Goal: Task Accomplishment & Management: Use online tool/utility

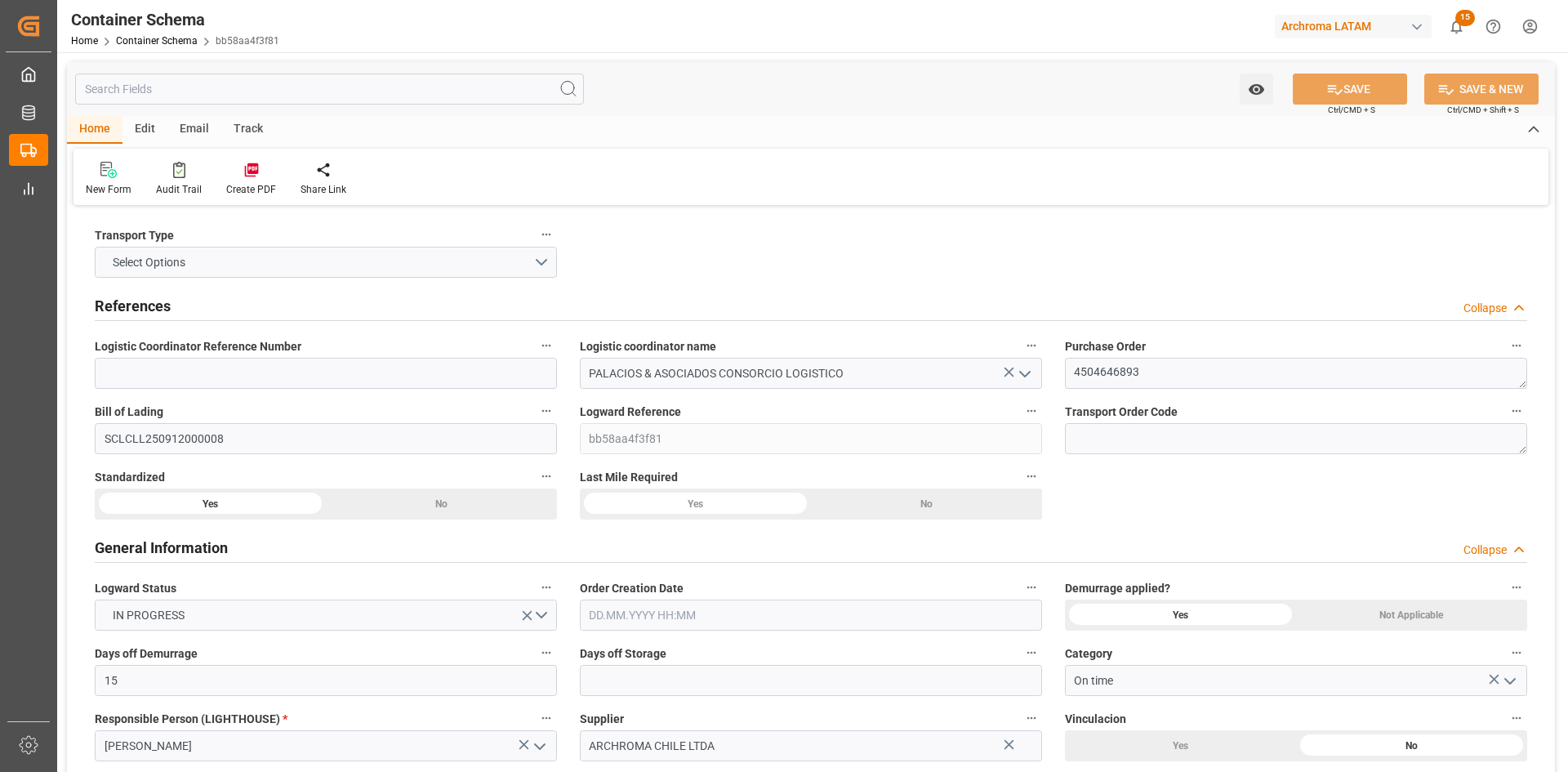
type input "15"
type input "1"
type input "20"
type input "20000"
type input "21200"
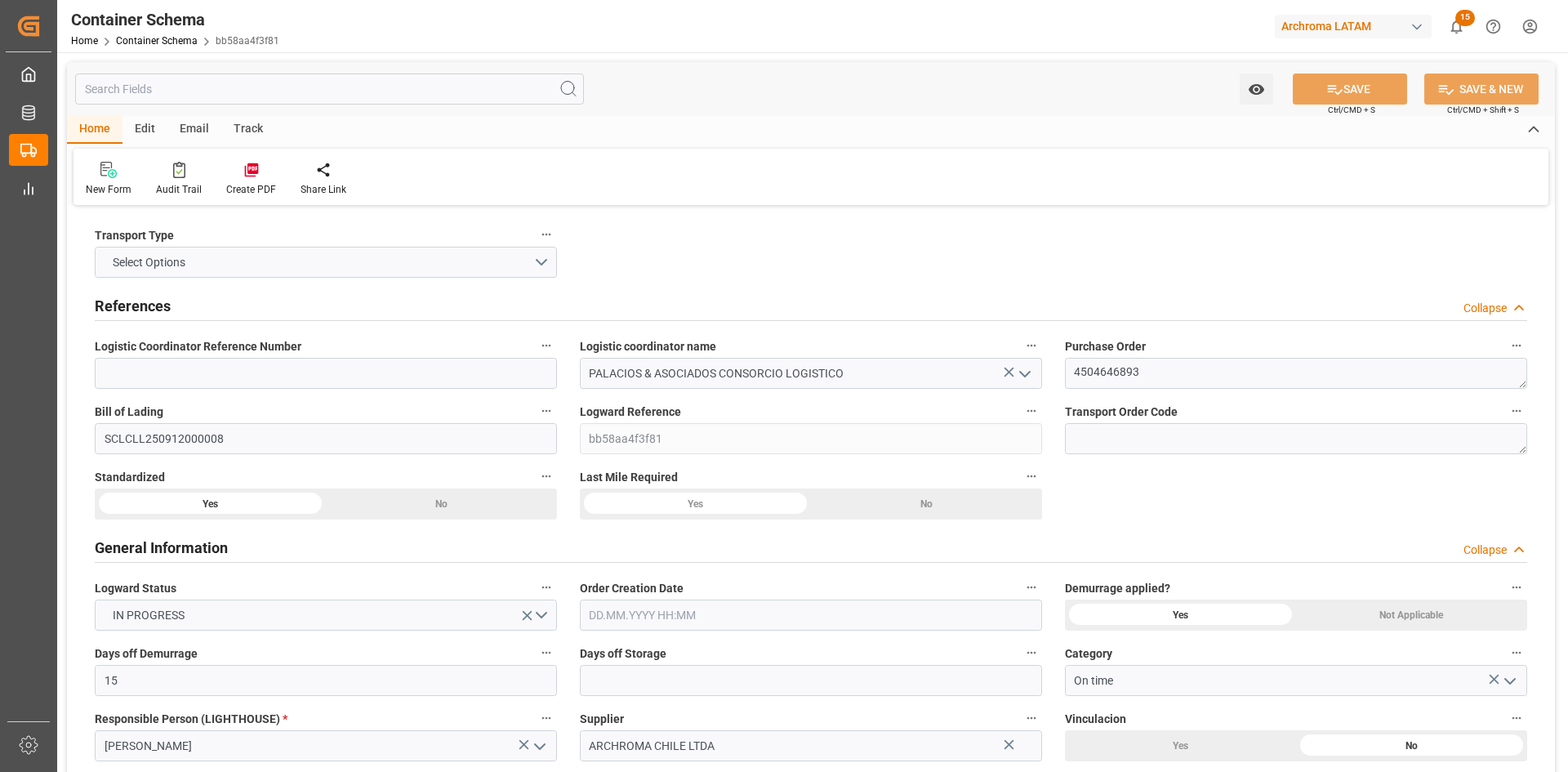
type input "Hapag Lloyd"
type input "Hapag Lloyd Aktiengesellschaft"
type input "CLSAI"
type input "PECLL"
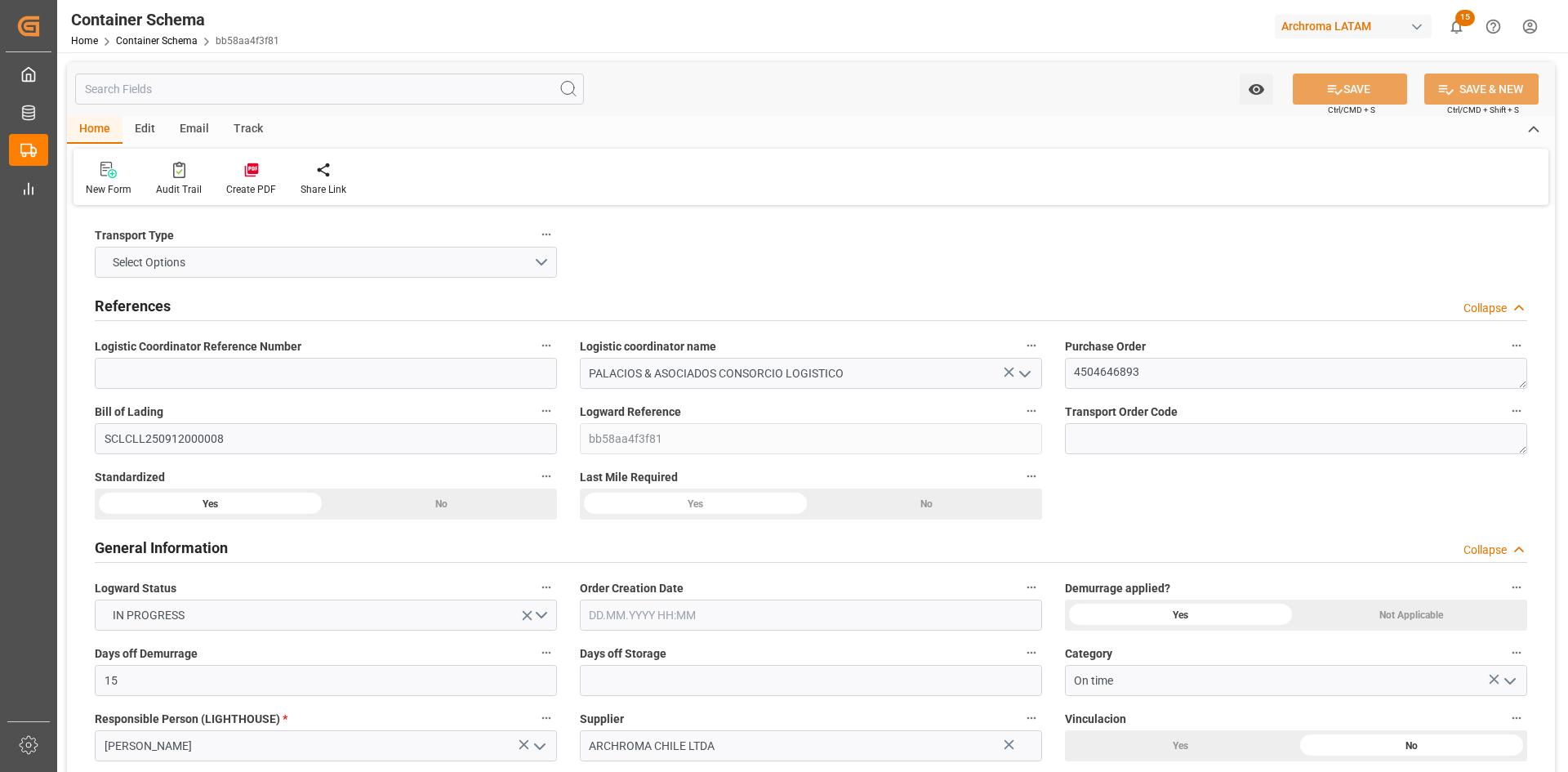
type input "9631125"
type input "03.09.2025 00:00"
type input "[DATE]"
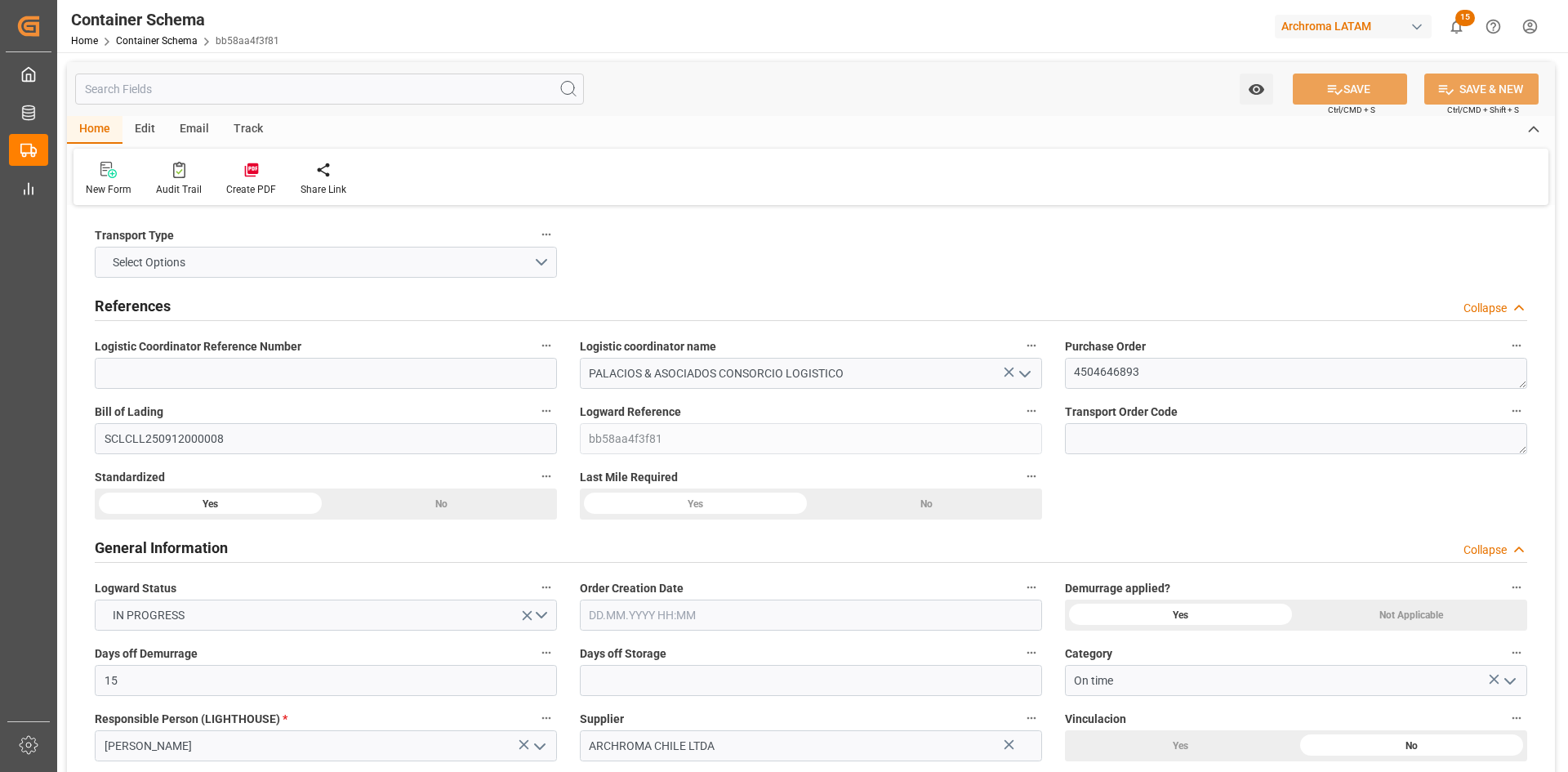
type input "31.08.2025 00:00"
type input "06.09.2025 00:00"
type input "04.09.2025 00:00"
click at [543, 262] on button "Select Options" at bounding box center [326, 262] width 462 height 31
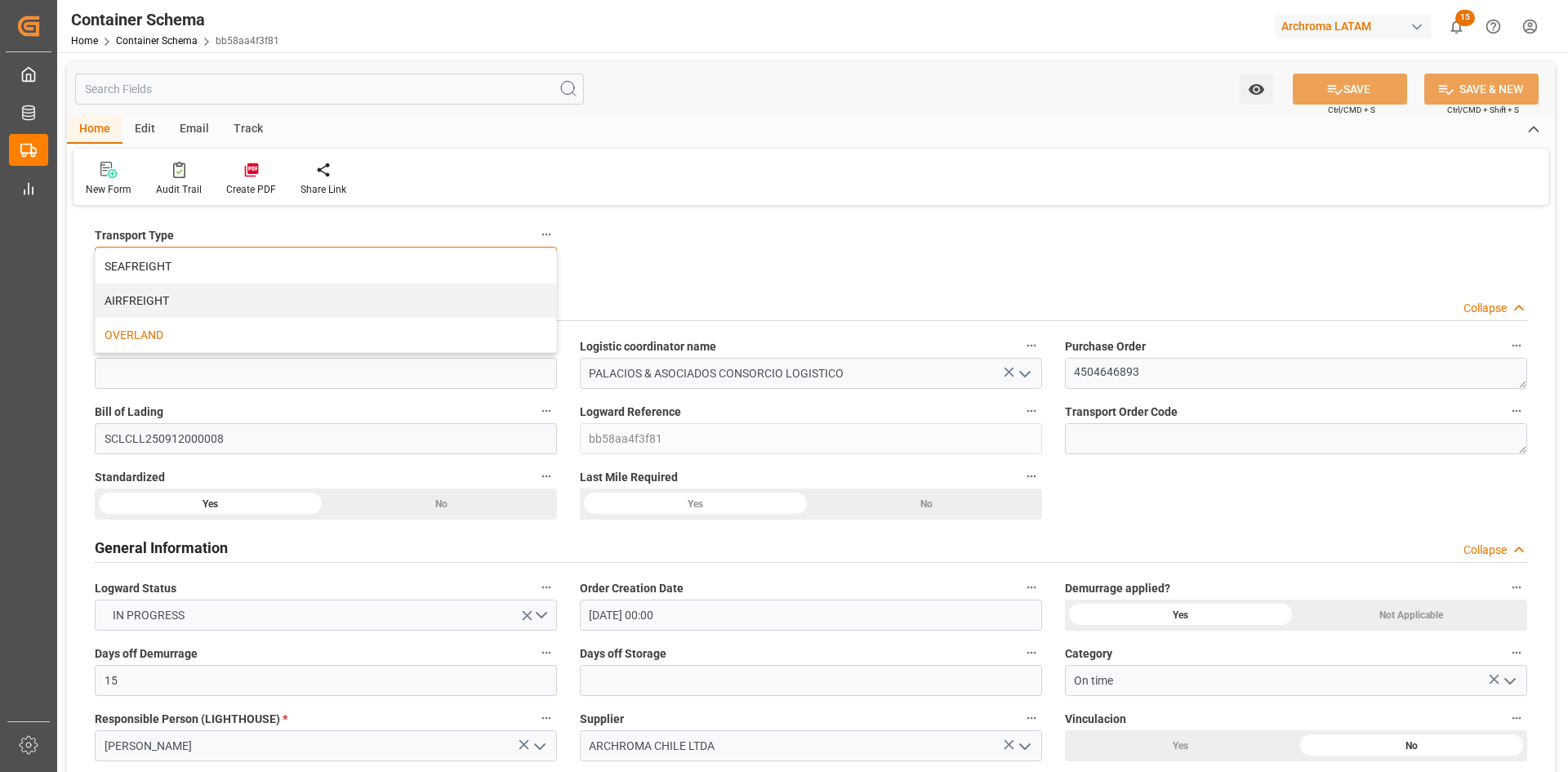
click at [164, 345] on div "OVERLAND" at bounding box center [326, 335] width 461 height 34
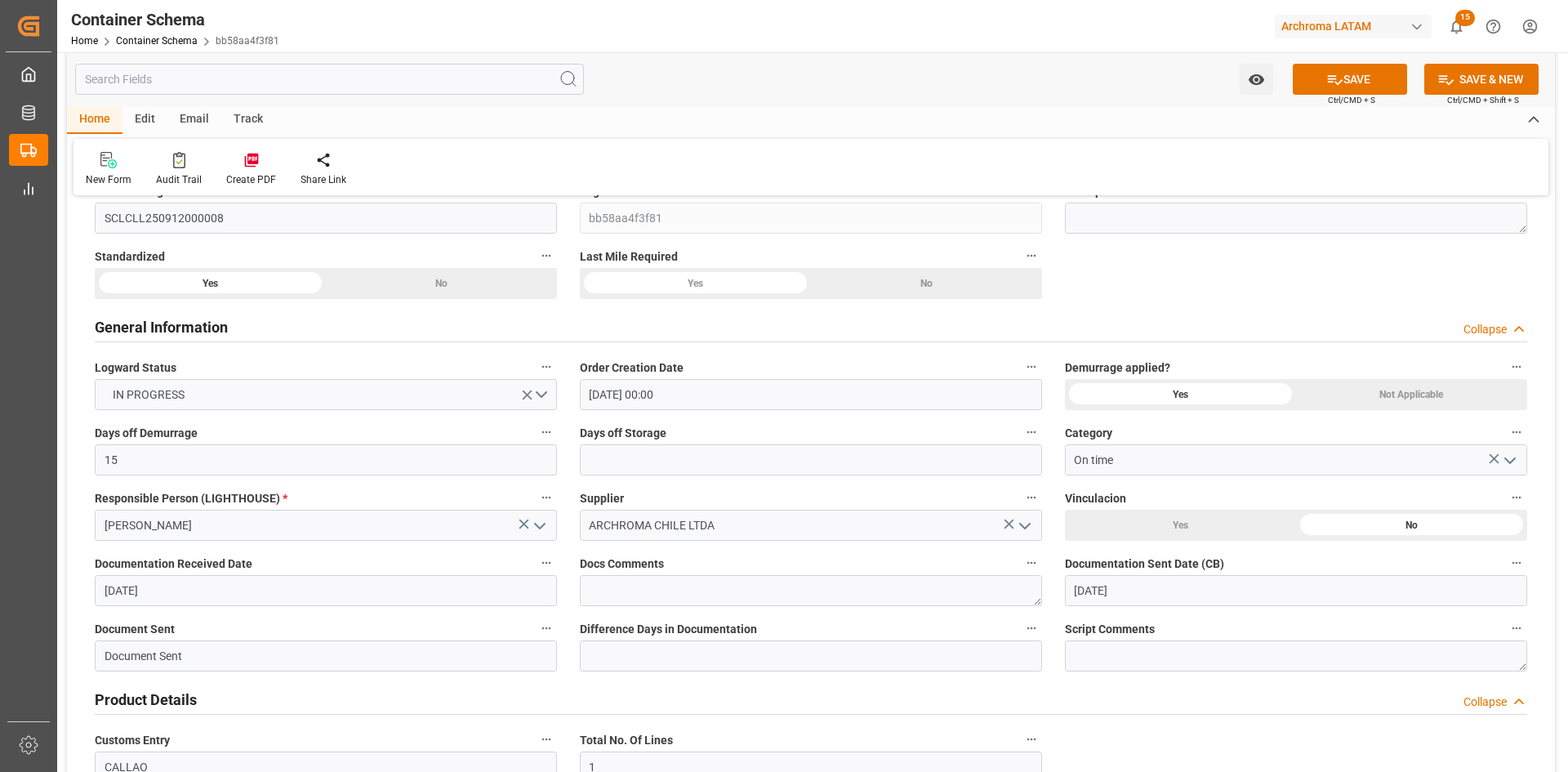
scroll to position [245, 0]
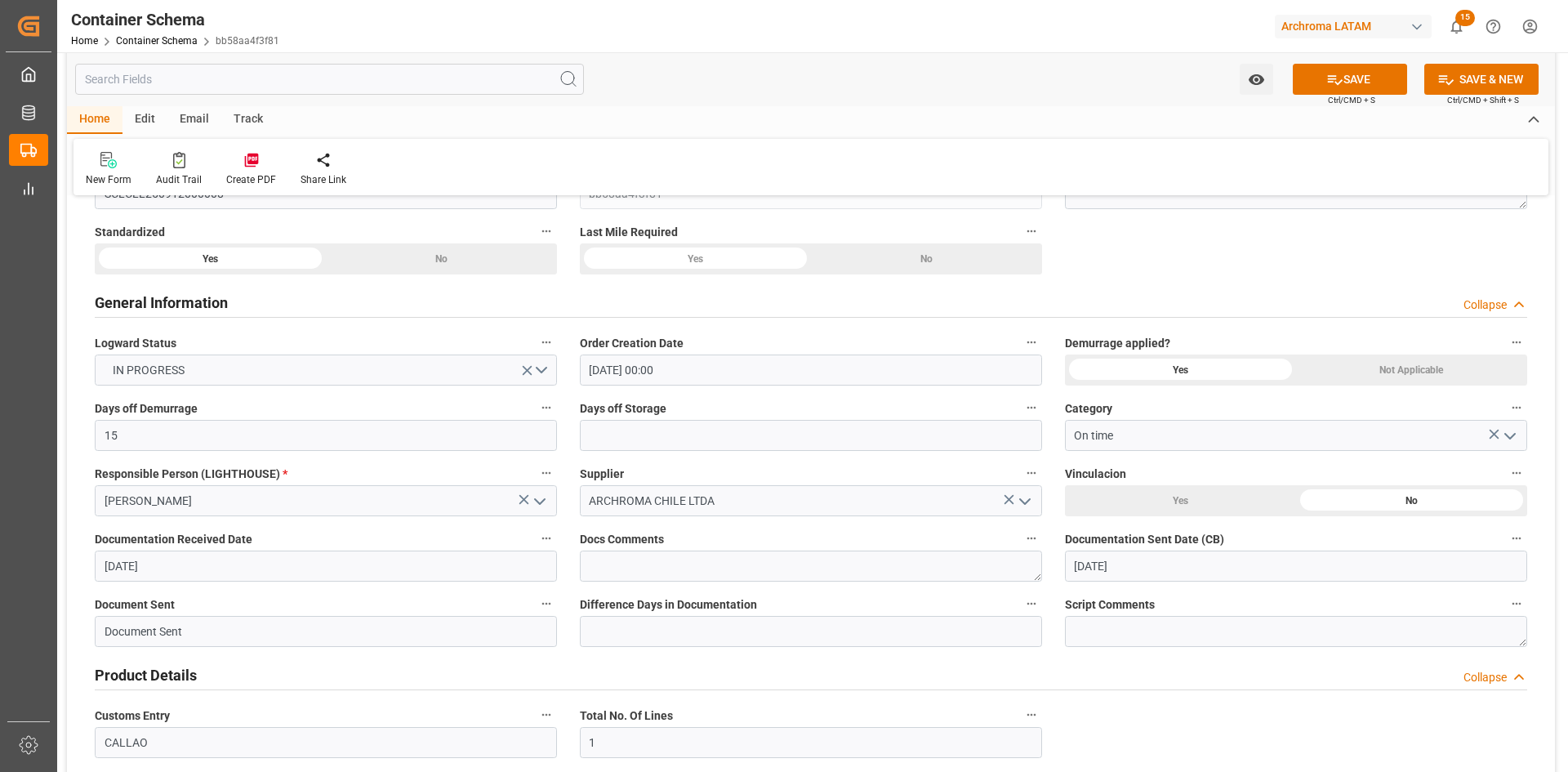
click at [1372, 93] on button "SAVE" at bounding box center [1350, 79] width 115 height 31
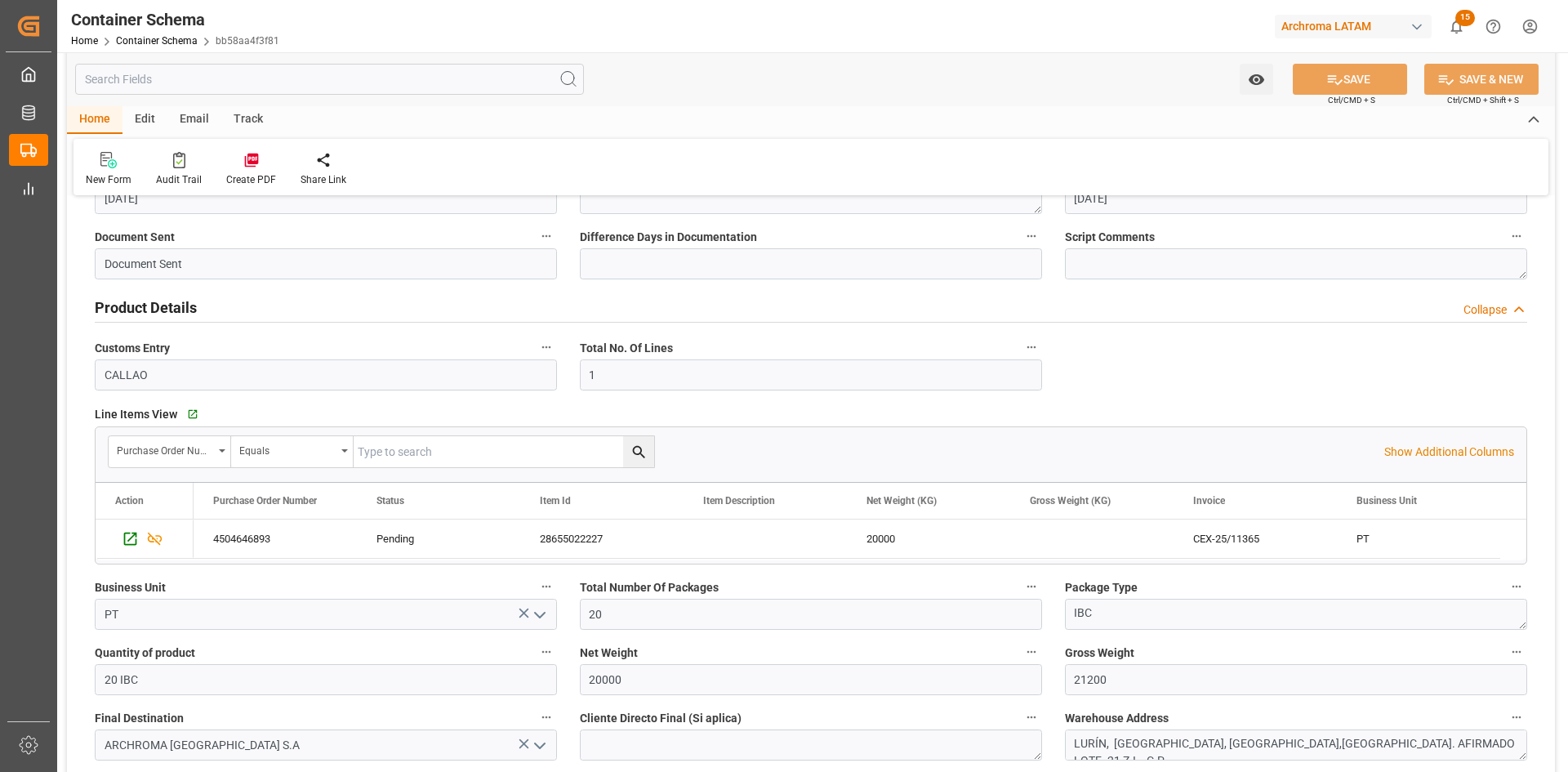
scroll to position [653, 0]
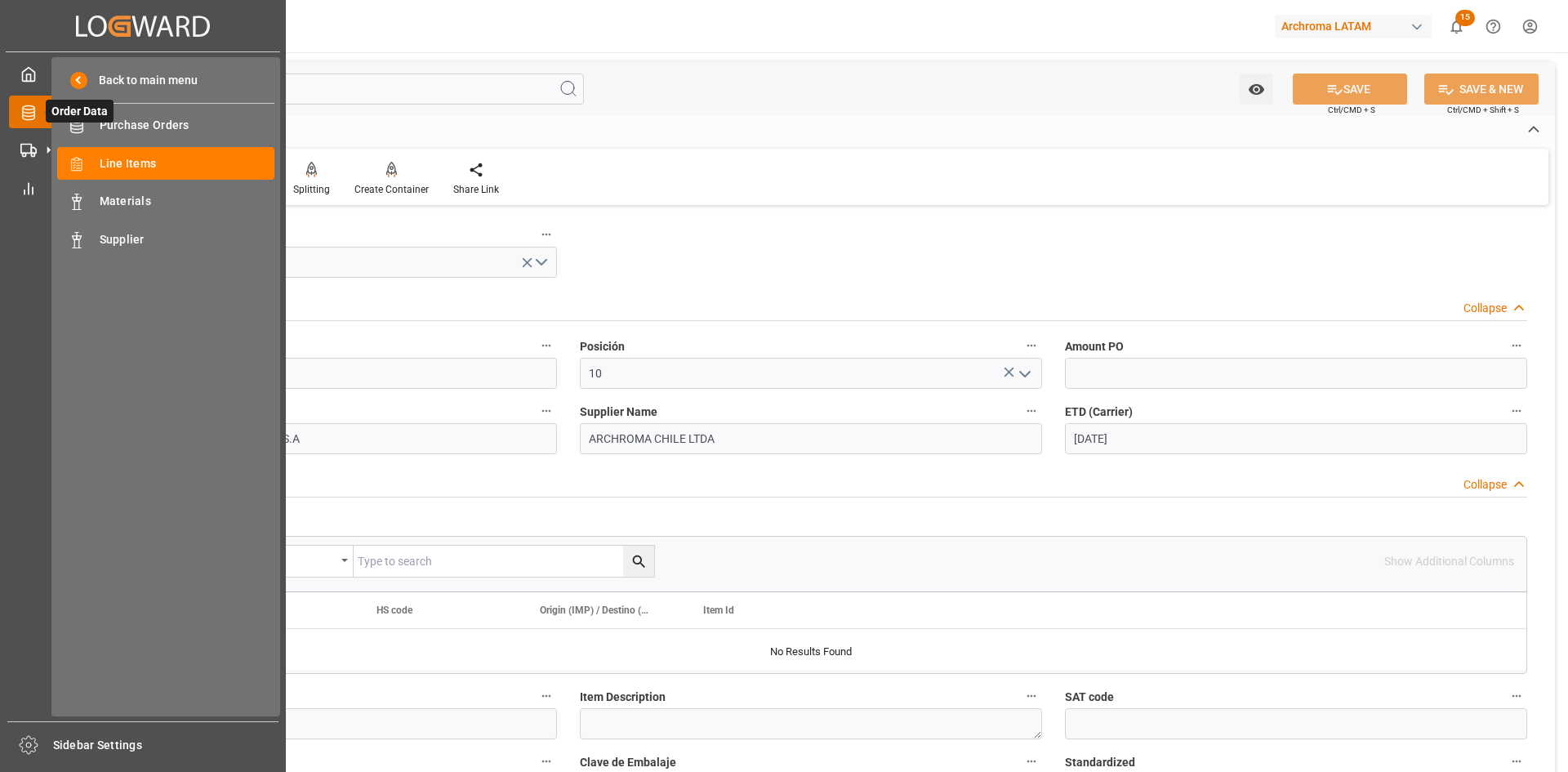
scroll to position [2287, 0]
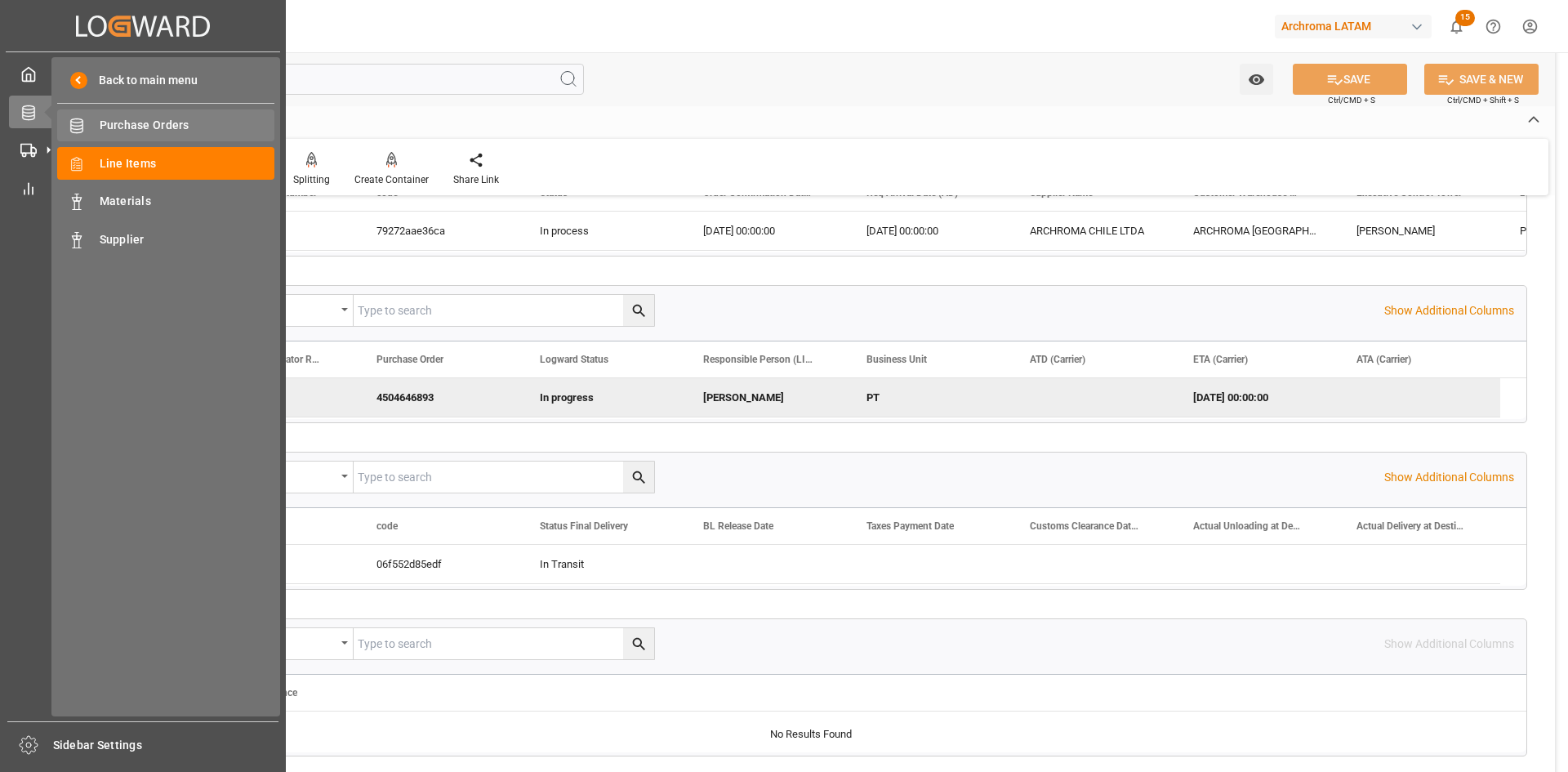
click at [182, 127] on span "Purchase Orders" at bounding box center [187, 125] width 176 height 17
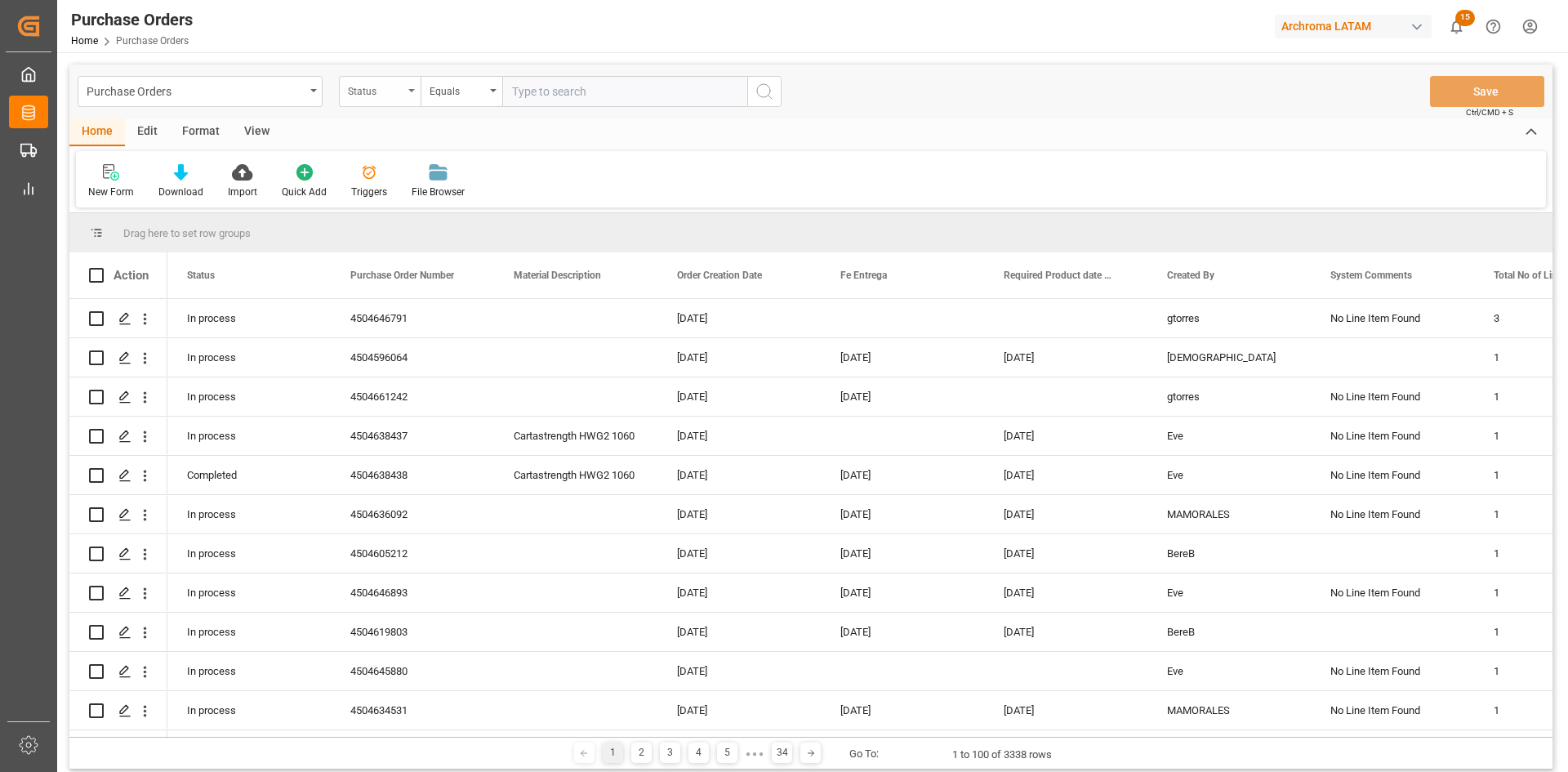
click at [392, 88] on div "Status" at bounding box center [376, 89] width 56 height 19
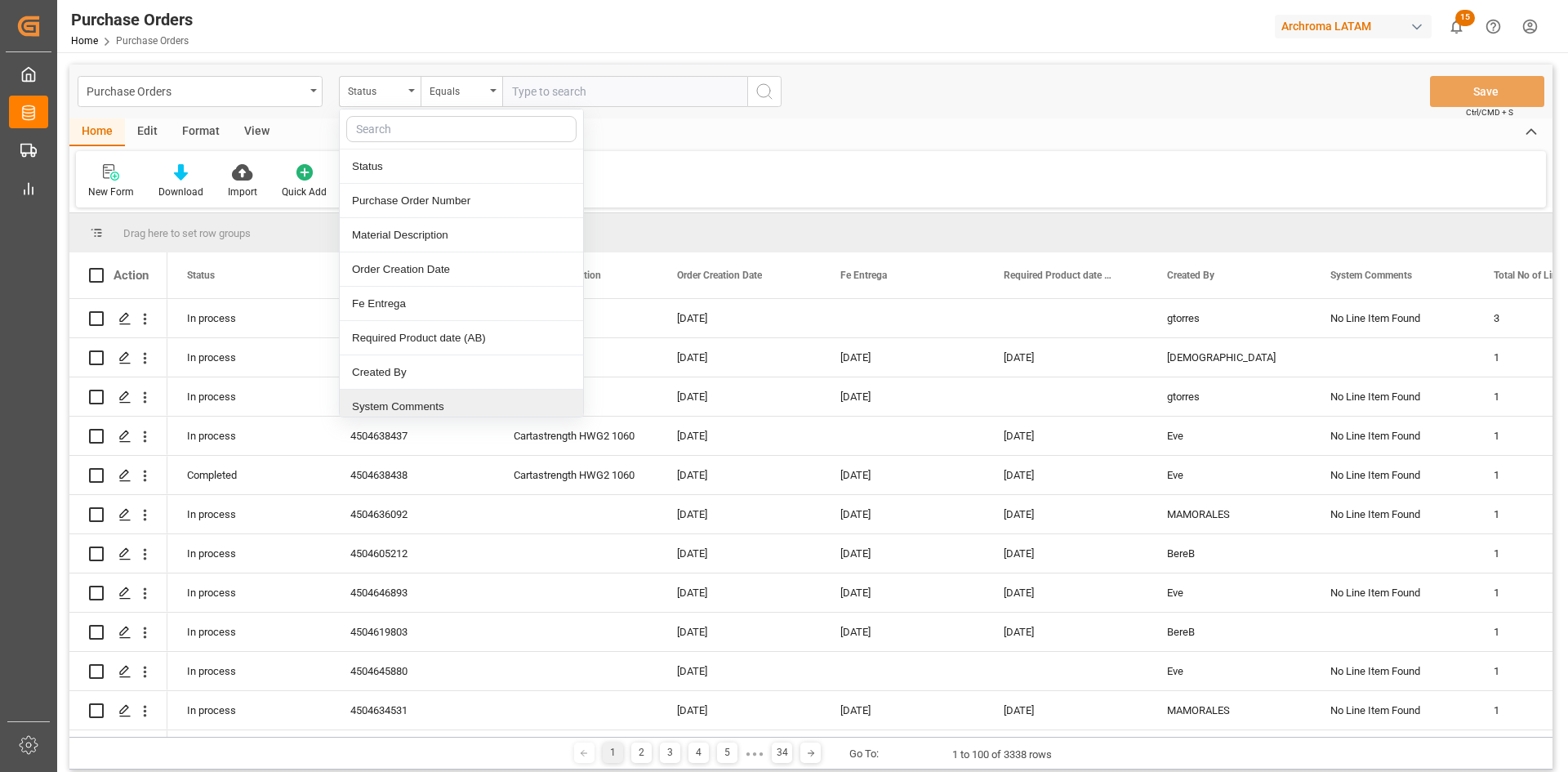
click at [937, 113] on div "Purchase Orders Status Status Purchase Order Number Material Description Order …" at bounding box center [811, 92] width 1483 height 54
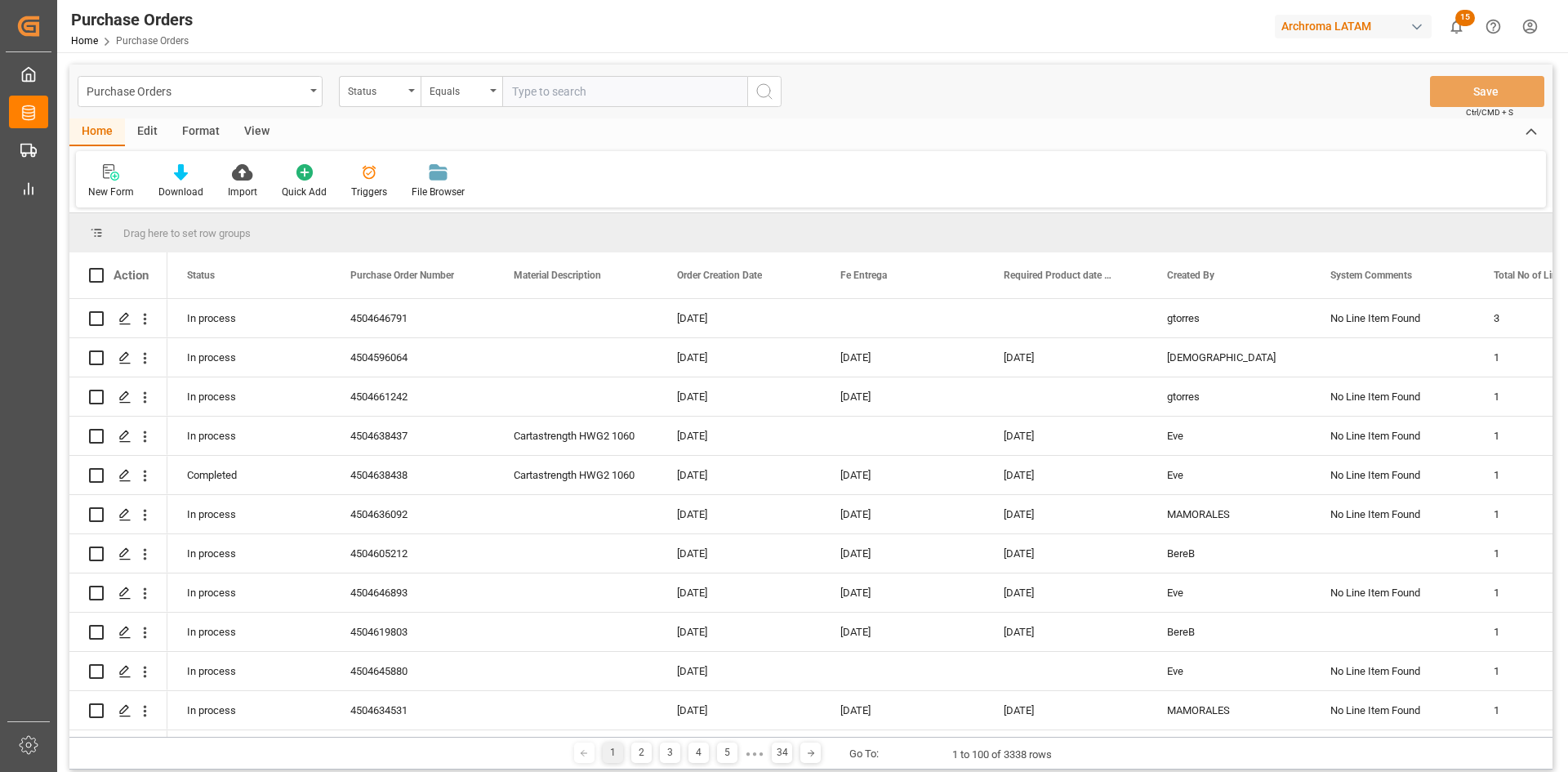
drag, startPoint x: 410, startPoint y: 94, endPoint x: 421, endPoint y: 108, distance: 17.8
click at [410, 94] on div "Status" at bounding box center [380, 92] width 82 height 31
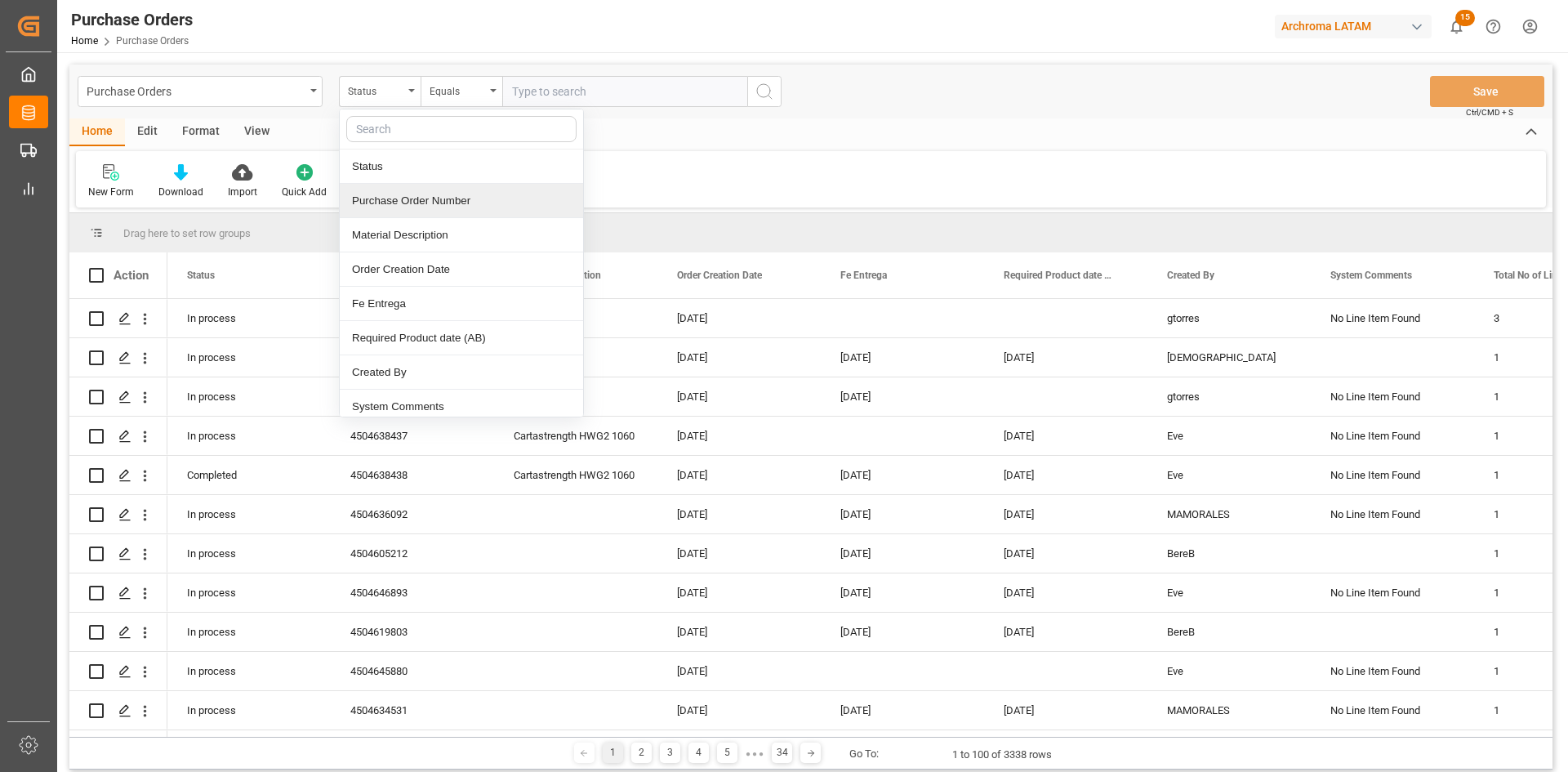
click at [434, 191] on div "Purchase Order Number" at bounding box center [461, 201] width 243 height 34
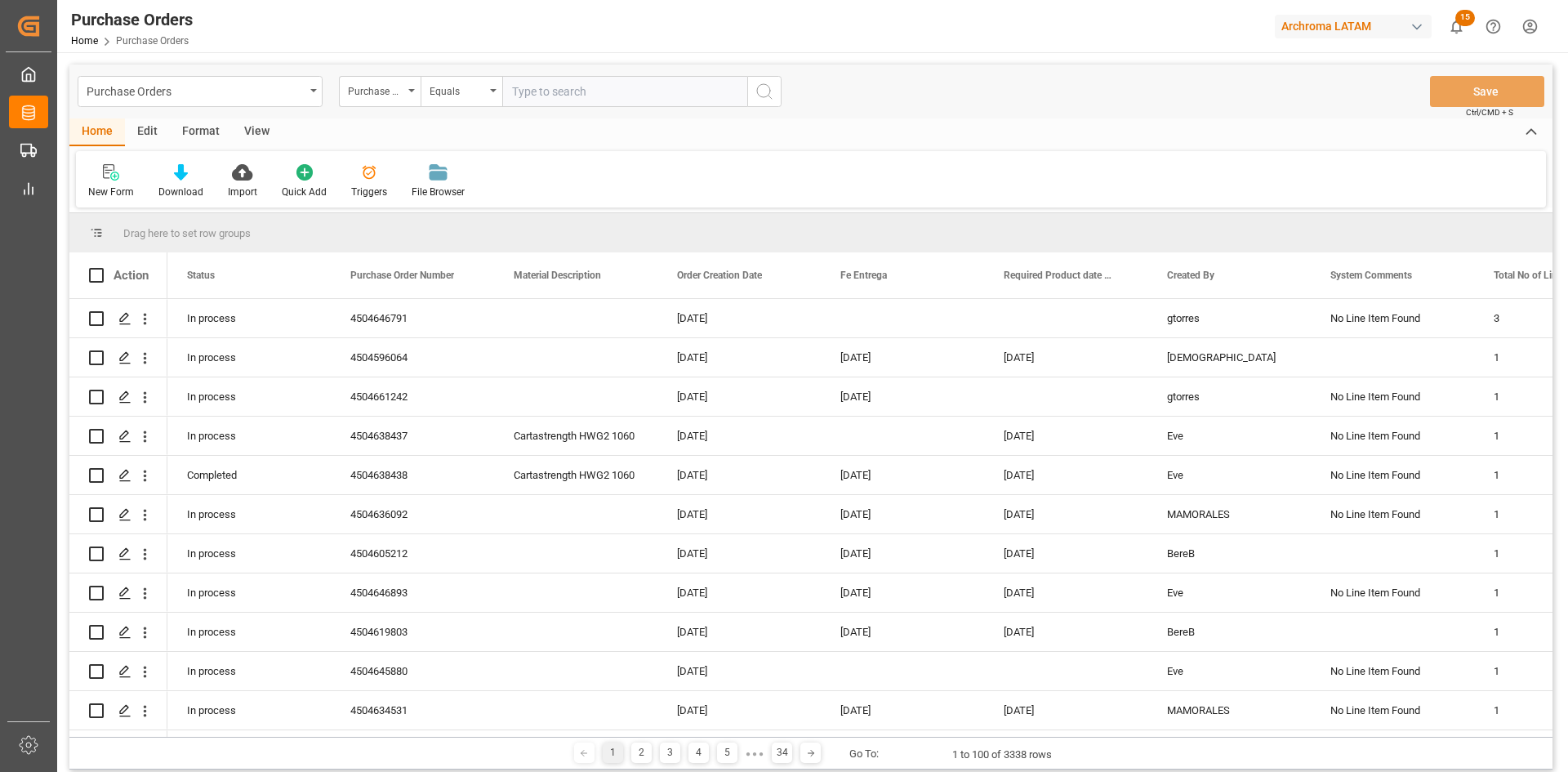
click at [542, 91] on input "text" at bounding box center [624, 92] width 245 height 31
paste input "4504640909"
type input "4504640909"
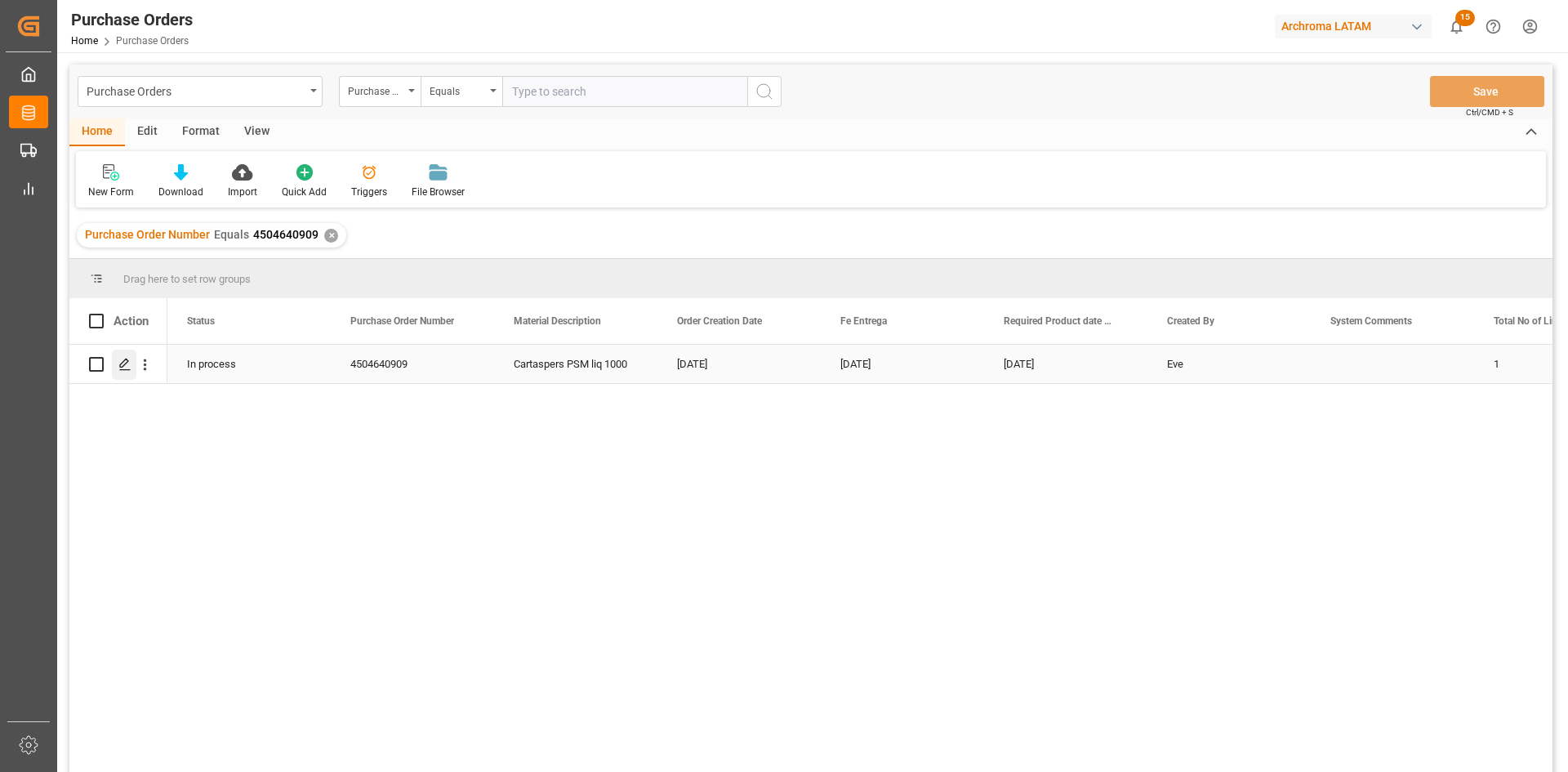
click at [129, 368] on icon "Press SPACE to select this row." at bounding box center [125, 364] width 13 height 13
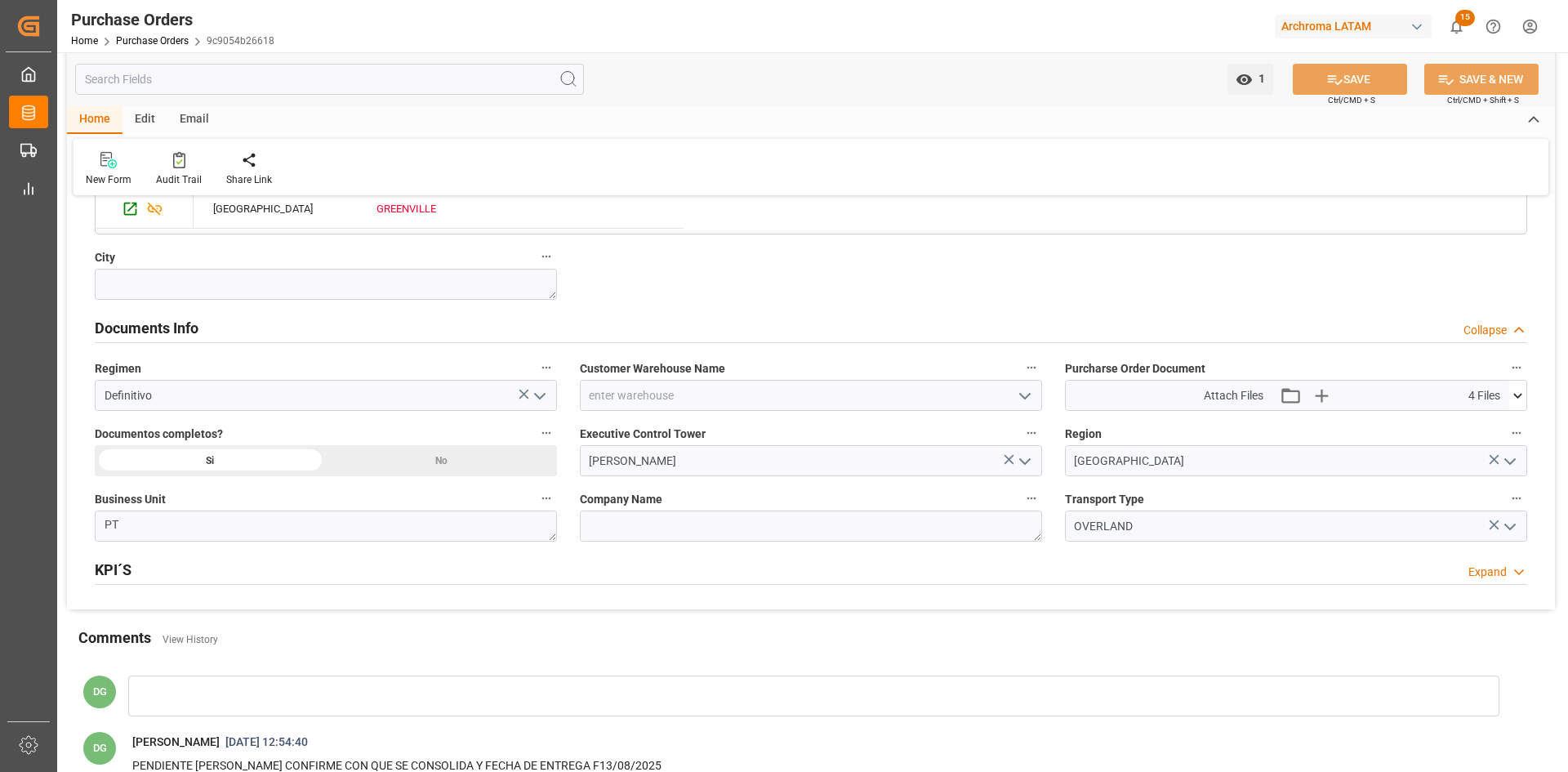
scroll to position [1144, 0]
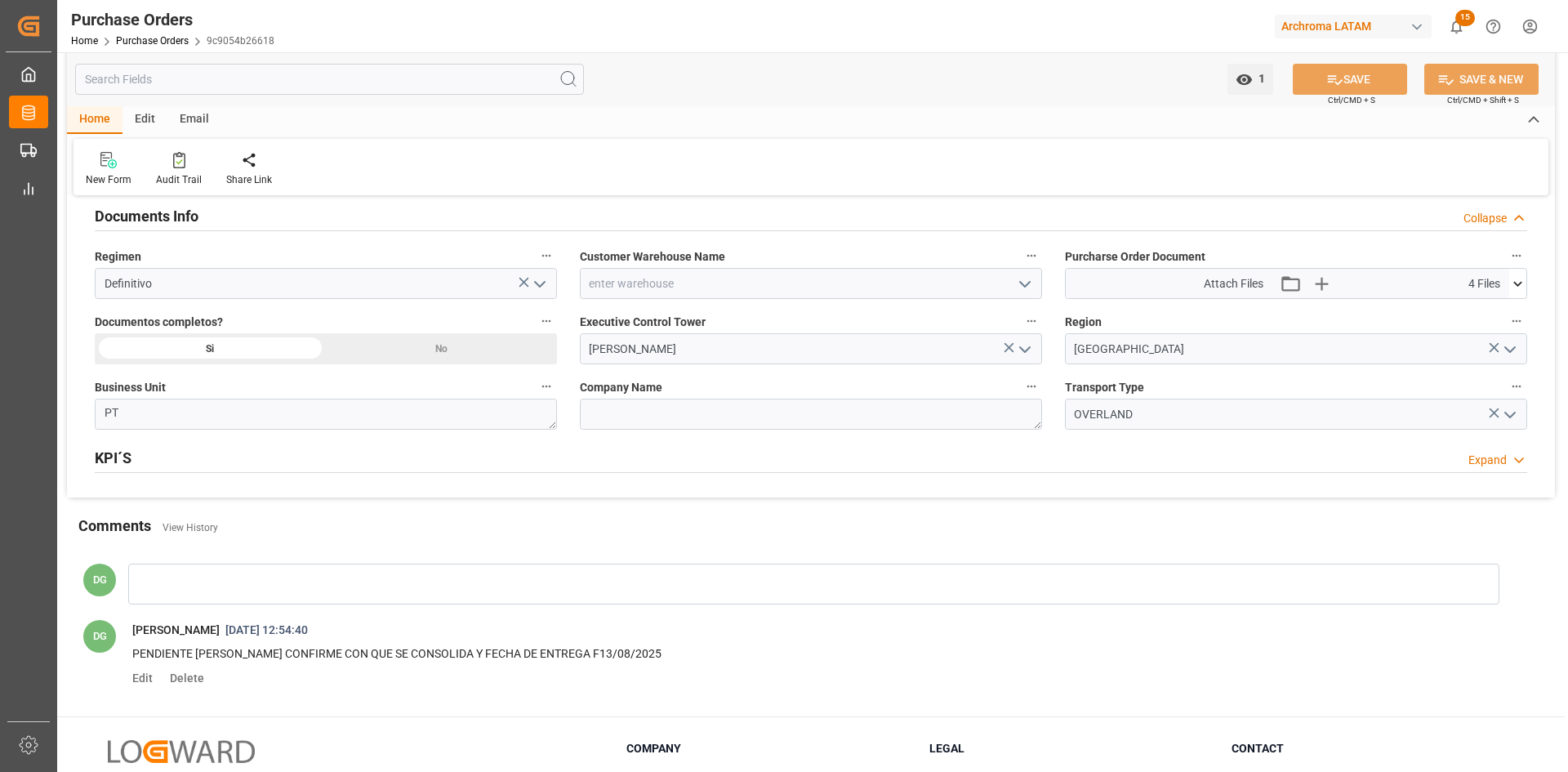
click at [1025, 289] on icon "open menu" at bounding box center [1025, 284] width 20 height 20
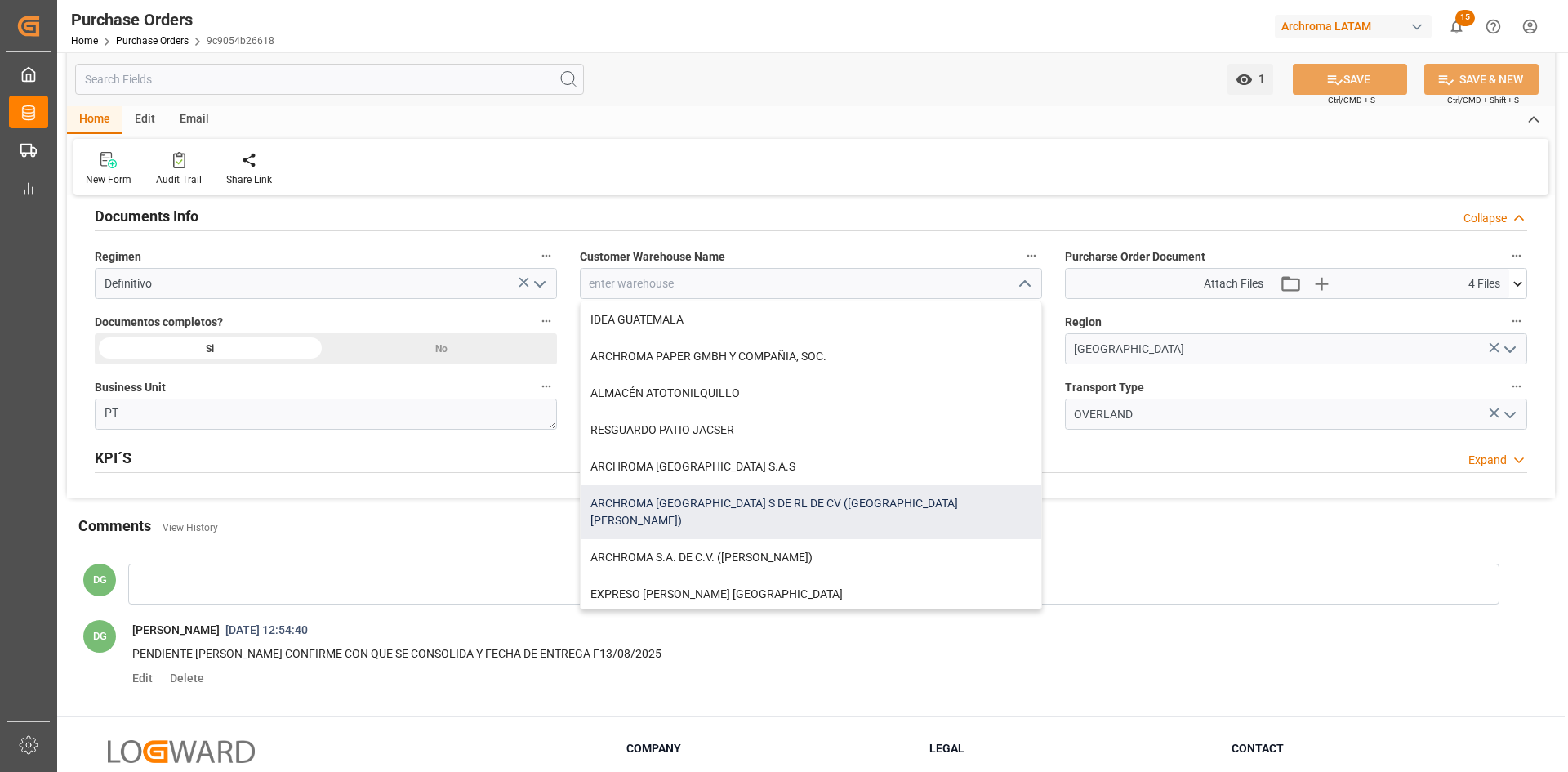
click at [824, 508] on div "ARCHROMA [GEOGRAPHIC_DATA] S DE RL DE CV ([GEOGRAPHIC_DATA][PERSON_NAME])" at bounding box center [811, 512] width 461 height 54
type input "ARCHROMA [GEOGRAPHIC_DATA] S DE RL DE CV ([GEOGRAPHIC_DATA][PERSON_NAME])"
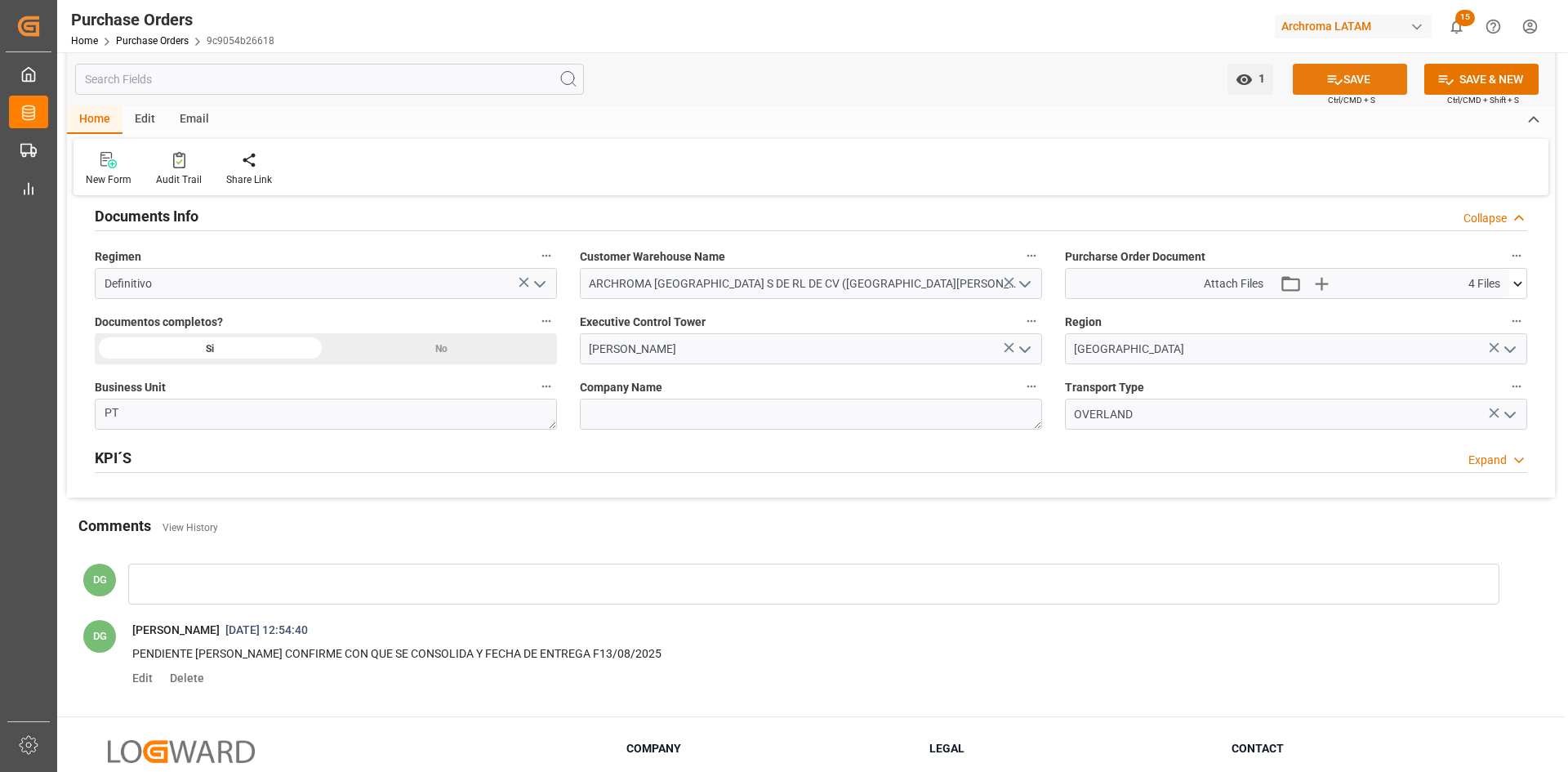
click at [1336, 83] on icon at bounding box center [1336, 80] width 15 height 10
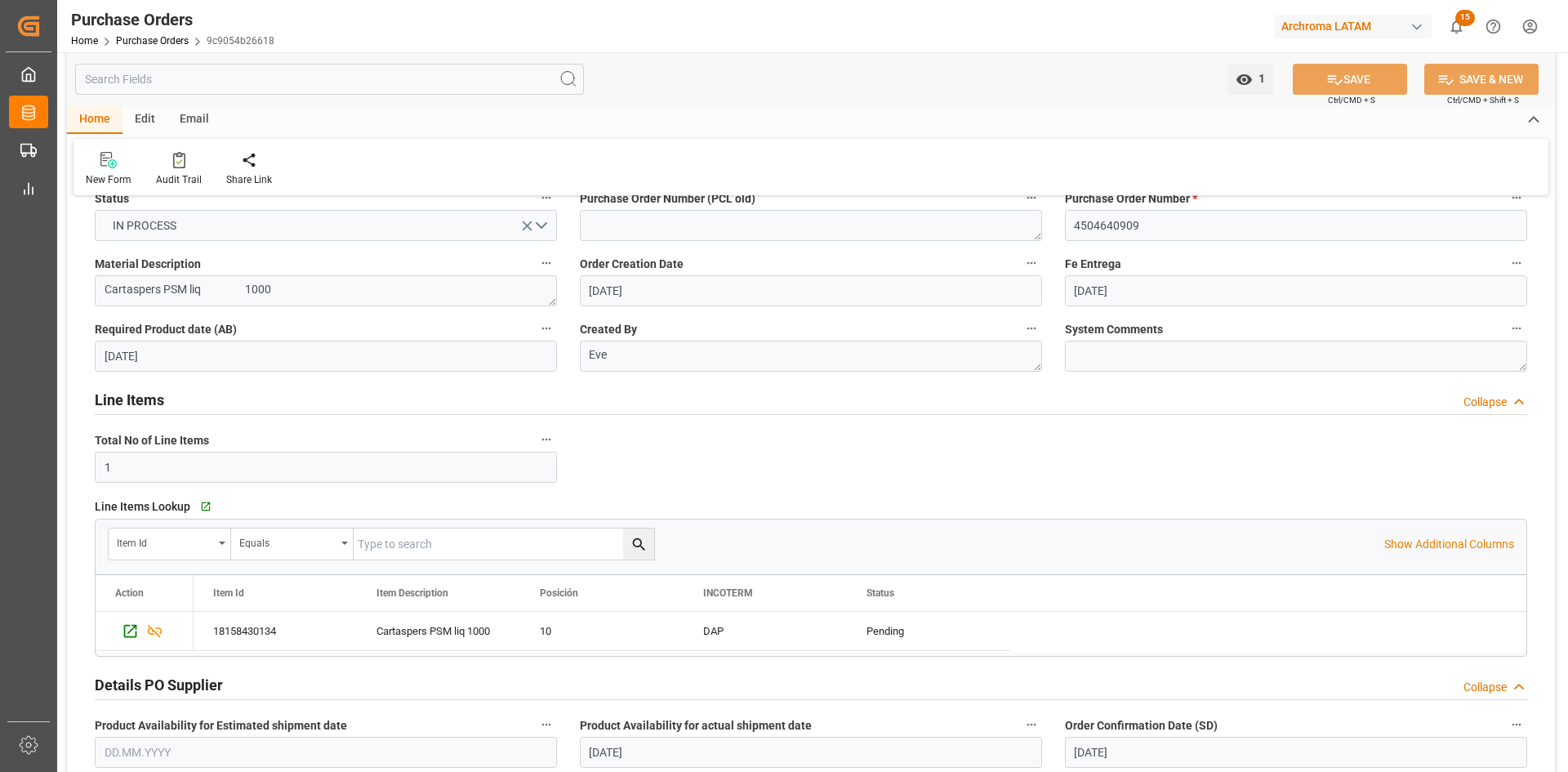
scroll to position [82, 0]
click at [119, 630] on div "Press SPACE to select this row." at bounding box center [128, 630] width 25 height 30
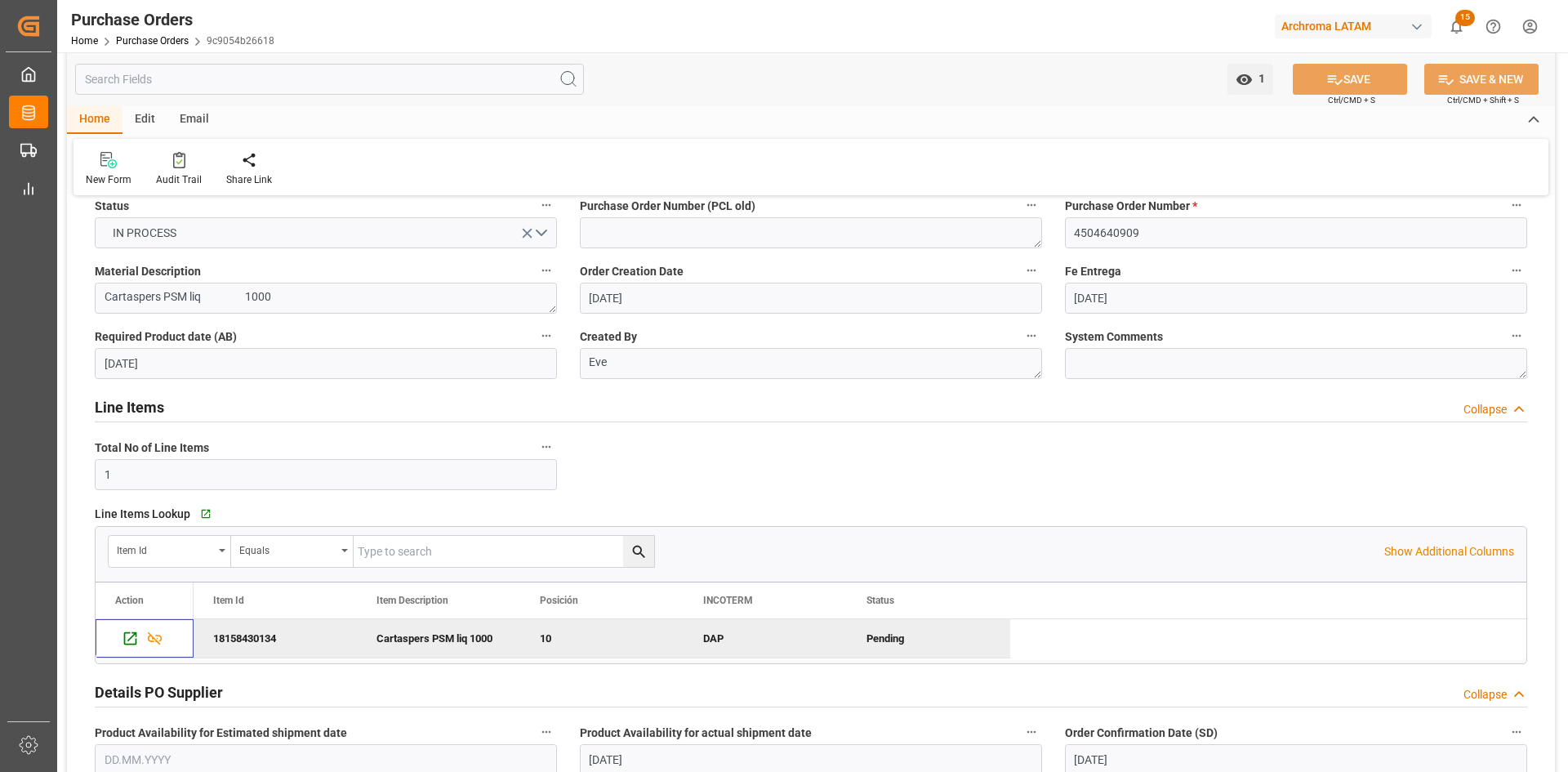
scroll to position [0, 0]
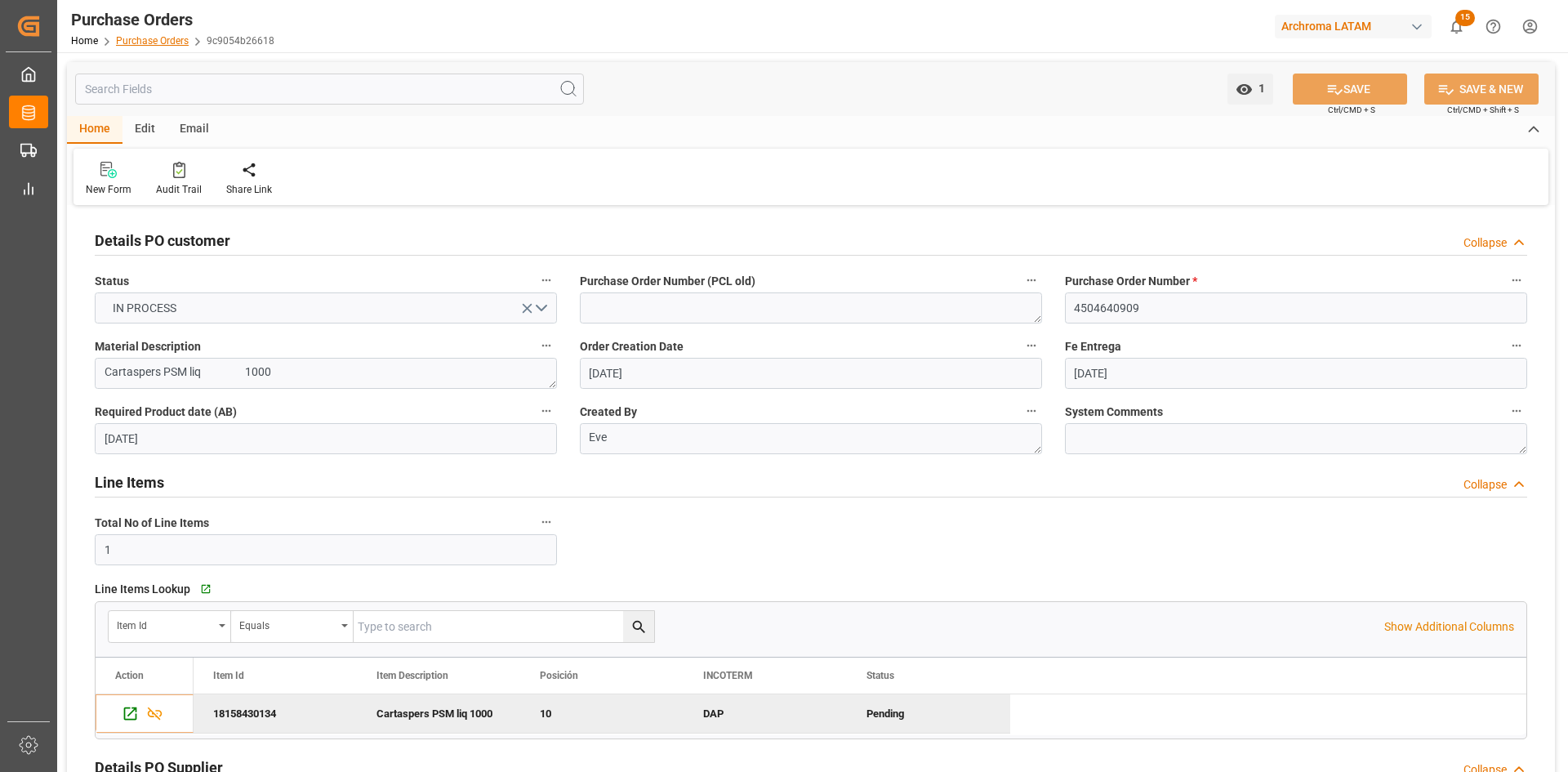
click at [167, 44] on link "Purchase Orders" at bounding box center [152, 41] width 73 height 11
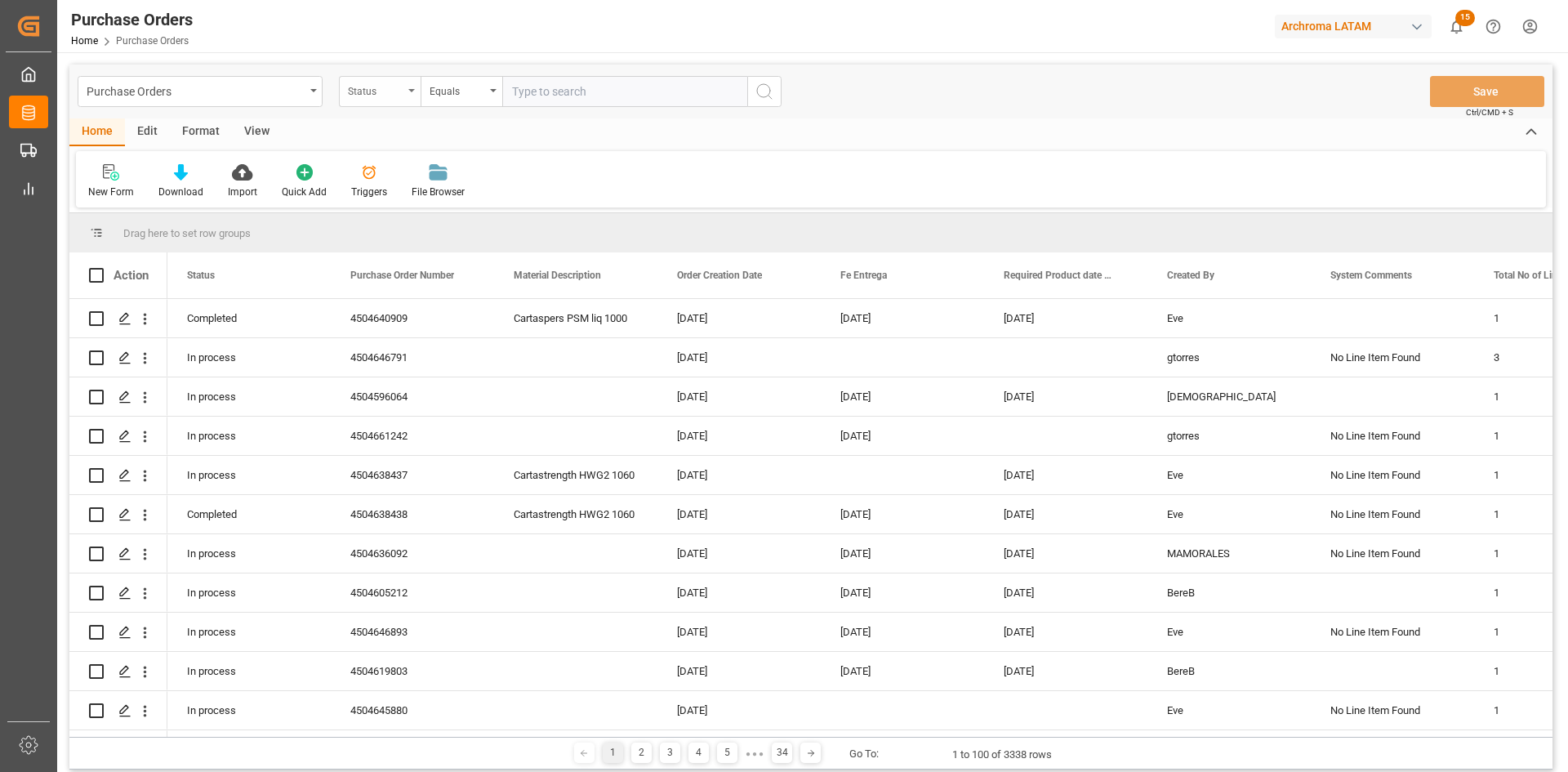
click at [392, 97] on div "Status" at bounding box center [376, 89] width 56 height 19
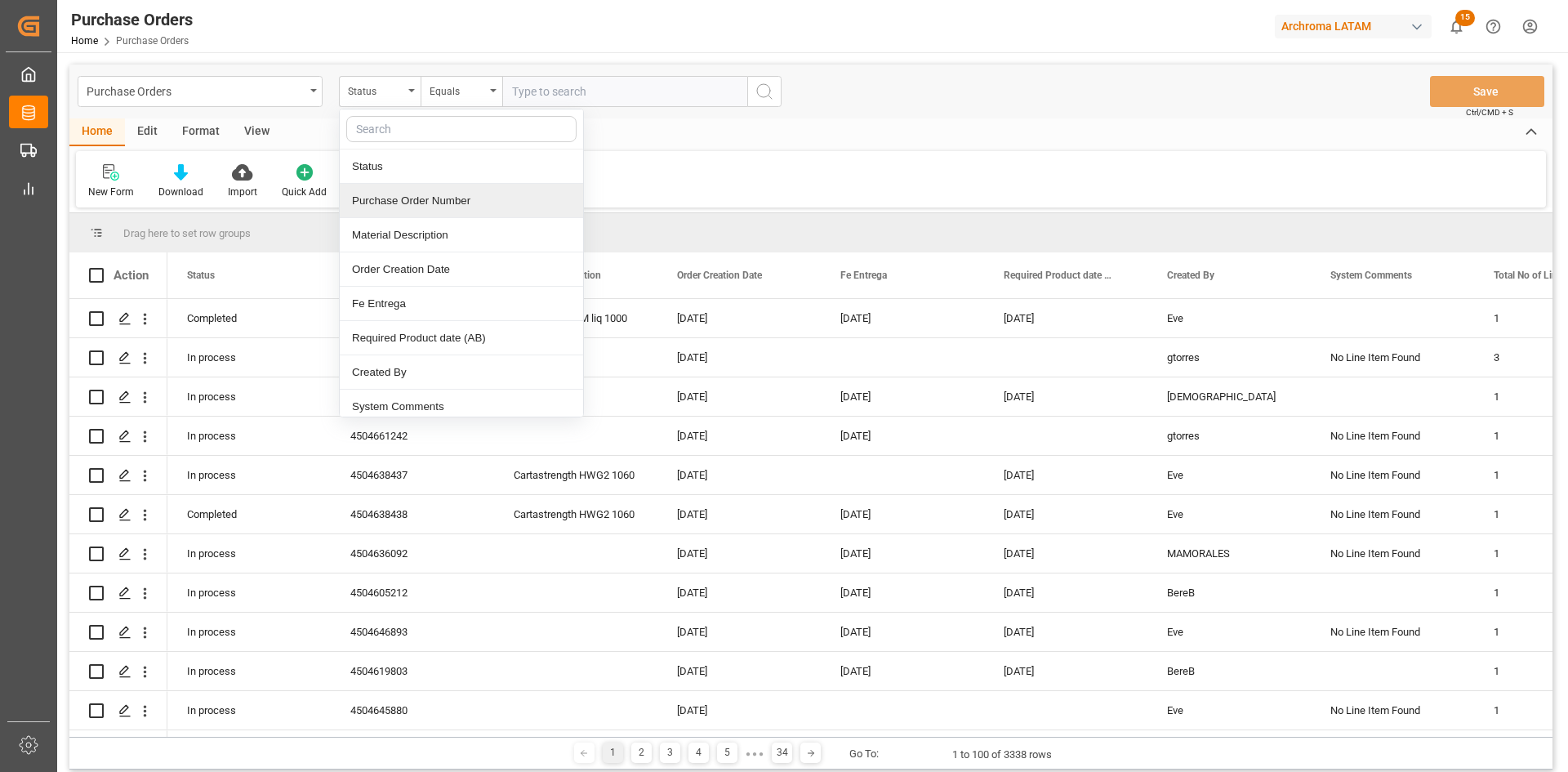
click at [426, 192] on div "Purchase Order Number" at bounding box center [461, 201] width 243 height 34
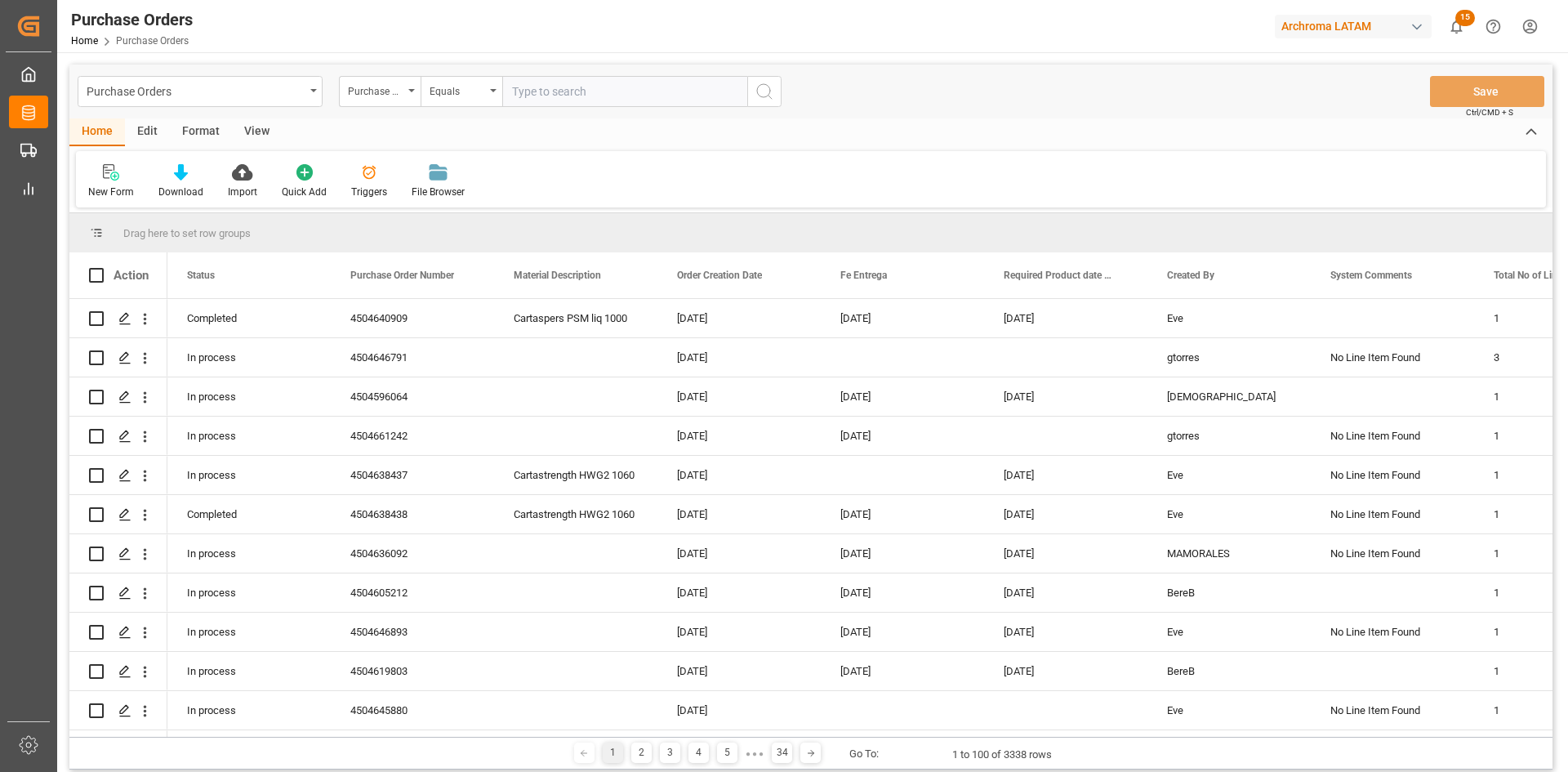
click at [554, 91] on input "text" at bounding box center [624, 92] width 245 height 31
paste input "4504654806"
type input "4504654806"
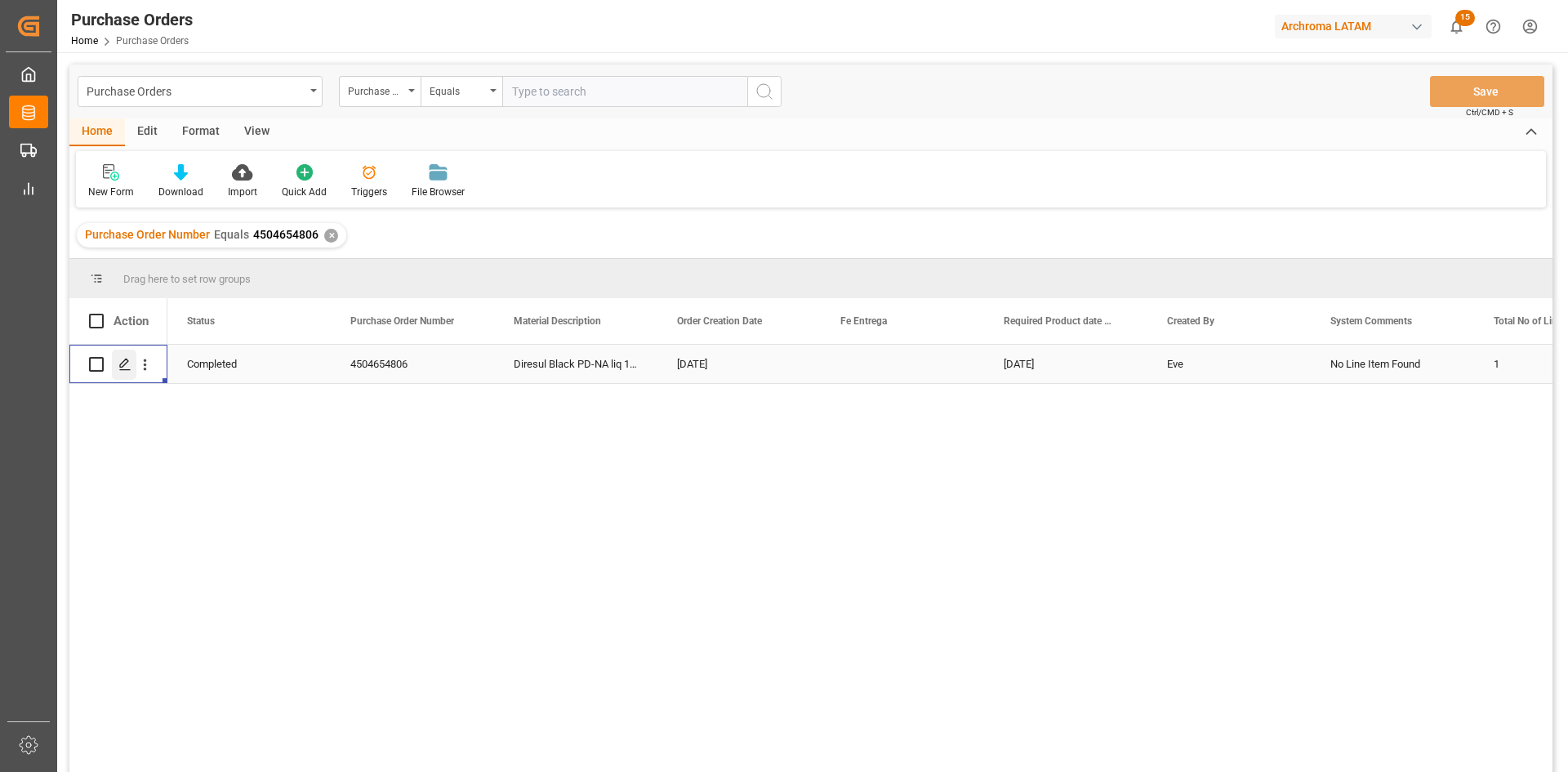
click at [119, 363] on icon "Press SPACE to select this row." at bounding box center [125, 364] width 13 height 13
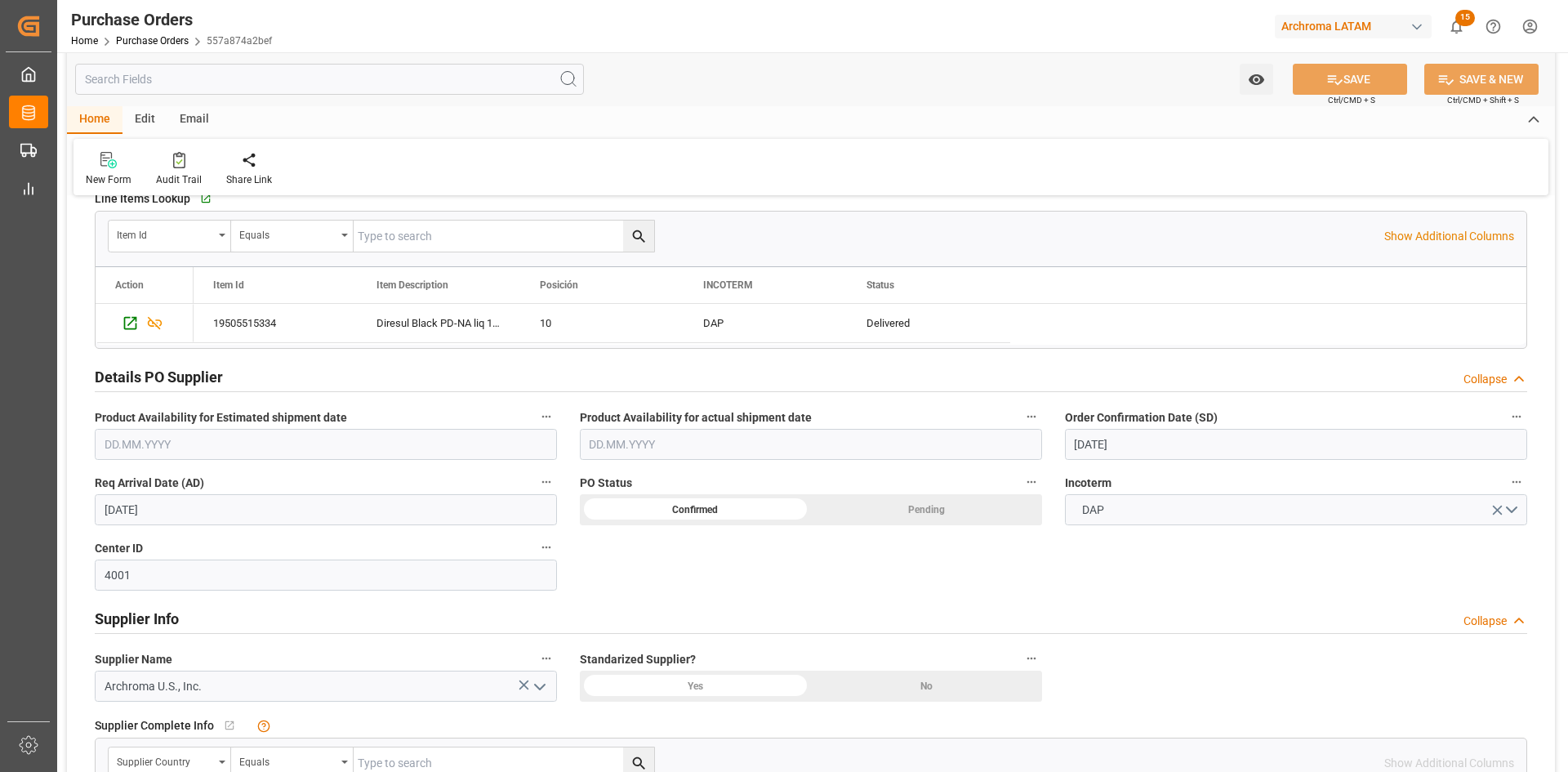
scroll to position [327, 0]
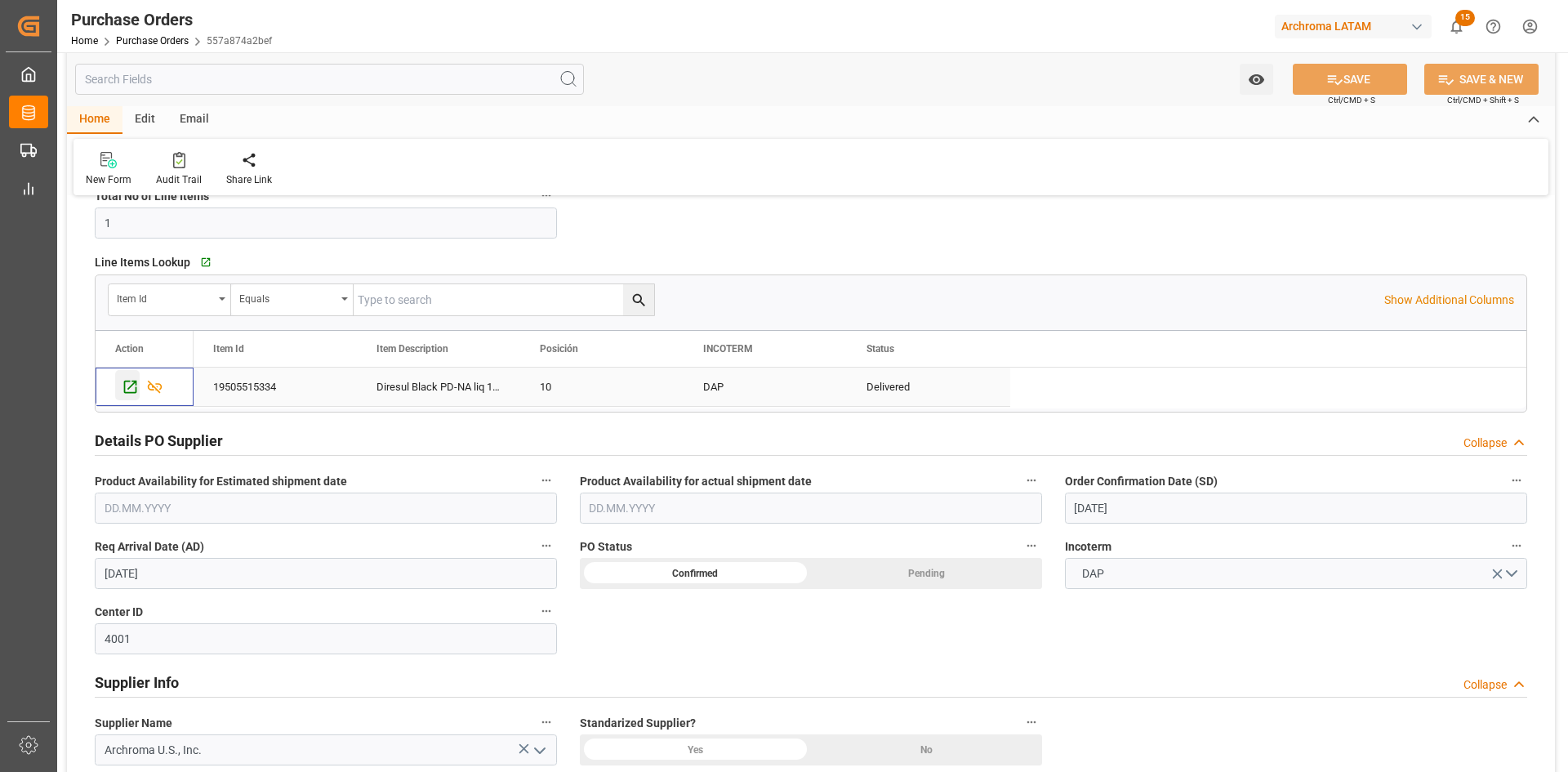
click at [133, 384] on icon "Press SPACE to select this row." at bounding box center [130, 386] width 17 height 17
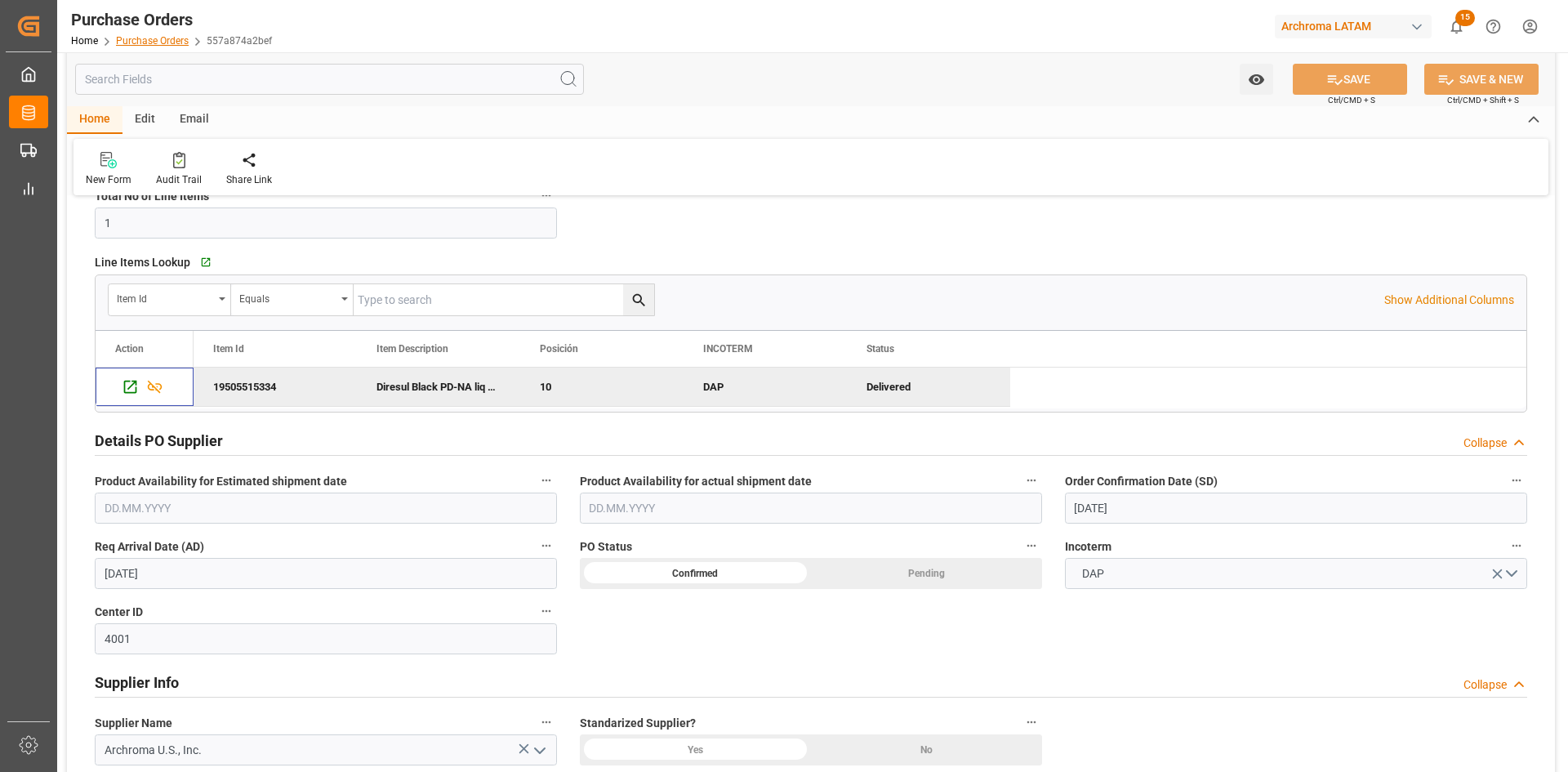
click at [161, 35] on link "Purchase Orders" at bounding box center [152, 41] width 73 height 11
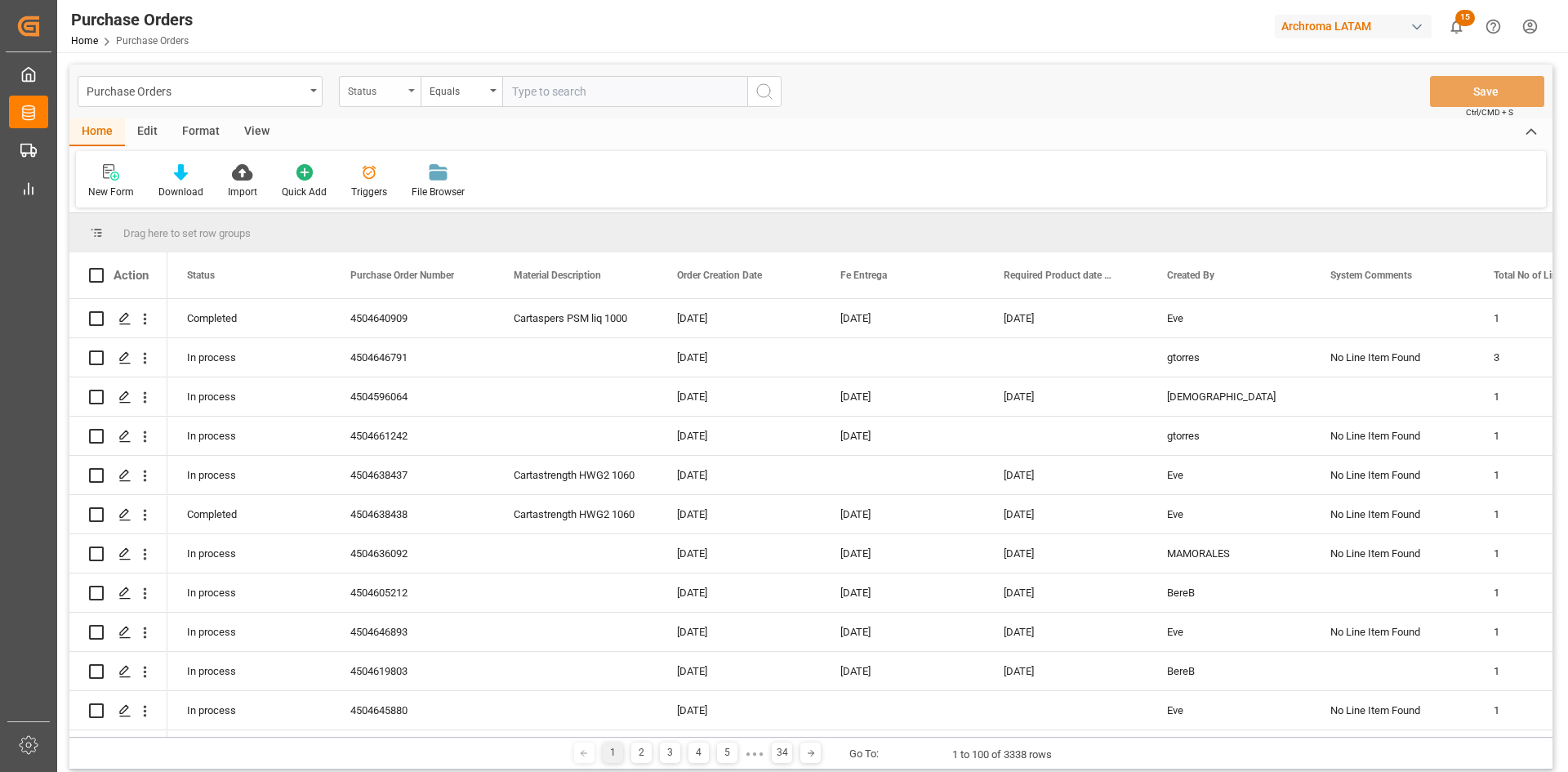
click at [403, 89] on div "Status" at bounding box center [380, 92] width 82 height 31
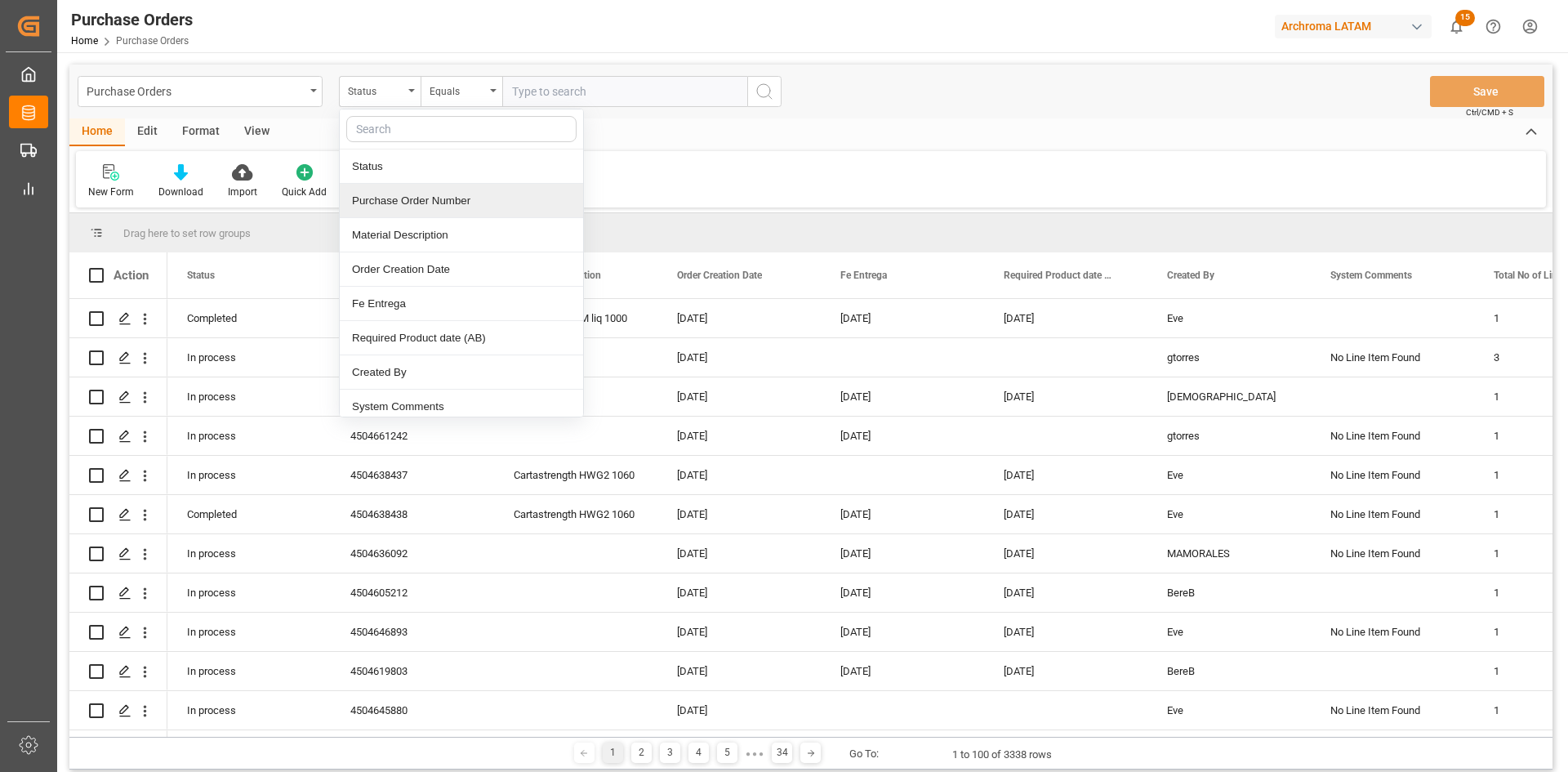
drag, startPoint x: 444, startPoint y: 203, endPoint x: 468, endPoint y: 192, distance: 26.4
click at [445, 202] on div "Purchase Order Number" at bounding box center [461, 201] width 243 height 34
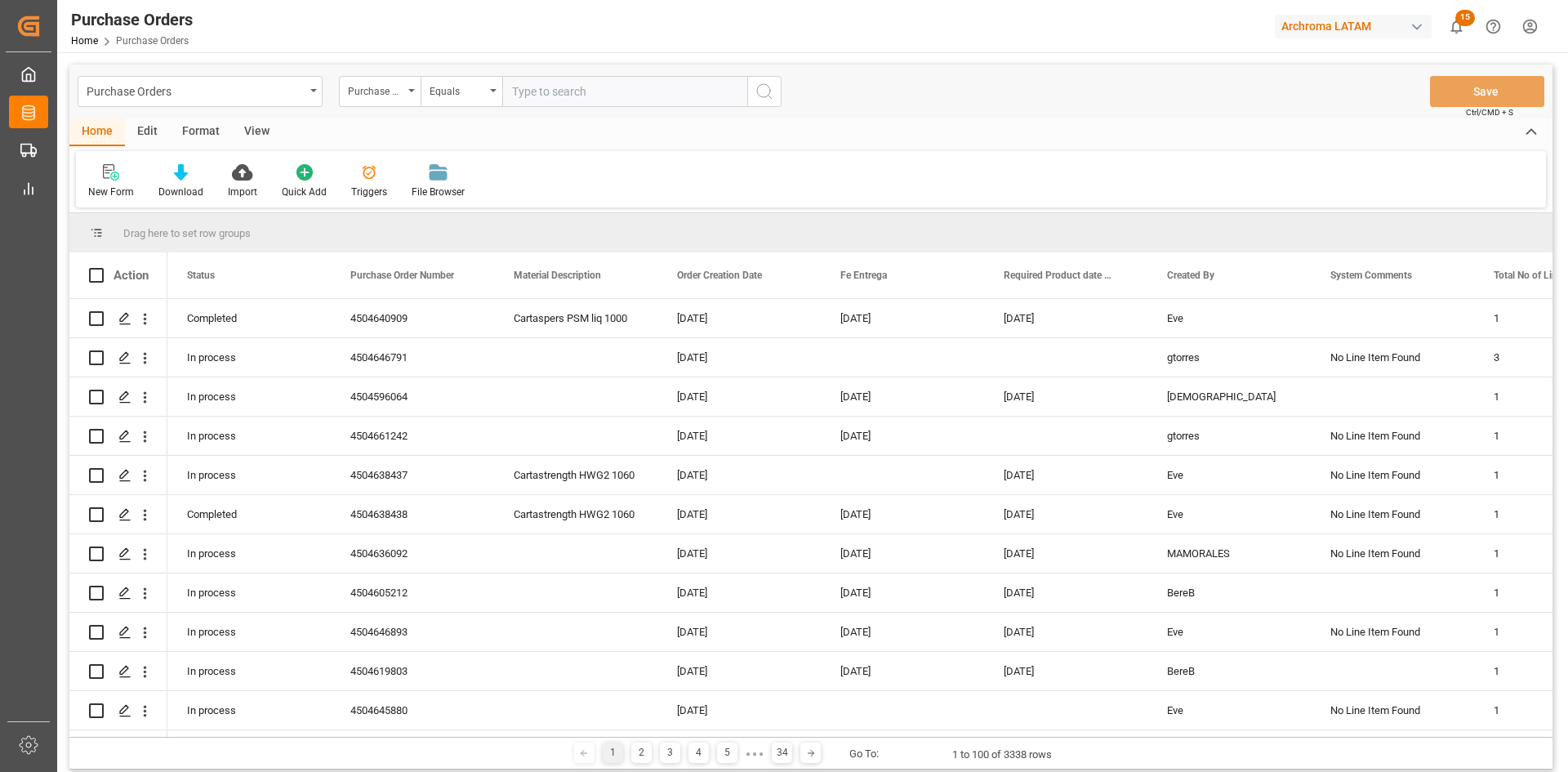
click at [561, 74] on div "Purchase Orders Purchase Order Number Equals Save Ctrl/CMD + S" at bounding box center [811, 92] width 1483 height 54
click at [565, 92] on input "text" at bounding box center [624, 92] width 245 height 31
paste input "4504655509"
type input "4504655509"
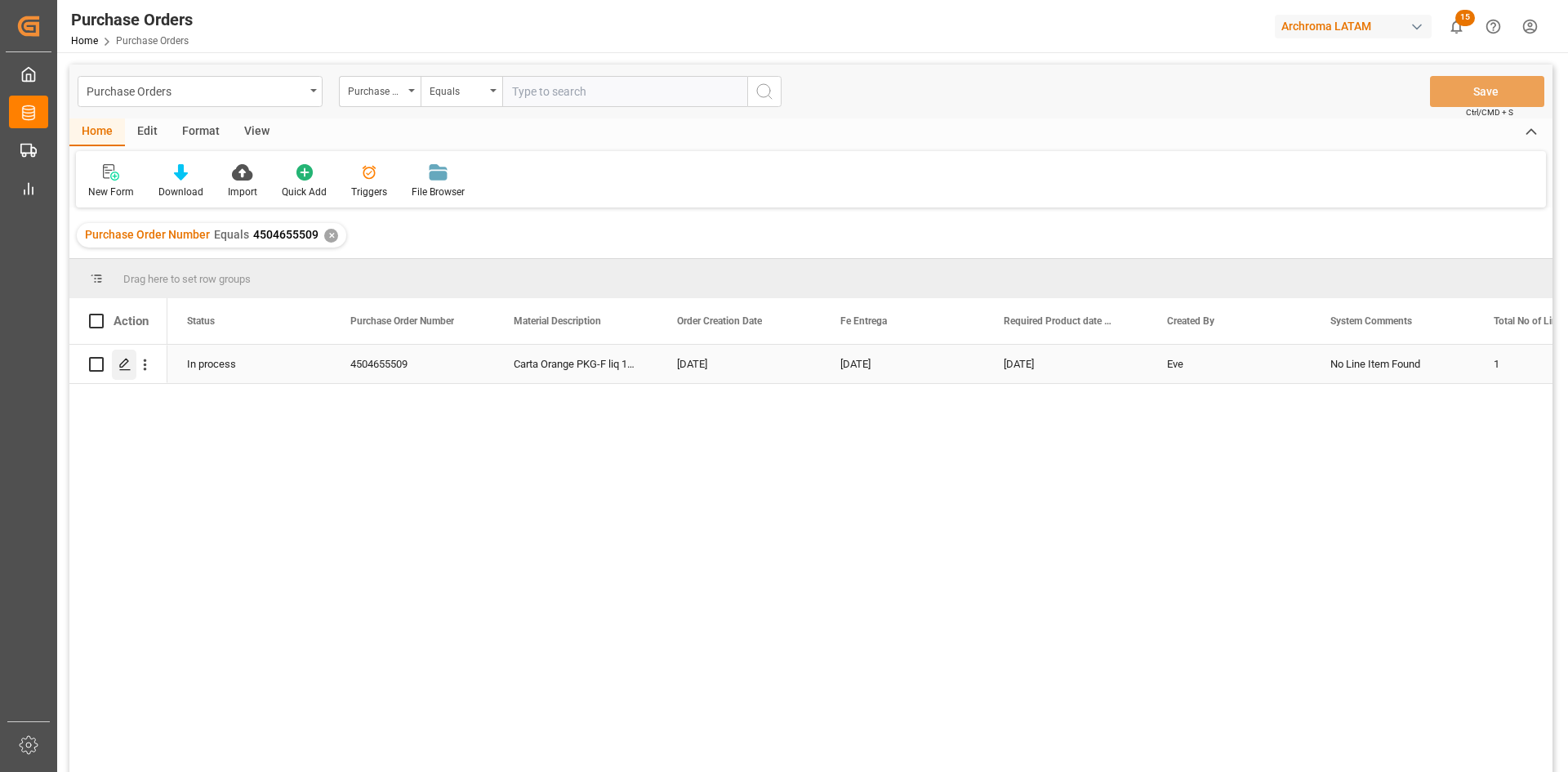
click at [133, 376] on div "Press SPACE to select this row." at bounding box center [124, 364] width 25 height 30
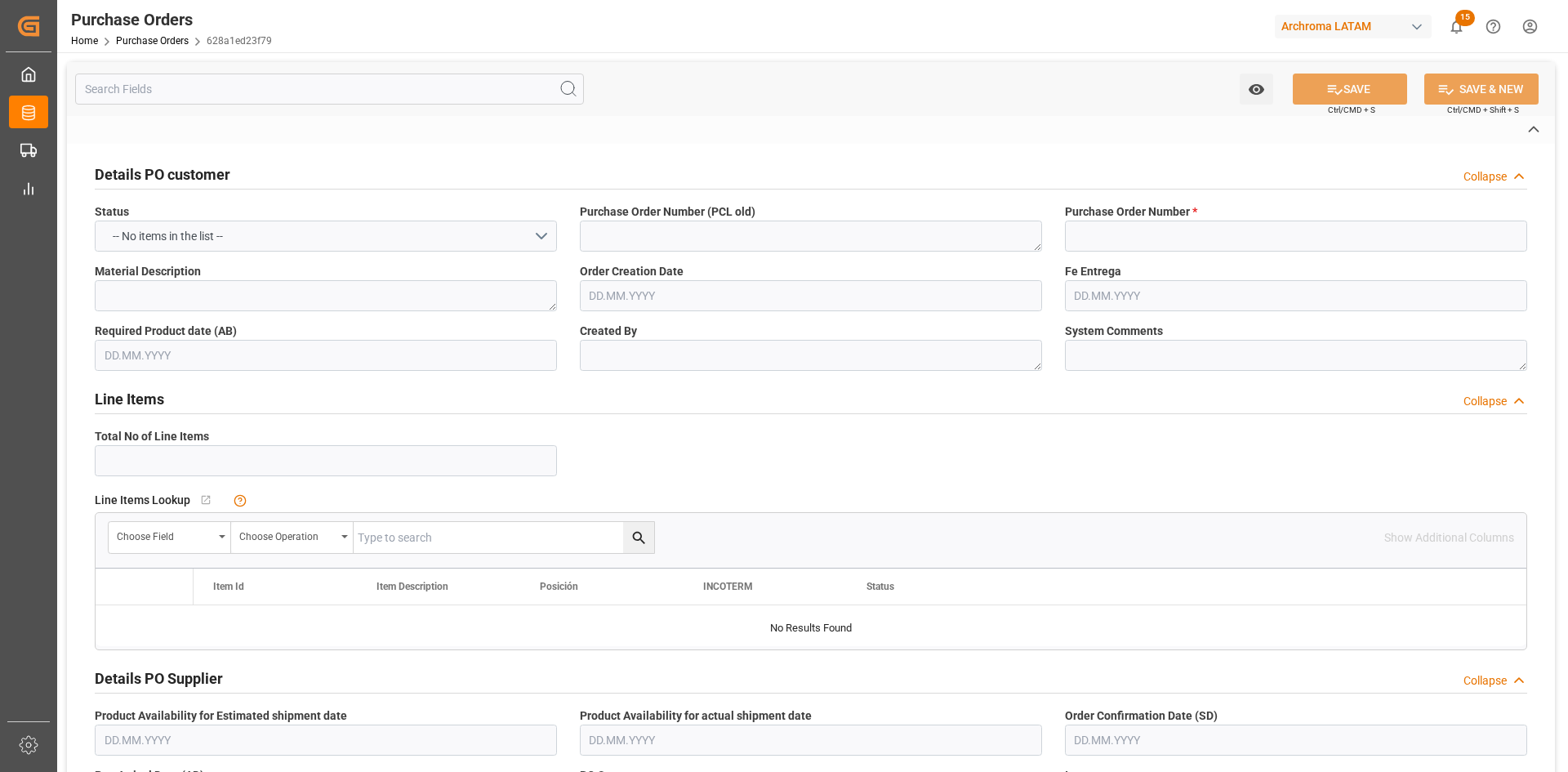
type input "4504655509"
type textarea "Carta Orange PKG-F liq 1100"
type textarea "Eve"
type textarea "No Line Item Found"
type input "4001"
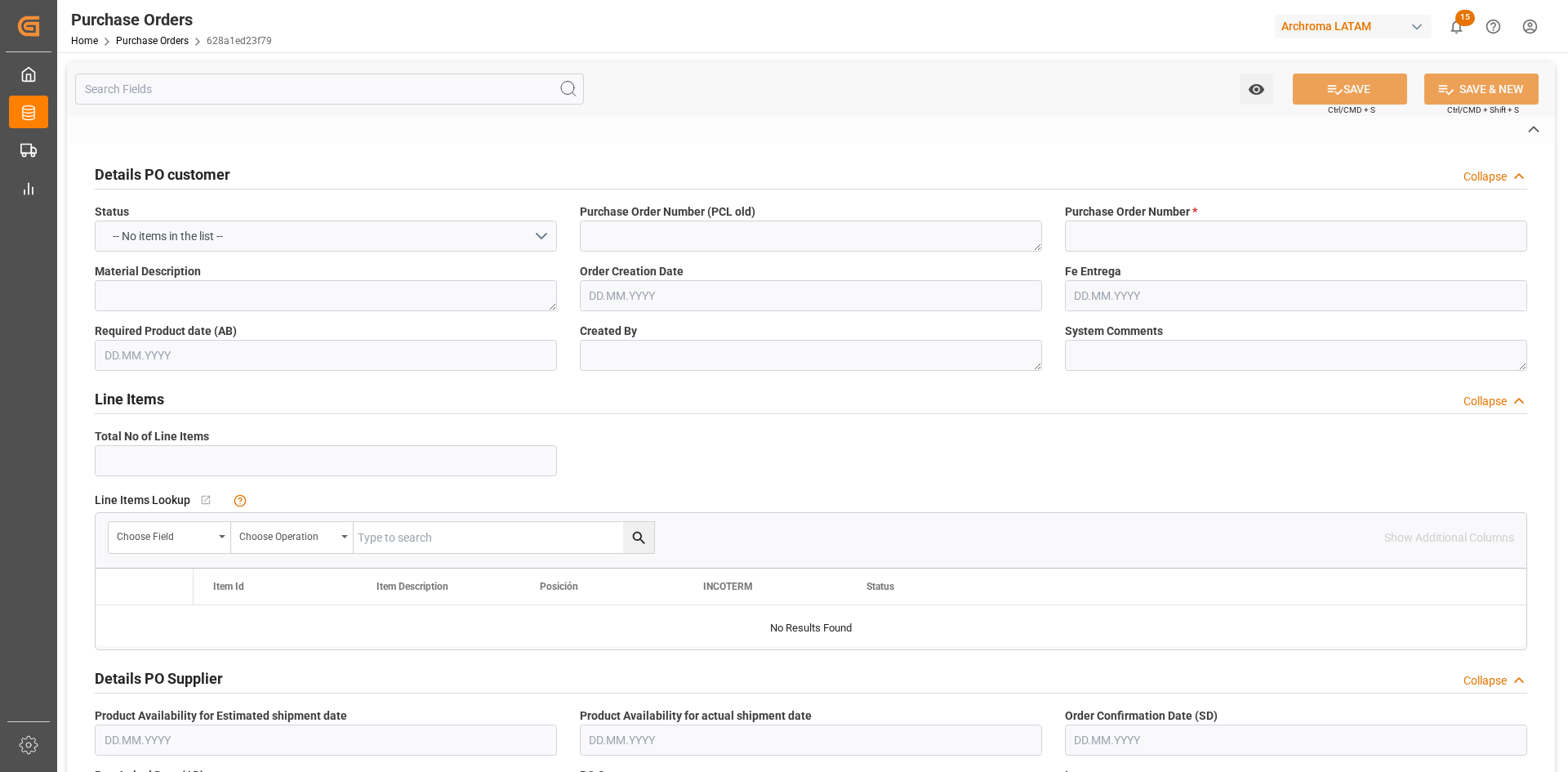
type input "Archroma U.S., Inc."
type input "Definitivo"
type input "ARCHROMA [GEOGRAPHIC_DATA] S DE RL DE CV ([GEOGRAPHIC_DATA][PERSON_NAME])"
type input "Dalia Gutierrez"
type input "[GEOGRAPHIC_DATA]"
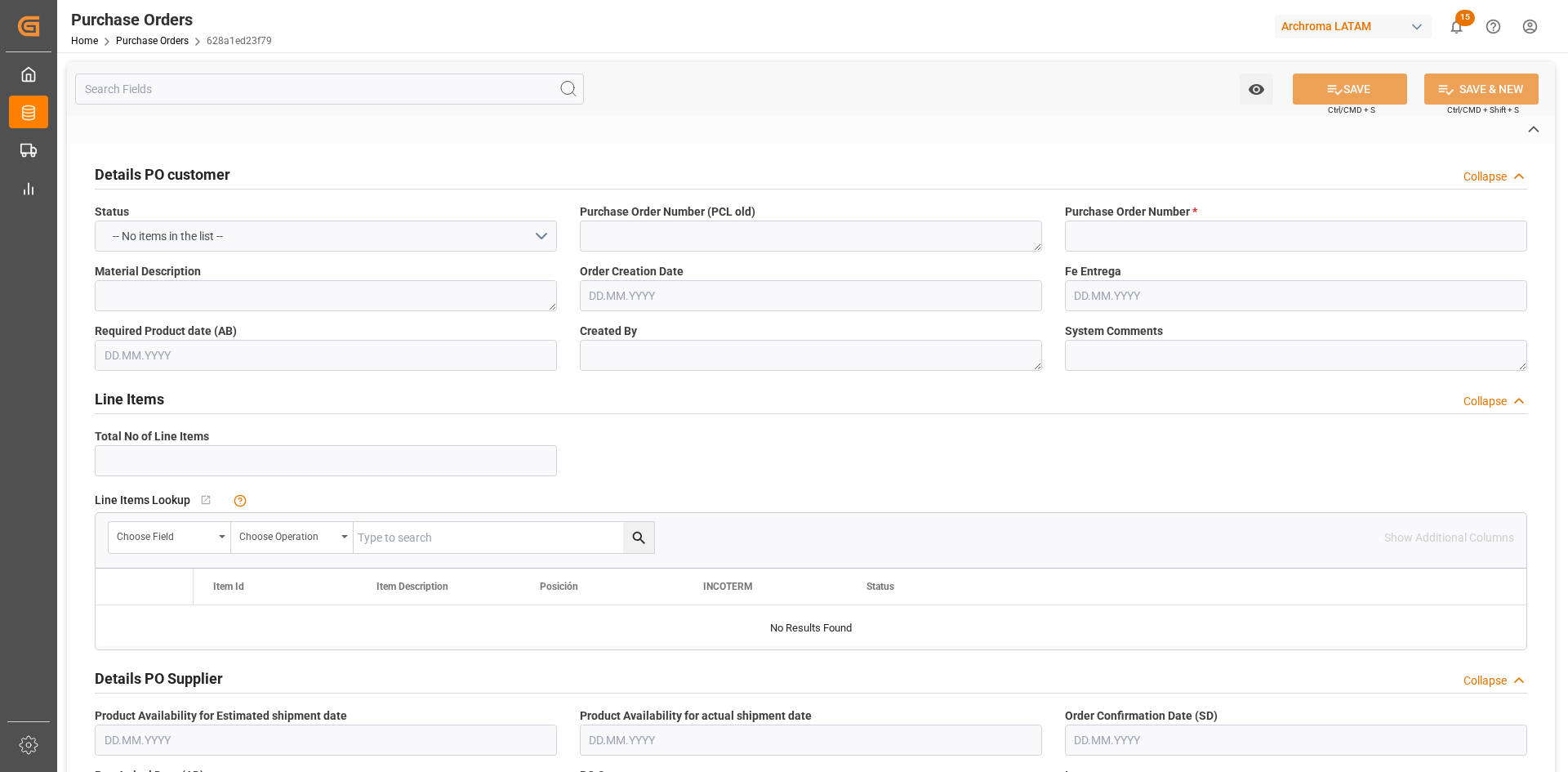
type textarea "PT"
type input "OVERLAND"
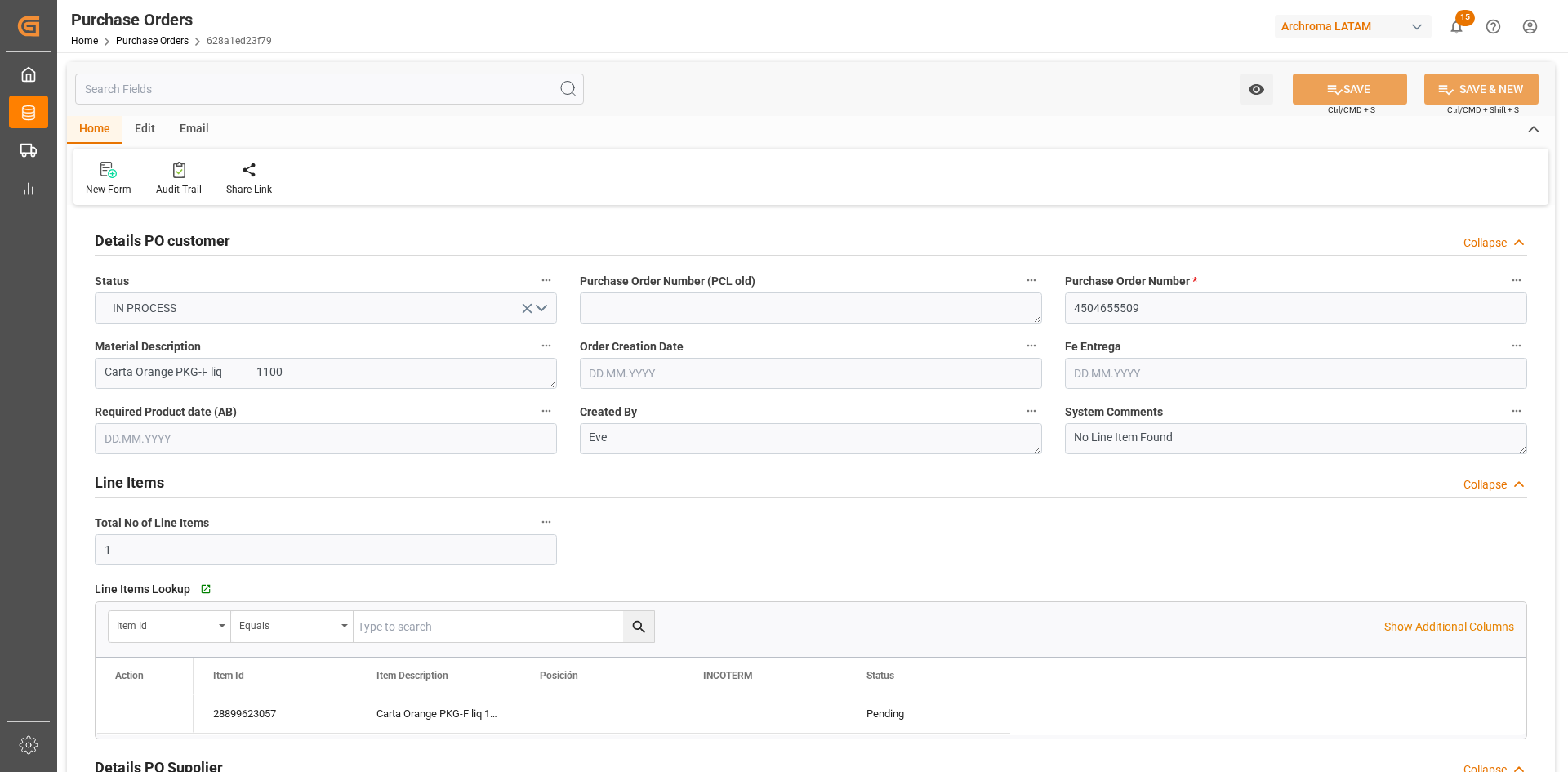
type input "1"
type input "[DATE]"
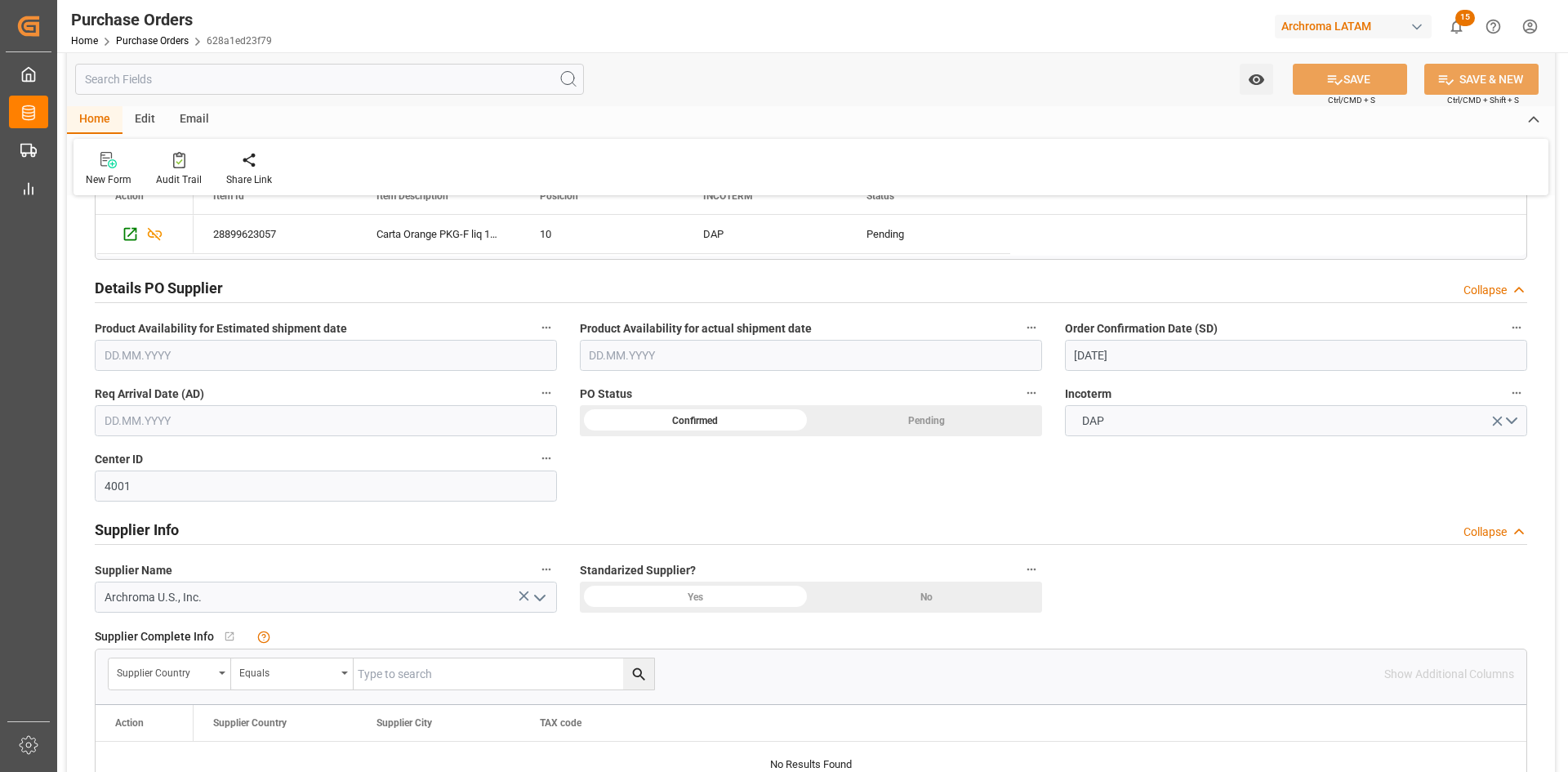
scroll to position [490, 0]
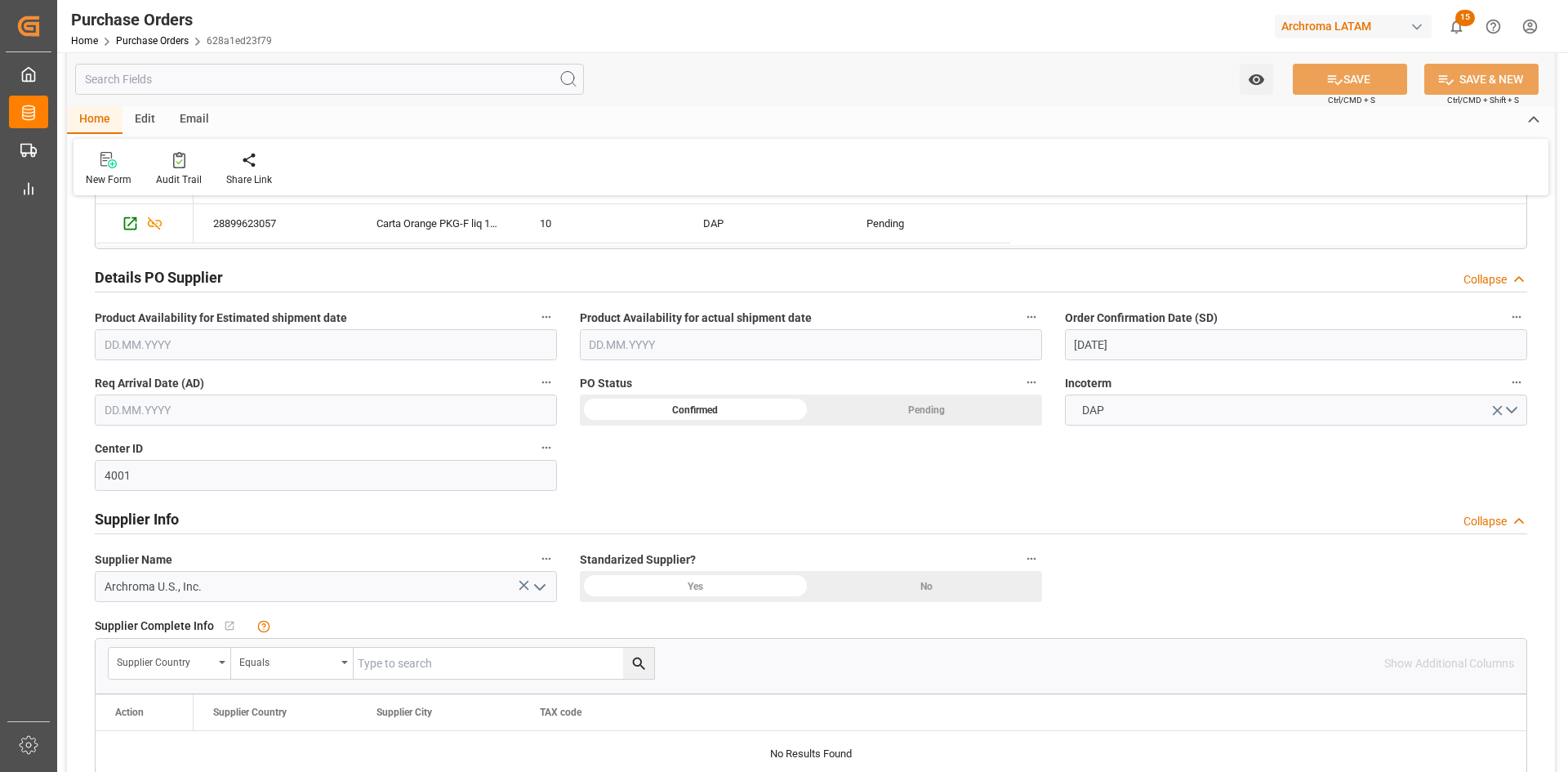
click at [227, 404] on input "text" at bounding box center [326, 410] width 462 height 31
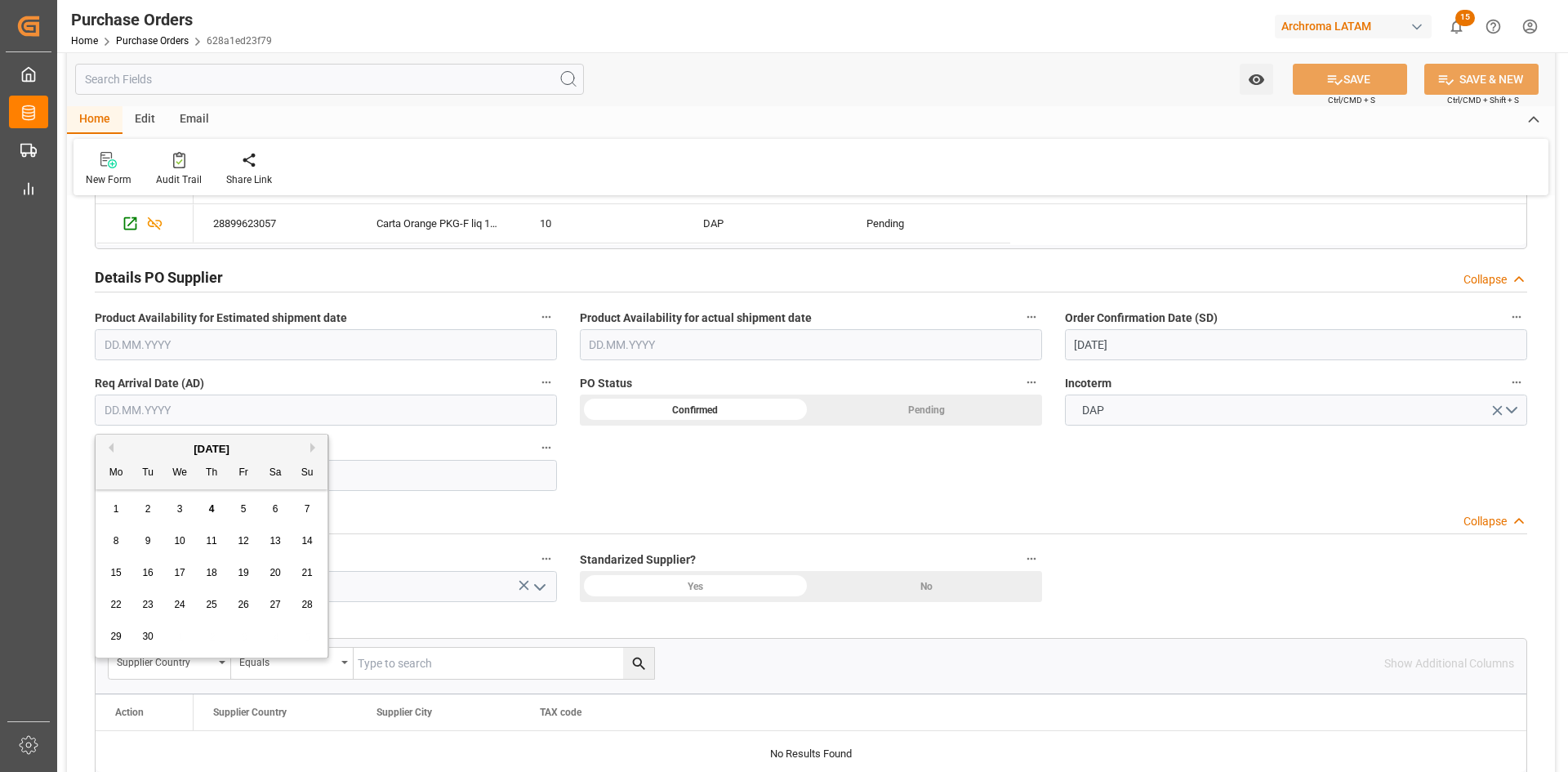
click at [115, 444] on div "September 2025" at bounding box center [211, 449] width 232 height 16
click at [112, 447] on button "Previous Month" at bounding box center [109, 448] width 10 height 10
click at [241, 606] on span "22" at bounding box center [242, 605] width 11 height 11
type input "22.08.2025"
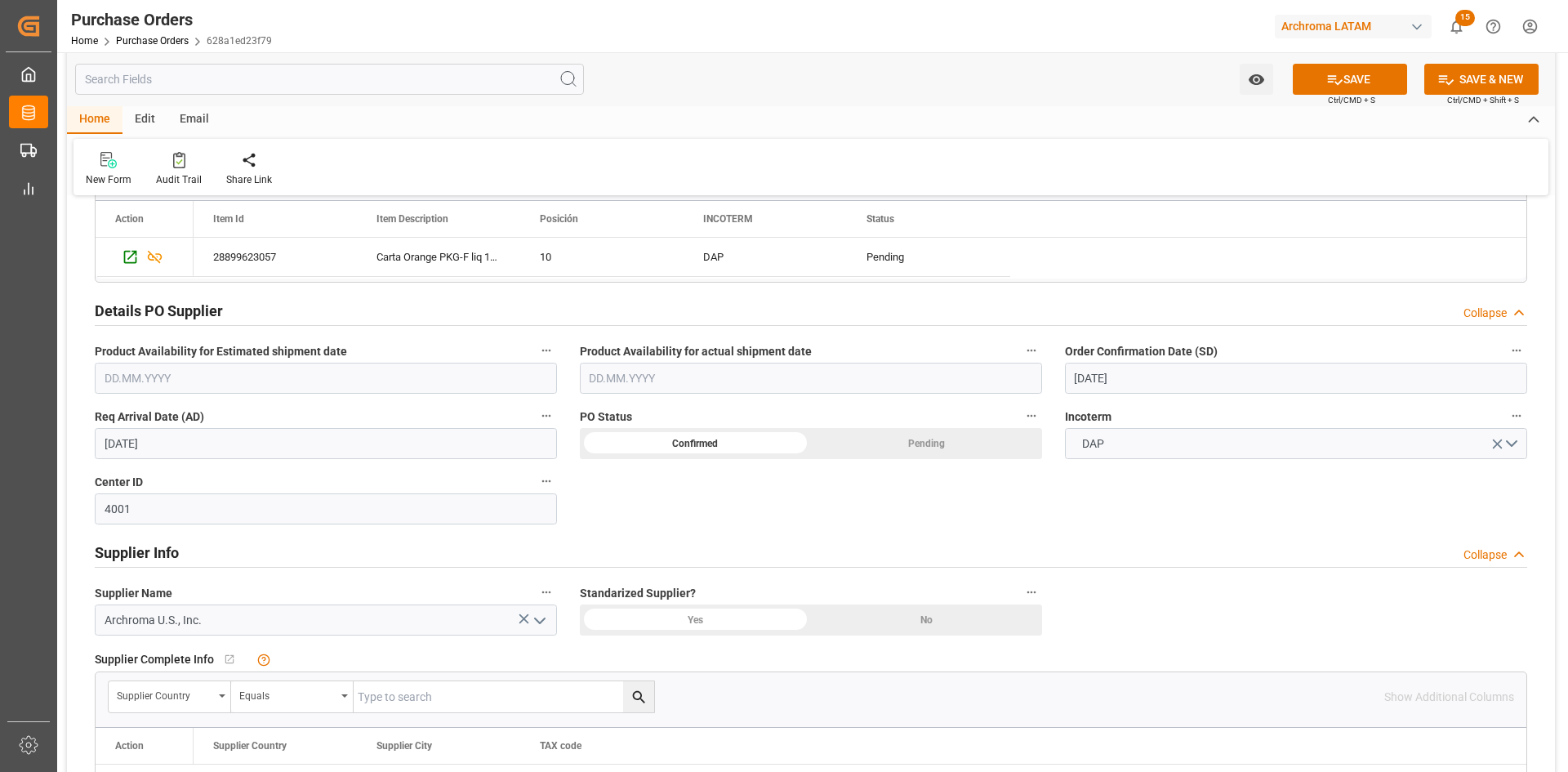
scroll to position [245, 0]
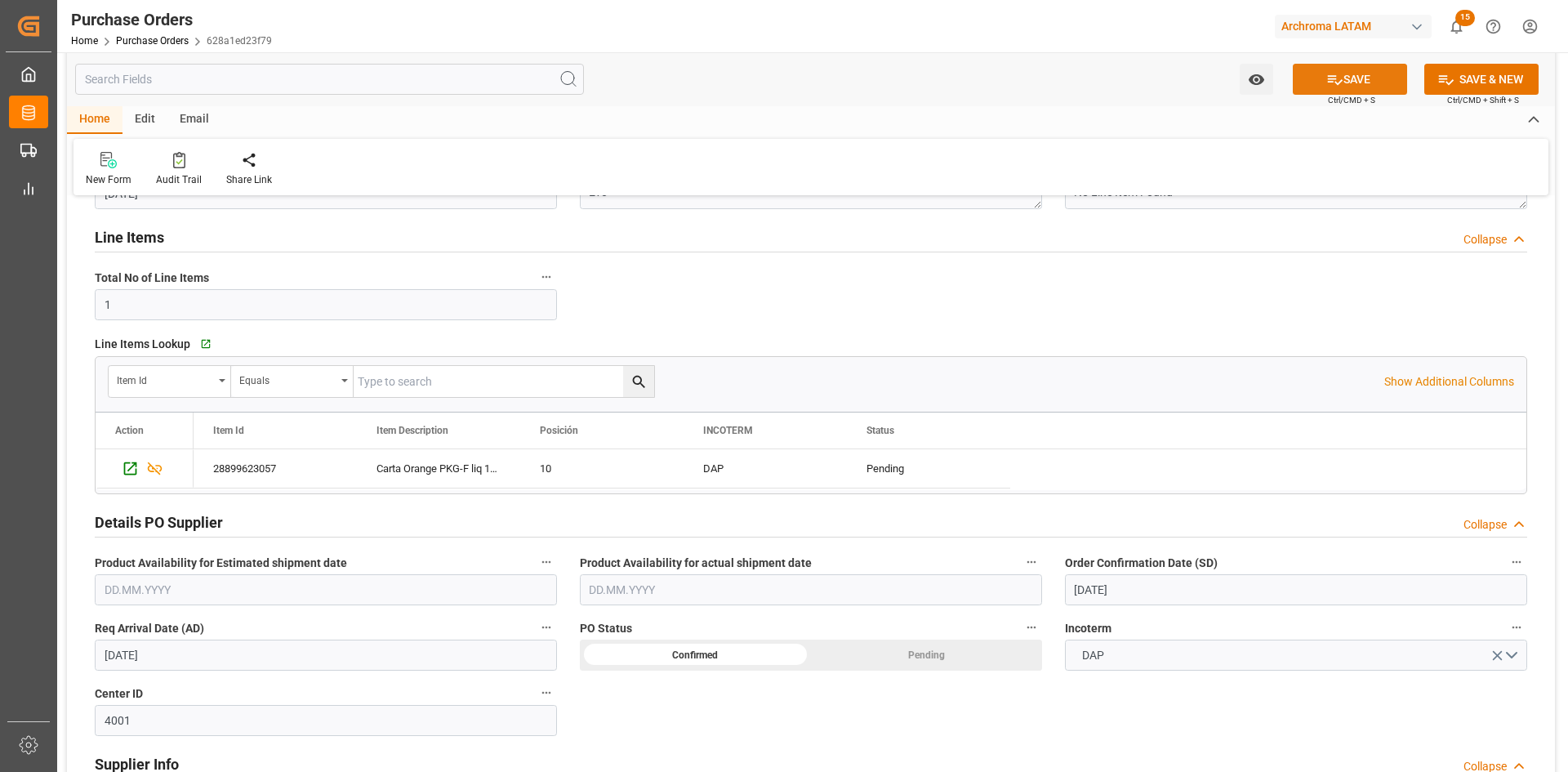
click at [1377, 91] on button "SAVE" at bounding box center [1350, 79] width 115 height 31
click at [142, 472] on div "Press SPACE to select this row." at bounding box center [152, 467] width 25 height 30
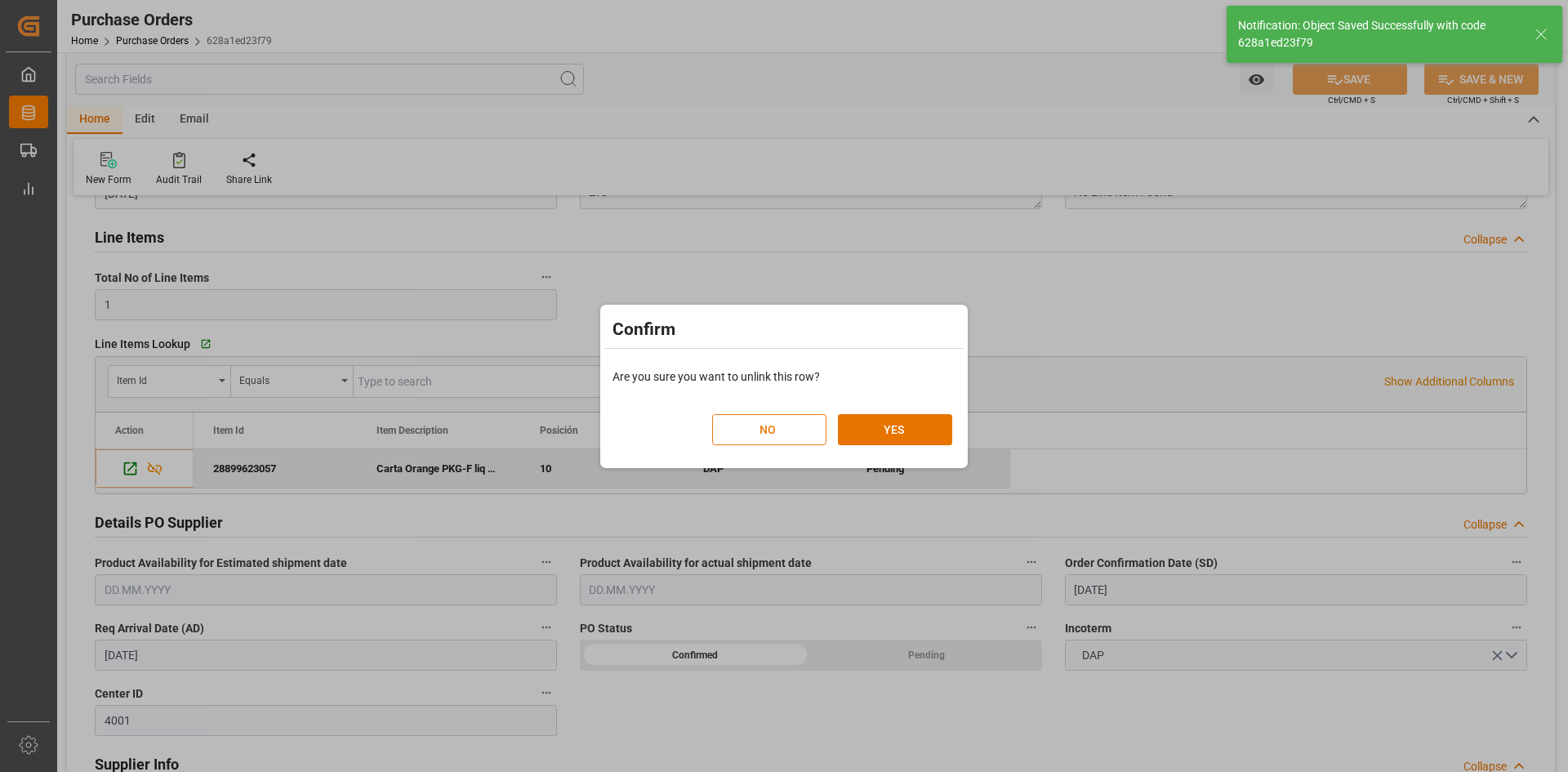
click at [798, 439] on button "NO" at bounding box center [769, 430] width 115 height 31
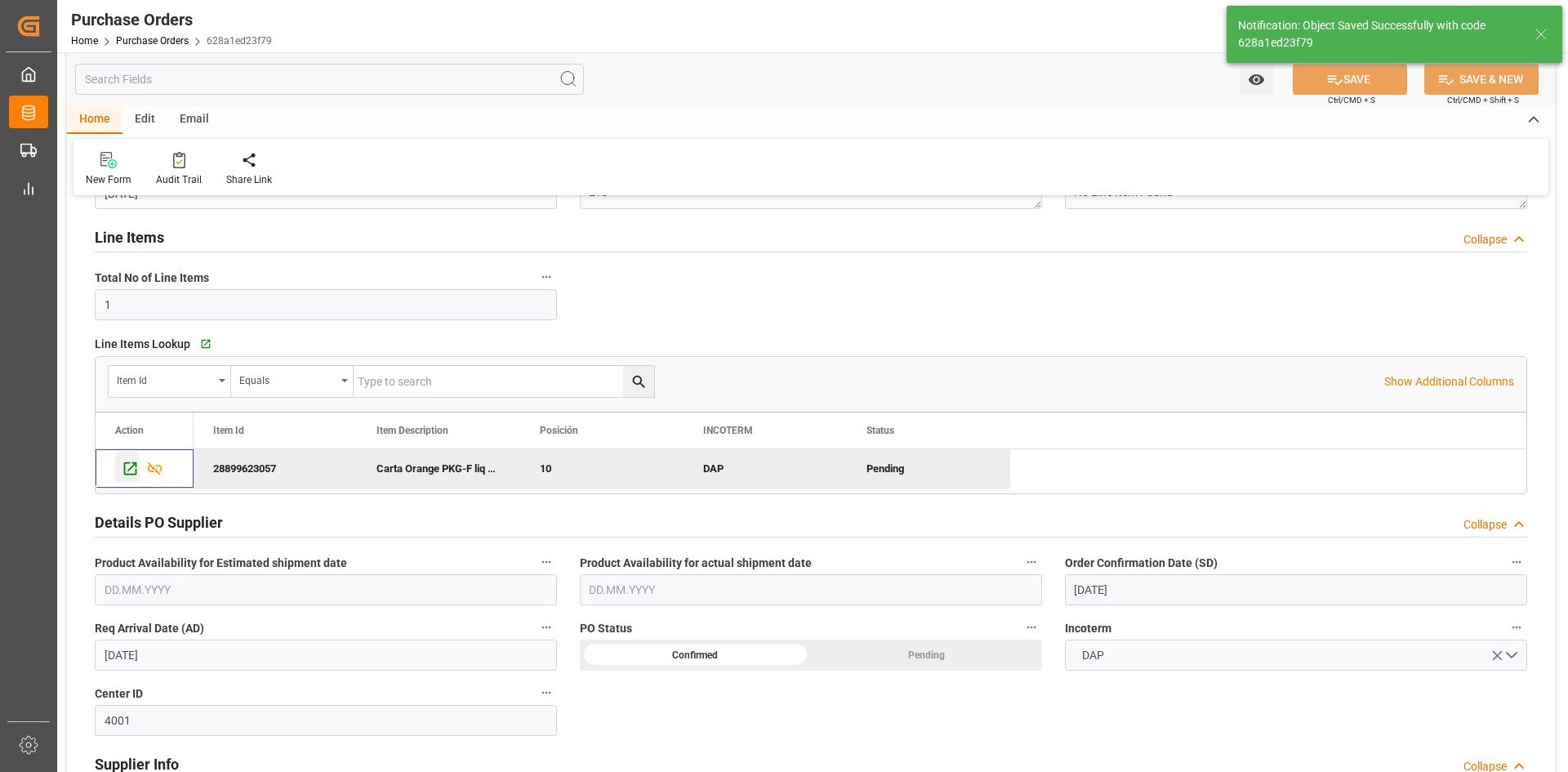
click at [124, 472] on icon "Press SPACE to deselect this row." at bounding box center [131, 469] width 13 height 13
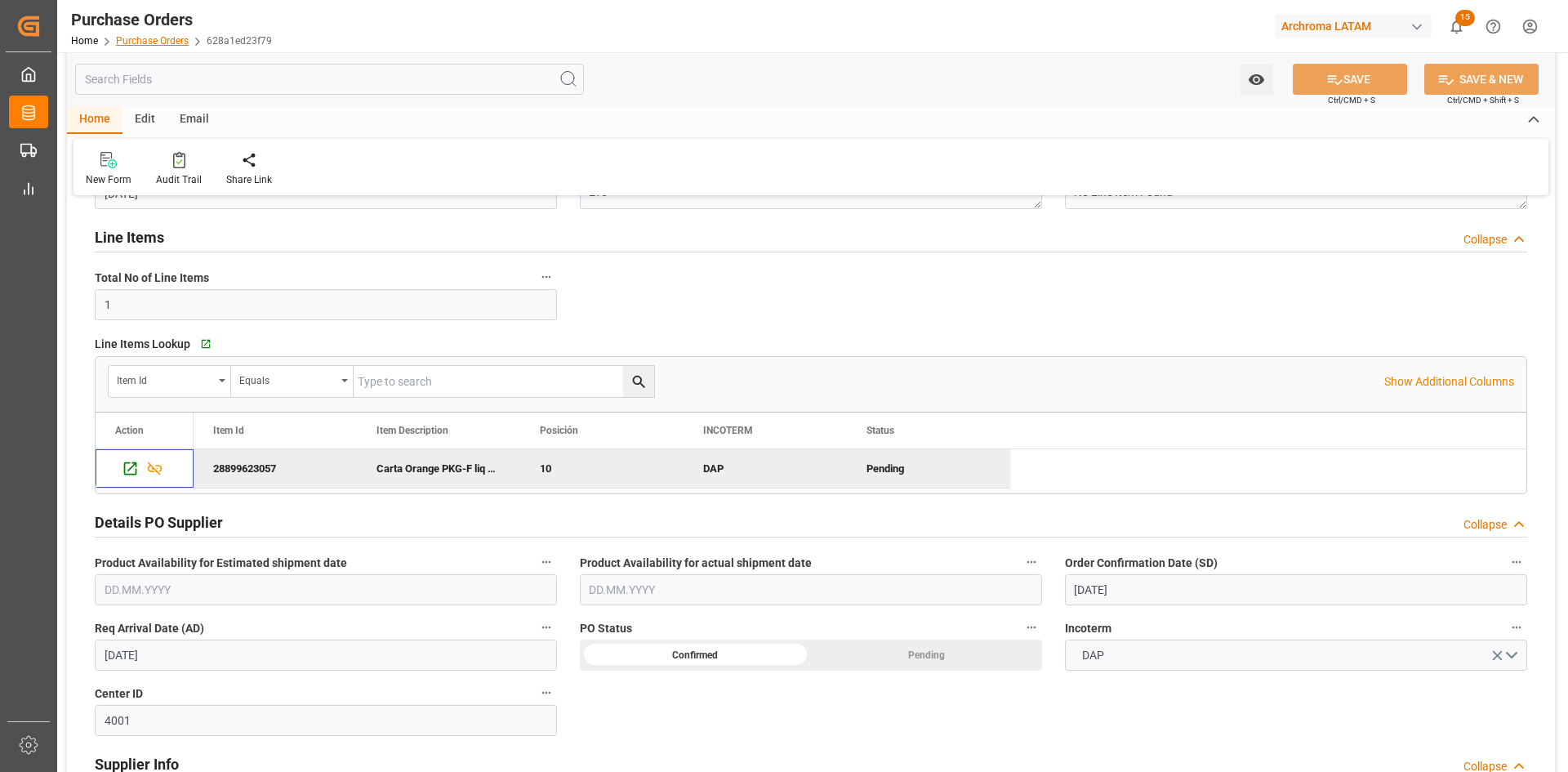
click at [165, 37] on link "Purchase Orders" at bounding box center [152, 41] width 73 height 11
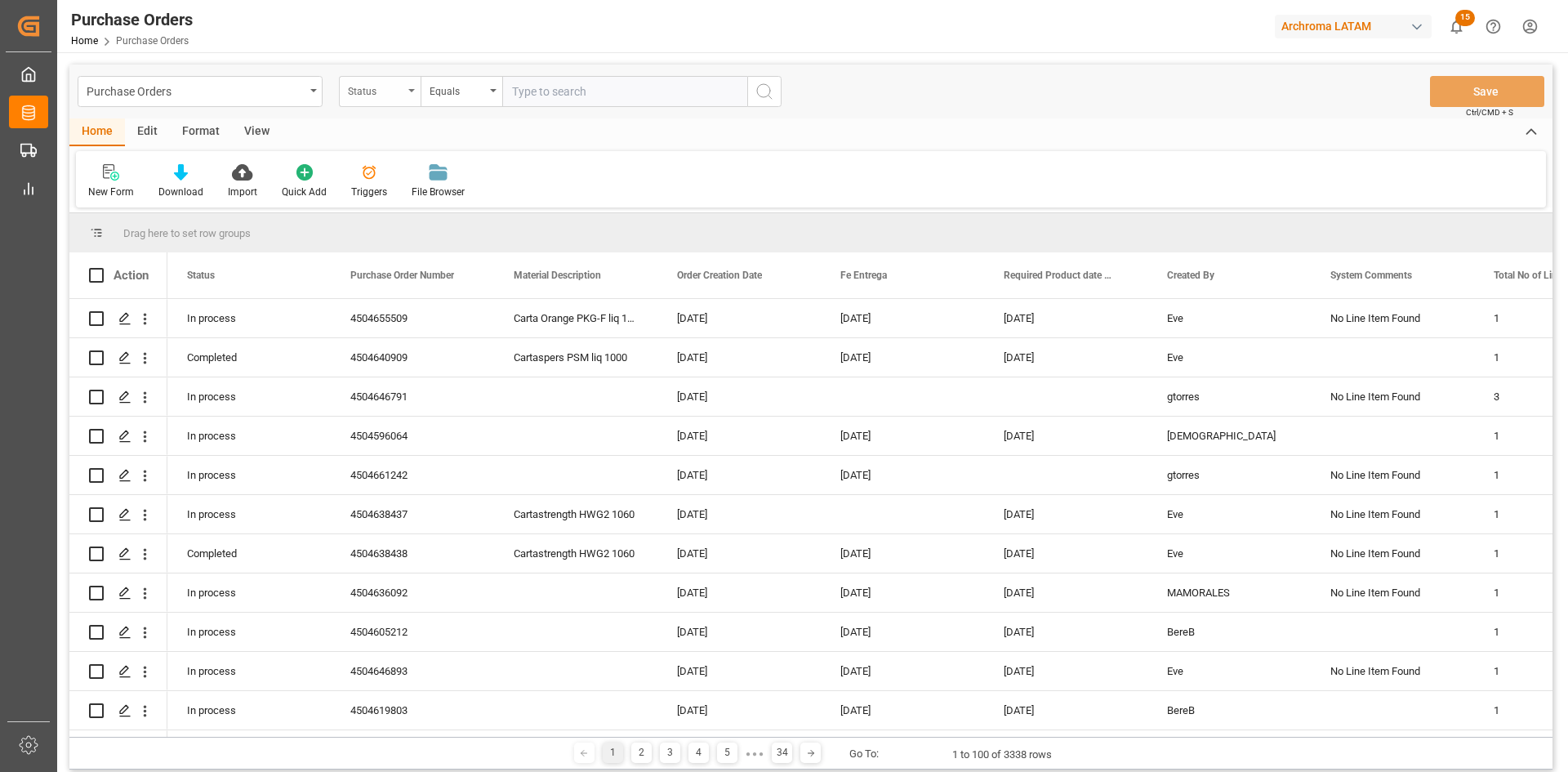
click at [374, 81] on div "Status" at bounding box center [376, 89] width 56 height 19
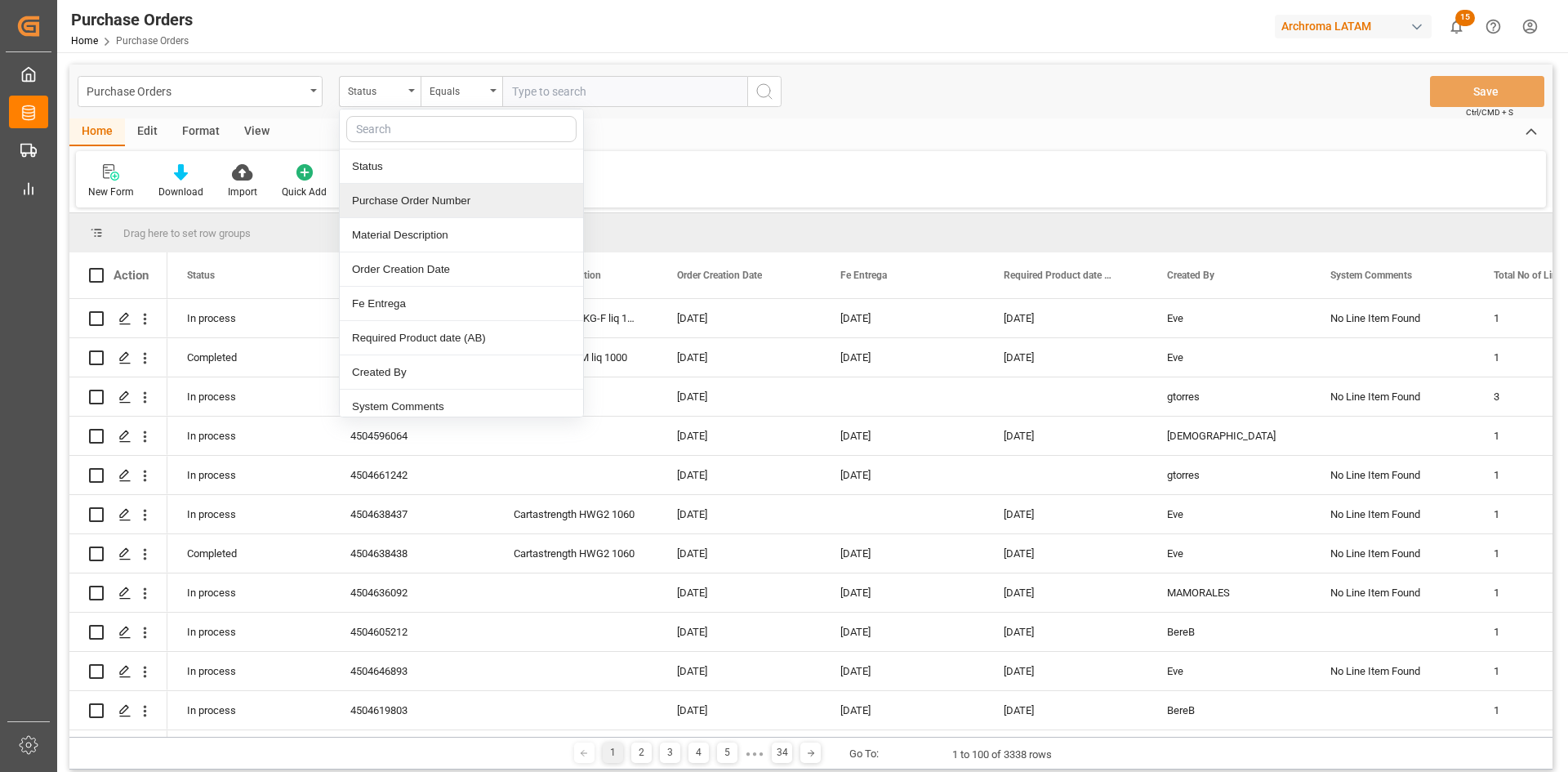
click at [444, 210] on div "Purchase Order Number" at bounding box center [461, 201] width 243 height 34
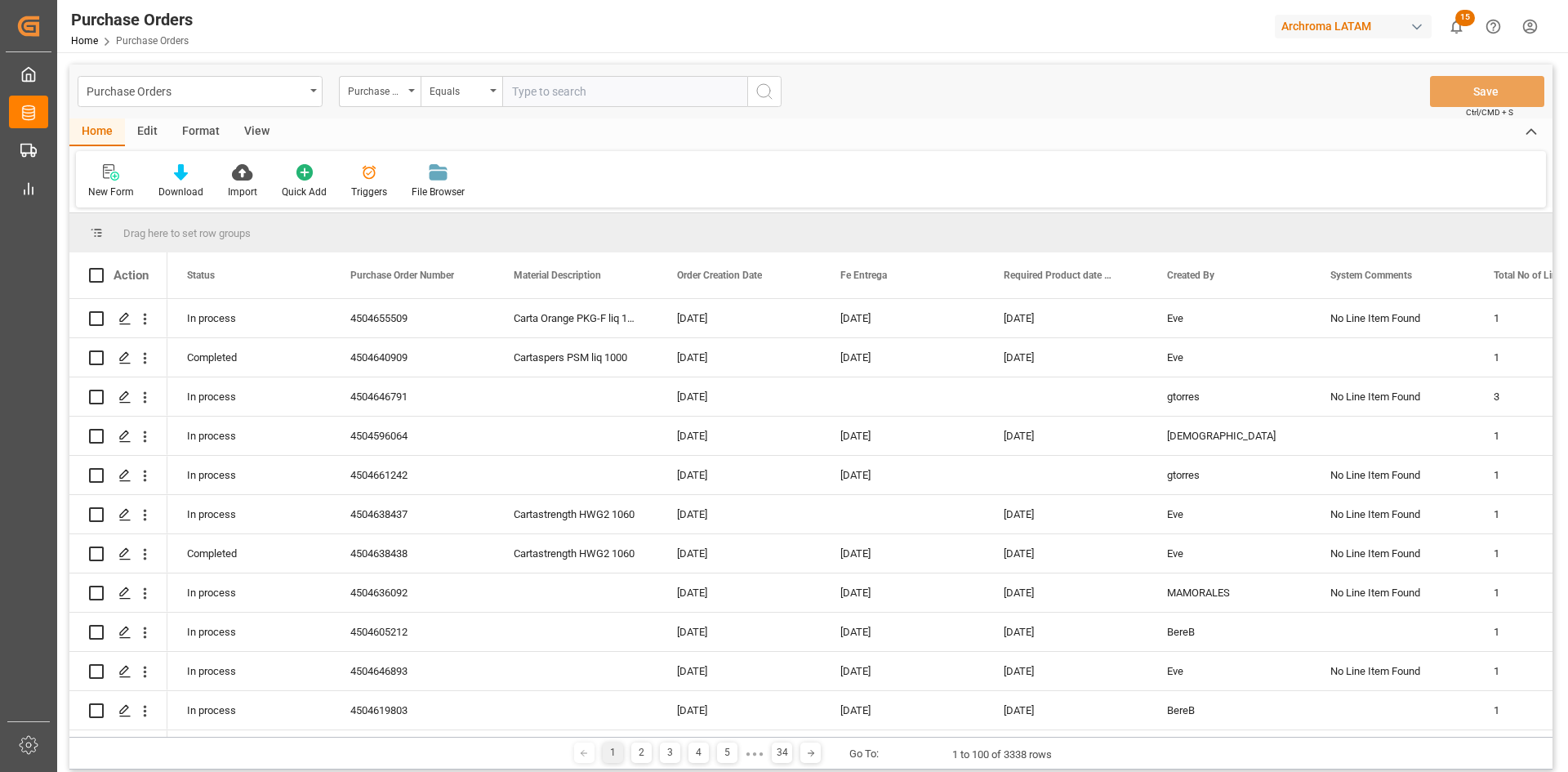
click at [548, 99] on input "text" at bounding box center [624, 92] width 245 height 31
paste input "4504605212"
type input "4504605212"
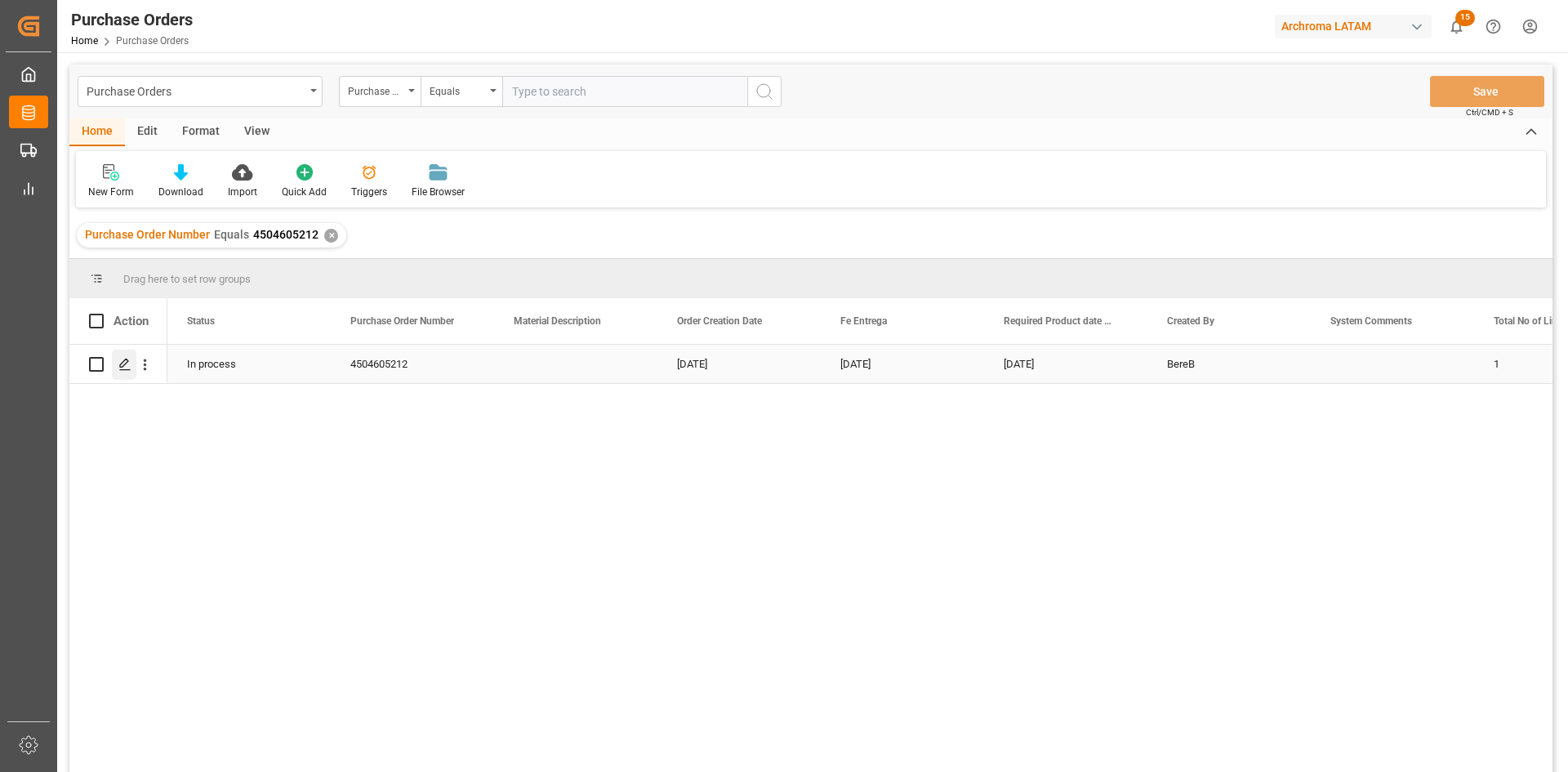
click at [120, 362] on icon "Press SPACE to select this row." at bounding box center [125, 364] width 13 height 13
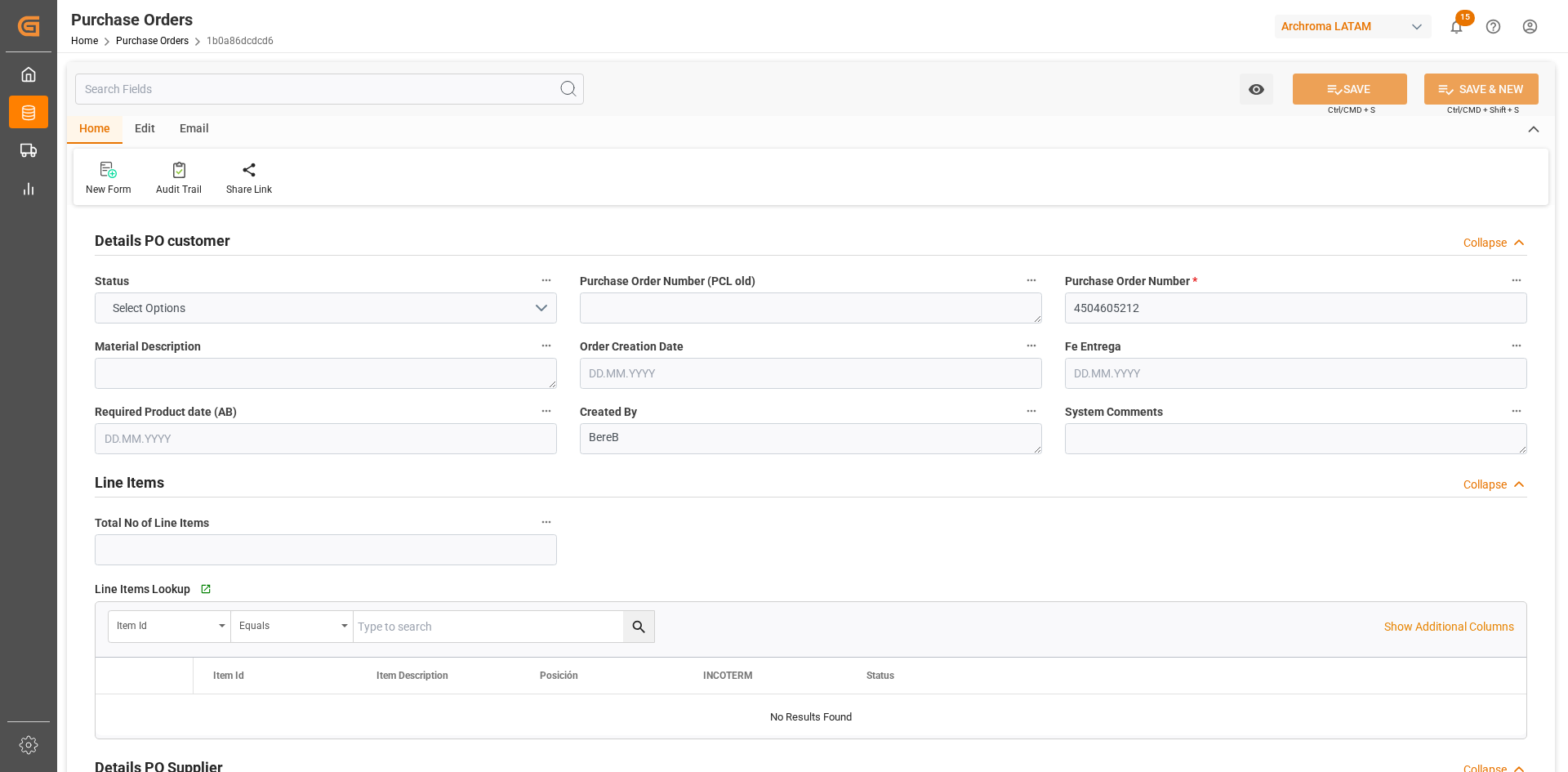
type input "1"
type input "02.04.2025"
type input "01.09.2025"
type input "22.08.2025"
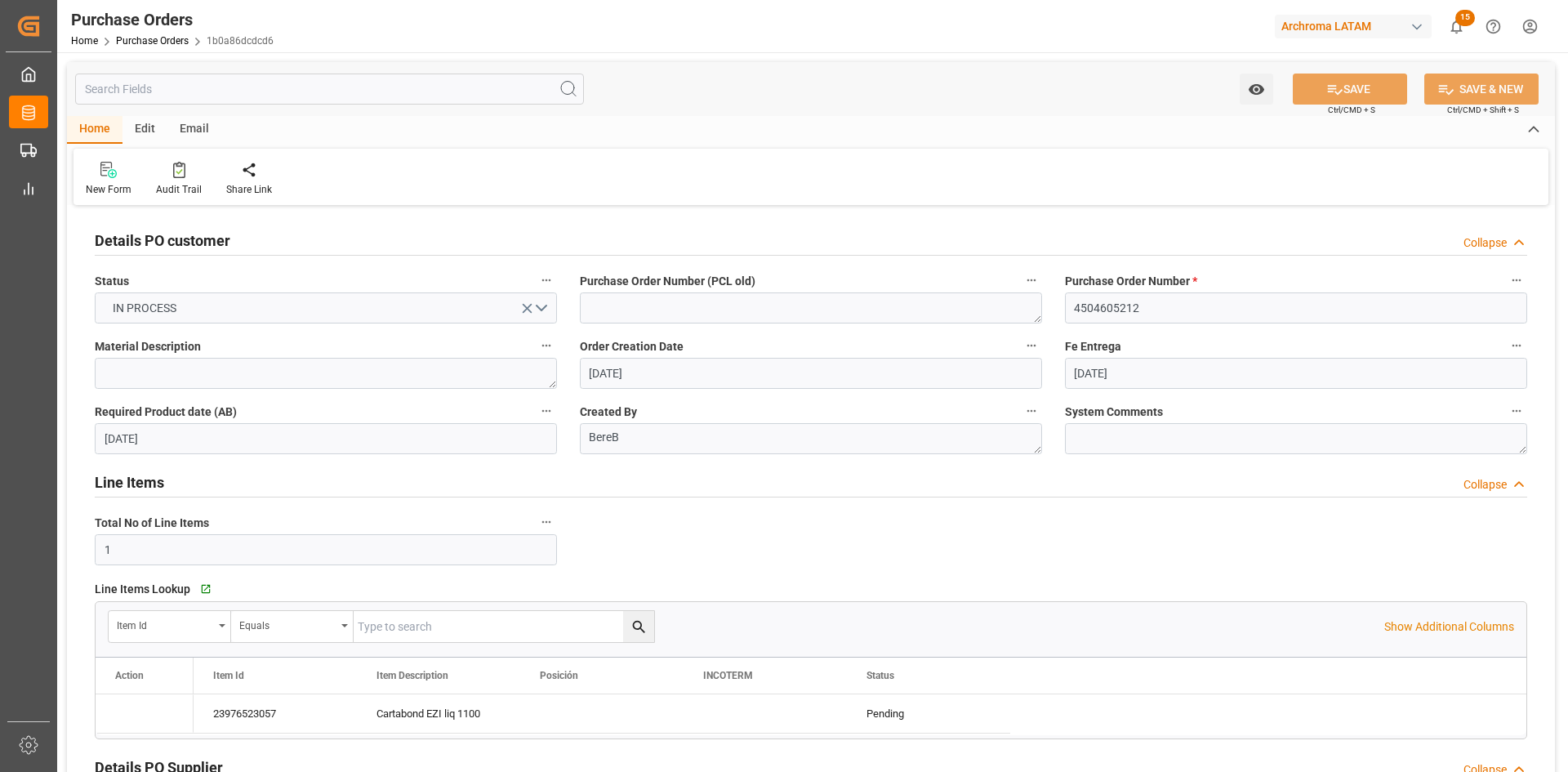
type input "26.08.2025"
type input "27.08.2025"
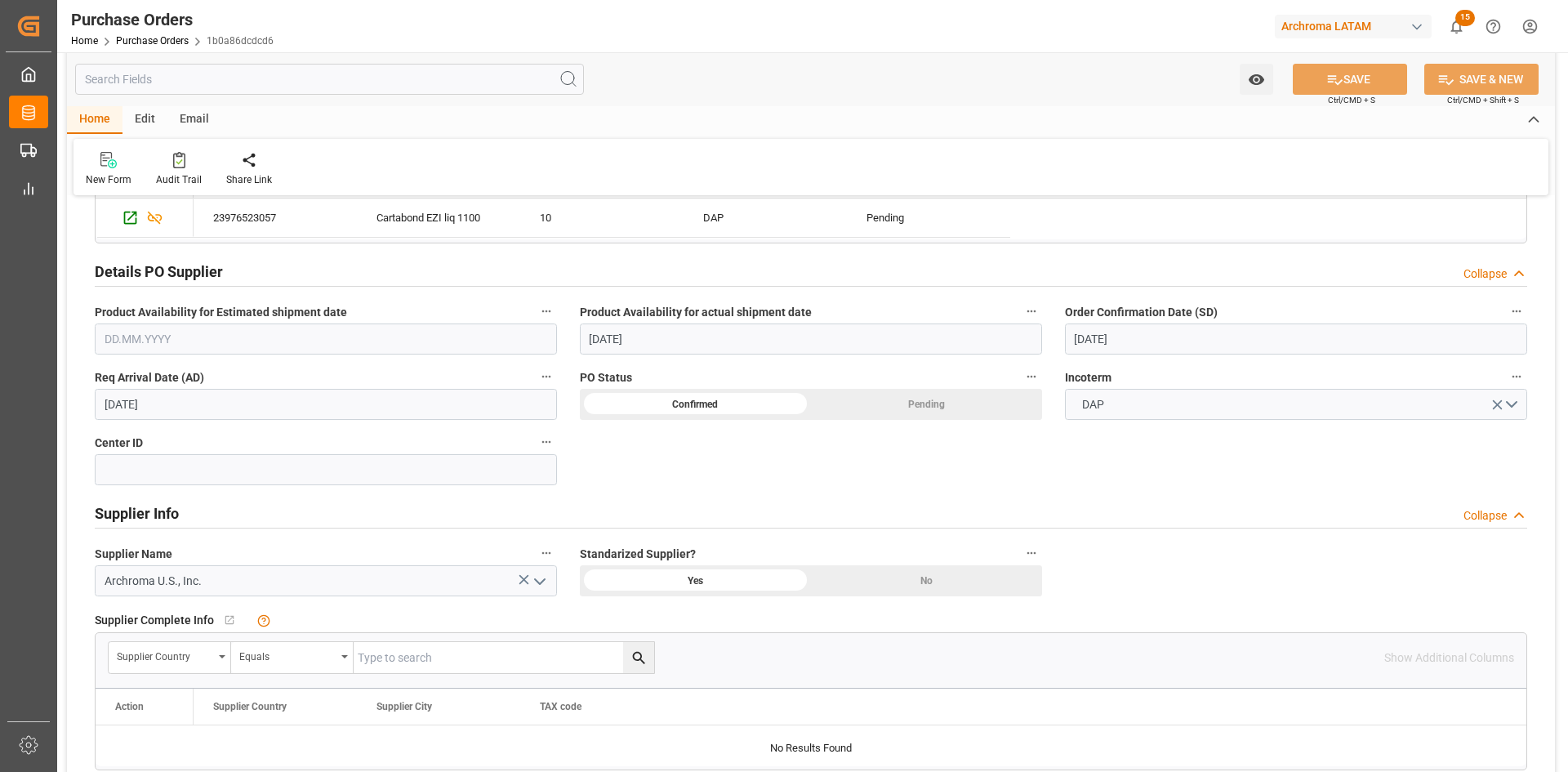
scroll to position [327, 0]
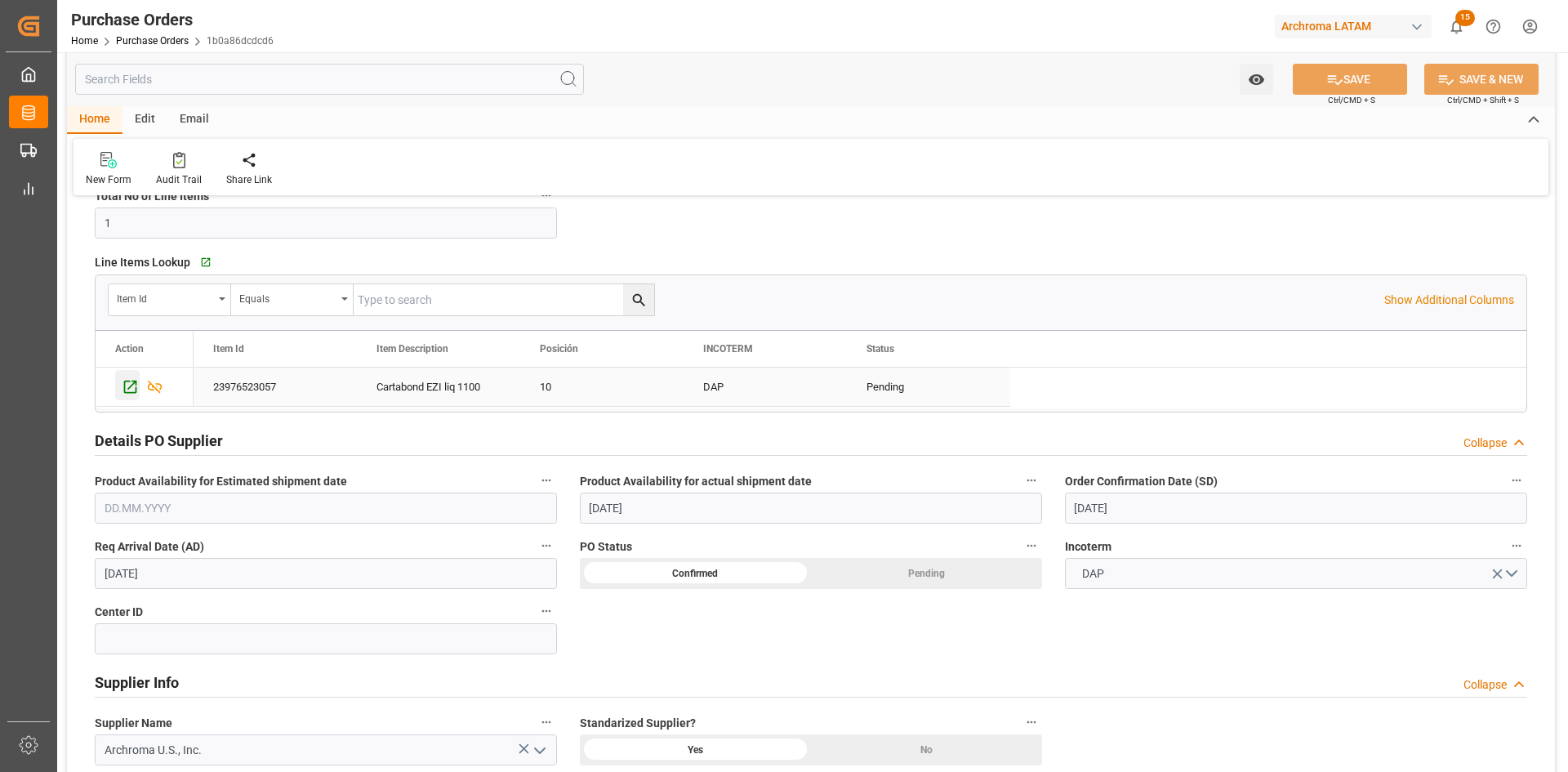
click at [134, 393] on icon "Press SPACE to select this row." at bounding box center [131, 387] width 13 height 13
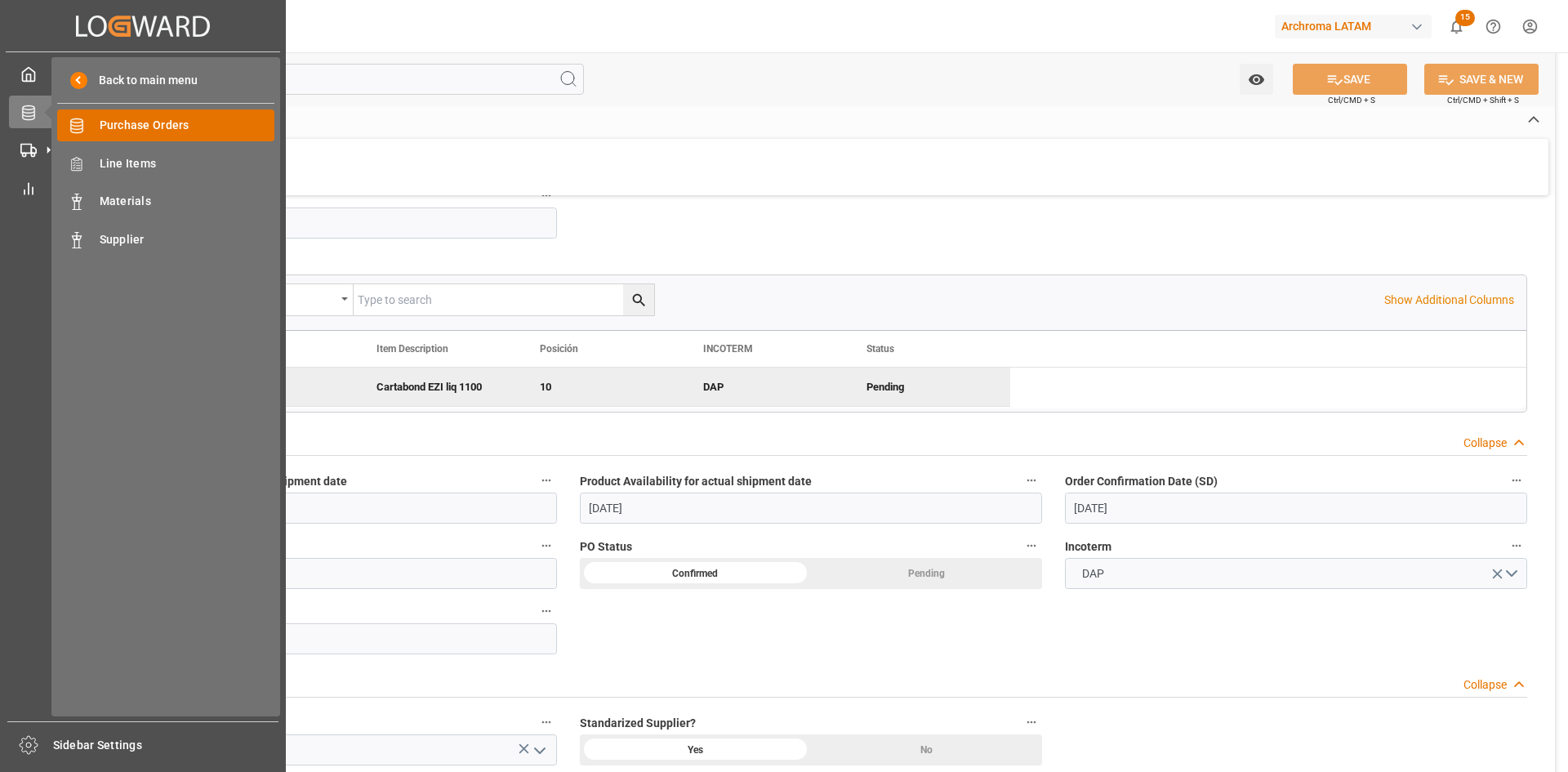
click at [156, 124] on span "Purchase Orders" at bounding box center [187, 125] width 176 height 17
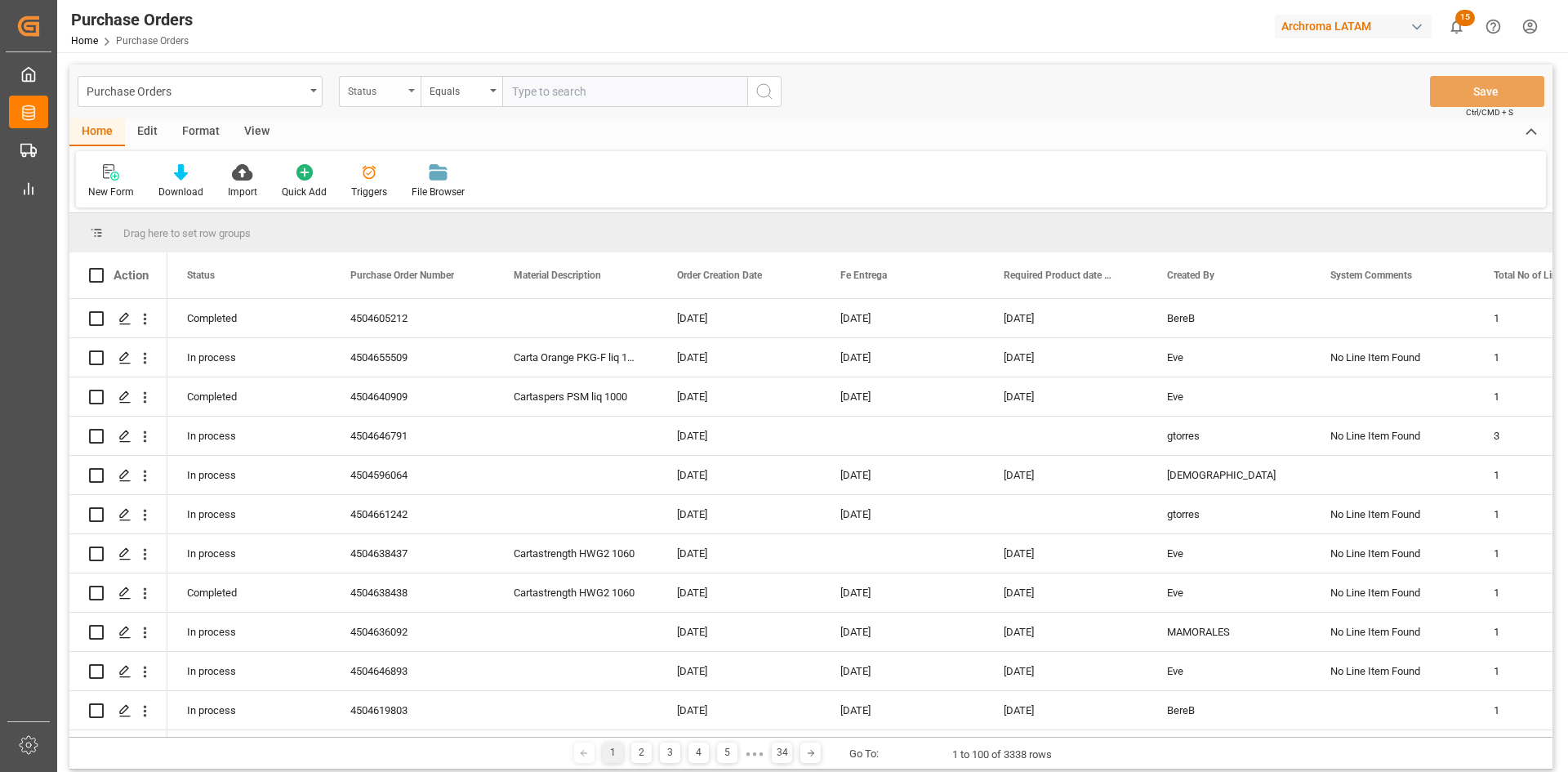
click at [377, 98] on div "Status" at bounding box center [376, 89] width 56 height 19
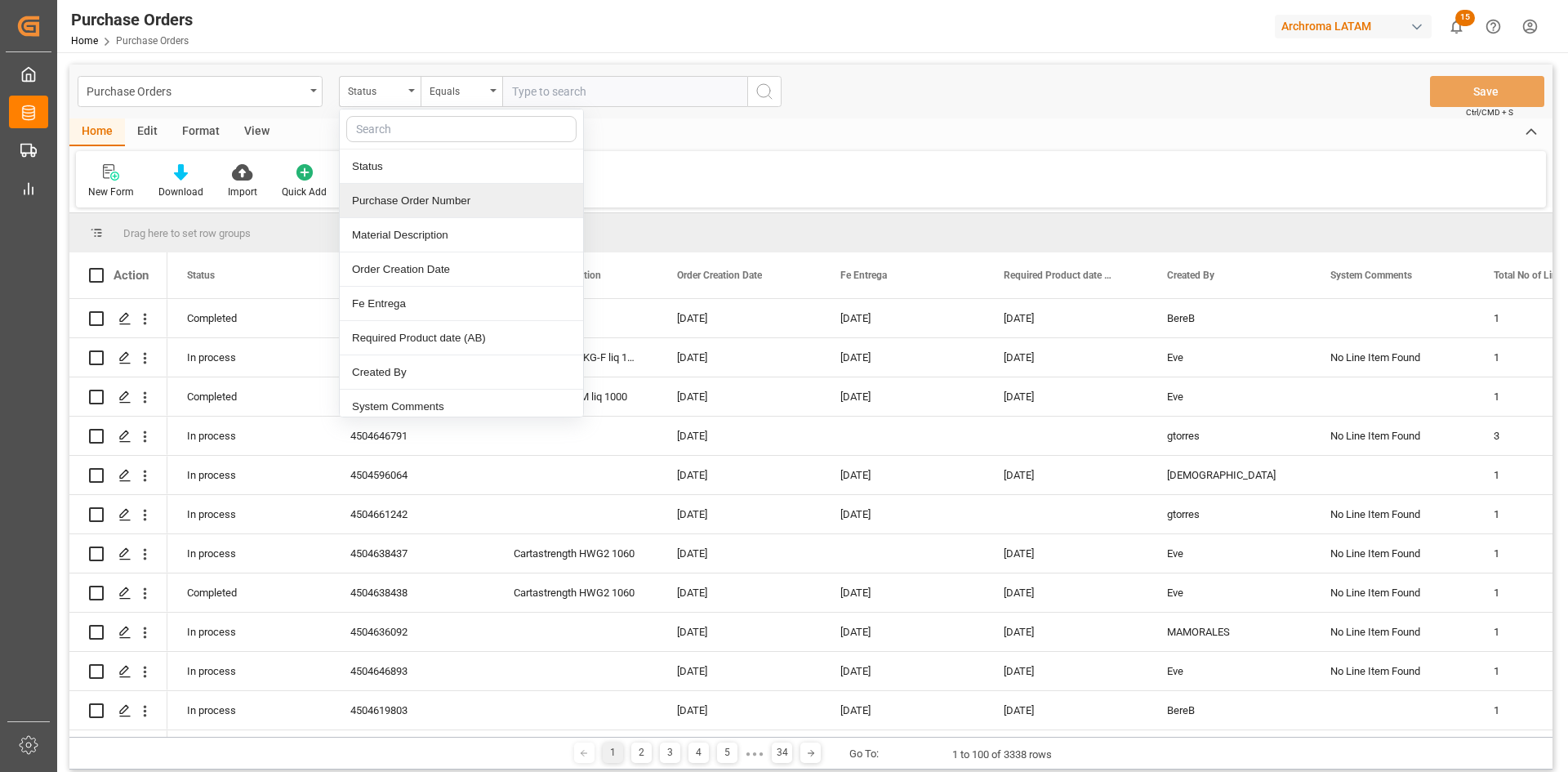
click at [421, 214] on div "Purchase Order Number" at bounding box center [461, 201] width 243 height 34
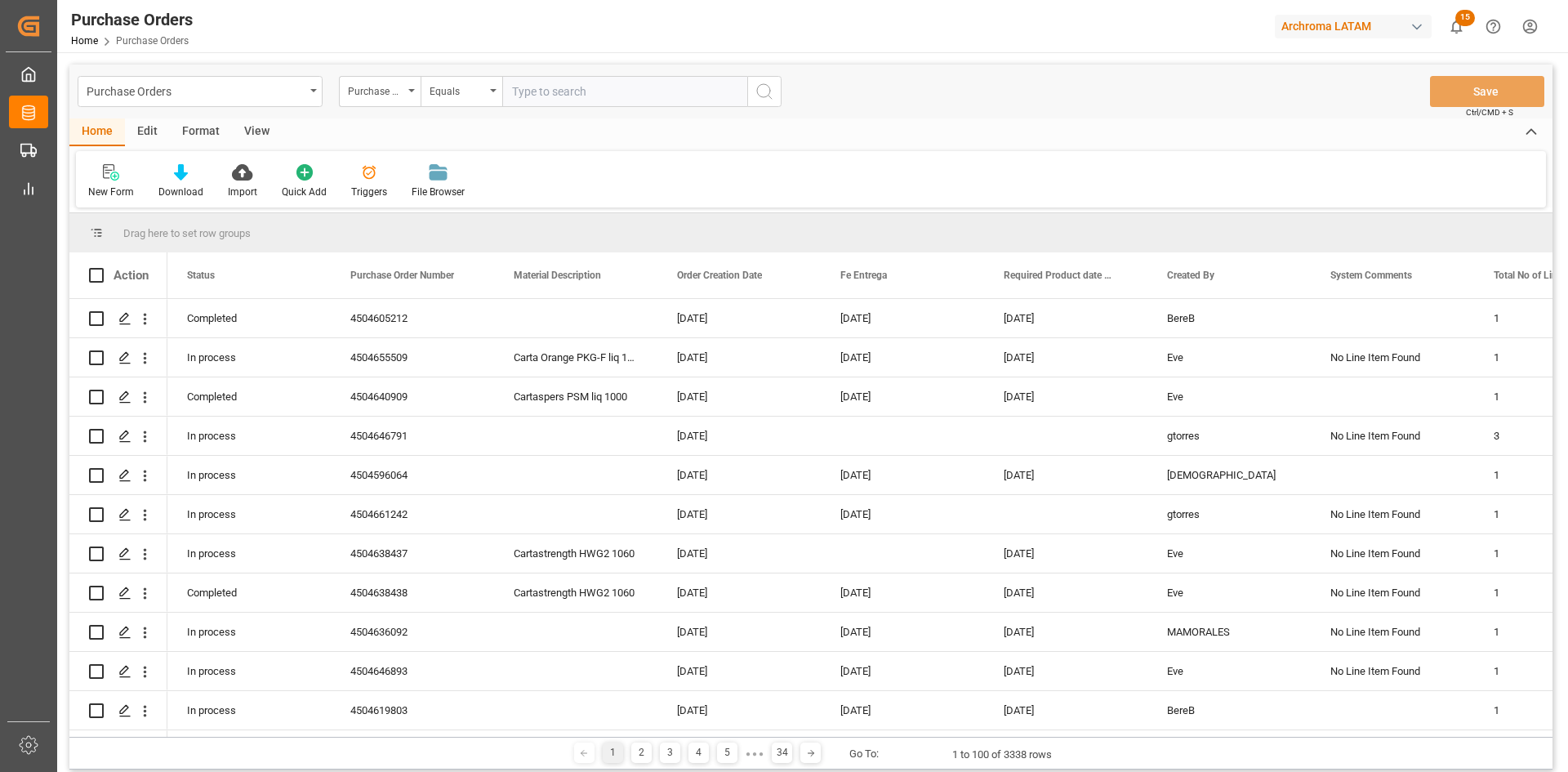
click at [541, 76] on input "text" at bounding box center [624, 92] width 245 height 31
paste input "4504638435"
type input "4504638435"
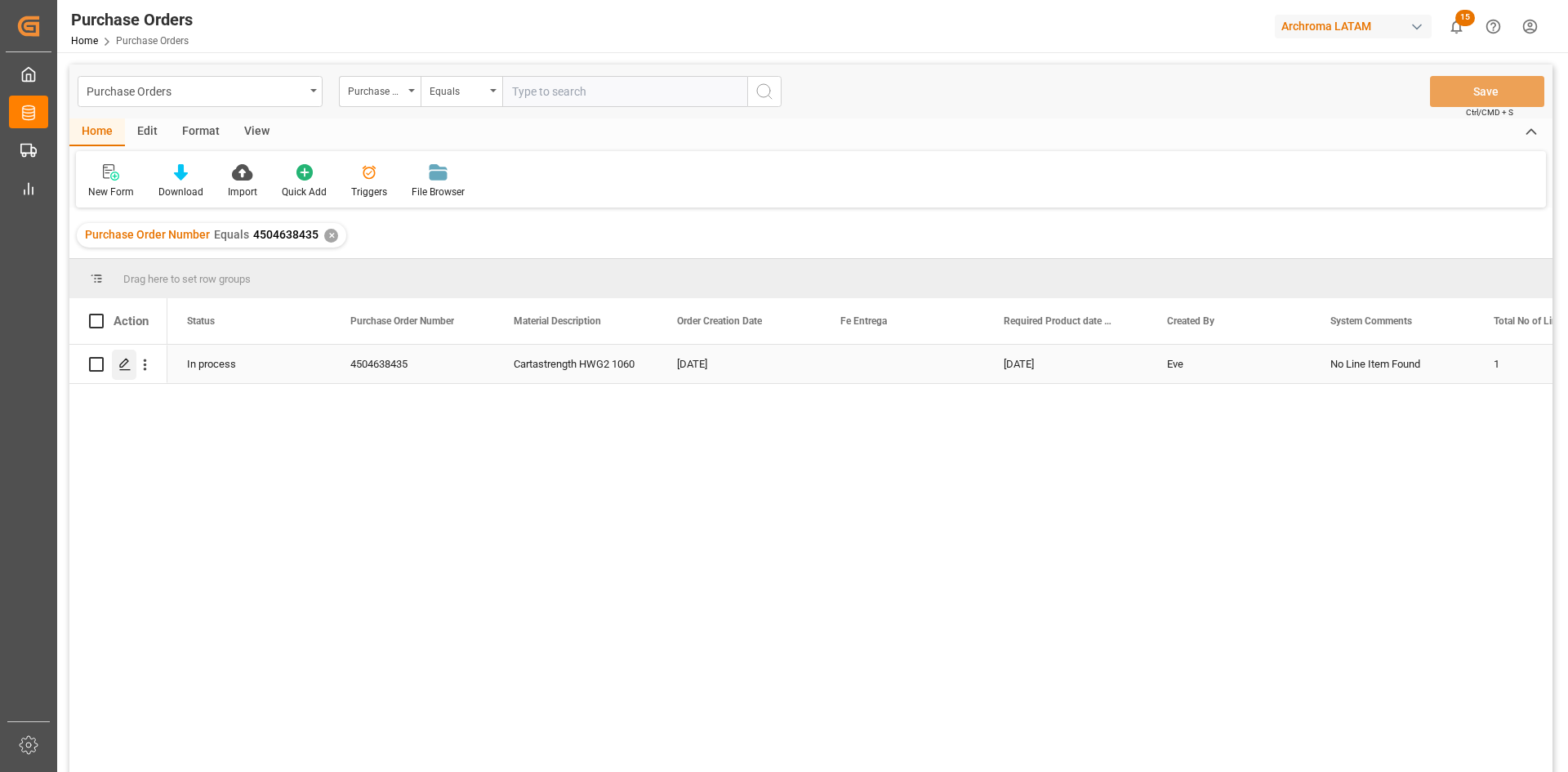
click at [131, 369] on icon "Press SPACE to select this row." at bounding box center [125, 364] width 13 height 13
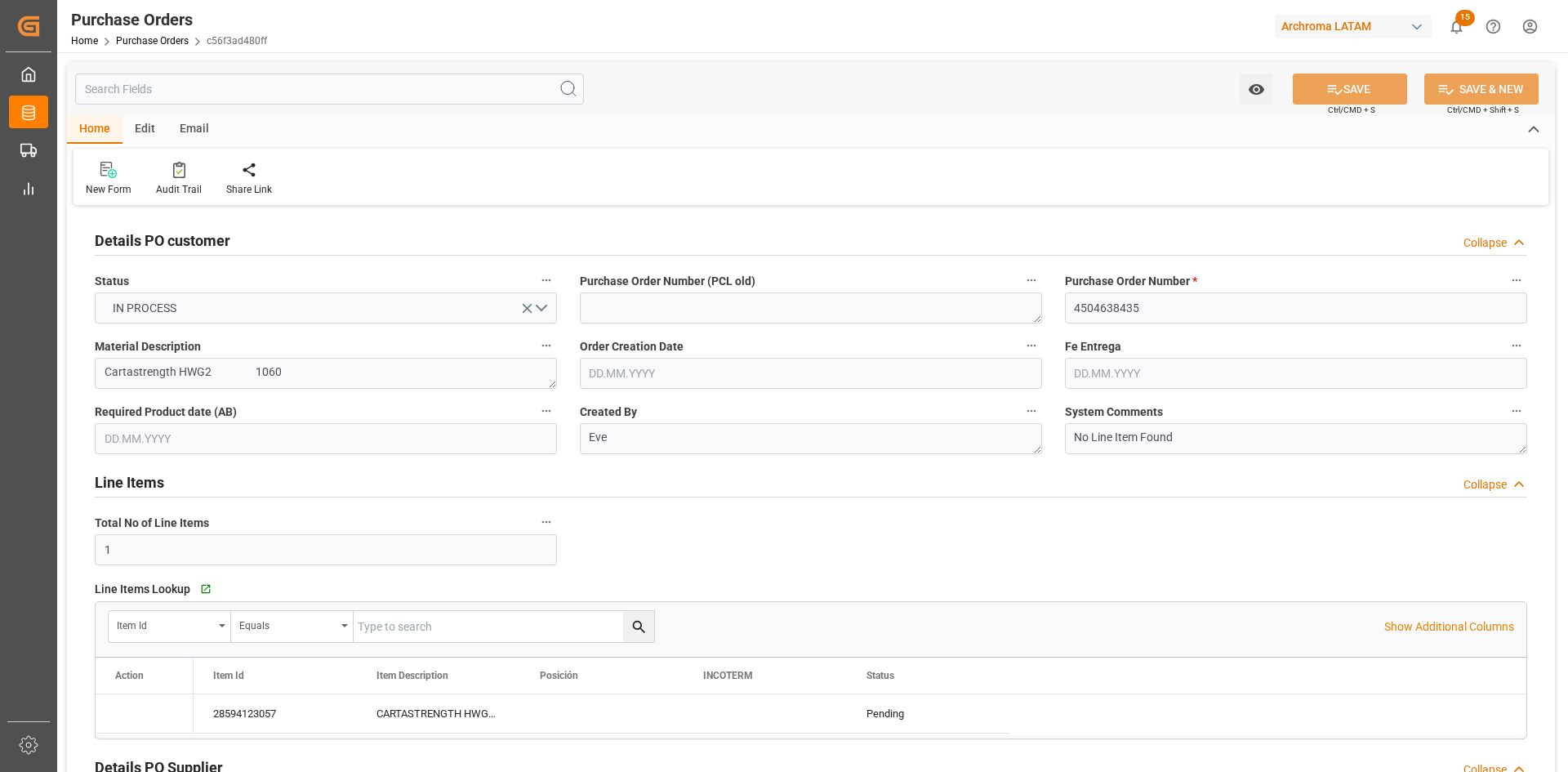
type input "02.07.2025"
type input "01.09.2025"
type input "28.08.2025"
type input "20.08.2025"
type input "22.08.2025"
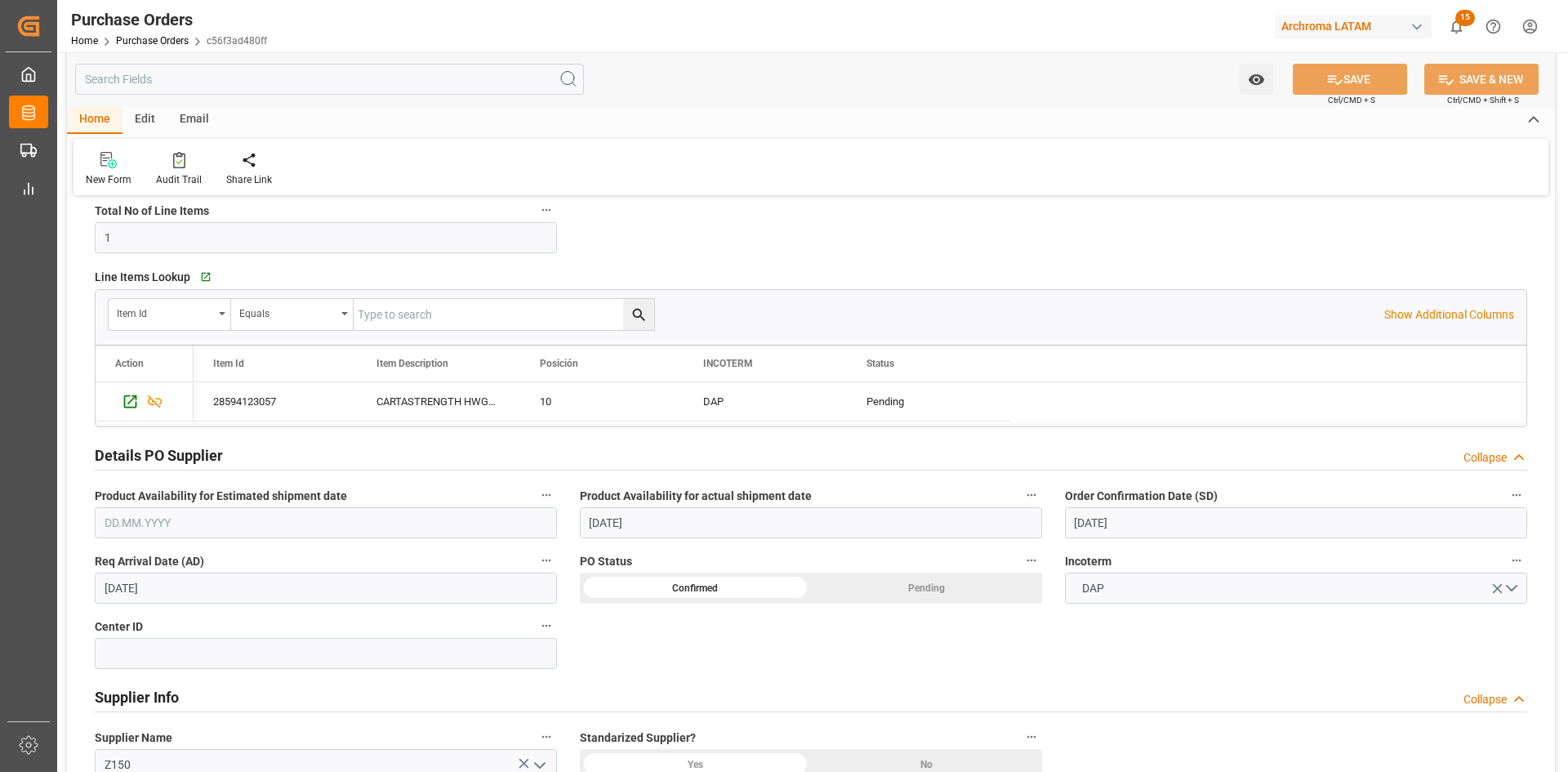
scroll to position [164, 0]
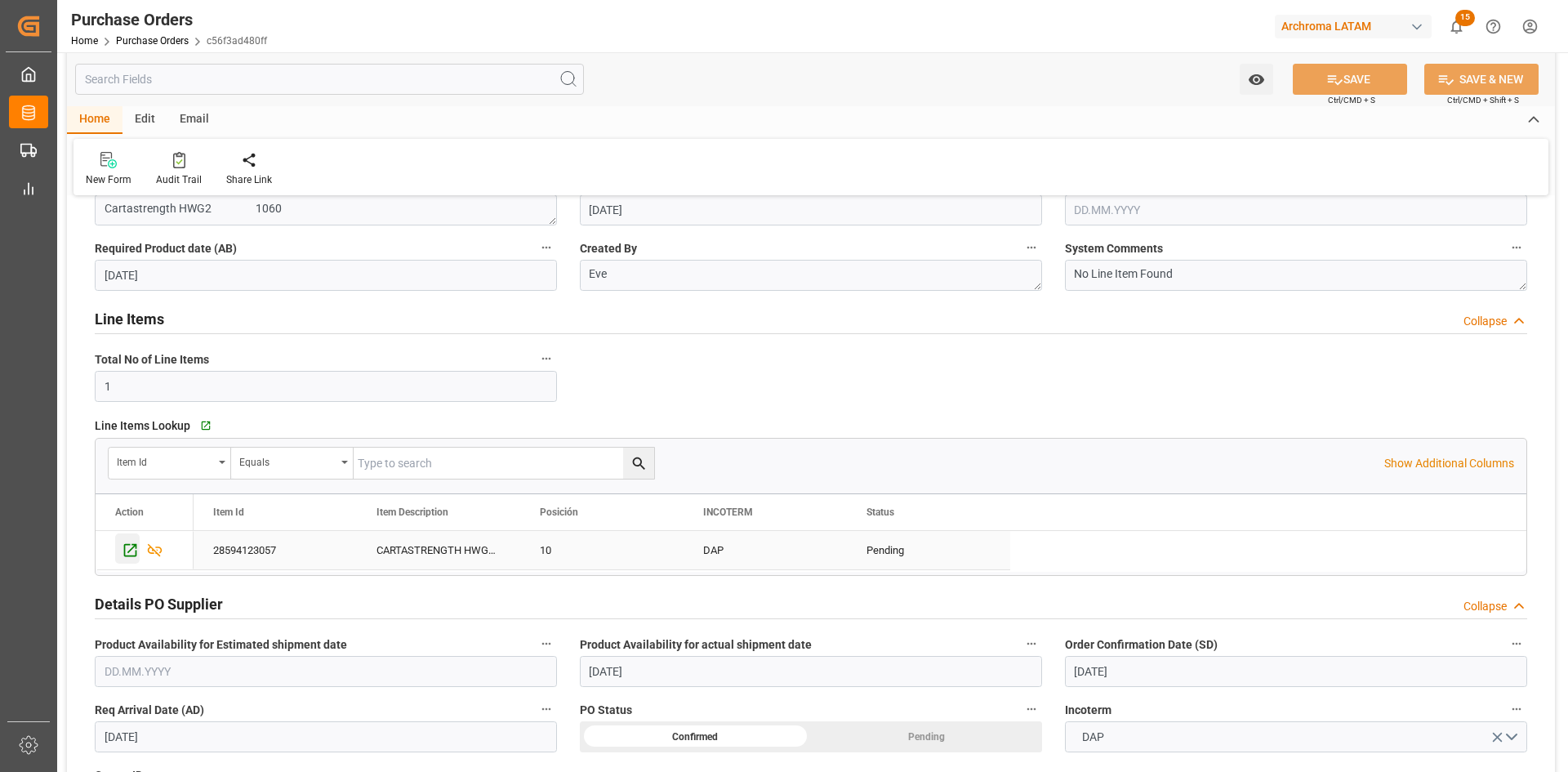
click at [133, 545] on icon "Press SPACE to select this row." at bounding box center [131, 551] width 13 height 13
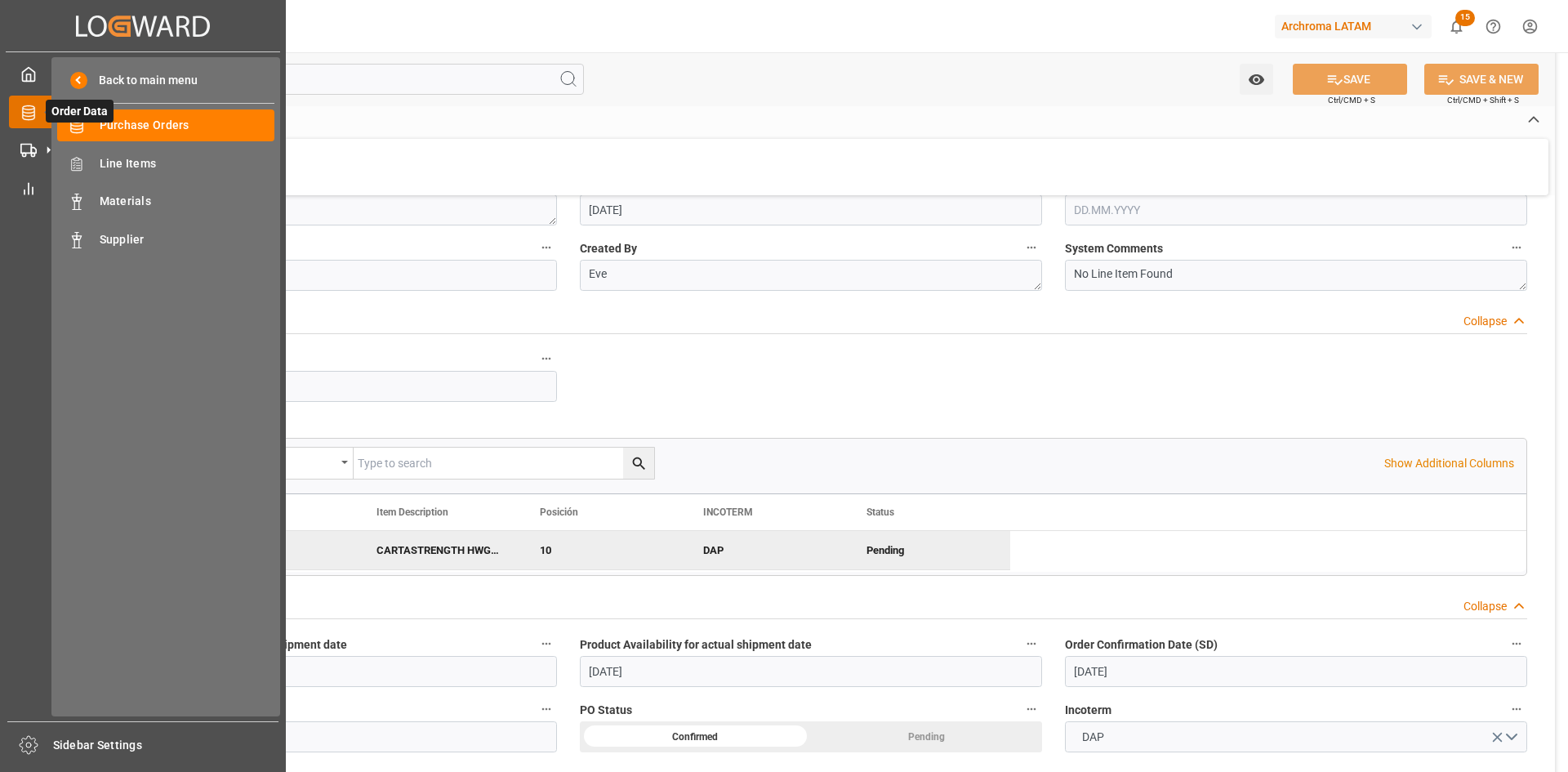
click at [47, 111] on span "Order Data" at bounding box center [79, 111] width 68 height 23
click at [108, 128] on span "Purchase Orders" at bounding box center [187, 125] width 176 height 17
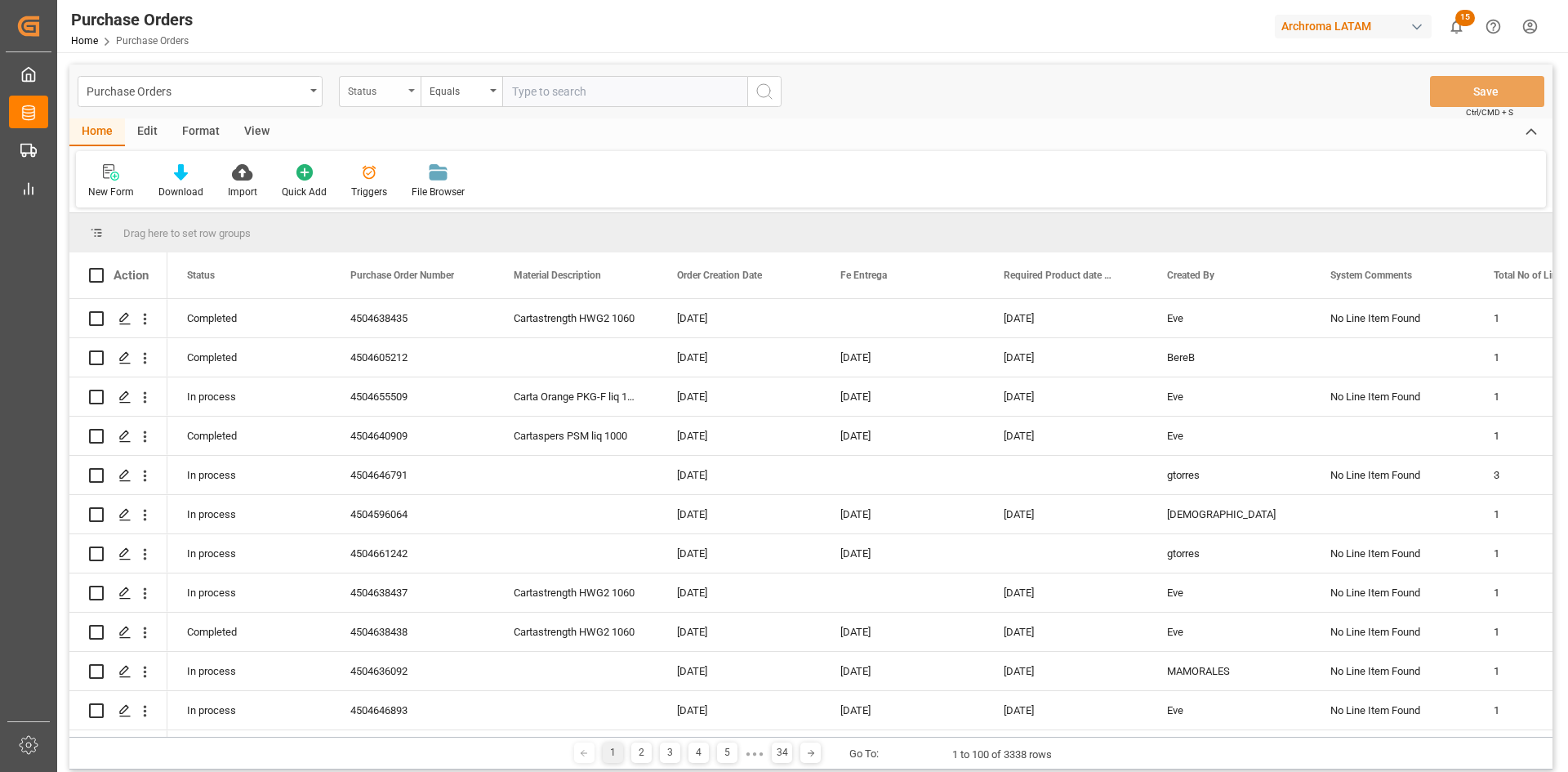
click at [399, 93] on div "Status" at bounding box center [376, 89] width 56 height 19
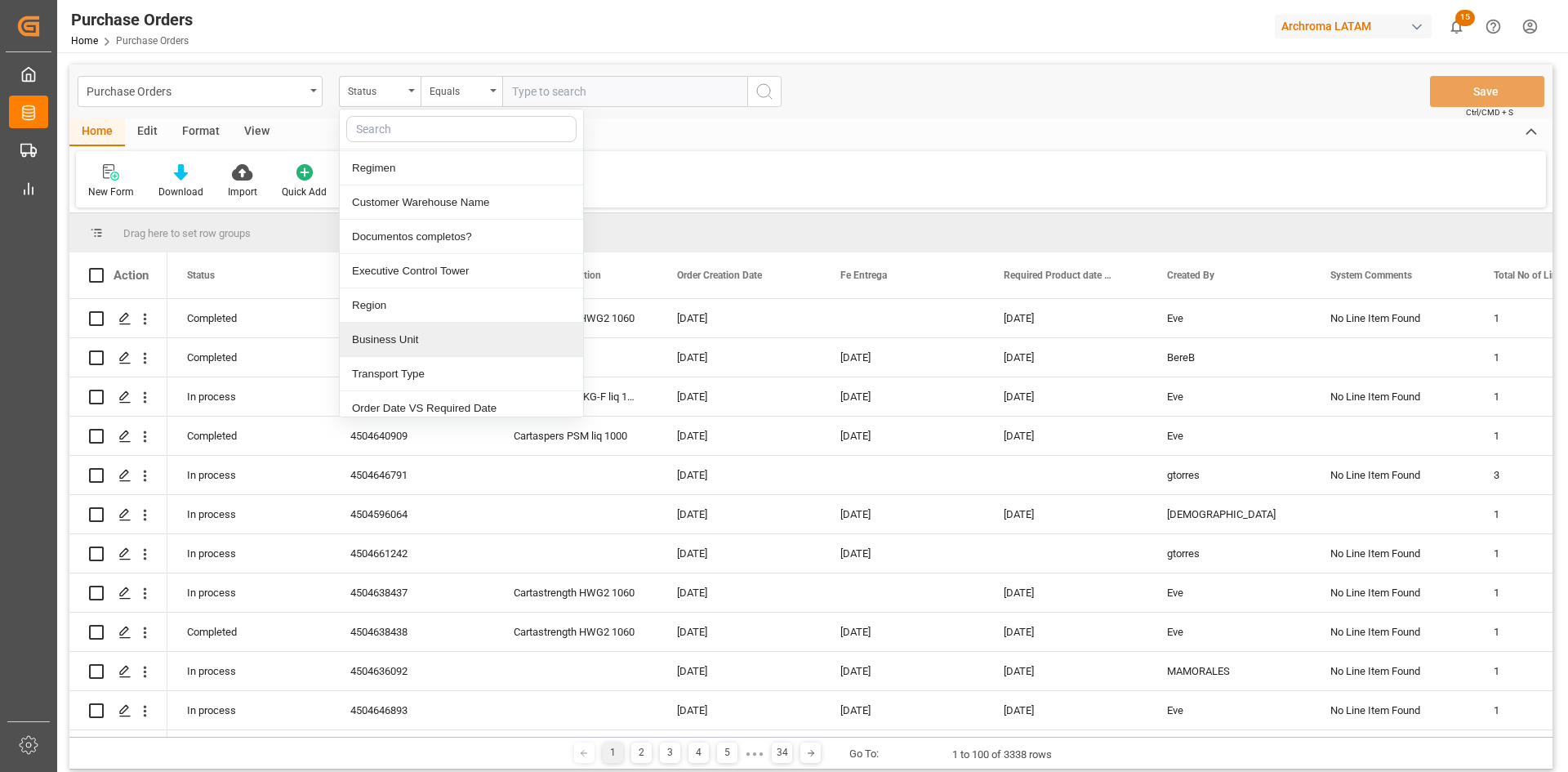
scroll to position [572, 0]
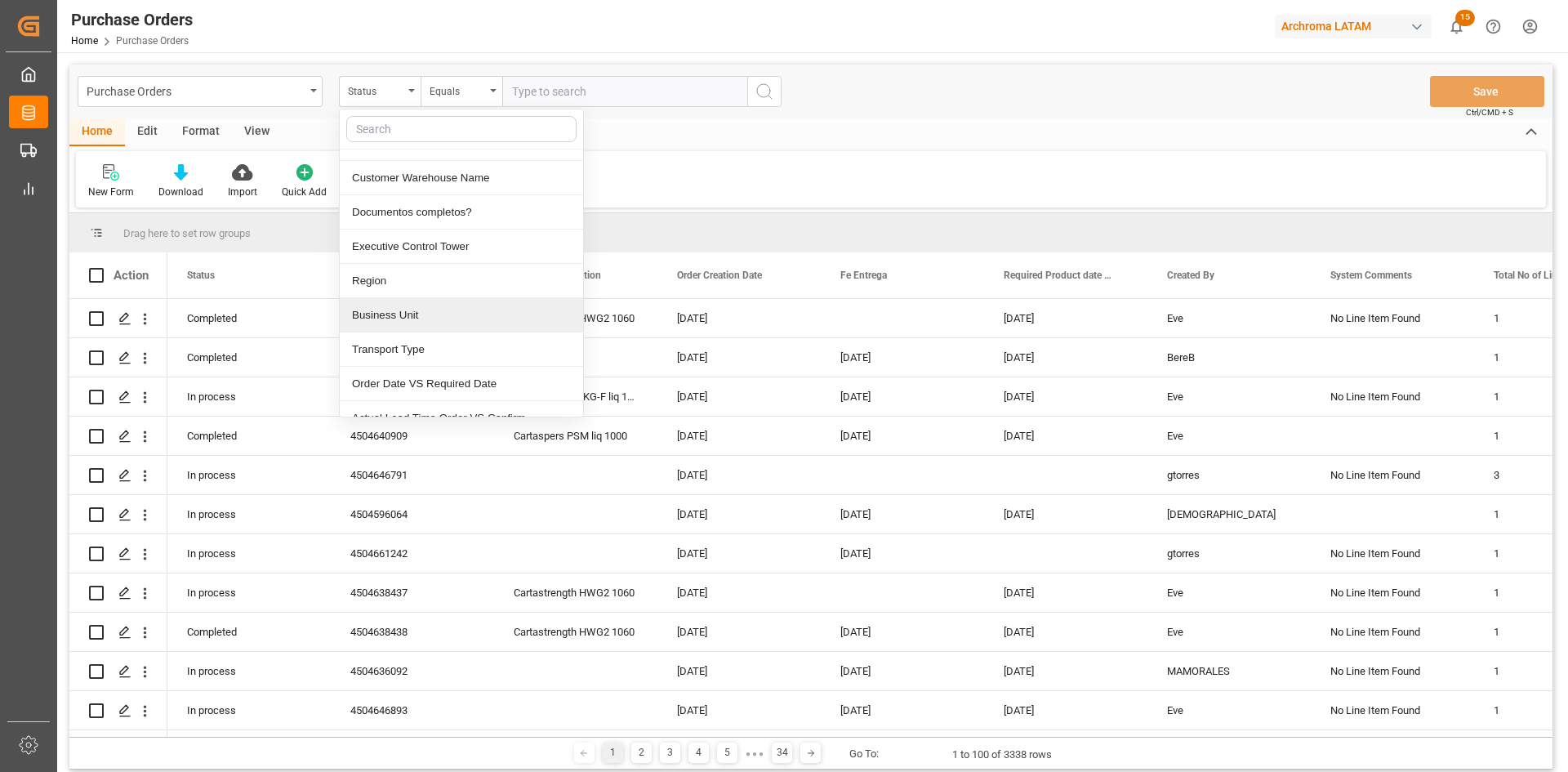
click at [426, 312] on div "Business Unit" at bounding box center [461, 315] width 243 height 34
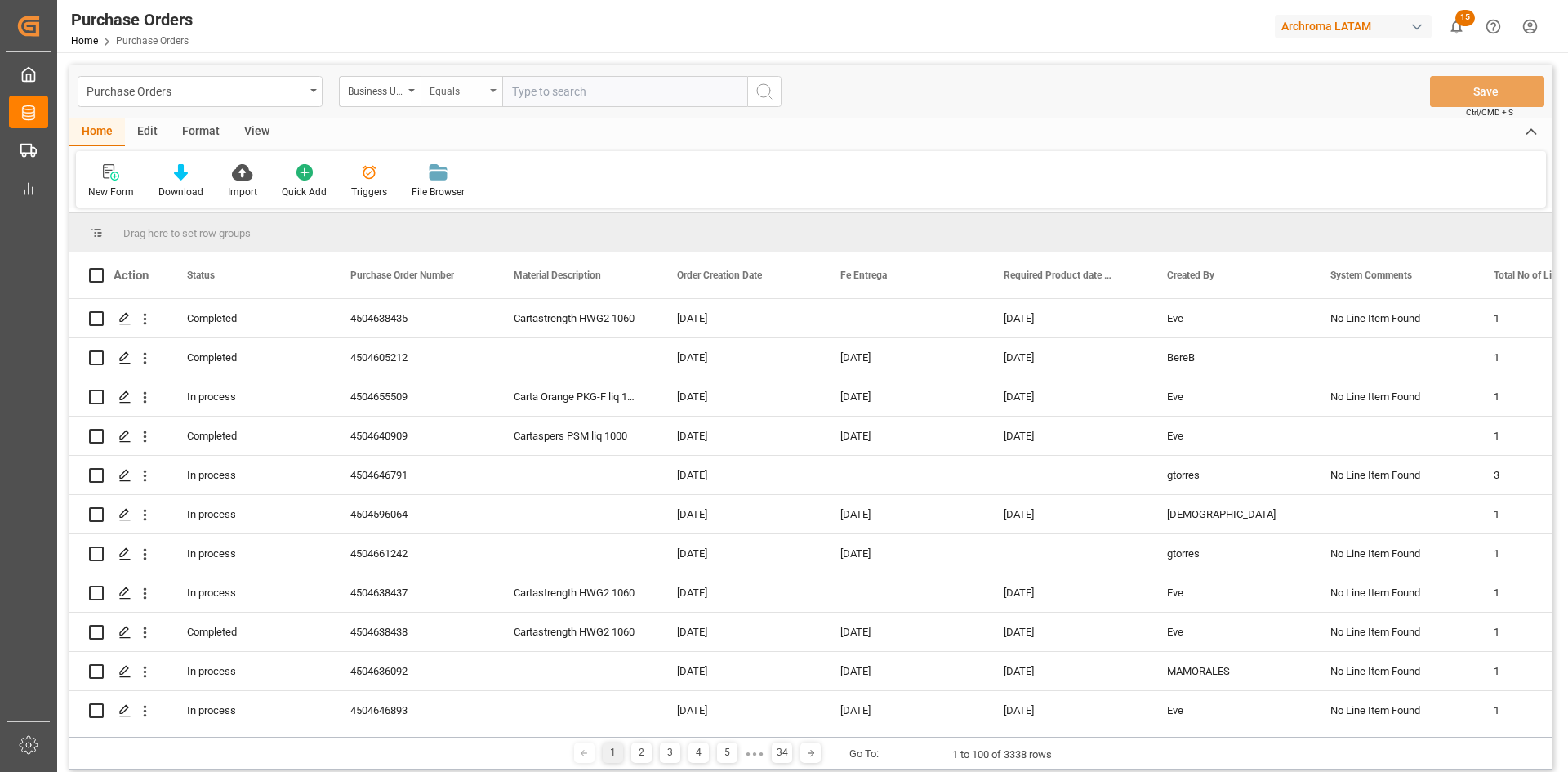
click at [470, 94] on div "Equals" at bounding box center [457, 89] width 56 height 19
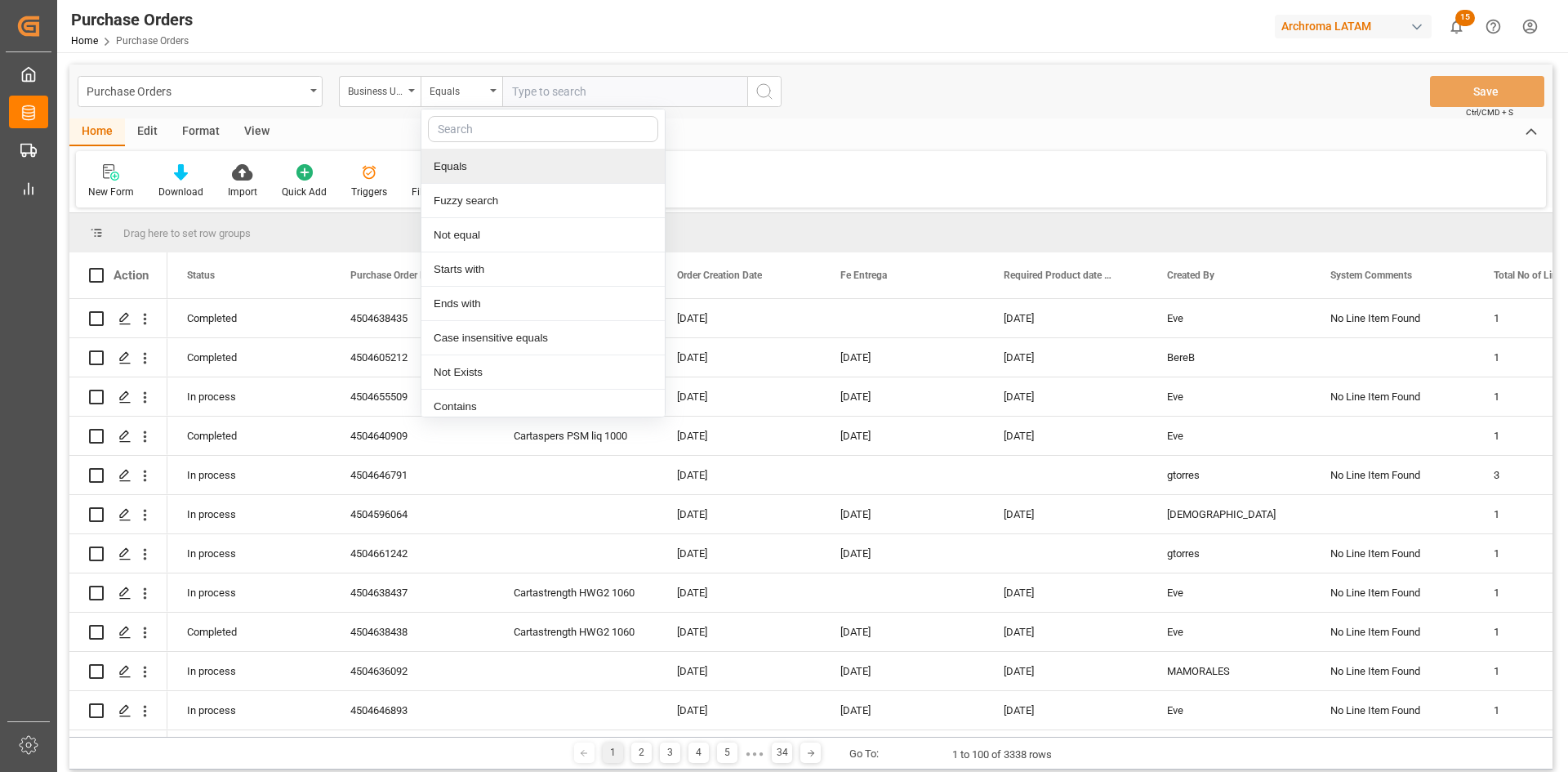
drag, startPoint x: 532, startPoint y: 174, endPoint x: 537, endPoint y: 142, distance: 32.4
click at [532, 165] on div "Equals" at bounding box center [543, 167] width 243 height 34
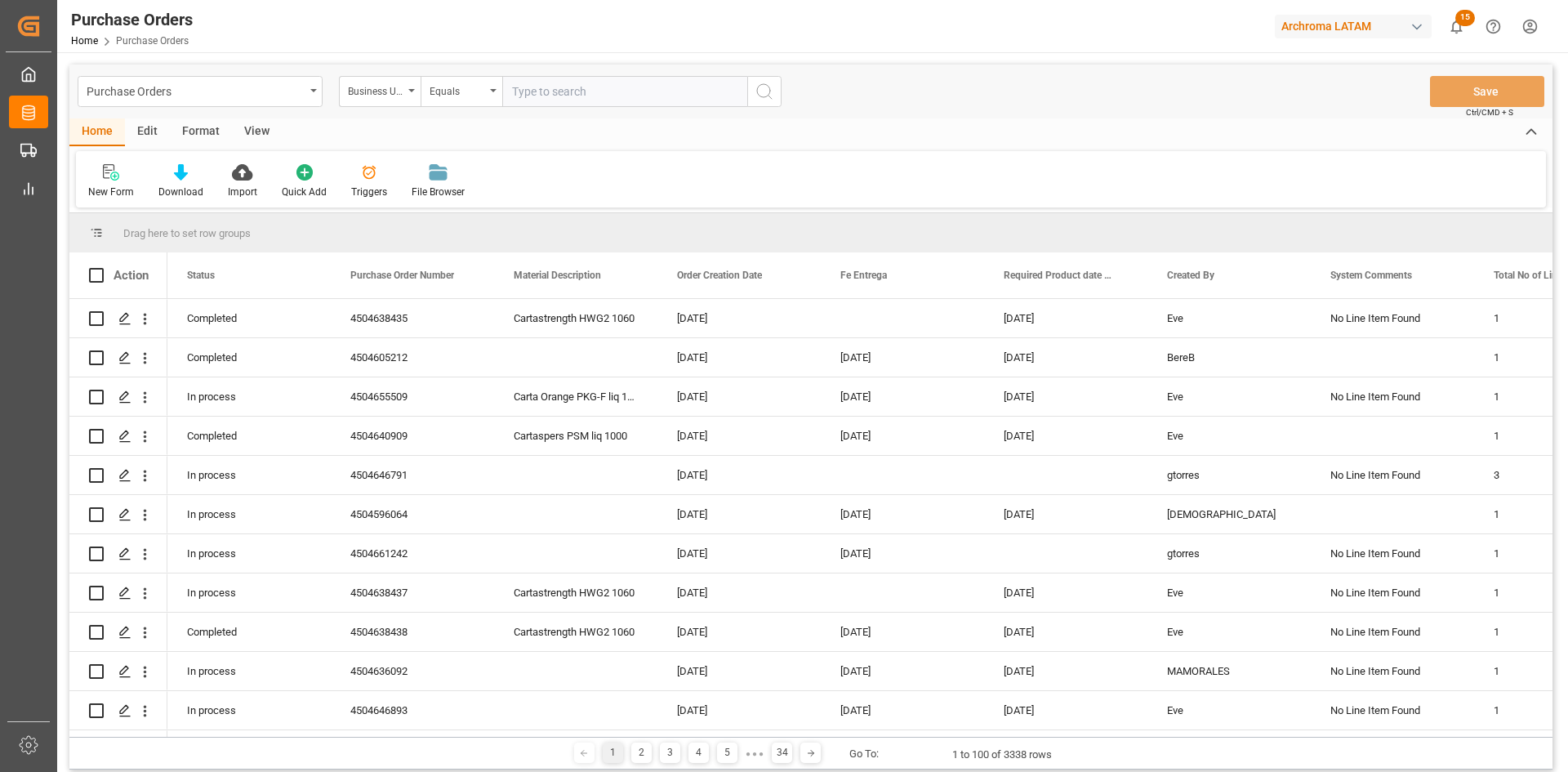
click at [558, 90] on input "text" at bounding box center [624, 92] width 245 height 31
type input "PT"
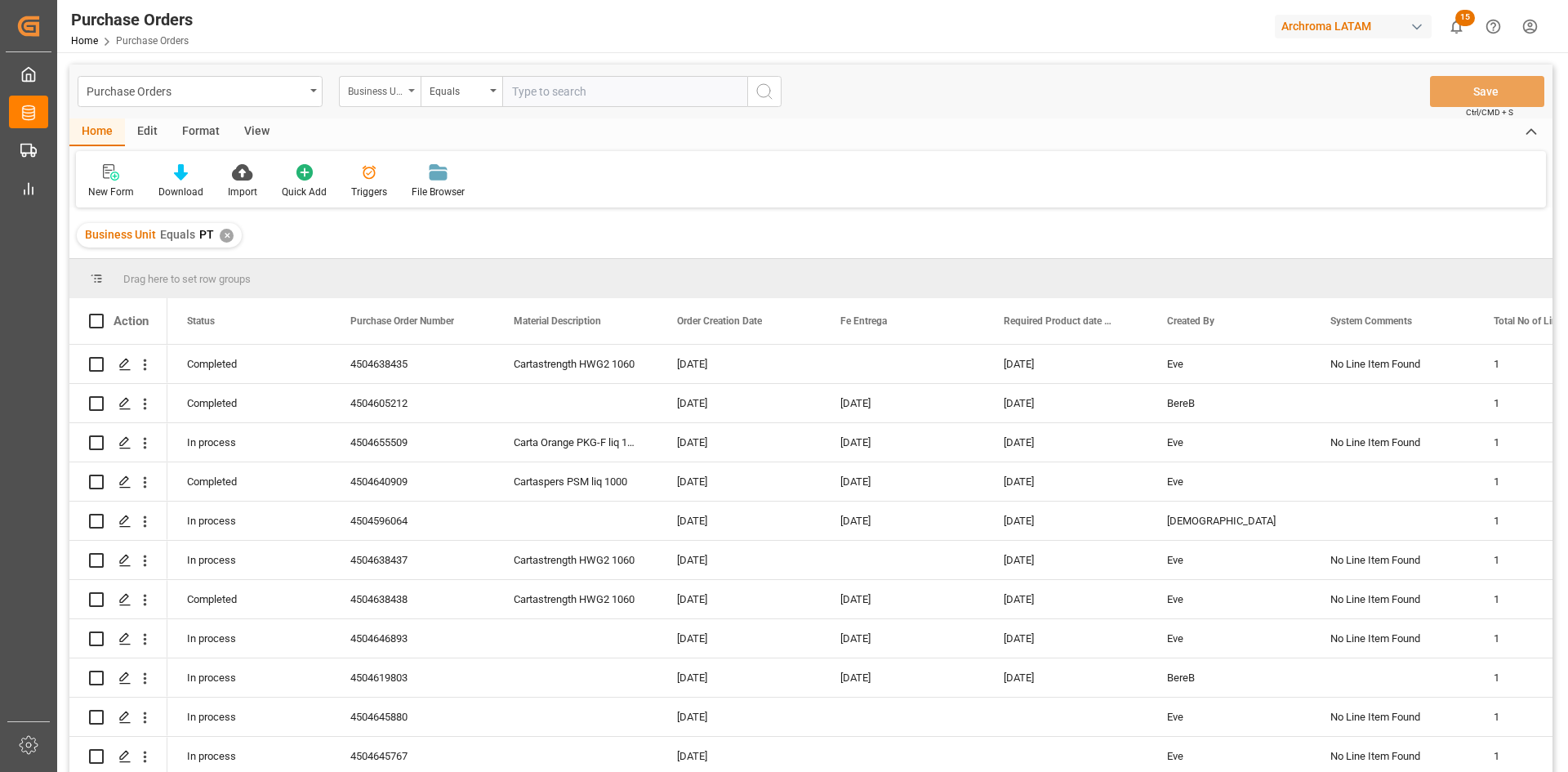
click at [400, 93] on div "Business Unit" at bounding box center [376, 89] width 56 height 19
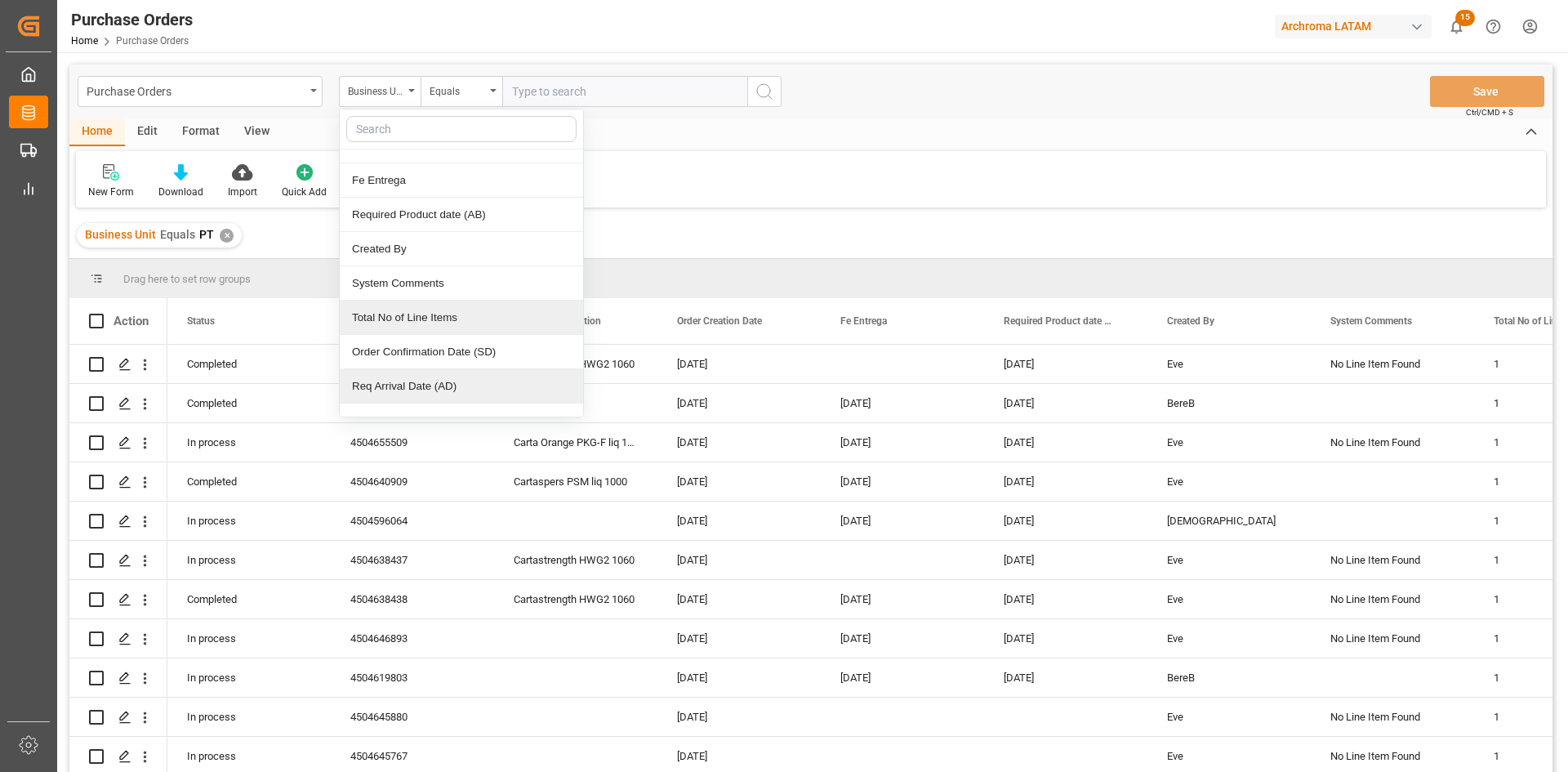
scroll to position [164, 0]
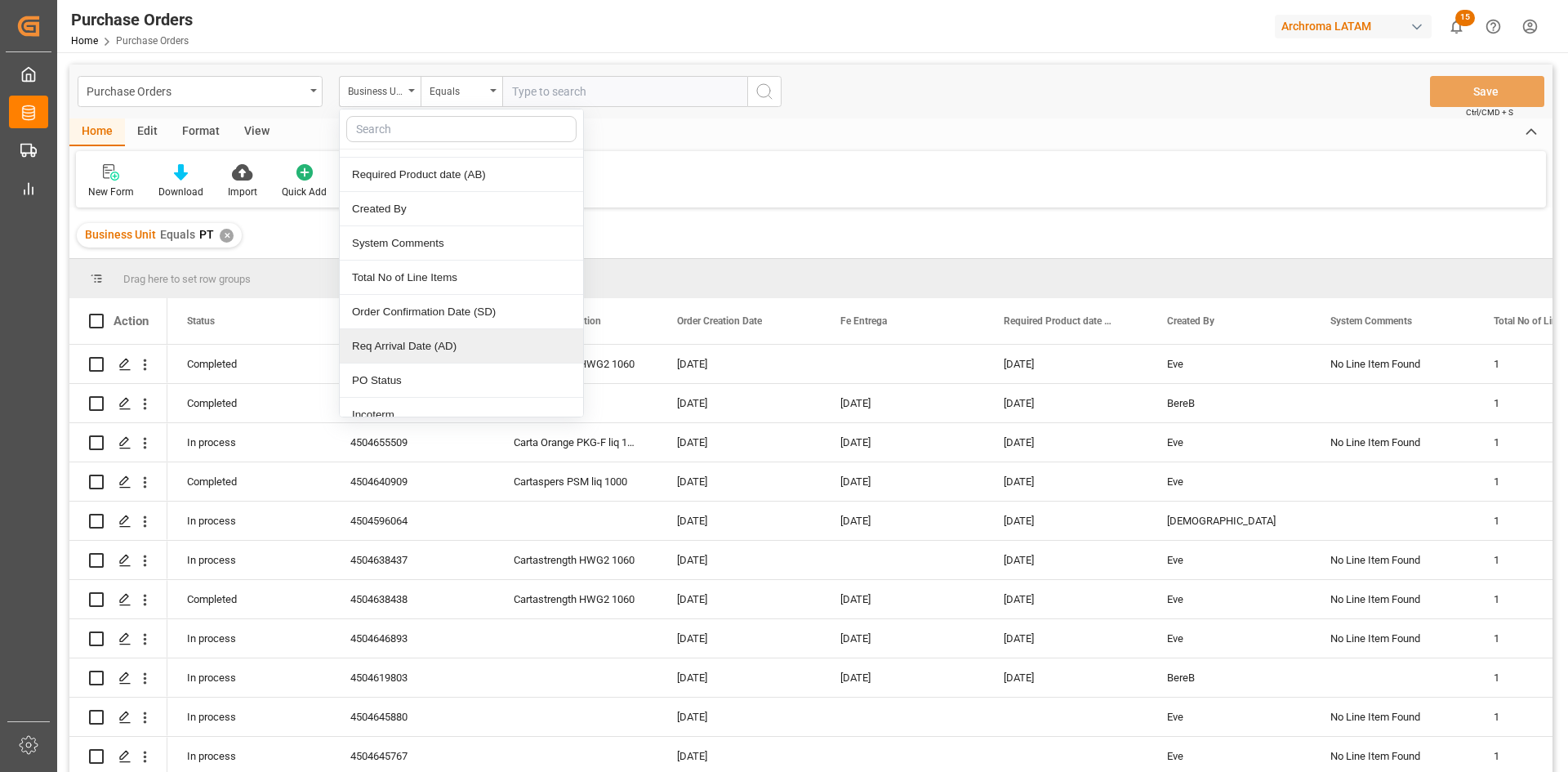
click at [485, 354] on div "Req Arrival Date (AD)" at bounding box center [461, 346] width 243 height 34
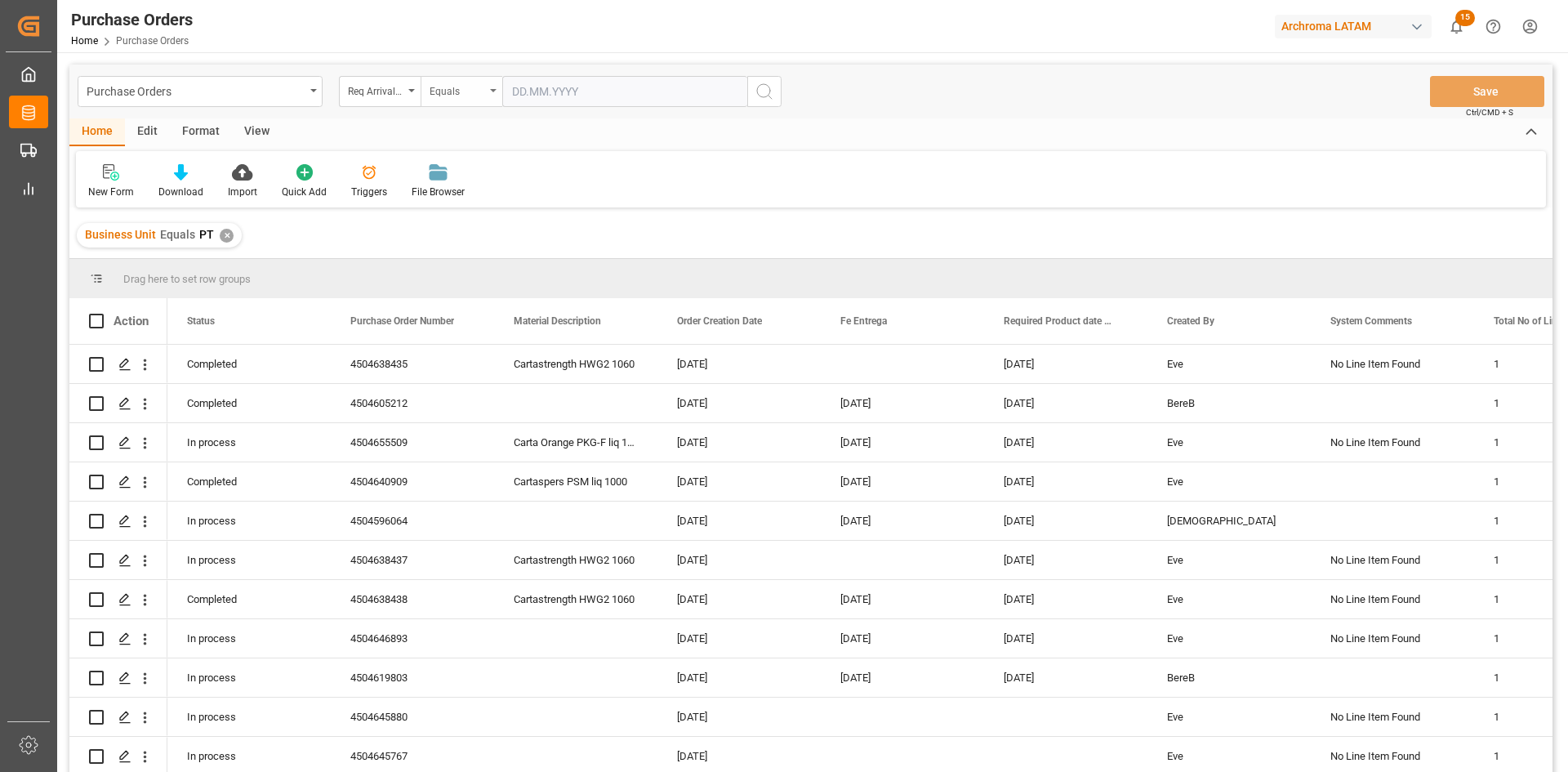
click at [492, 94] on div "Equals" at bounding box center [462, 92] width 82 height 31
click at [497, 314] on div "In range" at bounding box center [543, 304] width 243 height 34
click at [546, 91] on input "text" at bounding box center [564, 92] width 123 height 31
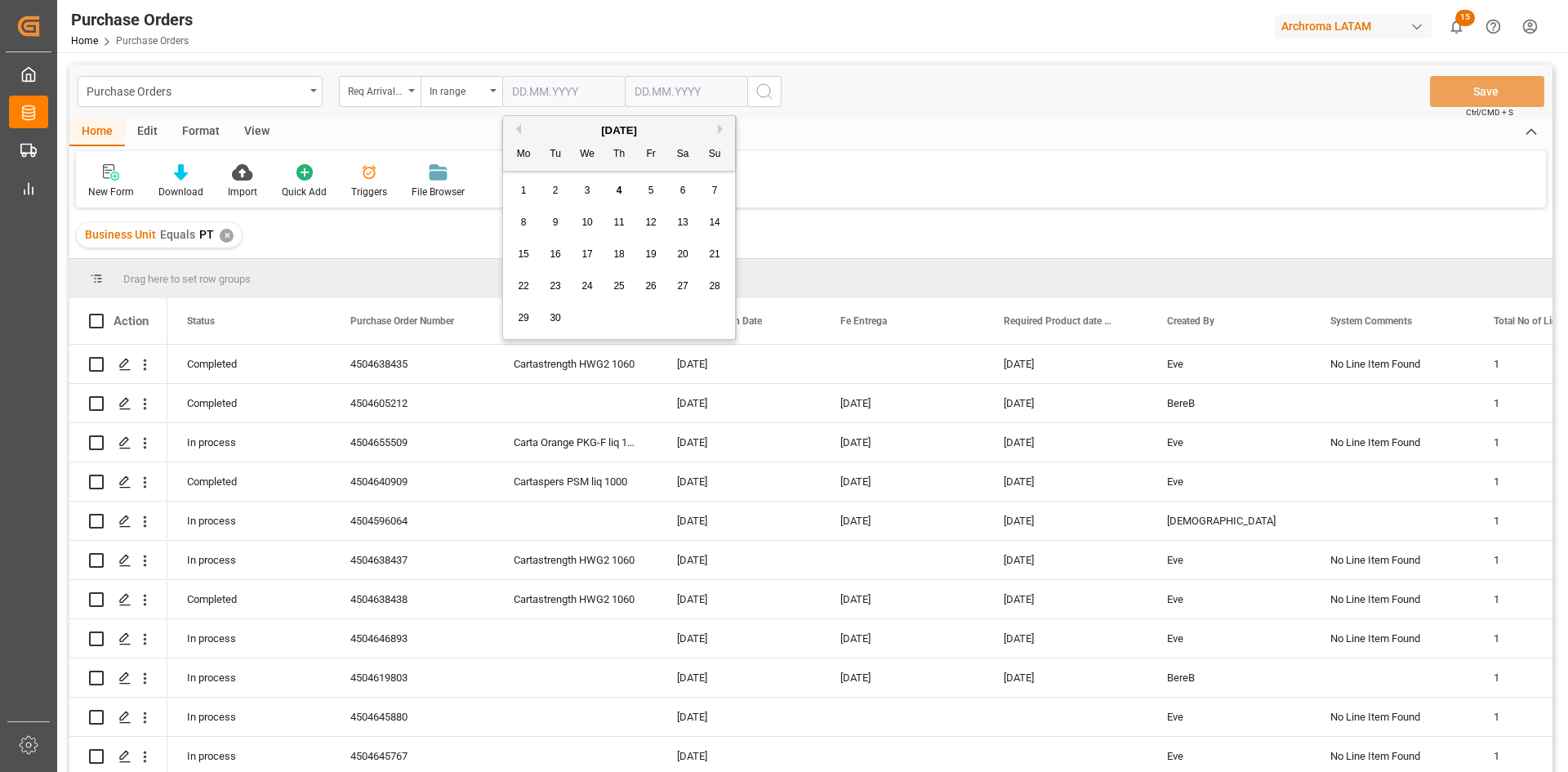
click at [517, 132] on button "Previous Month" at bounding box center [516, 129] width 10 height 10
click at [645, 187] on div "1" at bounding box center [651, 192] width 20 height 20
type input "[DATE]"
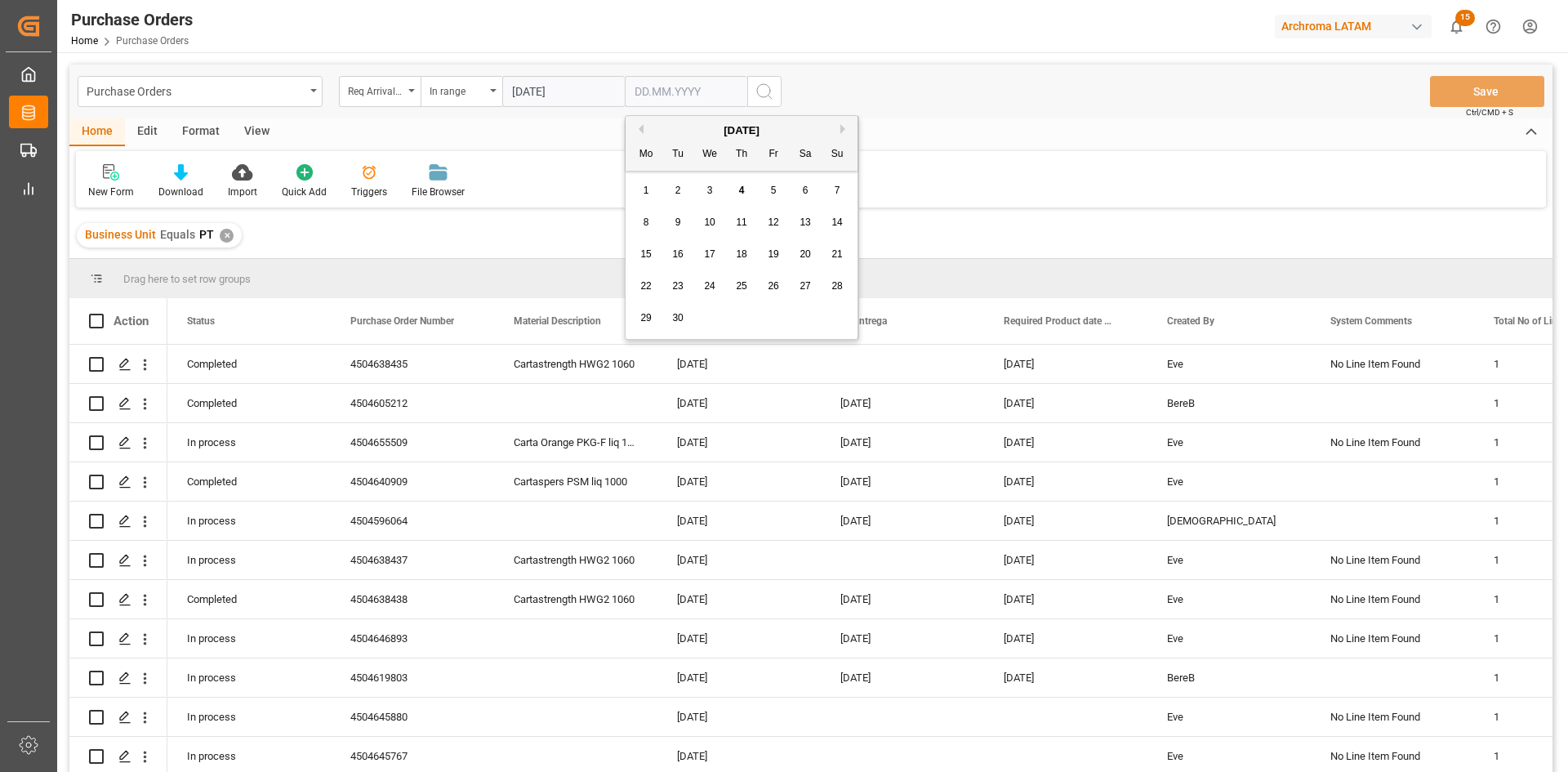
click at [683, 94] on input "text" at bounding box center [686, 92] width 123 height 31
click at [747, 193] on div "4" at bounding box center [741, 192] width 20 height 20
type input "04.09.2025"
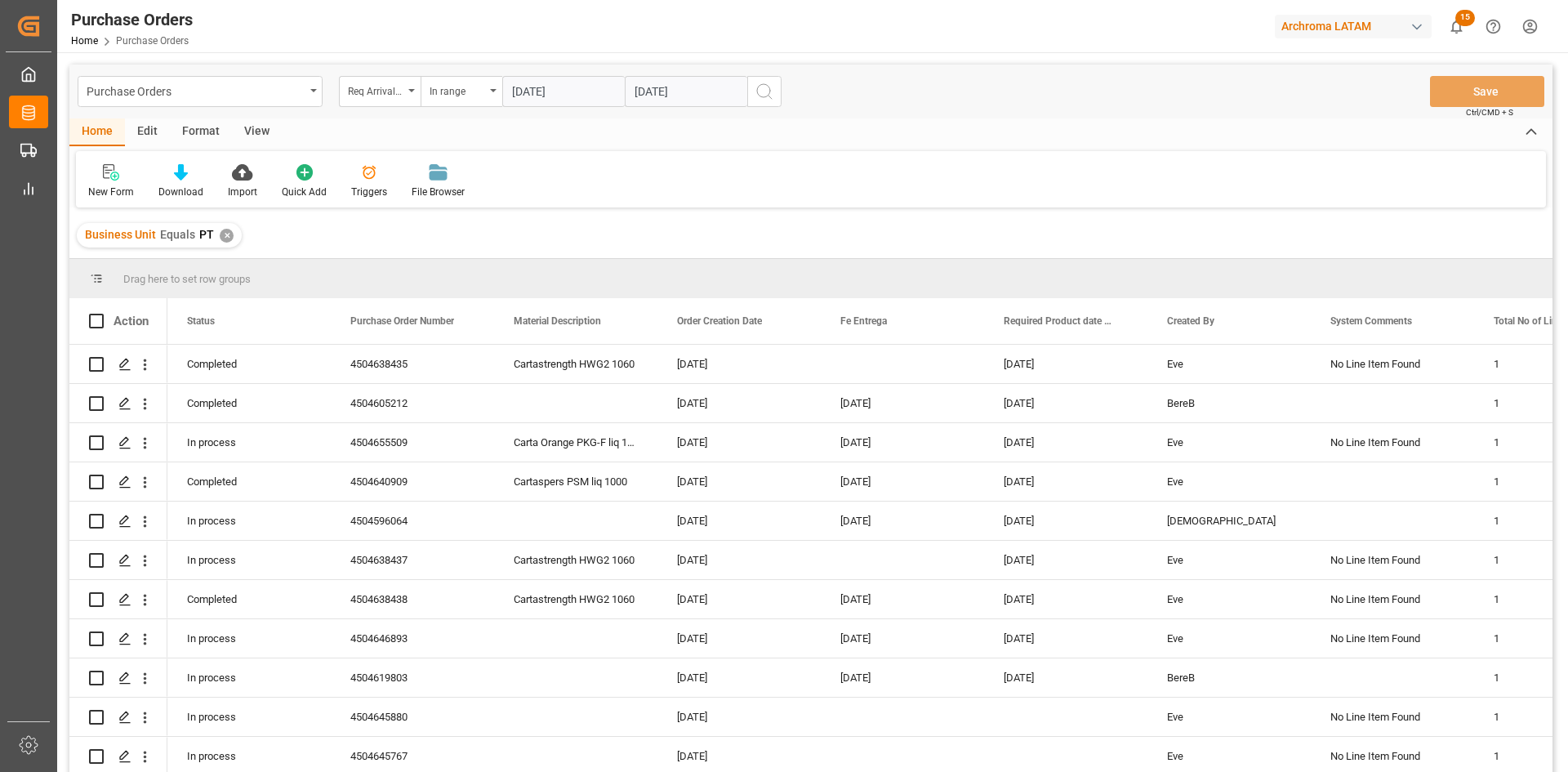
click at [779, 86] on button "search button" at bounding box center [764, 92] width 34 height 31
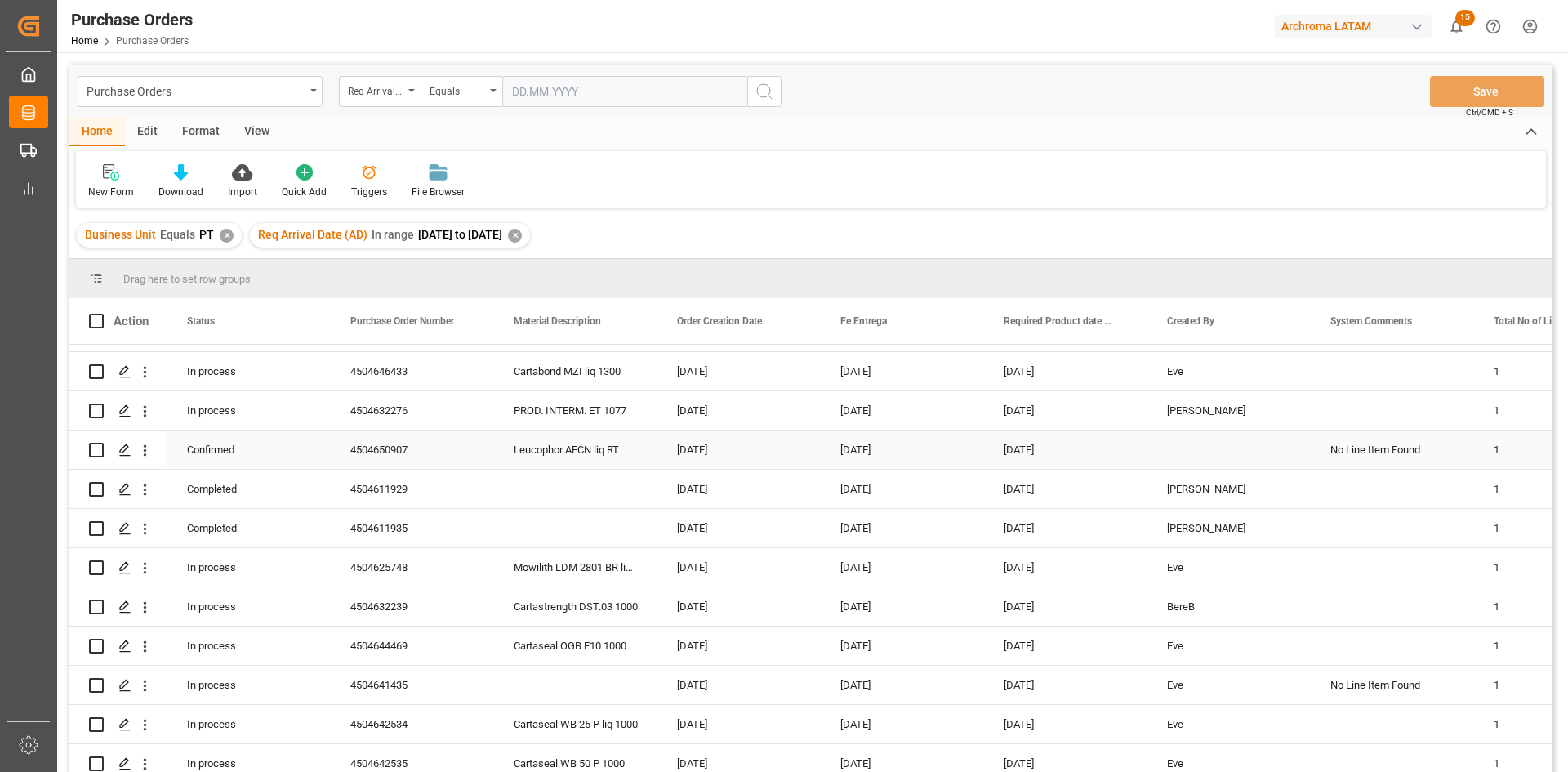
scroll to position [899, 0]
click at [304, 328] on span at bounding box center [304, 321] width 15 height 15
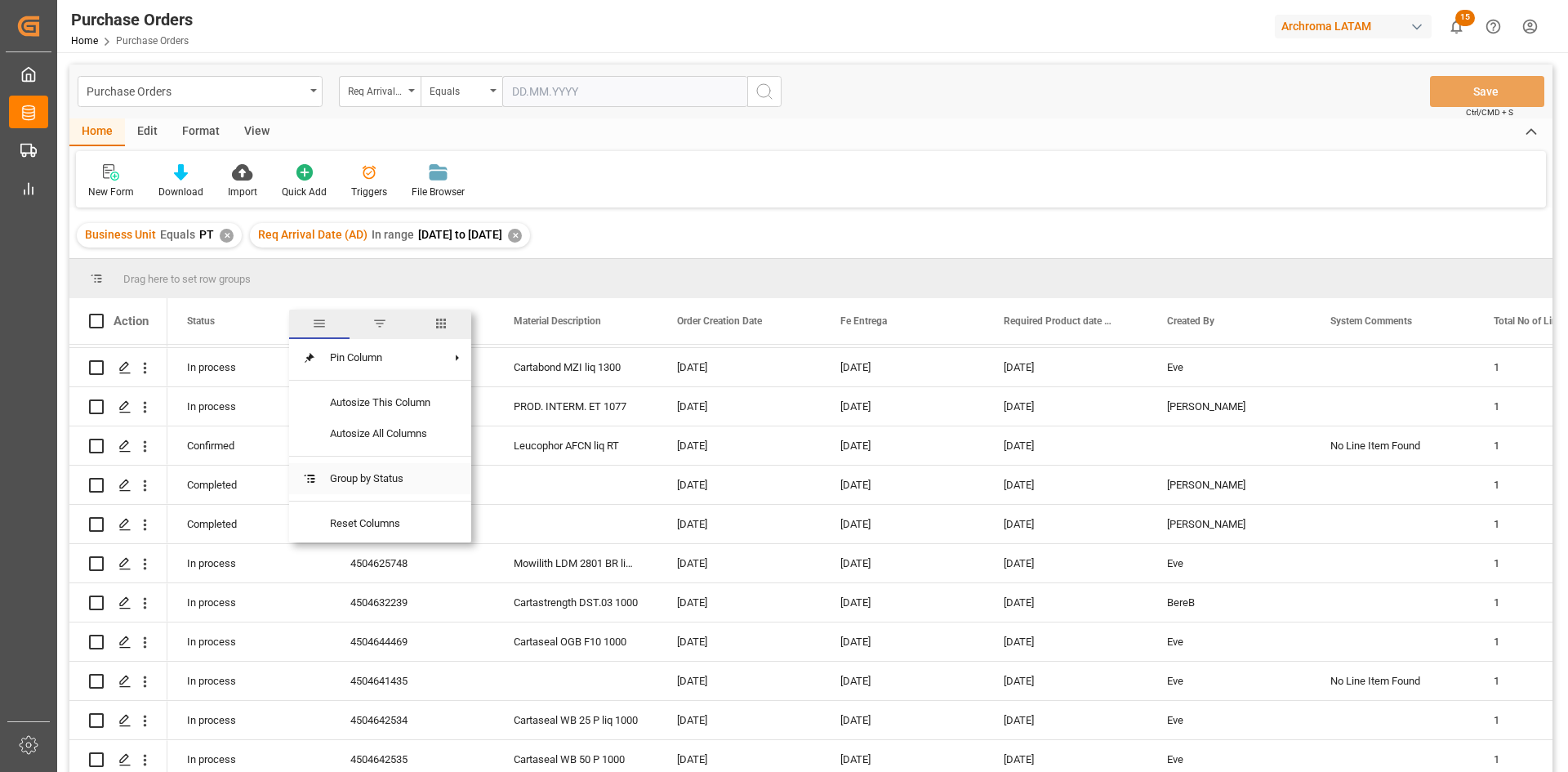
drag, startPoint x: 411, startPoint y: 476, endPoint x: 407, endPoint y: 484, distance: 8.9
click at [407, 484] on span "Group by Status" at bounding box center [380, 479] width 127 height 31
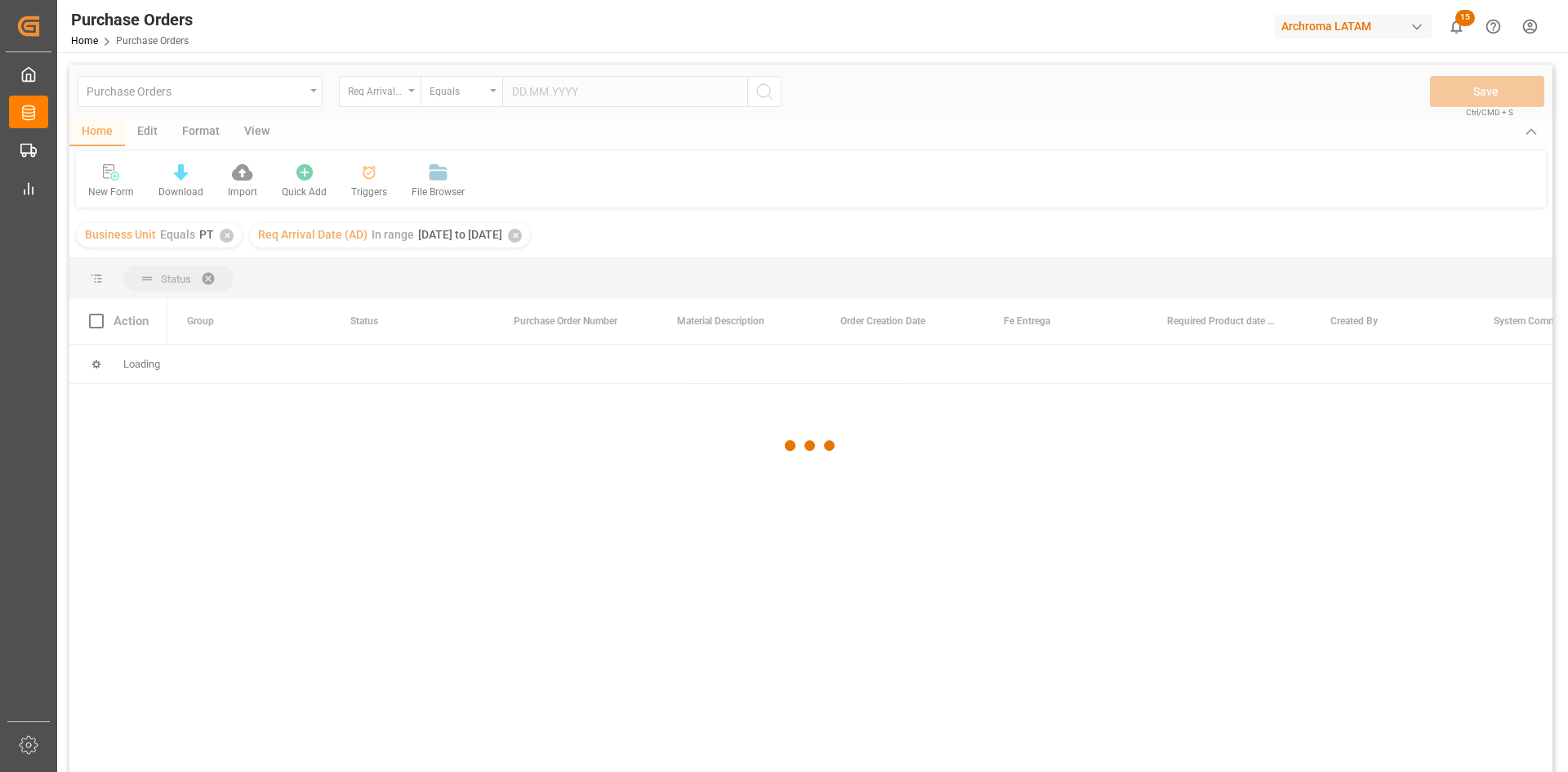
scroll to position [0, 0]
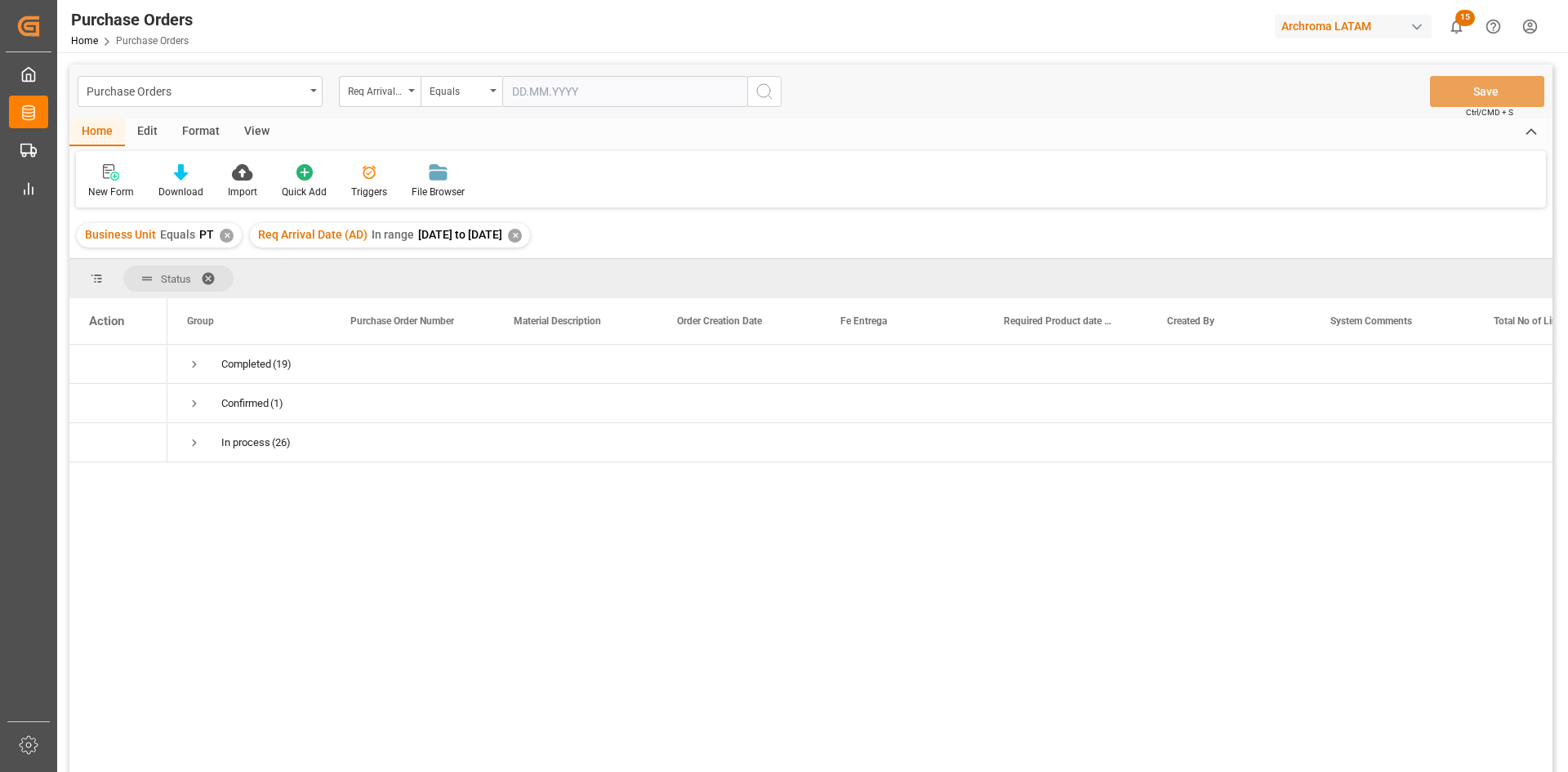
click at [210, 273] on span at bounding box center [214, 278] width 26 height 15
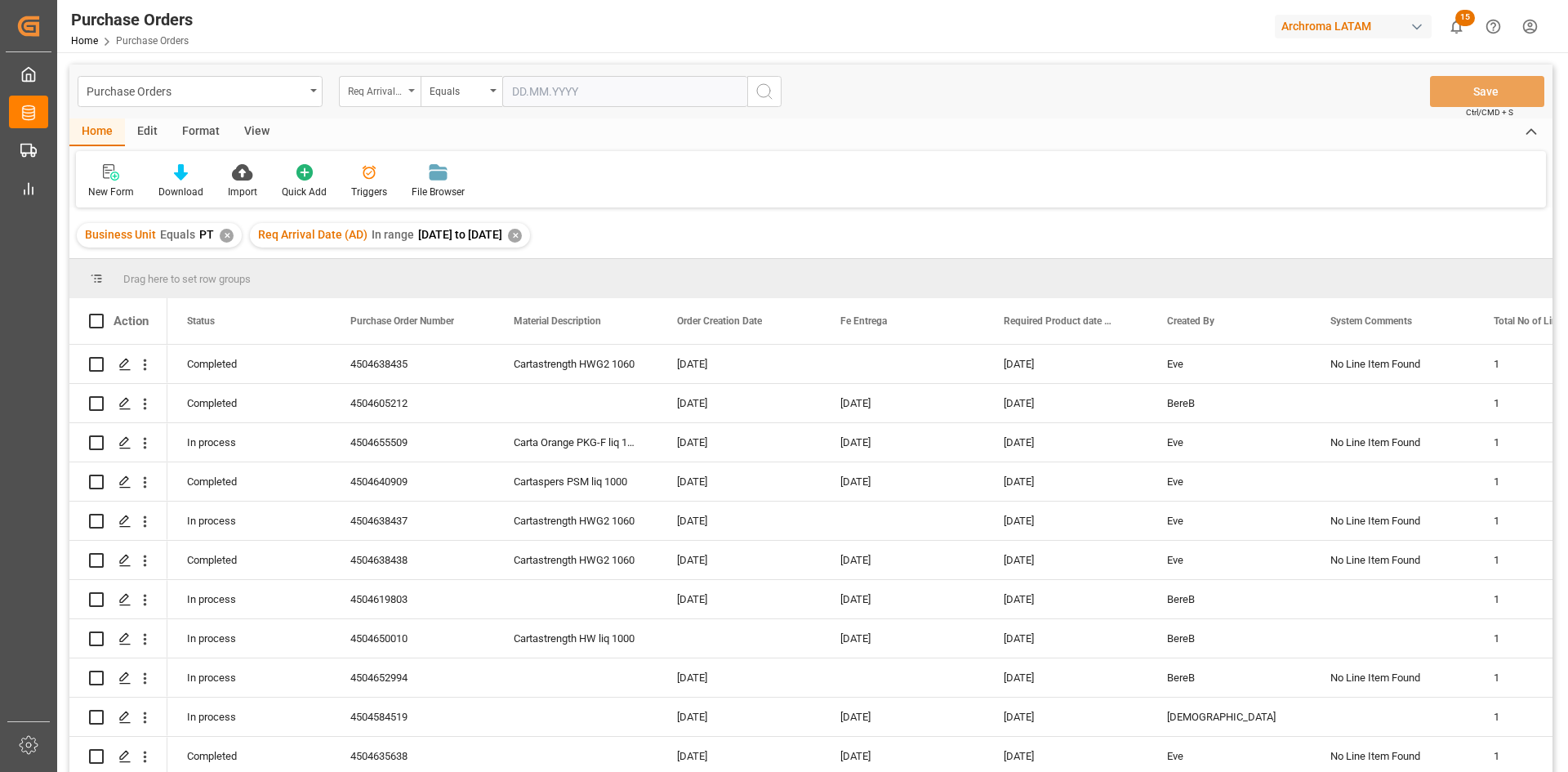
click at [408, 91] on icon "open menu" at bounding box center [412, 91] width 7 height 3
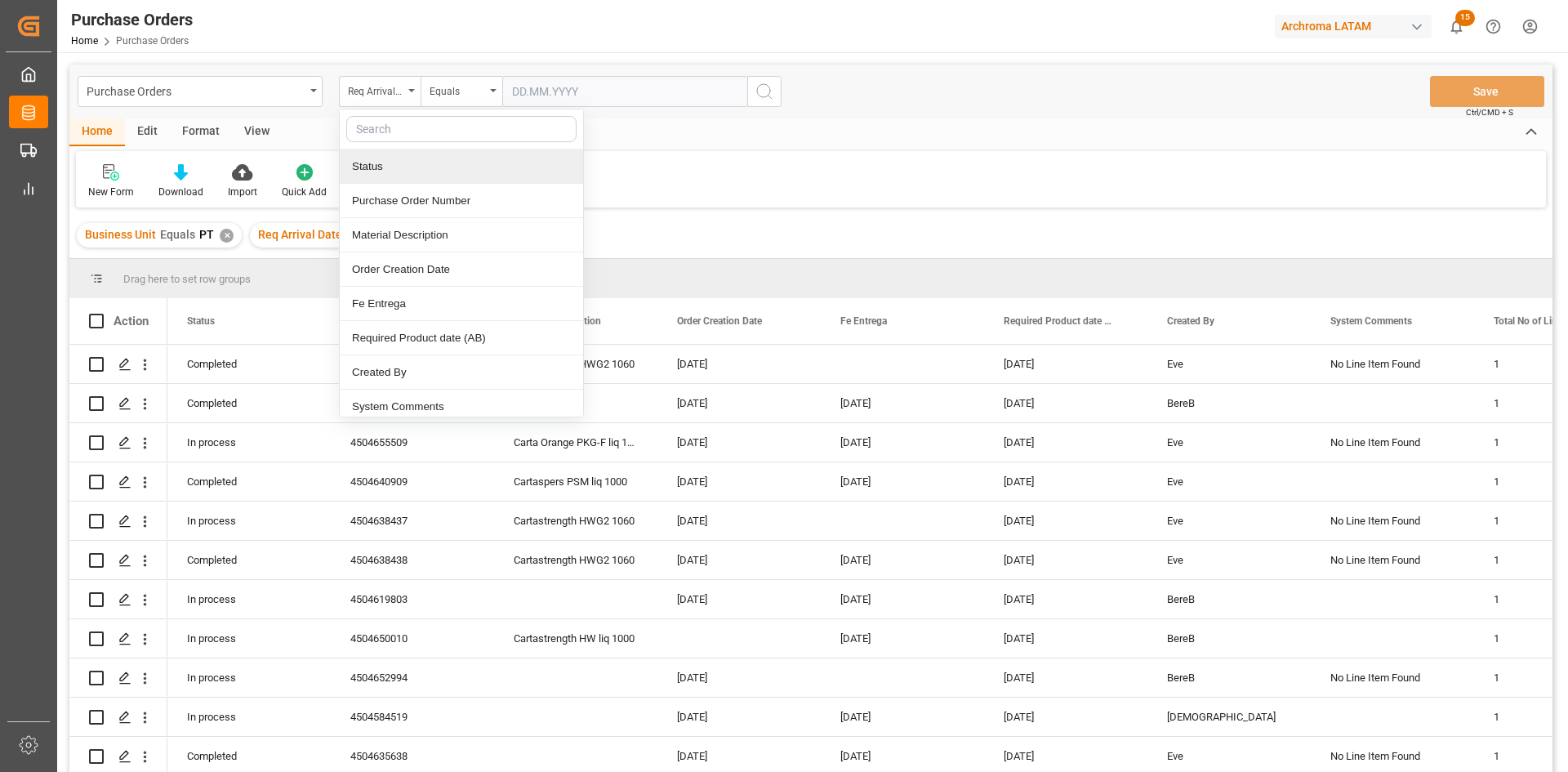
click at [401, 169] on div "Status" at bounding box center [461, 167] width 243 height 34
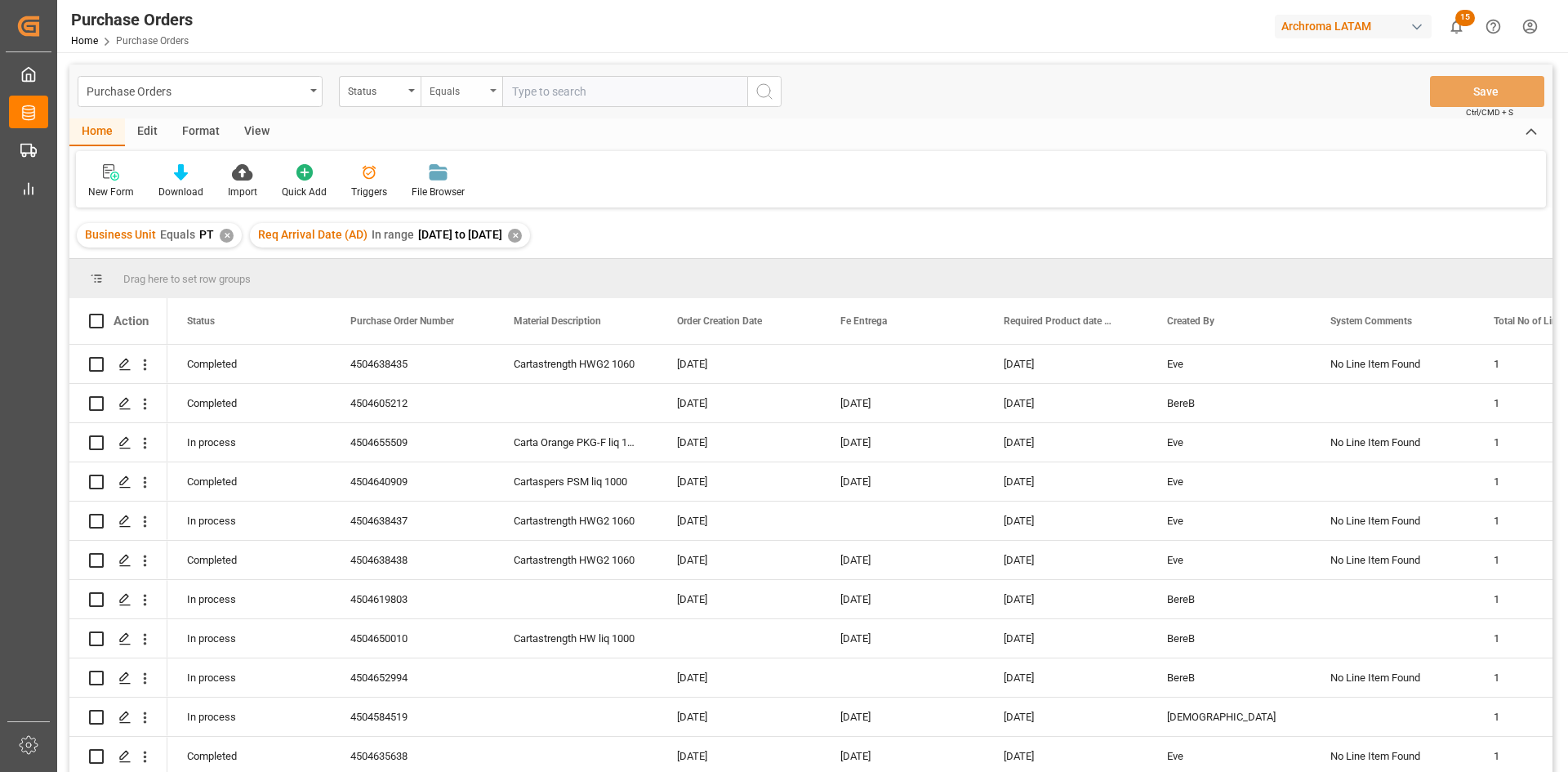
click at [478, 105] on div "Equals" at bounding box center [462, 92] width 82 height 31
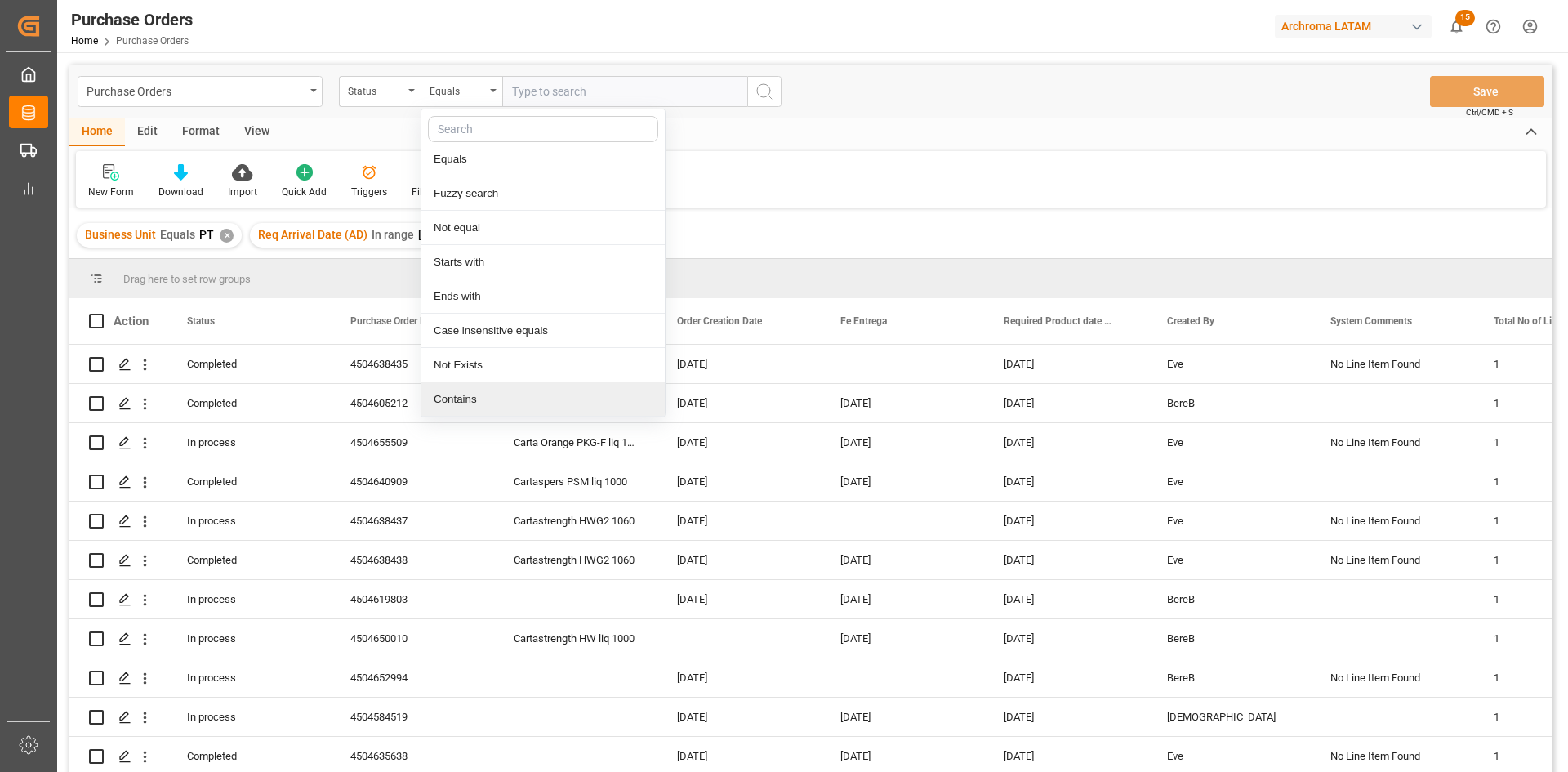
click at [480, 404] on div "Contains" at bounding box center [543, 400] width 243 height 34
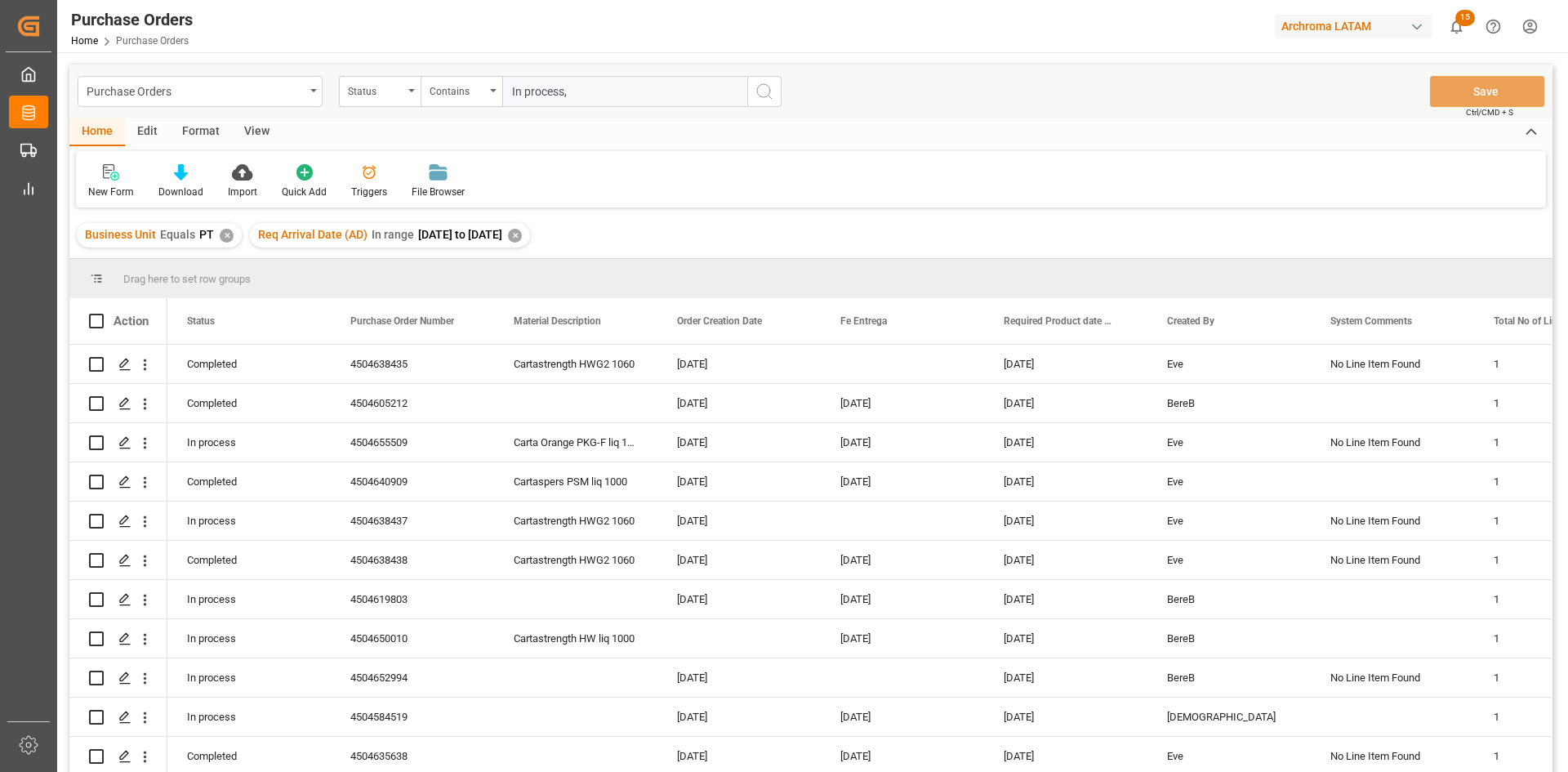
drag, startPoint x: 581, startPoint y: 87, endPoint x: 507, endPoint y: 88, distance: 74.0
click at [507, 88] on input "In process," at bounding box center [624, 92] width 245 height 31
click at [304, 327] on span at bounding box center [304, 321] width 15 height 15
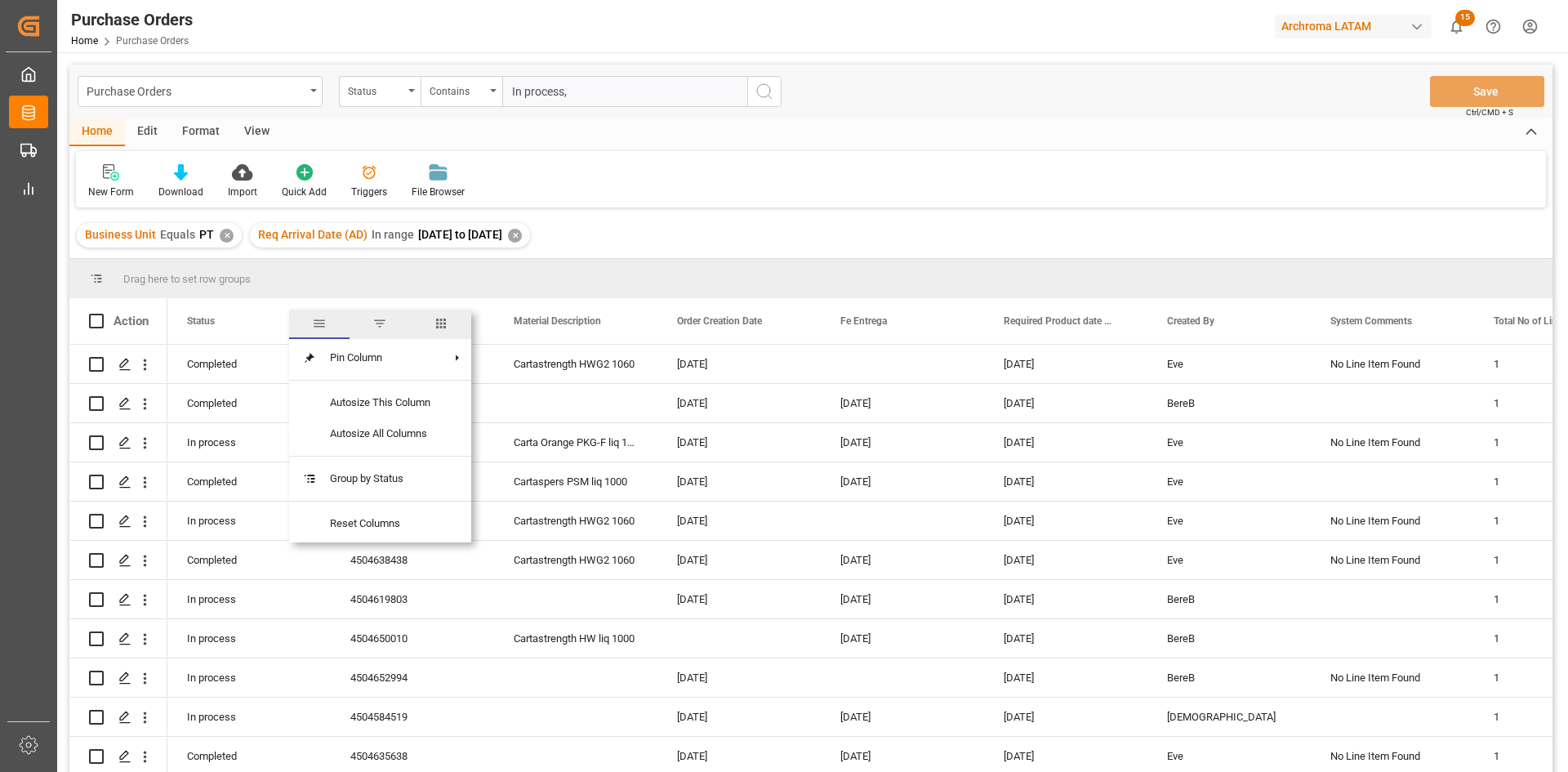
click at [362, 494] on div at bounding box center [380, 501] width 127 height 14
click at [381, 486] on span "Group by Status" at bounding box center [380, 479] width 127 height 31
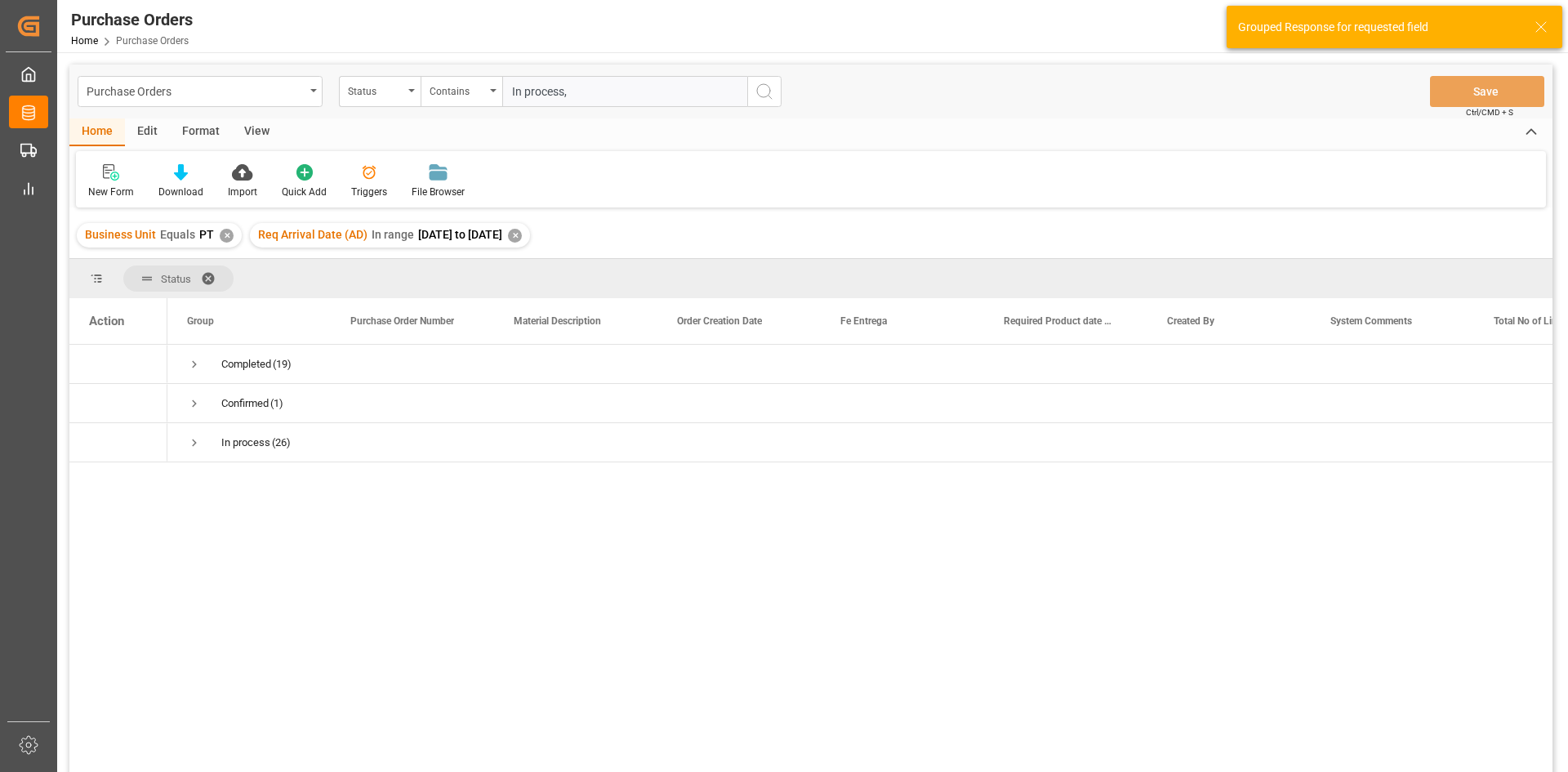
click at [592, 93] on input "In process," at bounding box center [624, 92] width 245 height 31
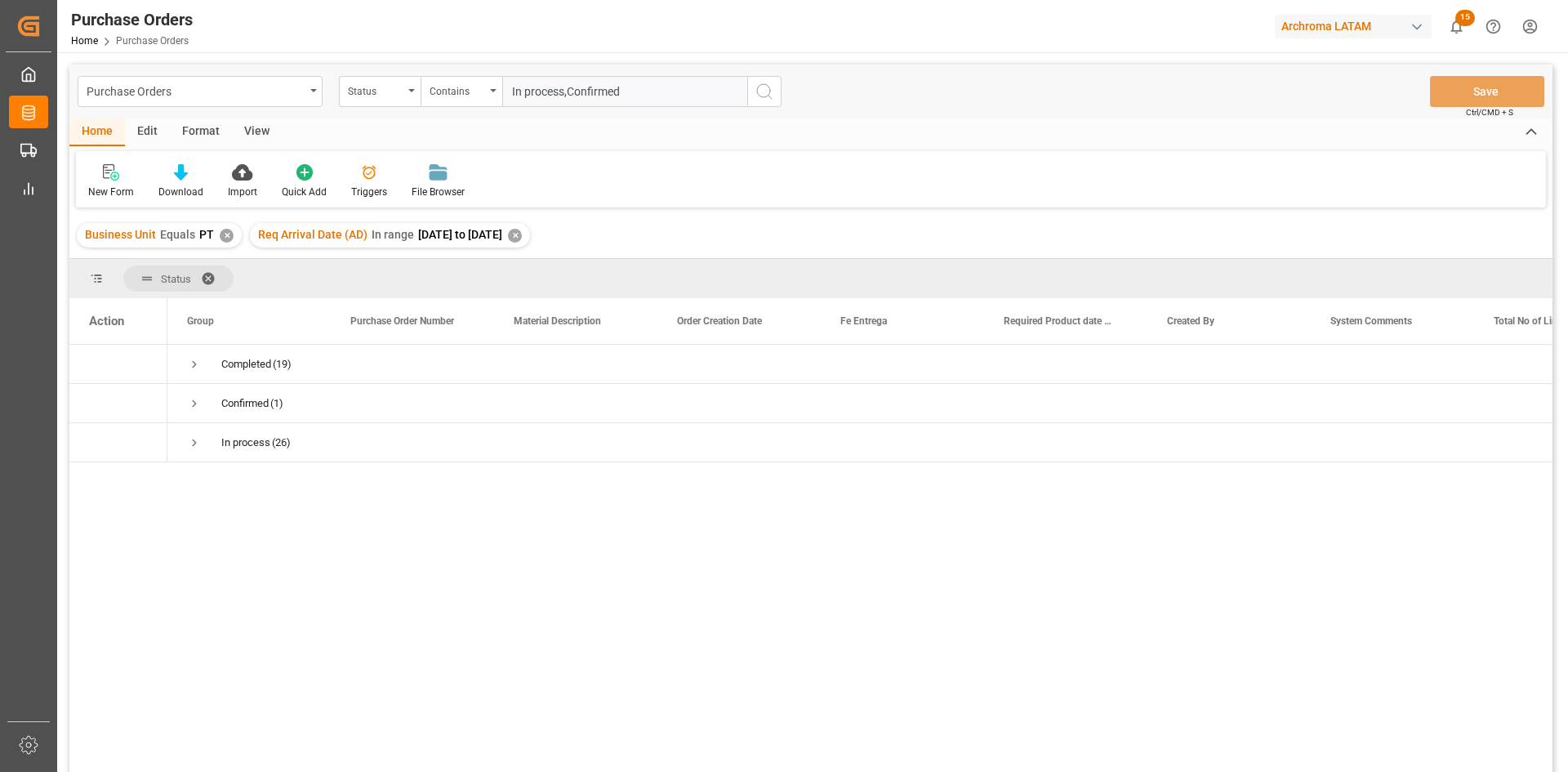
drag, startPoint x: 642, startPoint y: 91, endPoint x: 504, endPoint y: 93, distance: 138.0
click at [504, 93] on input "In process,Confirmed" at bounding box center [624, 92] width 245 height 31
type input "In process,Confirmed"
click at [209, 277] on span at bounding box center [214, 278] width 26 height 15
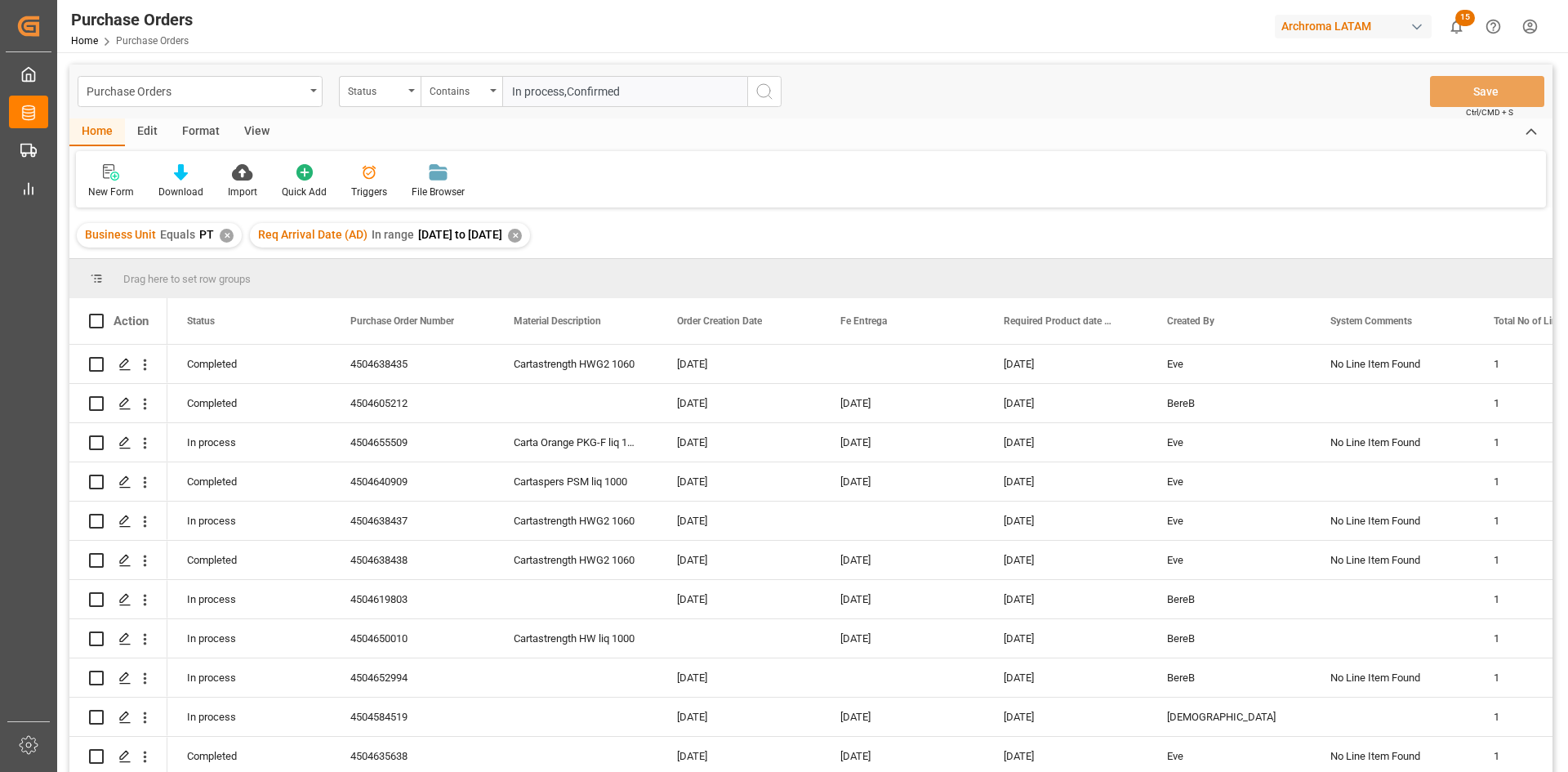
click at [764, 92] on icon "search button" at bounding box center [764, 92] width 20 height 20
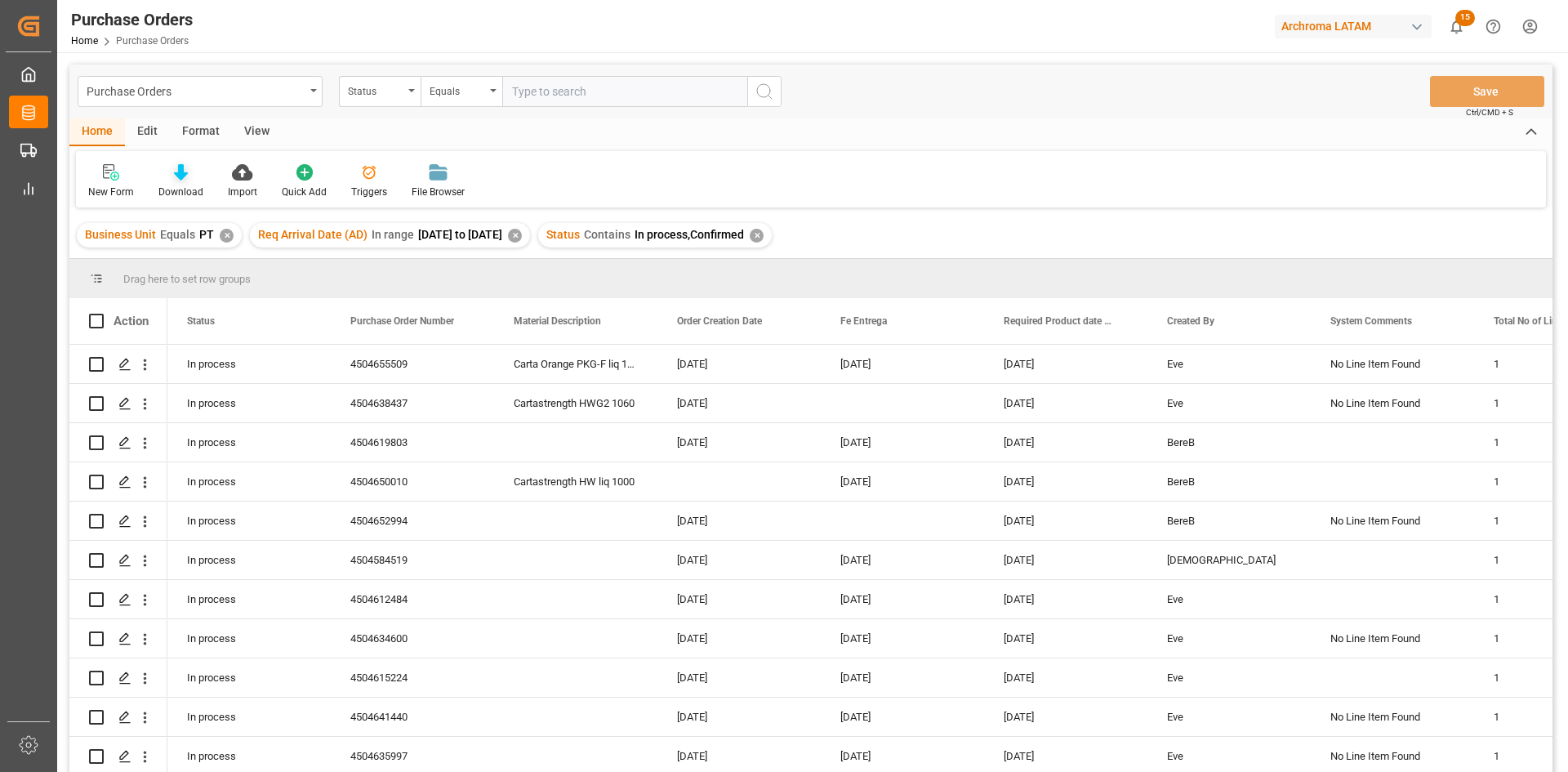
click at [188, 182] on div "Download" at bounding box center [181, 182] width 70 height 36
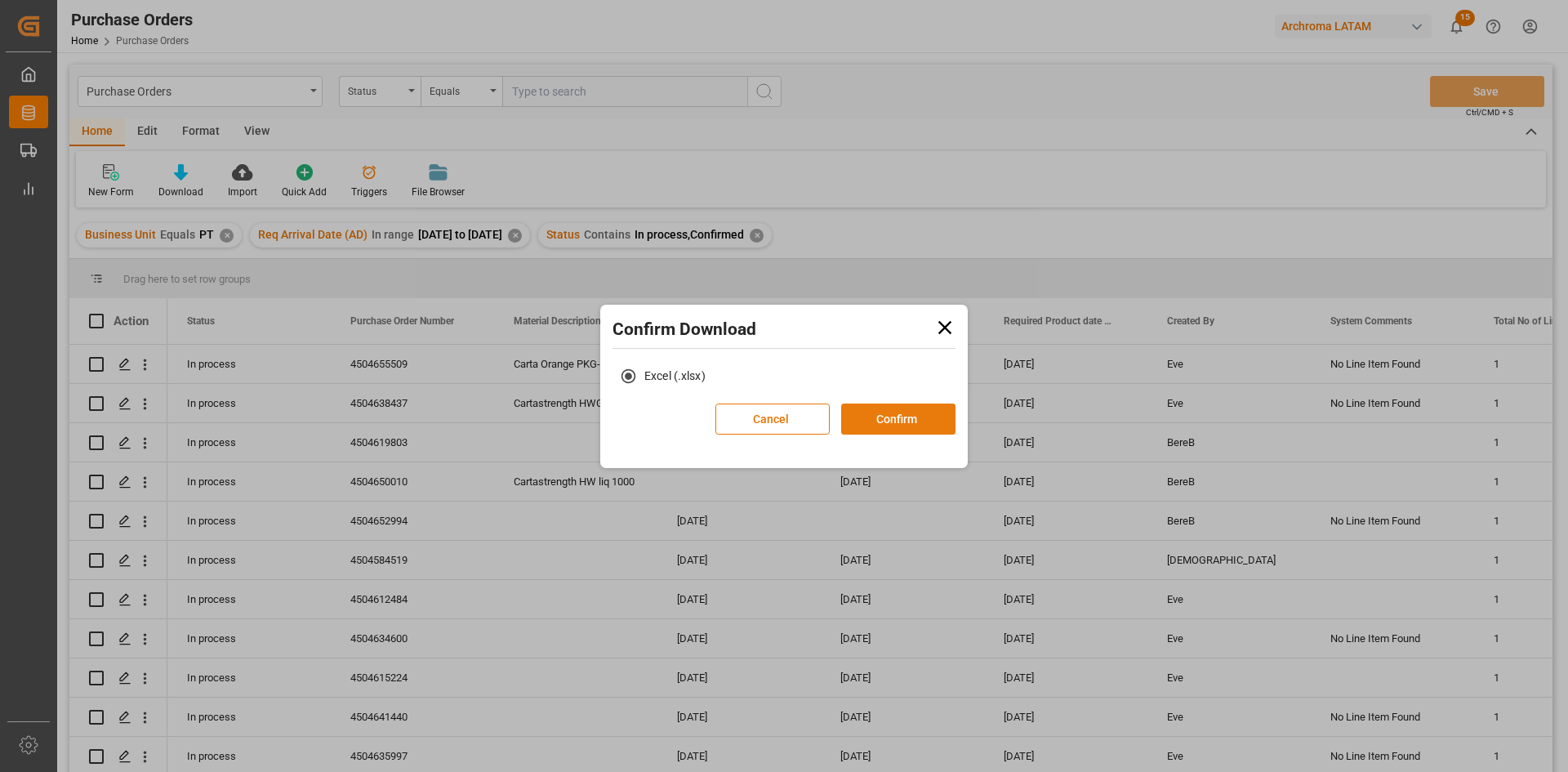
click at [899, 415] on button "Confirm" at bounding box center [899, 419] width 115 height 31
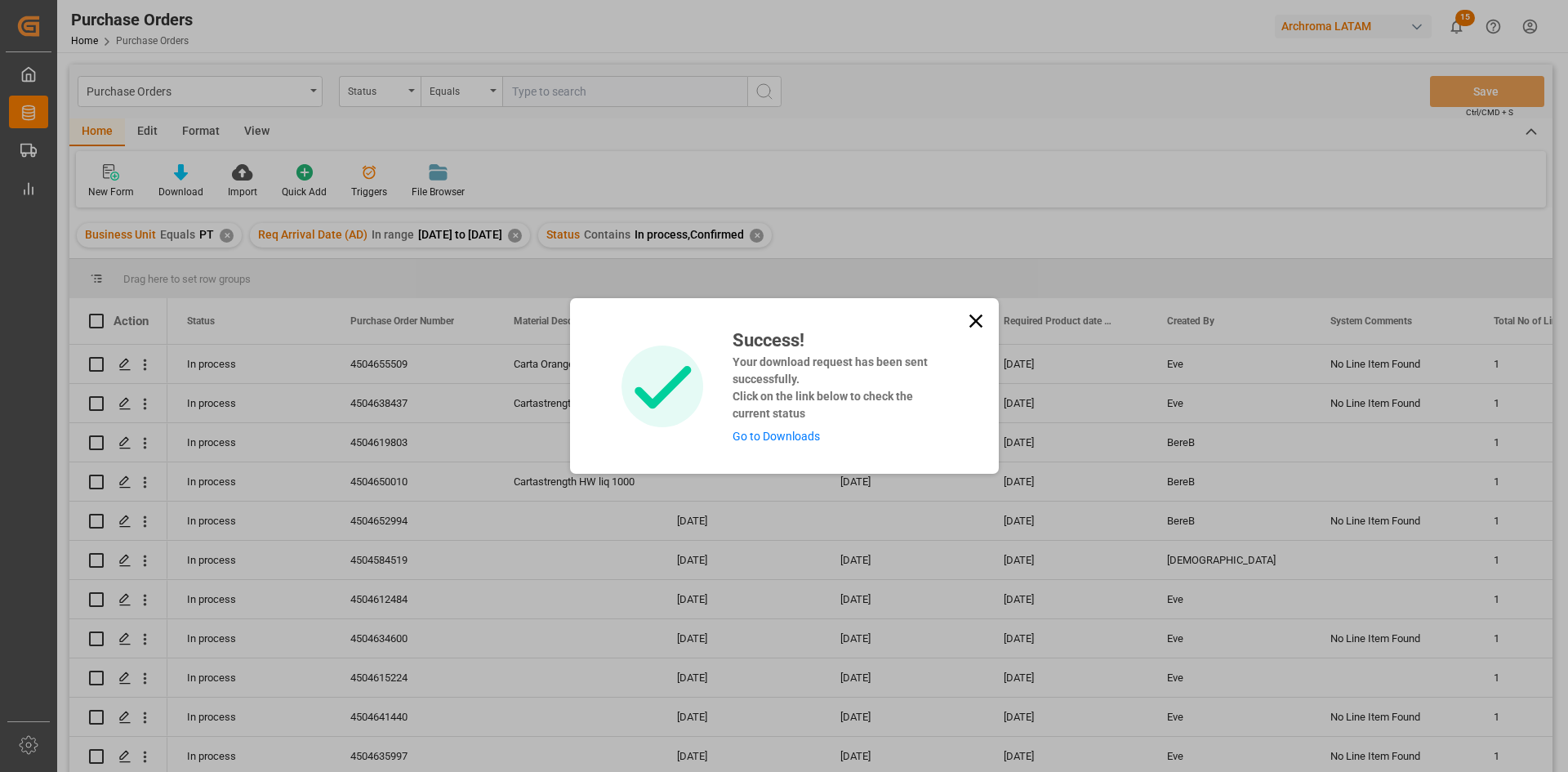
click at [771, 435] on link "Go to Downloads" at bounding box center [776, 436] width 88 height 13
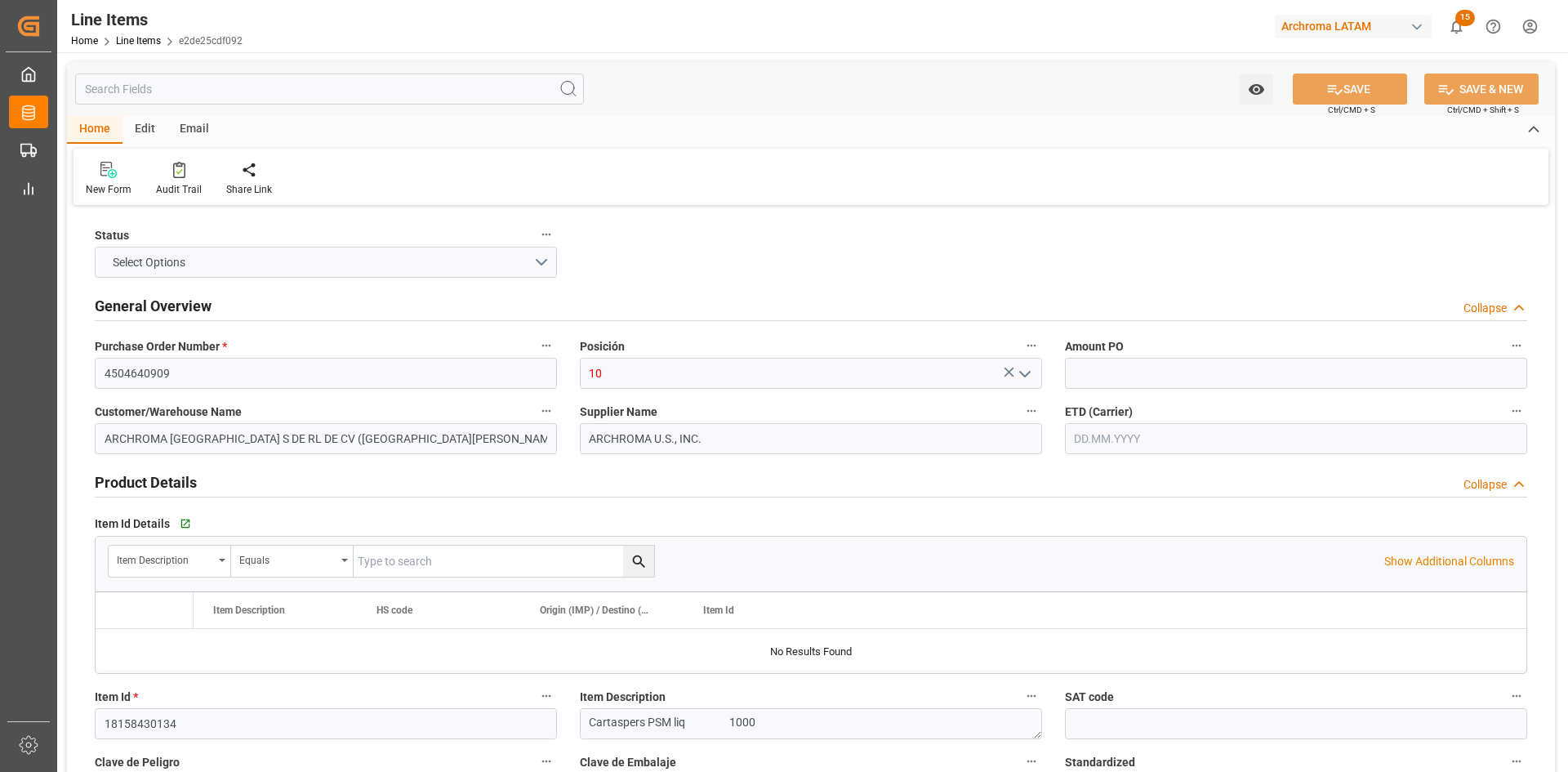
type input "1"
type input "12352400"
type input "10"
type input "10000"
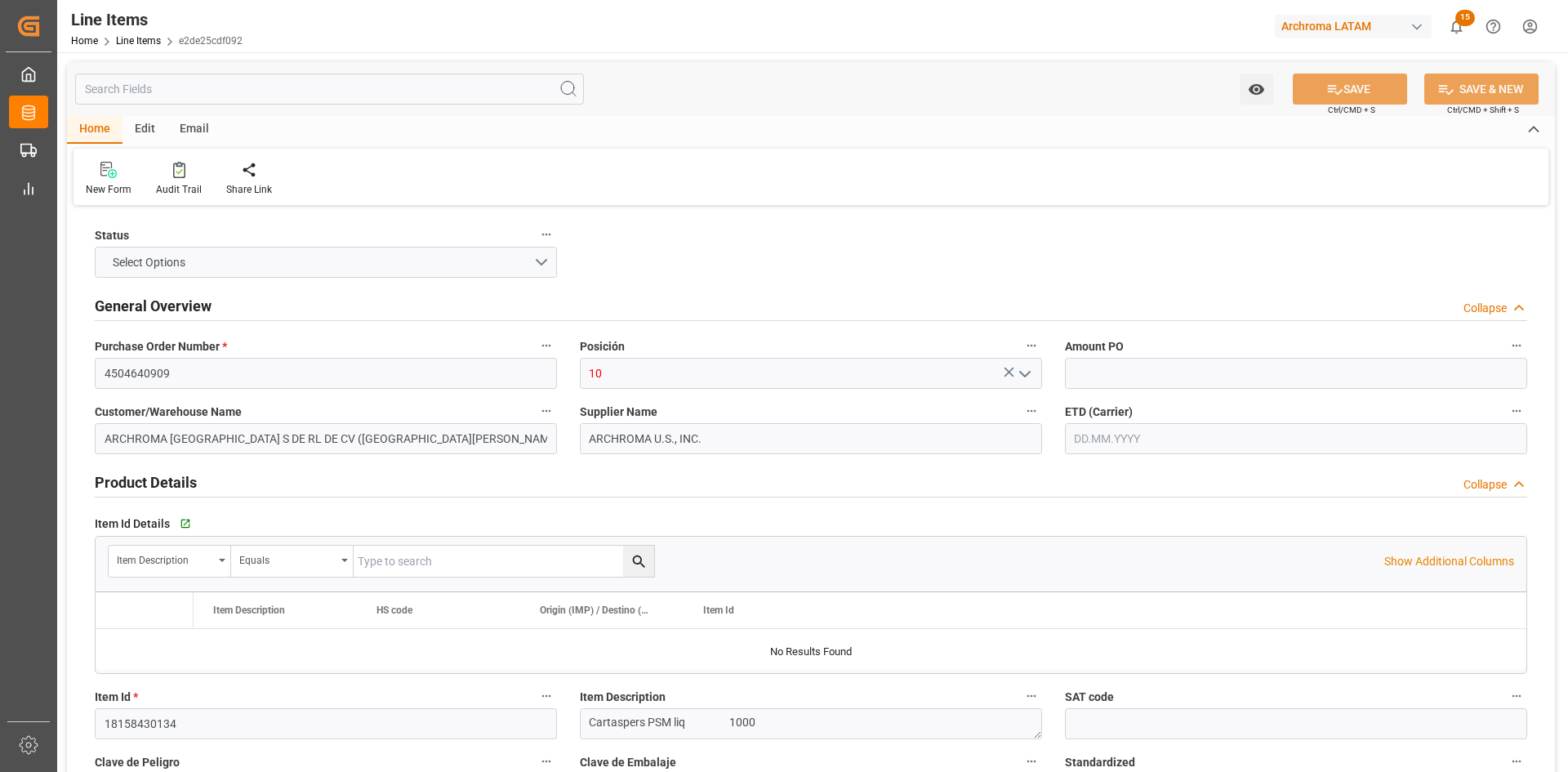
type input "20500"
type input "3907999900"
type input "[DATE]"
type input "[DATE] 19:47"
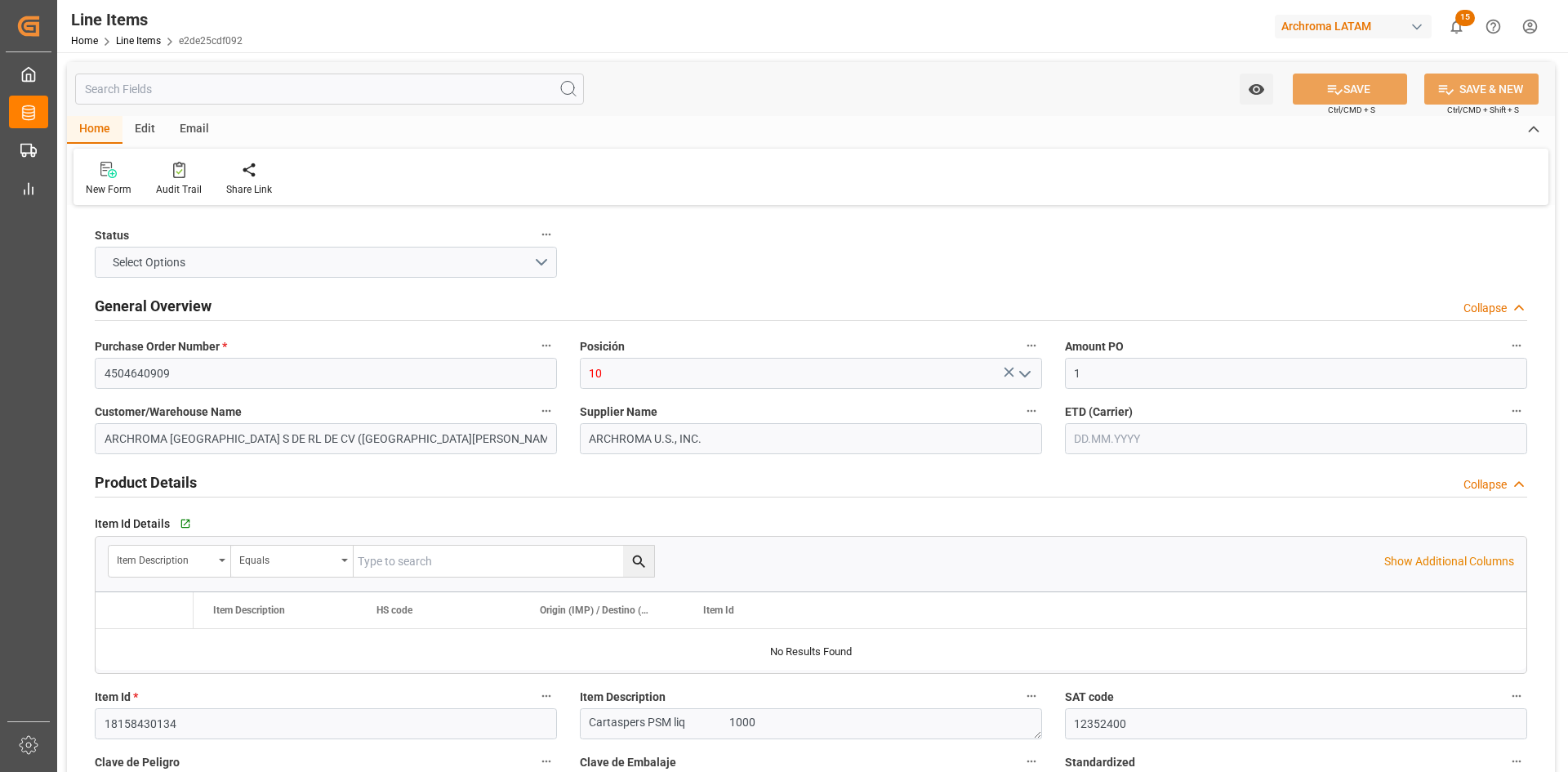
type input "09.07.2025 18:51"
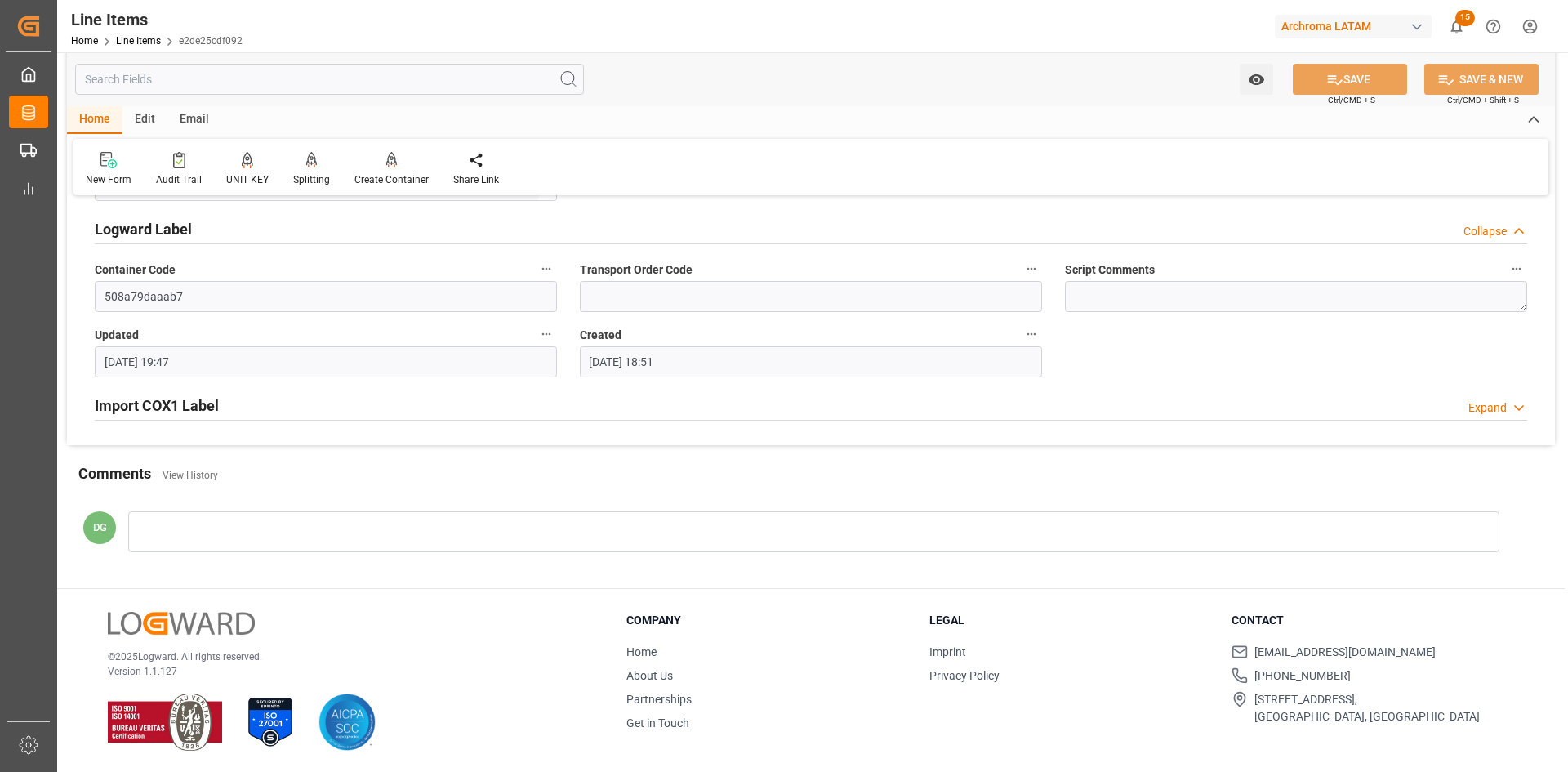
scroll to position [1433, 0]
click at [171, 391] on div "Import COX1 Label" at bounding box center [157, 403] width 124 height 31
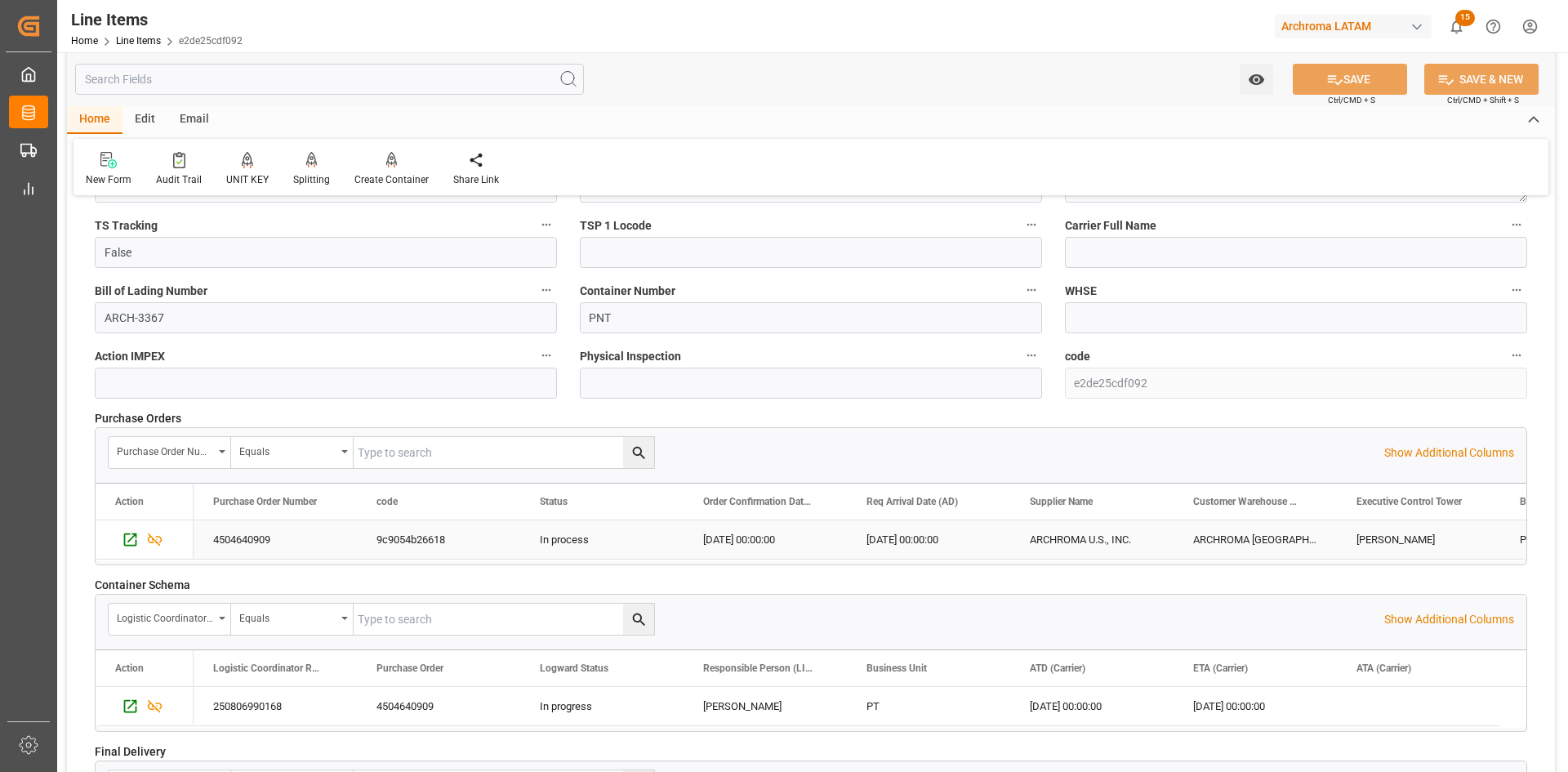
scroll to position [2087, 0]
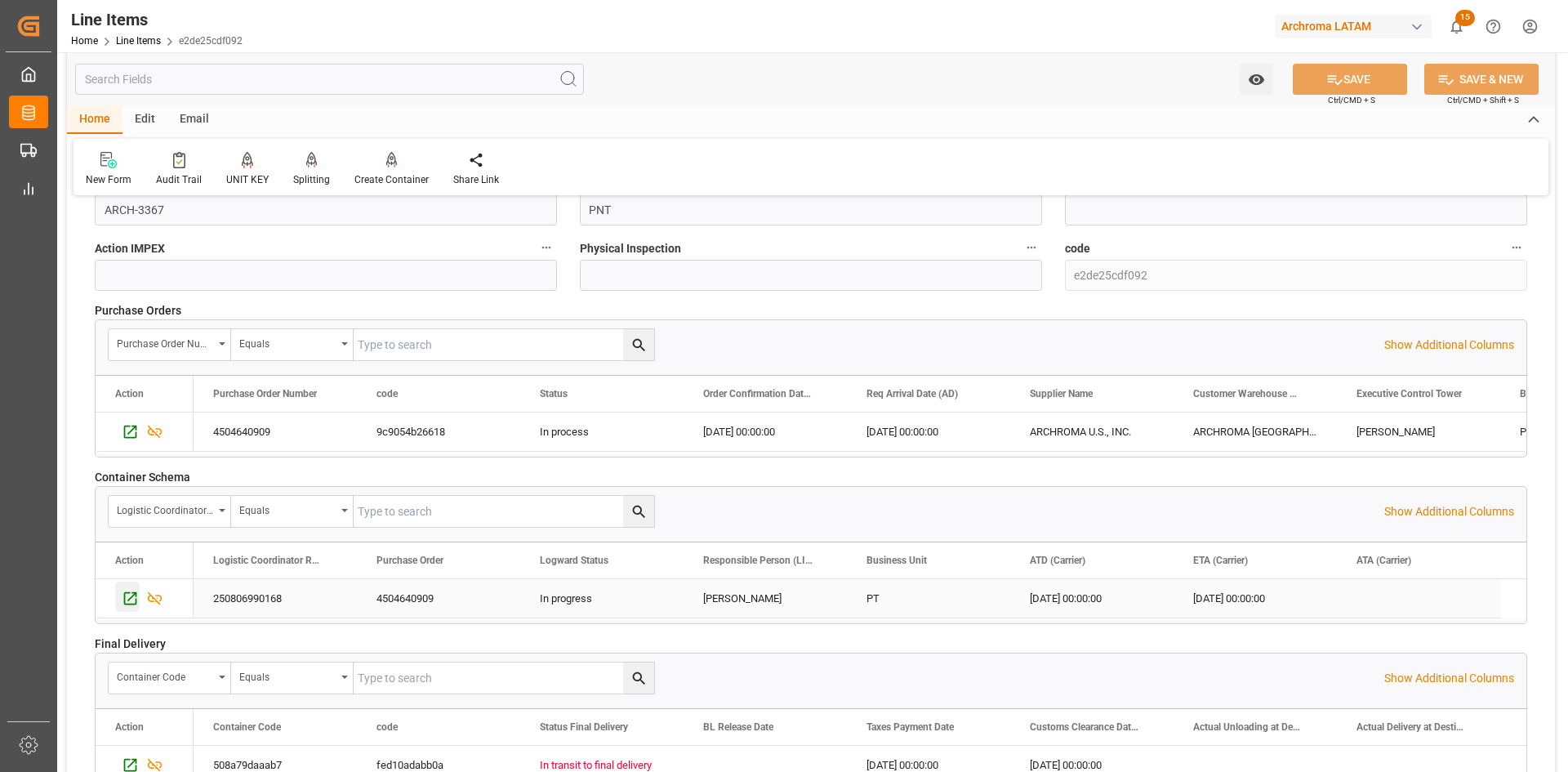
click at [130, 601] on icon "Press SPACE to select this row." at bounding box center [130, 598] width 17 height 17
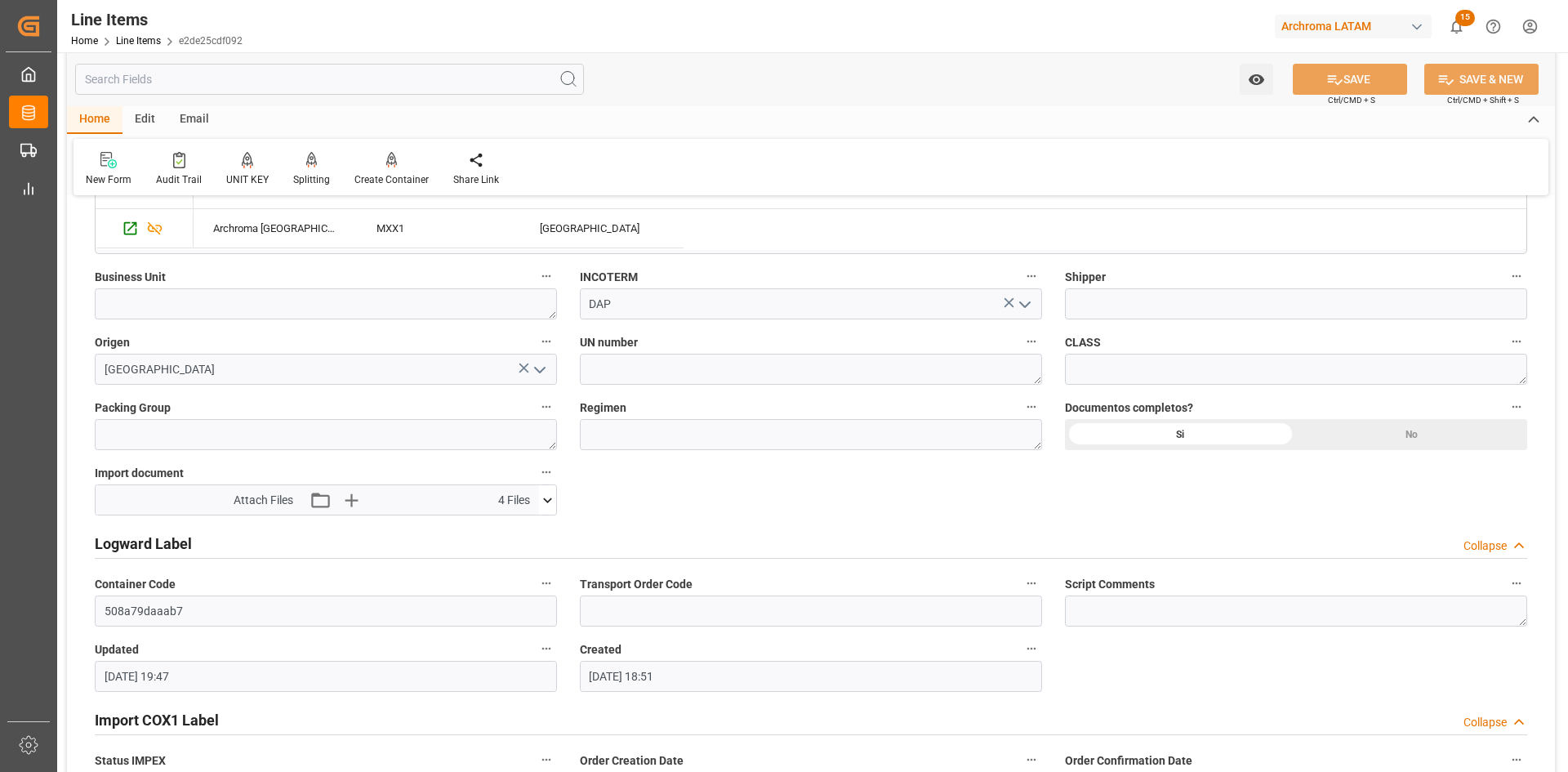
scroll to position [1106, 0]
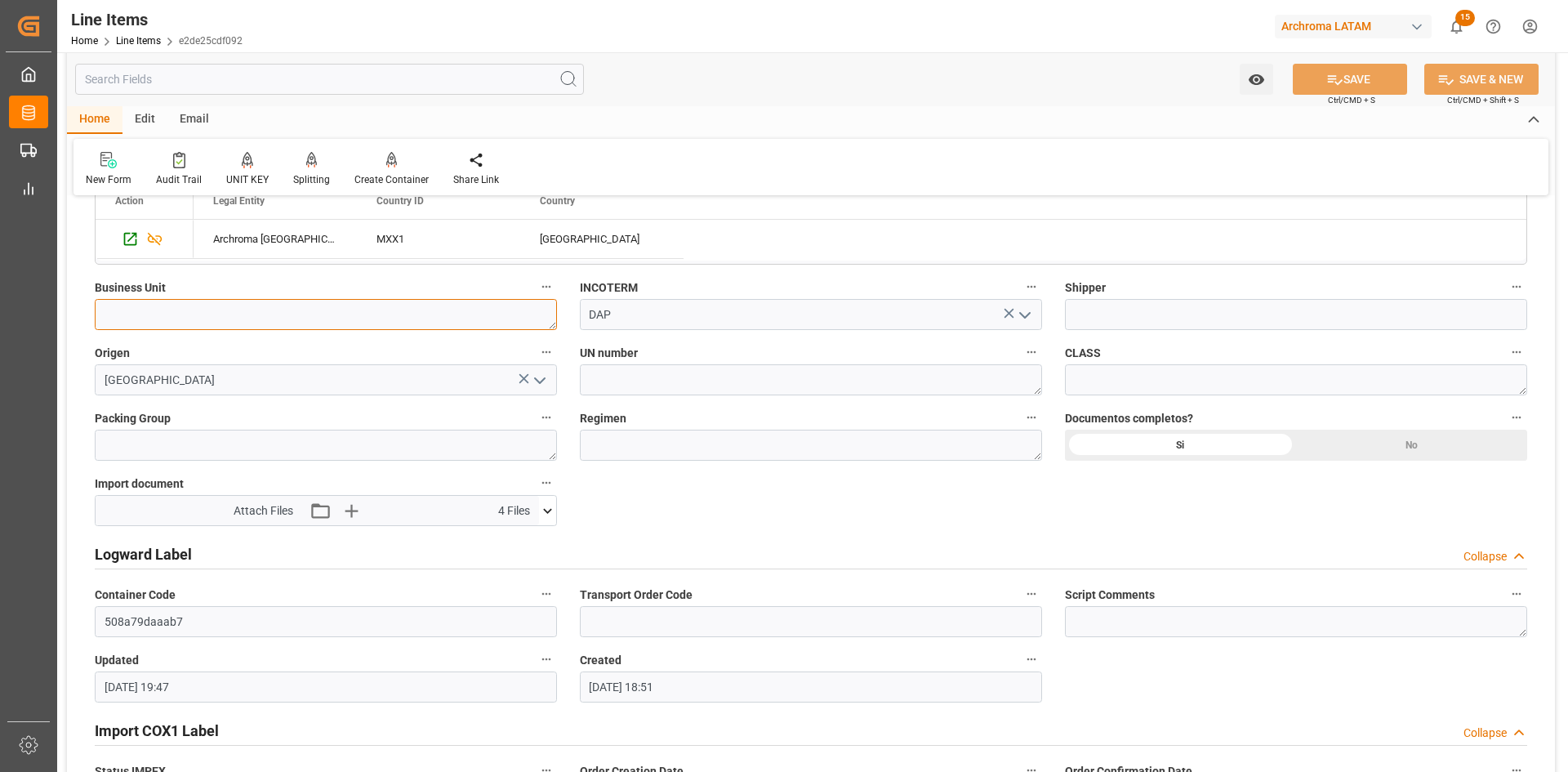
click at [327, 324] on textarea at bounding box center [326, 314] width 462 height 31
type textarea "PT"
click at [1399, 86] on button "SAVE" at bounding box center [1350, 79] width 115 height 31
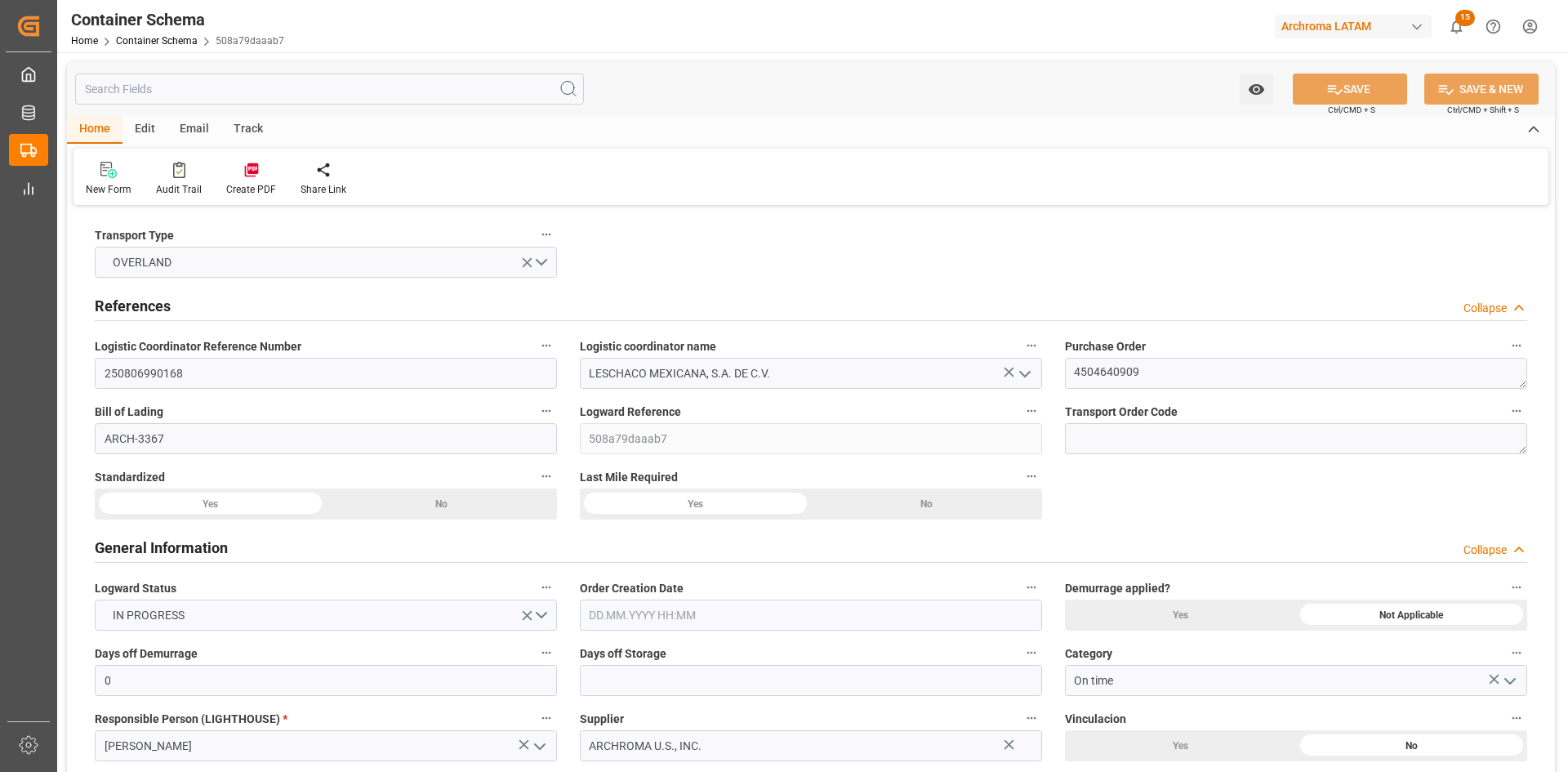
type input "0"
type input "1"
type input "10"
type input "10000"
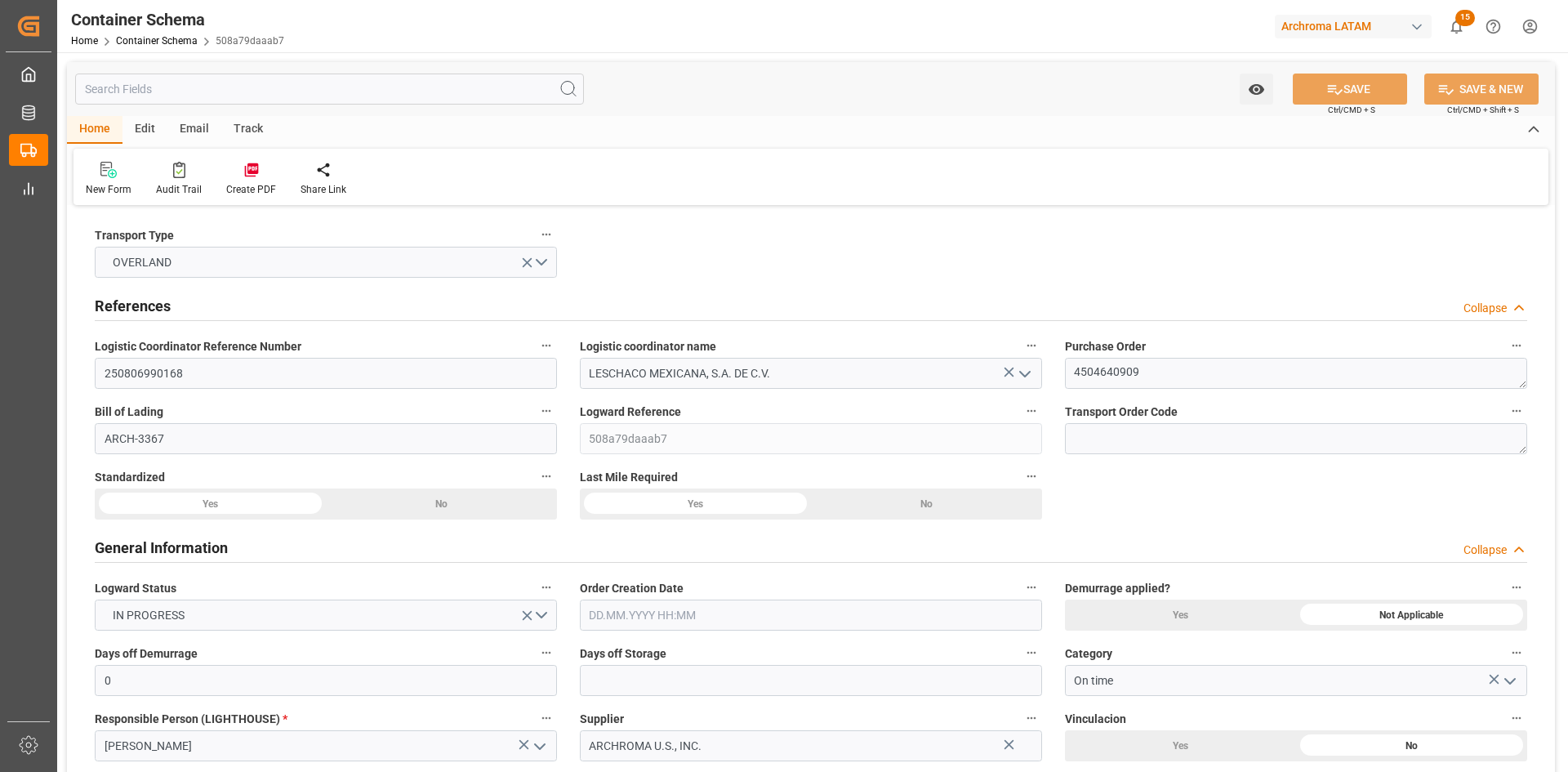
type input "USLRD"
type input "MXNLD"
type input "[DATE] 00:00"
type input "[DATE]"
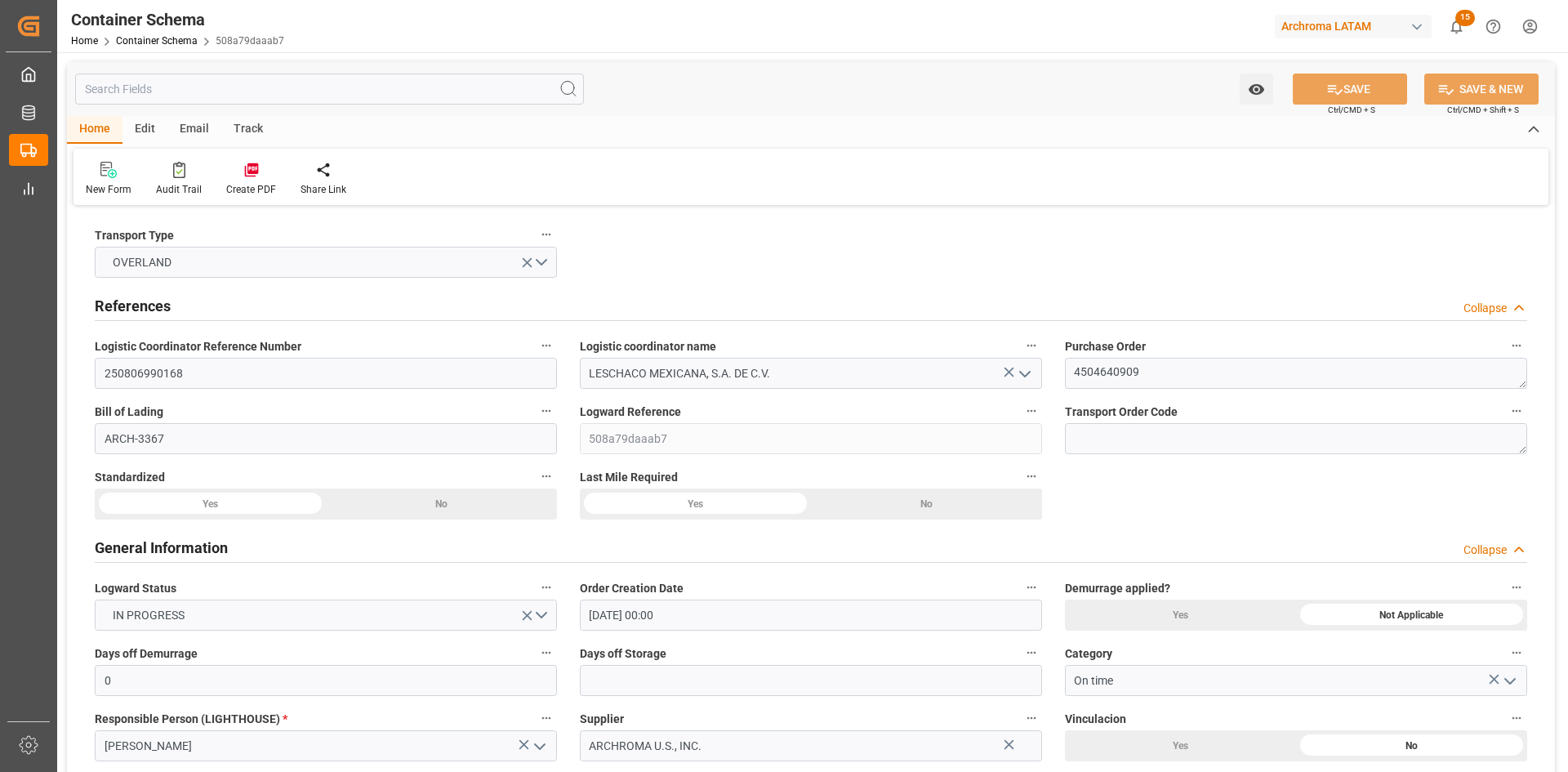
type input "[DATE]"
type input "[DATE] 00:00"
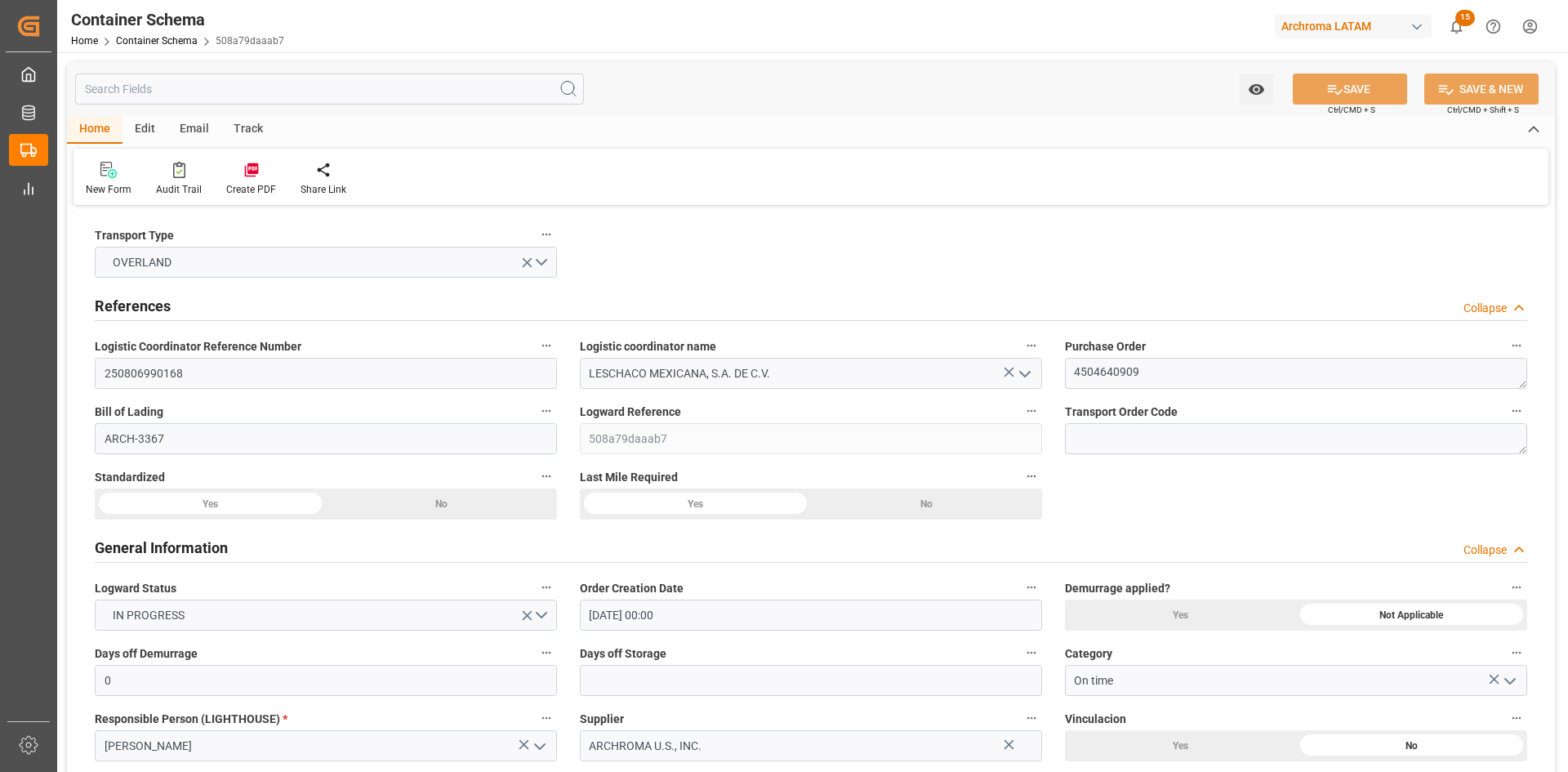
type input "13.08.2025 00:00"
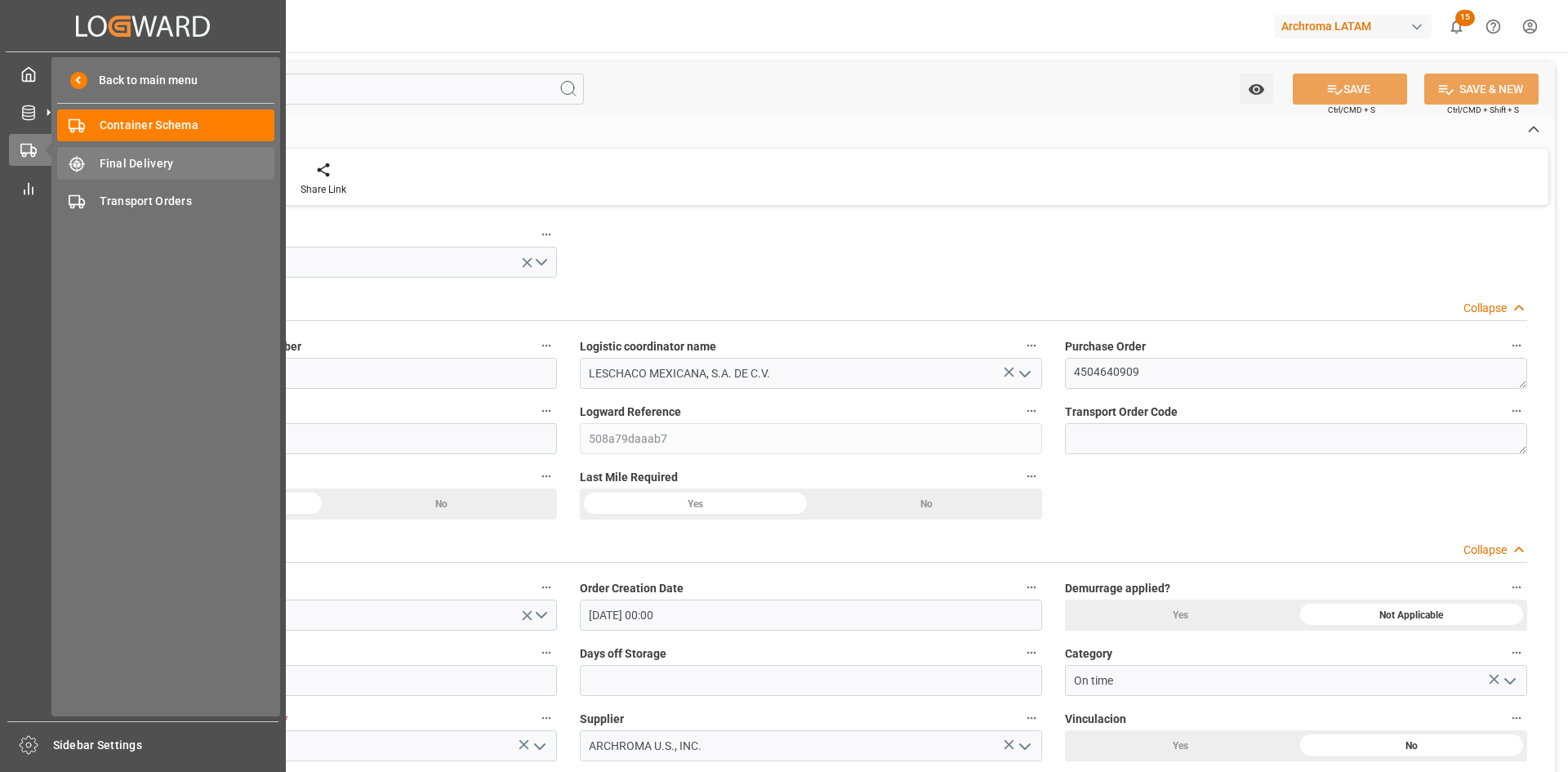
click at [106, 165] on span "Final Delivery" at bounding box center [187, 164] width 176 height 17
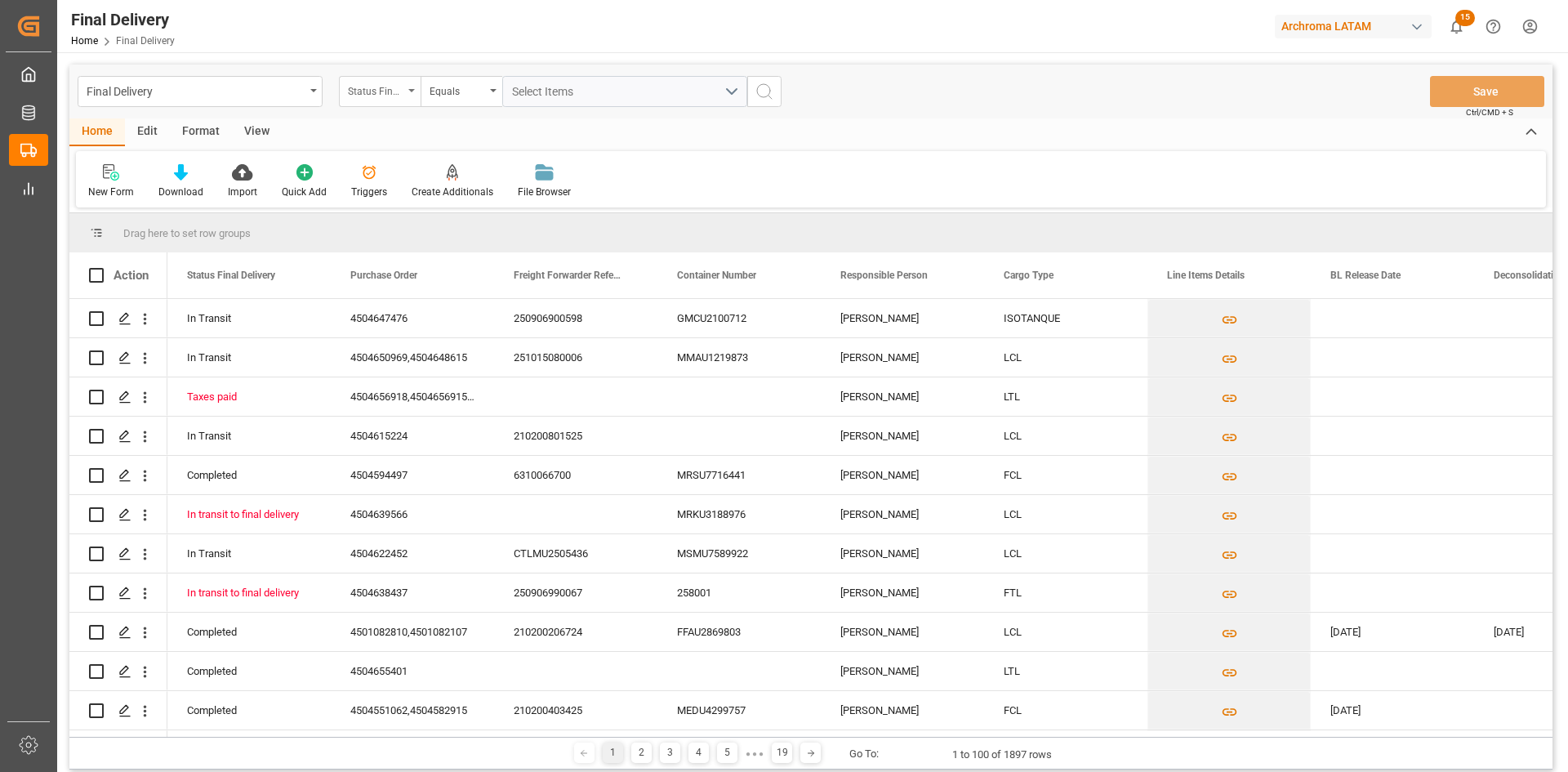
click at [403, 86] on div "Status Final Delivery" at bounding box center [380, 92] width 82 height 31
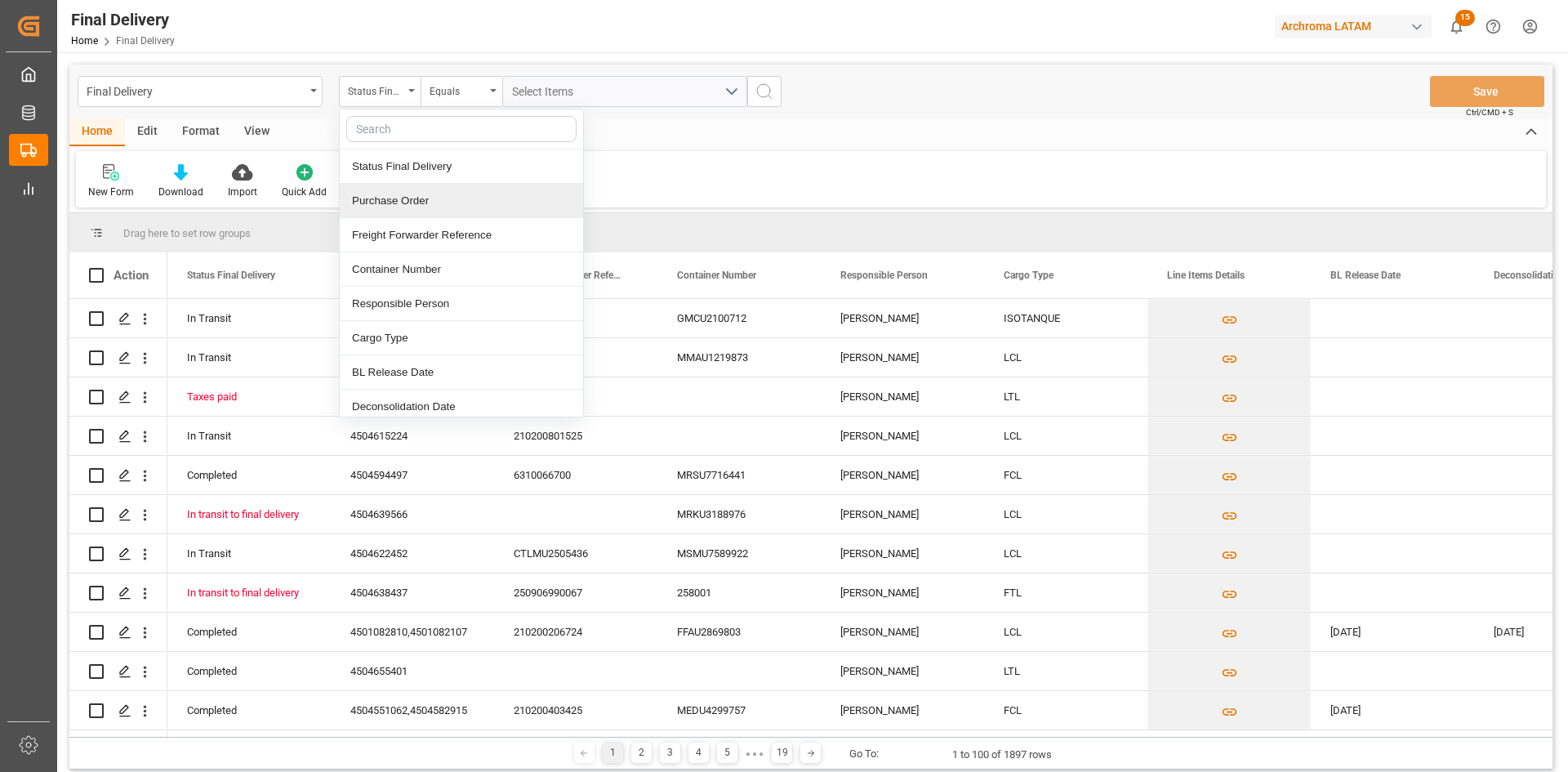
drag, startPoint x: 450, startPoint y: 196, endPoint x: 566, endPoint y: 109, distance: 145.0
click at [451, 196] on div "Purchase Order" at bounding box center [461, 201] width 243 height 34
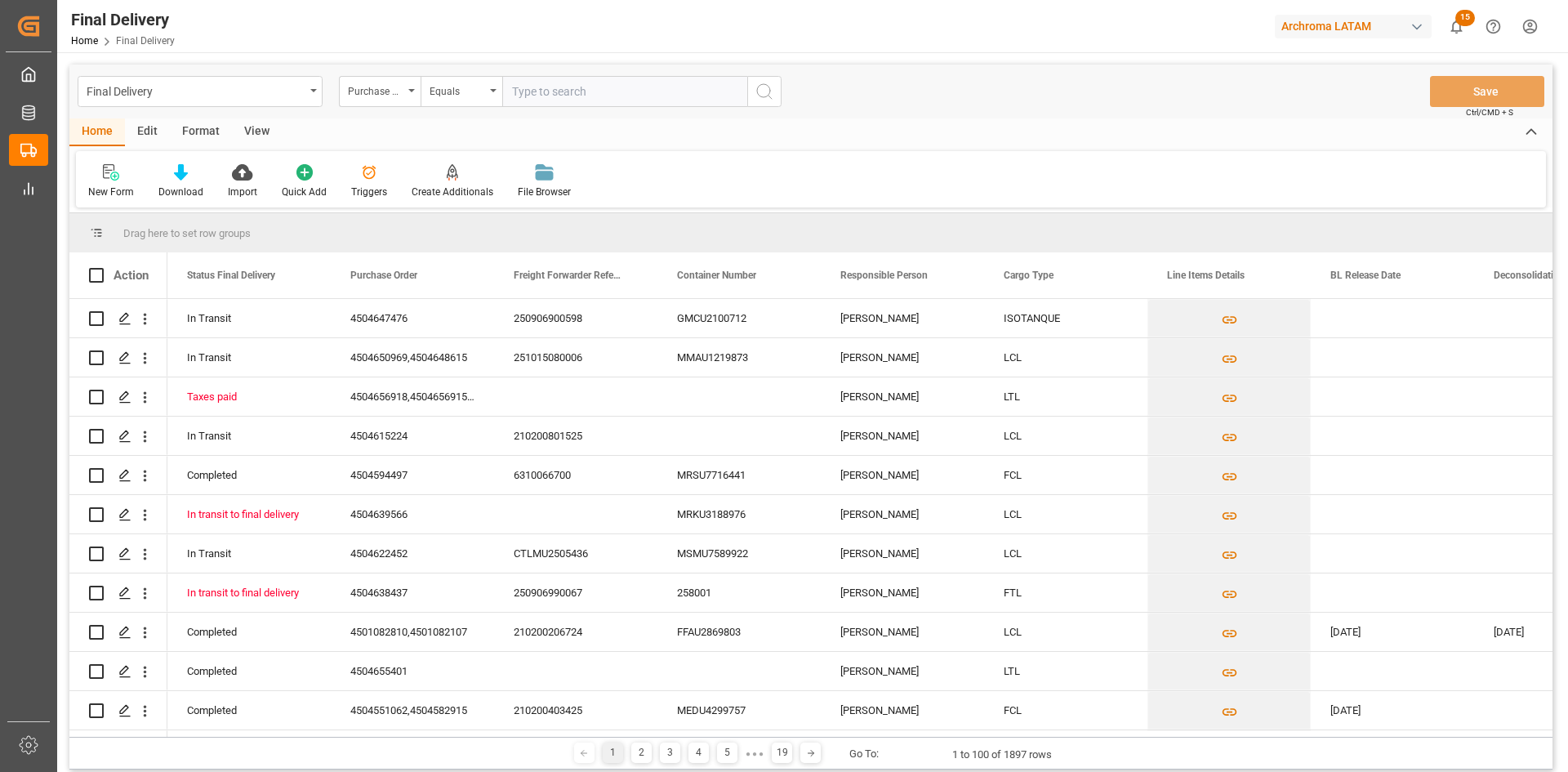
click at [574, 93] on input "text" at bounding box center [624, 92] width 245 height 31
type input "250806990168"
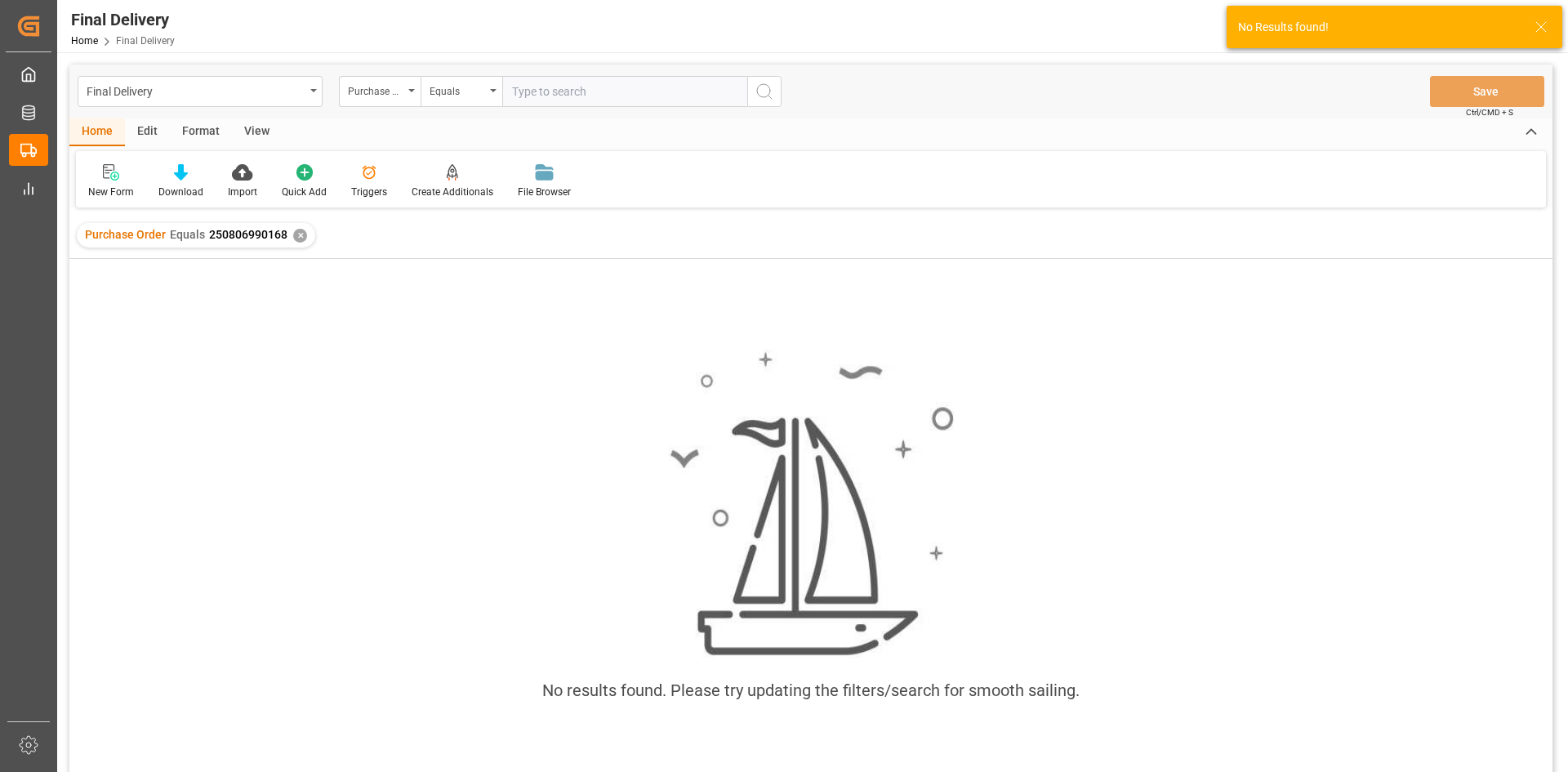
click at [299, 237] on div "✕" at bounding box center [300, 235] width 14 height 14
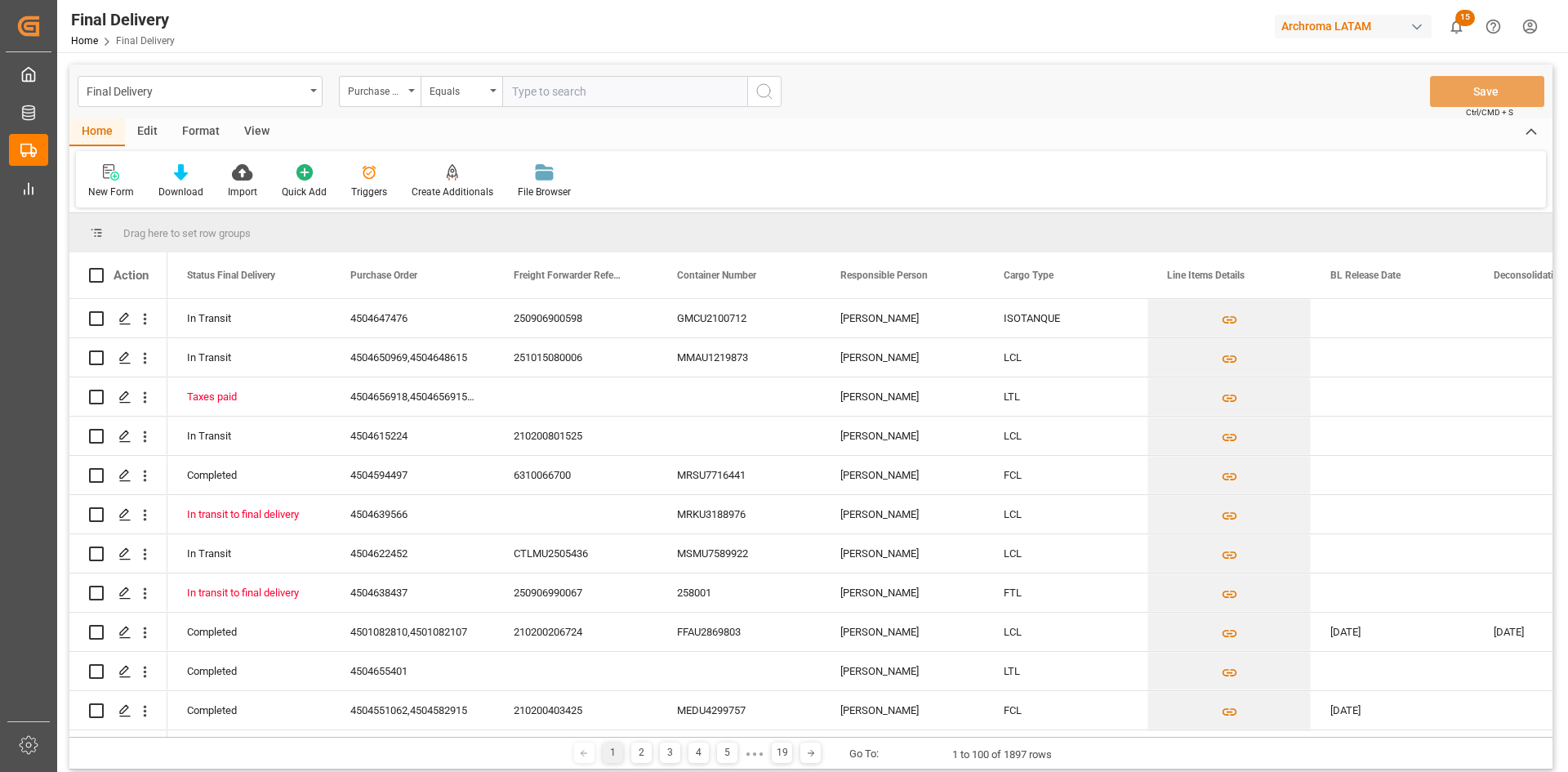
click at [564, 97] on input "text" at bounding box center [624, 92] width 245 height 31
paste input "4504640909"
type input "4504640909"
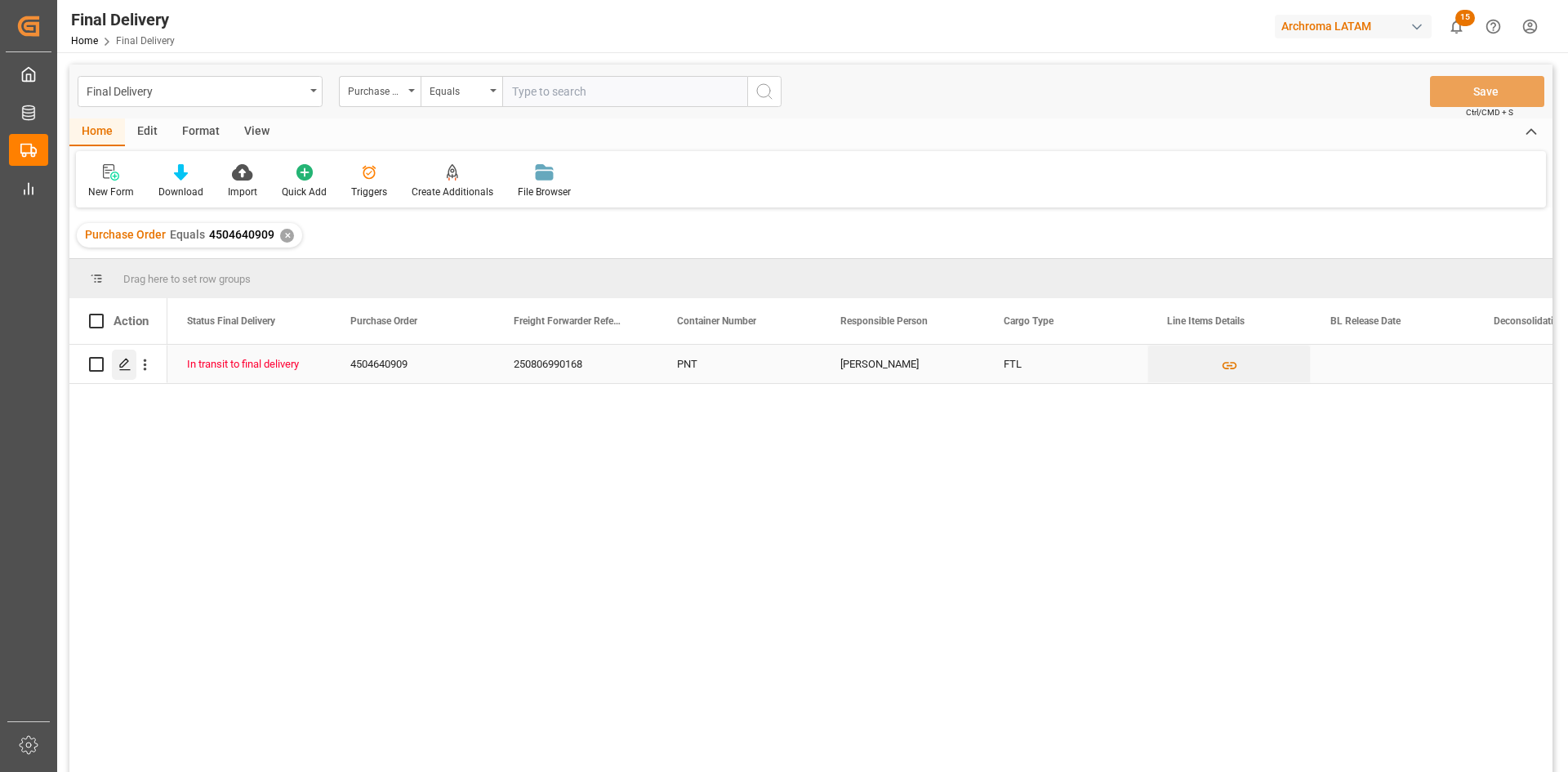
click at [128, 368] on icon "Press SPACE to select this row." at bounding box center [125, 364] width 13 height 13
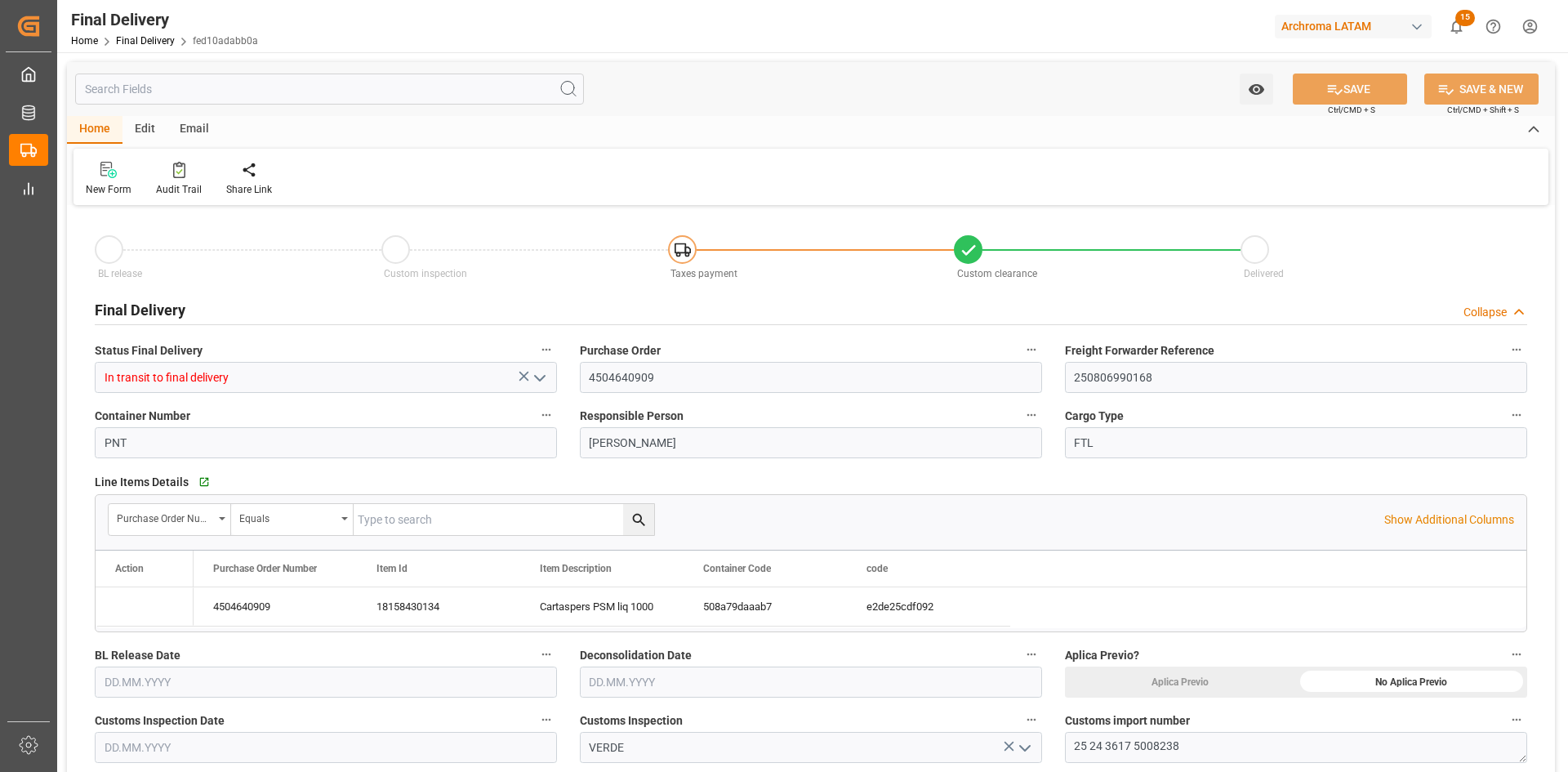
type input "[DATE]"
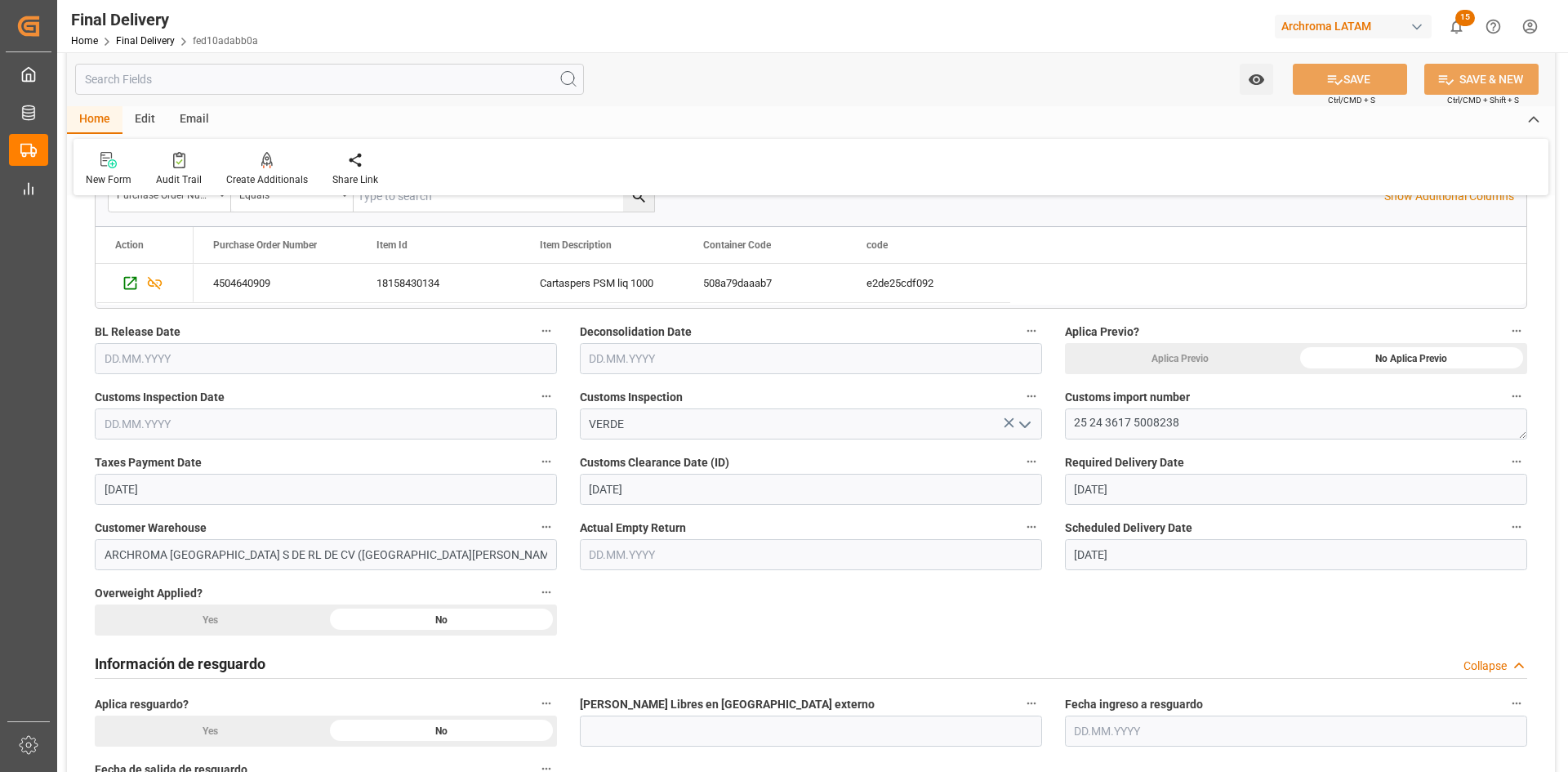
scroll to position [327, 0]
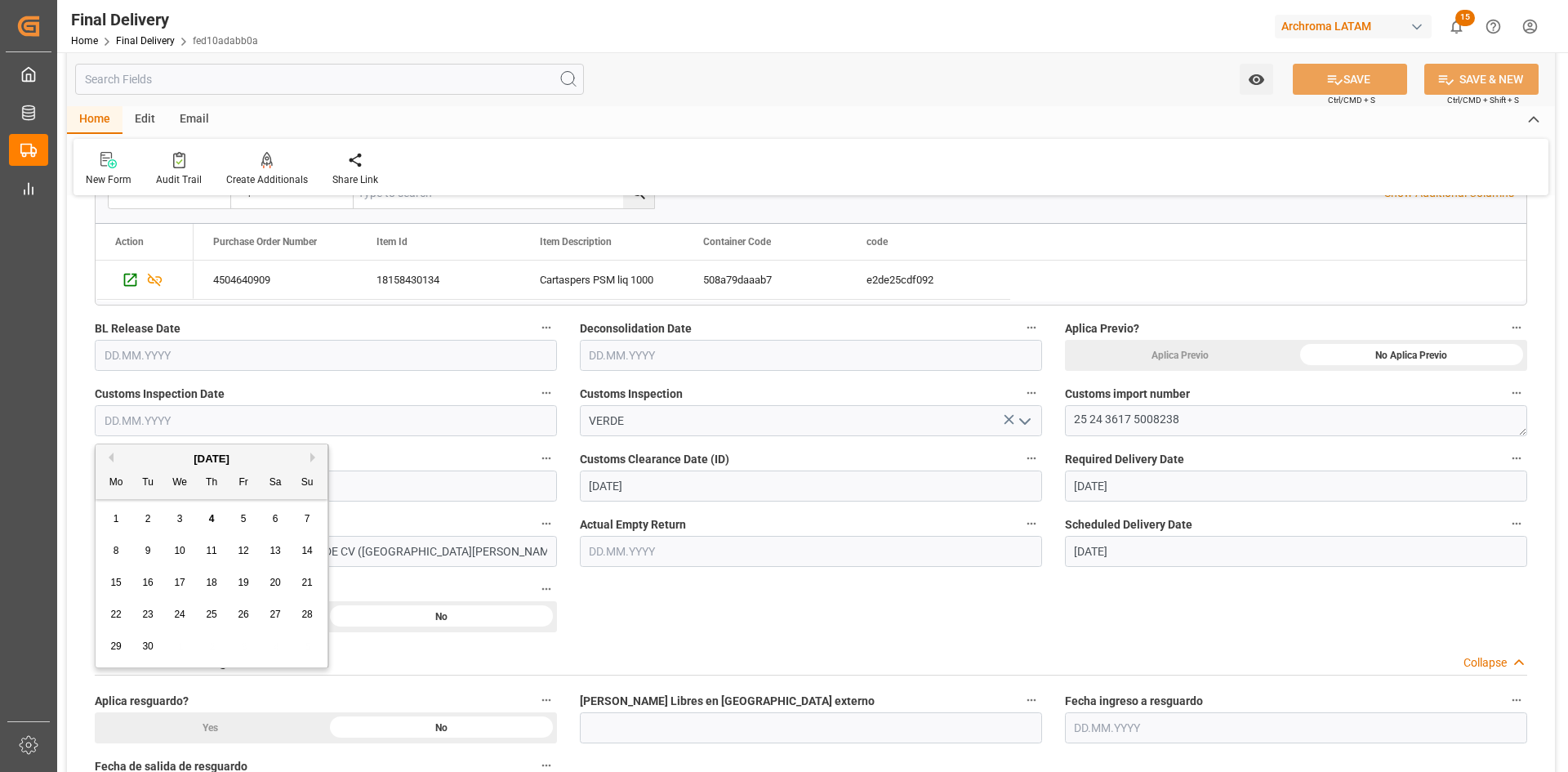
click at [180, 418] on input "text" at bounding box center [326, 421] width 462 height 31
click at [112, 459] on button "Previous Month" at bounding box center [109, 458] width 10 height 10
click at [242, 590] on div "15" at bounding box center [243, 584] width 20 height 20
type input "[DATE]"
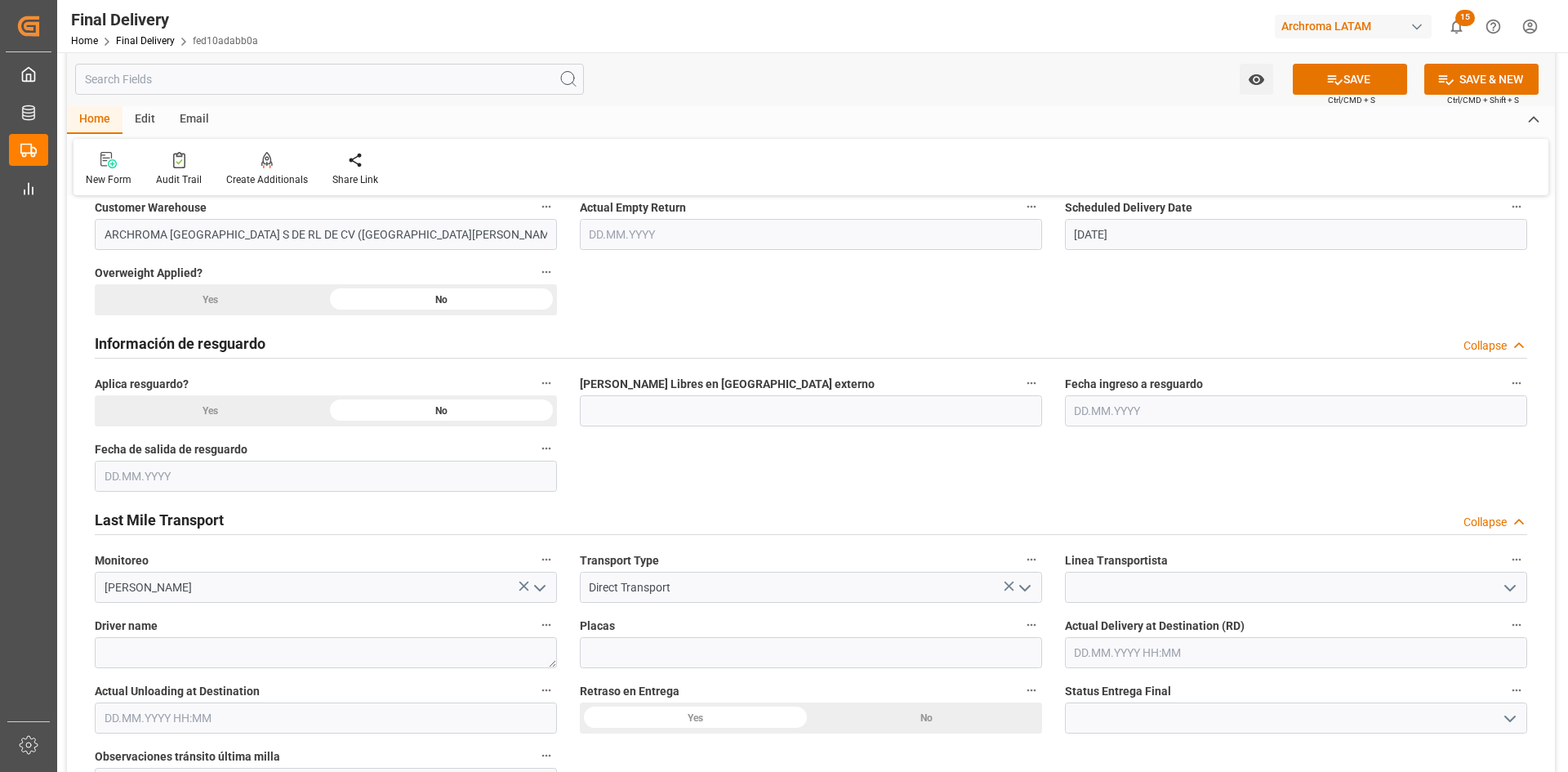
scroll to position [735, 0]
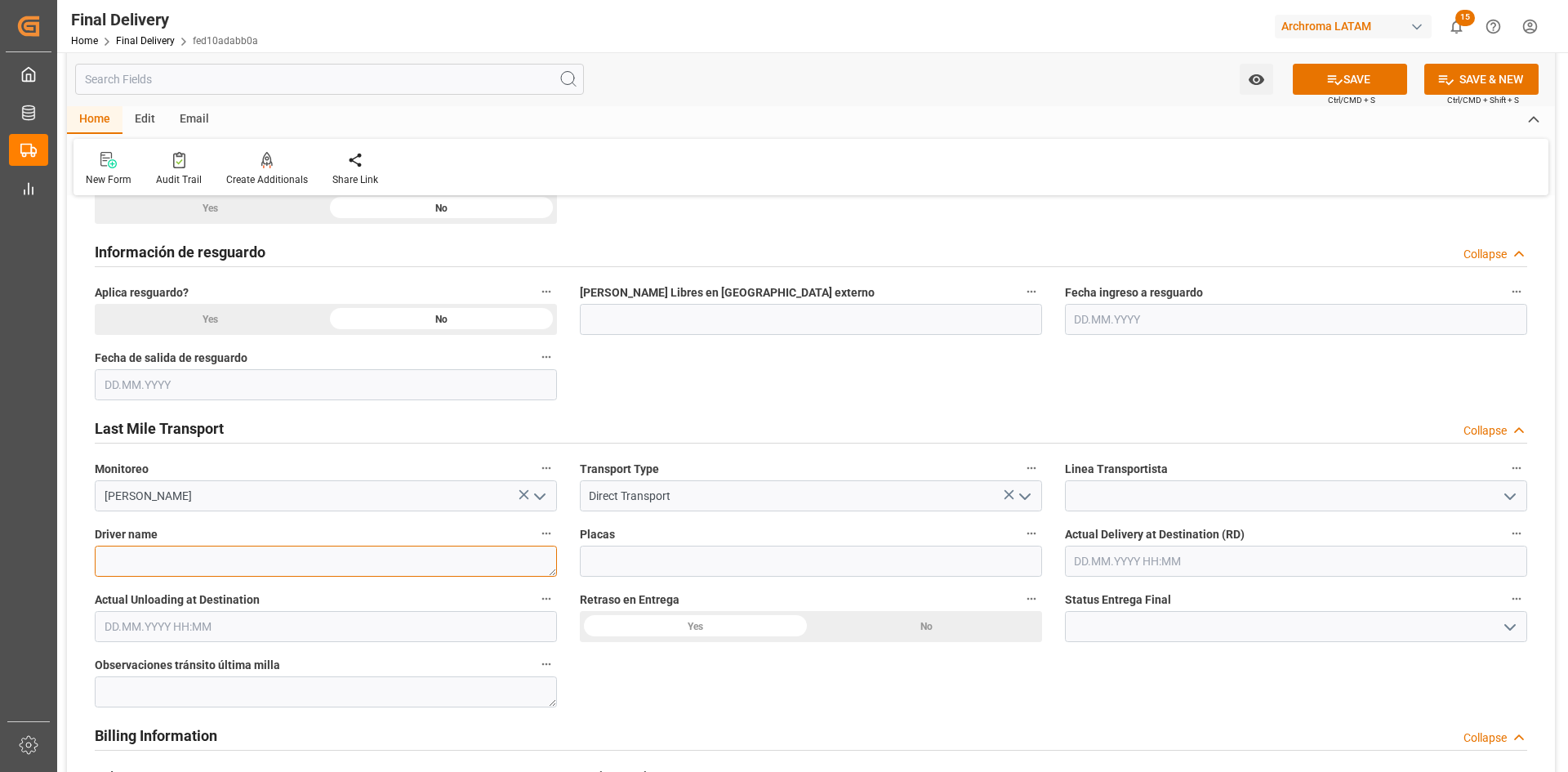
click at [197, 561] on textarea at bounding box center [326, 562] width 462 height 31
type textarea "Daniel Muñis"
click at [795, 572] on input at bounding box center [811, 562] width 462 height 31
click at [1152, 563] on input "text" at bounding box center [1295, 562] width 462 height 31
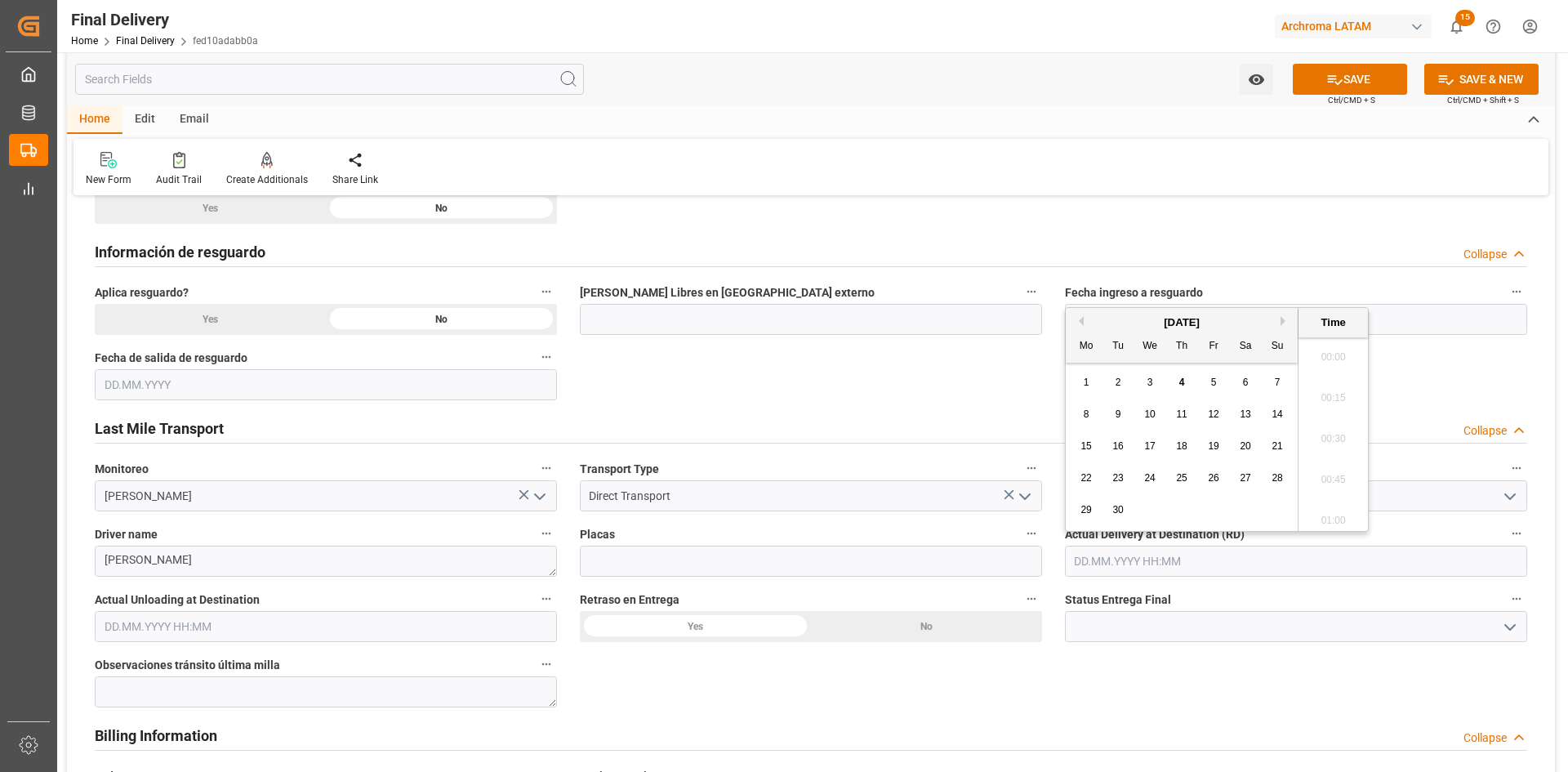
scroll to position [2171, 0]
click at [1084, 318] on div "[DATE]" at bounding box center [1181, 323] width 232 height 16
click at [1079, 322] on button "Previous Month" at bounding box center [1079, 321] width 10 height 10
click at [1078, 479] on div "18" at bounding box center [1086, 479] width 20 height 20
type input "18.08.2025 00:00"
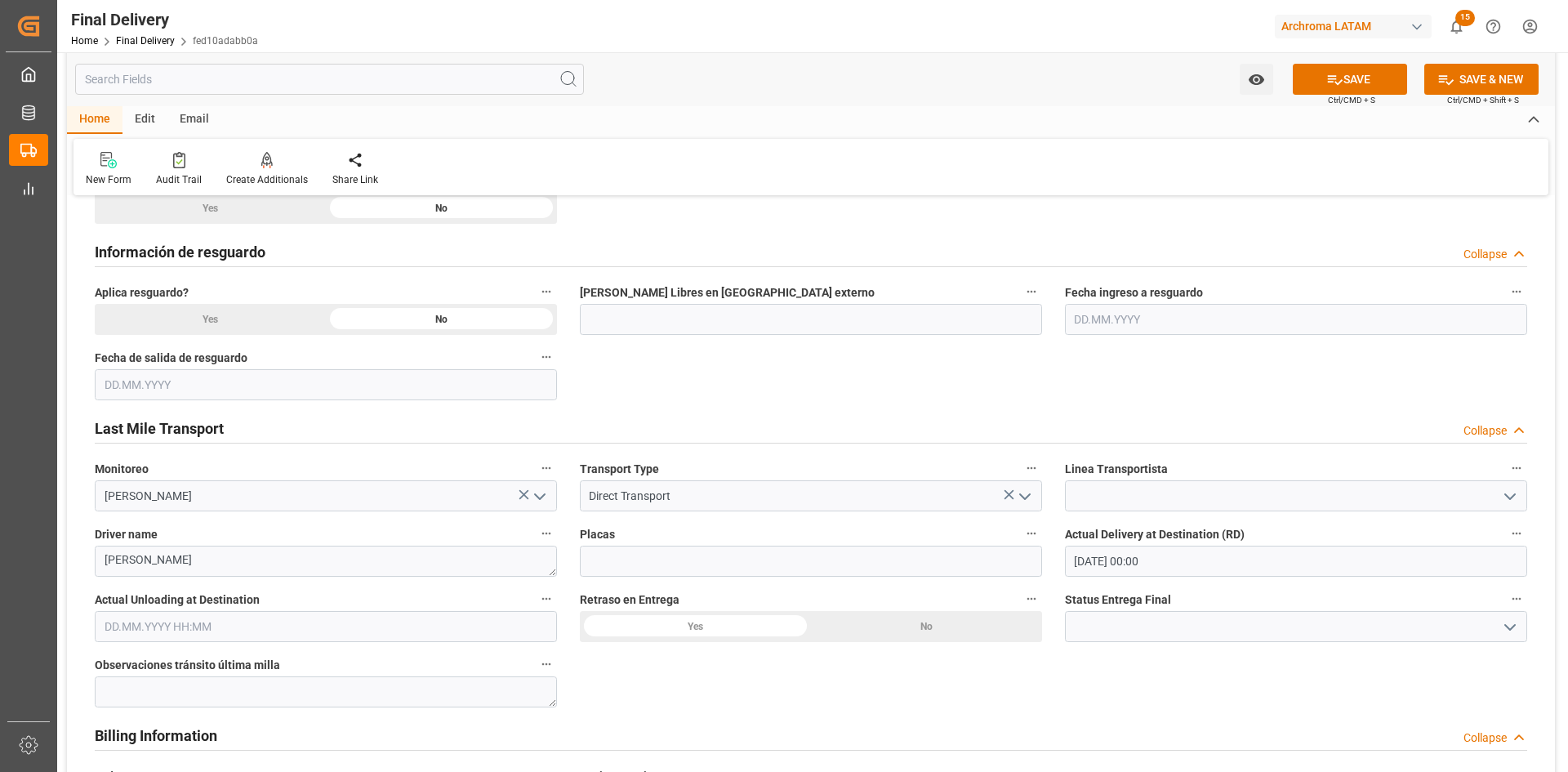
click at [975, 699] on div "BL release Custom inspection Taxes payment Custom clearance Delivered Final Del…" at bounding box center [811, 527] width 1488 height 2106
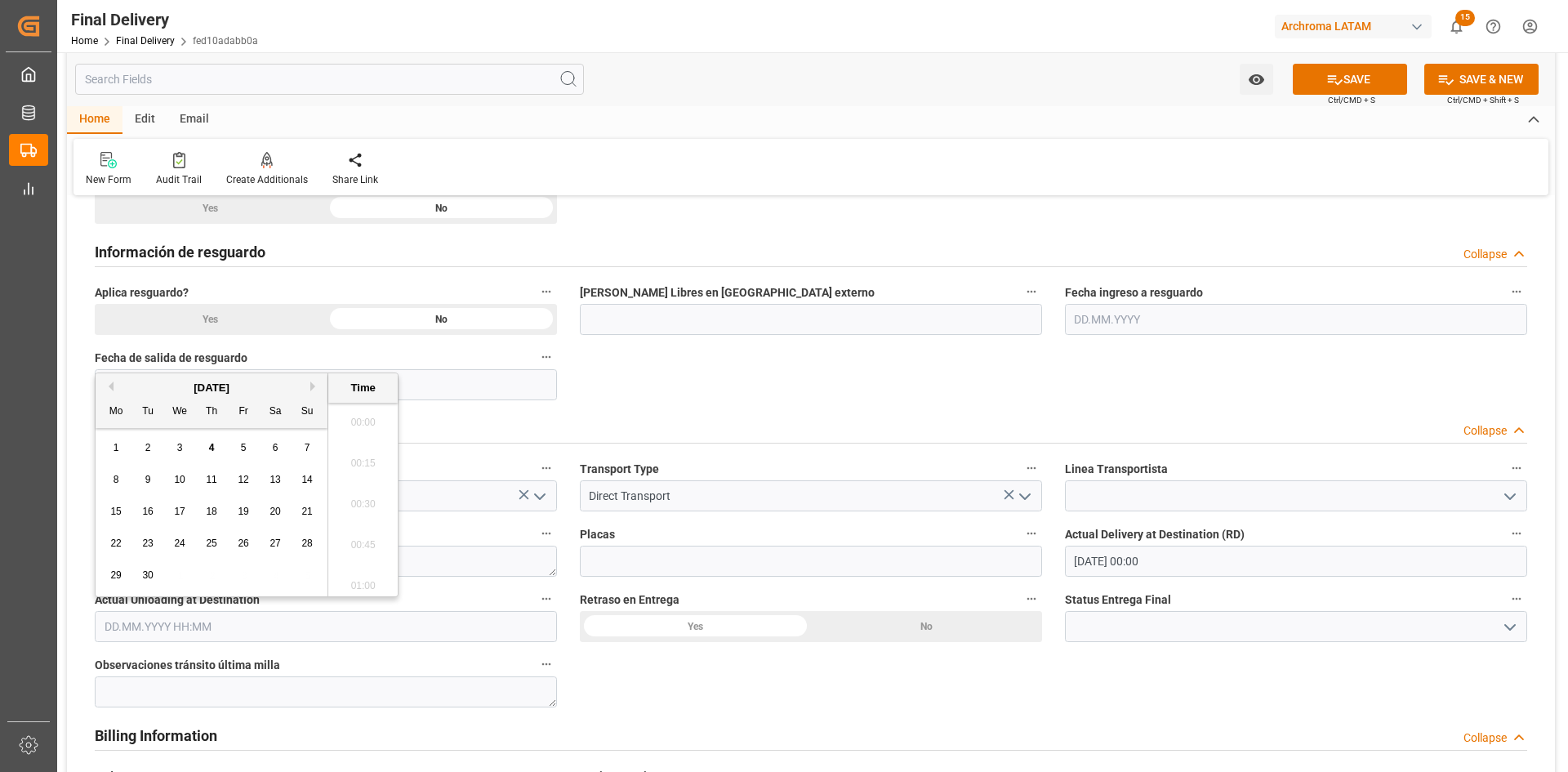
click at [195, 630] on input "text" at bounding box center [326, 626] width 462 height 31
click at [1342, 59] on div "Watch Option SAVE Ctrl/CMD + S SAVE & NEW Ctrl/CMD + Shift + S" at bounding box center [811, 79] width 1488 height 54
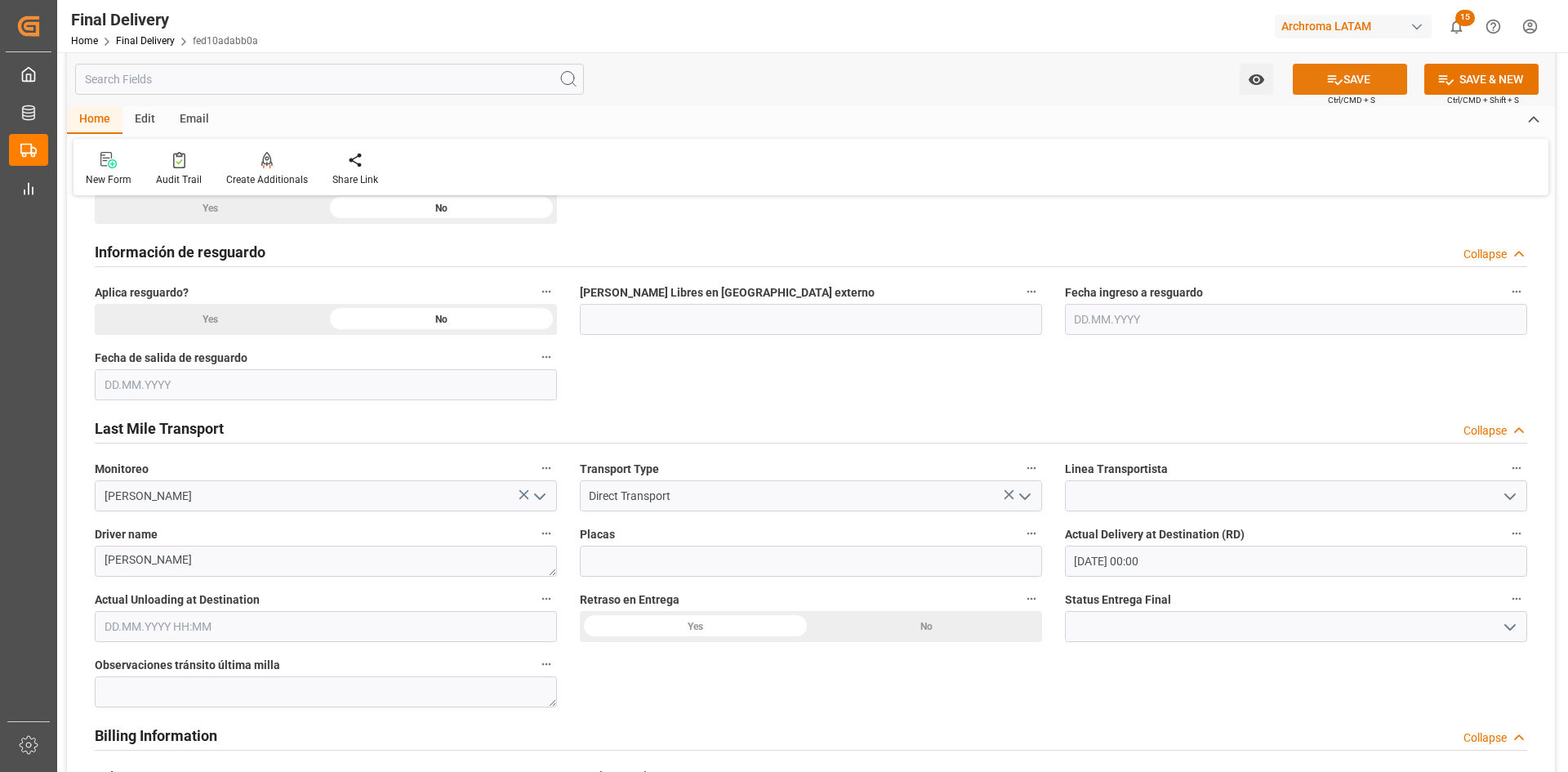
click at [1340, 79] on button "SAVE" at bounding box center [1350, 79] width 115 height 31
click at [189, 117] on div "Email" at bounding box center [195, 120] width 54 height 28
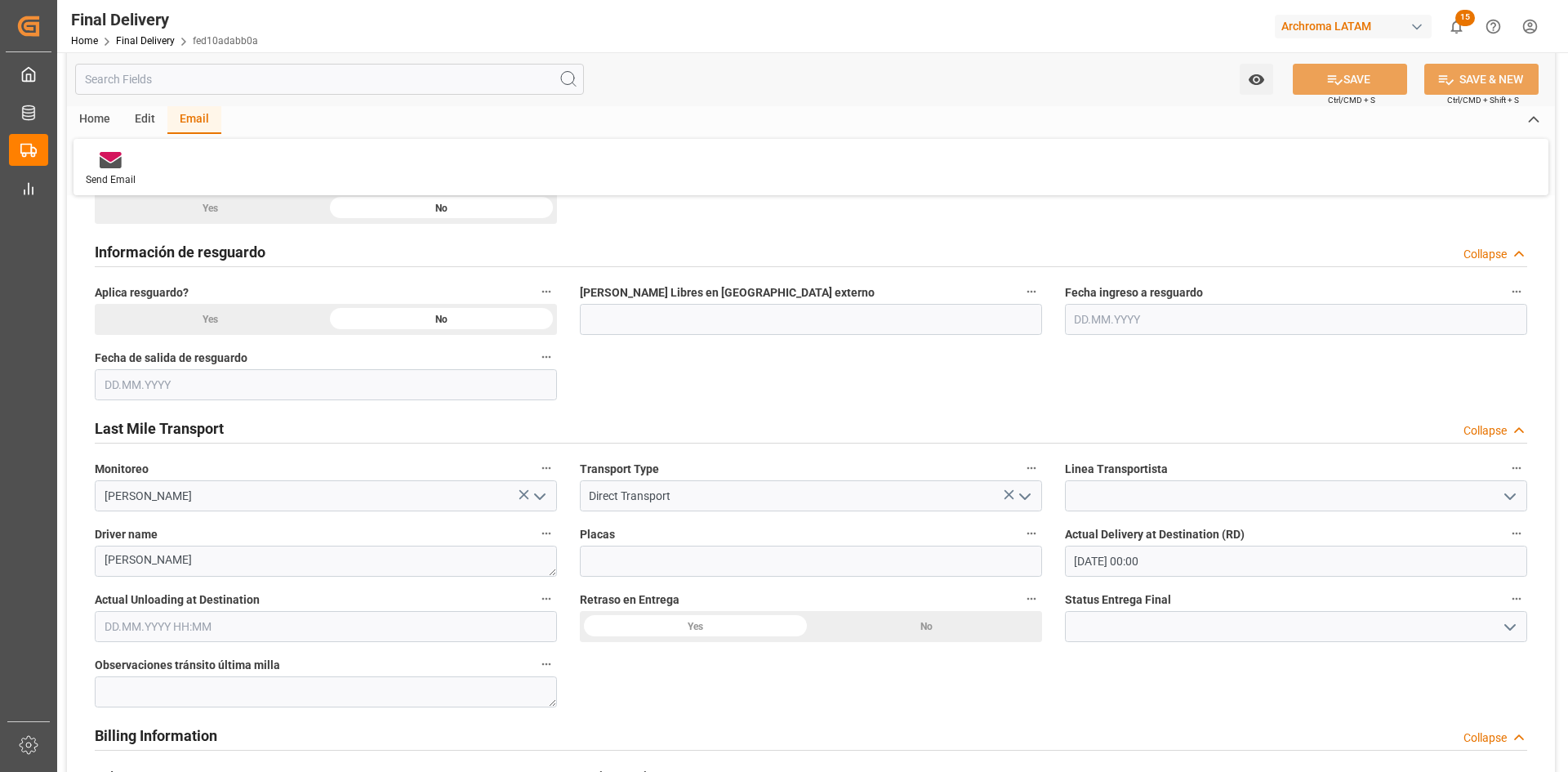
click at [144, 125] on div "Edit" at bounding box center [145, 120] width 45 height 28
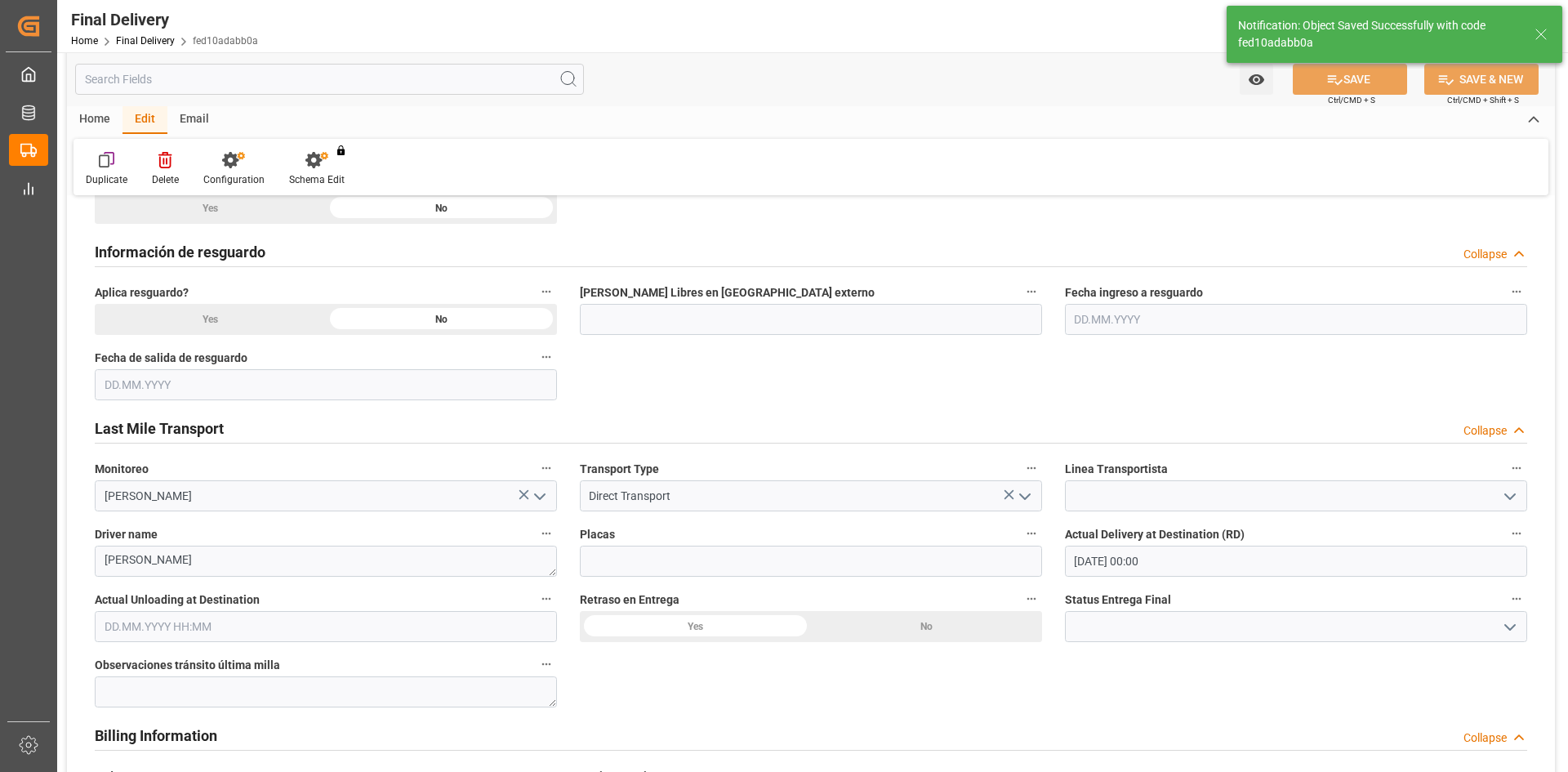
type textarea "Daniel Muñis"
type textarea "1"
click at [282, 168] on icon at bounding box center [291, 160] width 23 height 16
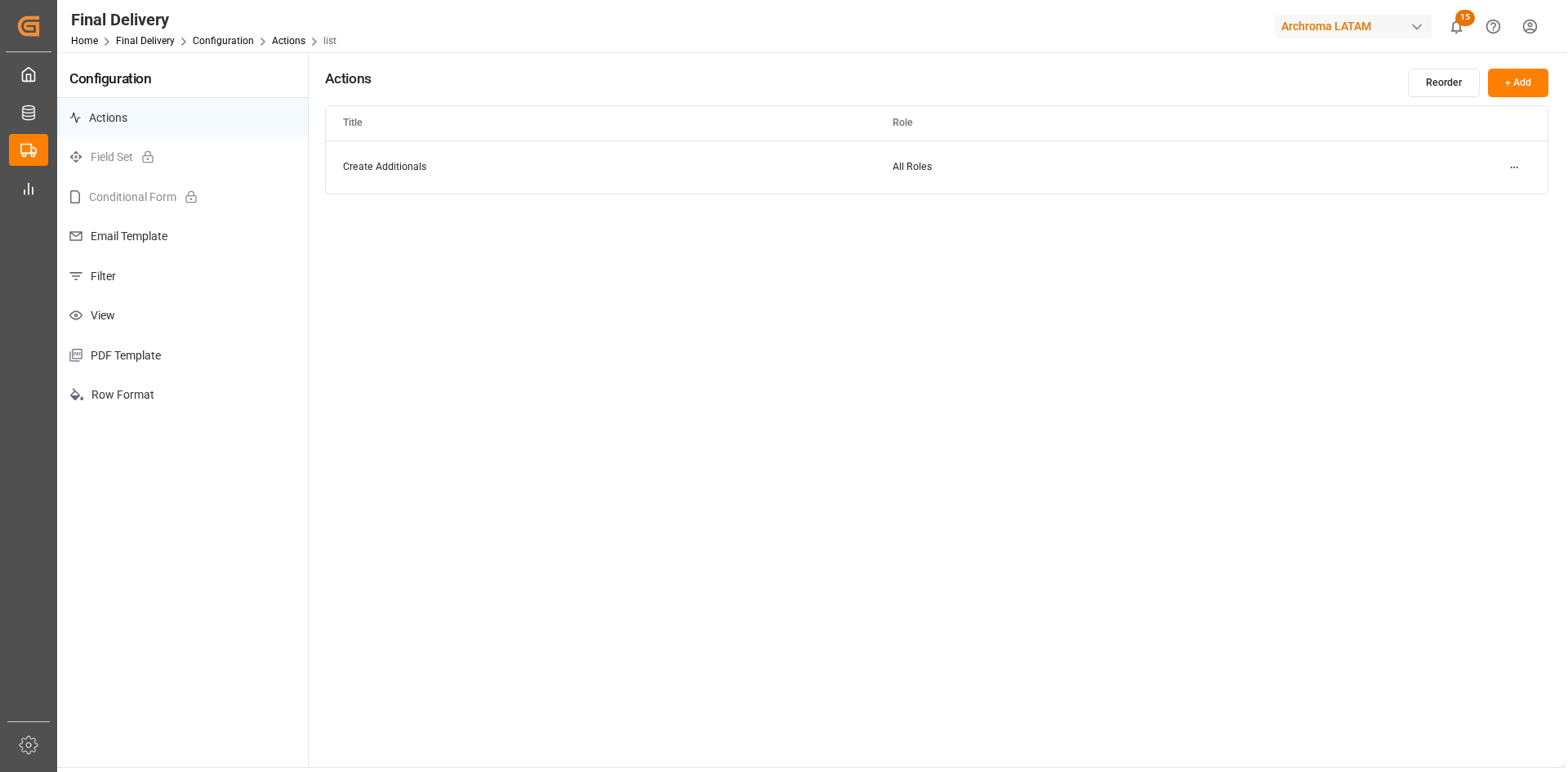
click at [178, 239] on p "Email Template" at bounding box center [182, 236] width 250 height 40
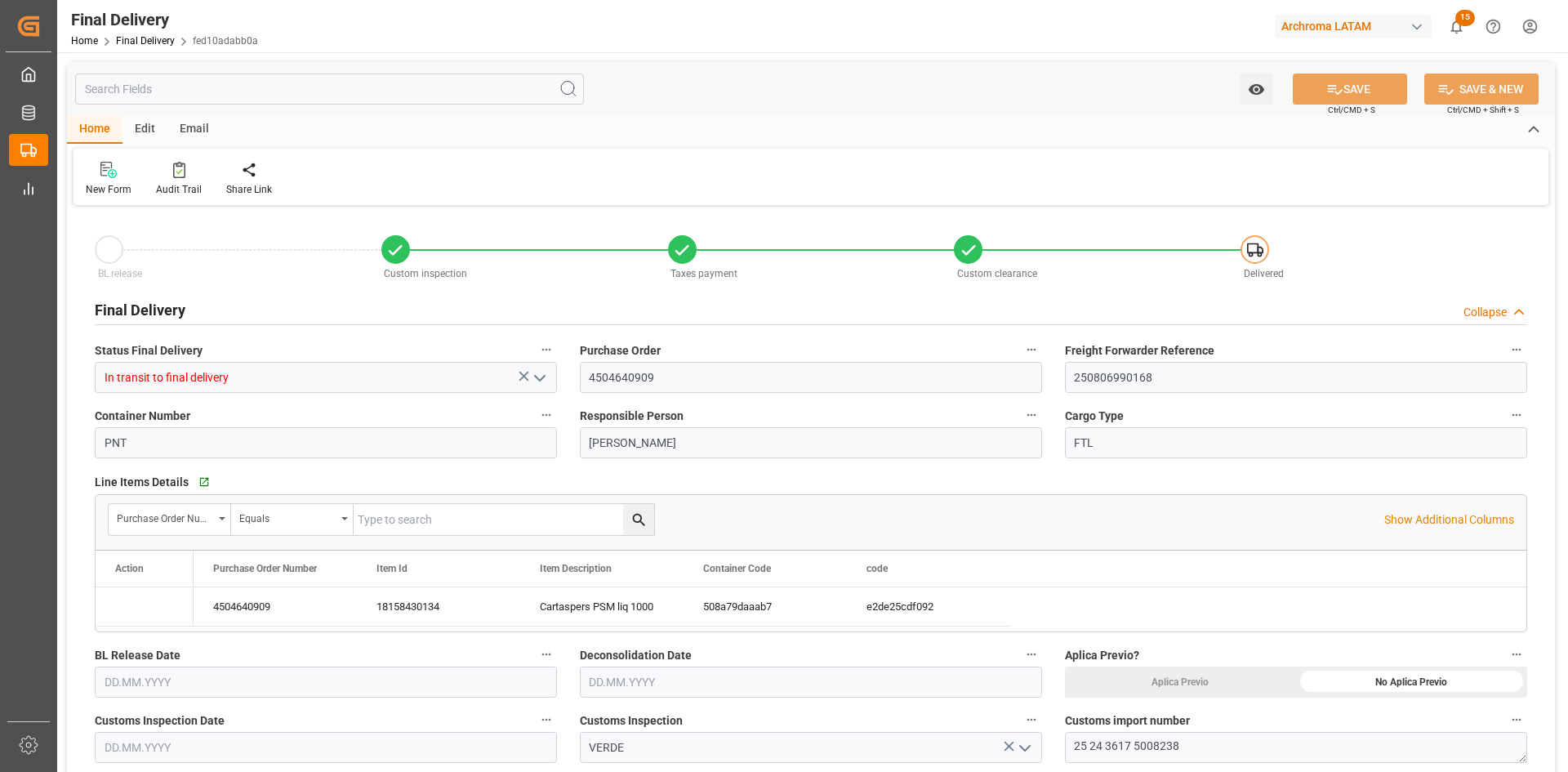
type input "[DATE]"
type input "18.08.2025"
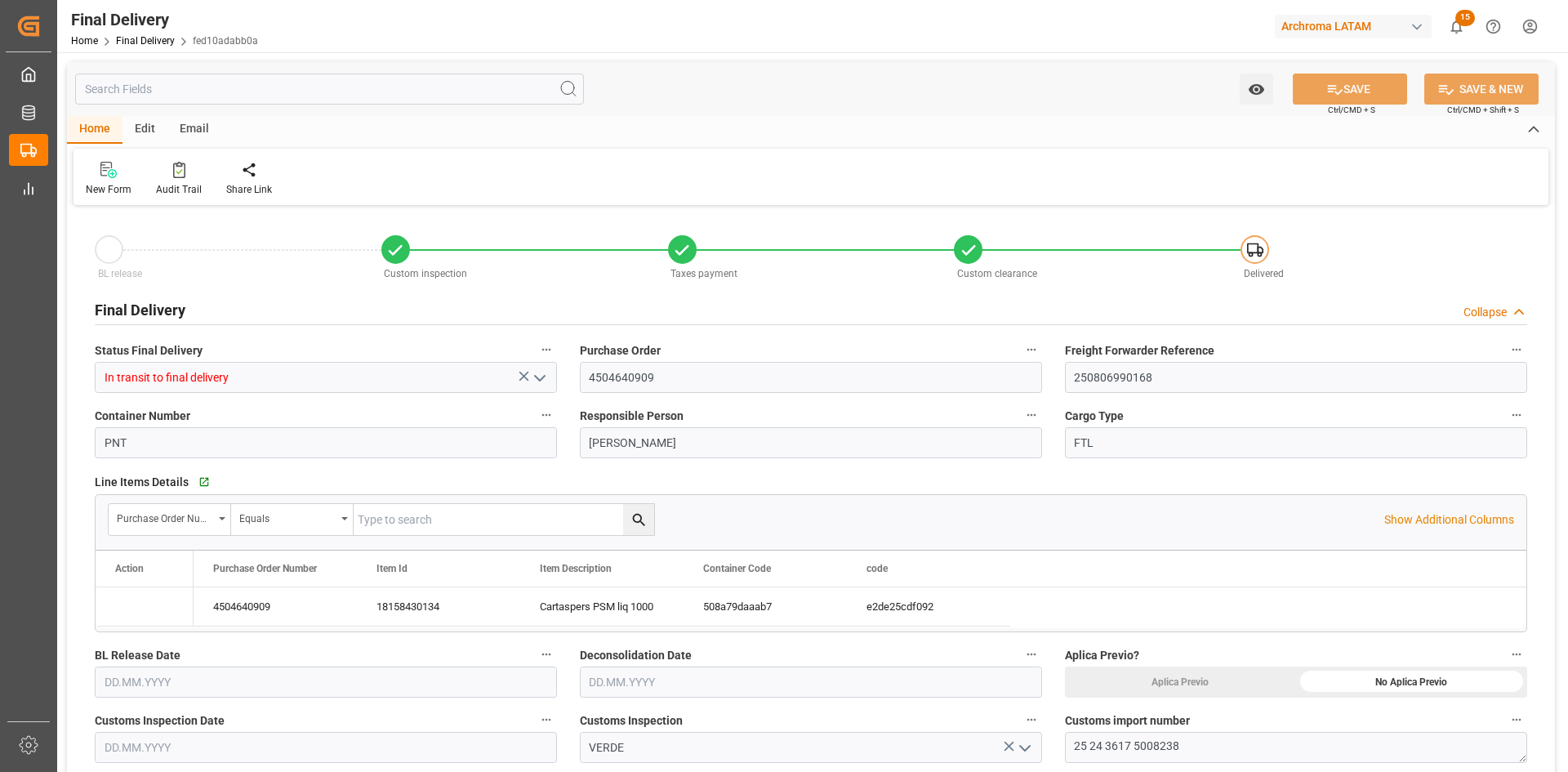
type input "18.08.2025 00:00"
click at [159, 128] on div "Edit" at bounding box center [145, 130] width 45 height 28
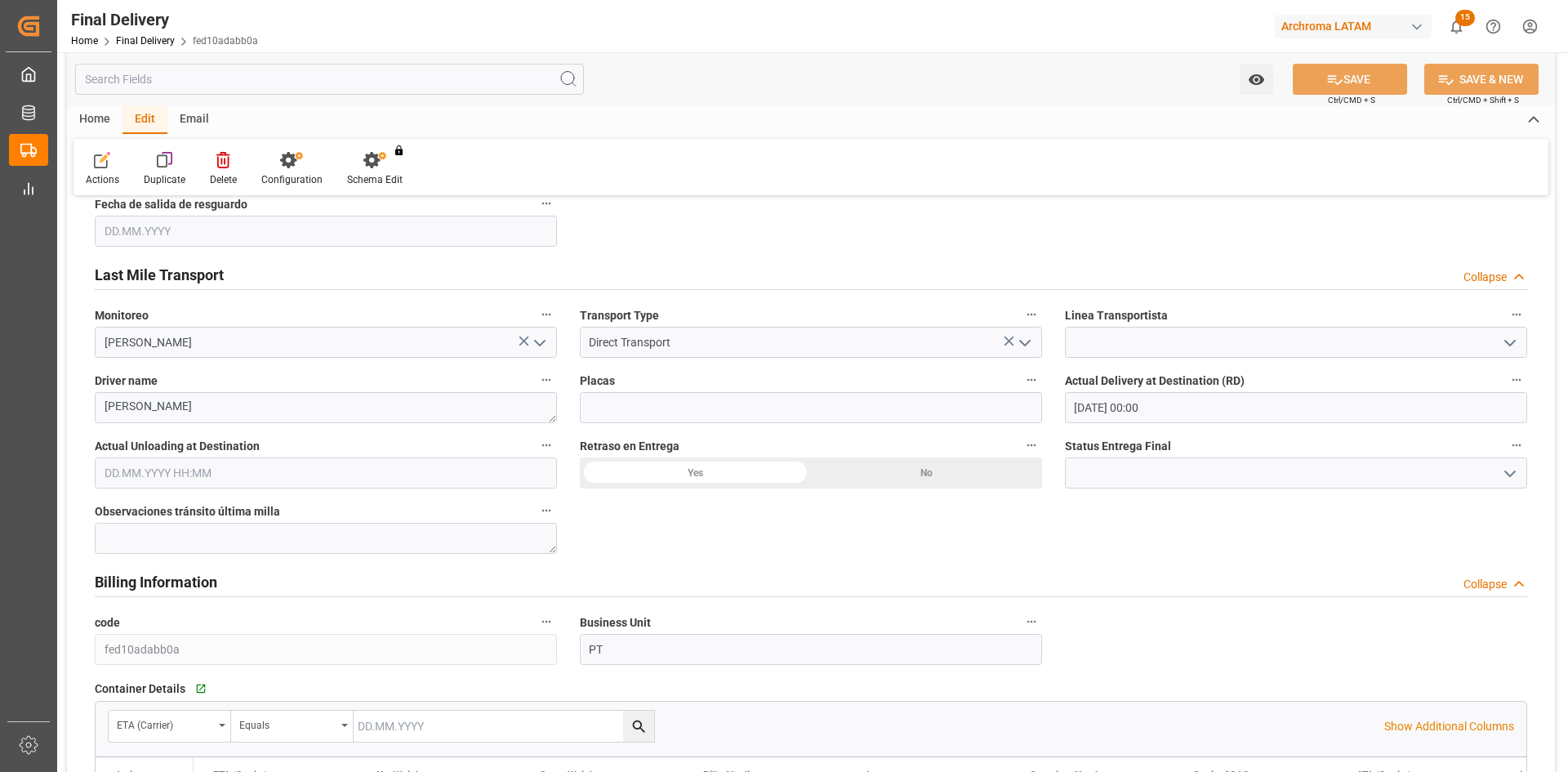
scroll to position [899, 0]
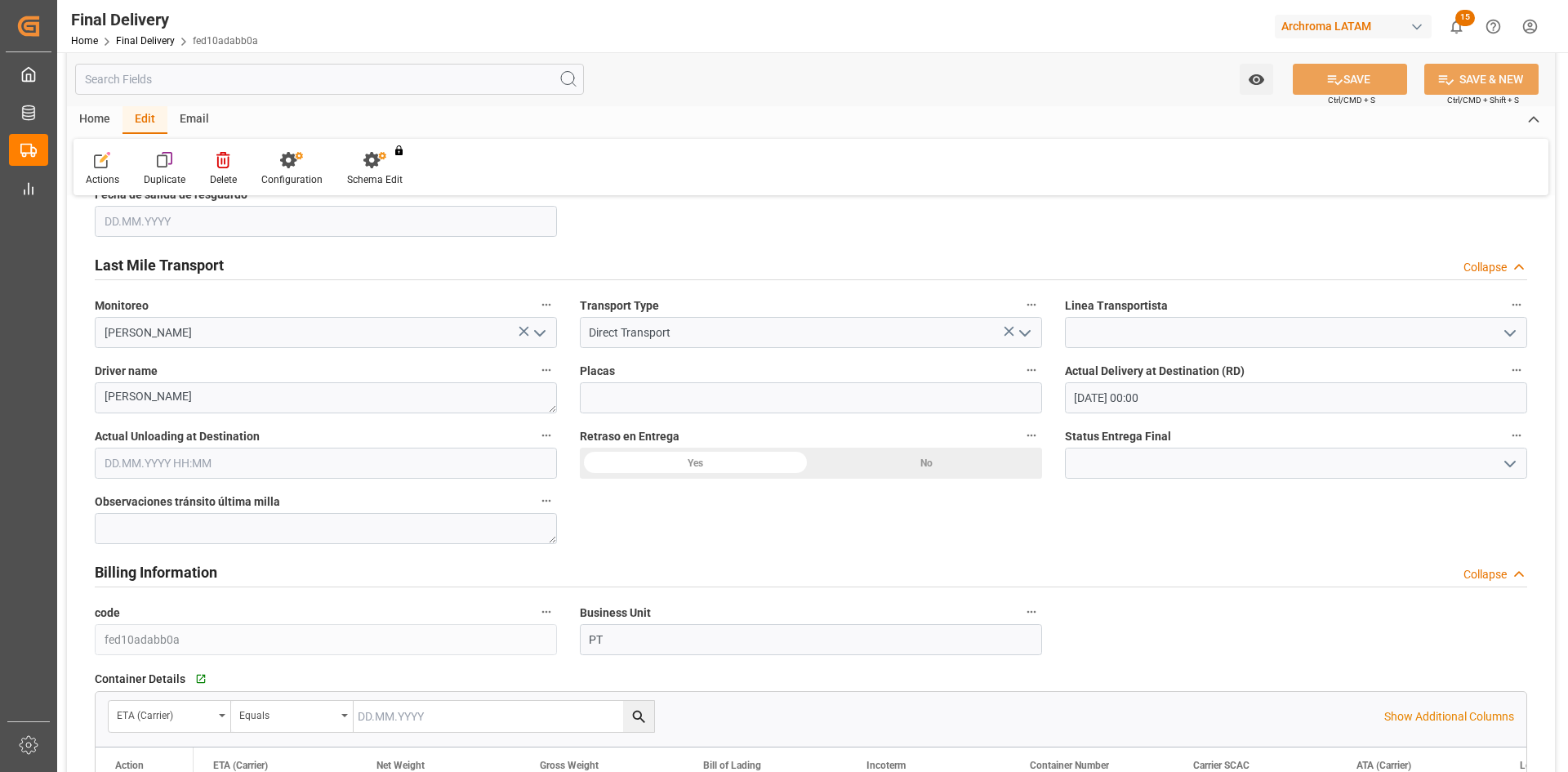
click at [238, 473] on input "text" at bounding box center [326, 463] width 462 height 31
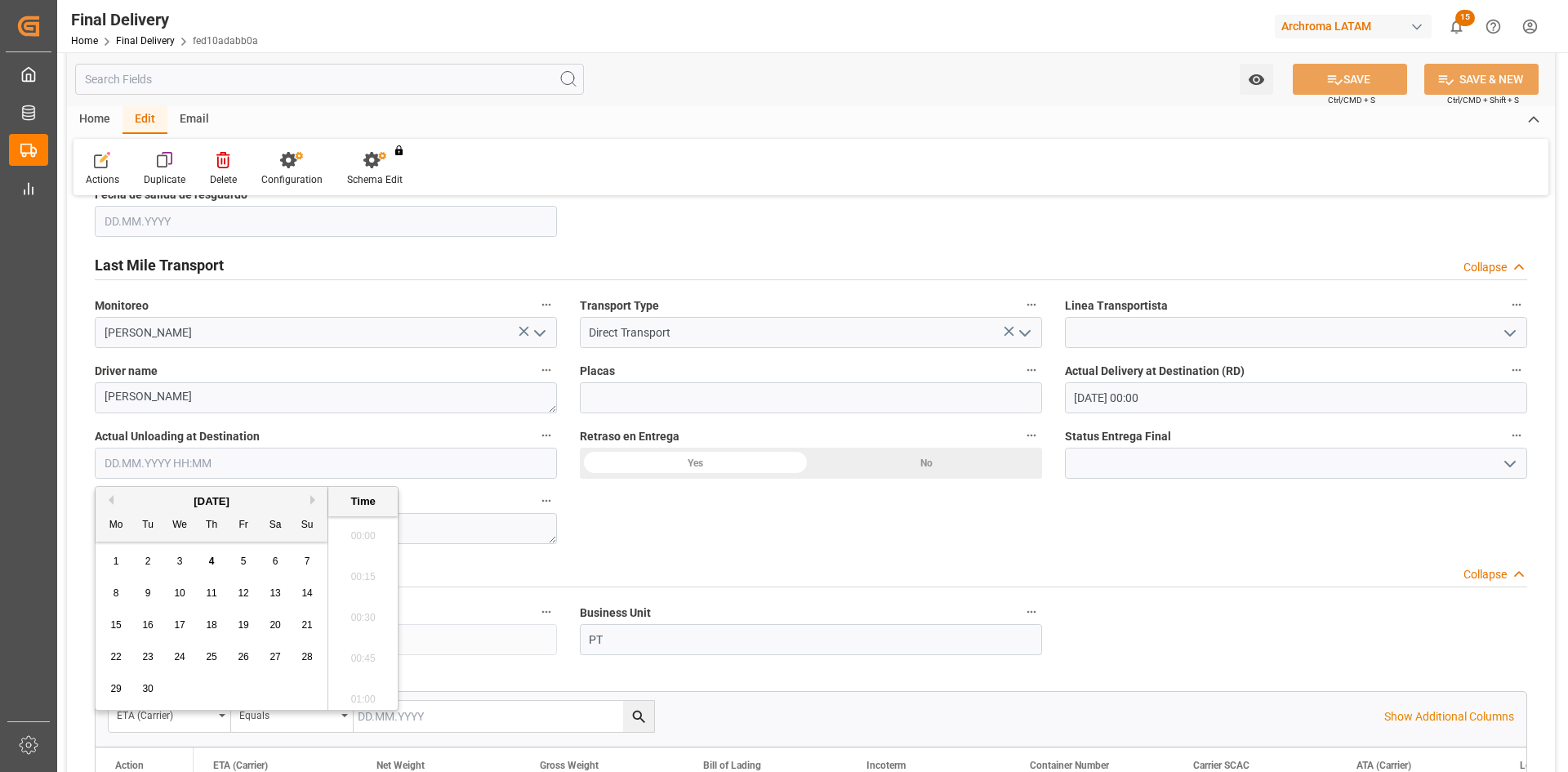
scroll to position [2171, 0]
click at [138, 500] on div "[DATE]" at bounding box center [211, 502] width 232 height 16
click at [113, 502] on button "Previous Month" at bounding box center [109, 500] width 10 height 10
click at [119, 662] on span "18" at bounding box center [115, 657] width 11 height 11
type input "18.08.2025 00:00"
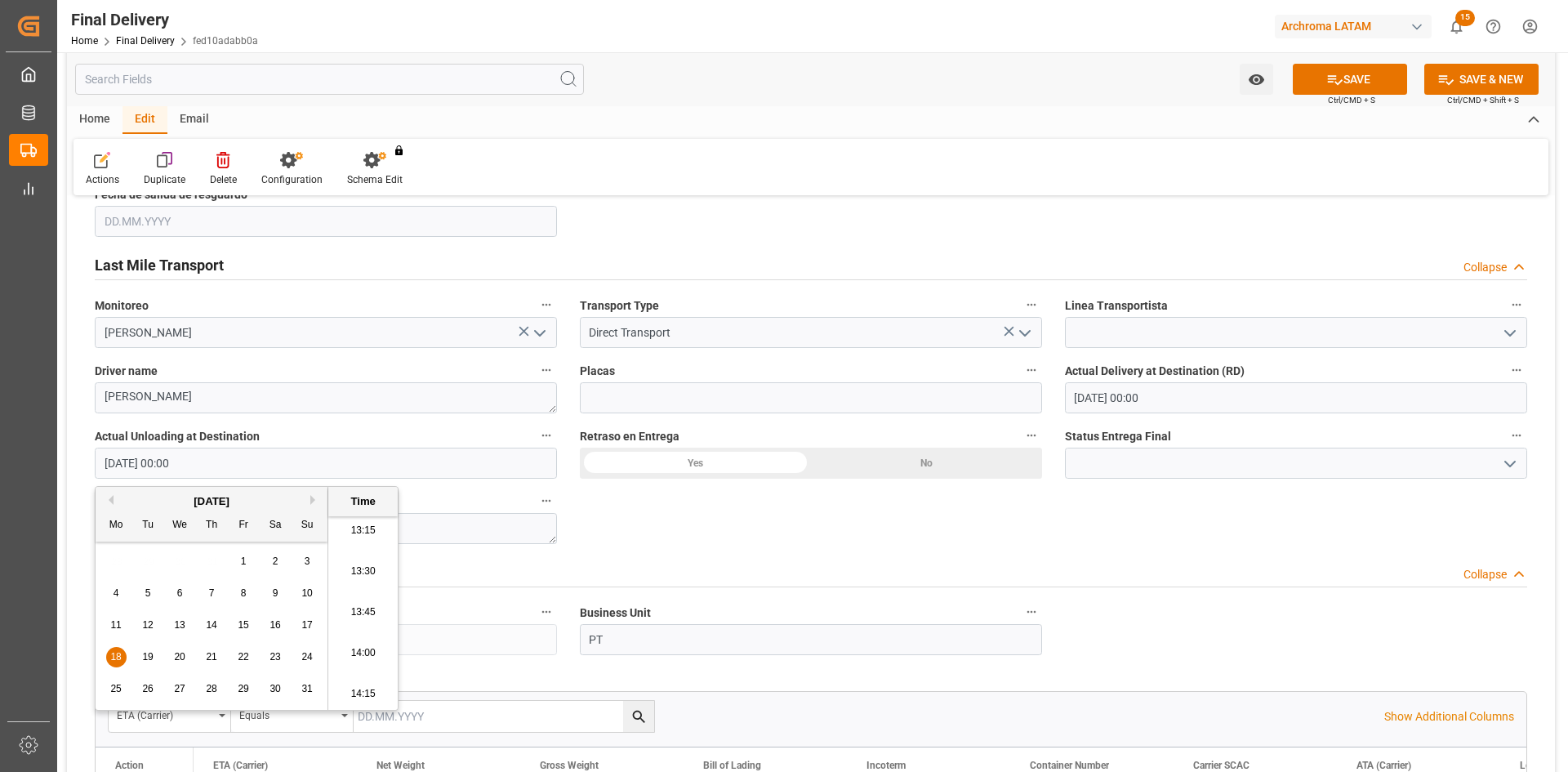
click at [888, 544] on div "BL release Custom inspection Taxes payment Custom clearance Delivered Final Del…" at bounding box center [811, 364] width 1488 height 2106
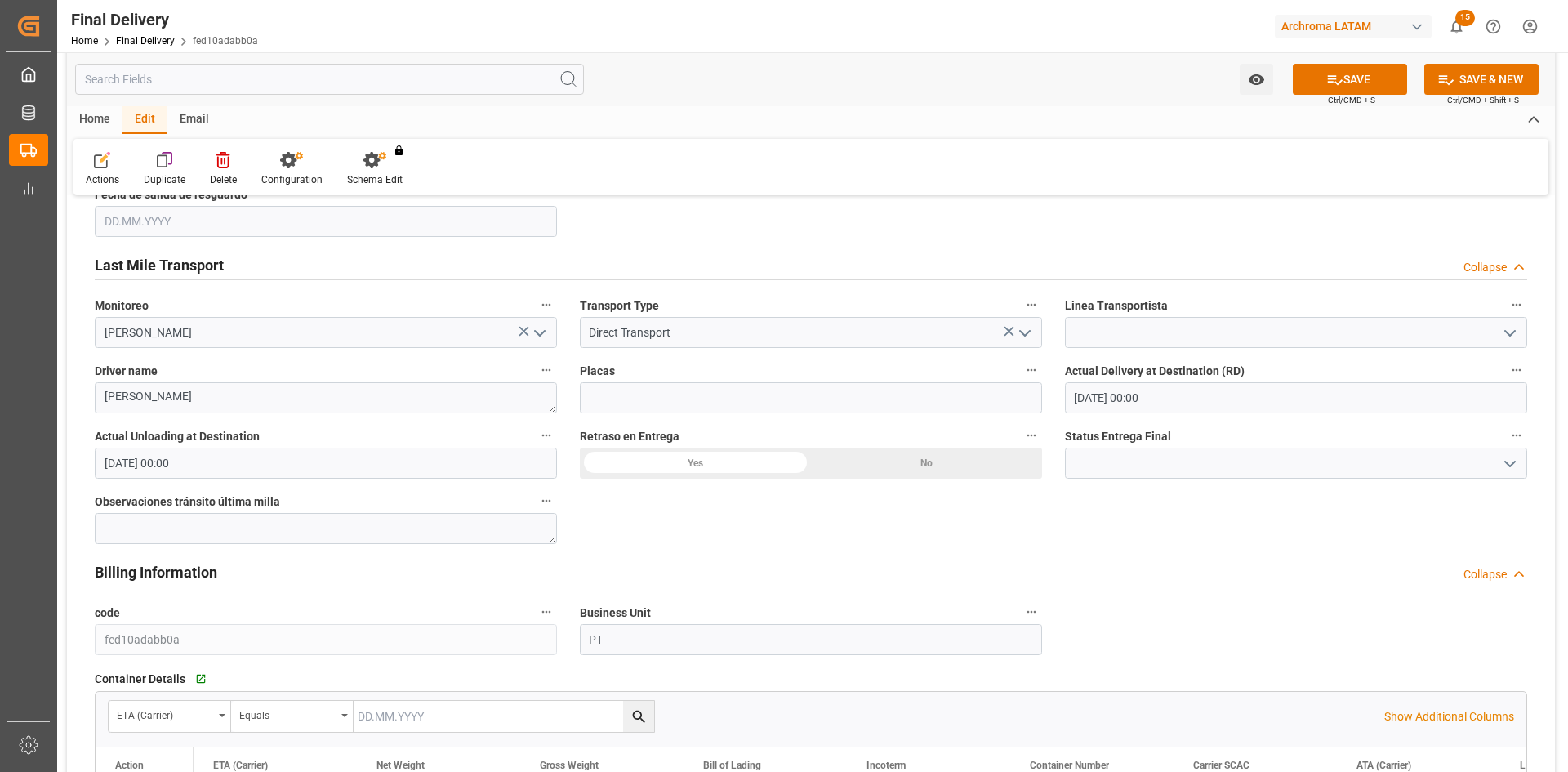
click at [904, 453] on div "No" at bounding box center [926, 463] width 231 height 31
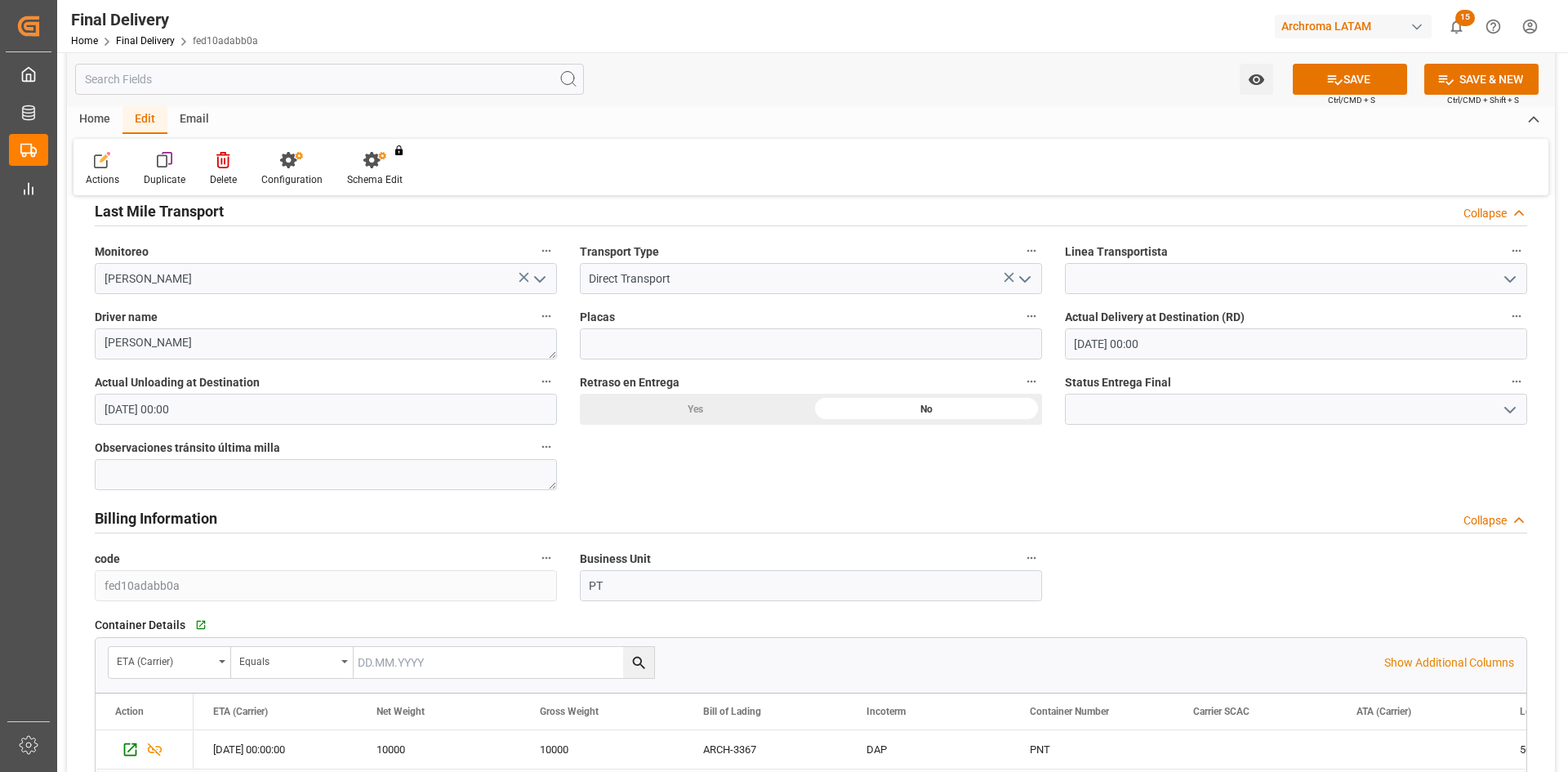
scroll to position [981, 0]
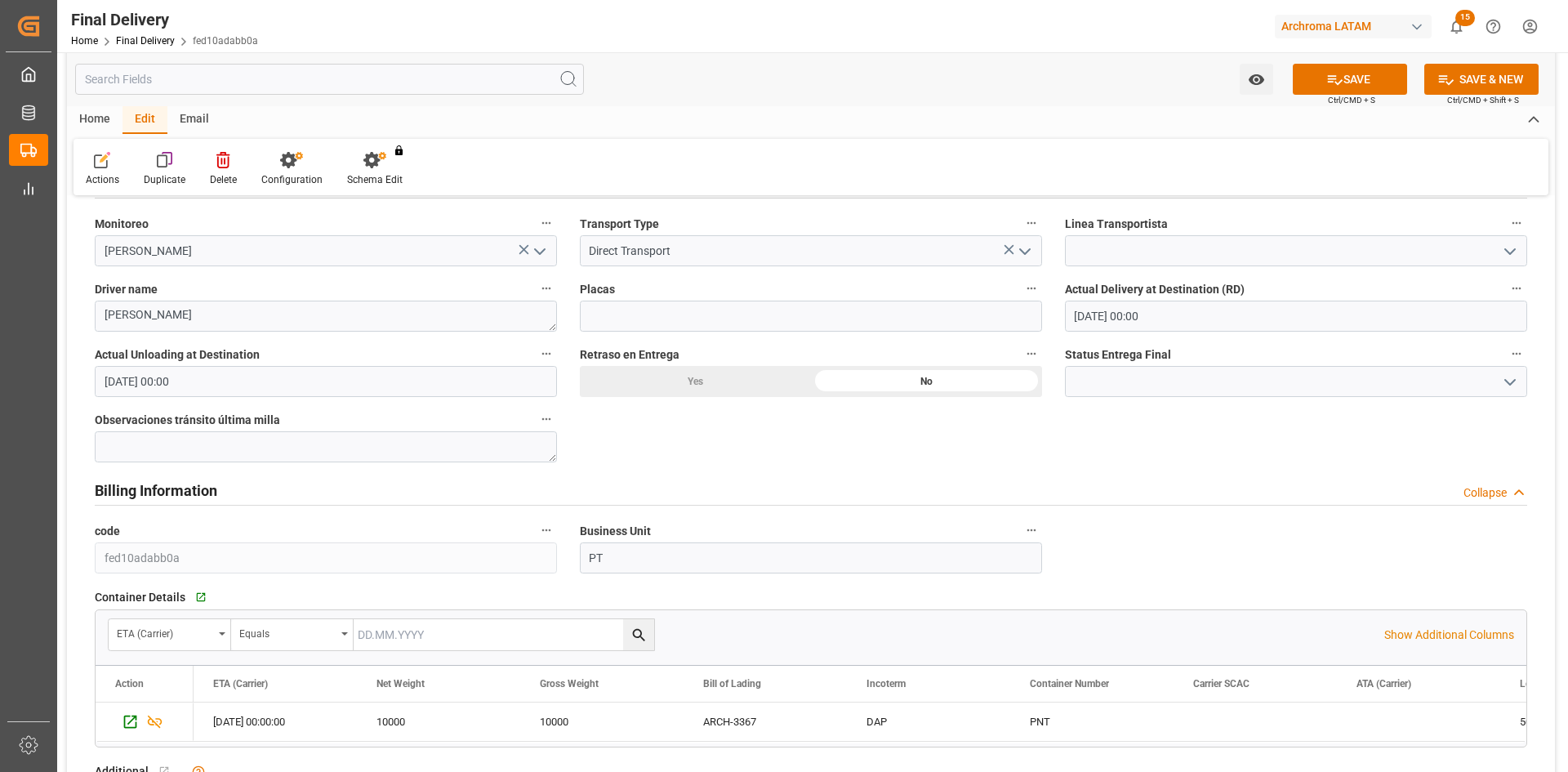
click at [1507, 379] on icon "open menu" at bounding box center [1510, 382] width 20 height 20
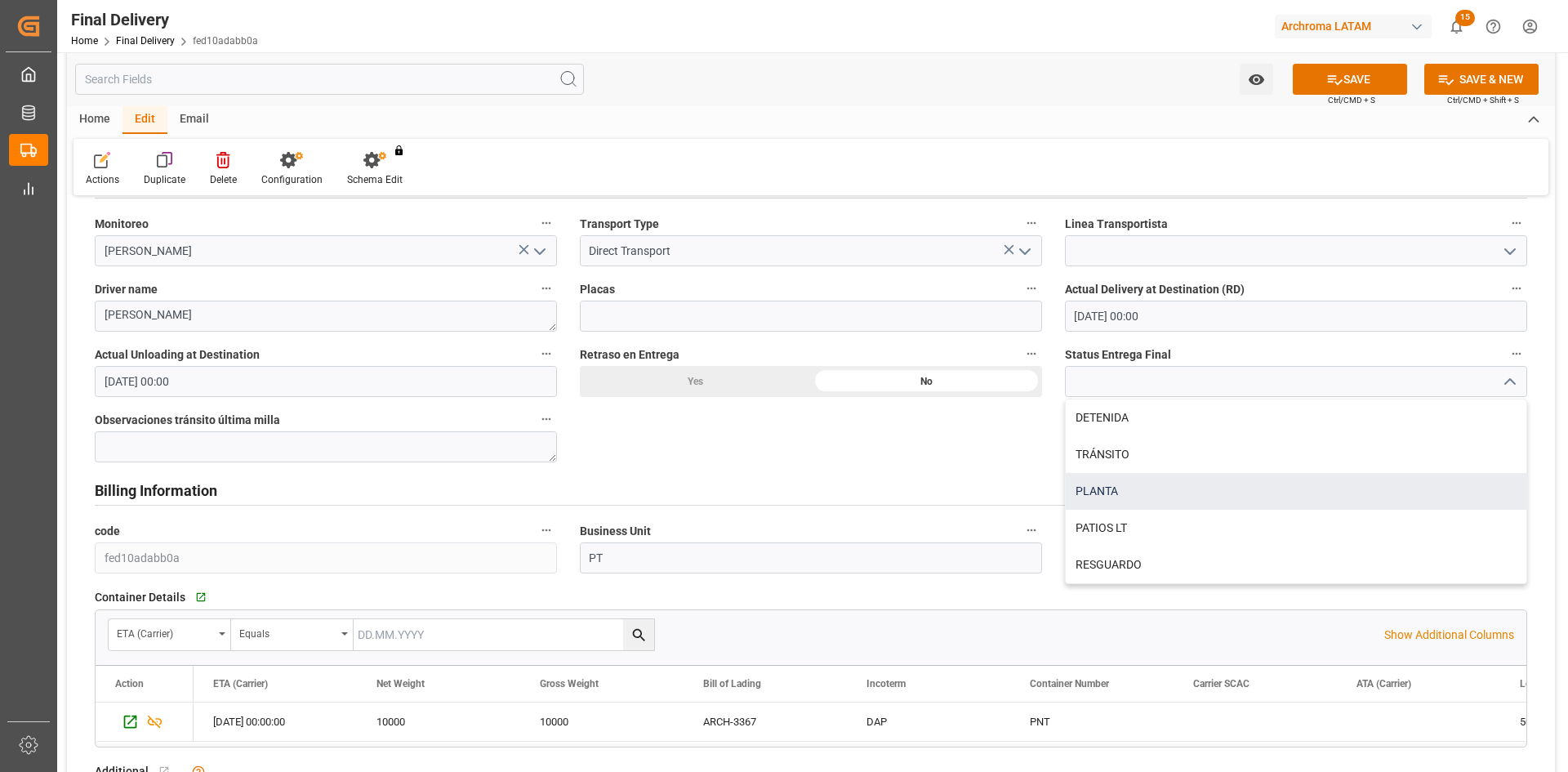
click at [1161, 491] on div "PLANTA" at bounding box center [1295, 491] width 461 height 37
type input "PLANTA"
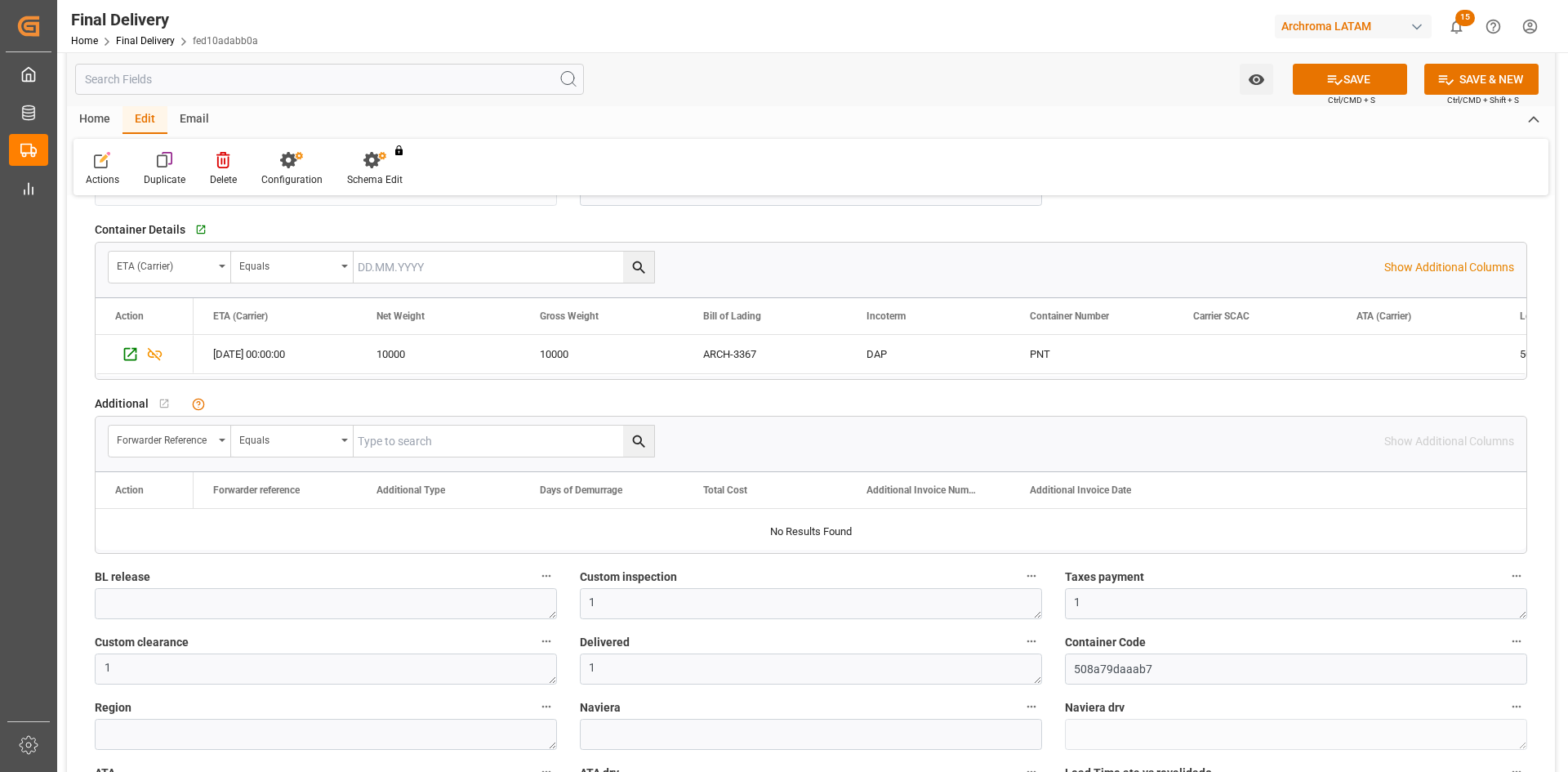
scroll to position [1144, 0]
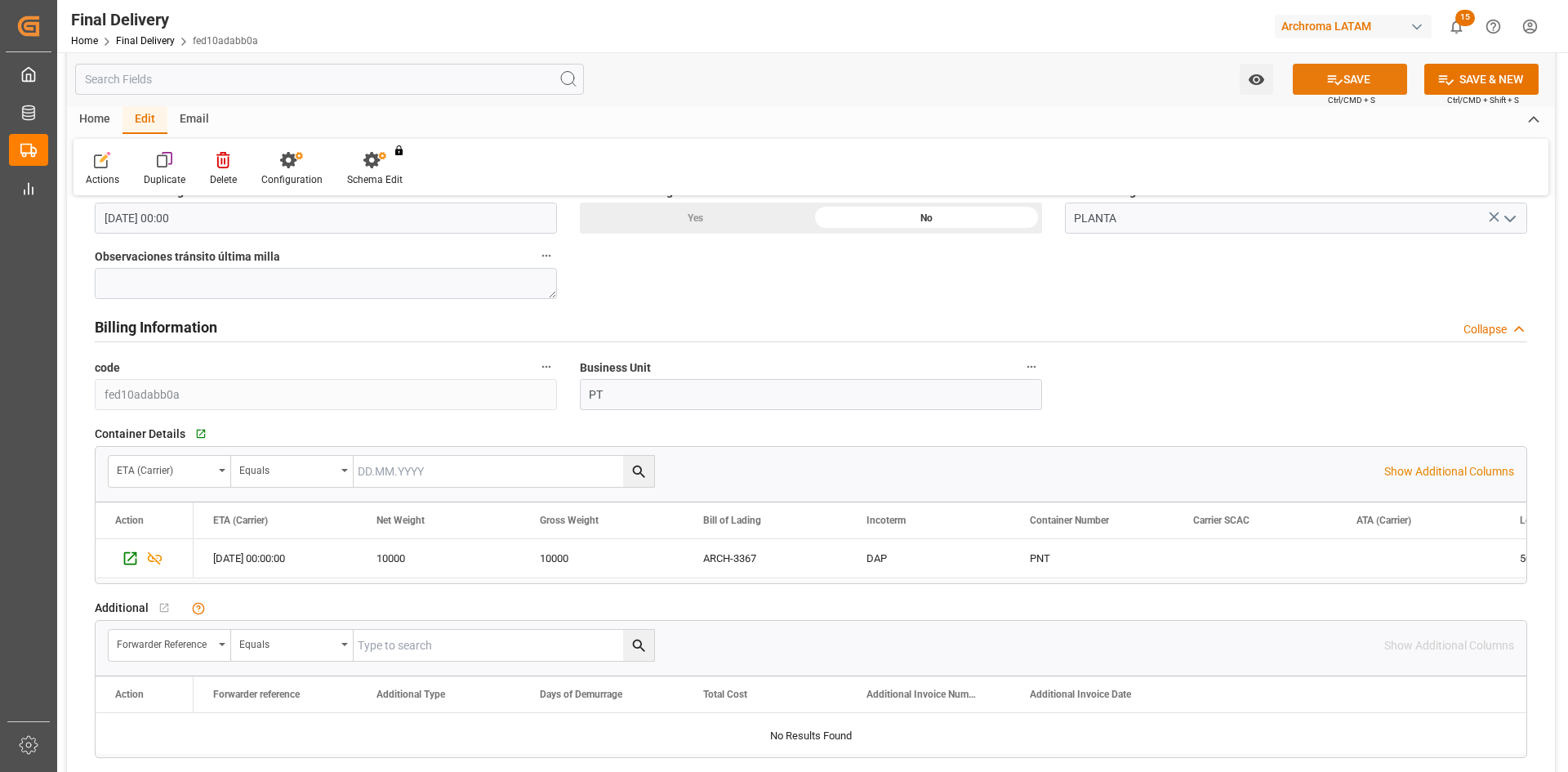
click at [1369, 81] on button "SAVE" at bounding box center [1350, 79] width 115 height 31
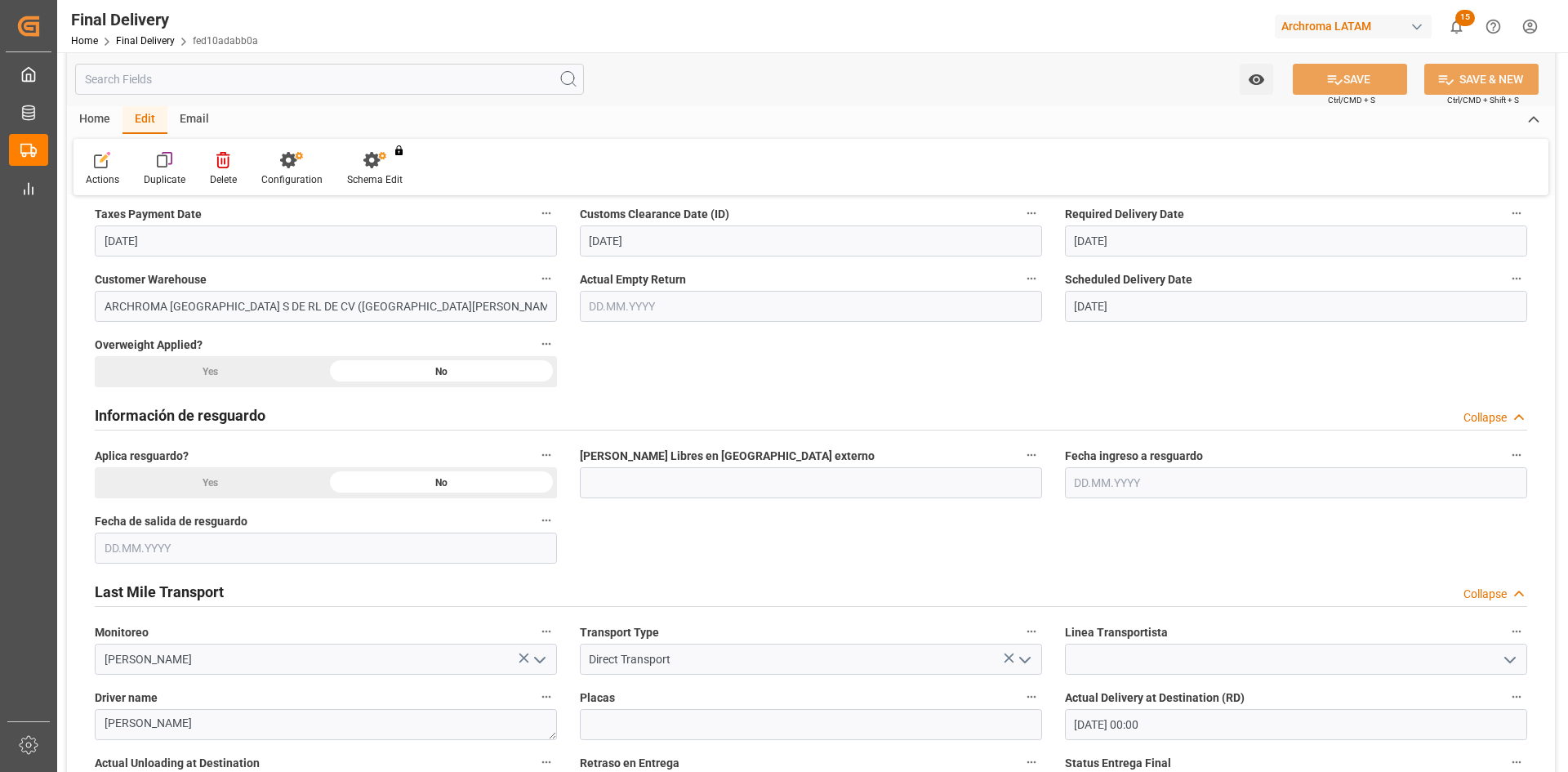
scroll to position [409, 0]
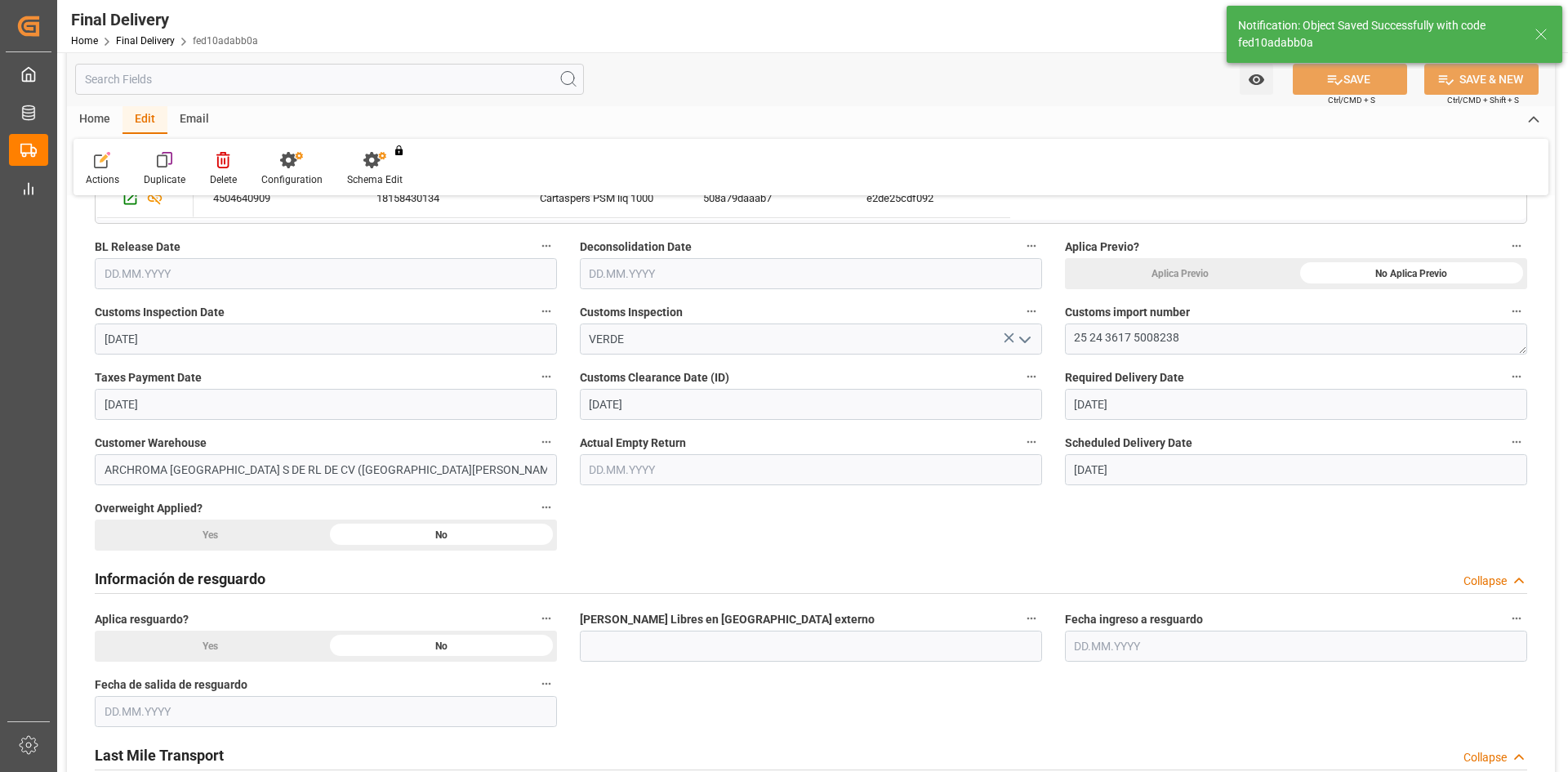
type input "Unloaded"
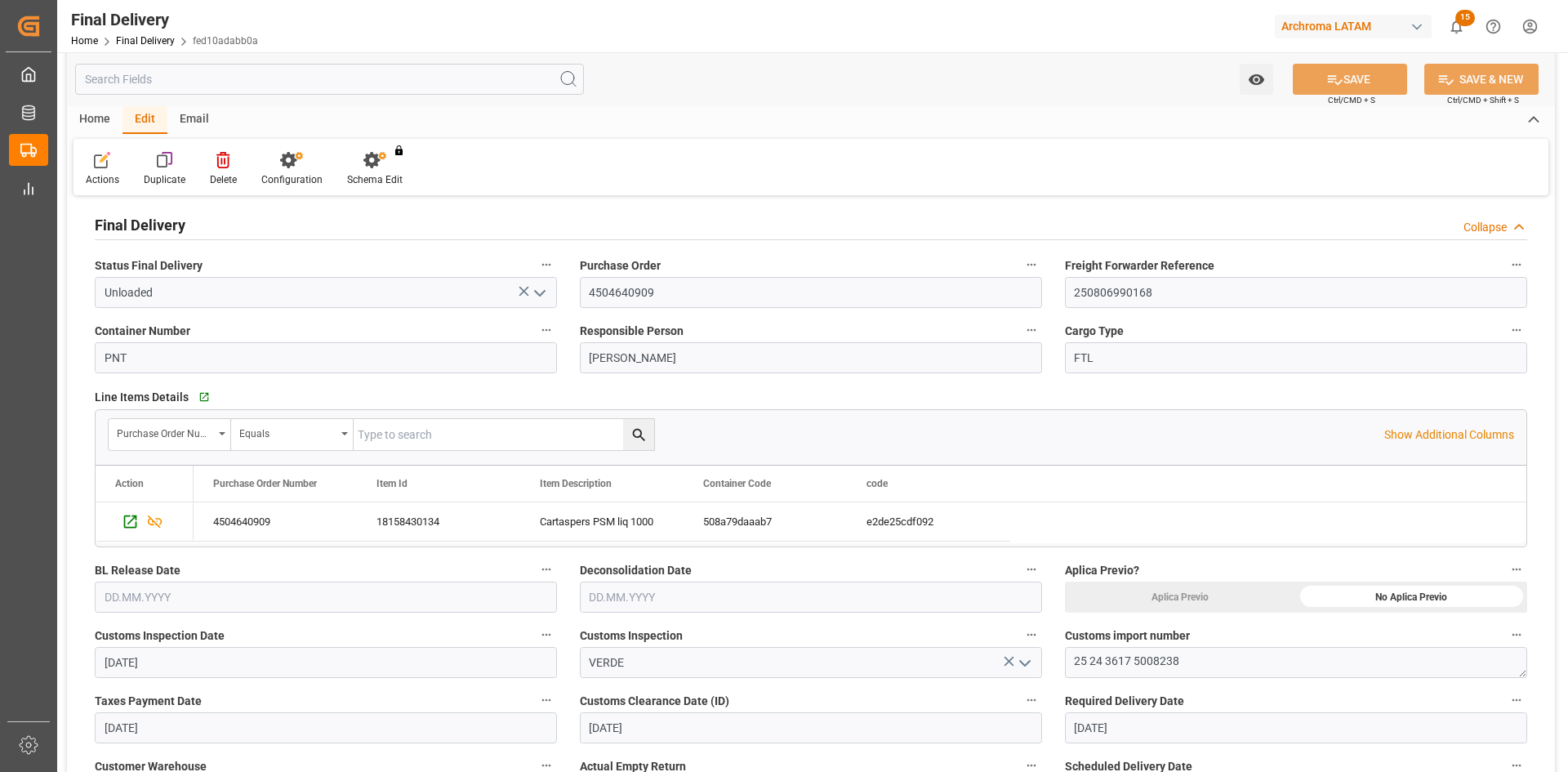
scroll to position [0, 0]
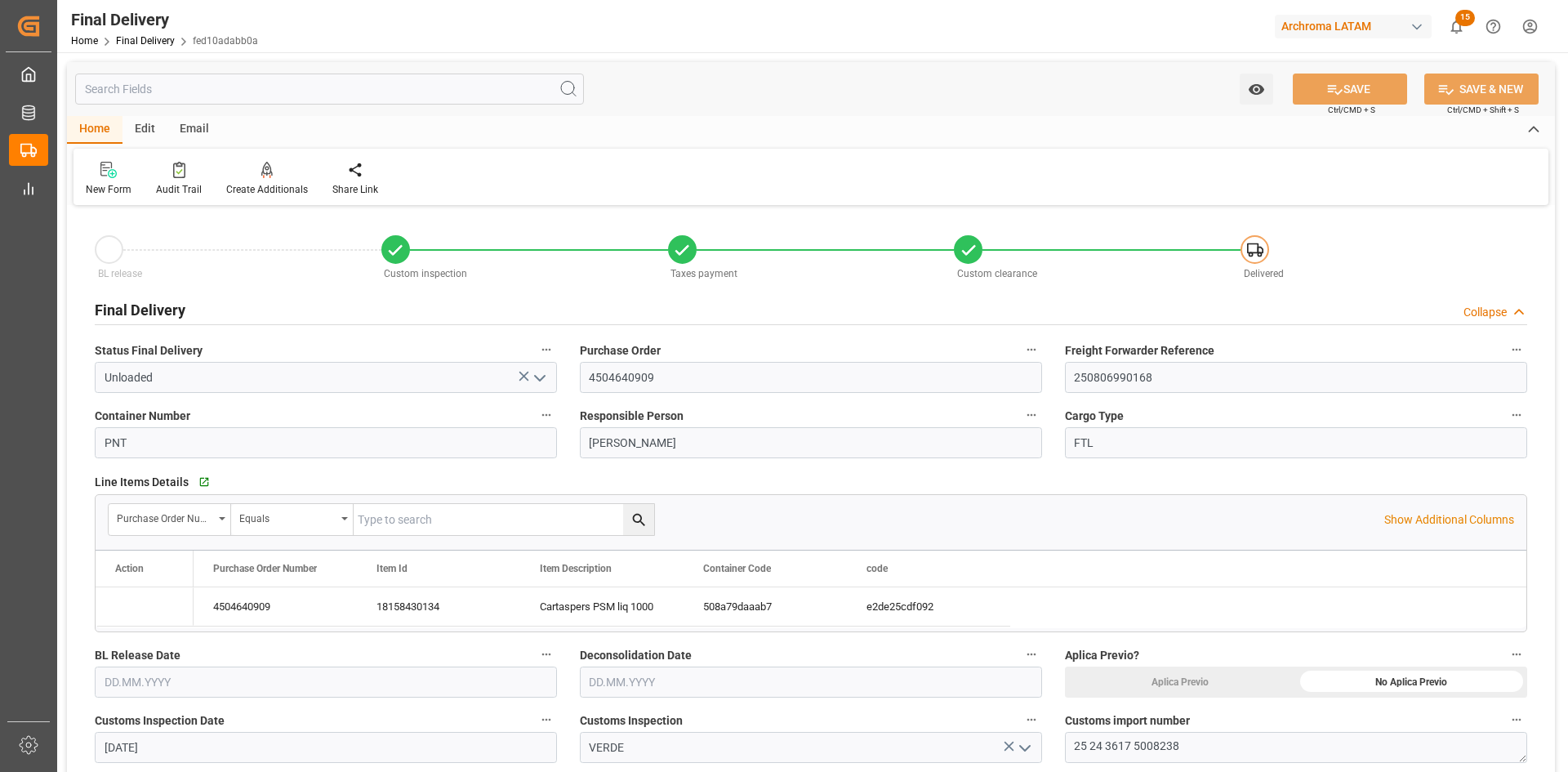
type input "[DATE]"
type input "18.08.2025"
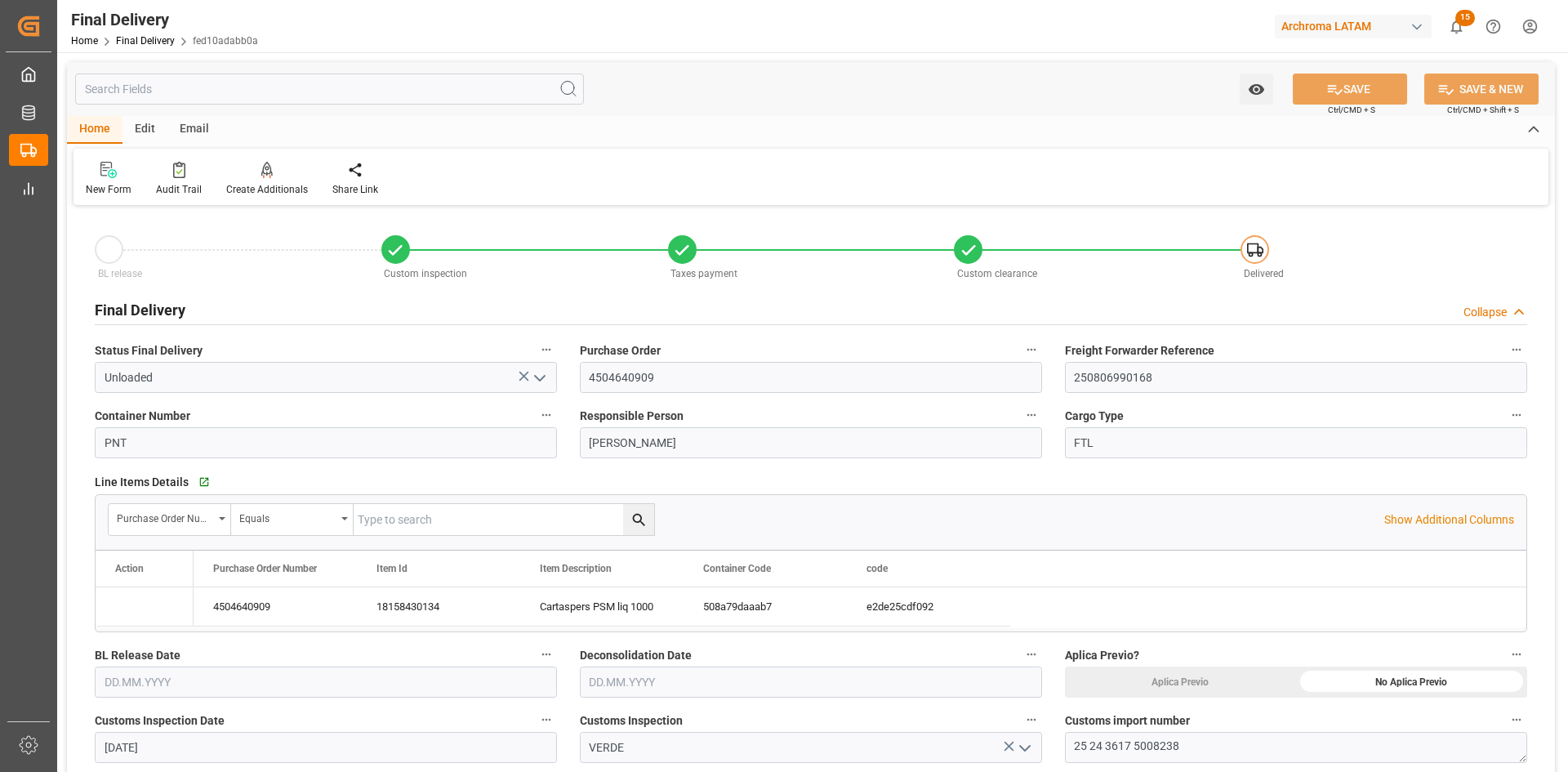
type input "18.08.2025 00:00"
click at [539, 378] on polyline "open menu" at bounding box center [540, 378] width 10 height 5
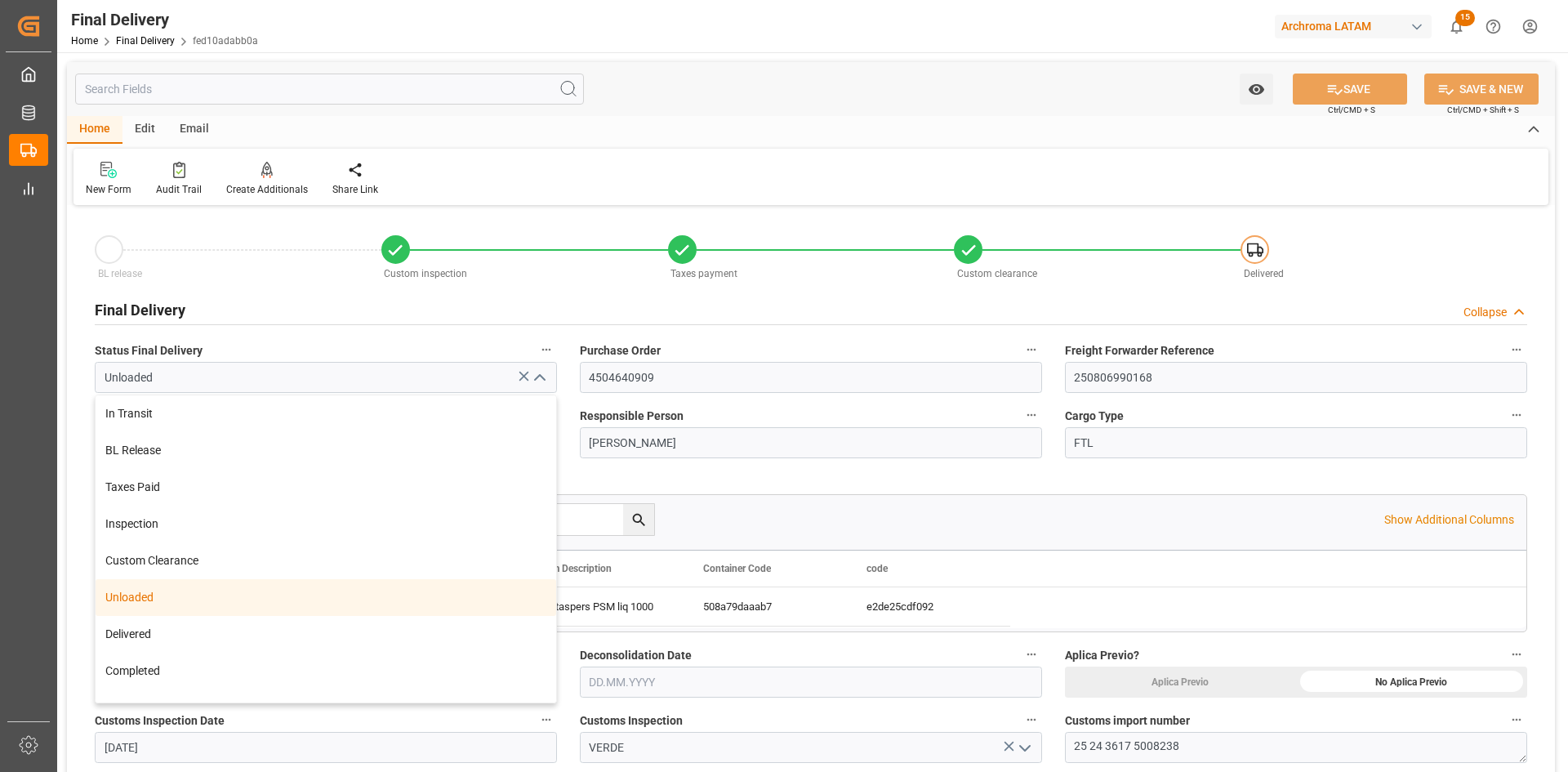
click at [1429, 228] on div "BL release Custom inspection Taxes payment Custom clearance Delivered" at bounding box center [811, 252] width 1432 height 58
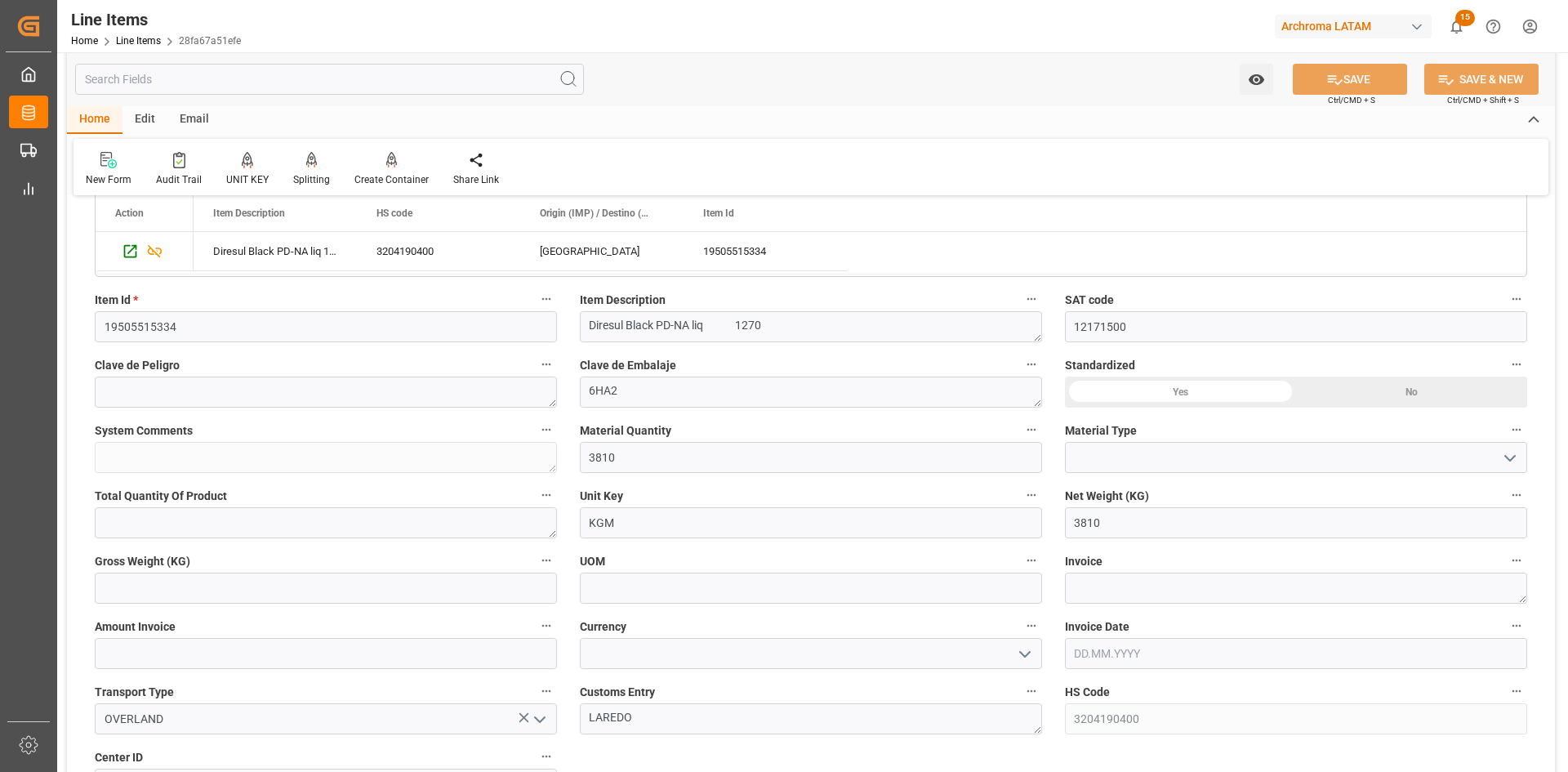
scroll to position [490, 0]
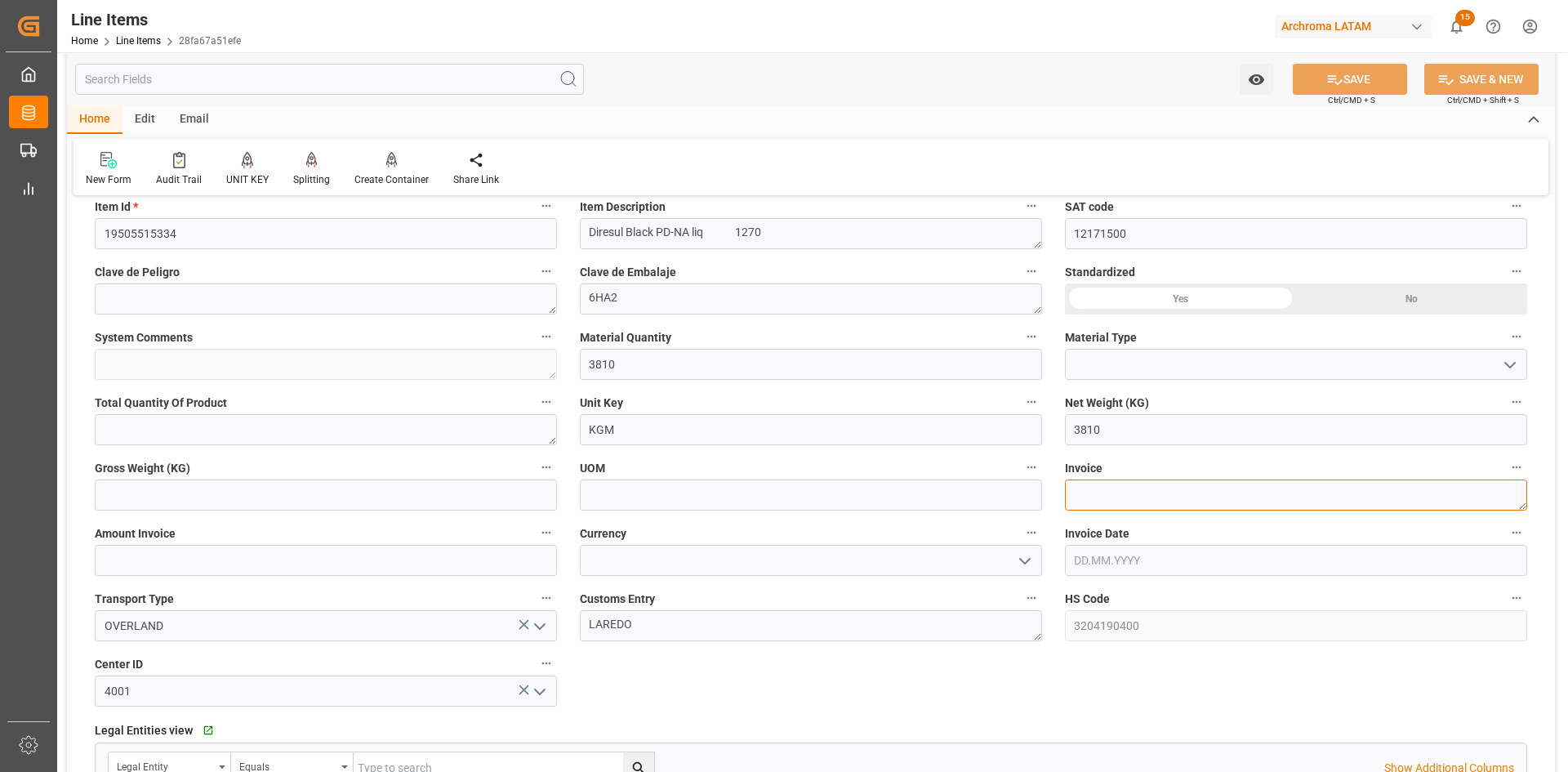
click at [1157, 496] on textarea at bounding box center [1295, 495] width 462 height 31
click at [1124, 500] on textarea at bounding box center [1295, 495] width 462 height 31
paste textarea "9021166501"
type textarea "9021166501"
click at [340, 556] on input "text" at bounding box center [326, 561] width 462 height 31
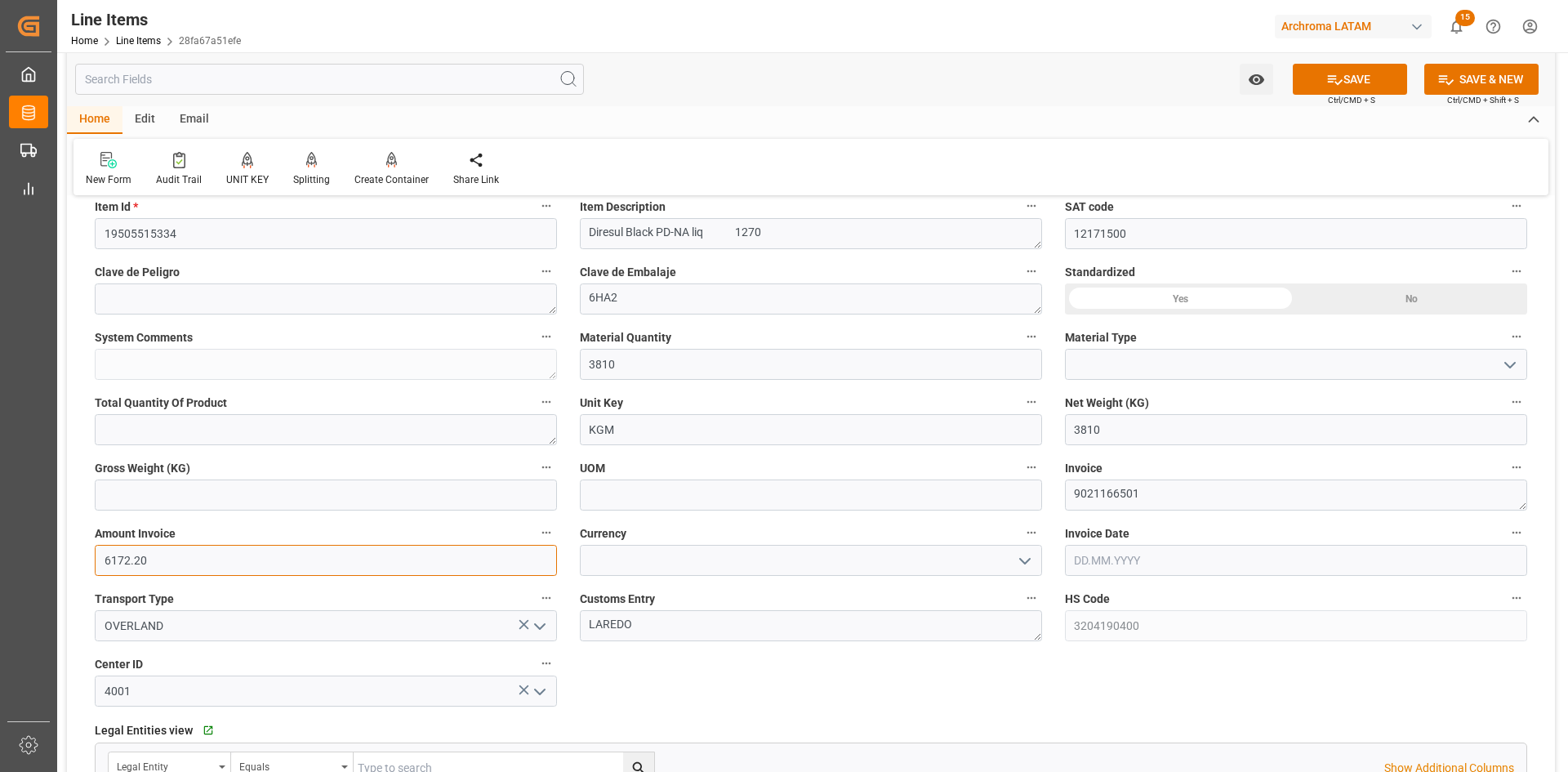
type input "6172.20"
click at [1024, 565] on icon "open menu" at bounding box center [1025, 562] width 20 height 20
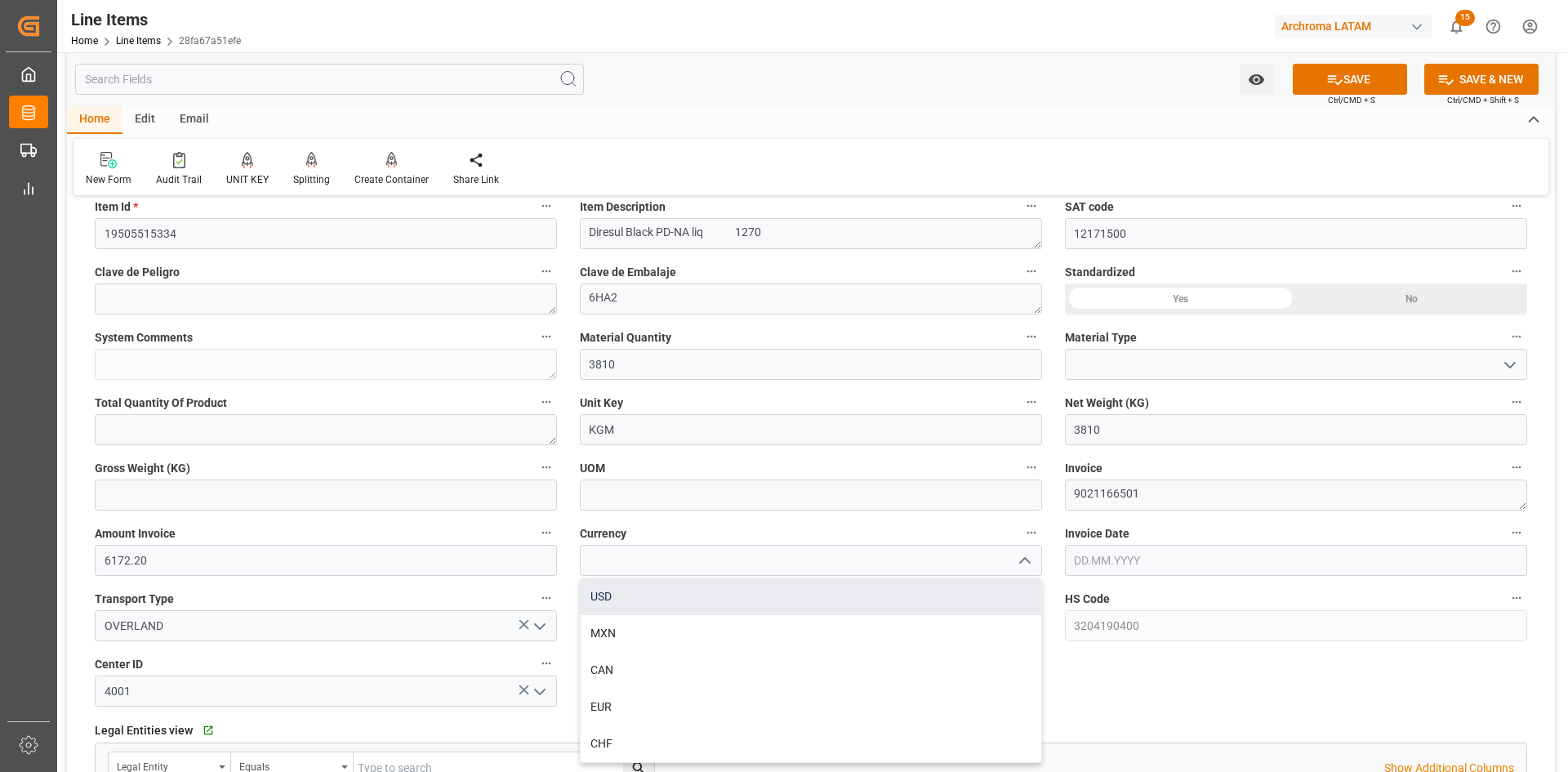
click at [679, 602] on div "USD" at bounding box center [811, 597] width 461 height 37
type input "USD"
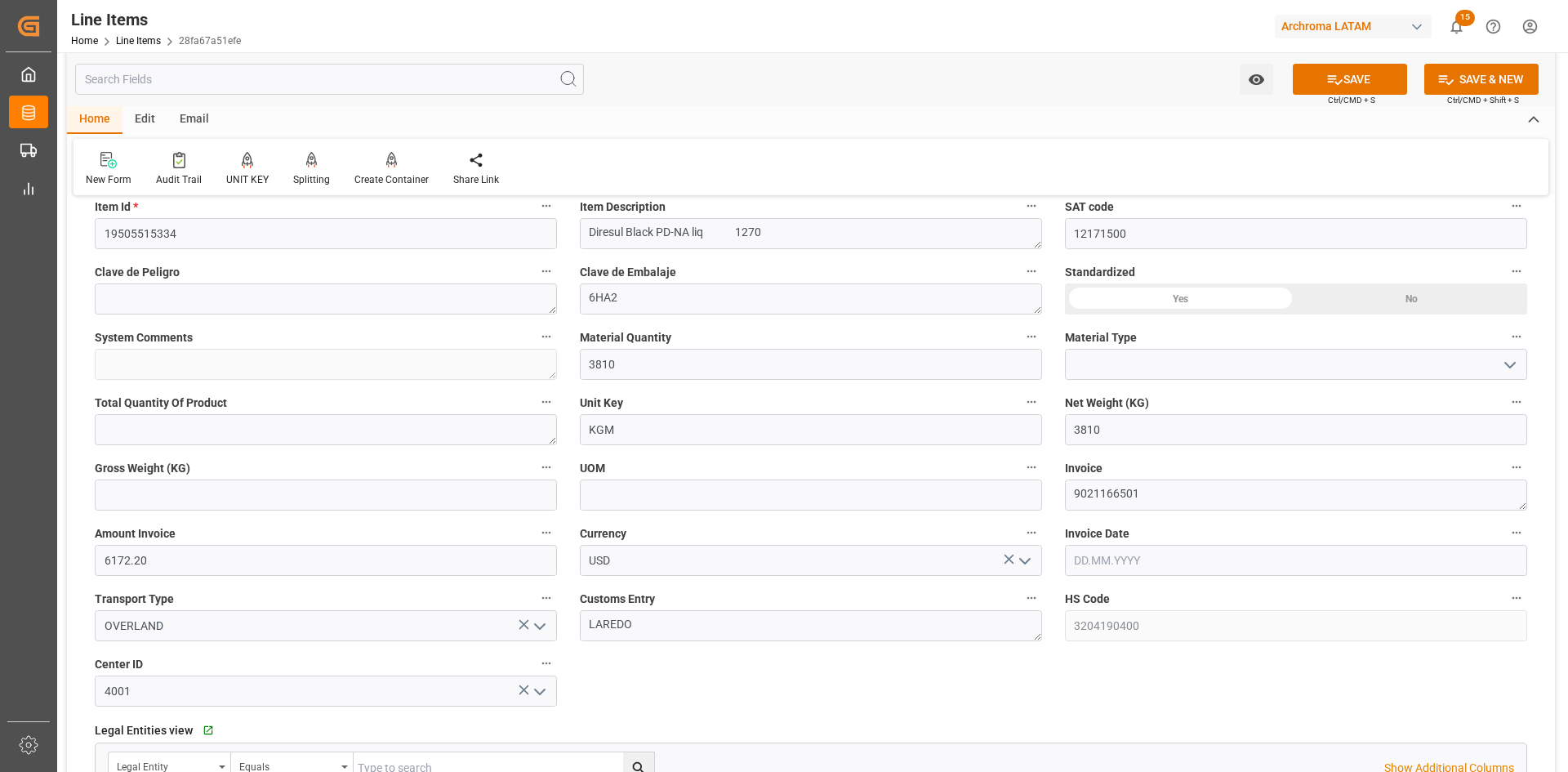
click at [1192, 565] on input "text" at bounding box center [1295, 561] width 462 height 31
click at [1093, 440] on div "15" at bounding box center [1086, 447] width 20 height 20
type input "[DATE]"
click at [1374, 70] on button "SAVE" at bounding box center [1350, 79] width 115 height 31
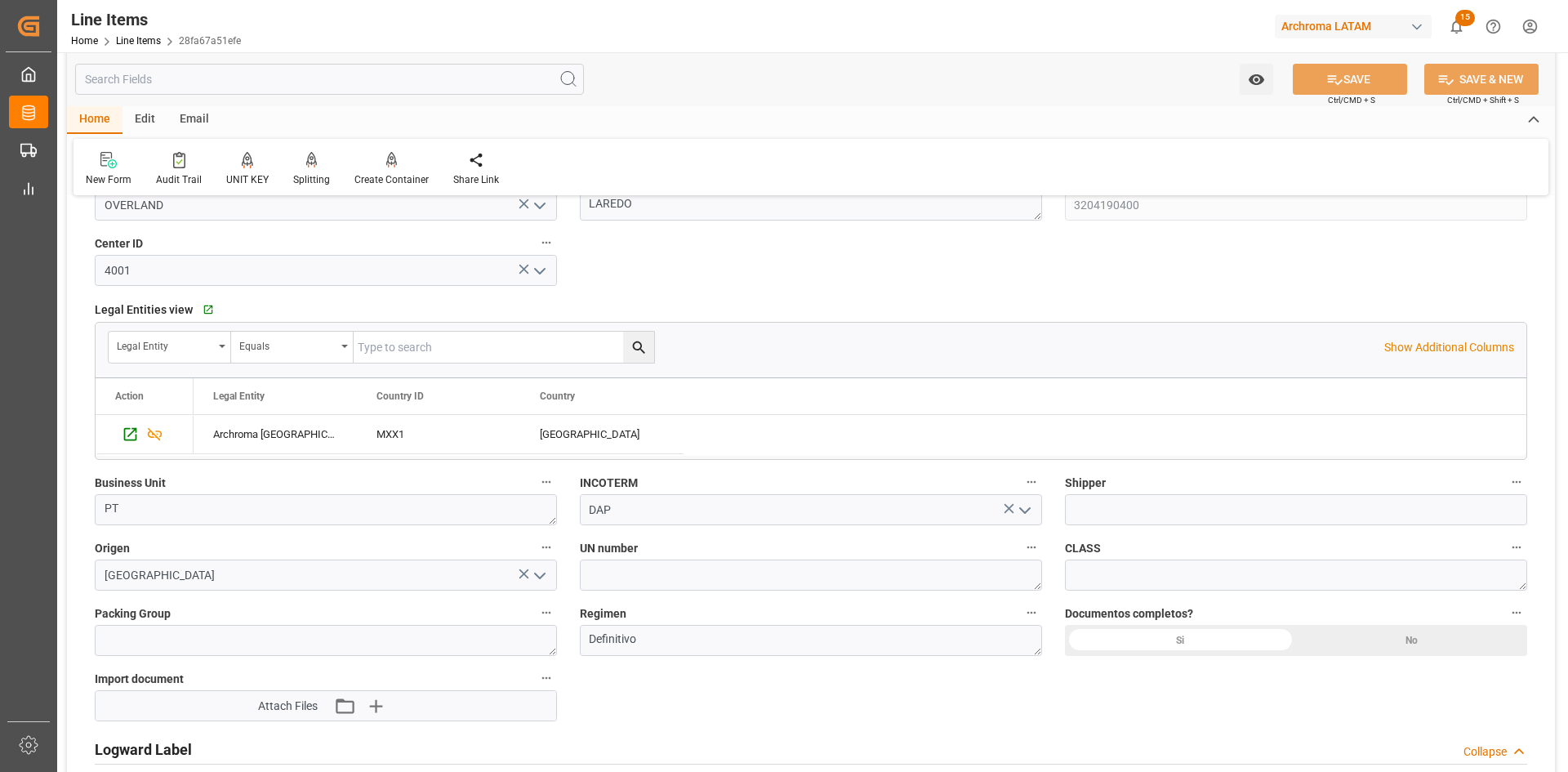
scroll to position [1144, 0]
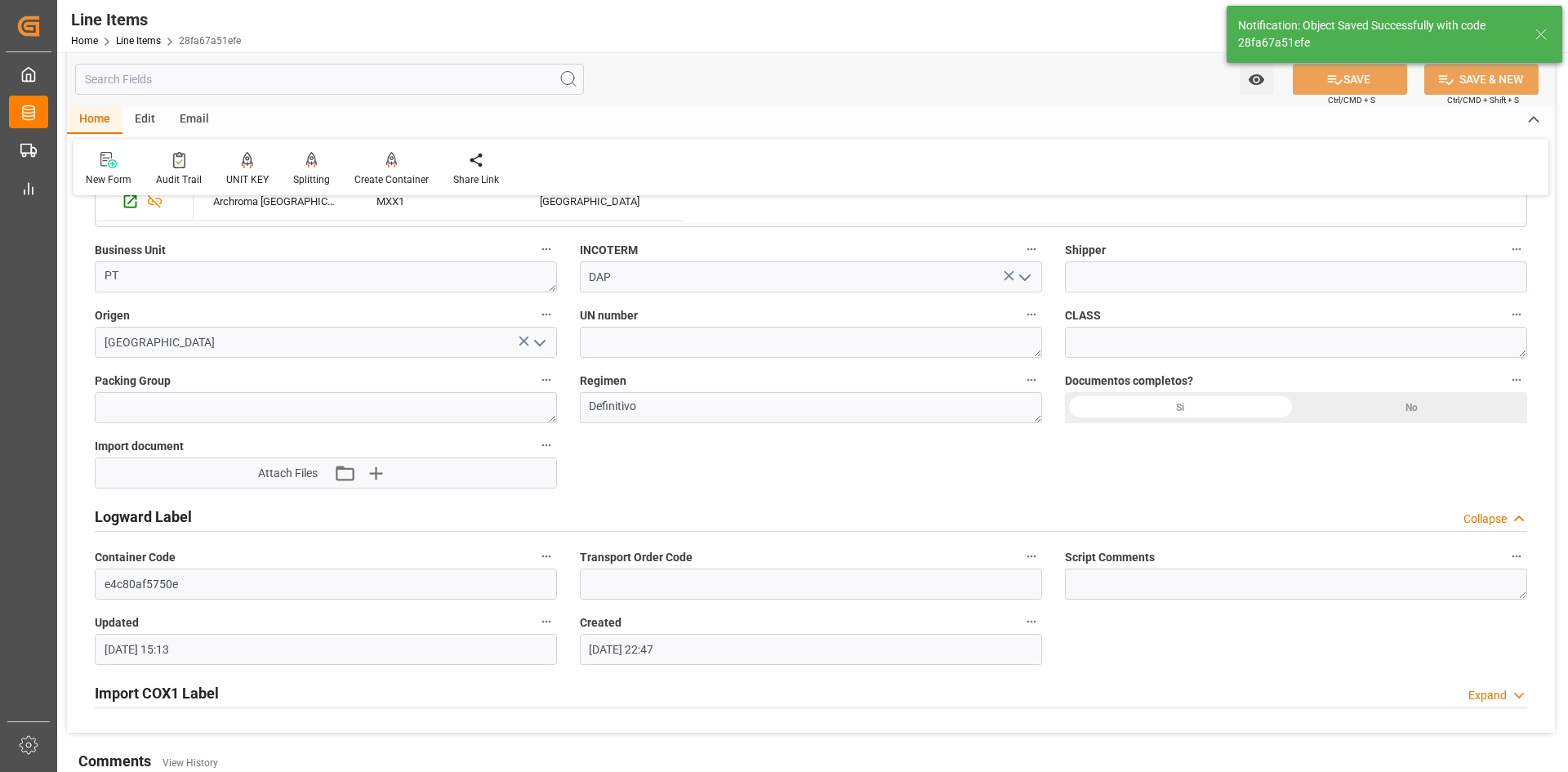
type input "[DATE] 19:56"
click at [1169, 409] on div "Si" at bounding box center [1180, 408] width 231 height 31
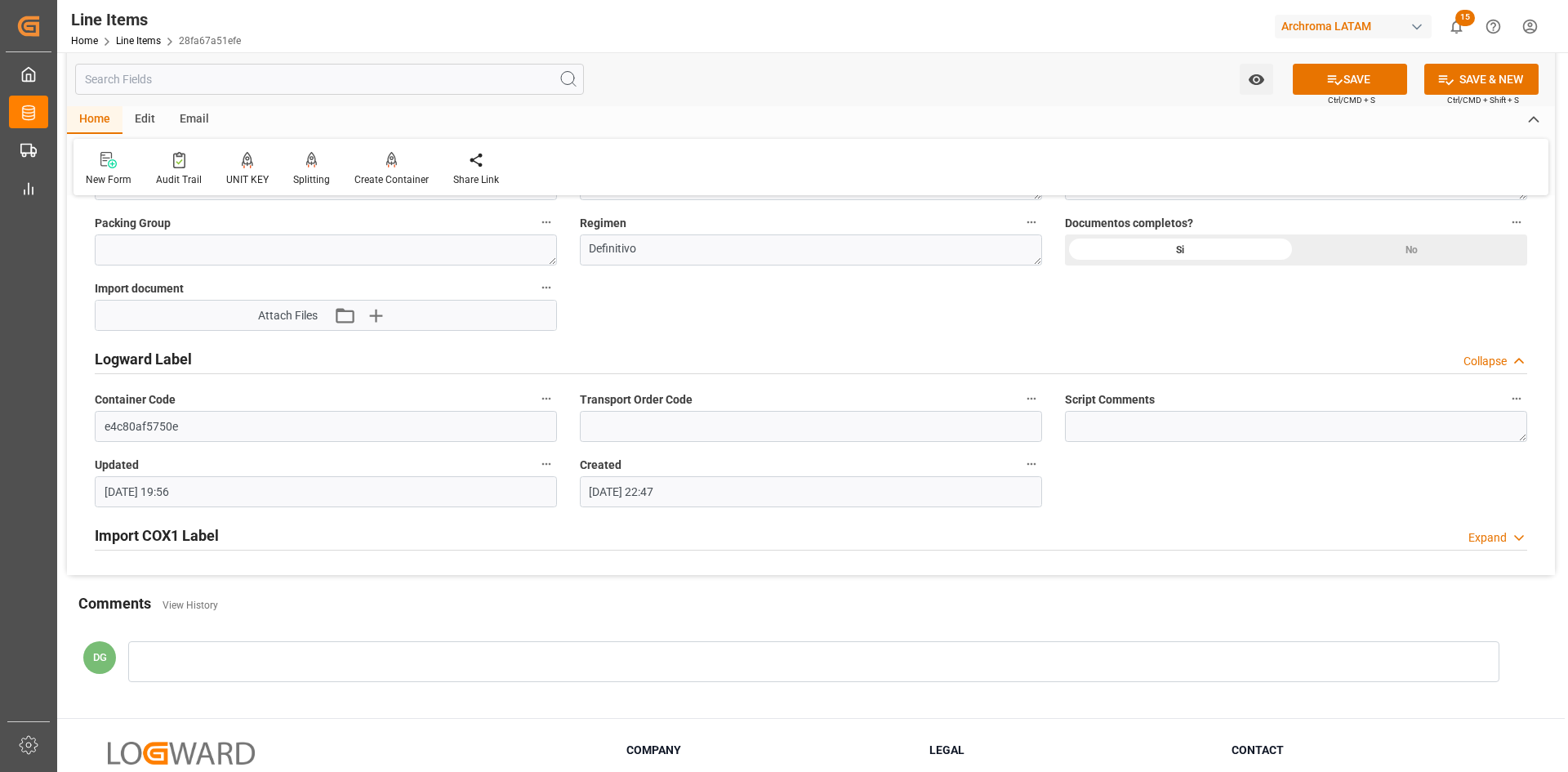
scroll to position [1307, 0]
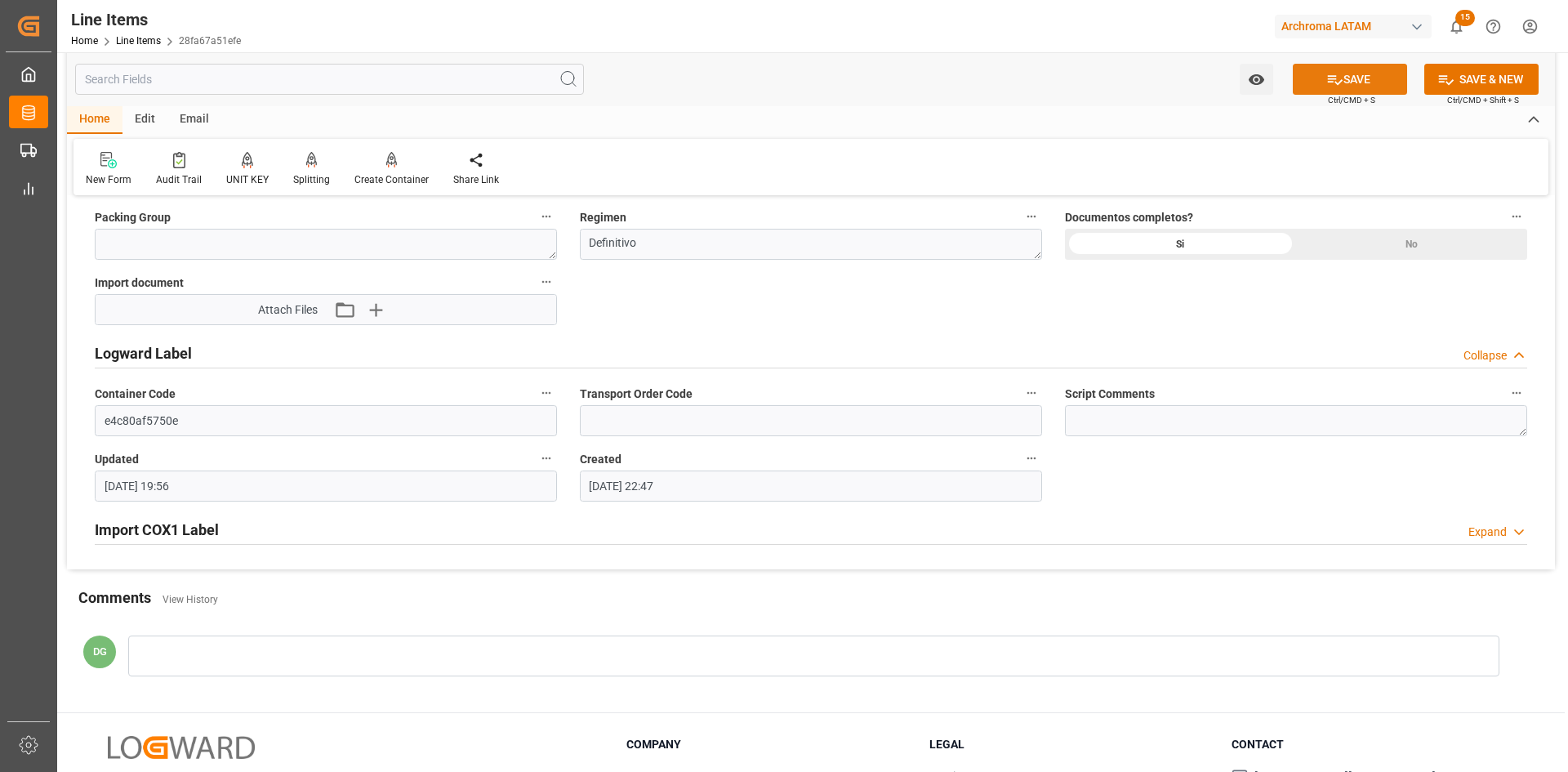
click at [1349, 81] on button "SAVE" at bounding box center [1350, 79] width 115 height 31
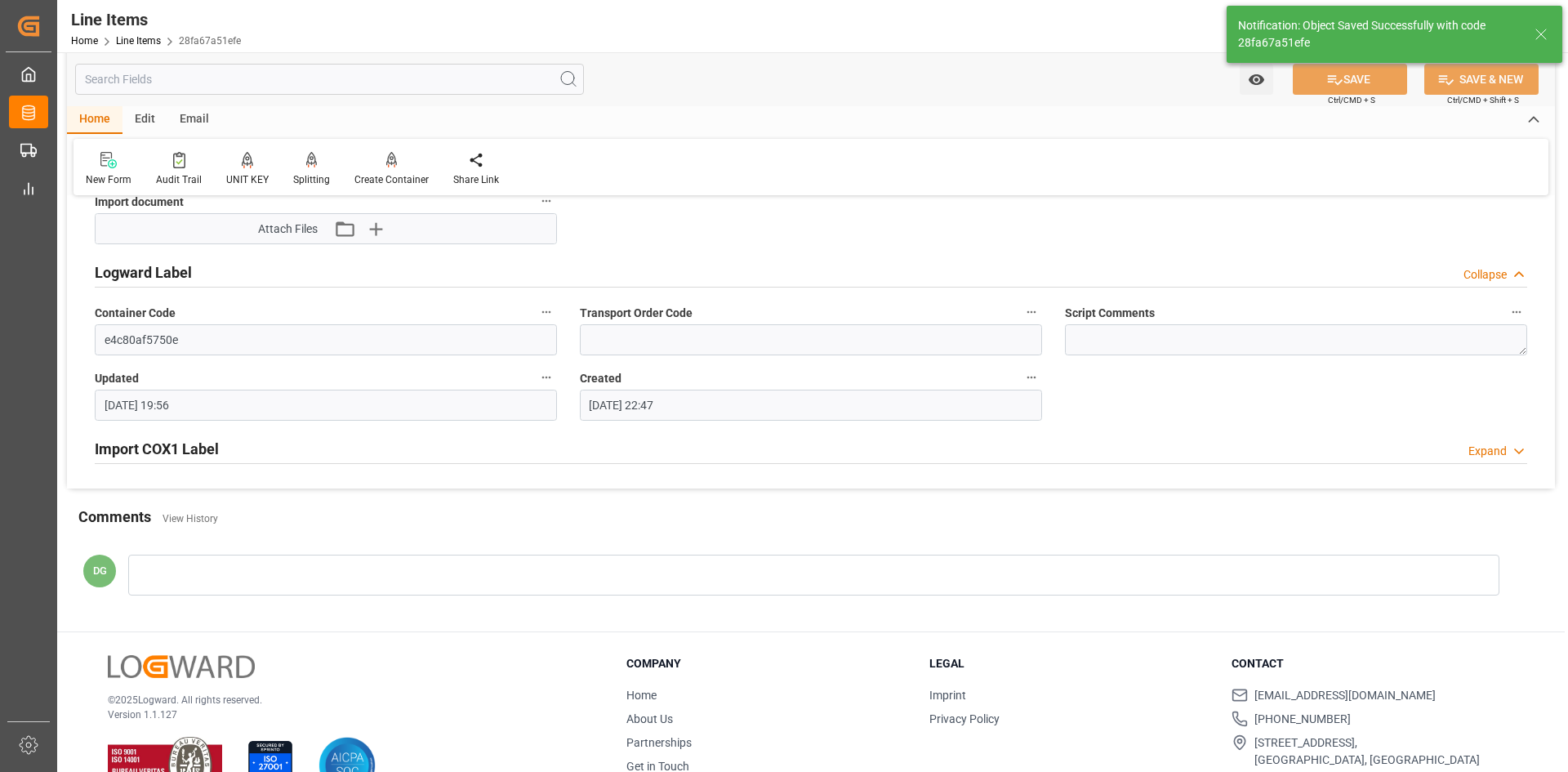
scroll to position [1389, 0]
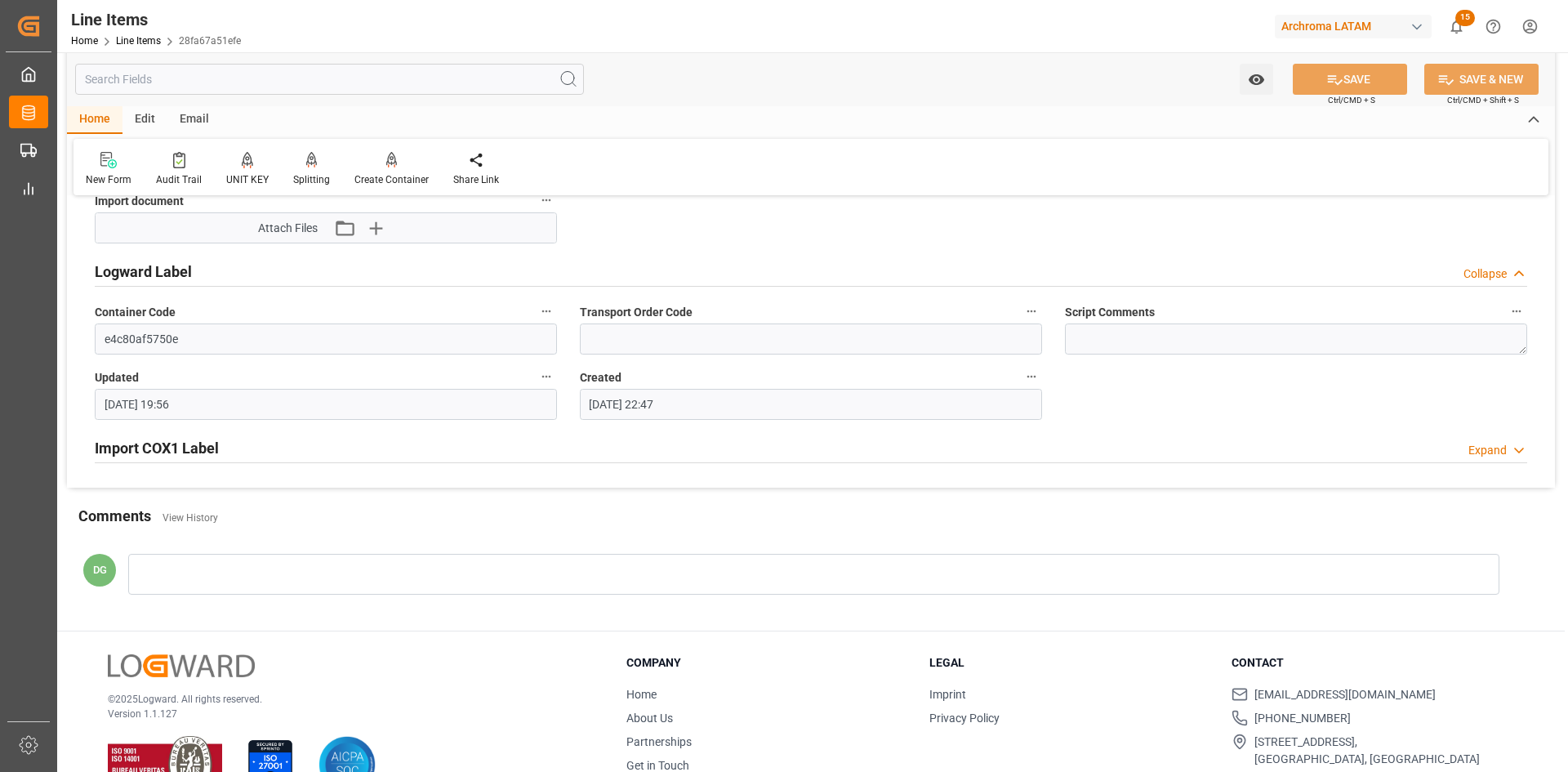
click at [200, 455] on h2 "Import COX1 Label" at bounding box center [157, 448] width 124 height 22
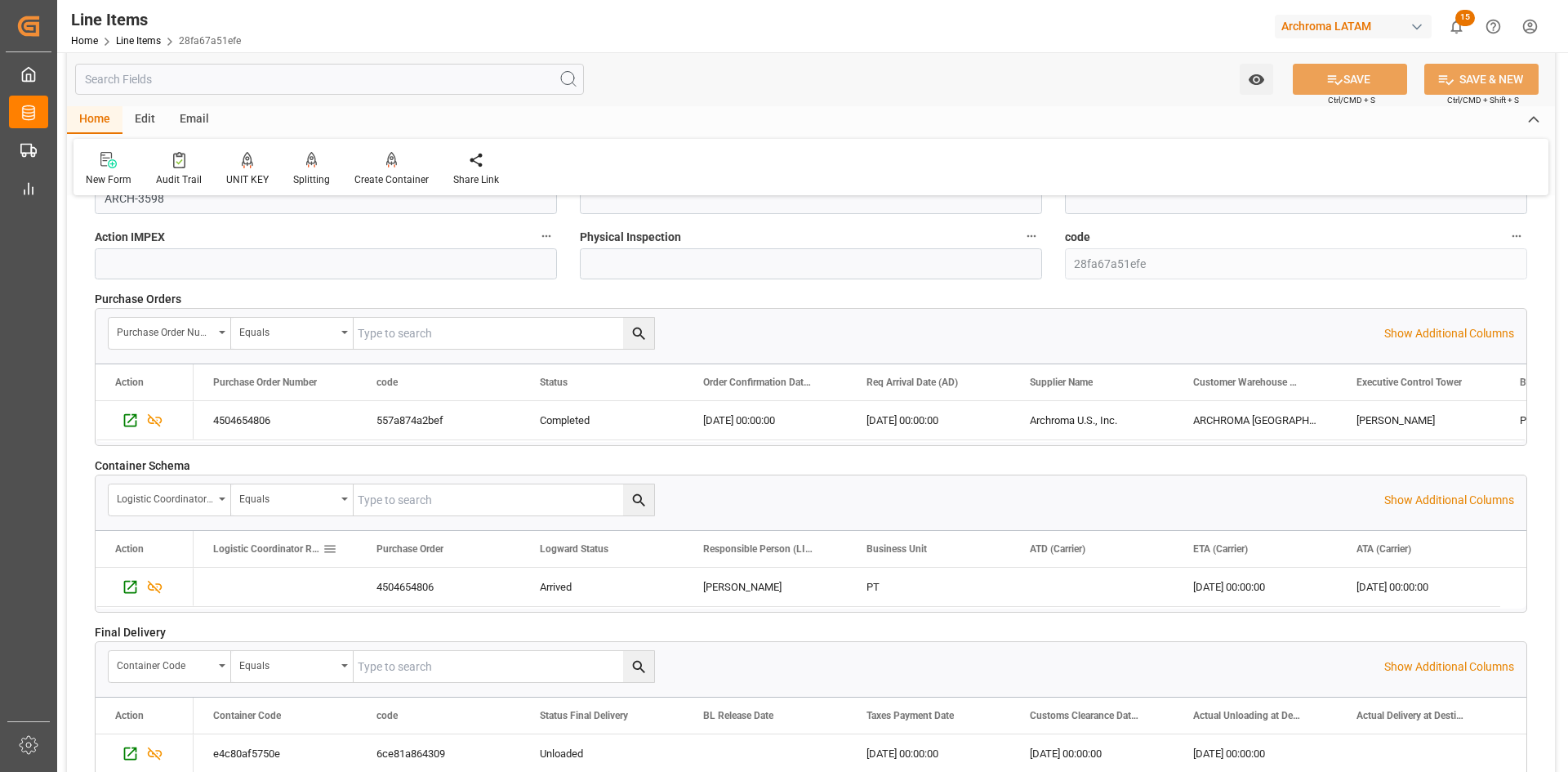
scroll to position [2124, 0]
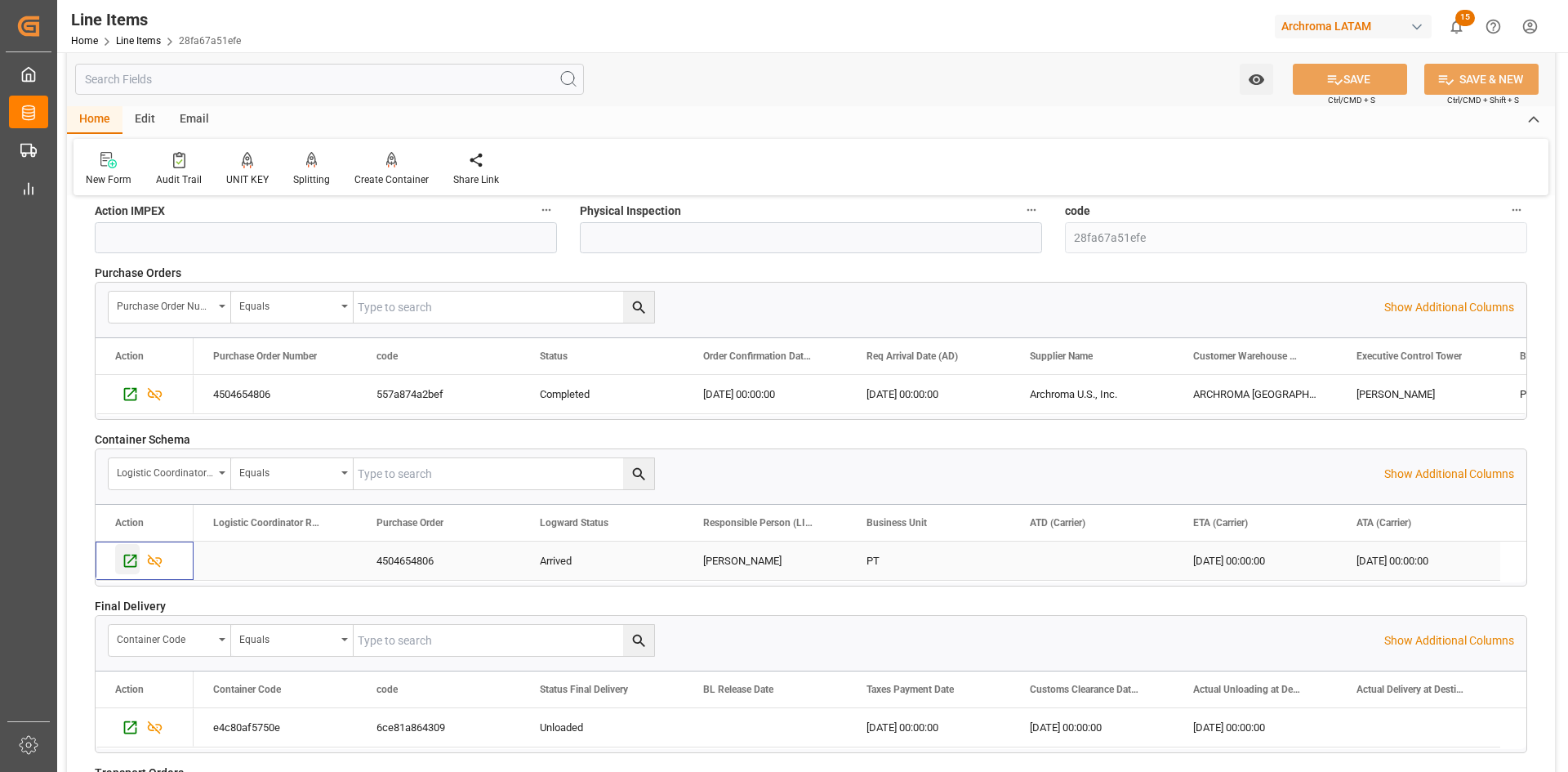
click at [132, 566] on icon "Press SPACE to select this row." at bounding box center [130, 561] width 17 height 17
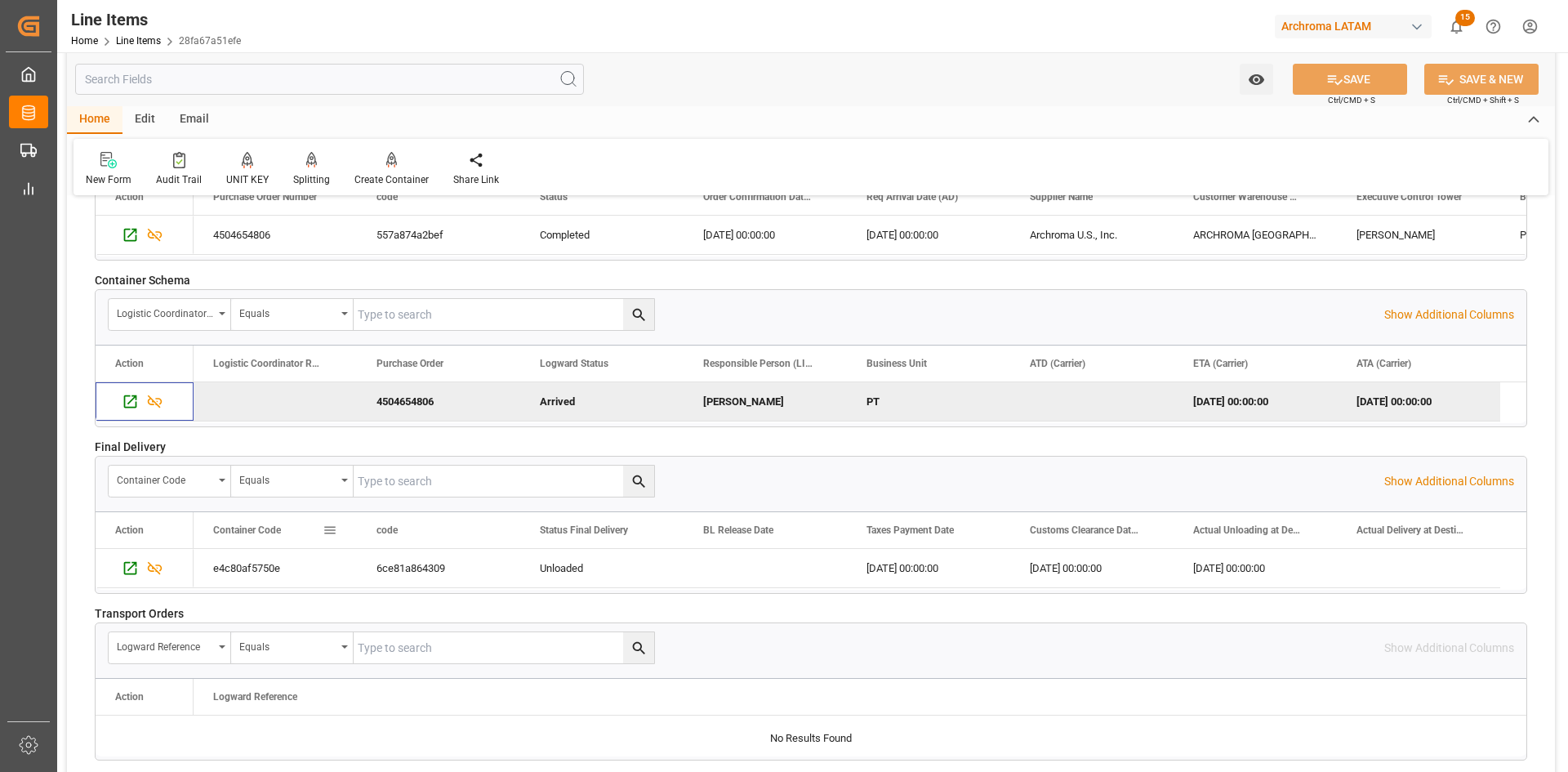
scroll to position [2287, 0]
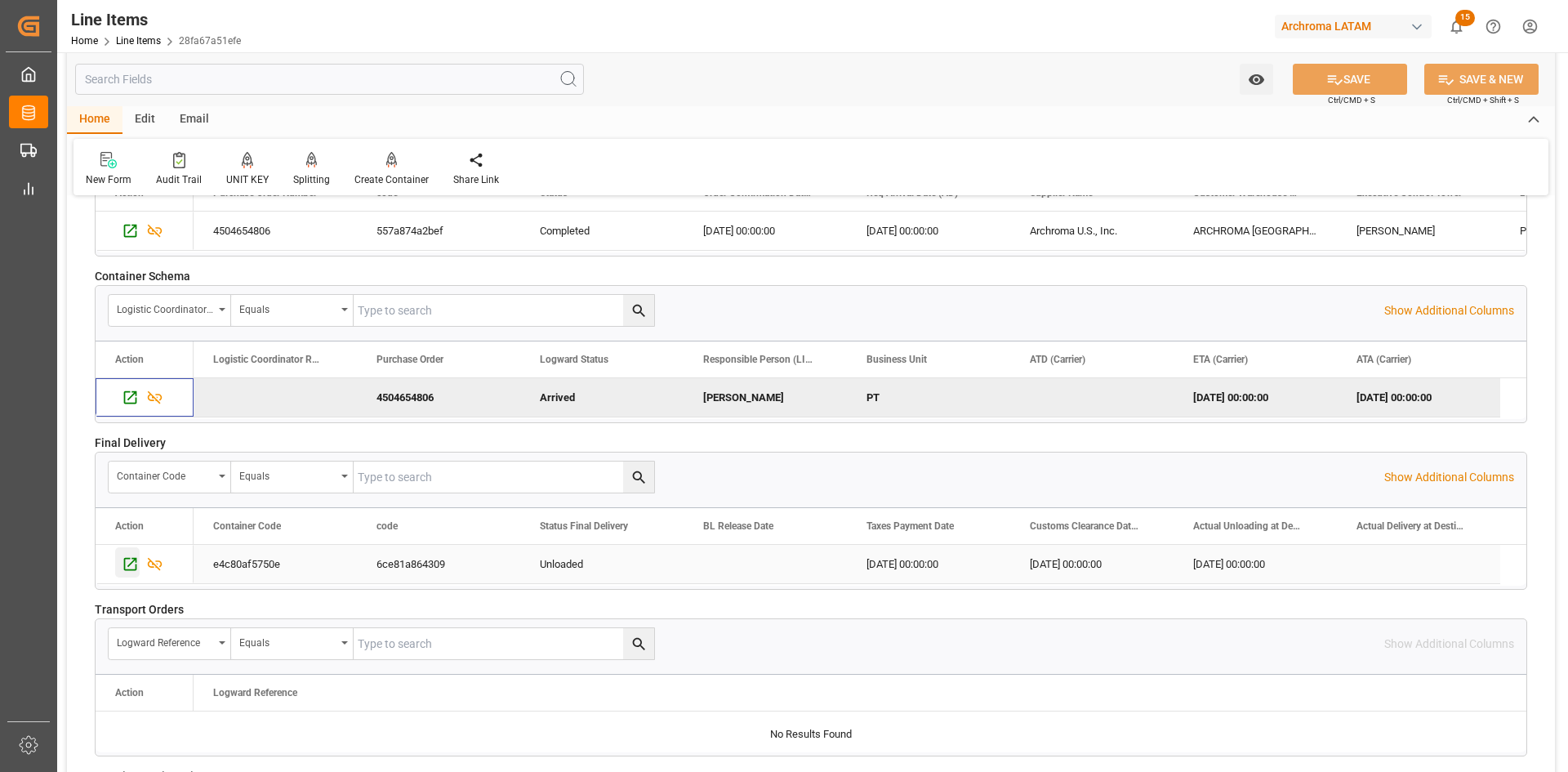
click at [136, 567] on icon "Press SPACE to select this row." at bounding box center [131, 565] width 13 height 13
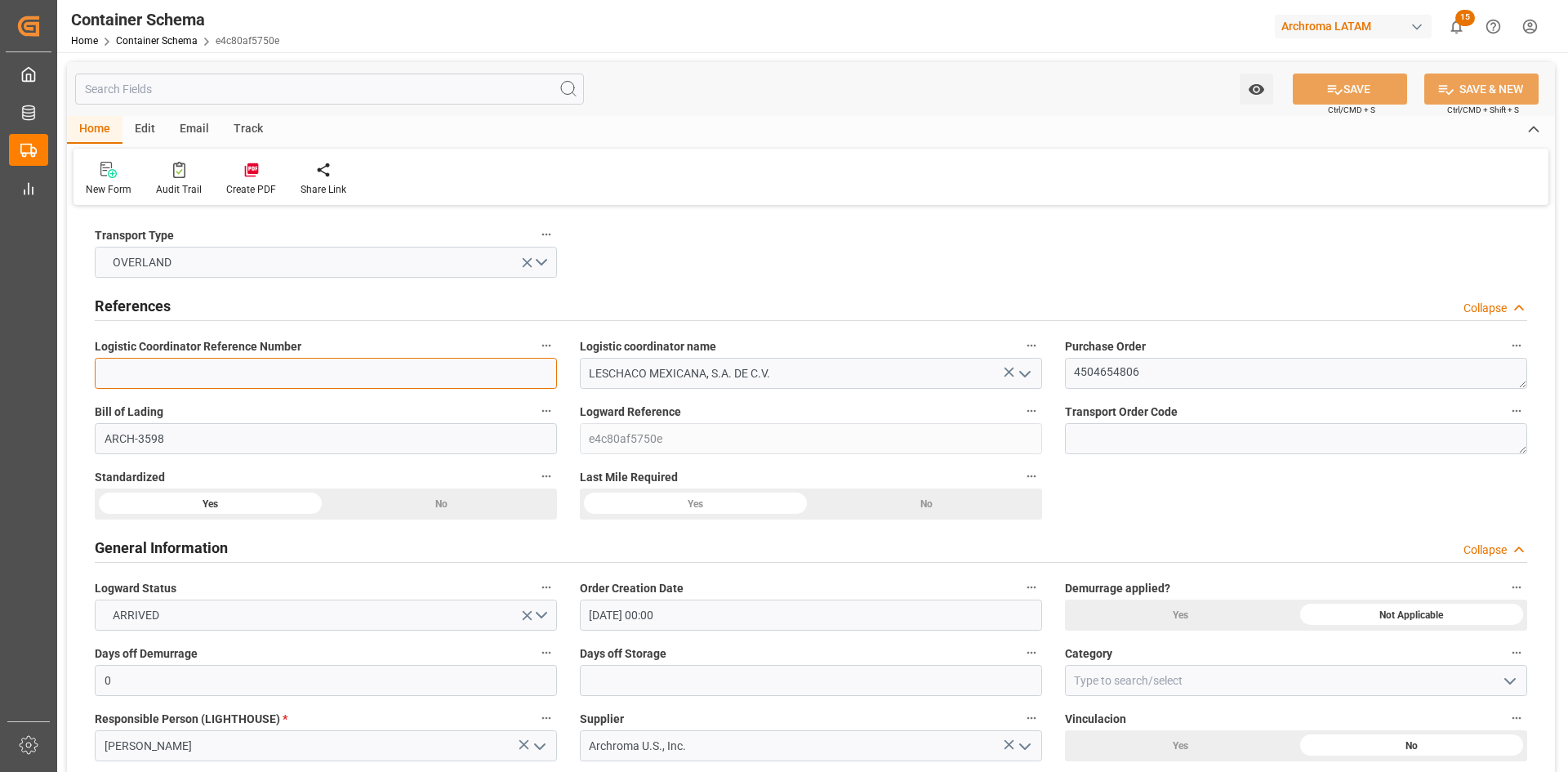
click at [382, 372] on input at bounding box center [326, 373] width 462 height 31
paste input "250806990202"
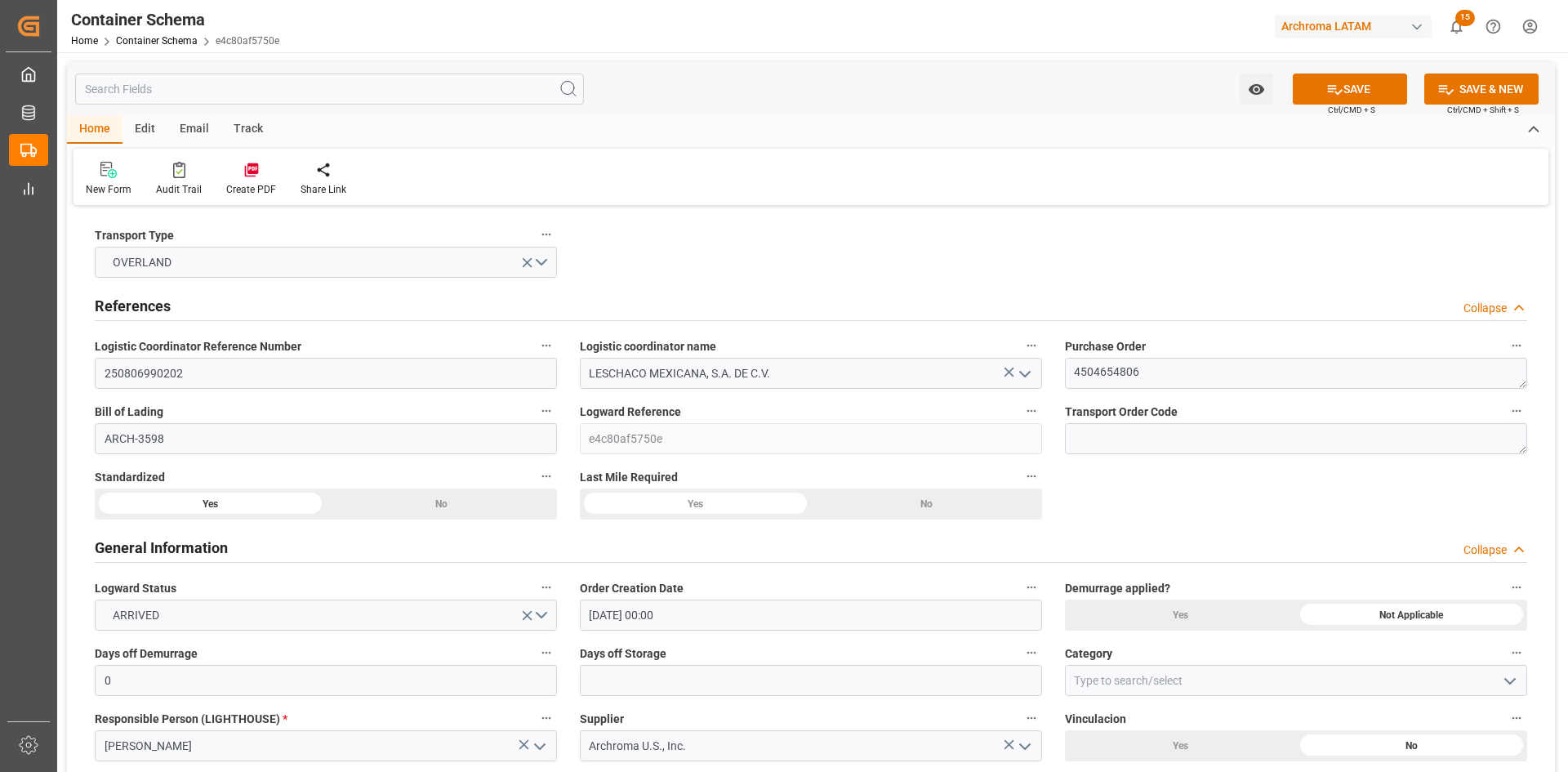
click at [1372, 92] on button "SAVE" at bounding box center [1350, 89] width 115 height 31
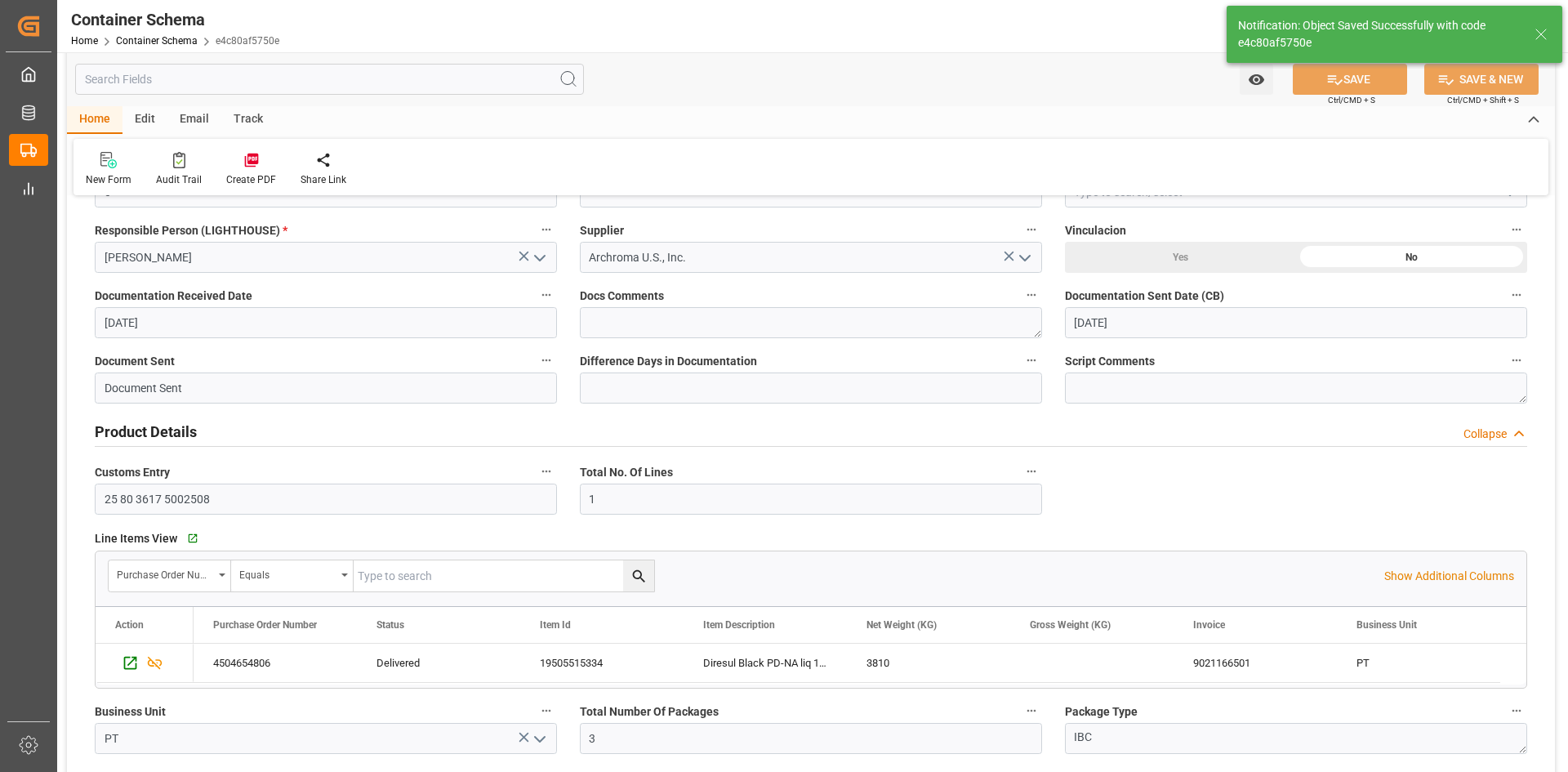
type input "250806990202"
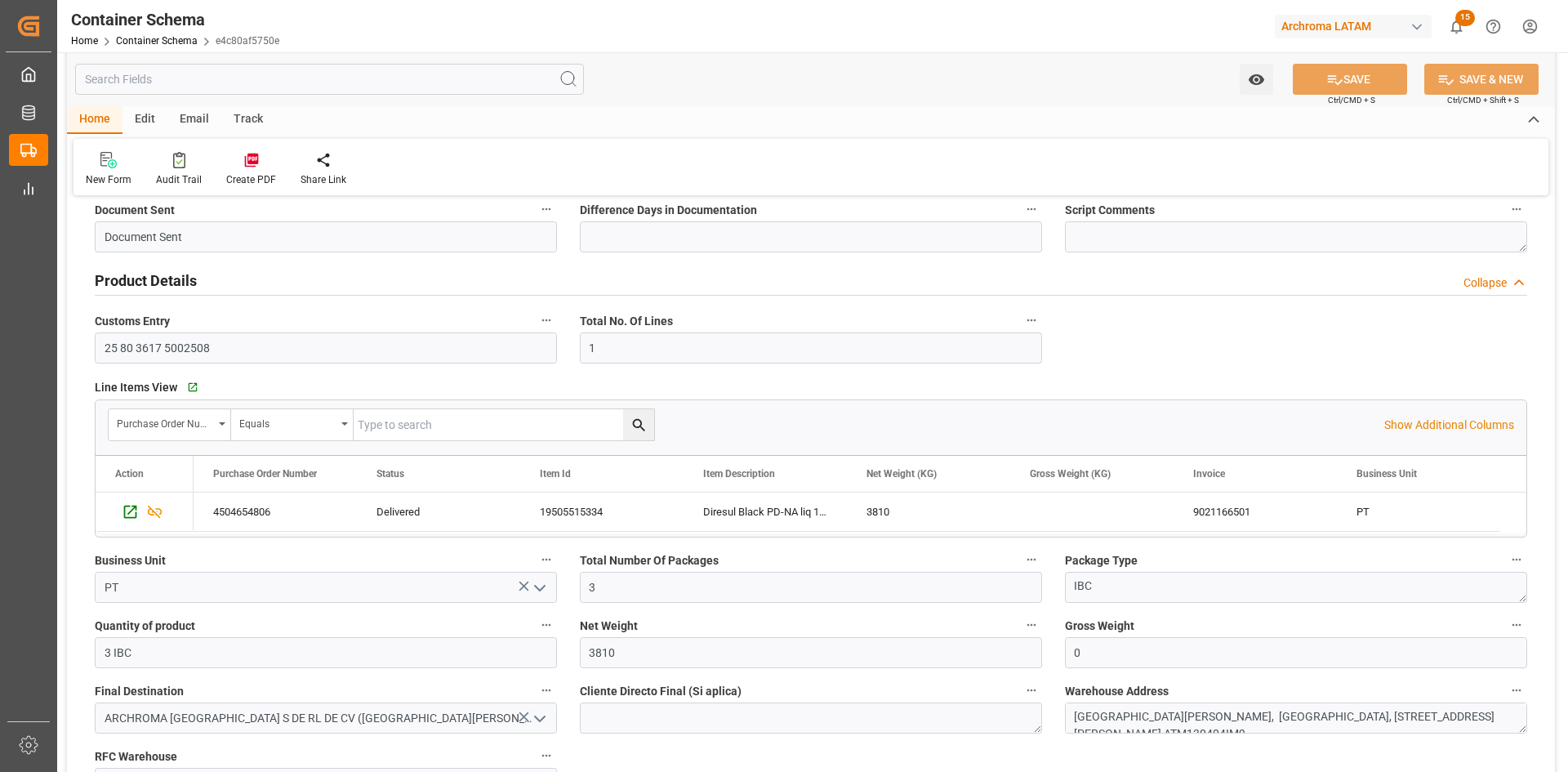
scroll to position [490, 0]
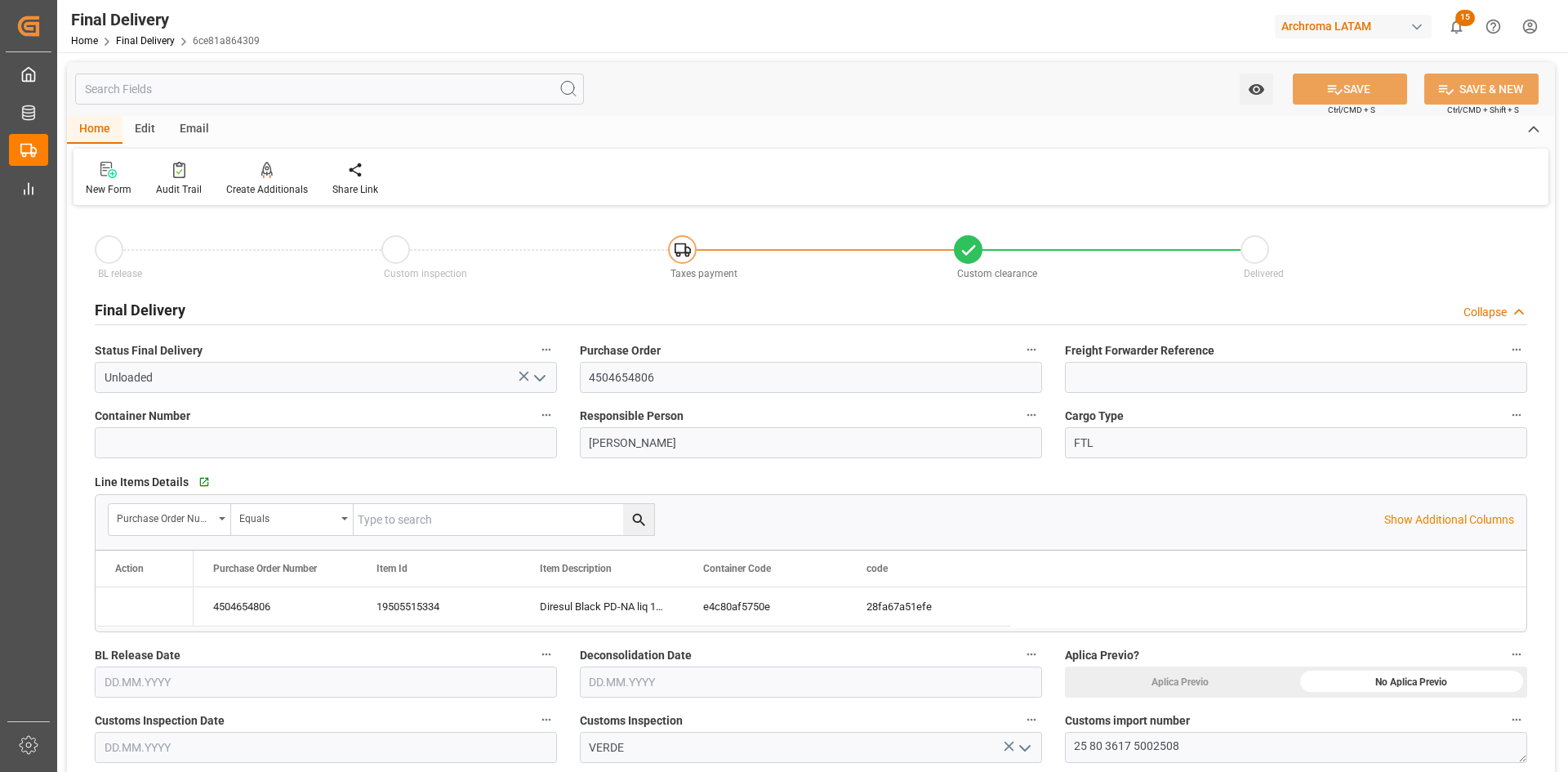
type input "[DATE]"
type input "[DATE] 00:00"
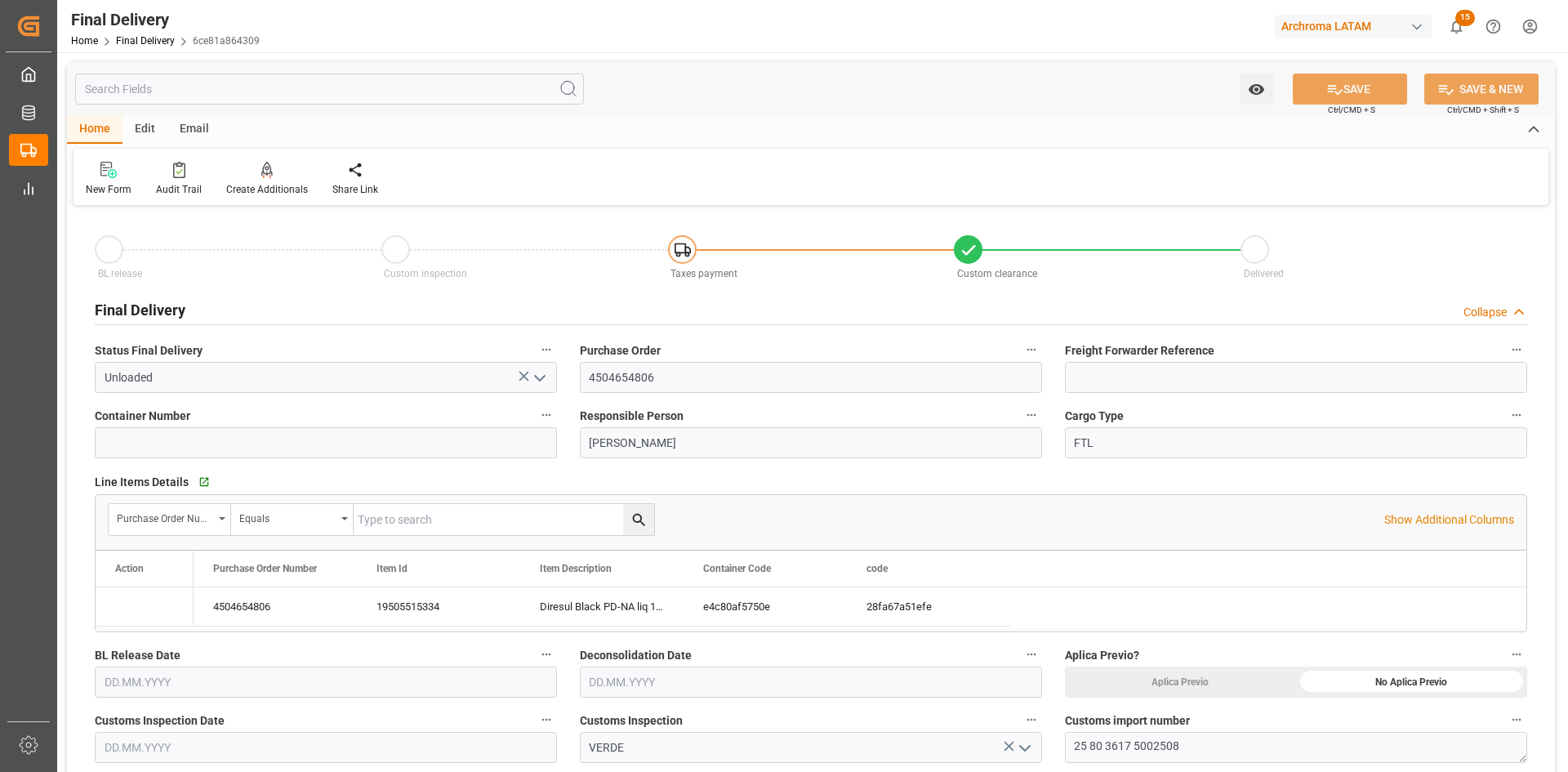
type input "[DATE]"
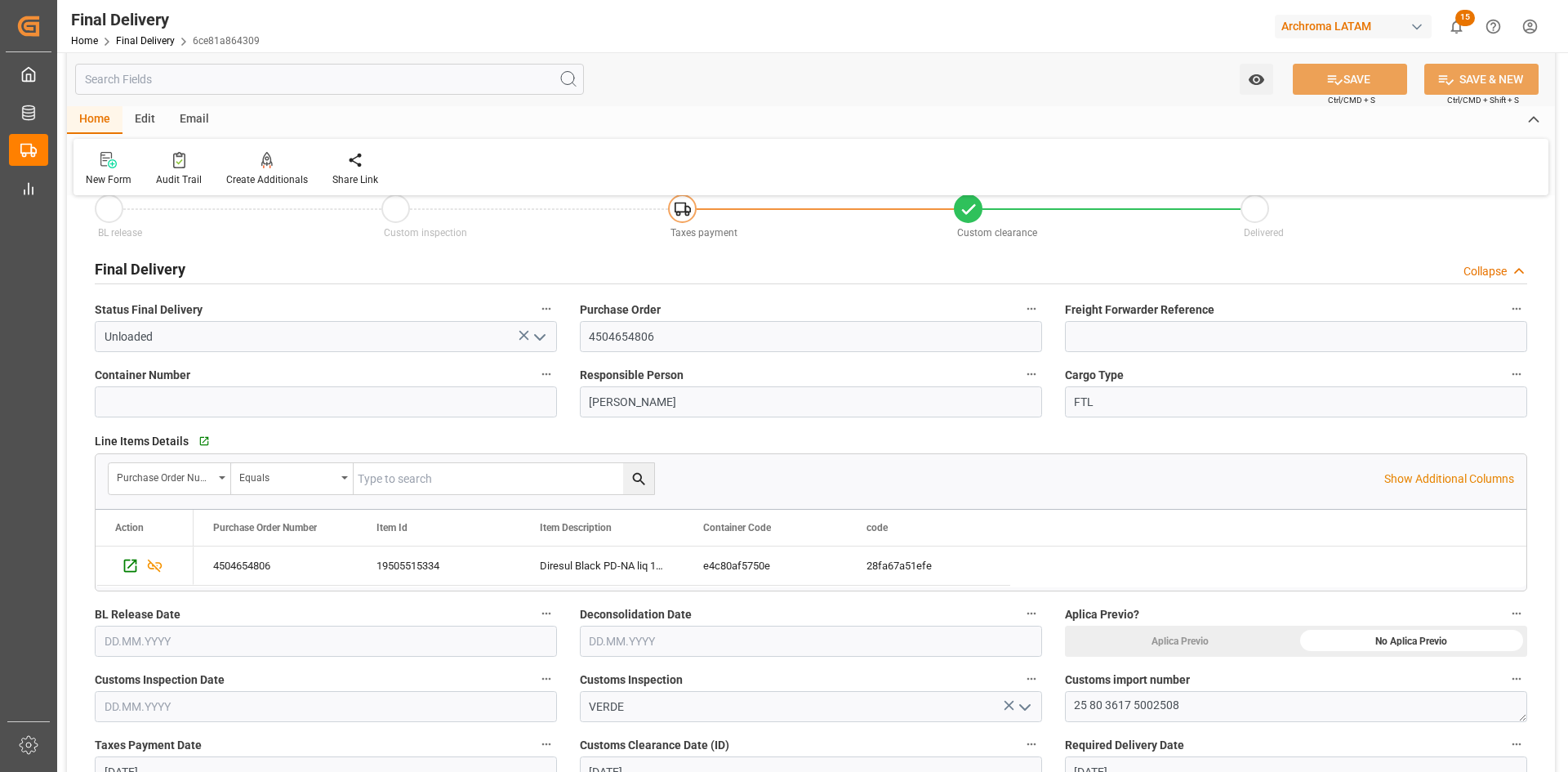
scroll to position [82, 0]
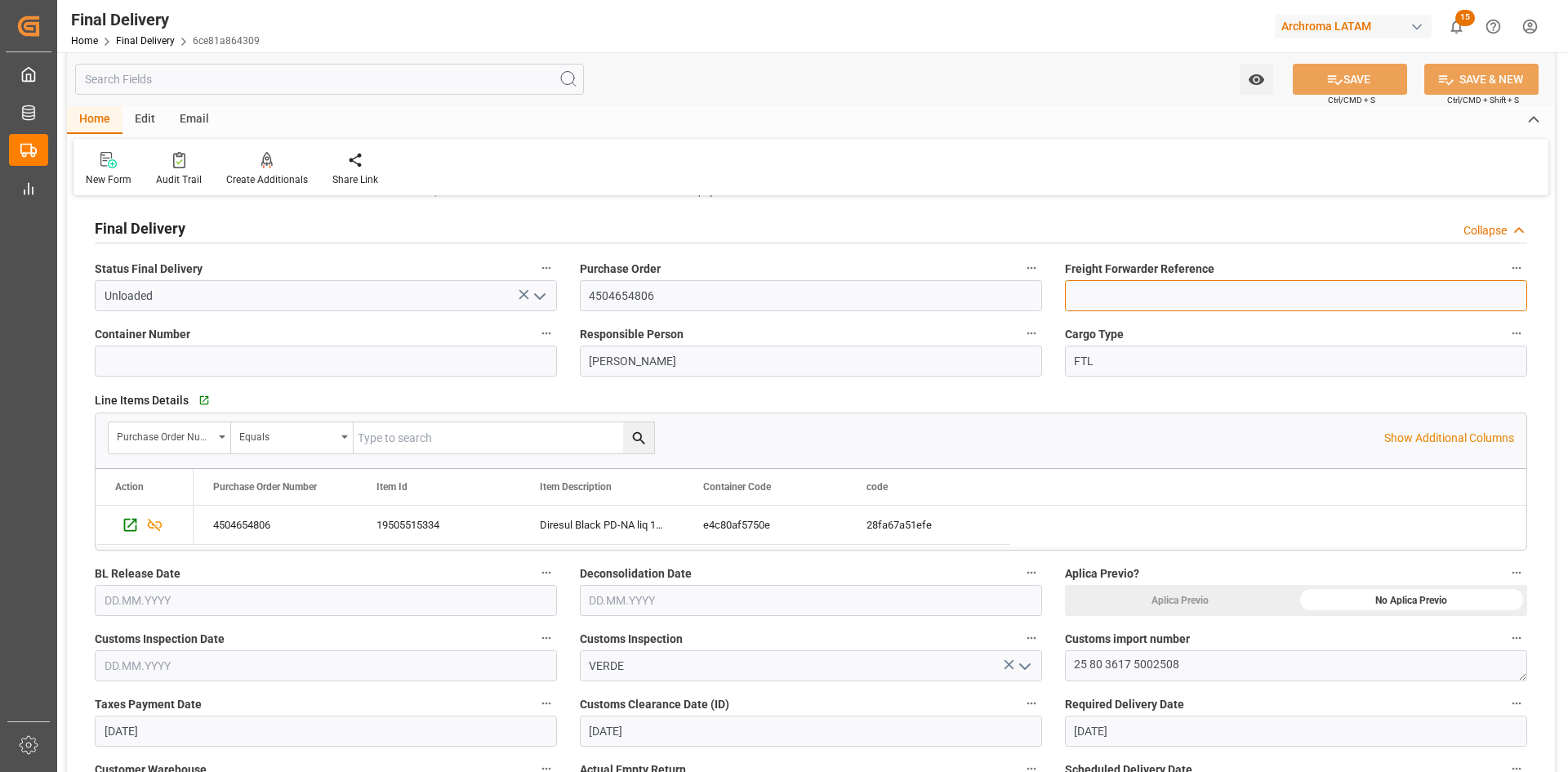
click at [1174, 300] on input at bounding box center [1295, 296] width 462 height 31
paste input "250806990202"
type input "250806990202"
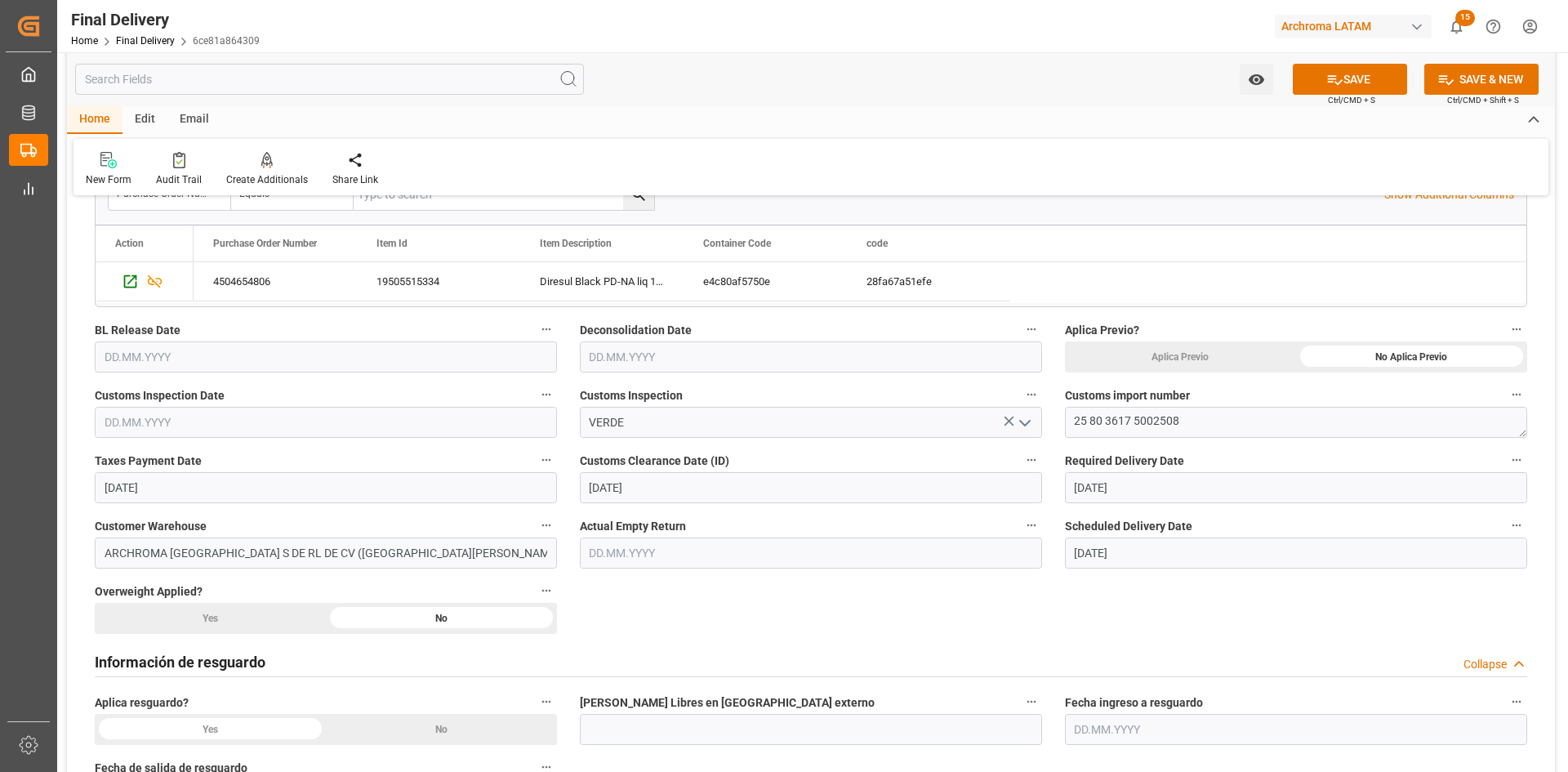
scroll to position [327, 0]
click at [178, 418] on input "text" at bounding box center [326, 421] width 462 height 31
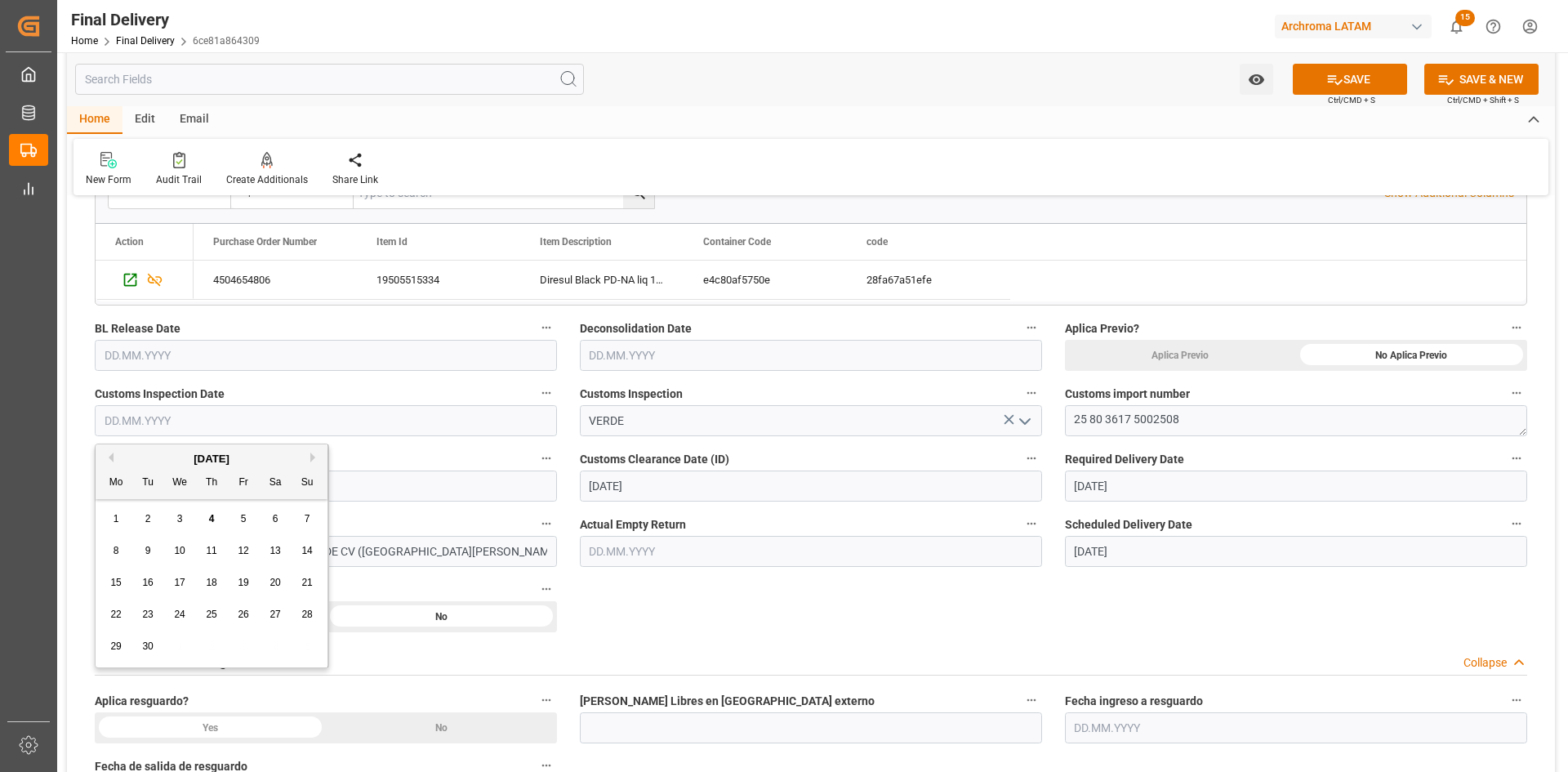
click at [142, 467] on div "Mo Tu We Th Fr Sa Su" at bounding box center [211, 483] width 232 height 32
click at [112, 458] on button "Previous Month" at bounding box center [109, 458] width 10 height 10
click at [248, 618] on span "22" at bounding box center [242, 614] width 11 height 11
type input "[DATE]"
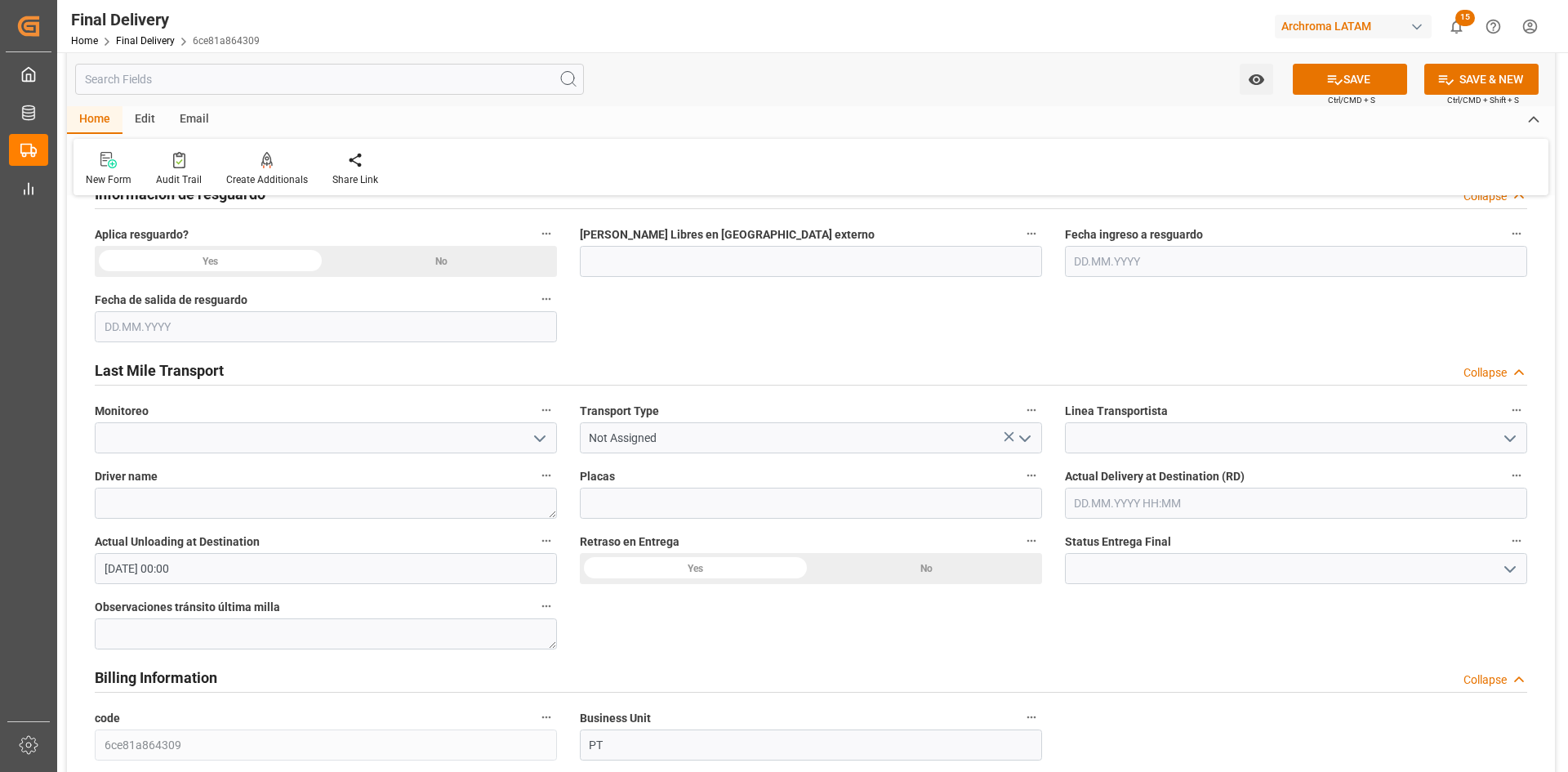
scroll to position [817, 0]
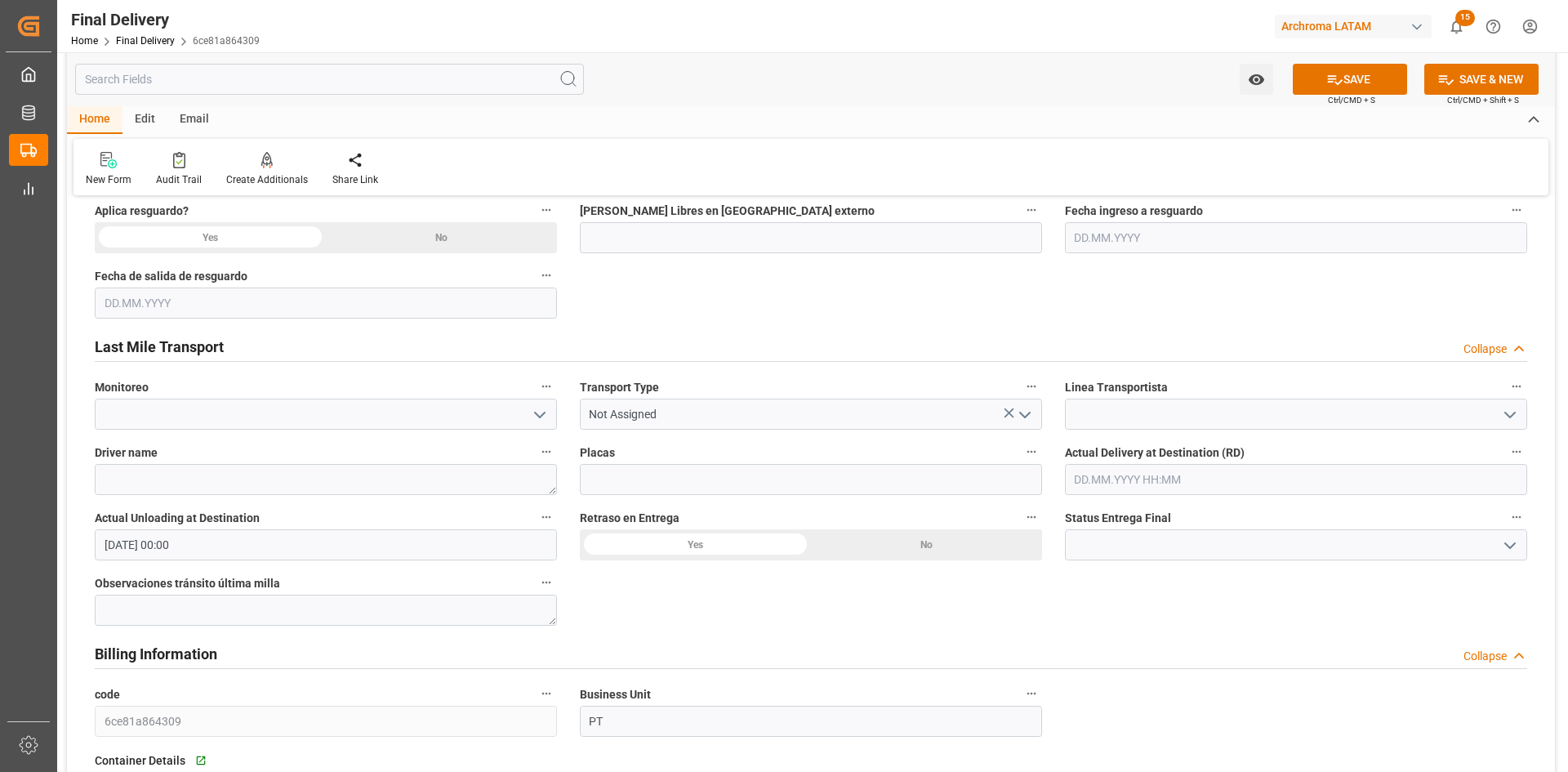
click at [542, 409] on icon "open menu" at bounding box center [540, 415] width 20 height 20
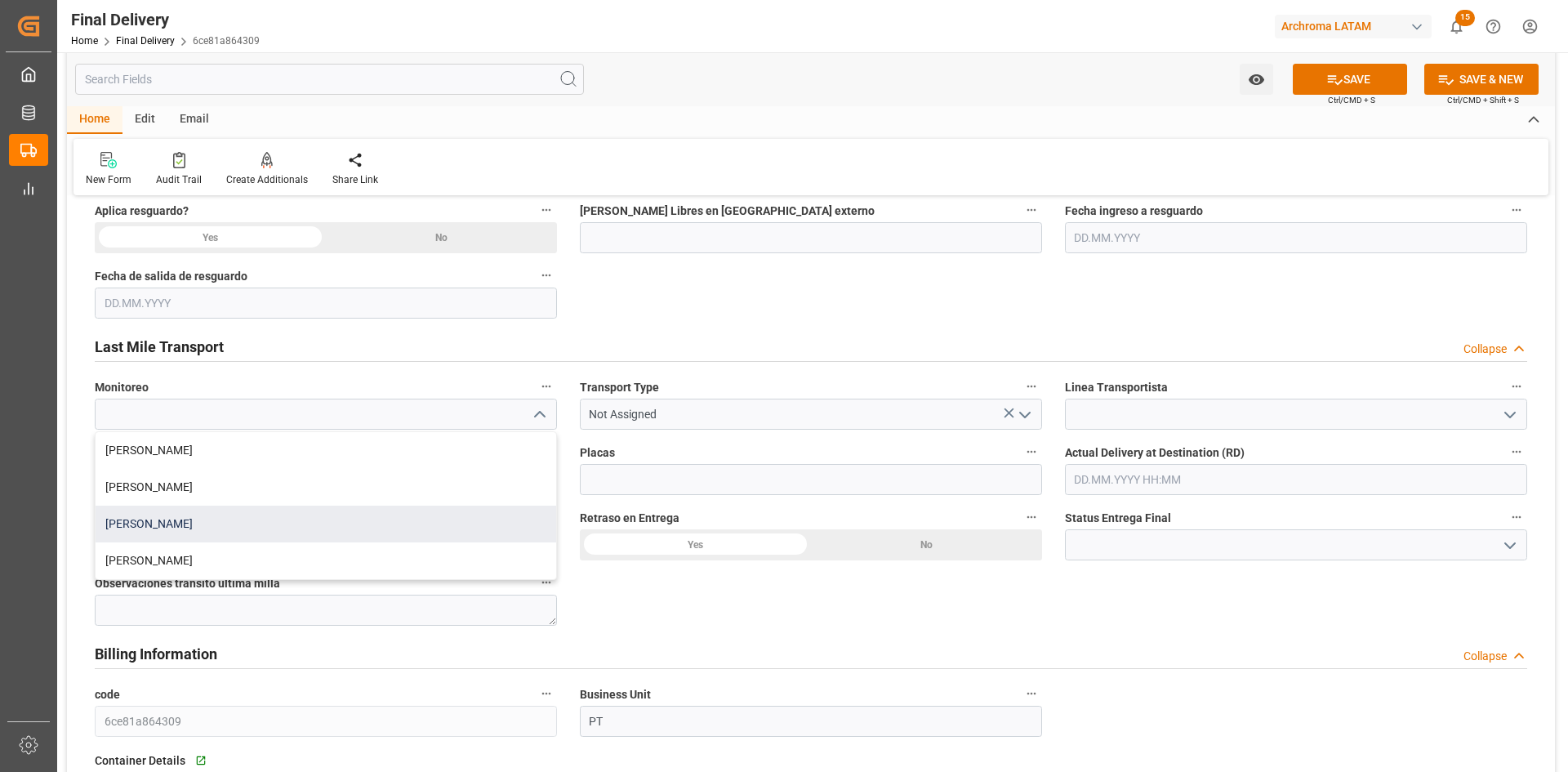
click at [147, 522] on div "[PERSON_NAME]" at bounding box center [326, 524] width 461 height 37
type input "[PERSON_NAME]"
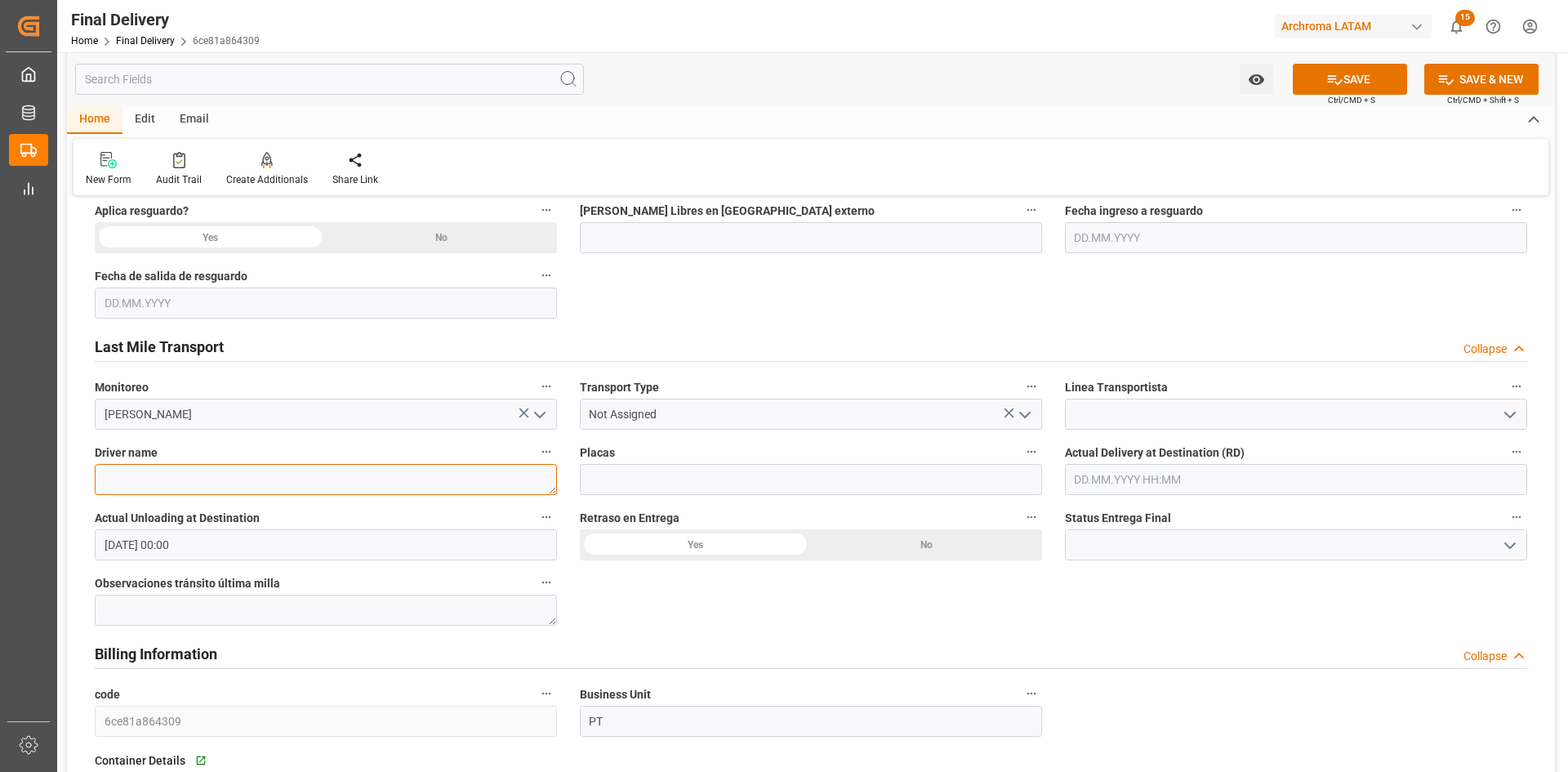
click at [354, 478] on textarea at bounding box center [326, 480] width 462 height 31
type textarea "l"
type textarea "[PERSON_NAME] [PERSON_NAME] [PERSON_NAME]"
click at [695, 479] on input at bounding box center [811, 480] width 462 height 31
click at [1203, 485] on input "text" at bounding box center [1295, 480] width 462 height 31
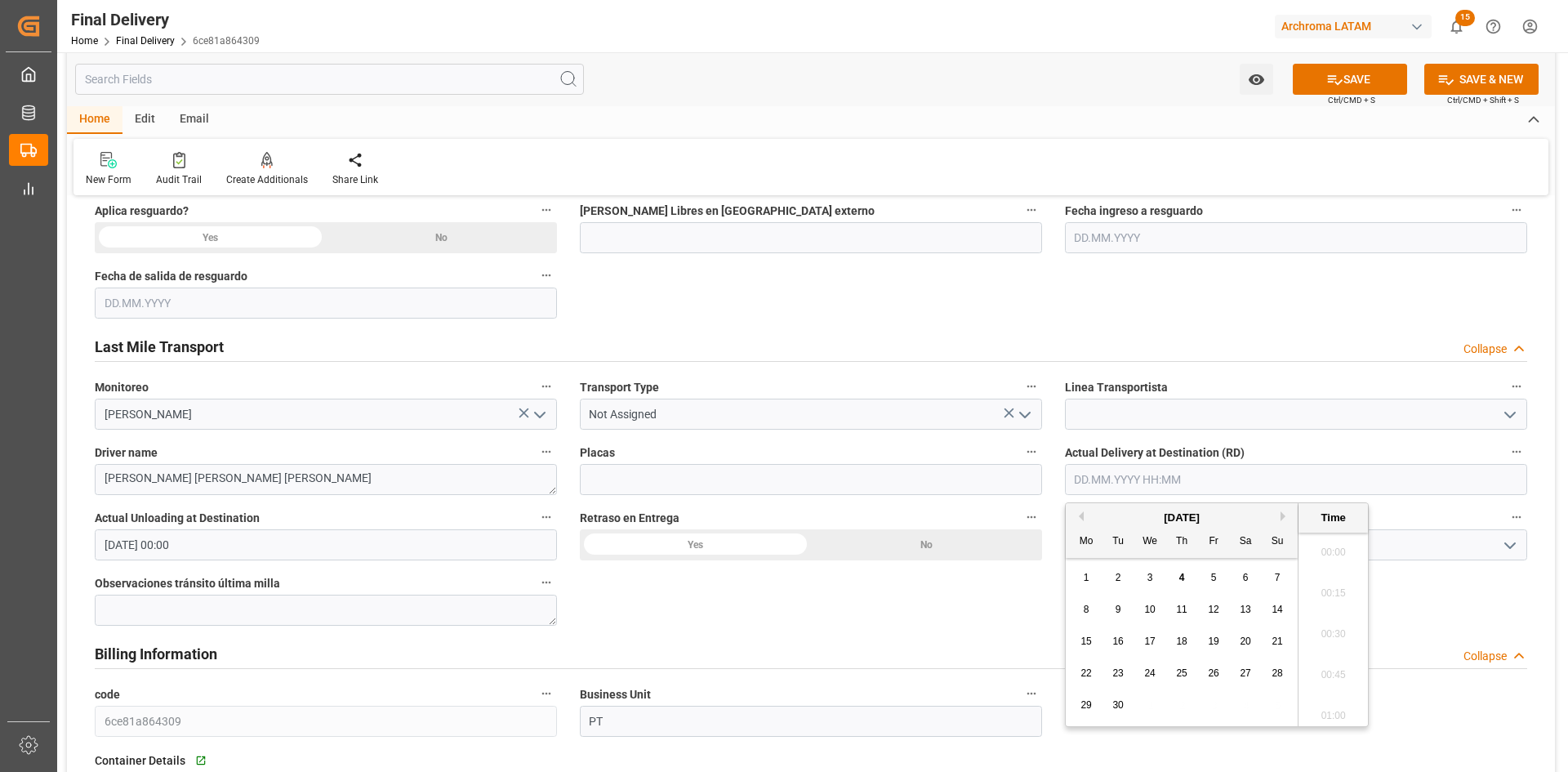
scroll to position [2171, 0]
click at [1175, 676] on div "25" at bounding box center [1182, 674] width 20 height 20
click at [1079, 517] on button "Previous Month" at bounding box center [1079, 517] width 10 height 10
click at [1088, 703] on span "25" at bounding box center [1085, 705] width 11 height 11
type input "25.08.2025 00:00"
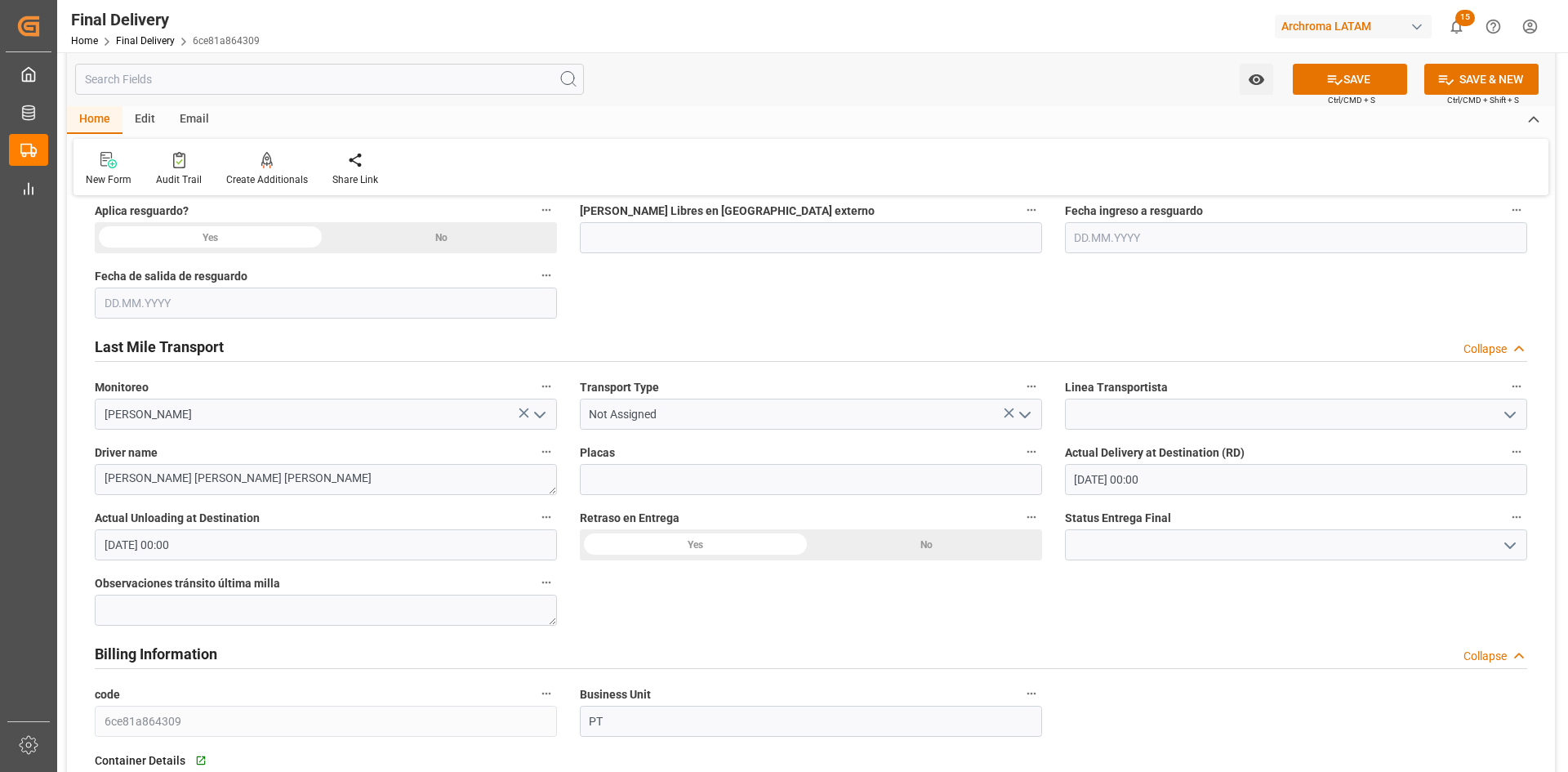
click at [738, 607] on div "BL release Custom inspection Taxes payment Custom clearance Delivered Final Del…" at bounding box center [811, 446] width 1488 height 2106
click at [867, 548] on div "No" at bounding box center [926, 545] width 231 height 31
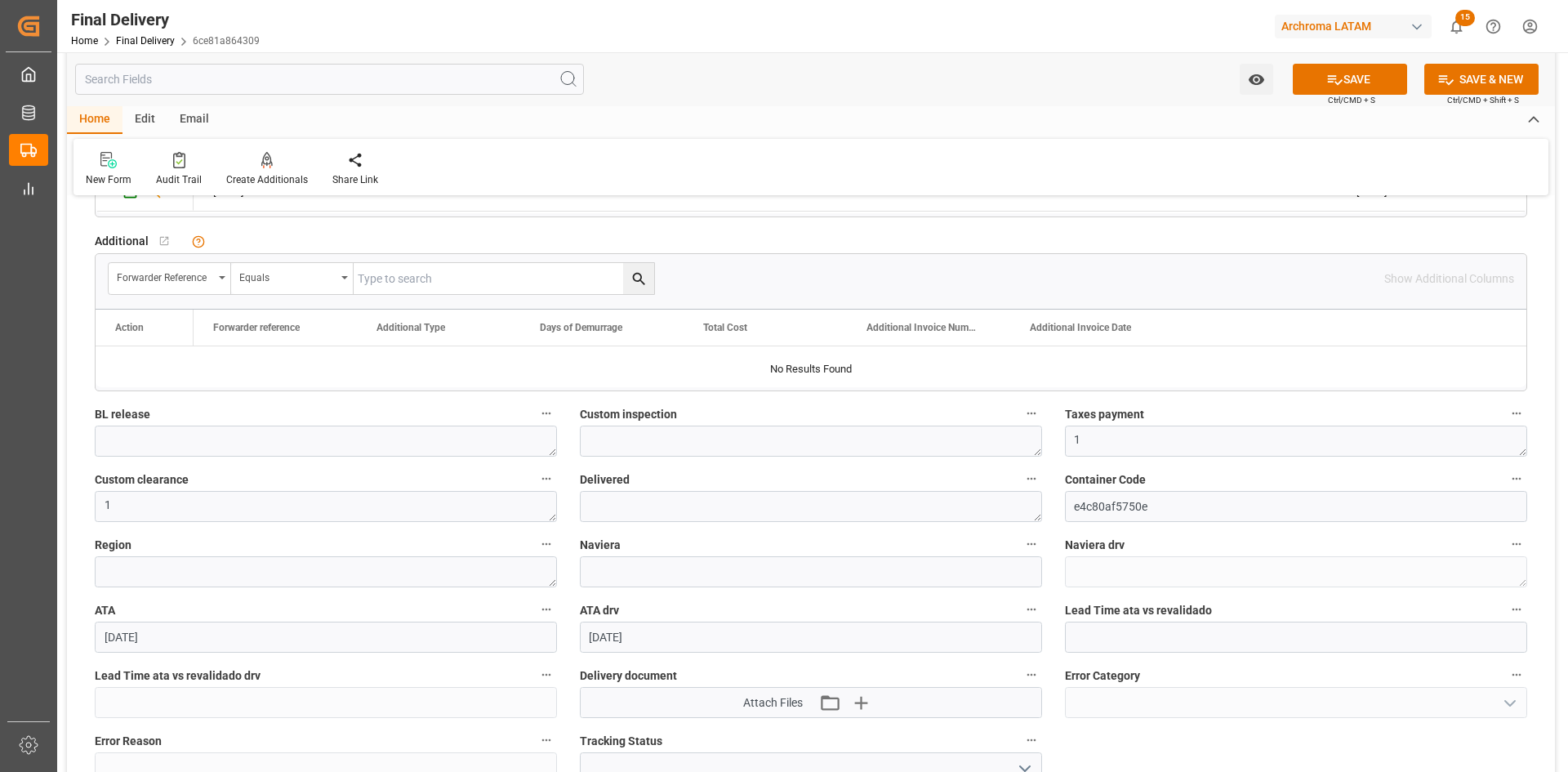
scroll to position [1552, 0]
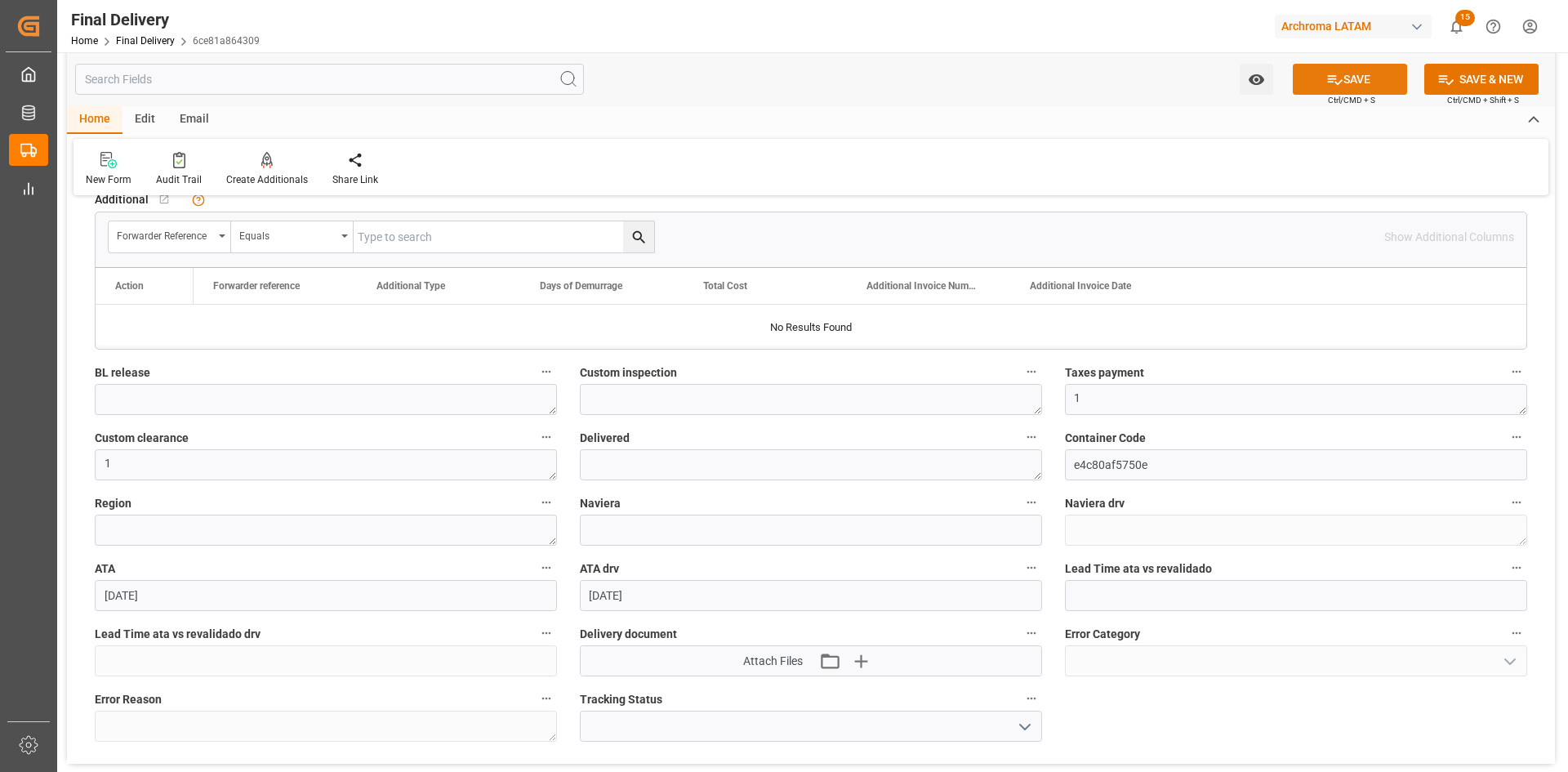
click at [1371, 77] on button "SAVE" at bounding box center [1350, 79] width 115 height 31
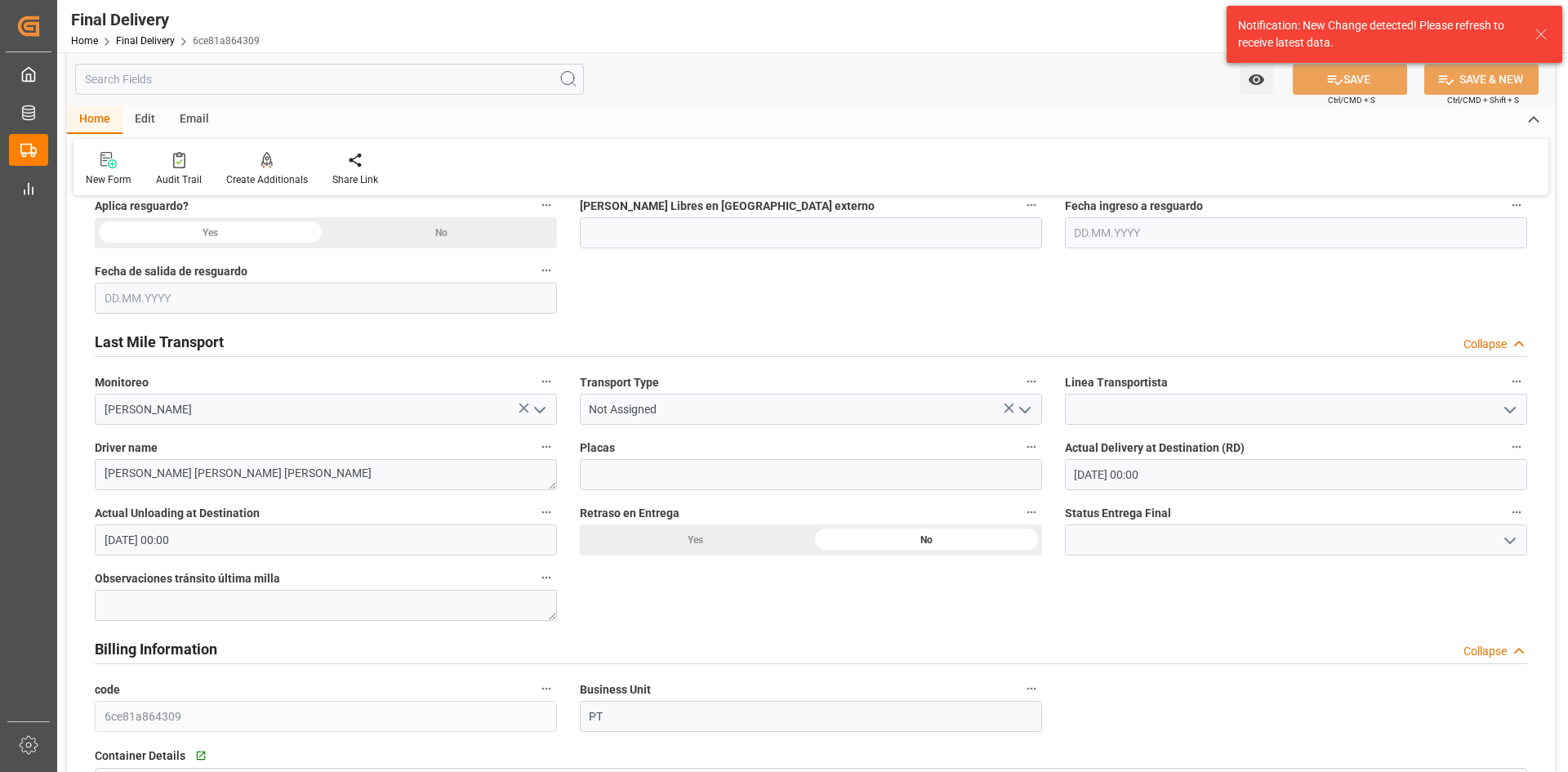
scroll to position [572, 0]
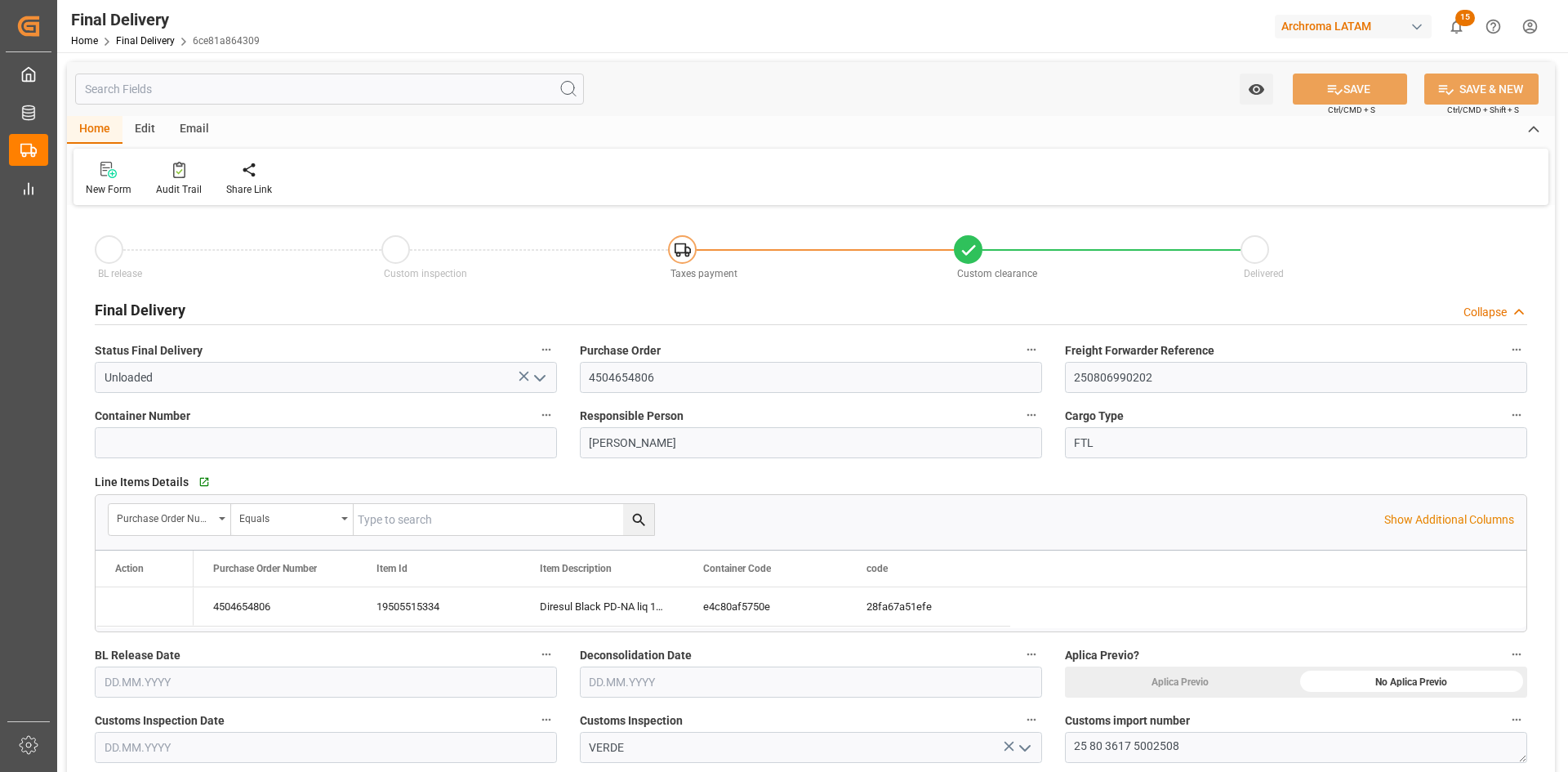
type input "[DATE]"
type input "[DATE] 00:00"
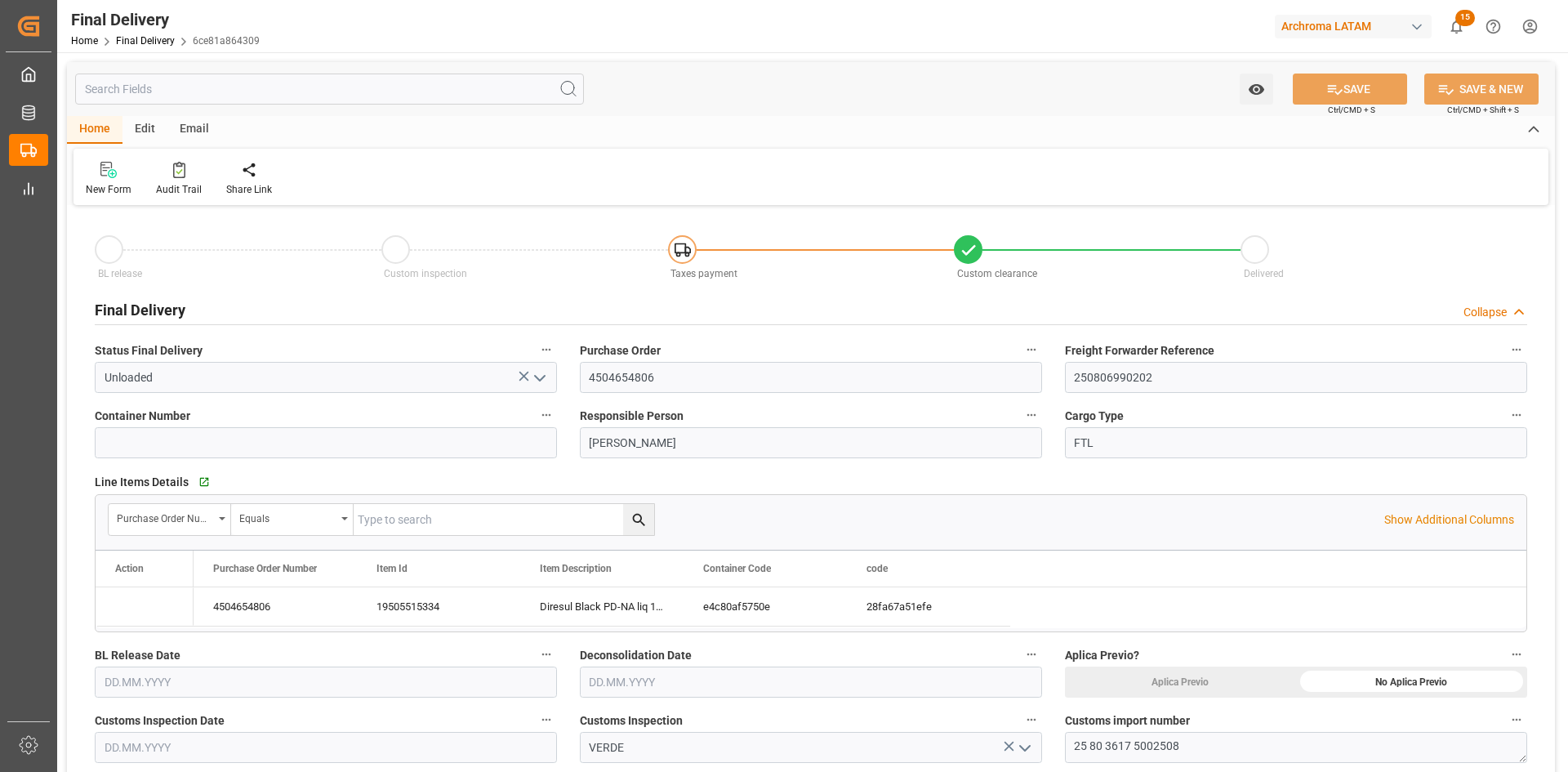
type input "[DATE]"
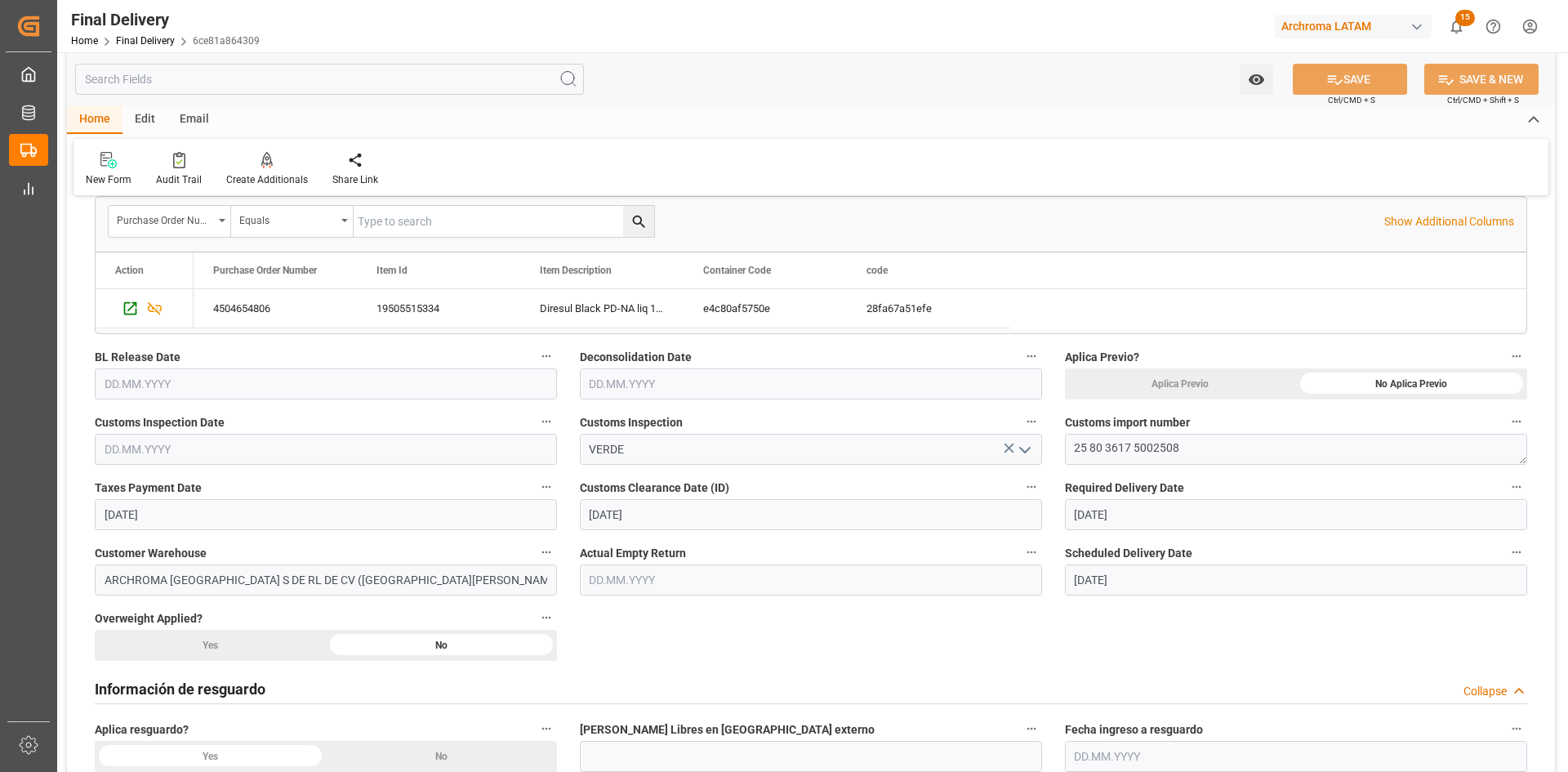
scroll to position [327, 0]
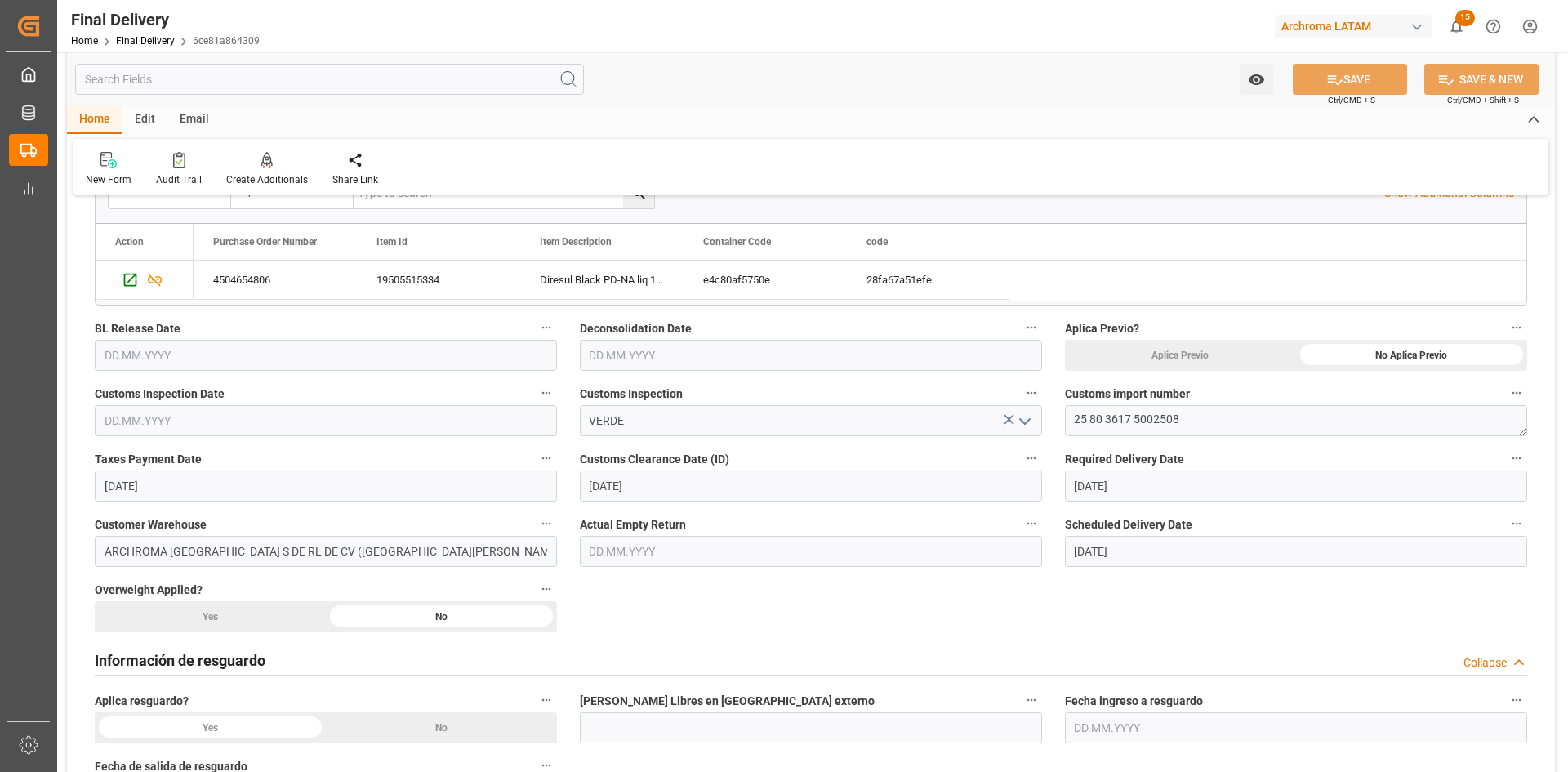
click at [259, 417] on input "text" at bounding box center [326, 421] width 462 height 31
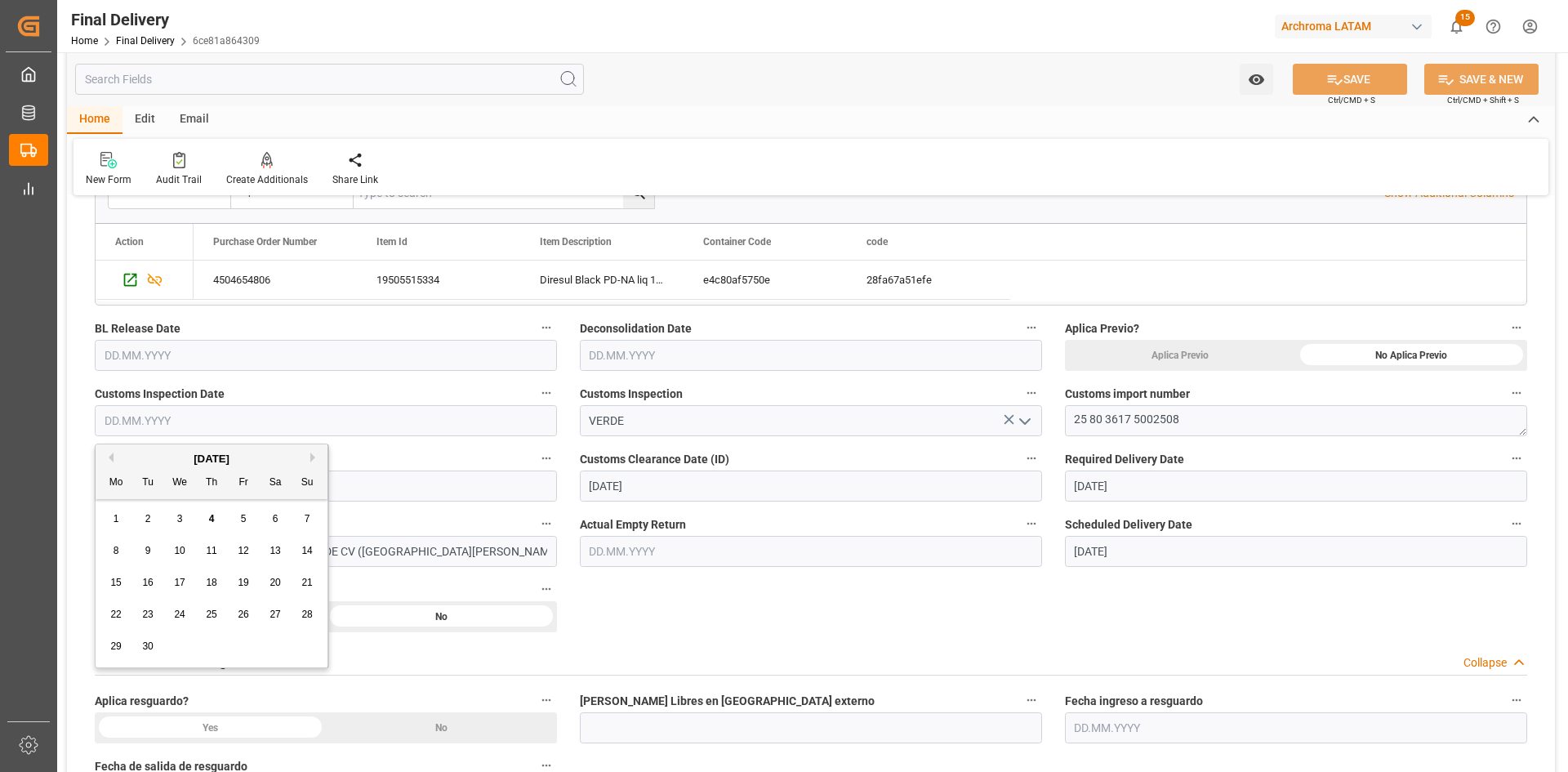
click at [140, 458] on div "[DATE]" at bounding box center [211, 459] width 232 height 16
click at [115, 458] on div "[DATE]" at bounding box center [211, 459] width 232 height 16
click at [112, 459] on button "Previous Month" at bounding box center [109, 458] width 10 height 10
click at [248, 619] on span "22" at bounding box center [242, 614] width 11 height 11
type input "[DATE]"
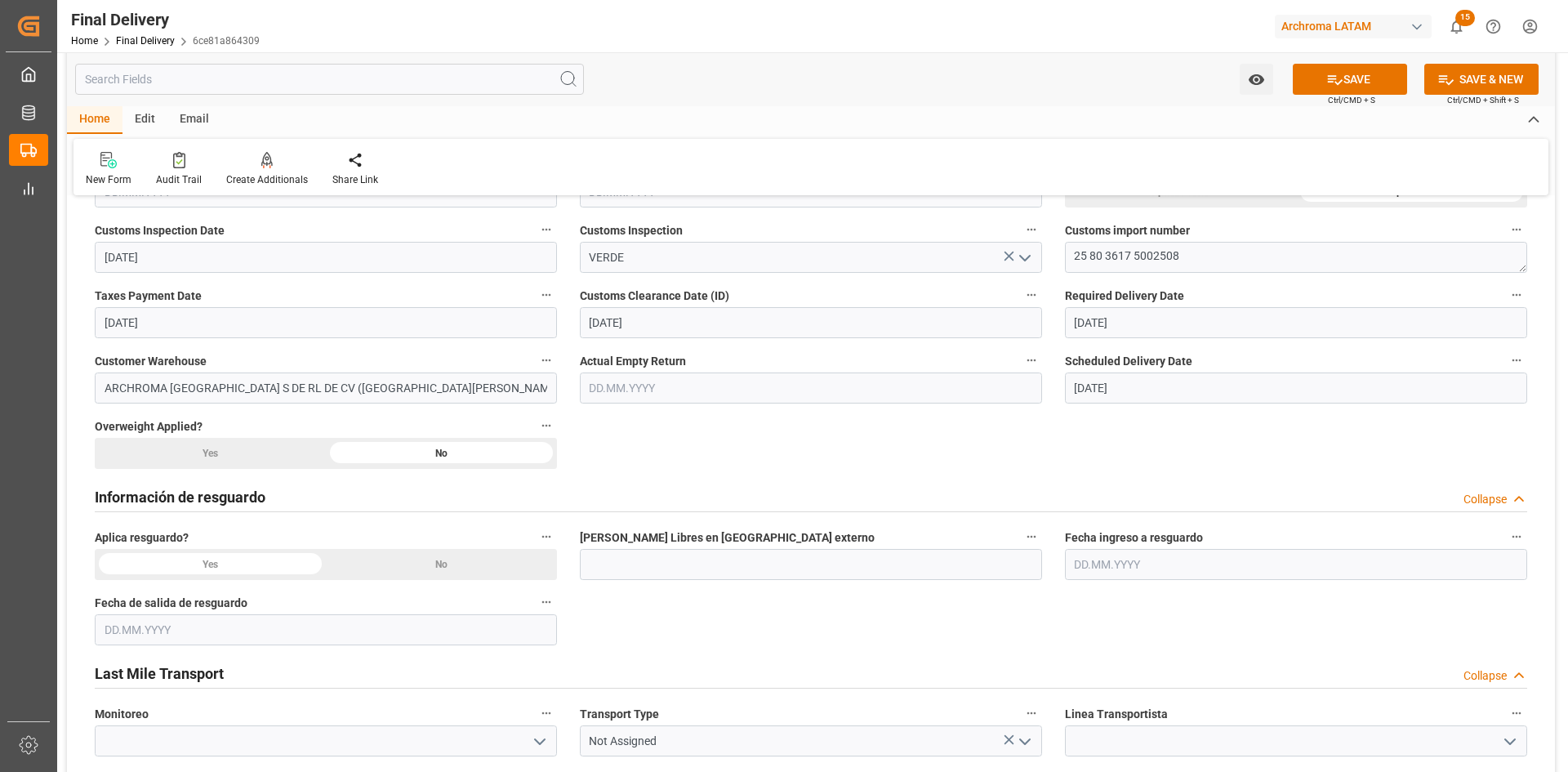
scroll to position [572, 0]
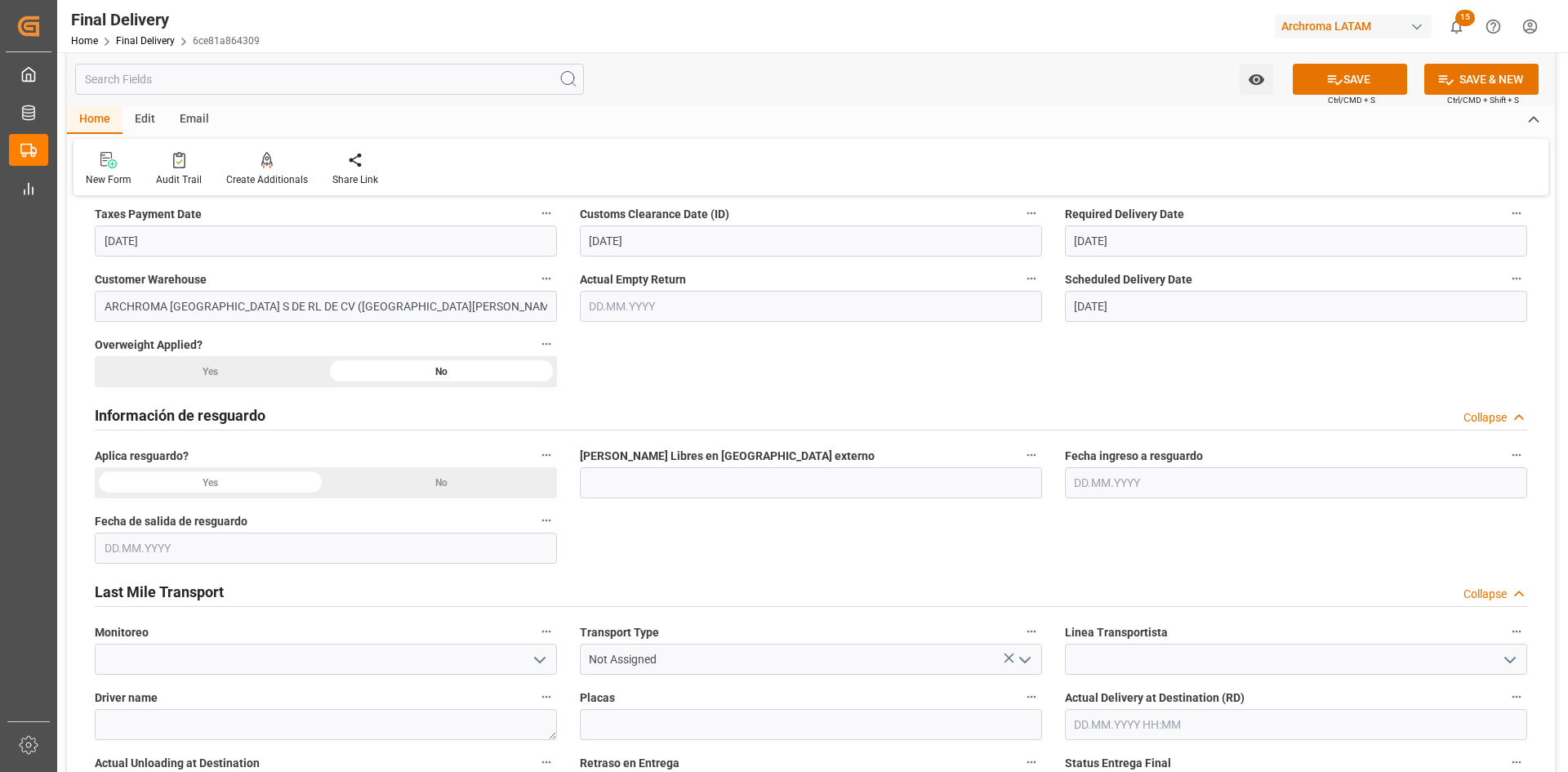
click at [483, 485] on div "No" at bounding box center [441, 483] width 231 height 31
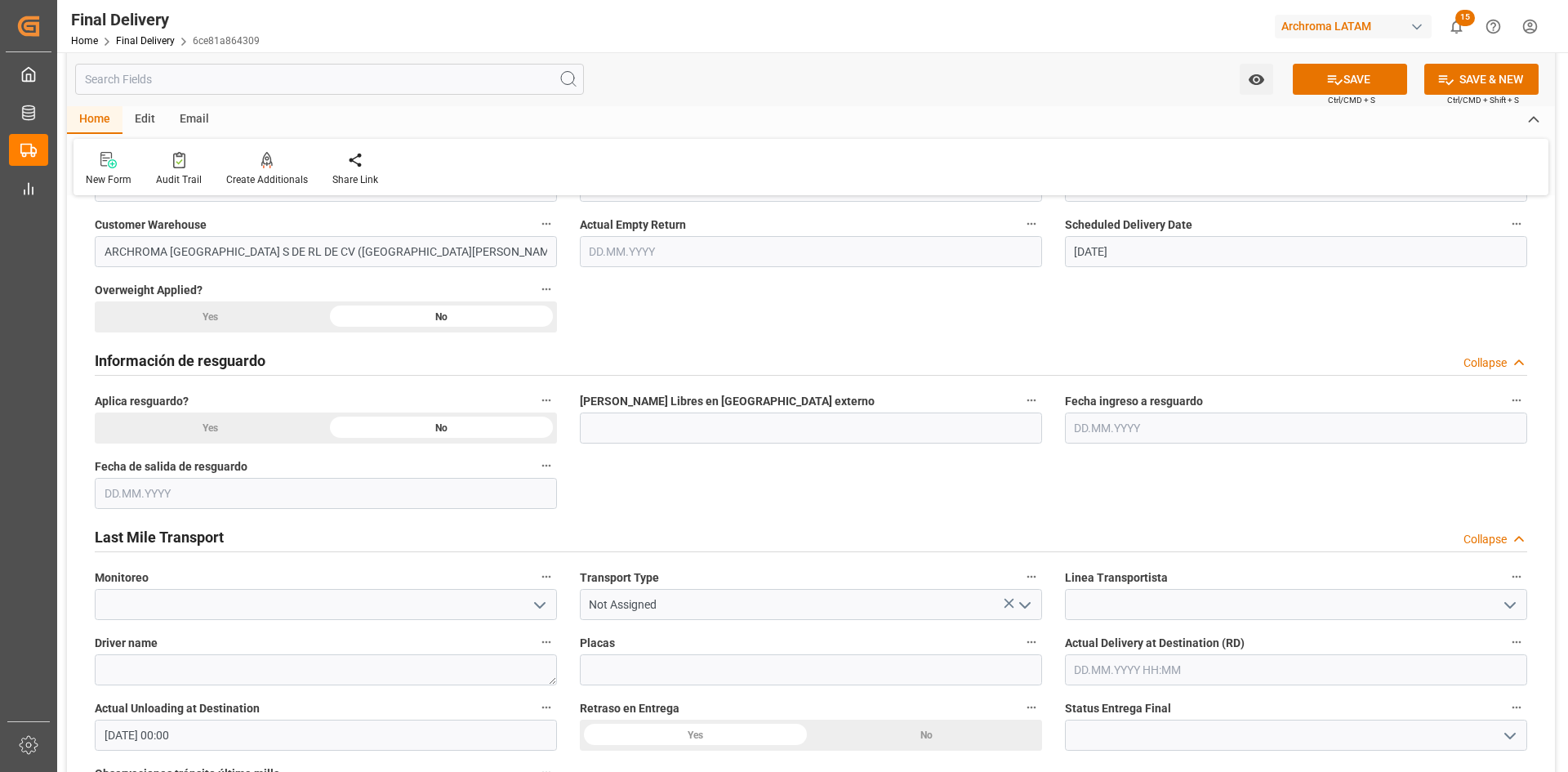
scroll to position [817, 0]
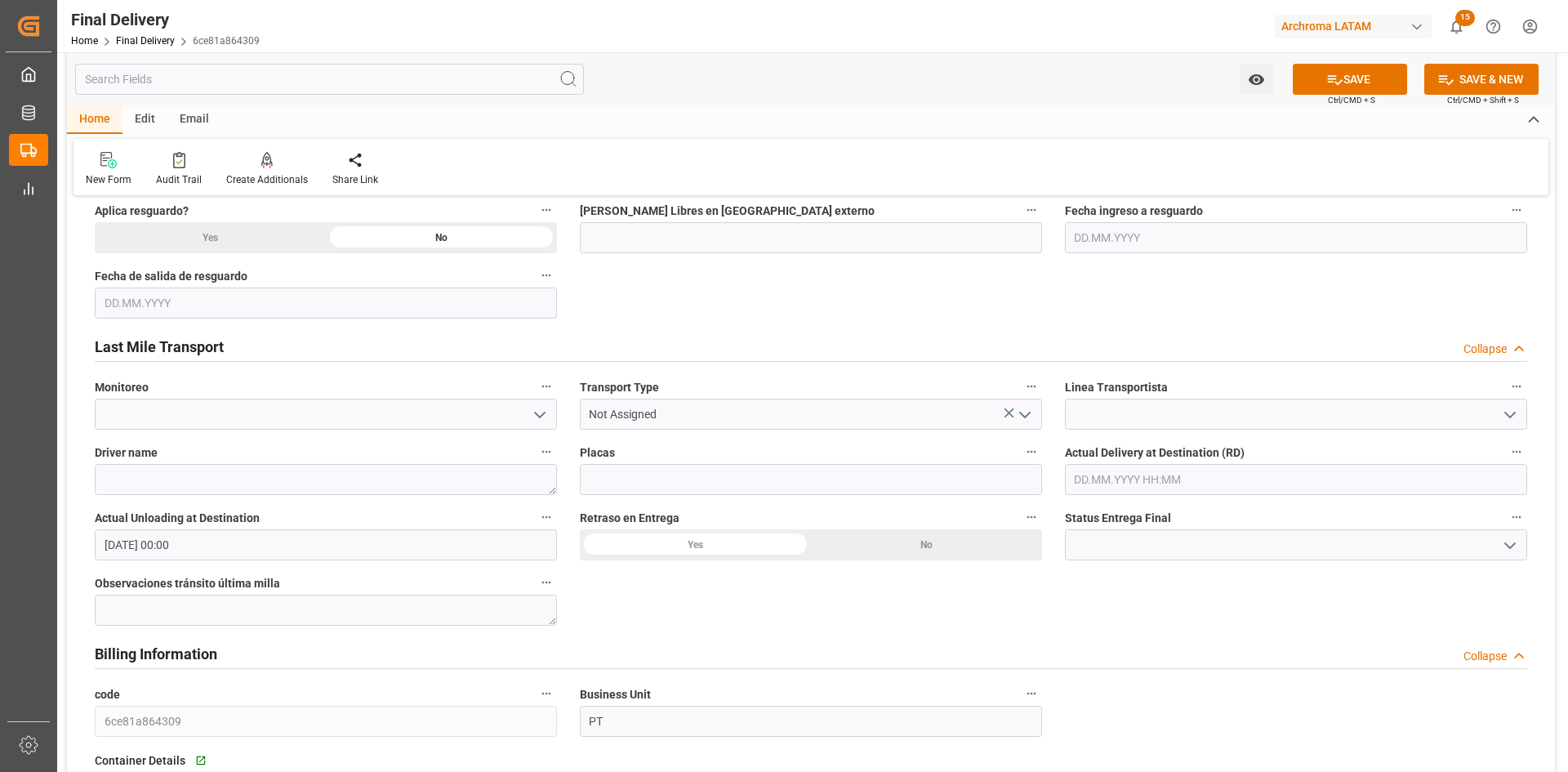
click at [542, 405] on icon "open menu" at bounding box center [540, 415] width 20 height 20
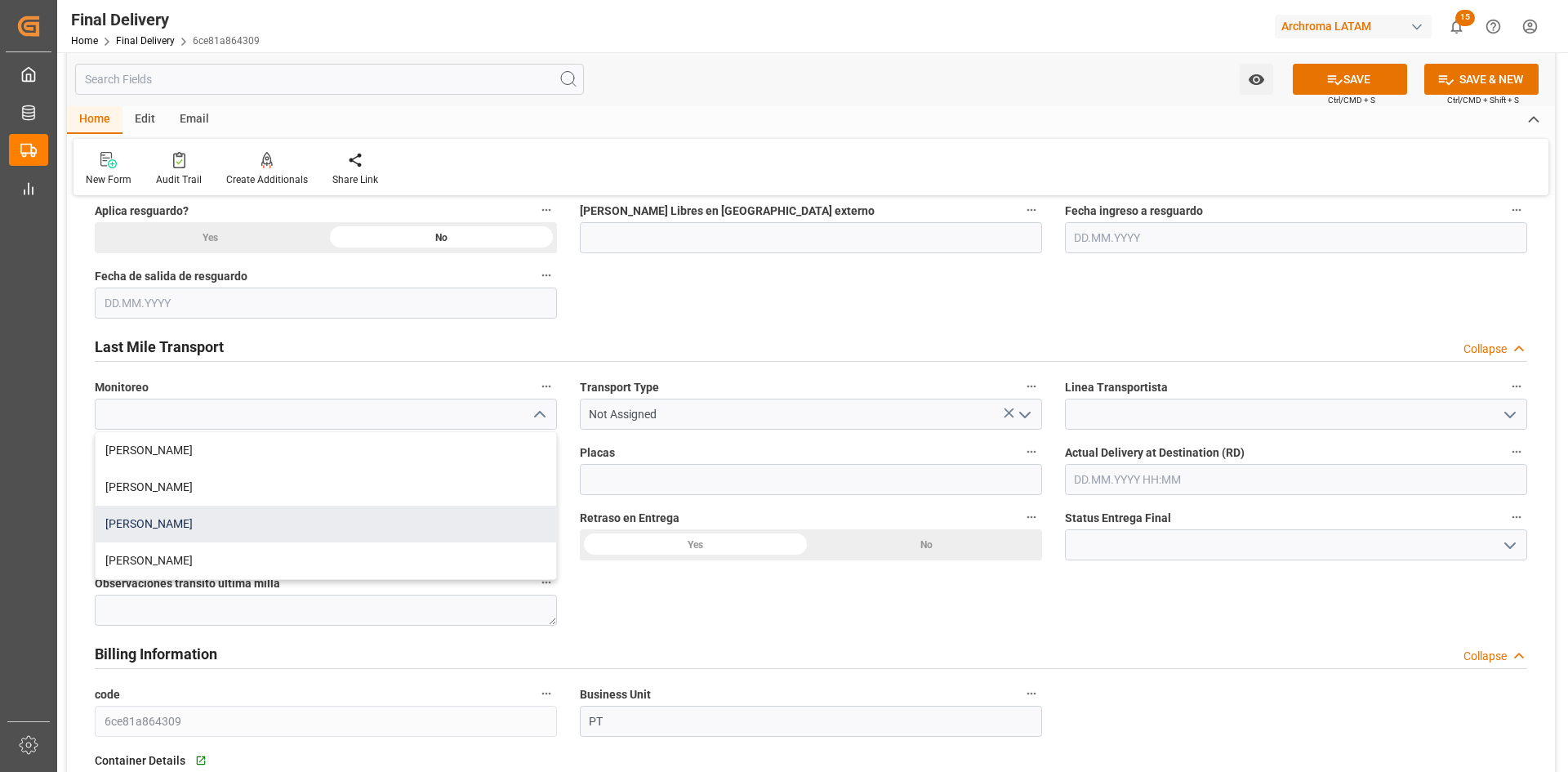
click at [240, 526] on div "[PERSON_NAME]" at bounding box center [326, 524] width 461 height 37
type input "[PERSON_NAME]"
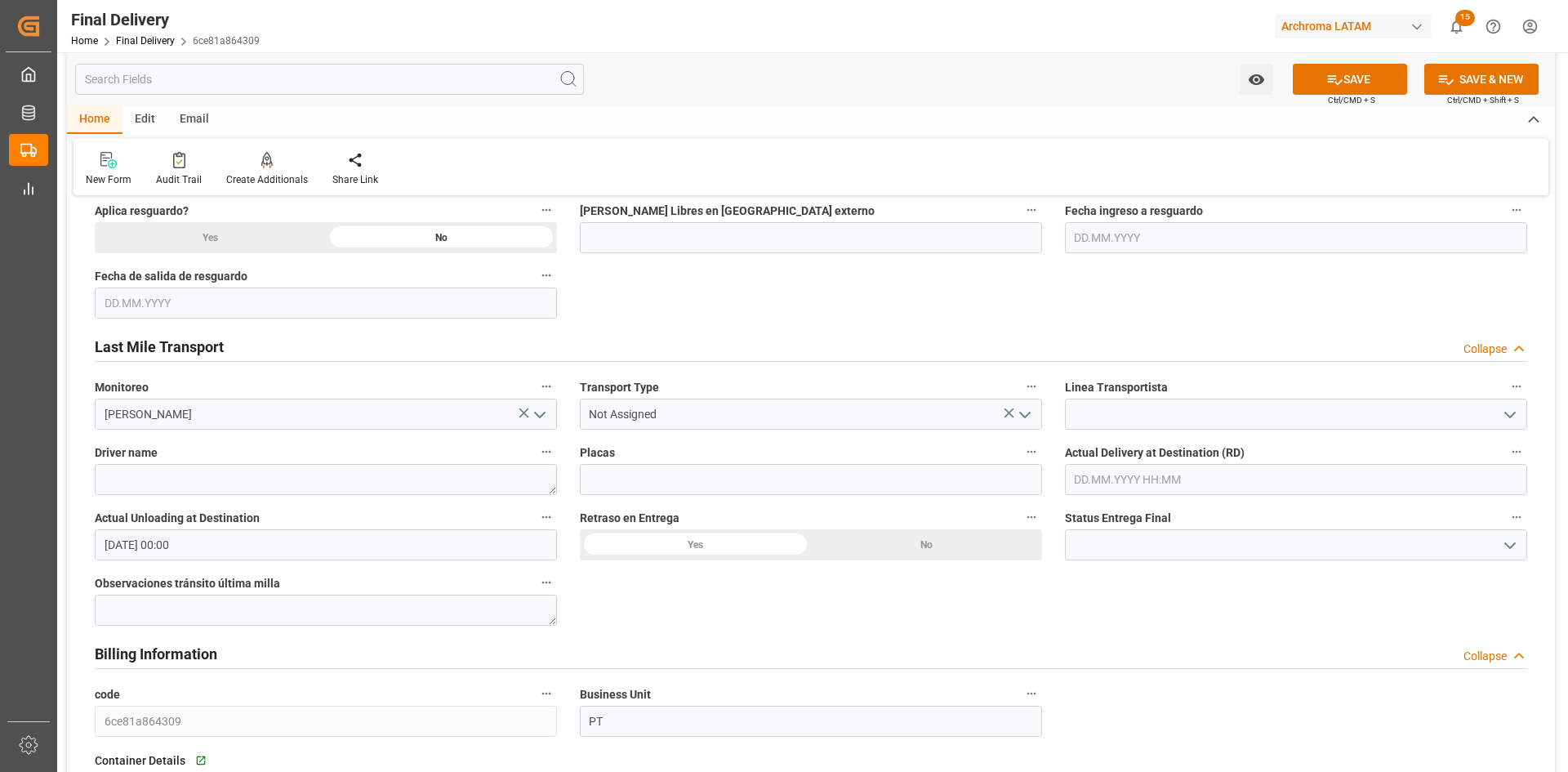
click at [1027, 413] on icon "open menu" at bounding box center [1025, 415] width 20 height 20
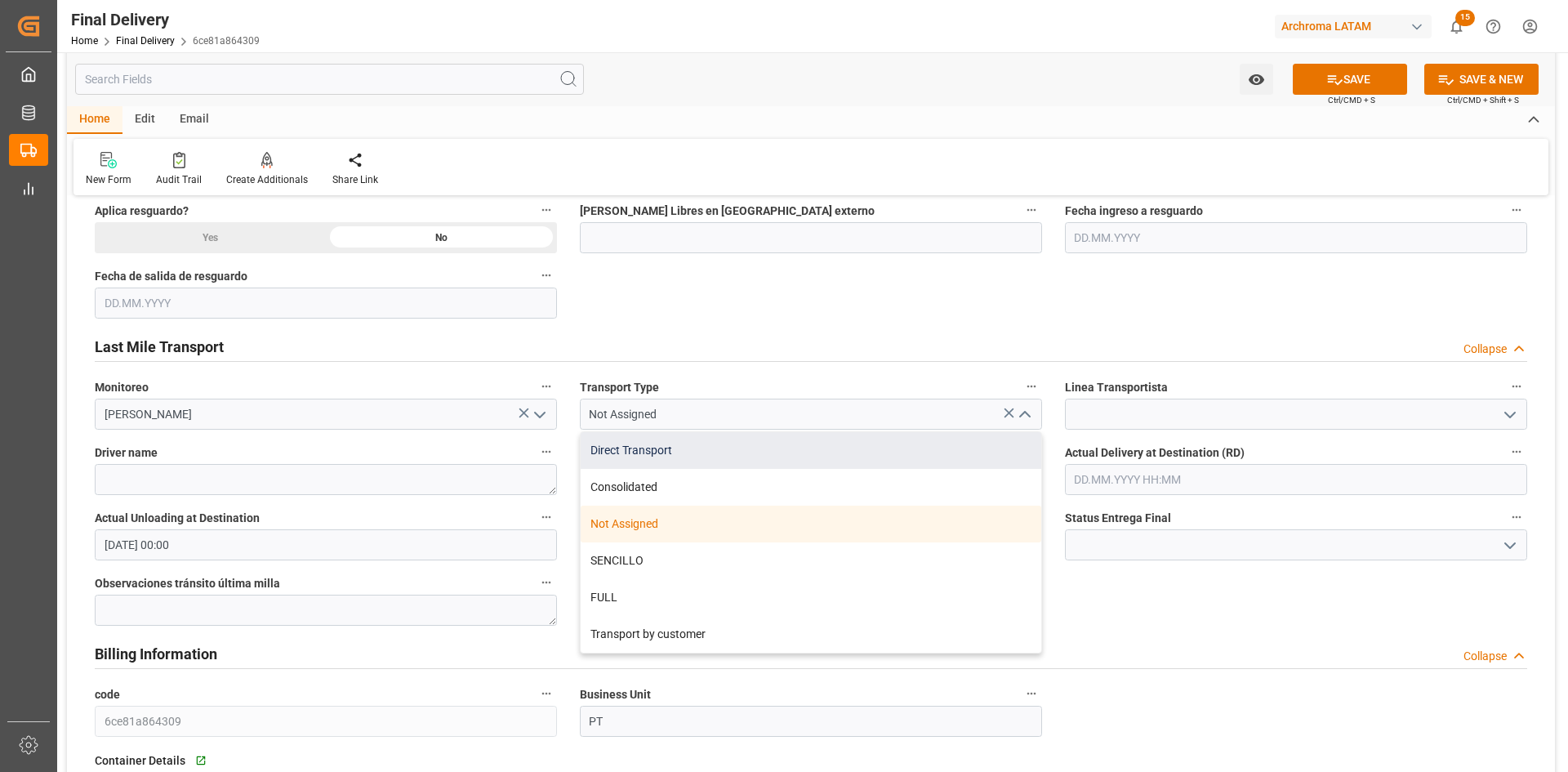
click at [710, 445] on div "Direct Transport" at bounding box center [811, 450] width 461 height 37
type input "Direct Transport"
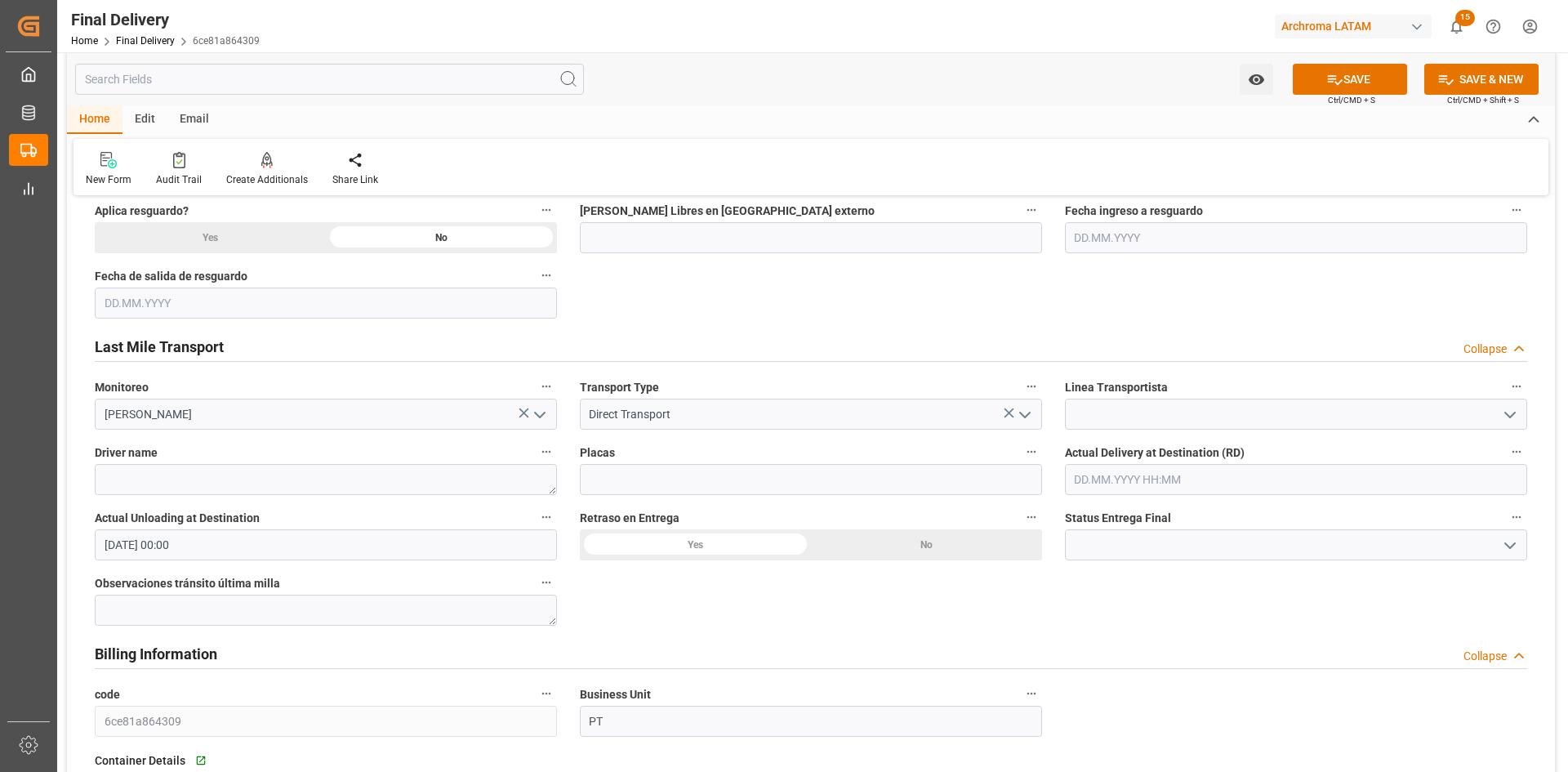
click at [1506, 413] on polyline "open menu" at bounding box center [1510, 415] width 10 height 5
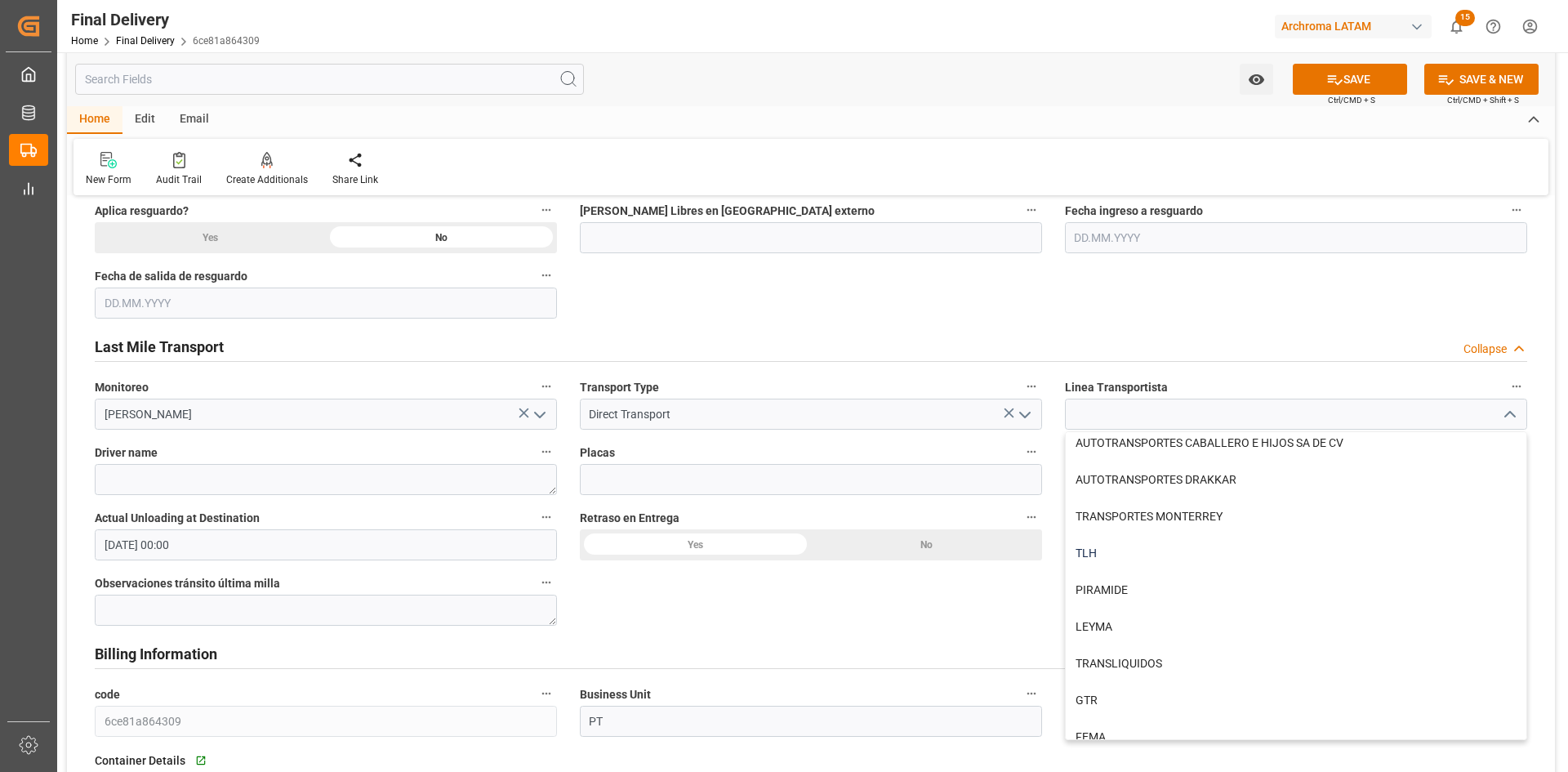
scroll to position [735, 0]
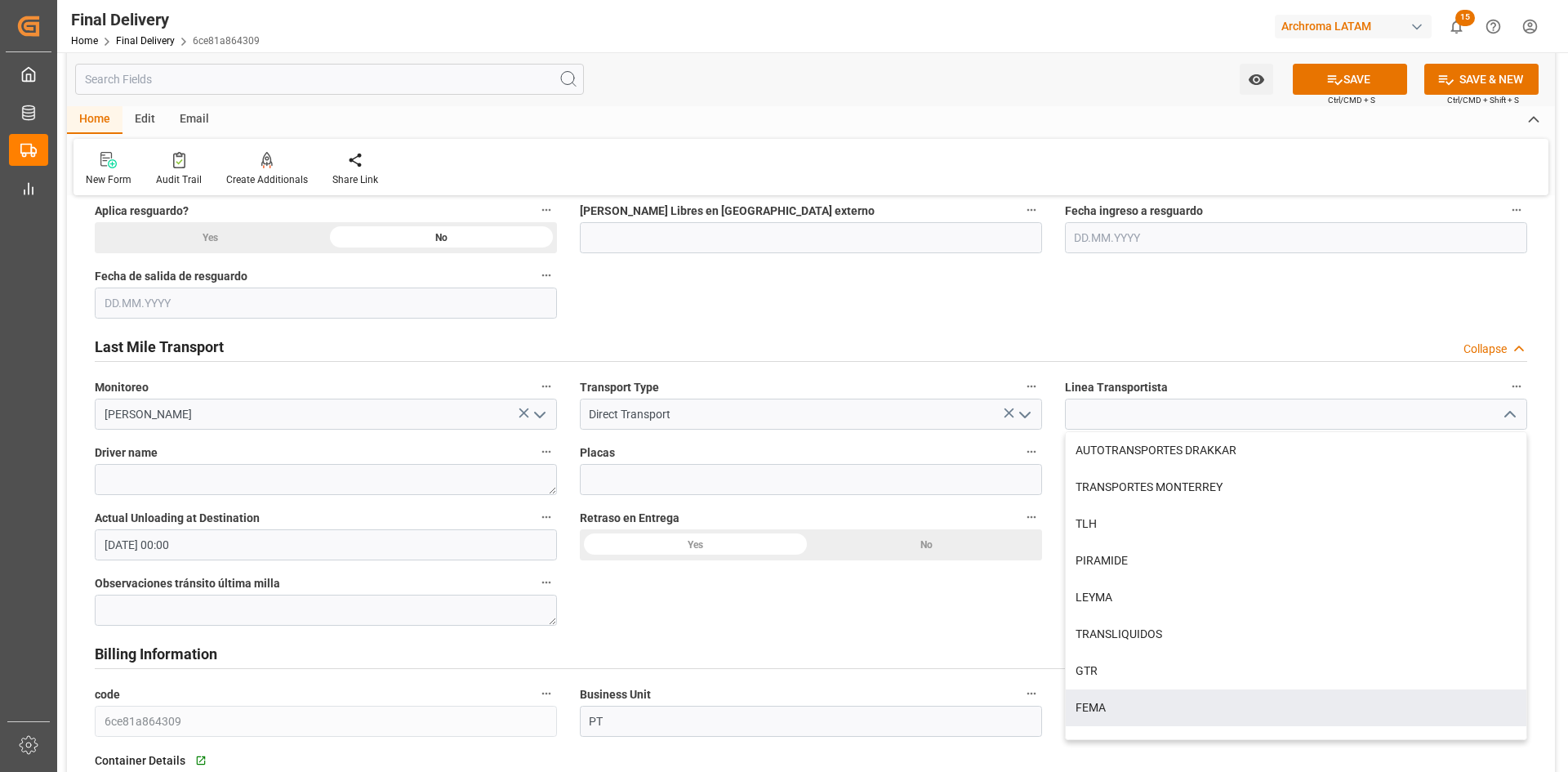
drag, startPoint x: 1138, startPoint y: 698, endPoint x: 1105, endPoint y: 698, distance: 33.0
click at [1137, 698] on div "FEMA" at bounding box center [1295, 707] width 461 height 37
type input "FEMA"
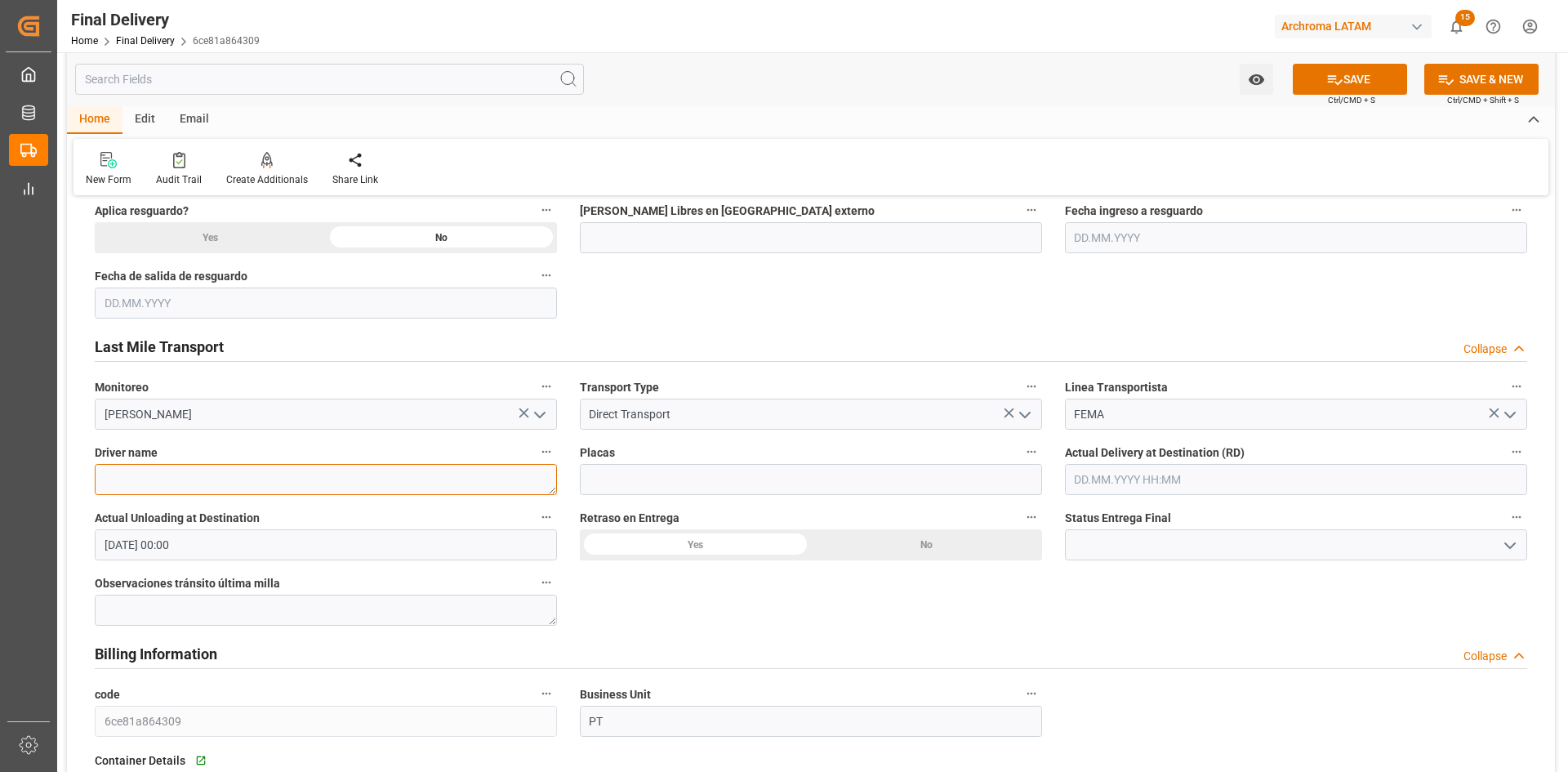
click at [192, 469] on textarea at bounding box center [326, 480] width 462 height 31
type textarea "Luis Francisco Marure Salazar"
click at [1141, 483] on input "text" at bounding box center [1295, 480] width 462 height 31
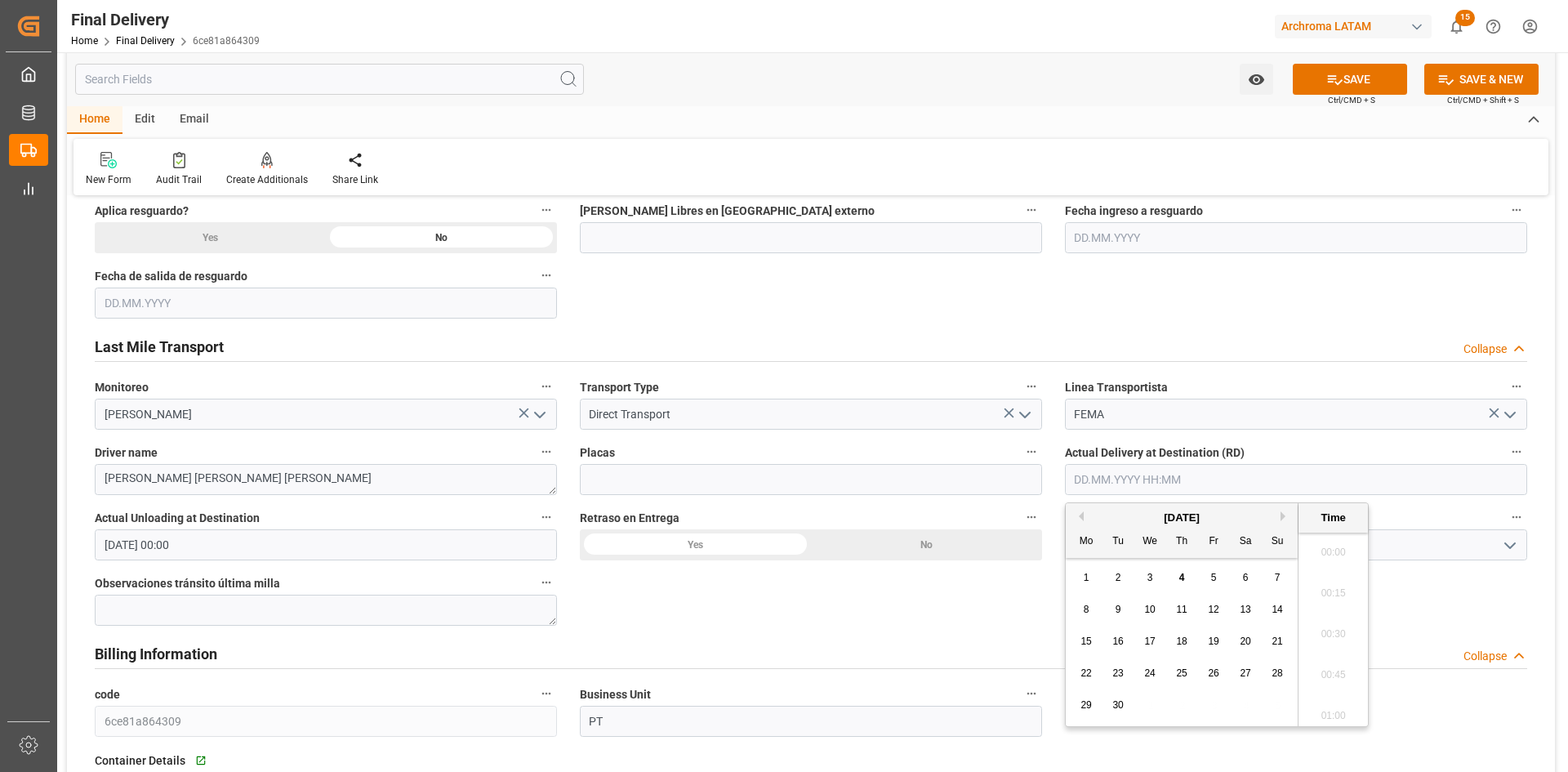
scroll to position [2171, 0]
click at [1082, 518] on button "Previous Month" at bounding box center [1079, 517] width 10 height 10
click at [1086, 702] on span "25" at bounding box center [1085, 705] width 11 height 11
type input "25.08.2025 00:00"
click at [824, 599] on div "BL release Custom inspection Taxes payment Custom clearance Delivered Final Del…" at bounding box center [811, 446] width 1488 height 2106
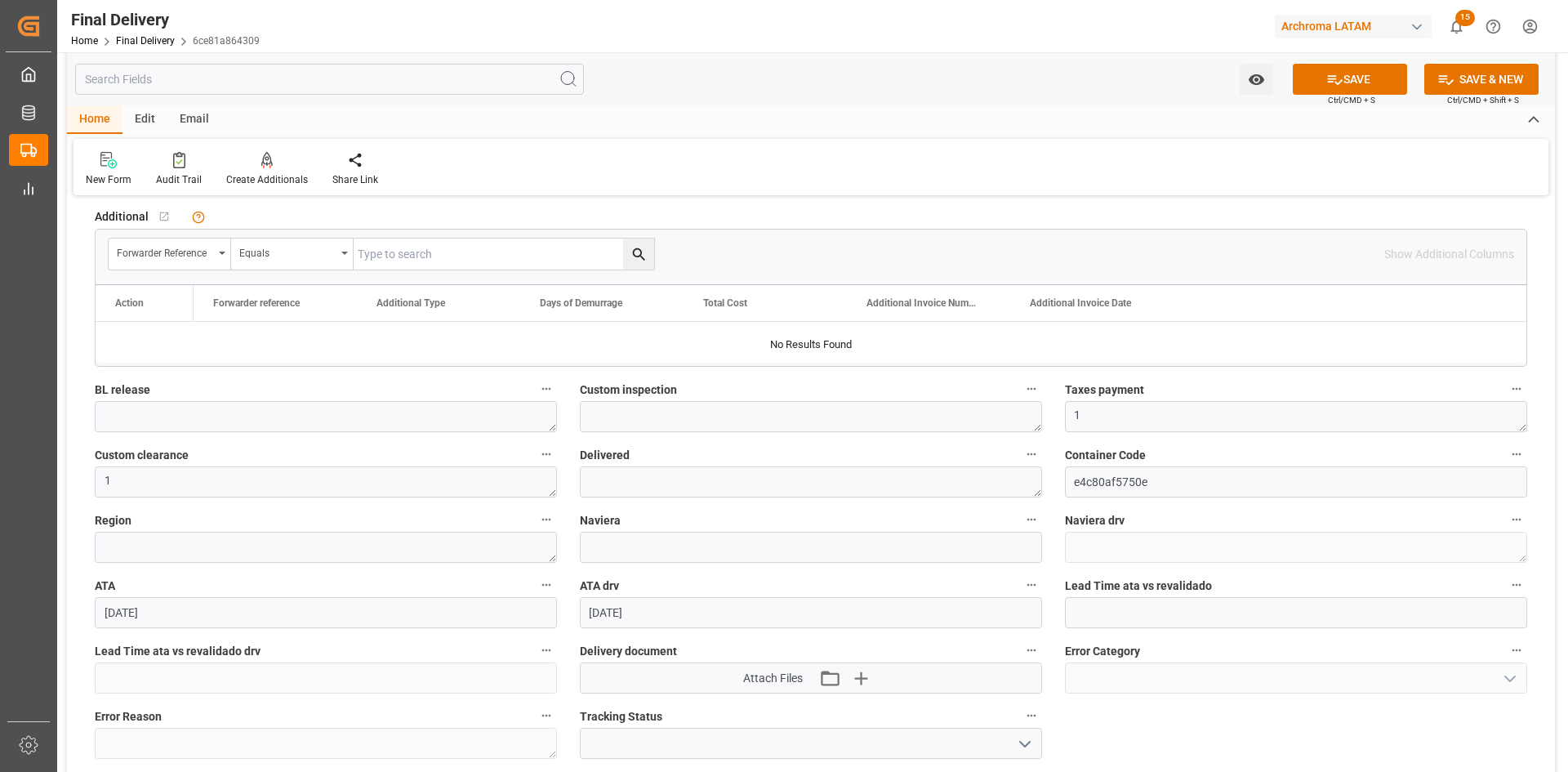
scroll to position [1552, 0]
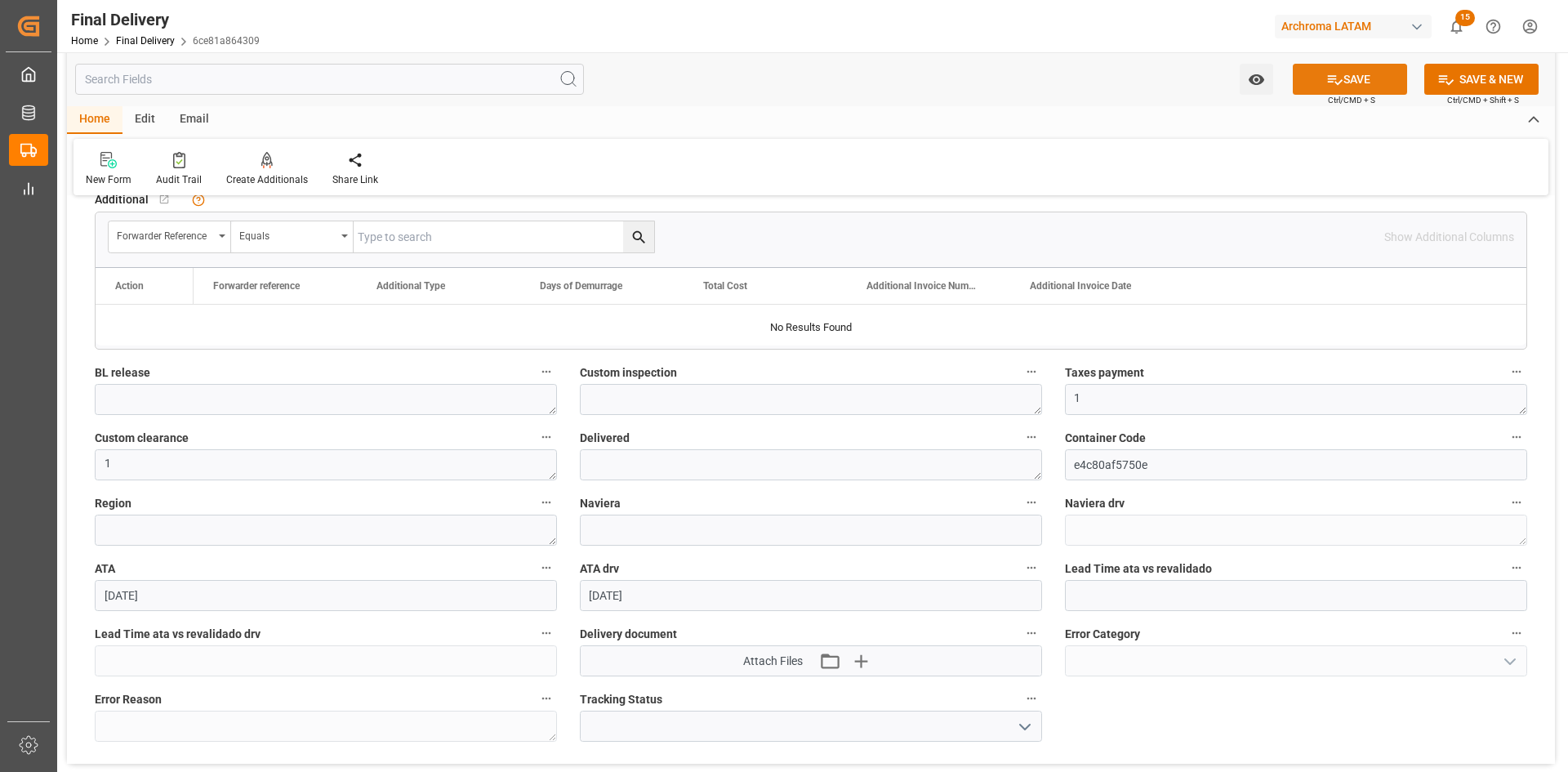
click at [1313, 86] on button "SAVE" at bounding box center [1350, 79] width 115 height 31
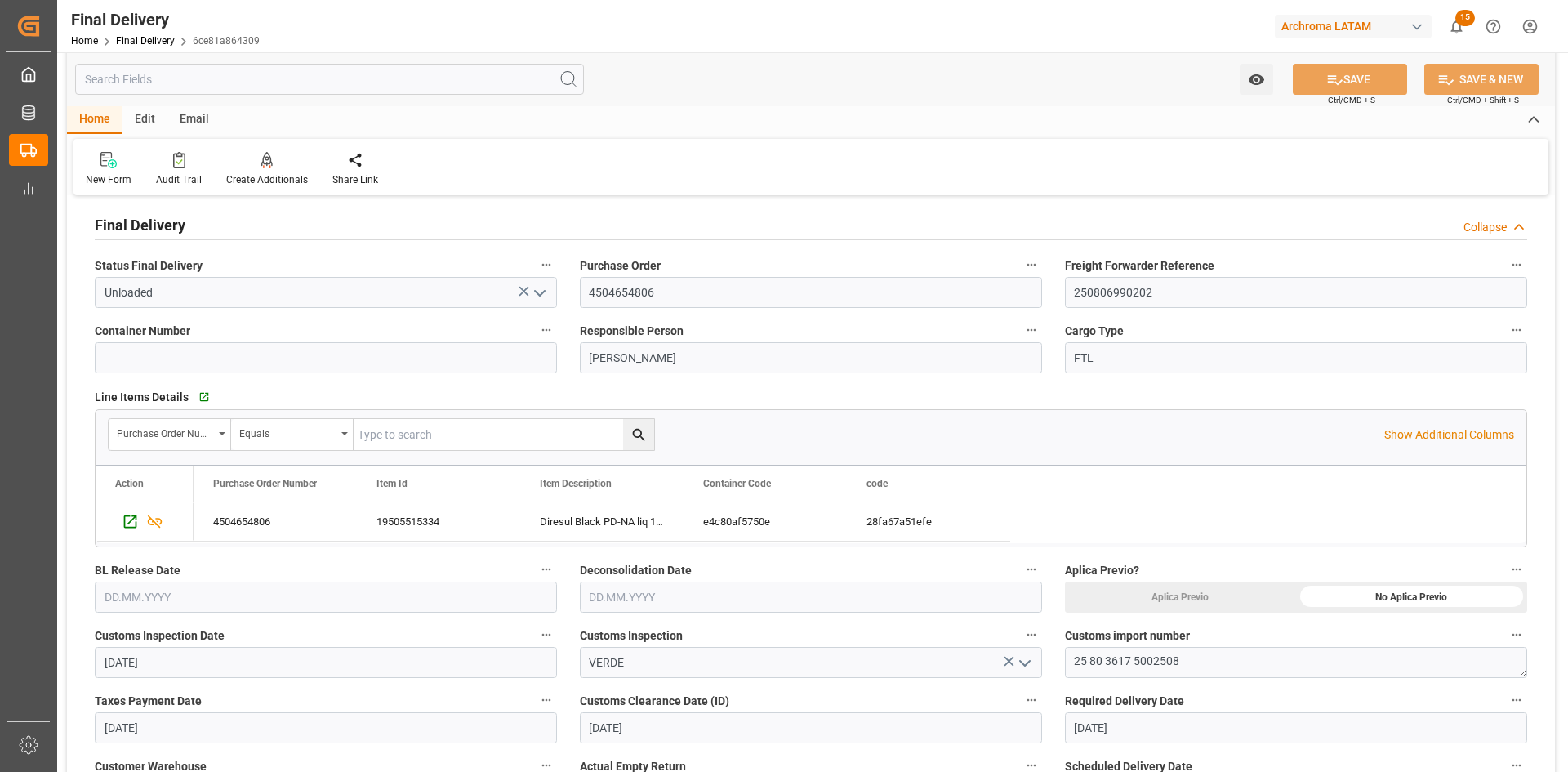
scroll to position [0, 0]
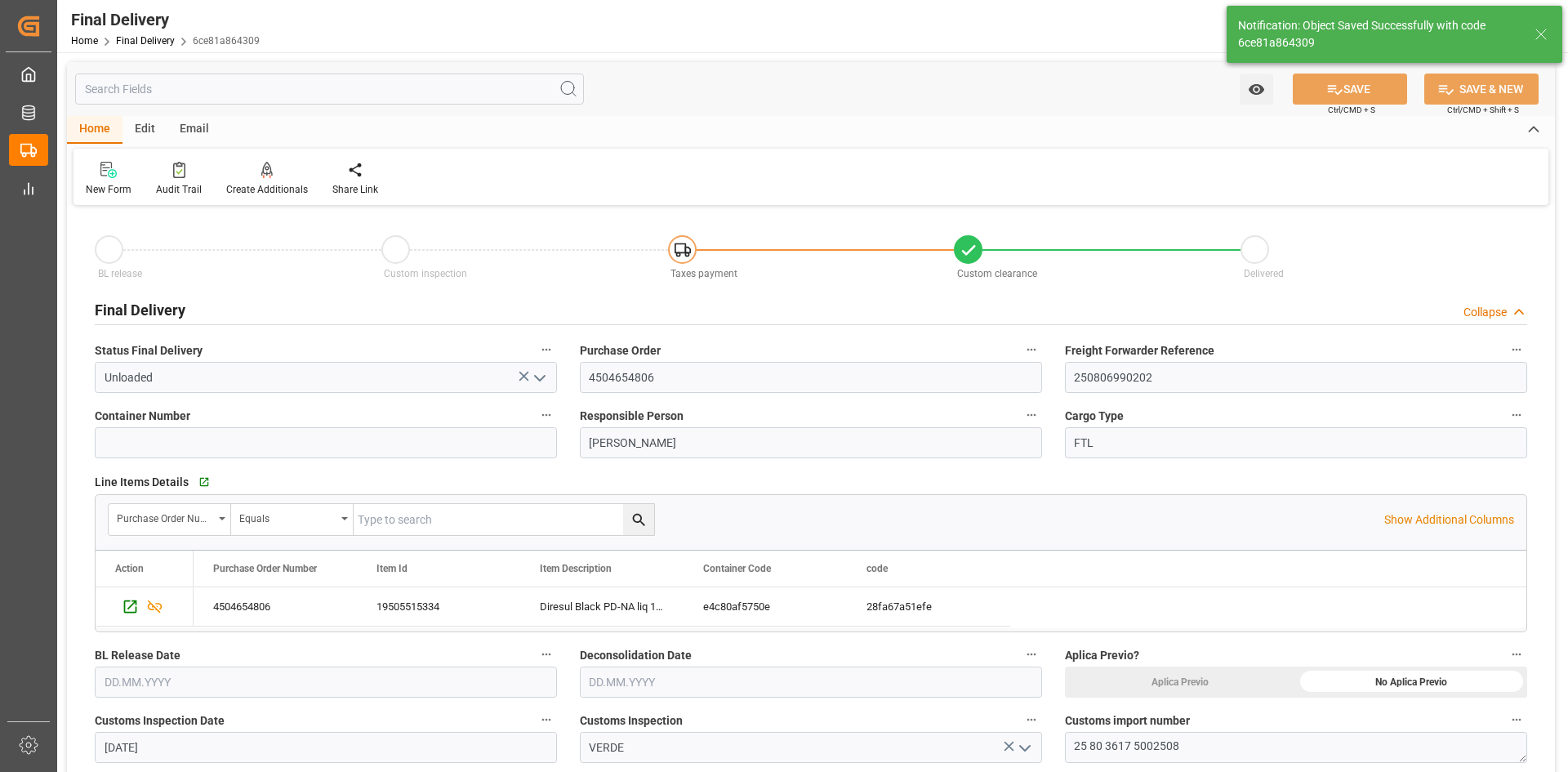
type textarea "Luis Francisco Marure Salazar"
type textarea "1"
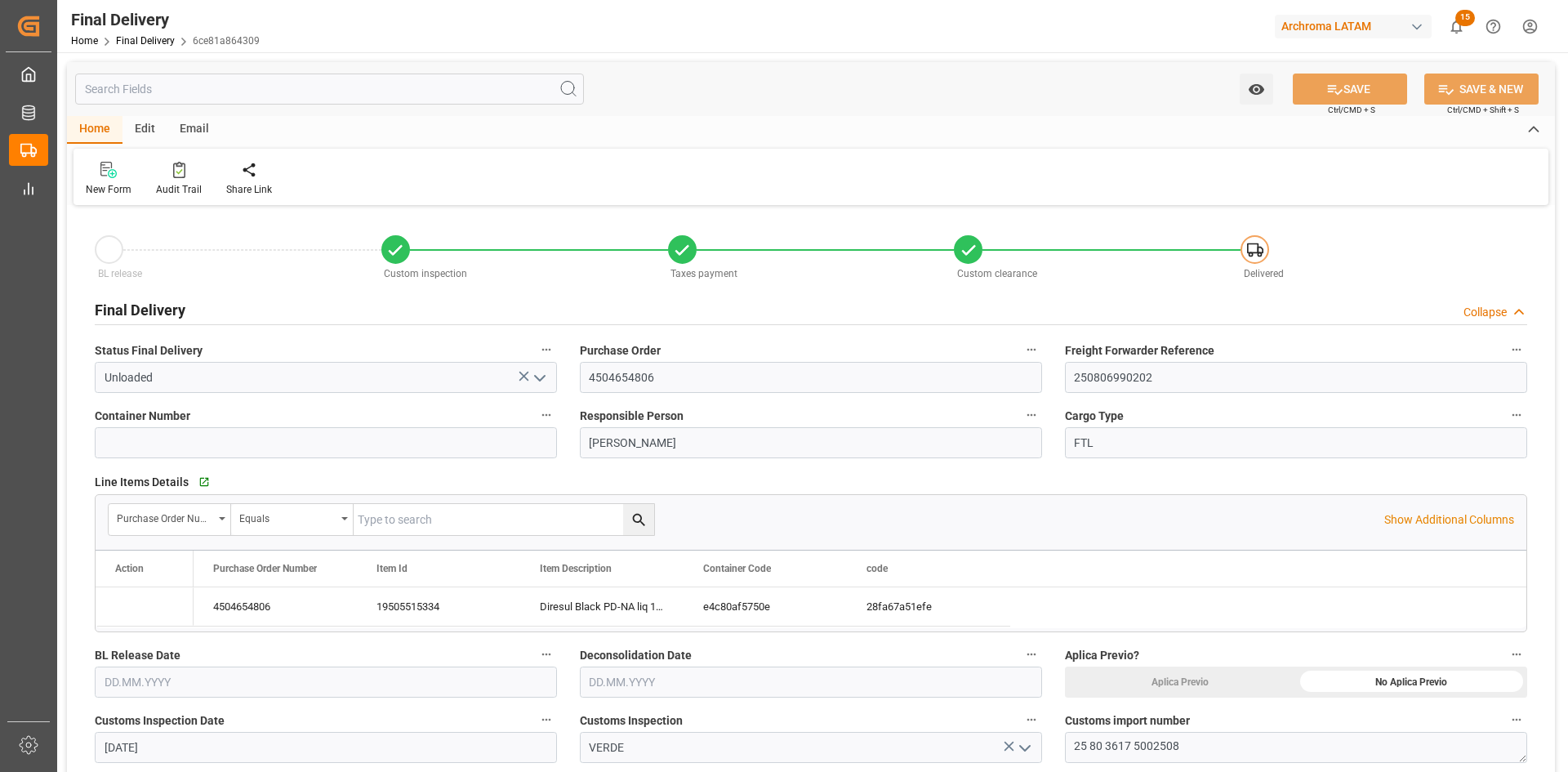
type input "[DATE]"
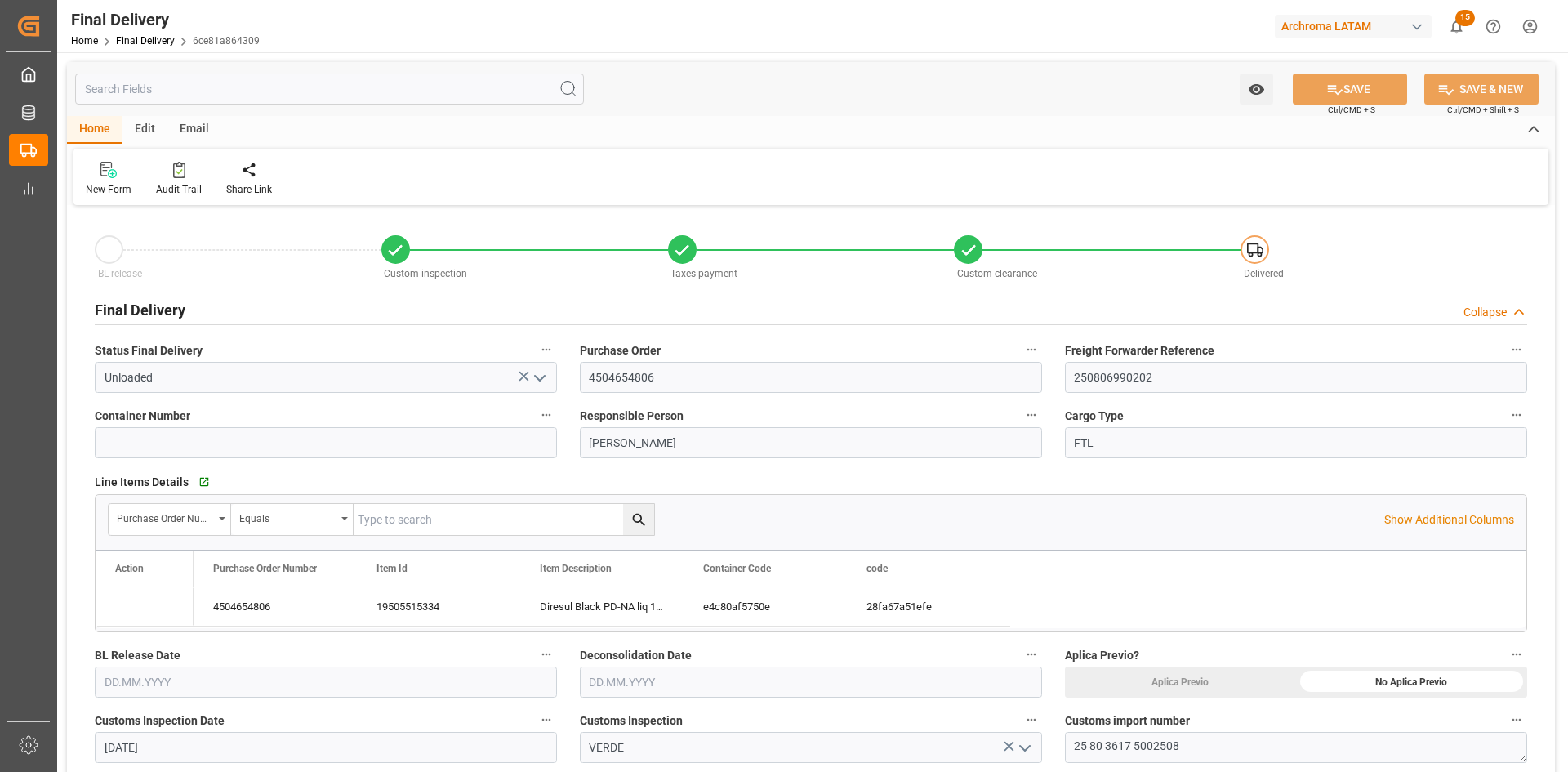
type input "[DATE] 00:00"
type input "[DATE]"
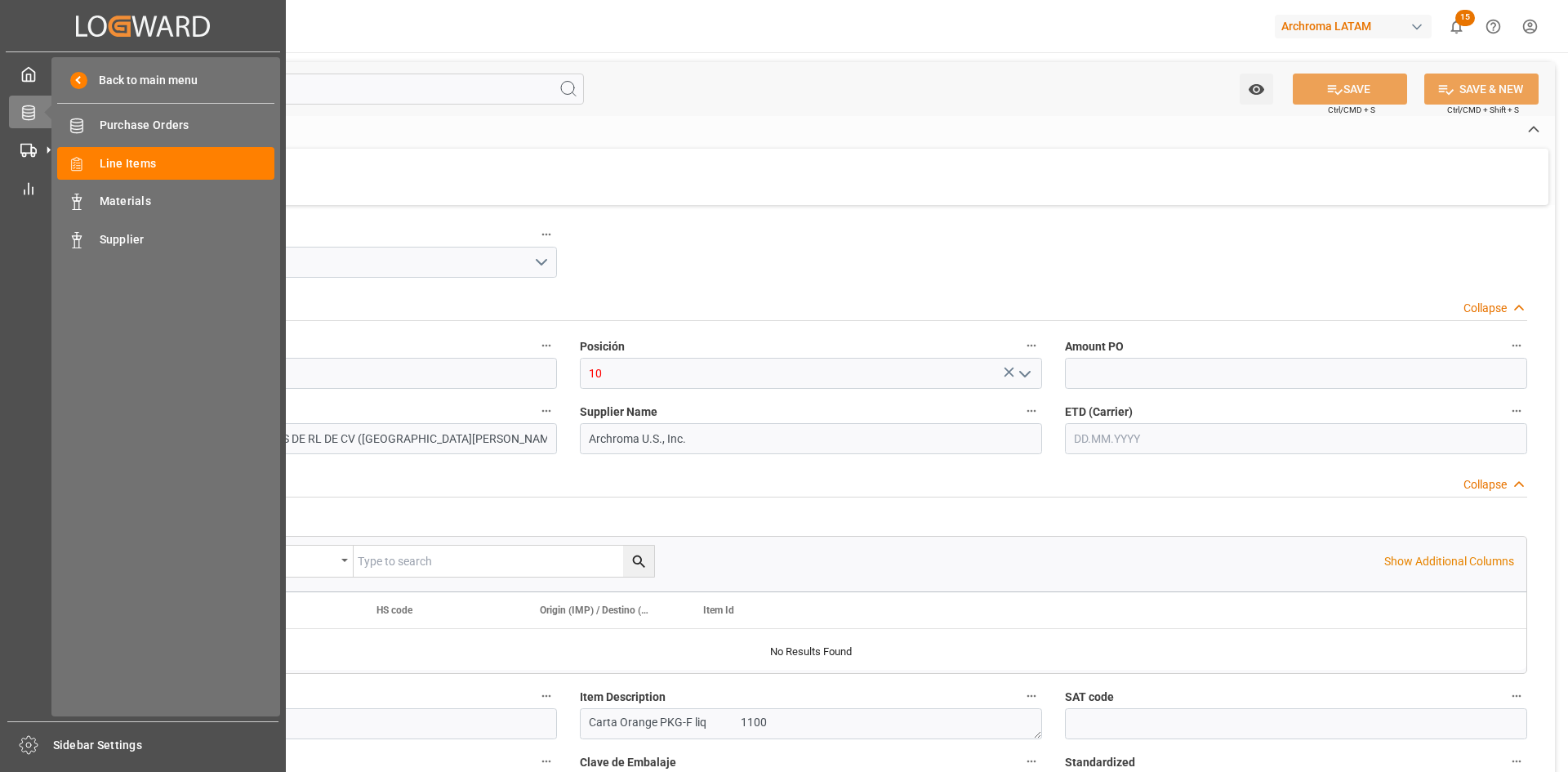
type input "1"
type input "12352400"
type input "1100"
type input "1584"
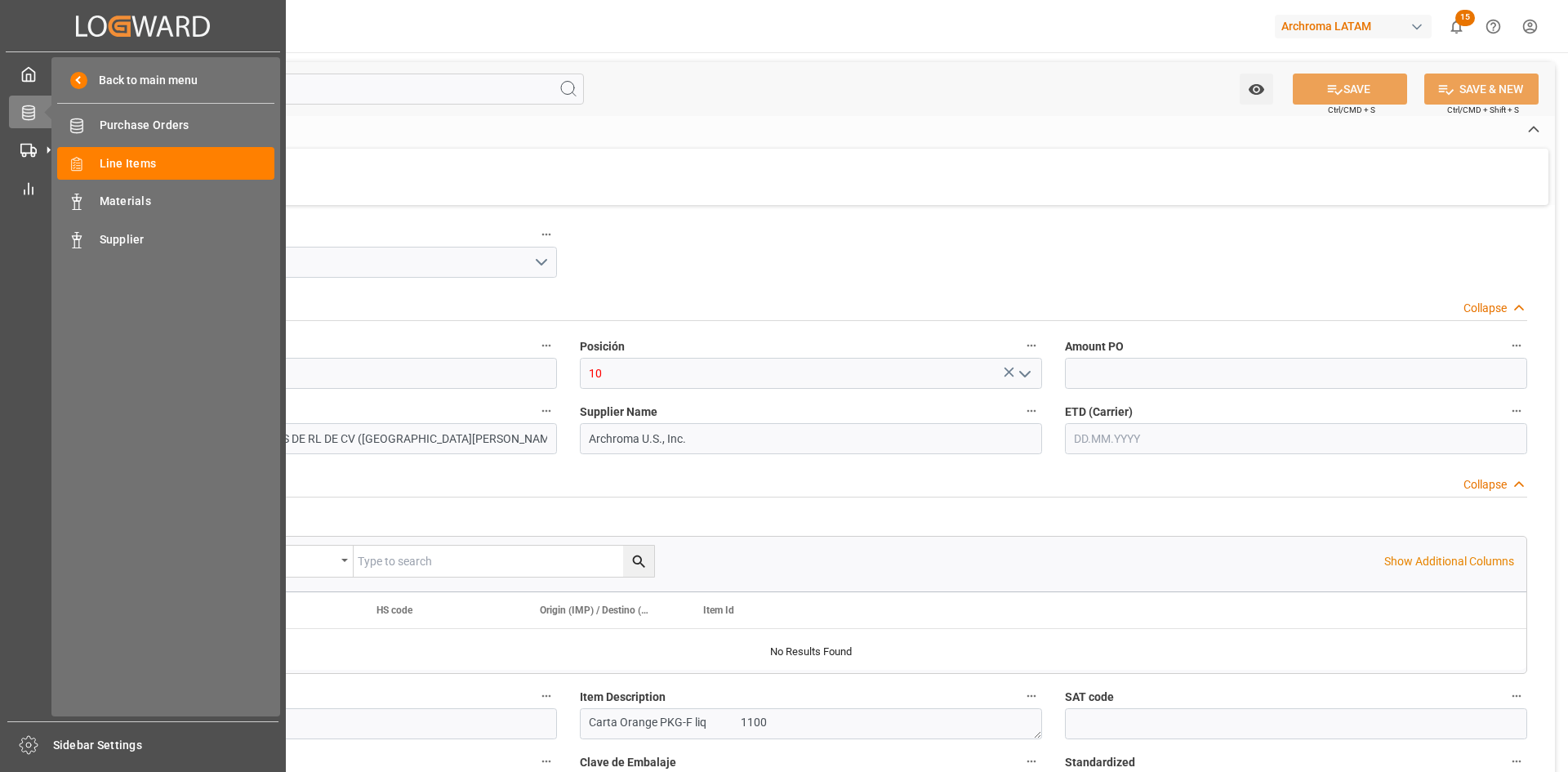
type input "3204140599"
type input "[DATE]"
type input "04.09.2025 20:01"
type input "19.08.2025 22:47"
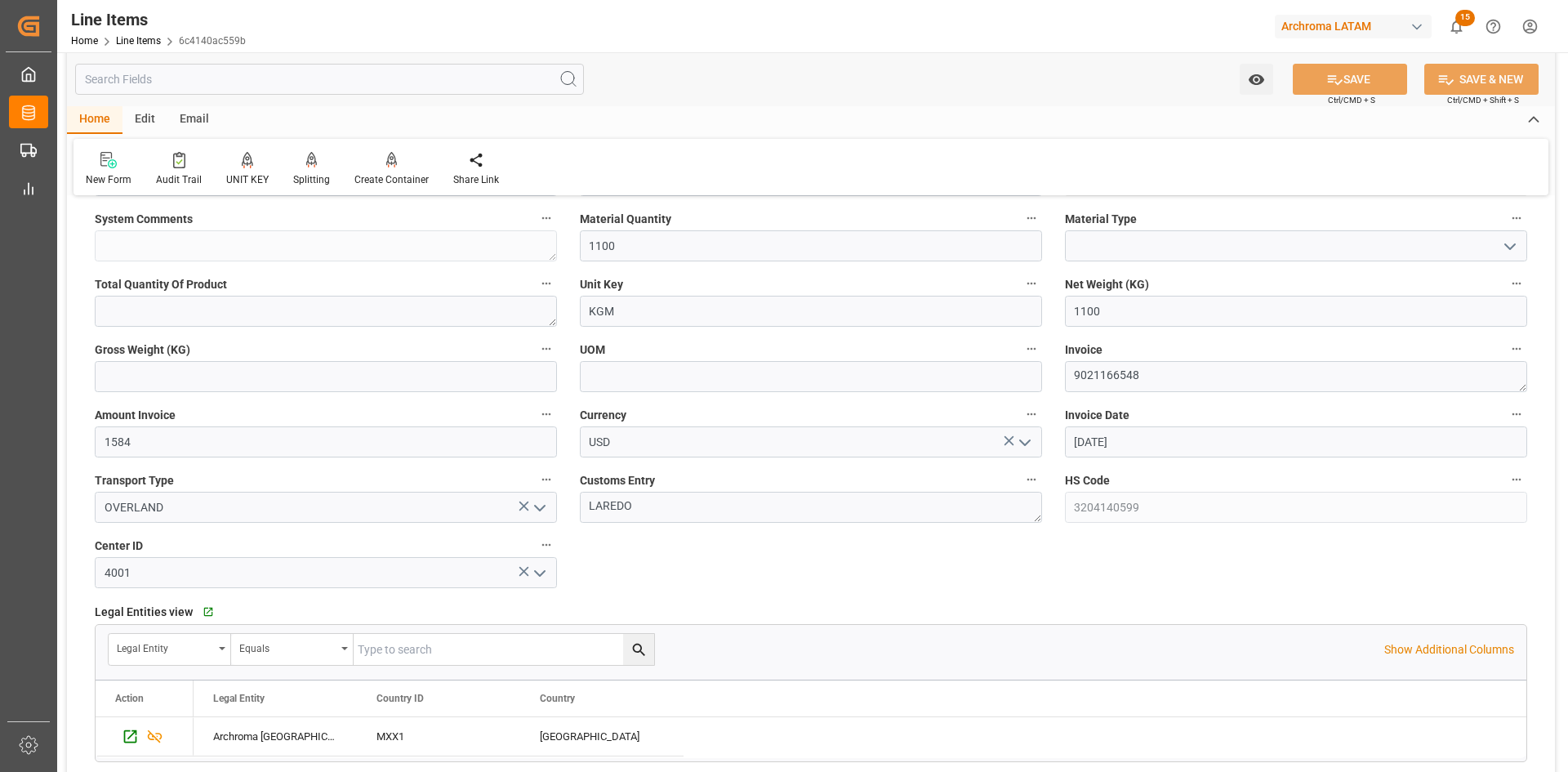
scroll to position [572, 0]
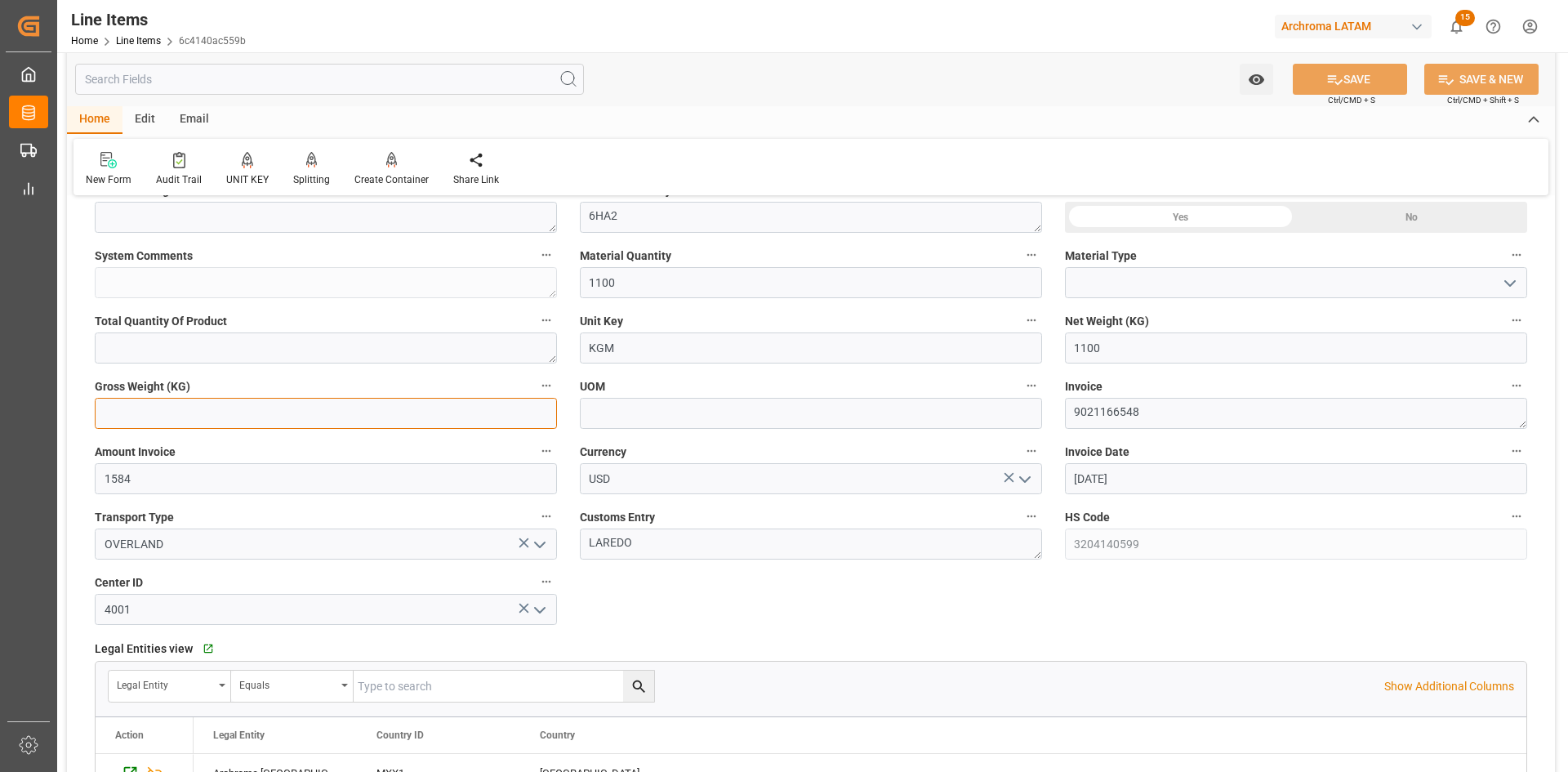
click at [385, 427] on input "text" at bounding box center [326, 413] width 462 height 31
type input "1157"
click at [1390, 90] on button "SAVE" at bounding box center [1350, 79] width 115 height 31
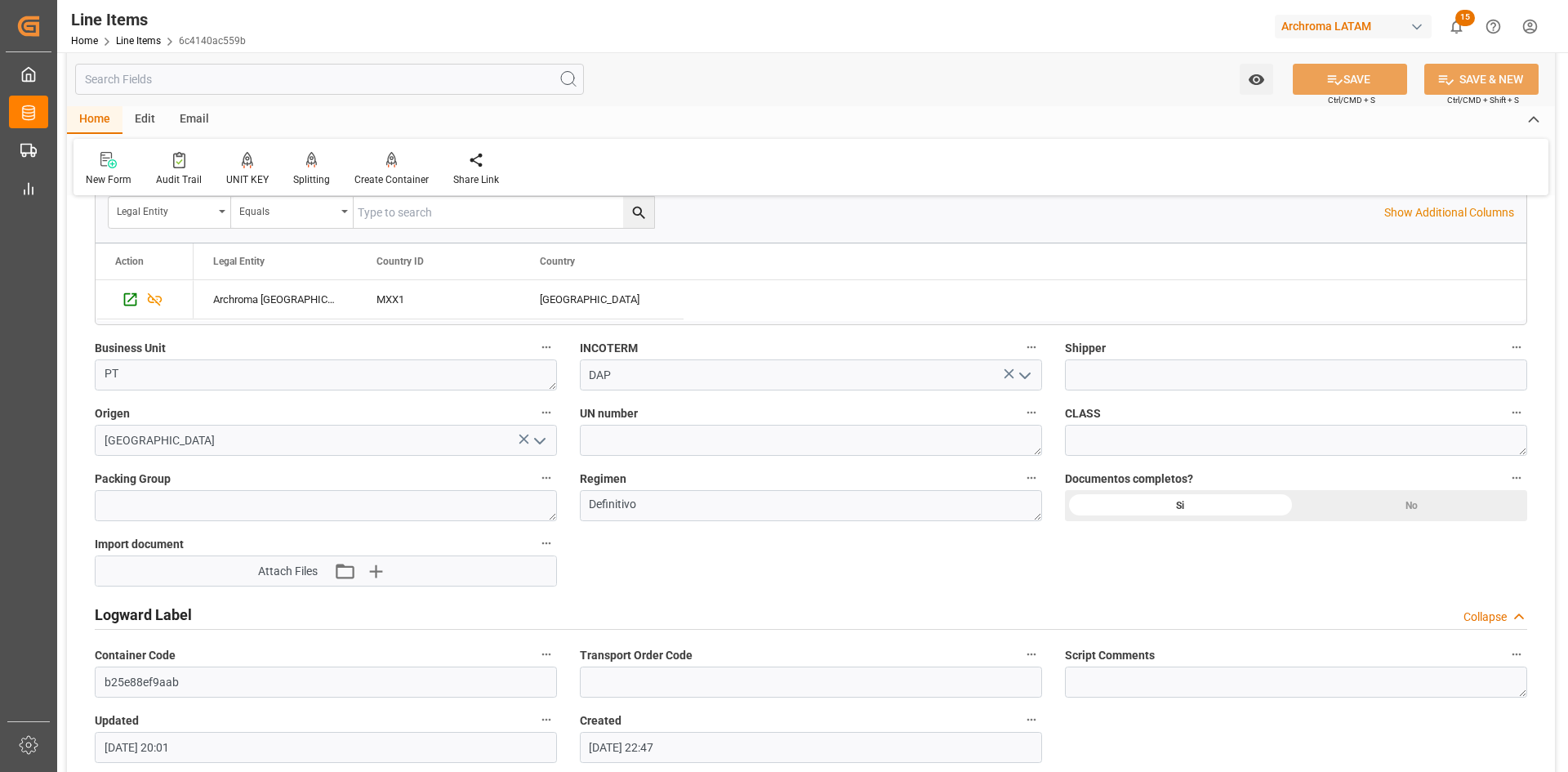
scroll to position [1062, 0]
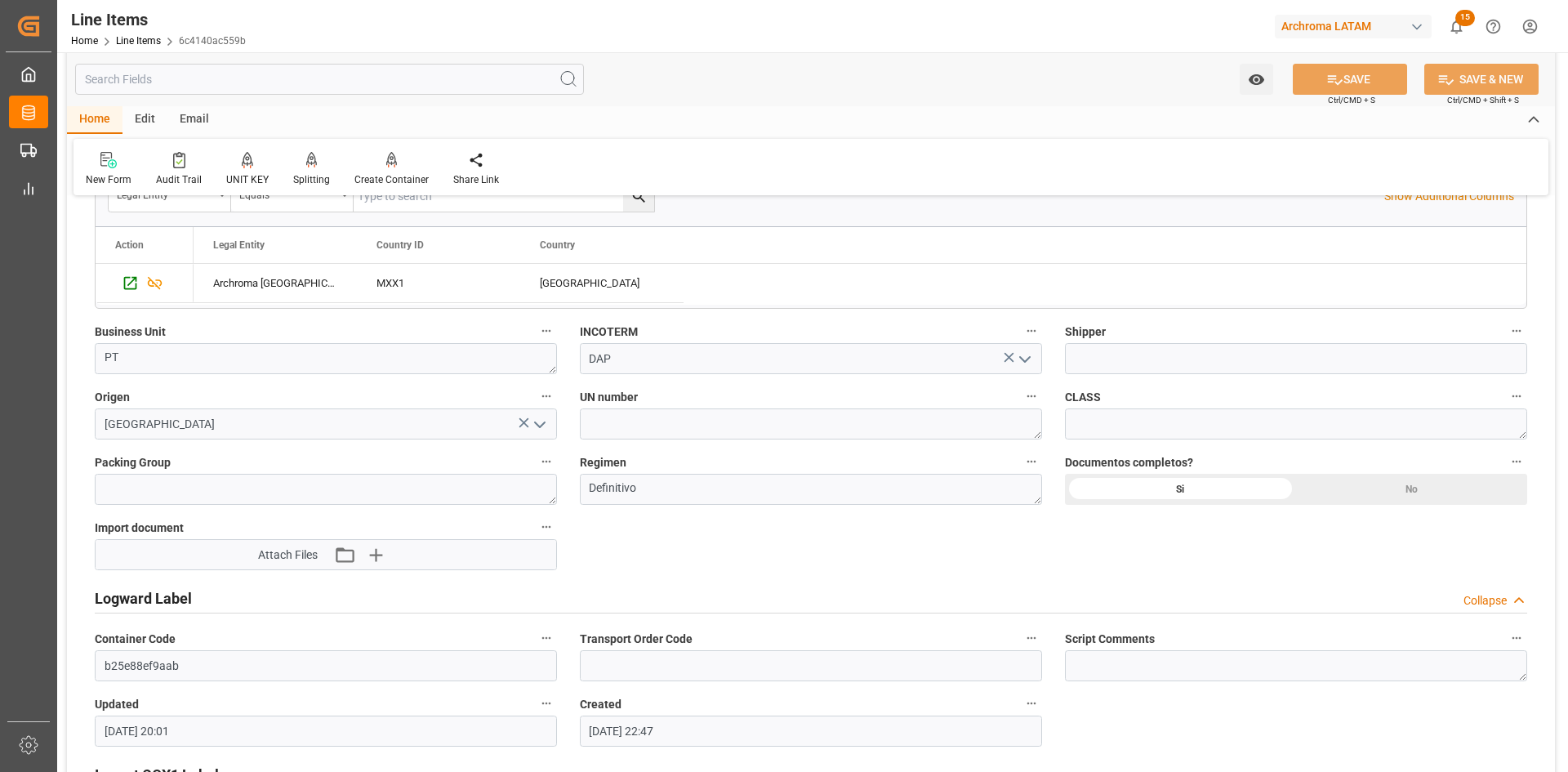
type input "04.09.2025 20:02"
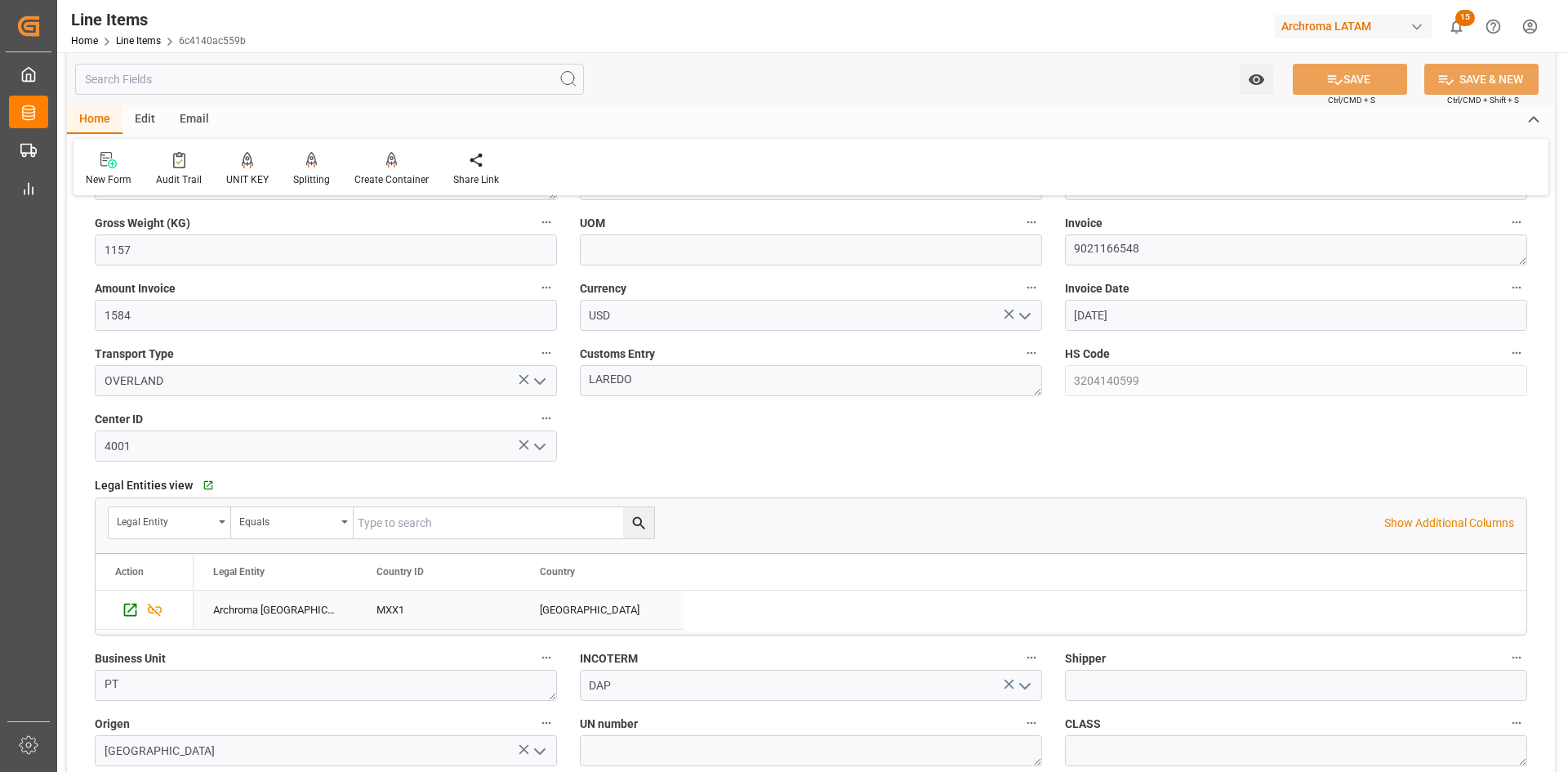
scroll to position [1389, 0]
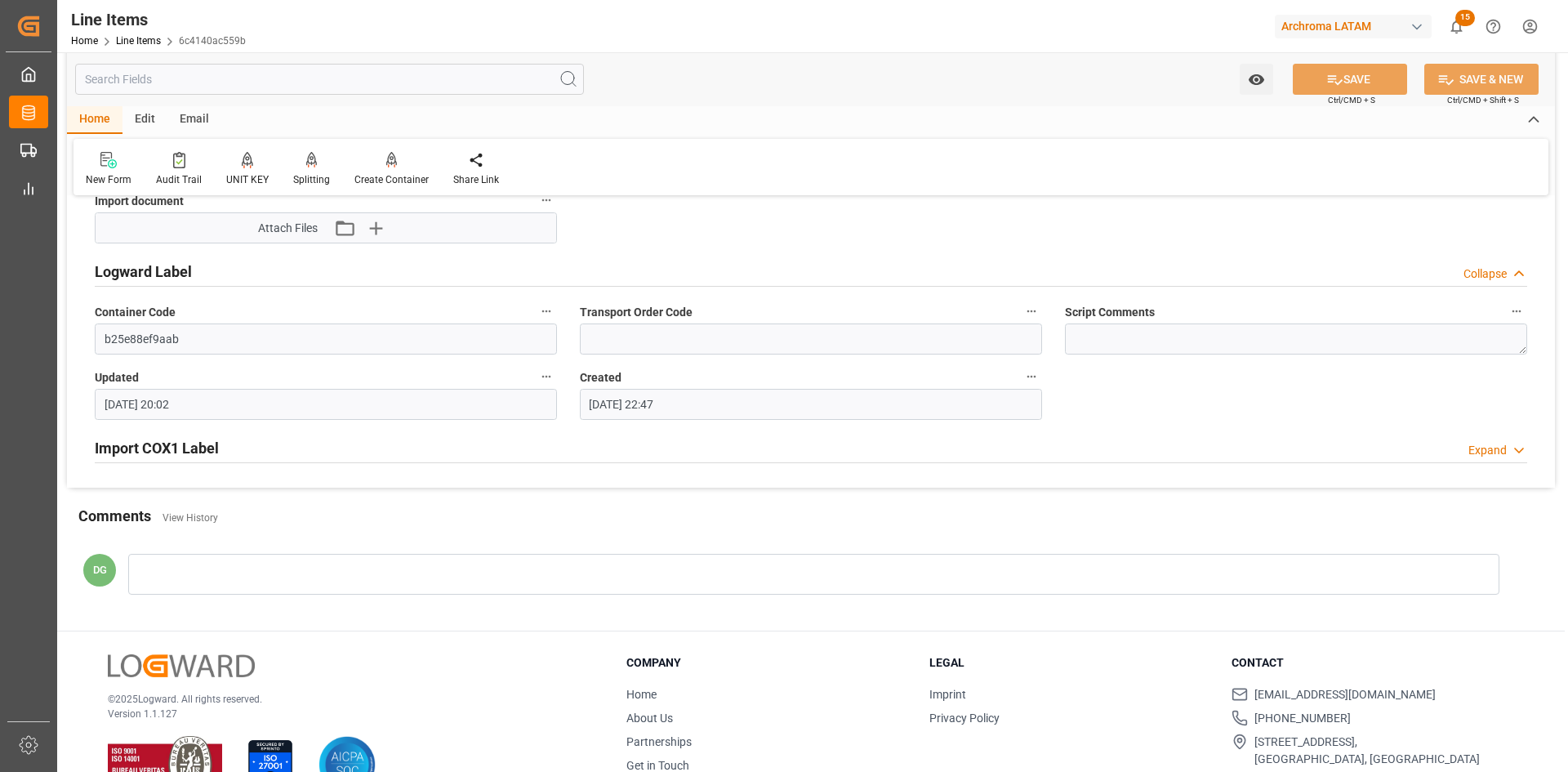
click at [180, 440] on h2 "Import COX1 Label" at bounding box center [157, 448] width 124 height 22
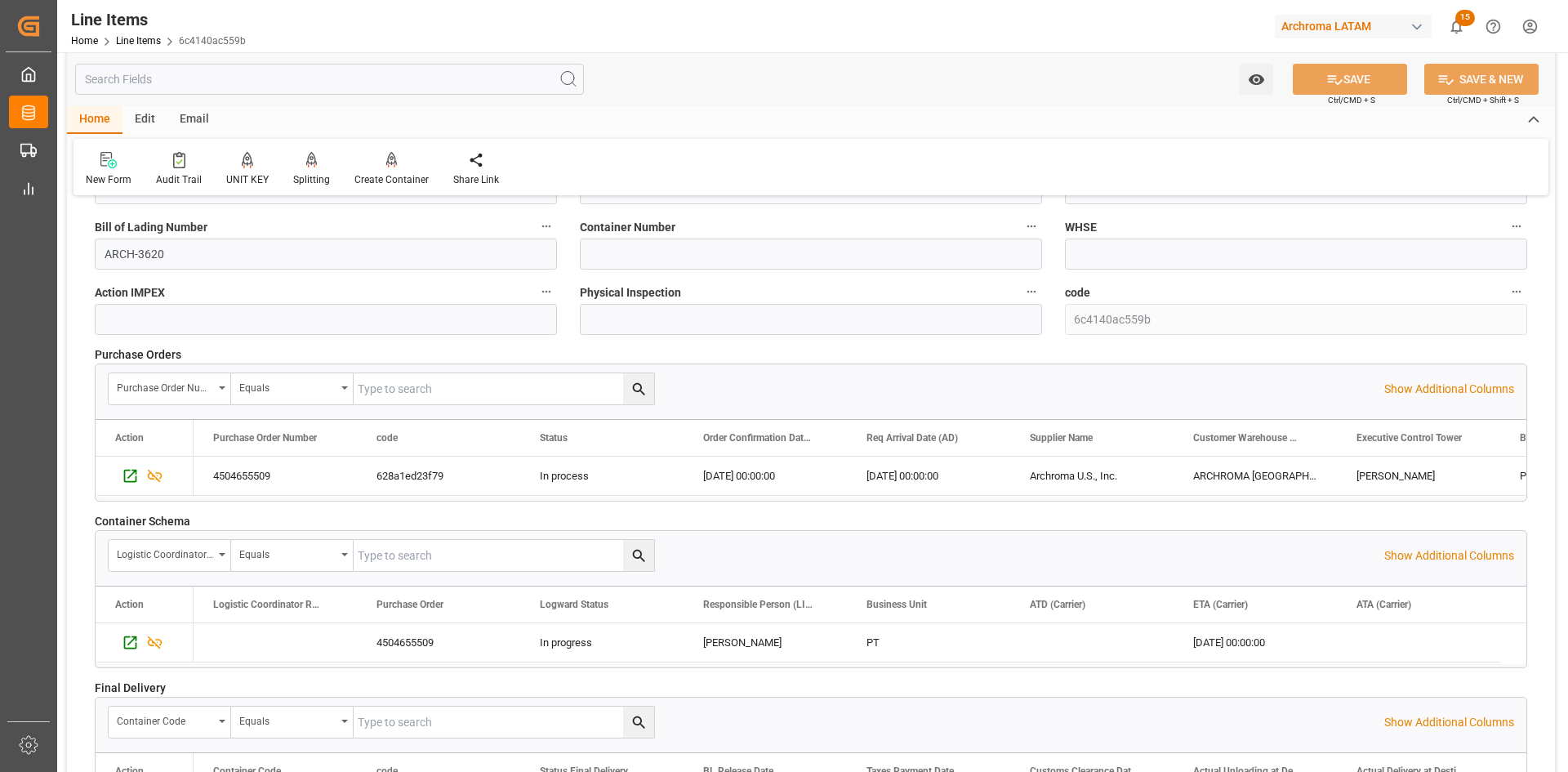
scroll to position [2206, 0]
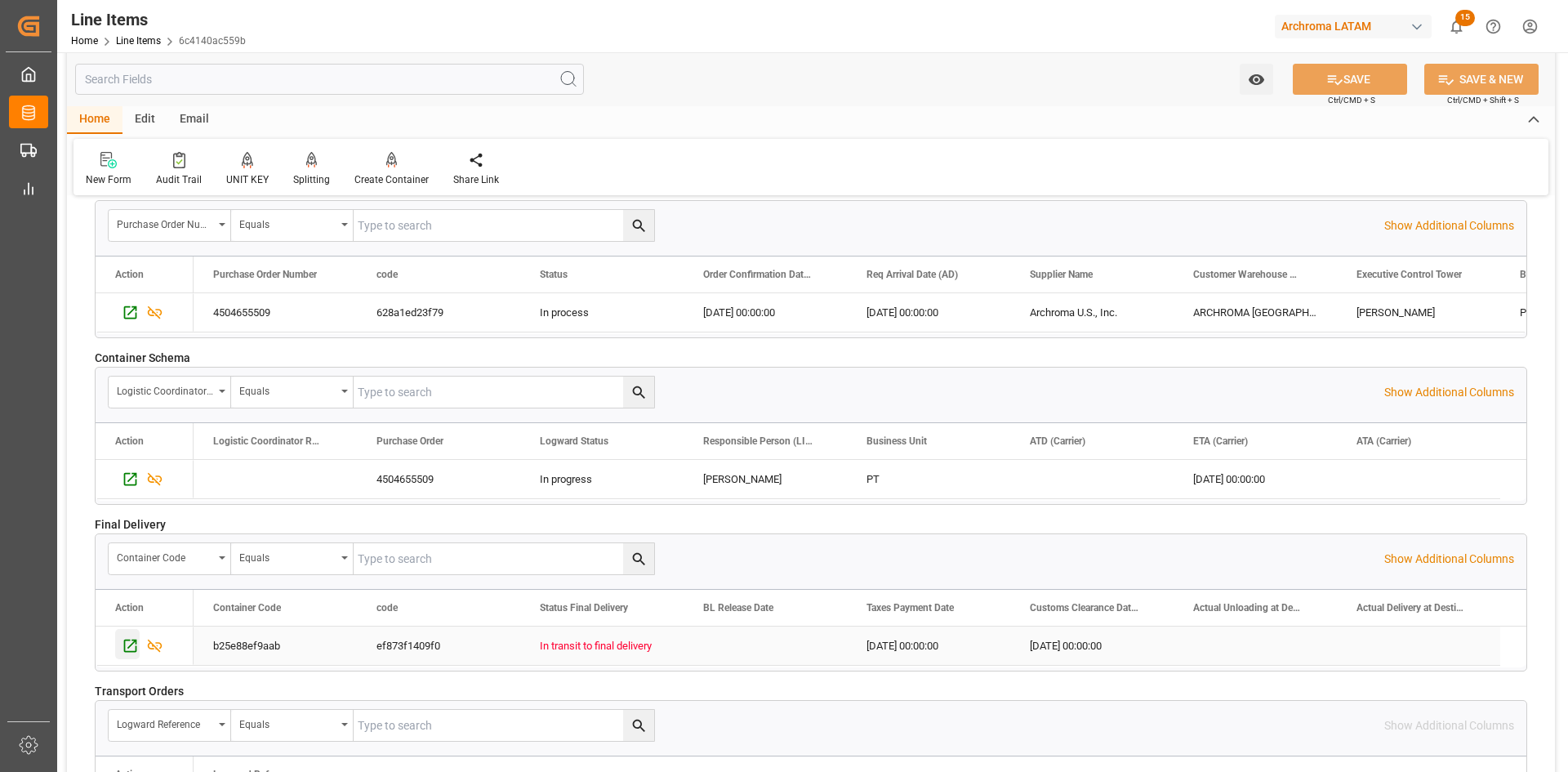
click at [131, 639] on icon "Press SPACE to select this row." at bounding box center [130, 645] width 17 height 17
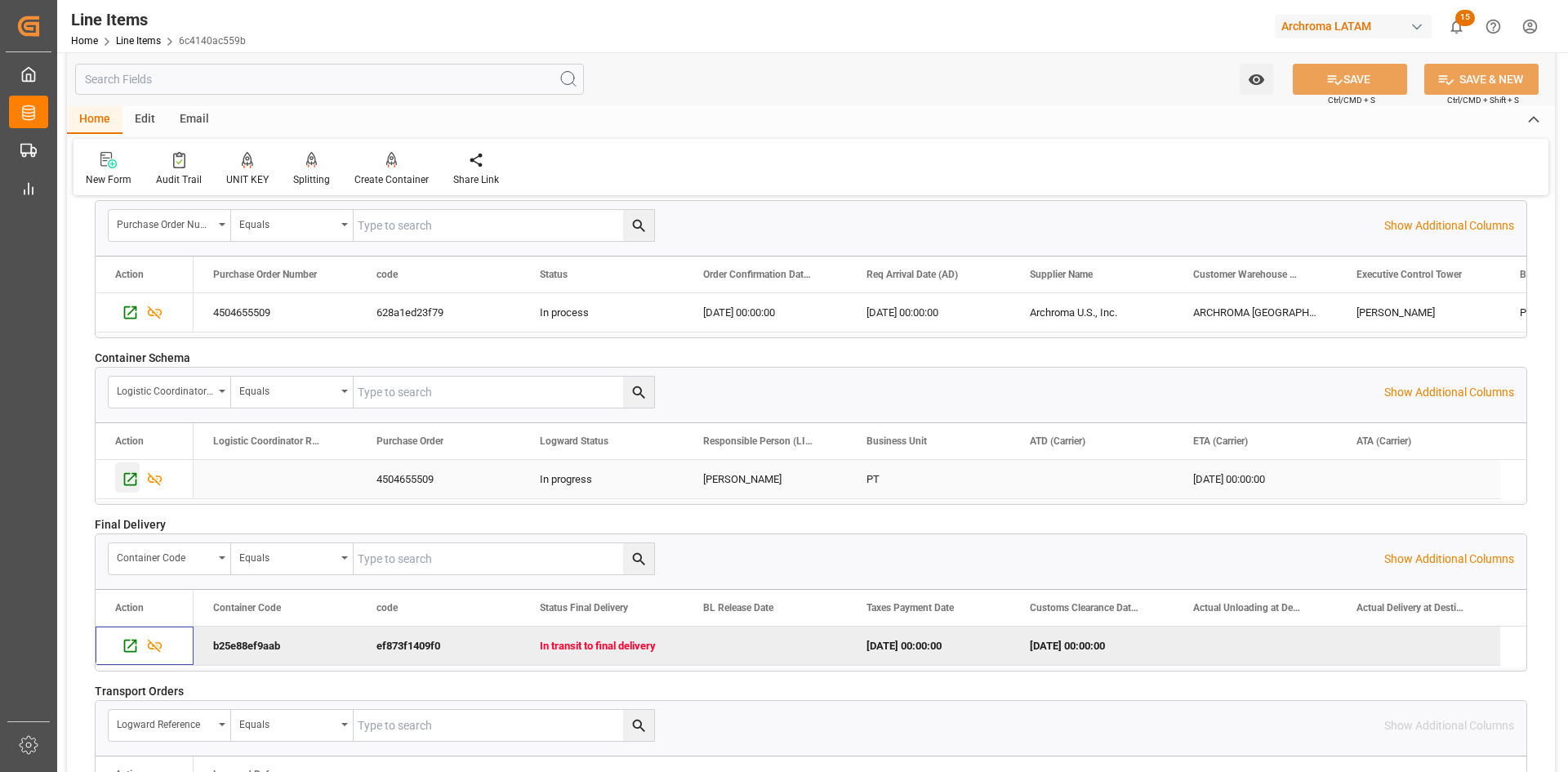
click at [126, 477] on icon "Press SPACE to select this row." at bounding box center [130, 479] width 17 height 17
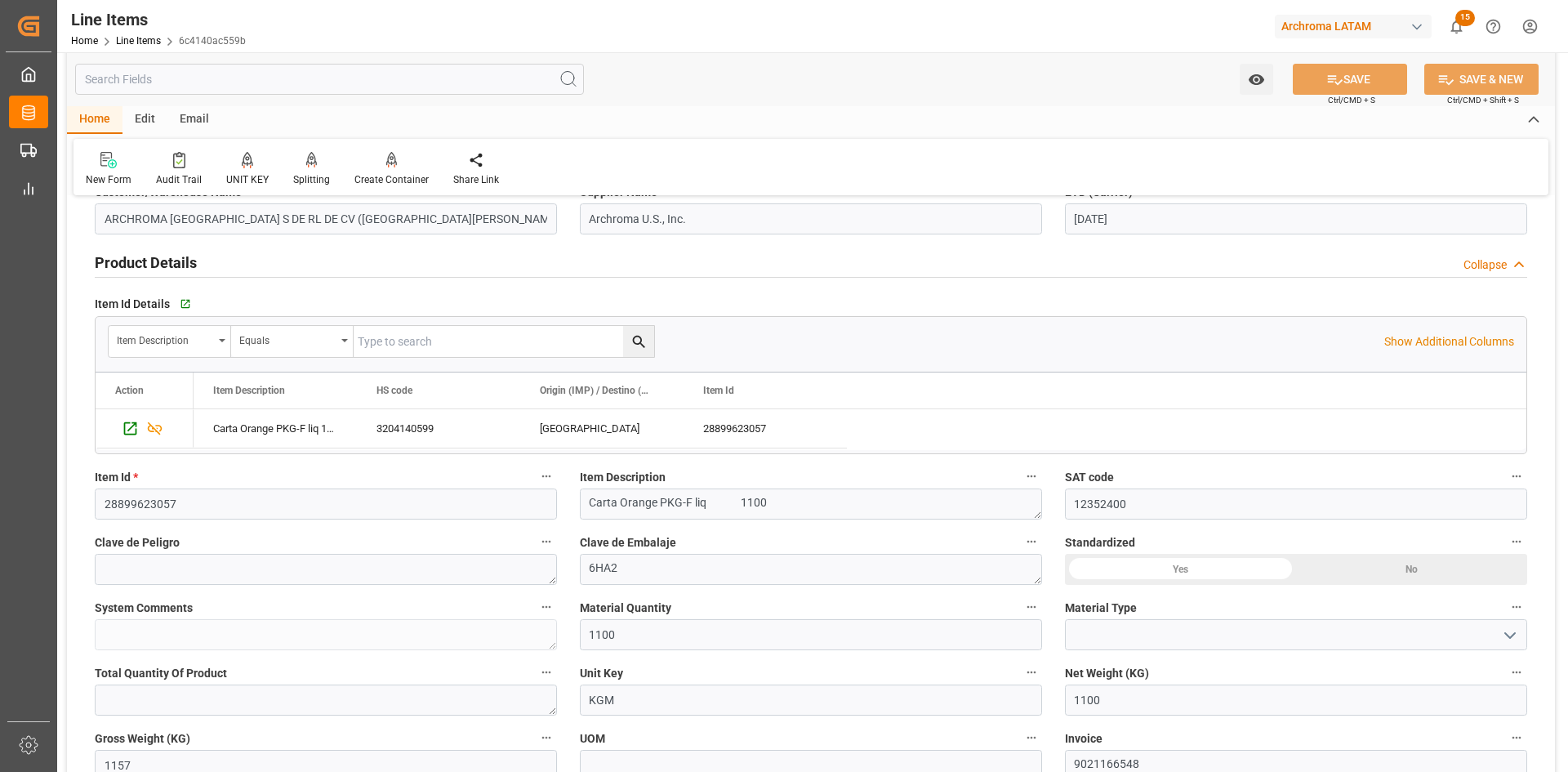
scroll to position [0, 0]
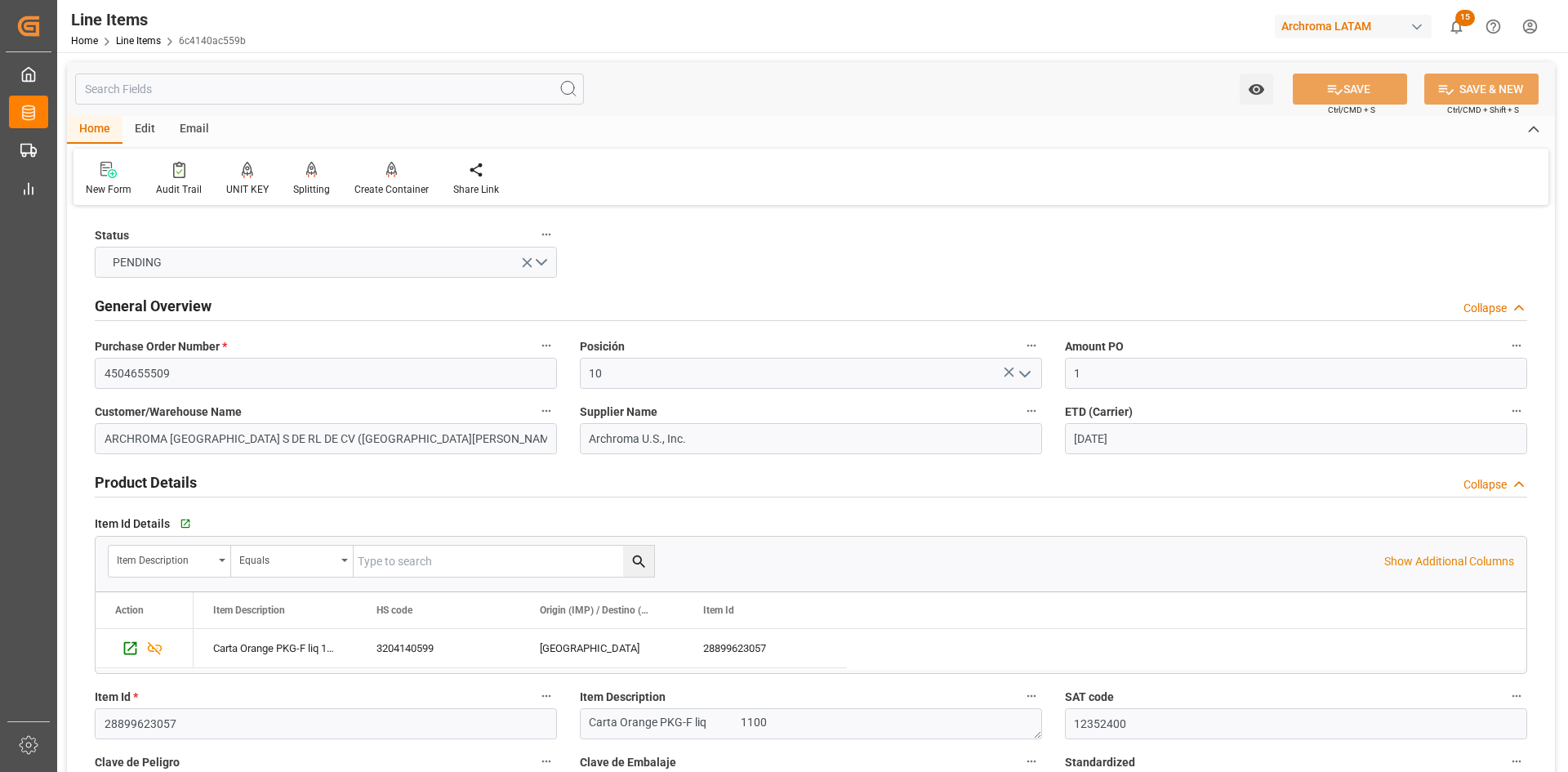
drag, startPoint x: 758, startPoint y: 546, endPoint x: 791, endPoint y: 301, distance: 247.2
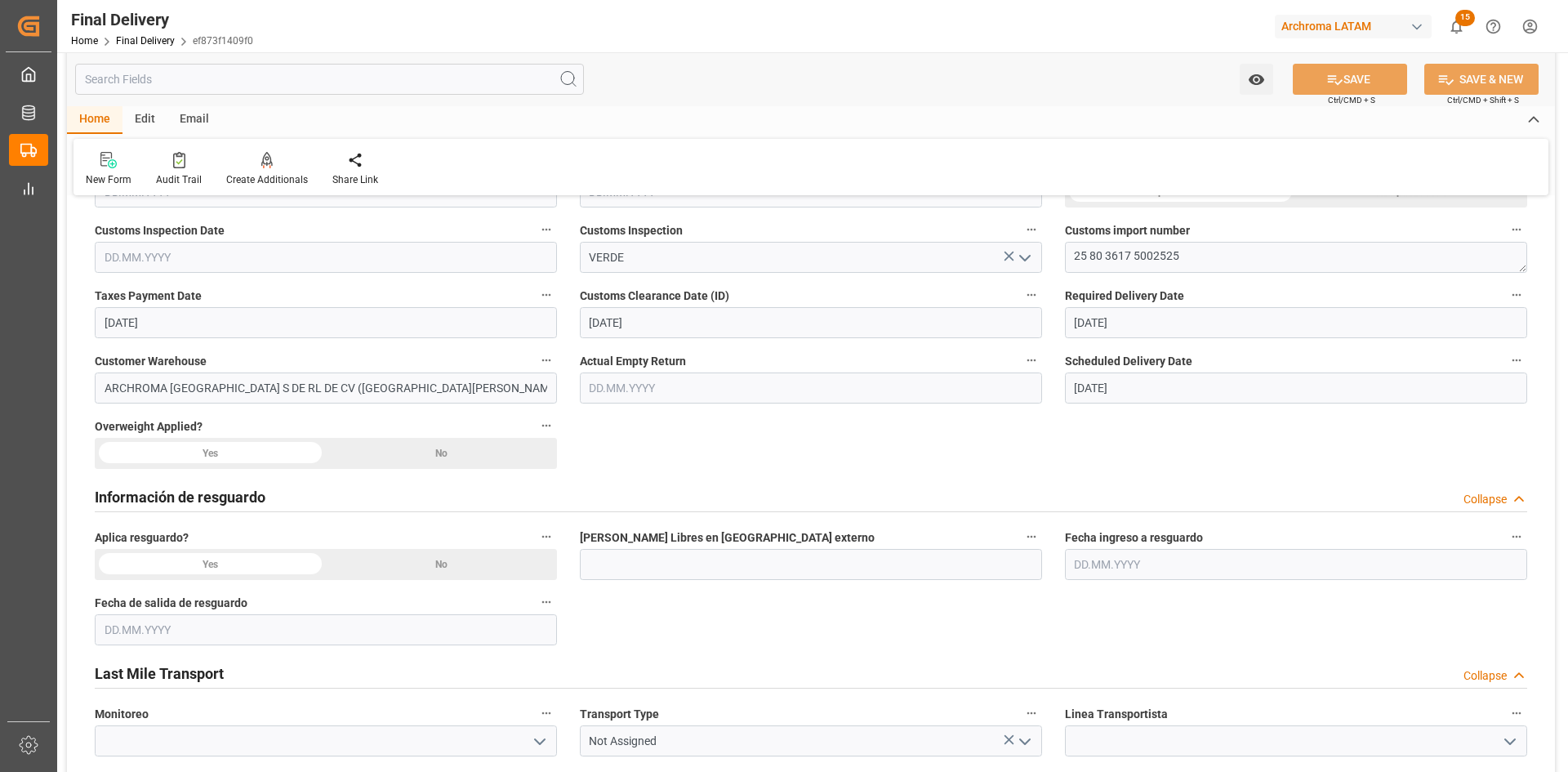
scroll to position [409, 0]
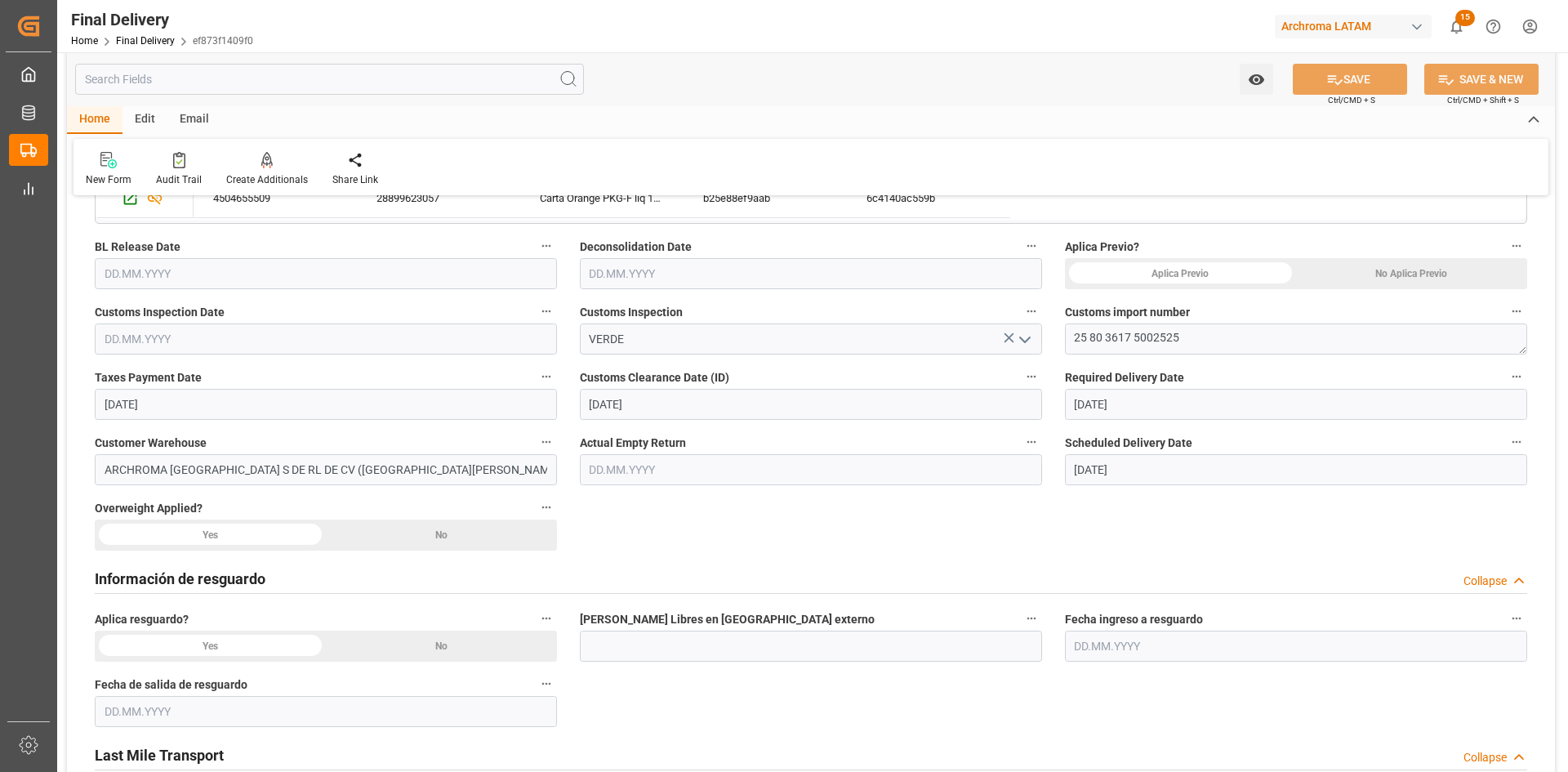
click at [236, 330] on input "text" at bounding box center [326, 339] width 462 height 31
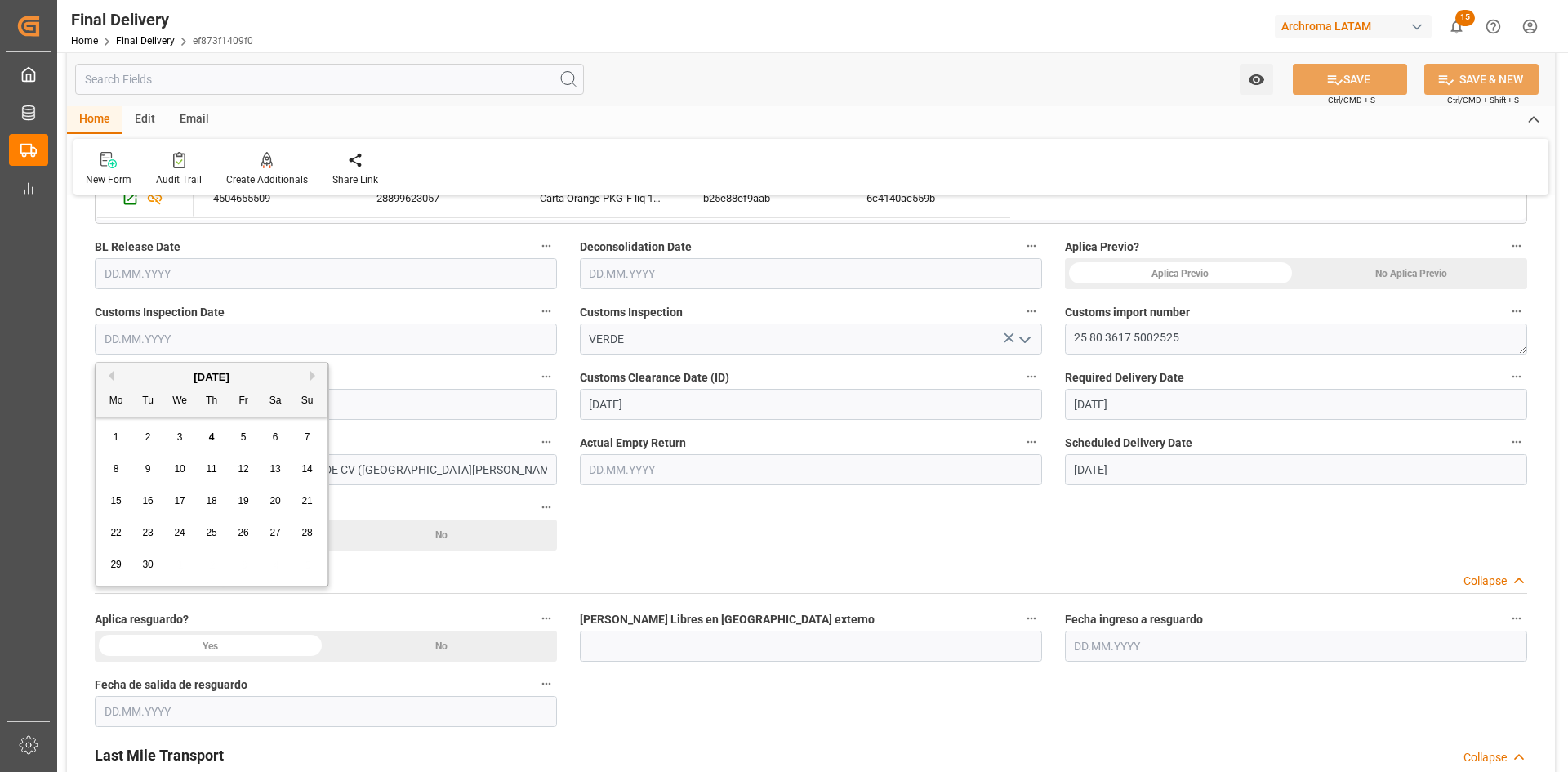
click at [114, 373] on div "[DATE]" at bounding box center [211, 377] width 232 height 16
click at [110, 372] on button "Previous Month" at bounding box center [109, 376] width 10 height 10
click at [237, 539] on div "22" at bounding box center [243, 534] width 20 height 20
type input "22.08.2025"
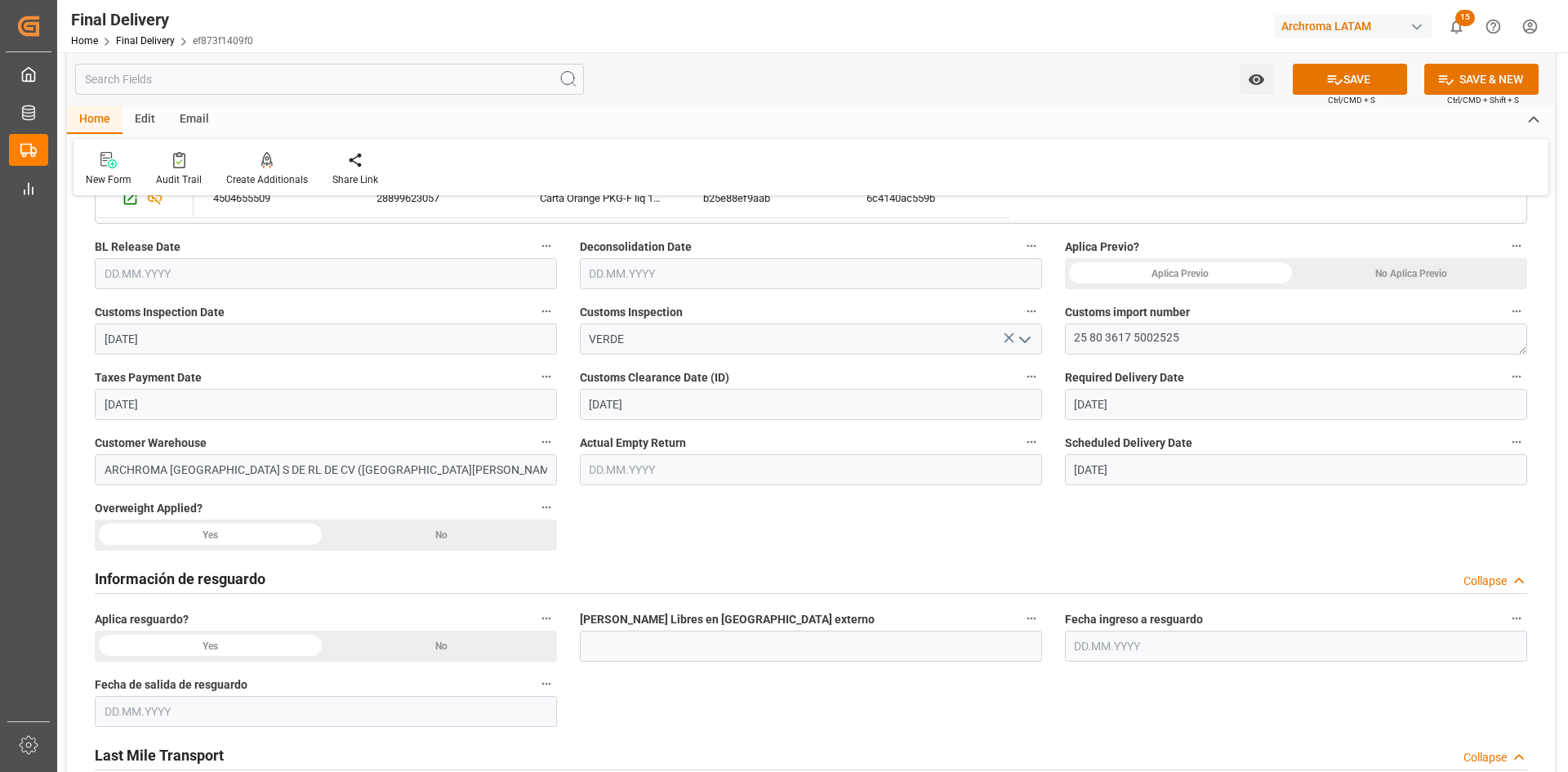
click at [451, 539] on div "No" at bounding box center [441, 535] width 231 height 31
click at [426, 646] on div "No" at bounding box center [441, 646] width 231 height 31
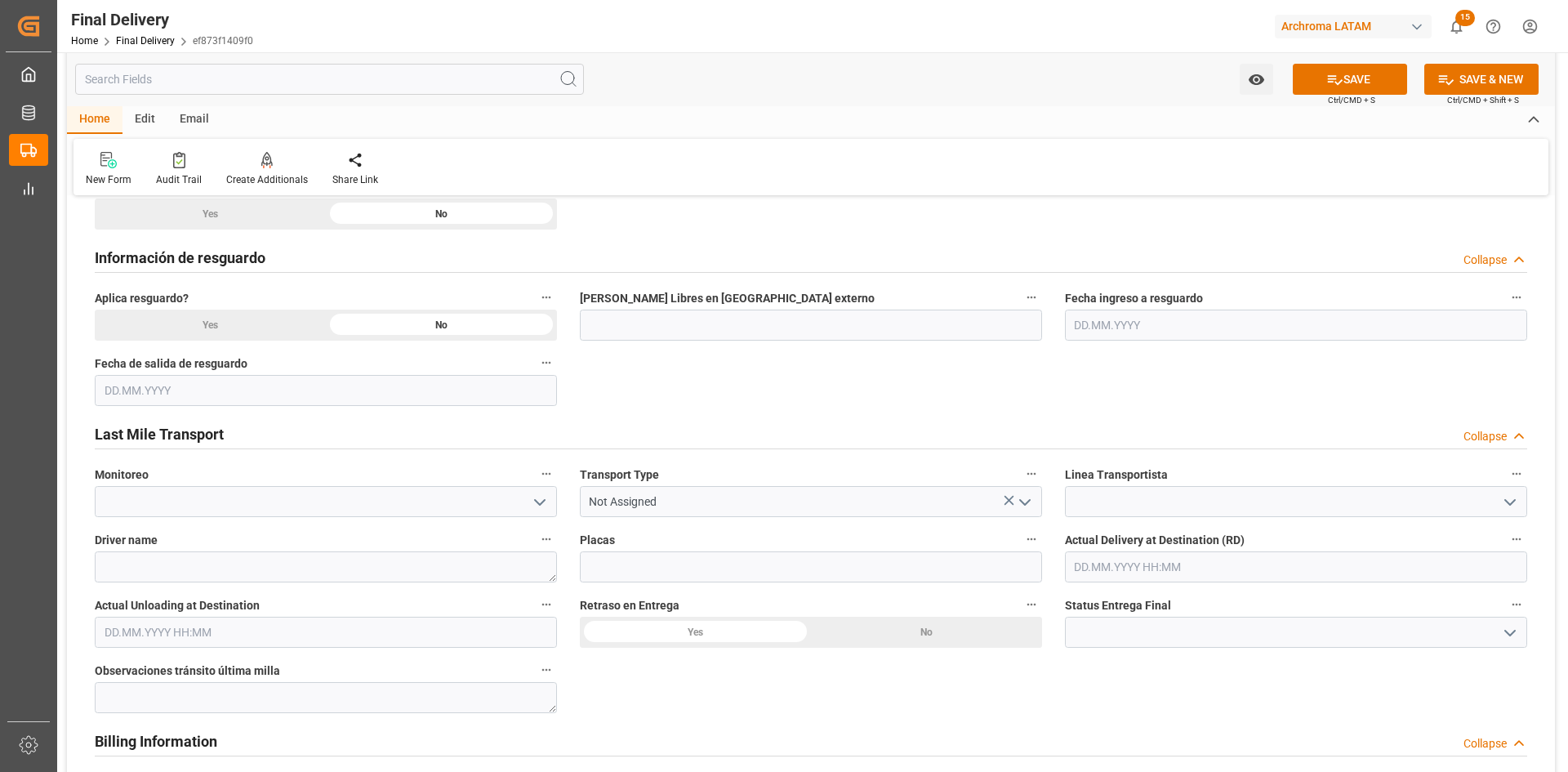
scroll to position [735, 0]
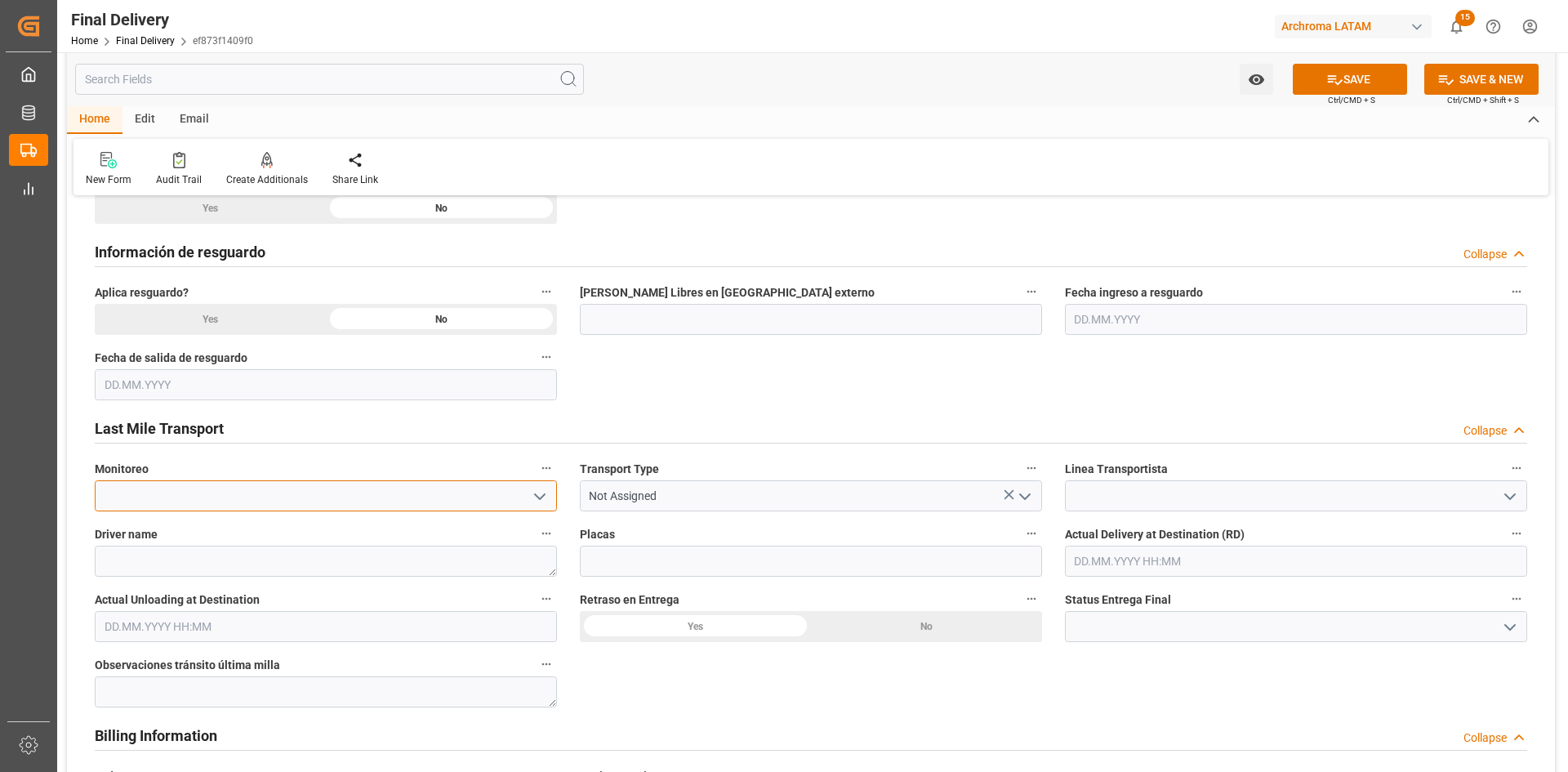
click at [340, 497] on input at bounding box center [326, 496] width 462 height 31
click at [538, 496] on polyline "open menu" at bounding box center [540, 497] width 10 height 5
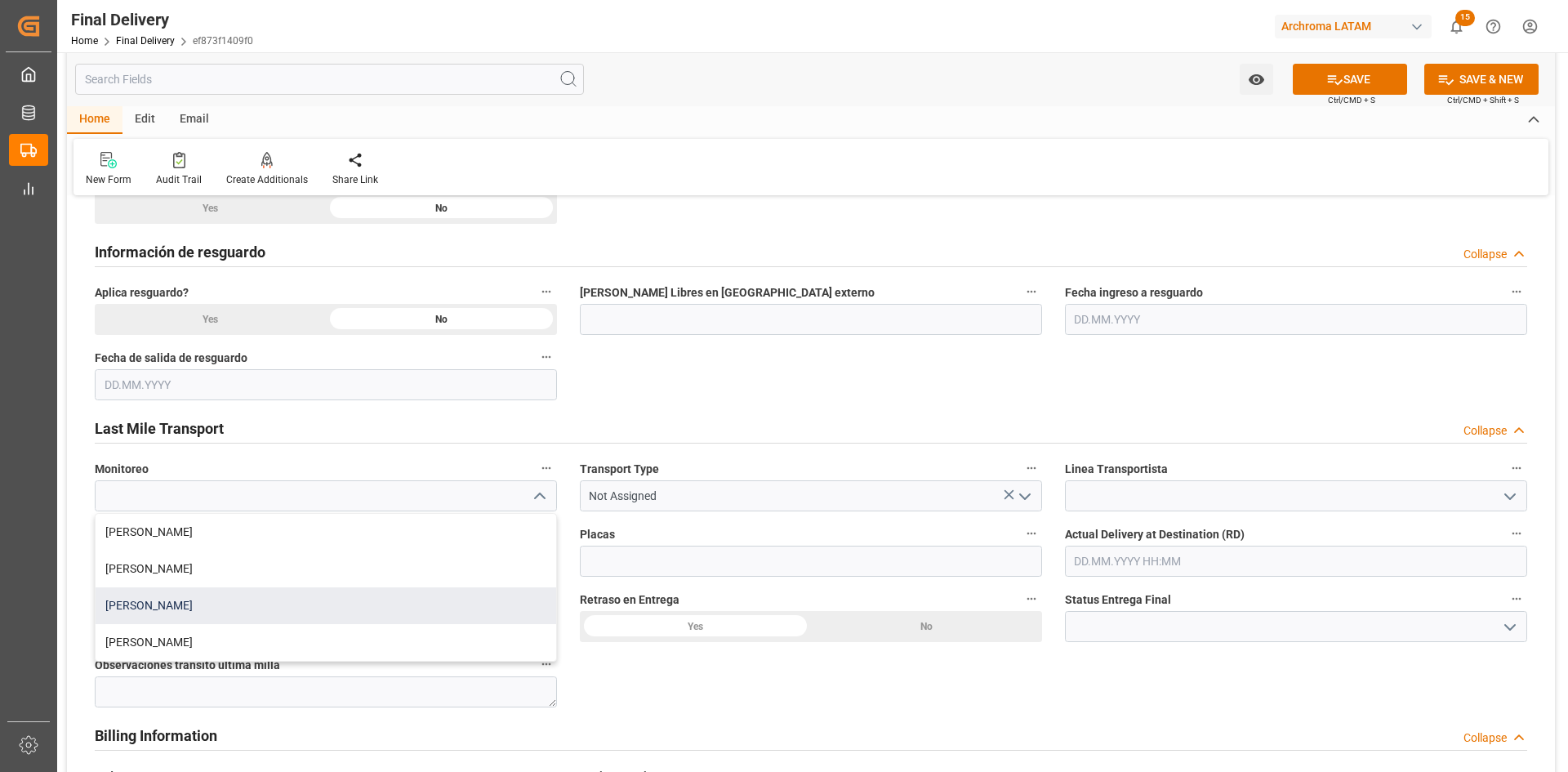
click at [243, 607] on div "Blanca Vazquez" at bounding box center [326, 606] width 461 height 37
type input "Blanca Vazquez"
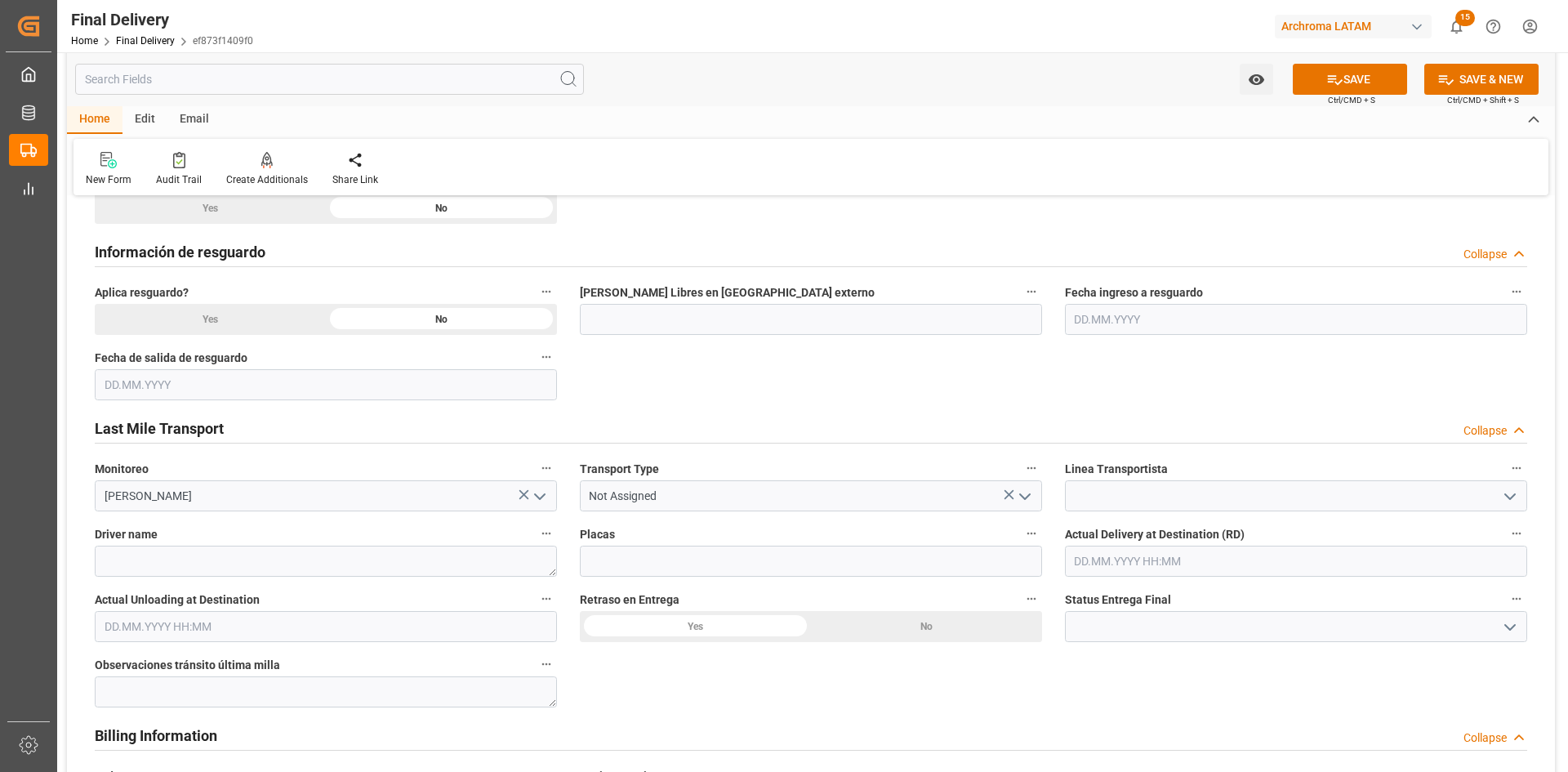
click at [1015, 497] on icon "open menu" at bounding box center [1025, 497] width 20 height 20
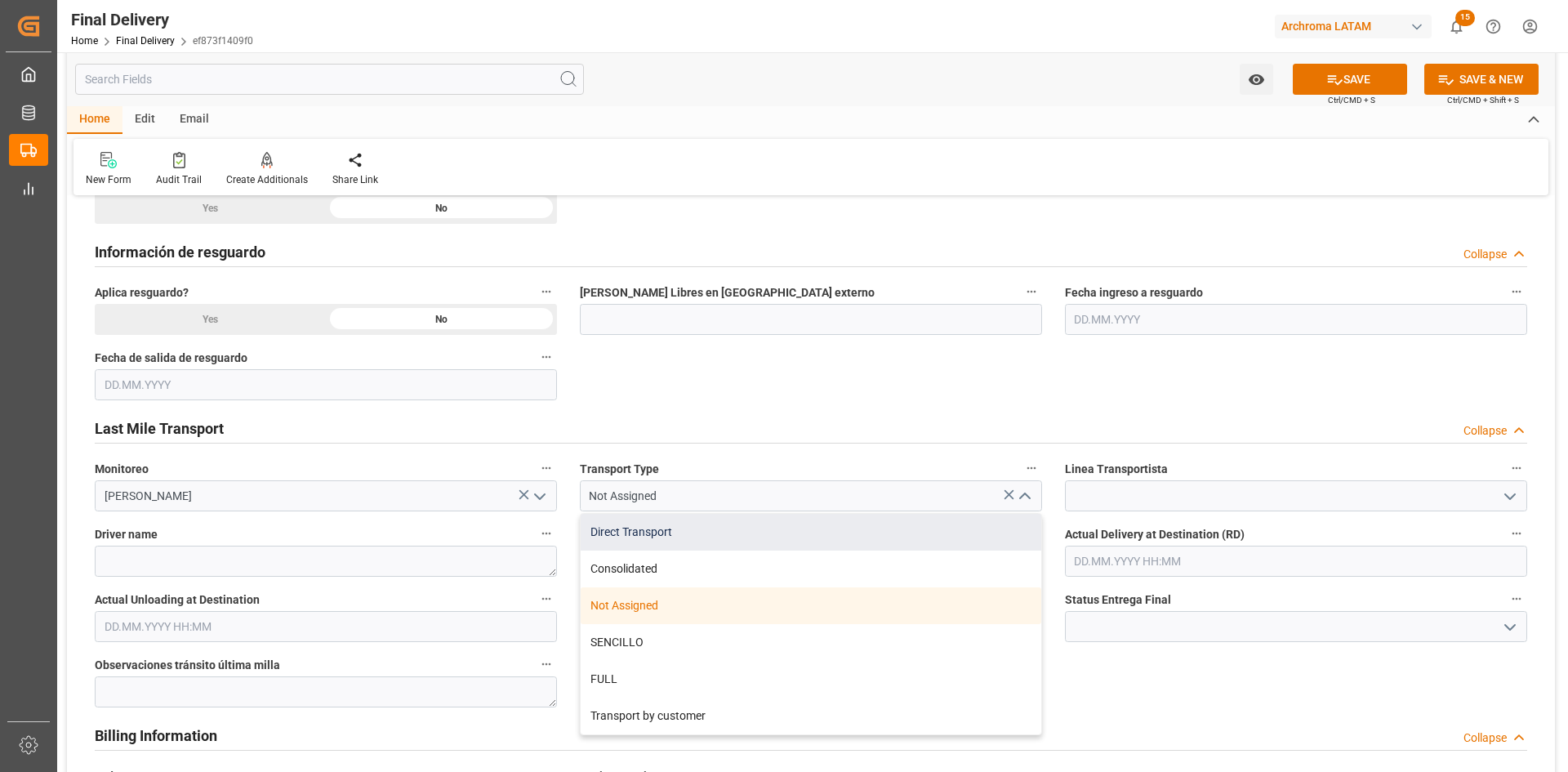
click at [651, 527] on div "Direct Transport" at bounding box center [811, 532] width 461 height 37
type input "Direct Transport"
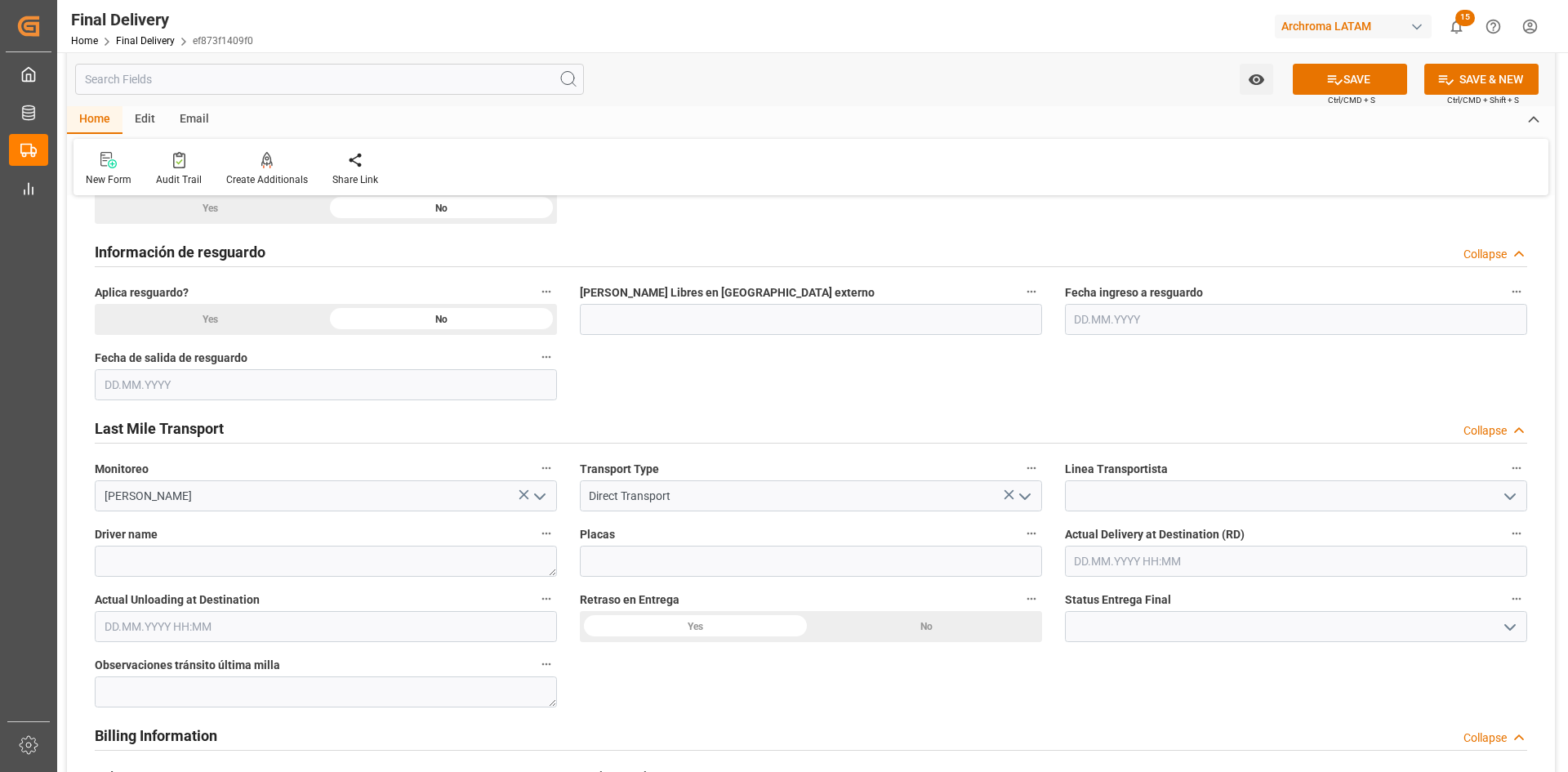
click at [1516, 494] on icon "open menu" at bounding box center [1510, 497] width 20 height 20
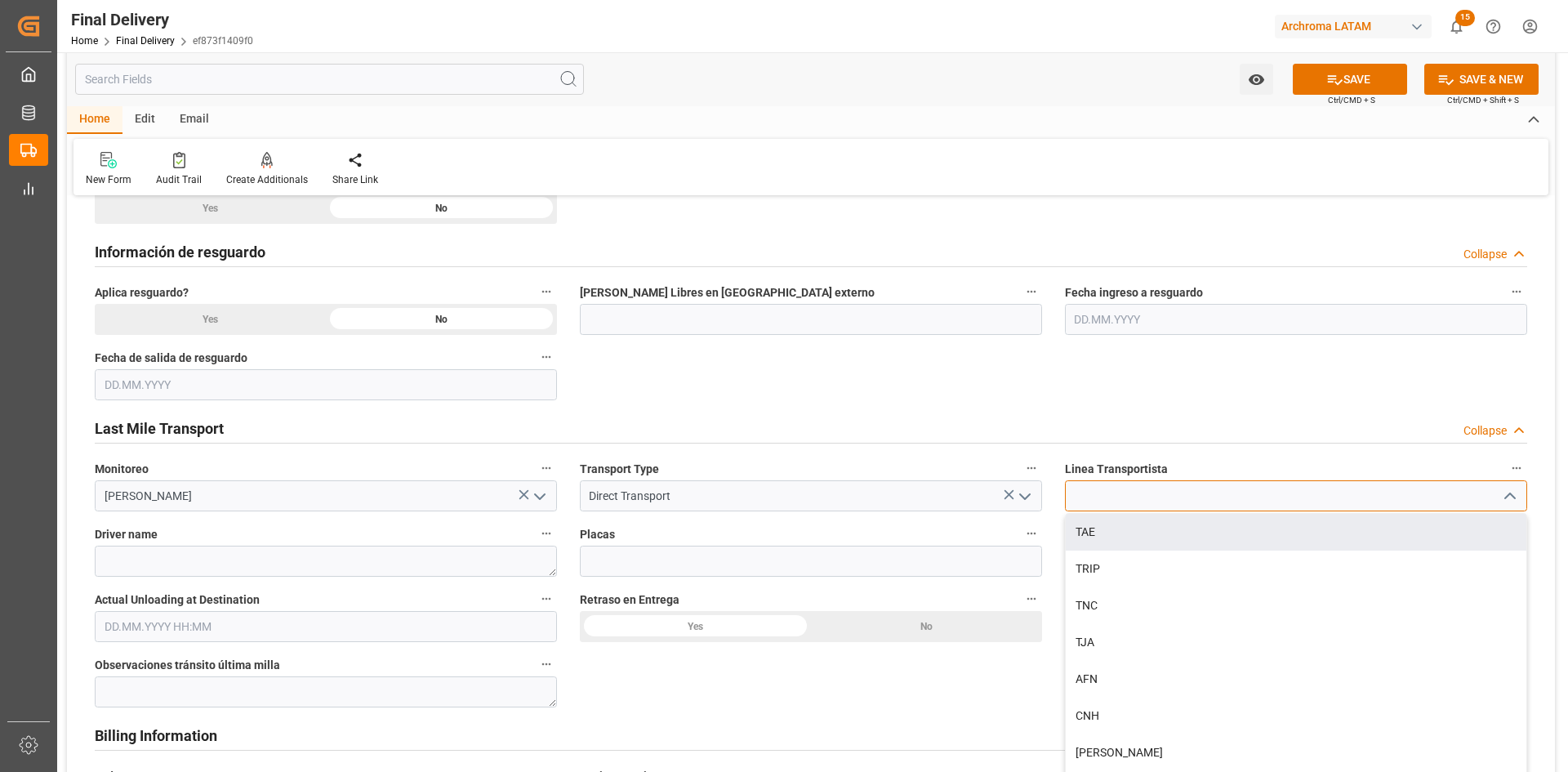
click at [1129, 497] on input at bounding box center [1295, 496] width 462 height 31
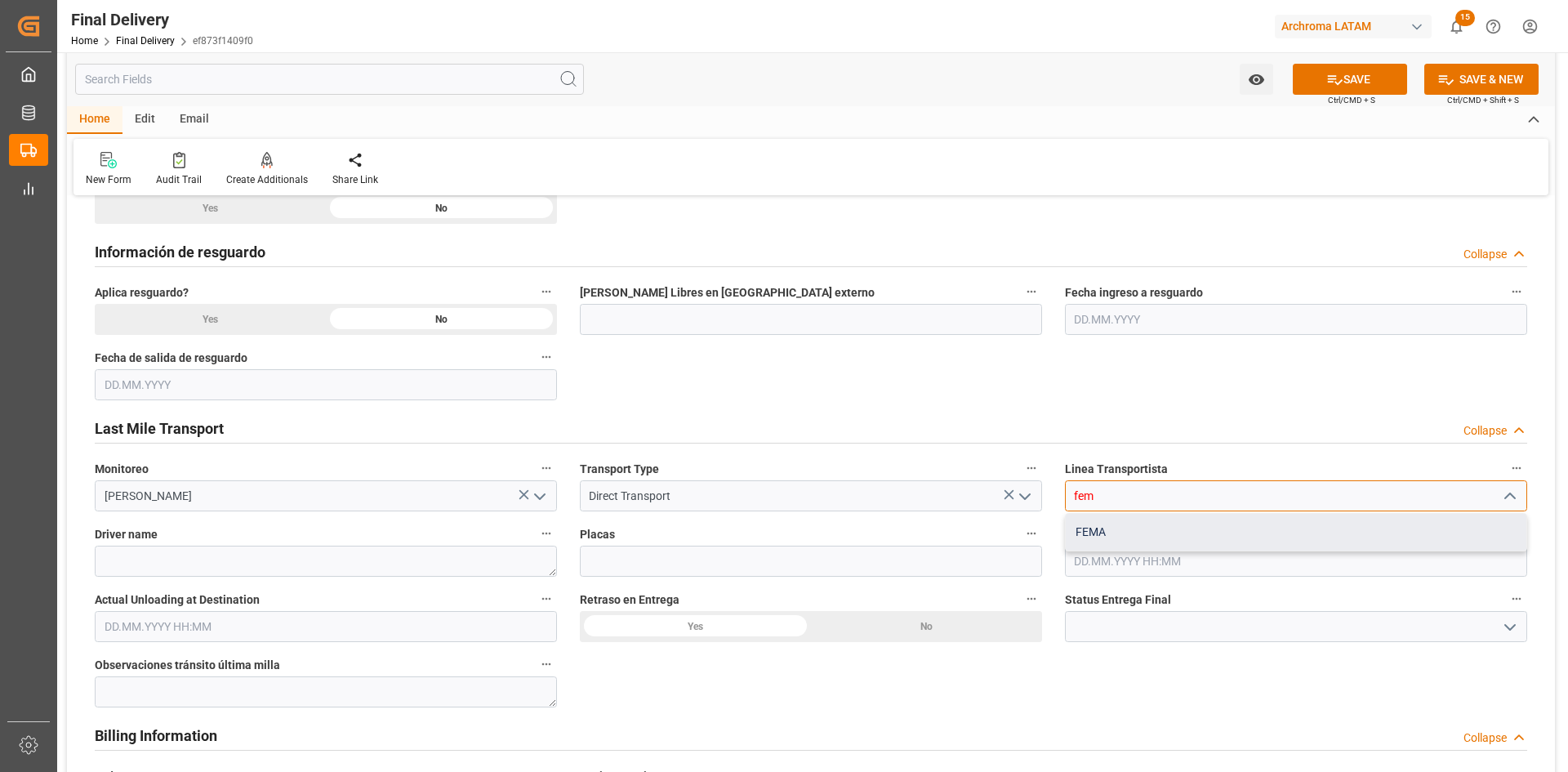
click at [1126, 521] on div "FEMA" at bounding box center [1295, 532] width 461 height 37
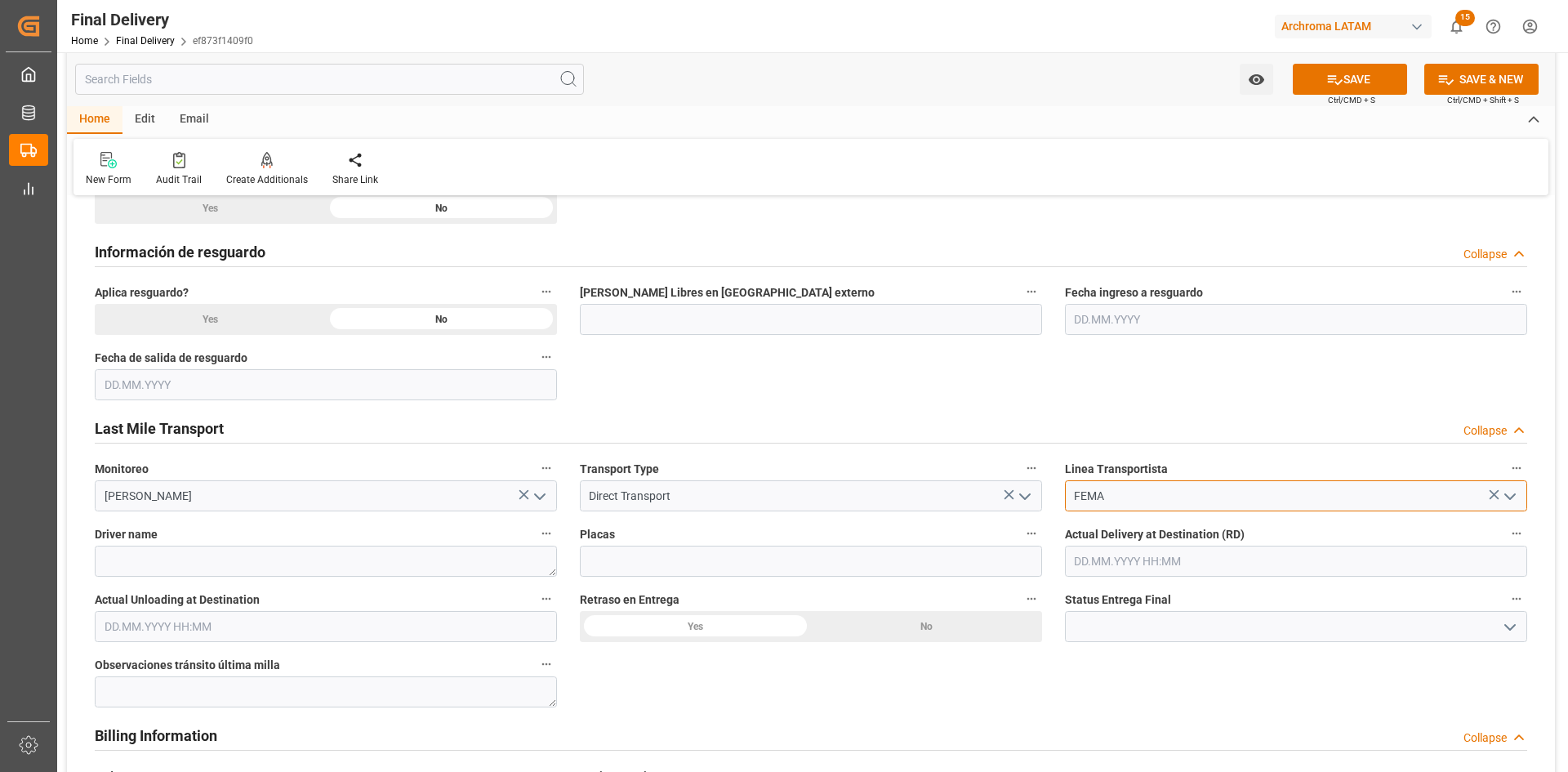
type input "FEMA"
click at [290, 578] on div "Driver name" at bounding box center [326, 550] width 485 height 65
click at [179, 570] on textarea at bounding box center [326, 562] width 462 height 31
type textarea "Luis Francisco Marure"
click at [399, 622] on input "text" at bounding box center [326, 626] width 462 height 31
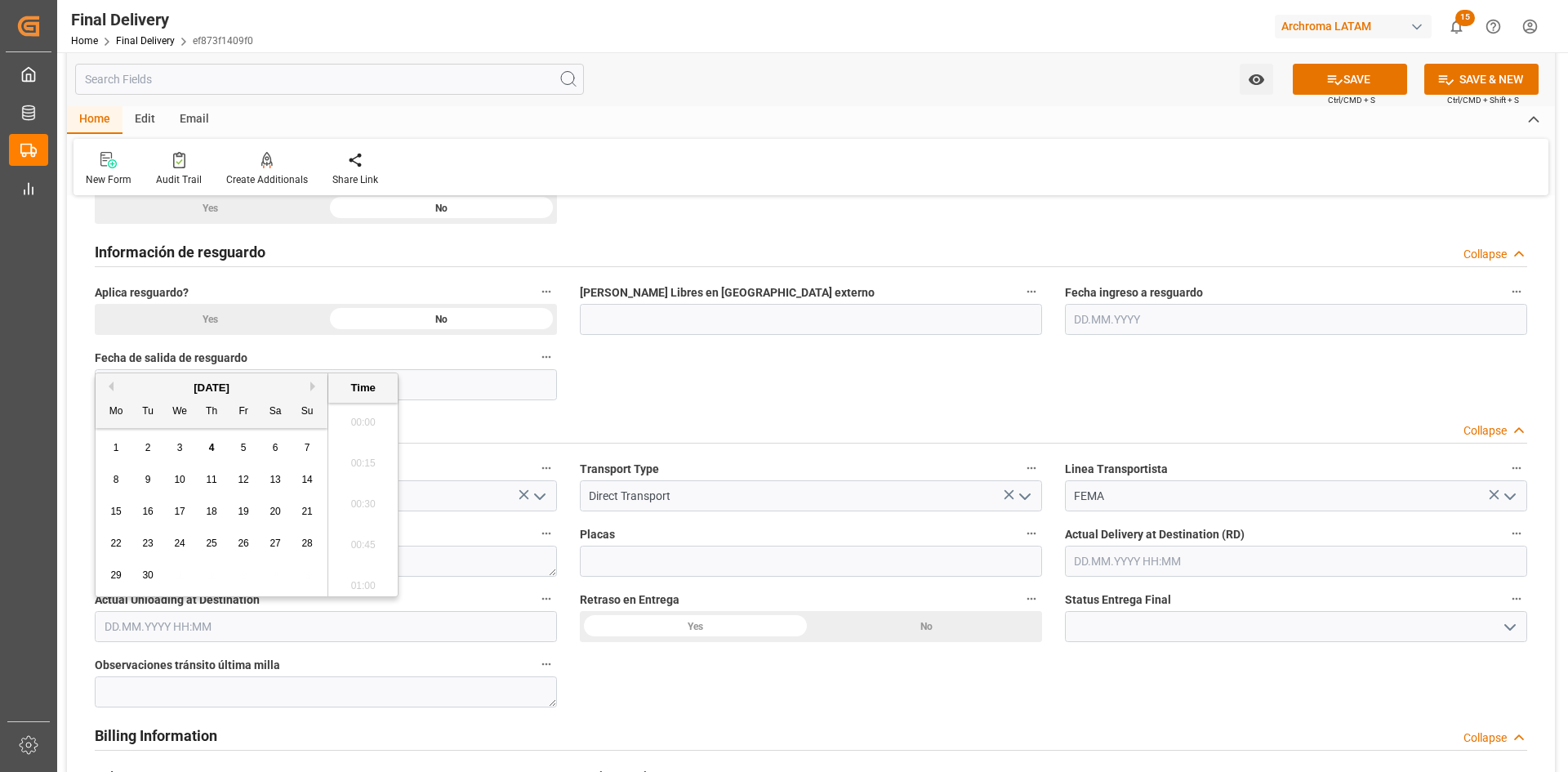
scroll to position [2212, 0]
click at [106, 382] on button "Previous Month" at bounding box center [109, 386] width 10 height 10
click at [116, 578] on span "25" at bounding box center [115, 576] width 11 height 11
type input "25.08.2025 00:00"
click at [1143, 620] on input at bounding box center [1295, 626] width 462 height 31
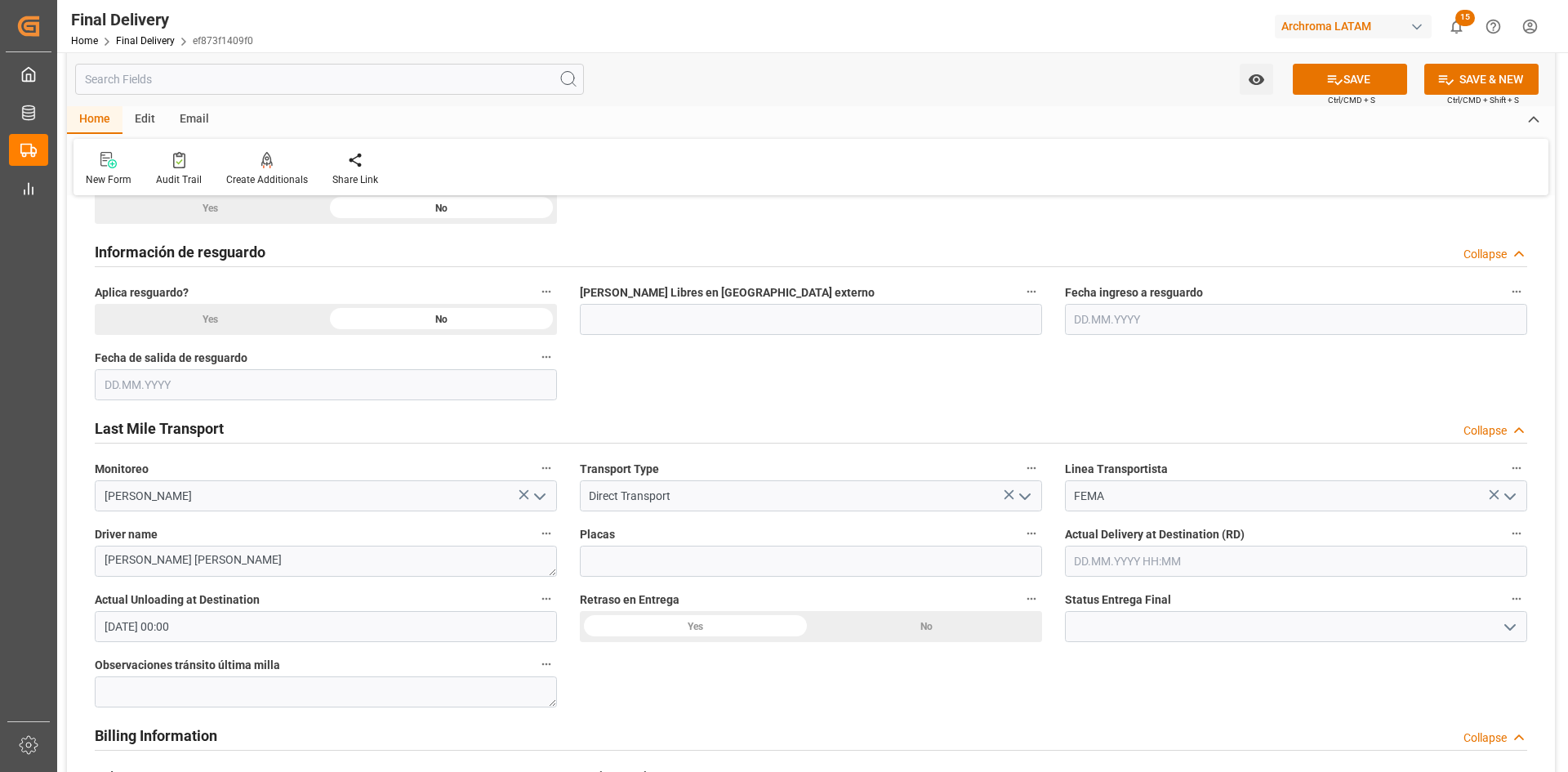
click at [1503, 628] on icon "open menu" at bounding box center [1510, 627] width 20 height 20
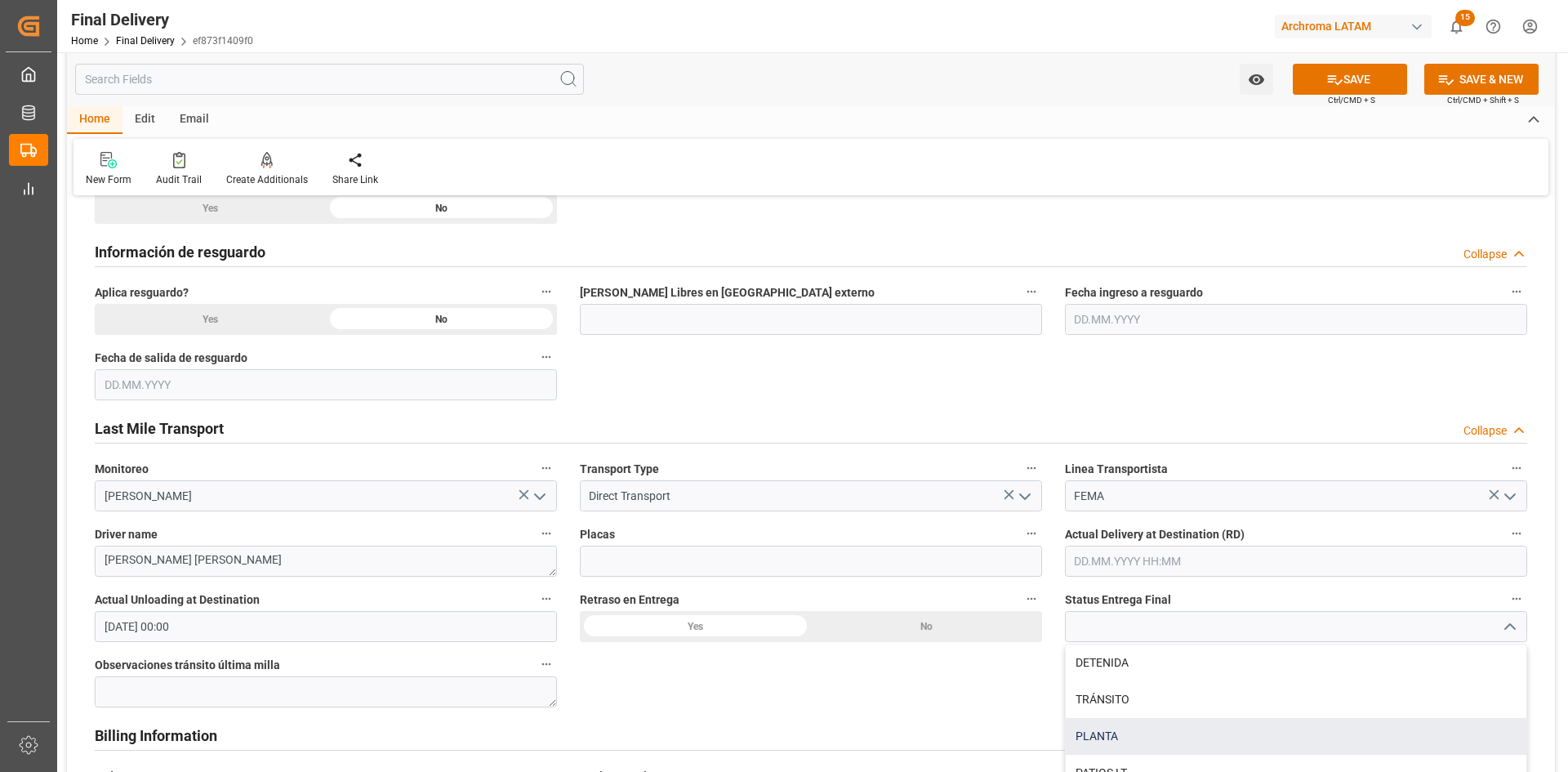
click at [1132, 729] on div "PLANTA" at bounding box center [1295, 736] width 461 height 37
type input "PLANTA"
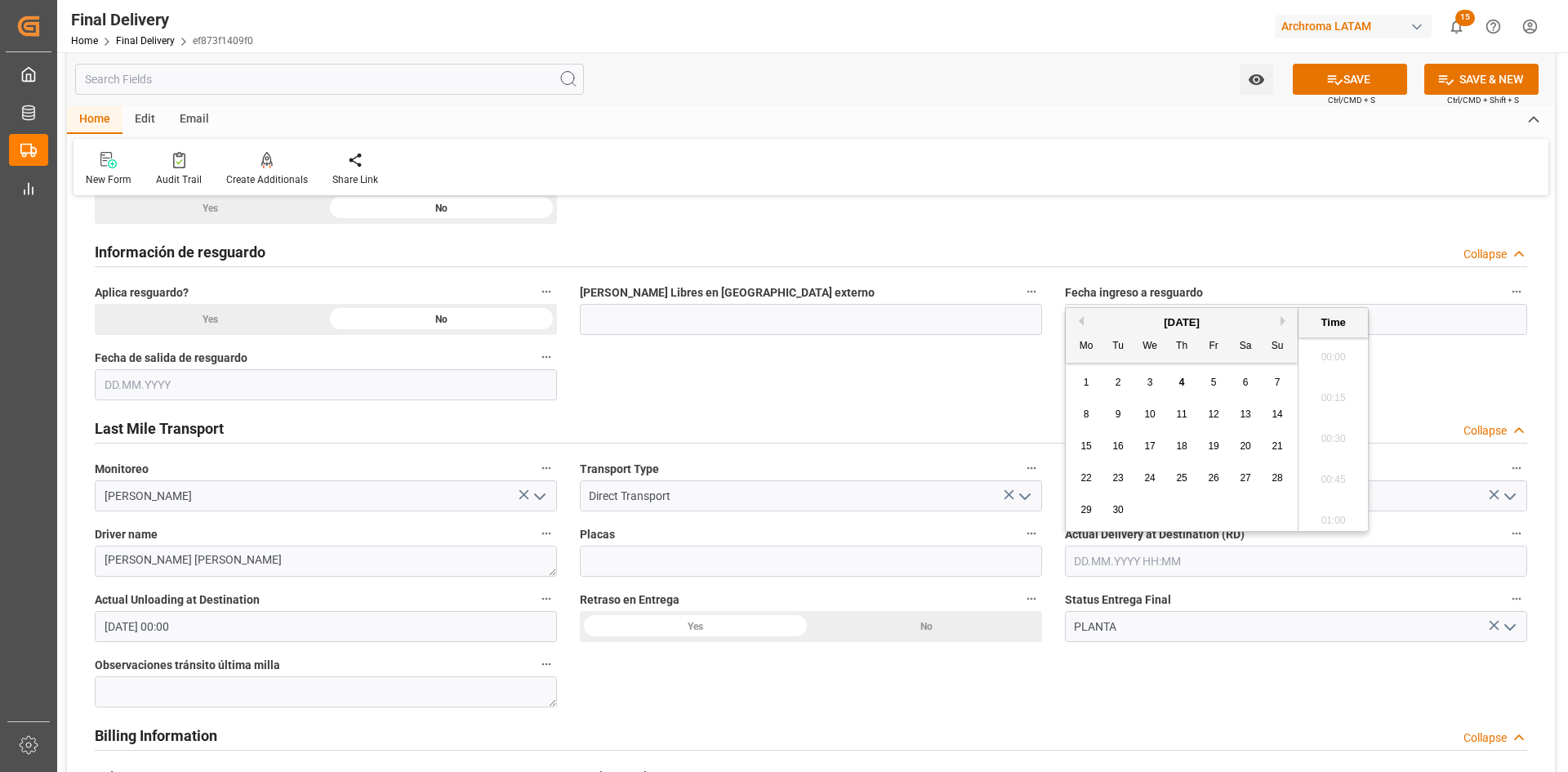
click at [1157, 566] on input "text" at bounding box center [1295, 562] width 462 height 31
click at [1079, 322] on button "Previous Month" at bounding box center [1079, 321] width 10 height 10
click at [1282, 318] on button "Next Month" at bounding box center [1286, 321] width 10 height 10
click at [1083, 513] on span "25" at bounding box center [1085, 510] width 11 height 11
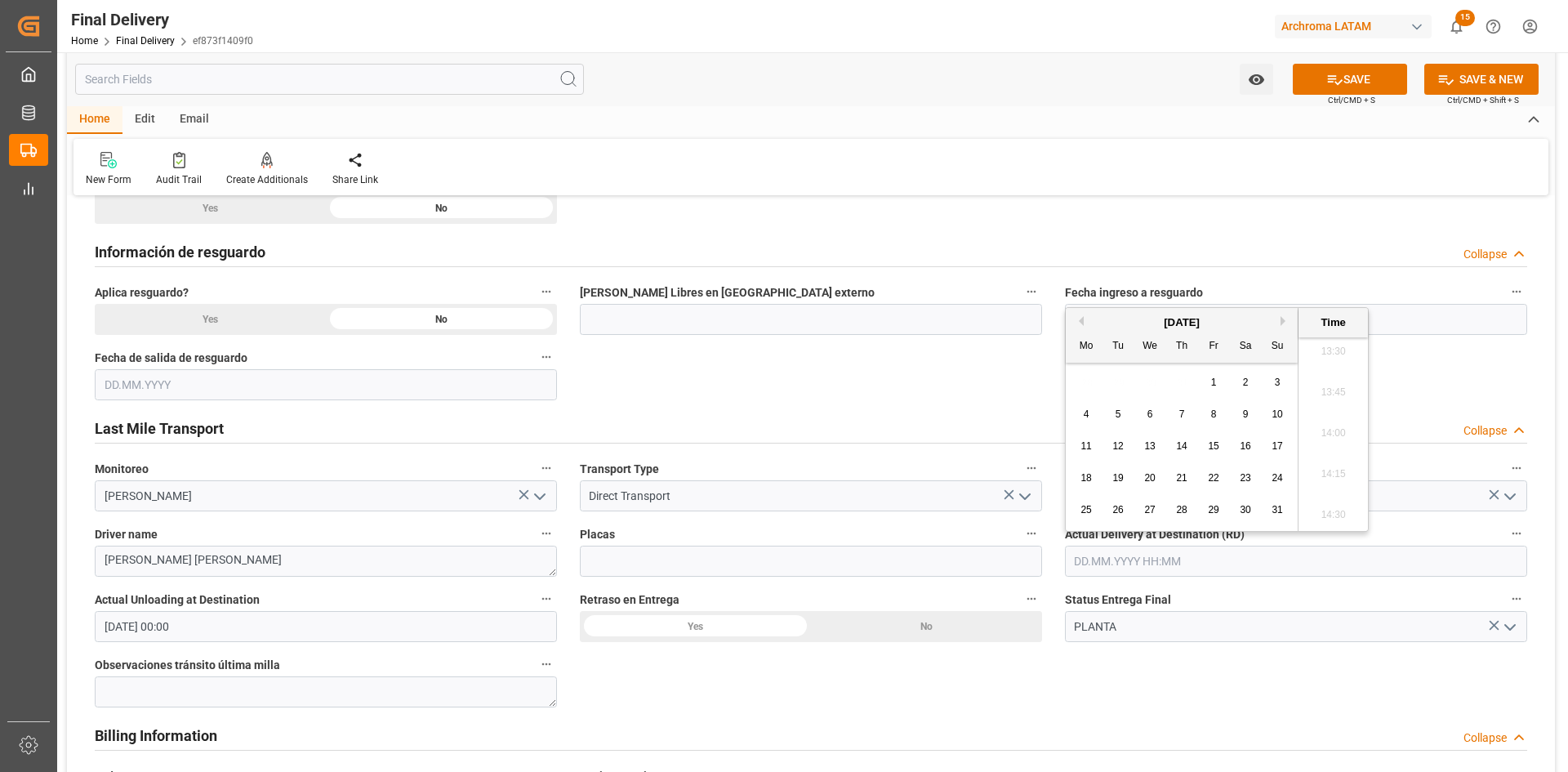
type input "25.08.2025 00:00"
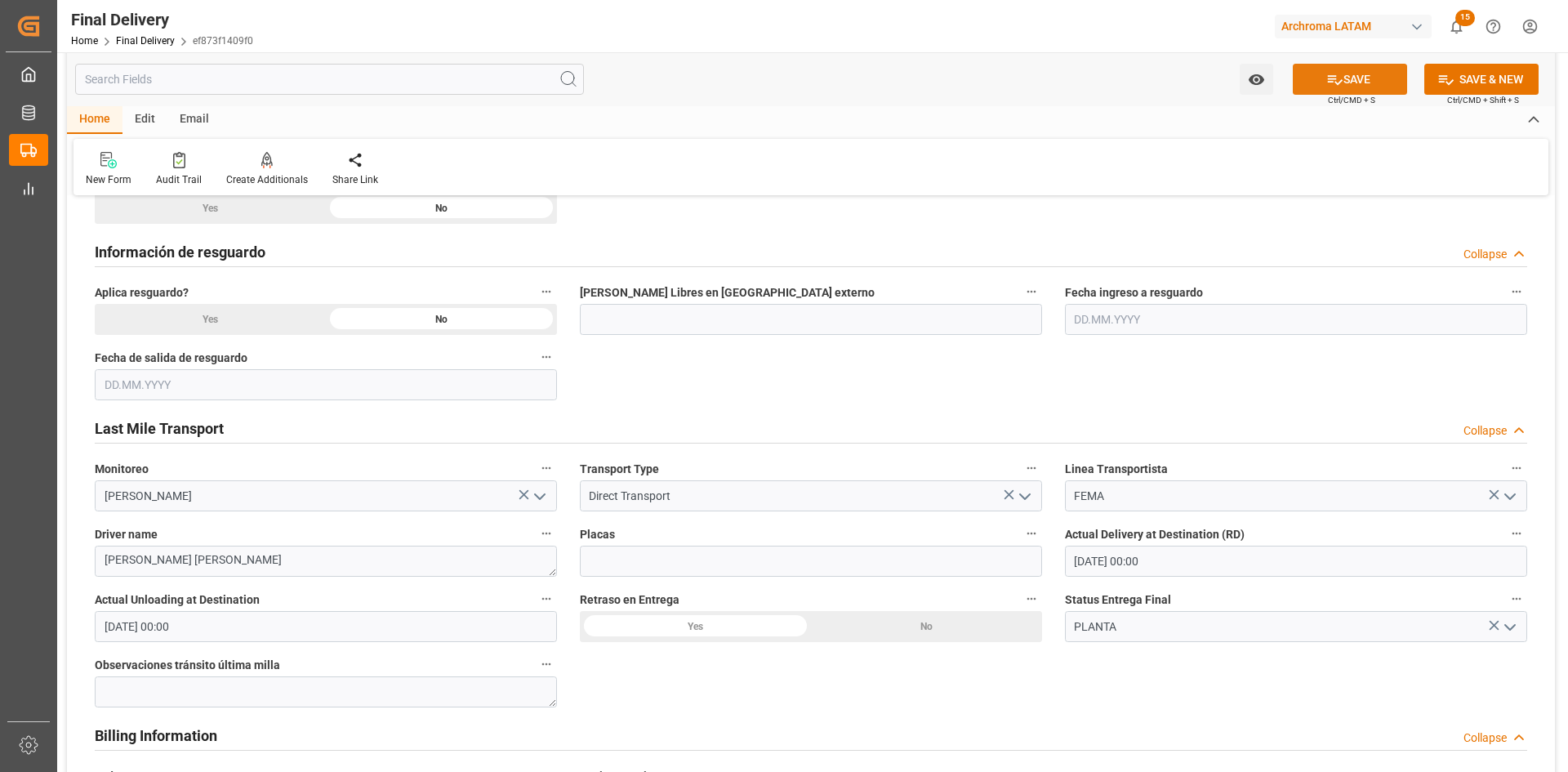
click at [1389, 87] on button "SAVE" at bounding box center [1350, 79] width 115 height 31
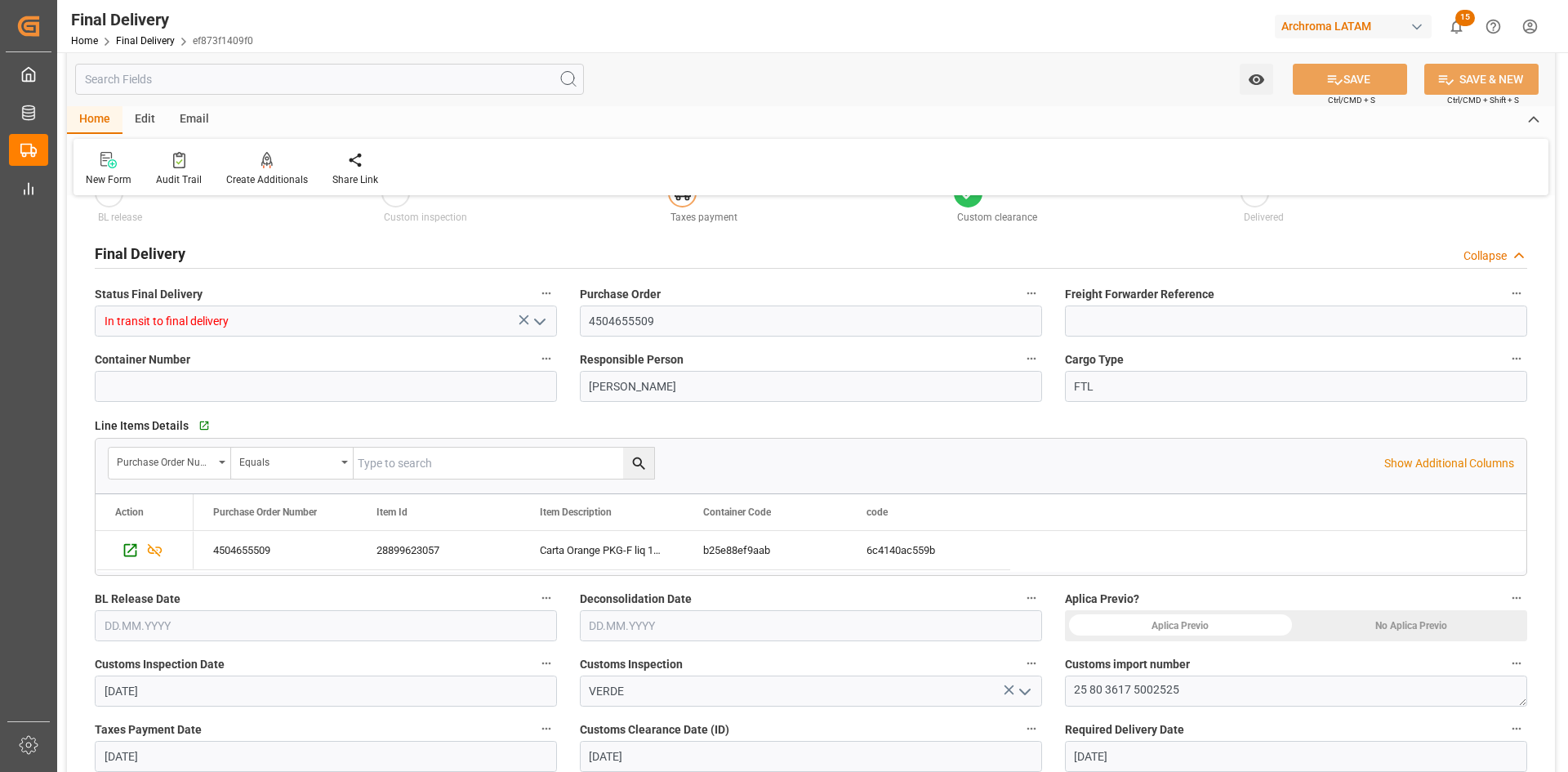
scroll to position [0, 0]
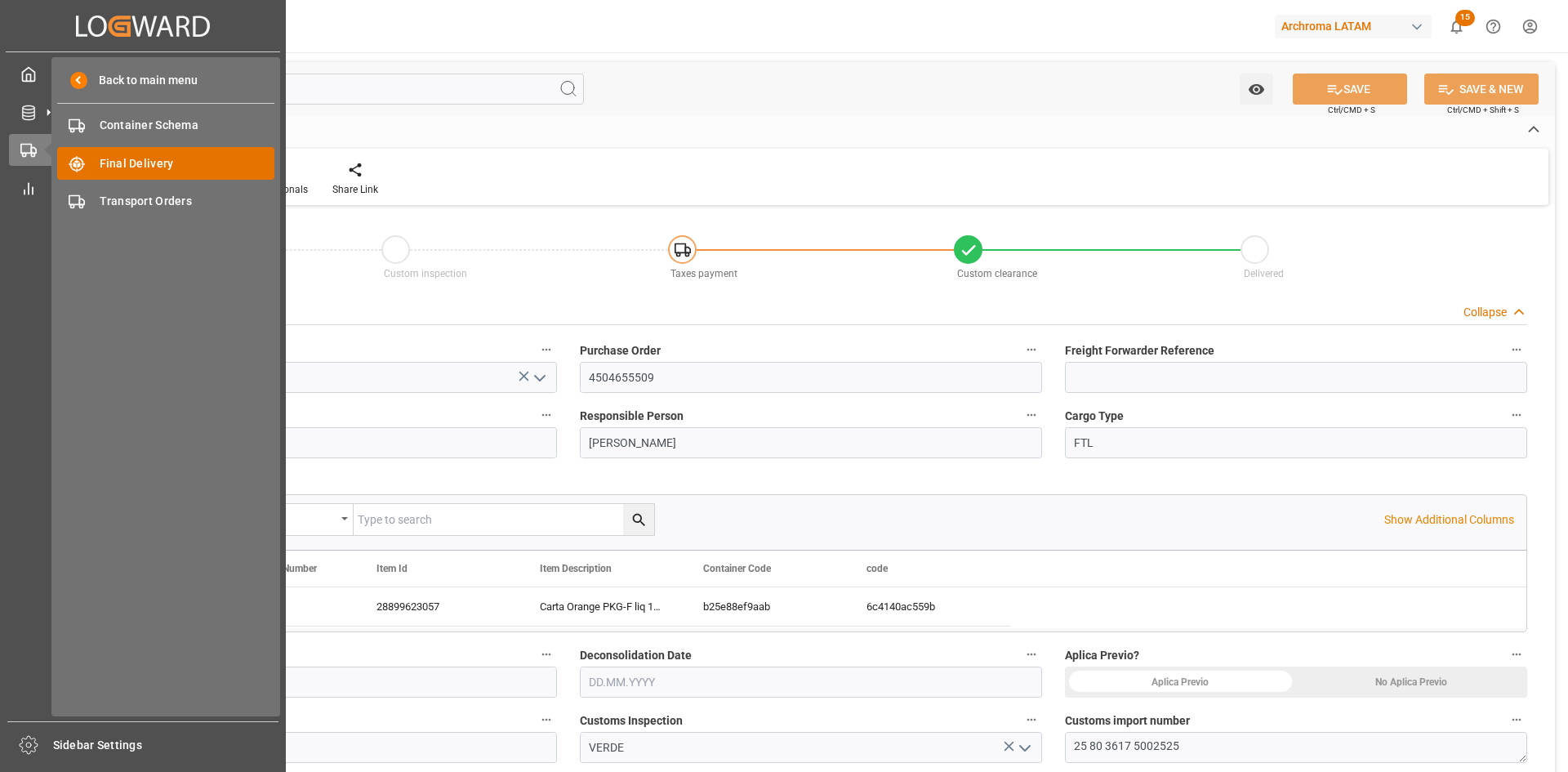
click at [136, 171] on span "Final Delivery" at bounding box center [187, 164] width 176 height 17
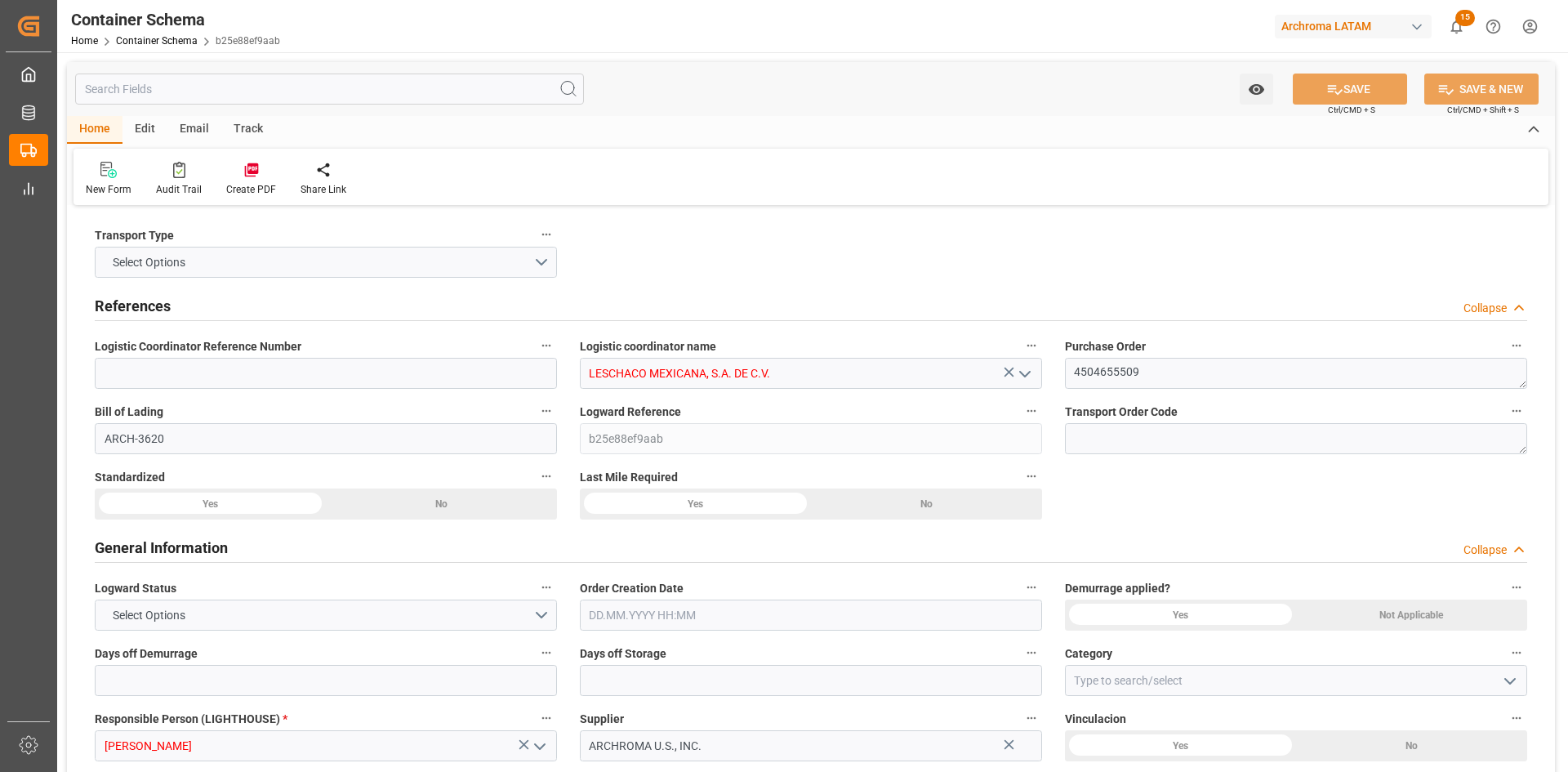
type input "0"
type input "1"
type input "1100"
type input "1157"
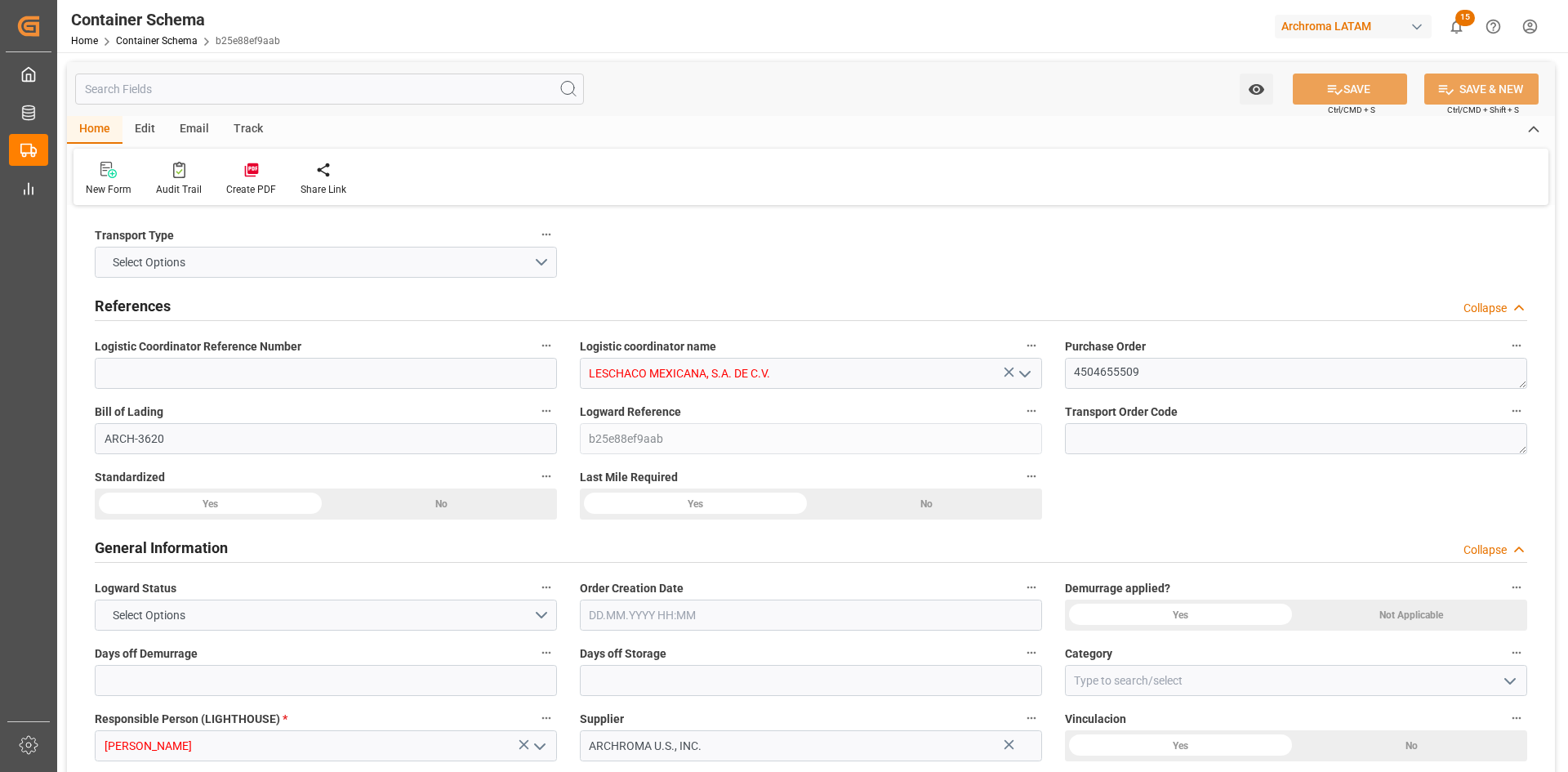
type input "USLRD"
type input "MXNLD"
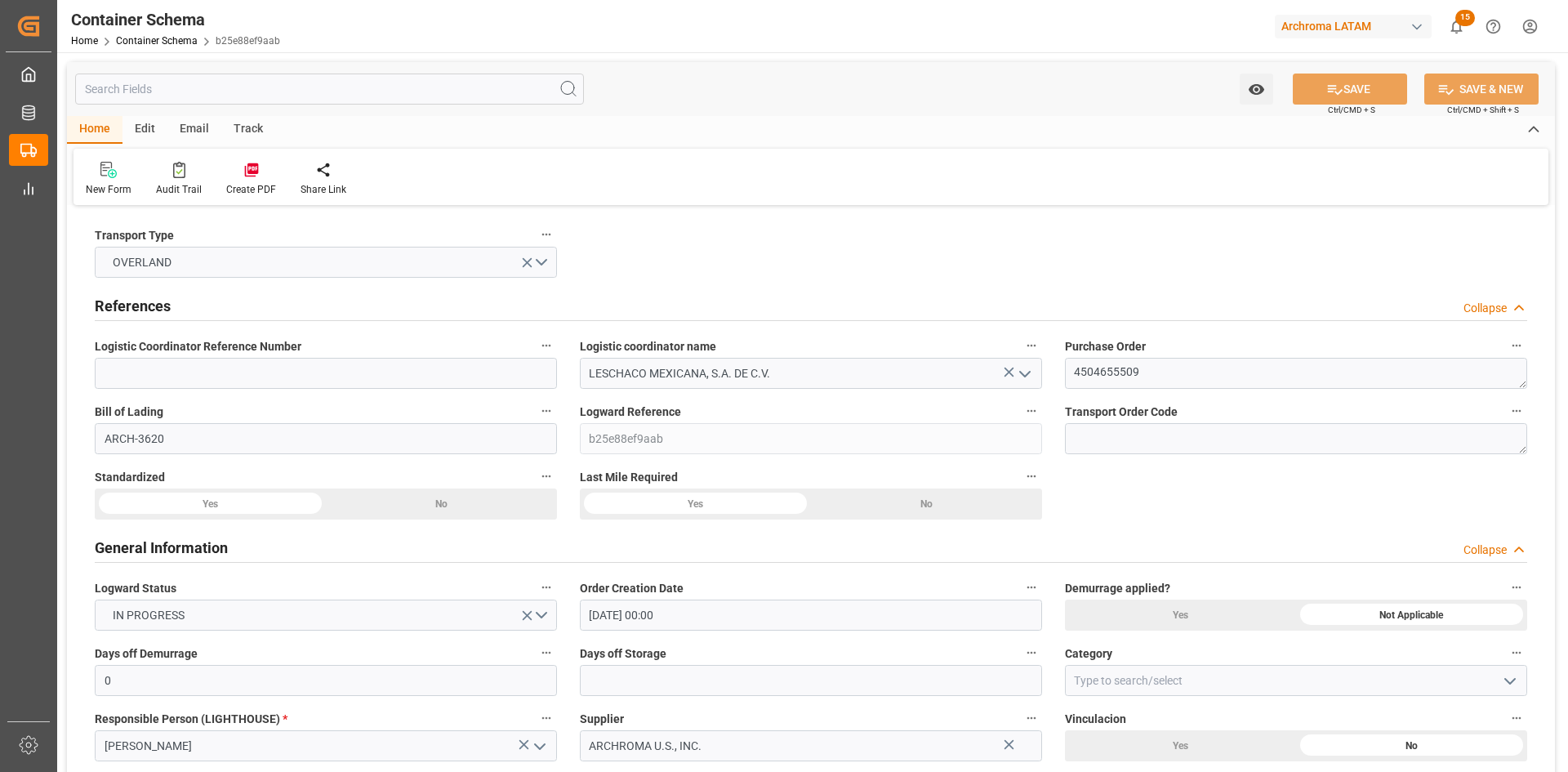
type input "[DATE] 00:00"
type input "19.08.2025"
type input "18.08.2025 00:00"
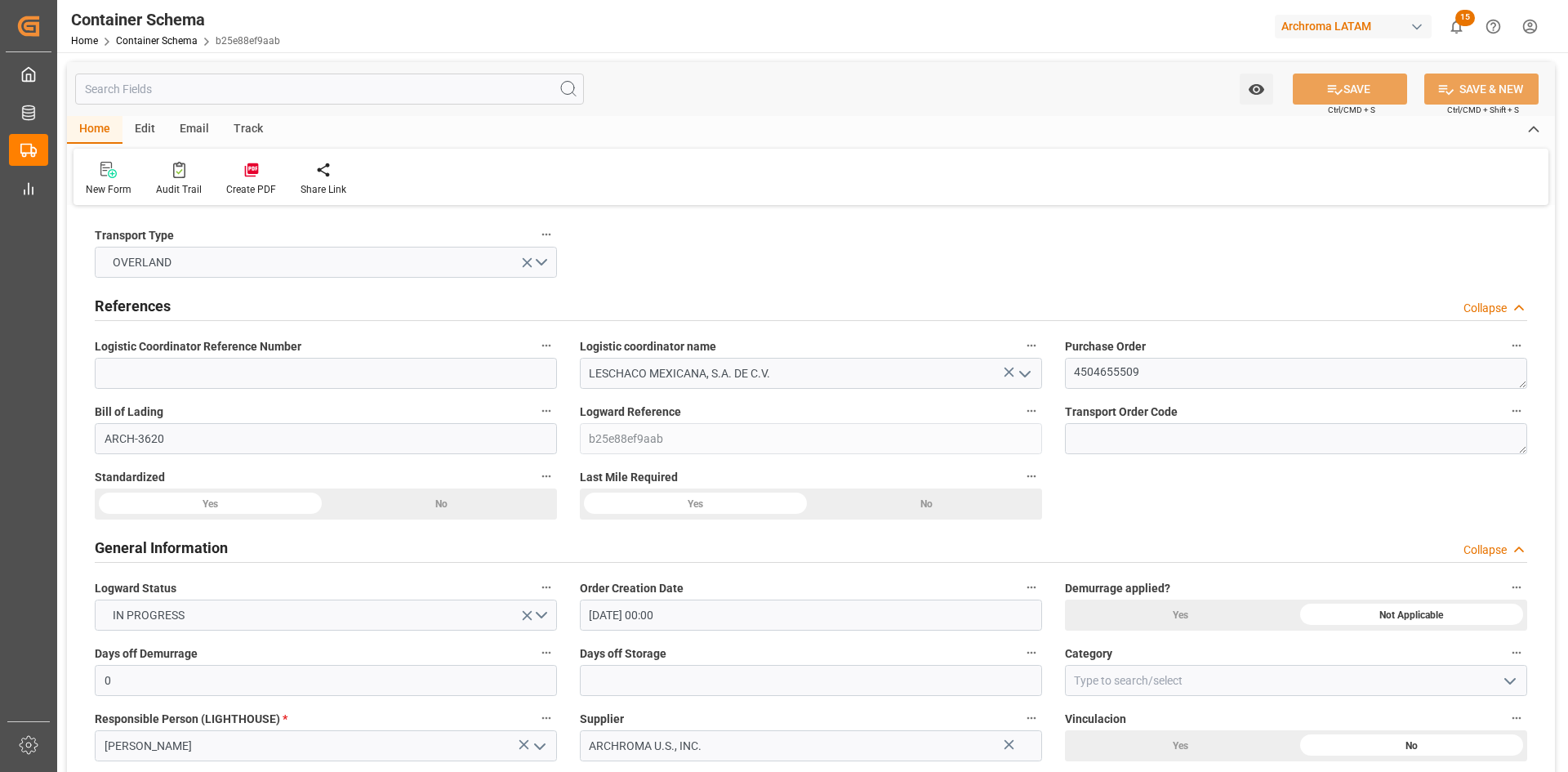
type input "20.08.2025 00:00"
click at [292, 379] on input at bounding box center [326, 373] width 462 height 31
paste input "250806990202"
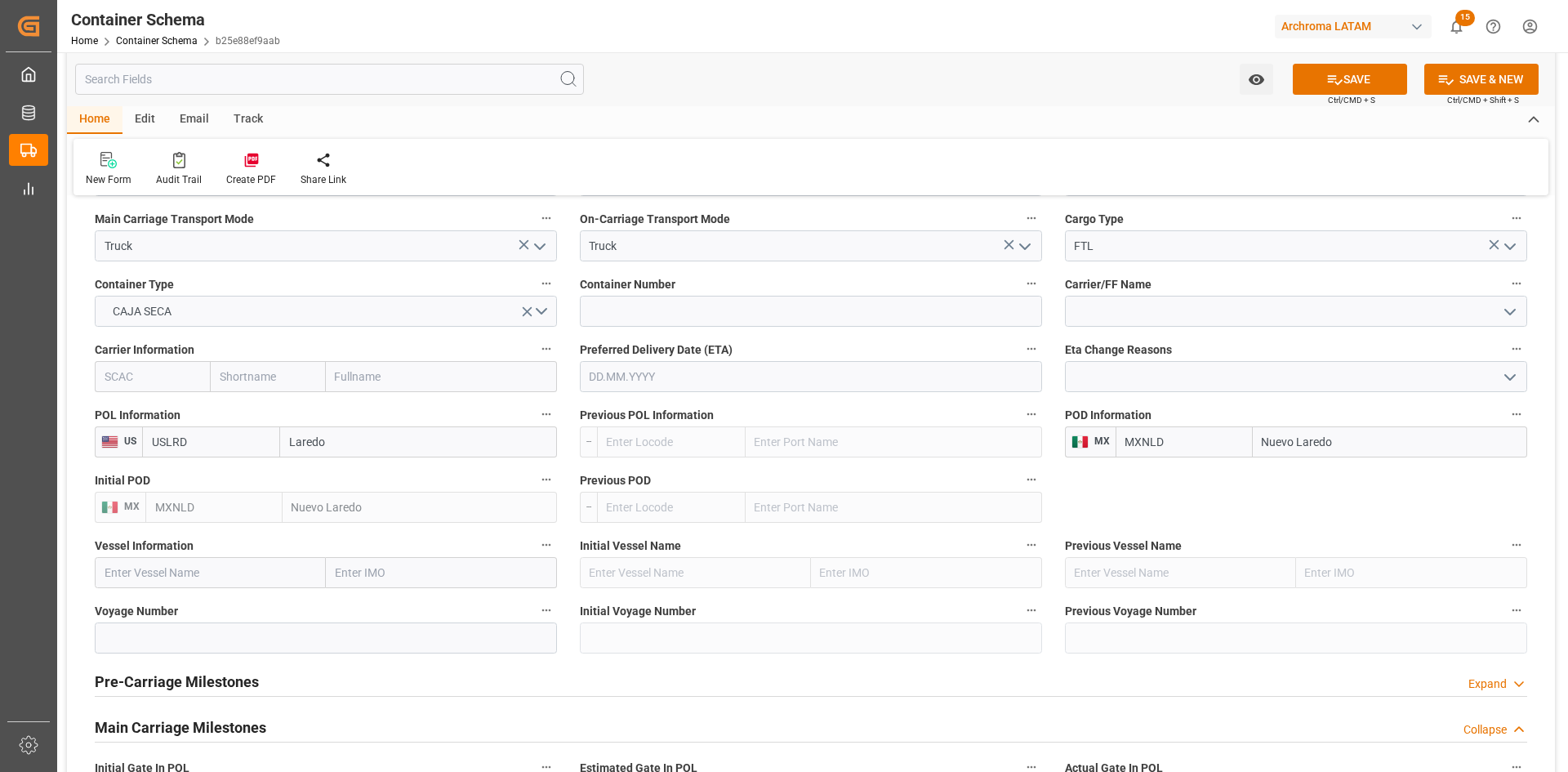
scroll to position [1552, 0]
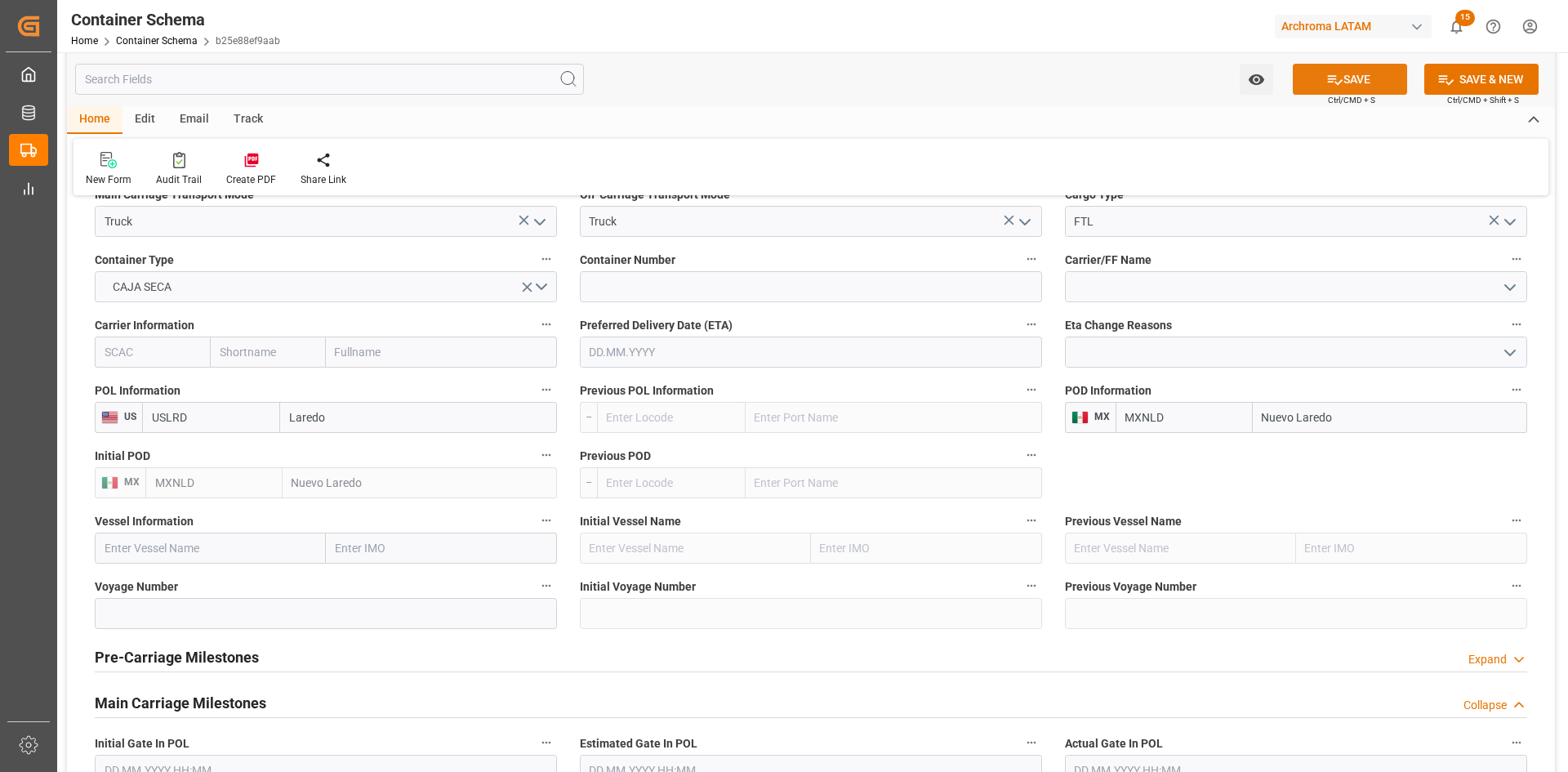
click at [1361, 69] on button "SAVE" at bounding box center [1350, 79] width 115 height 31
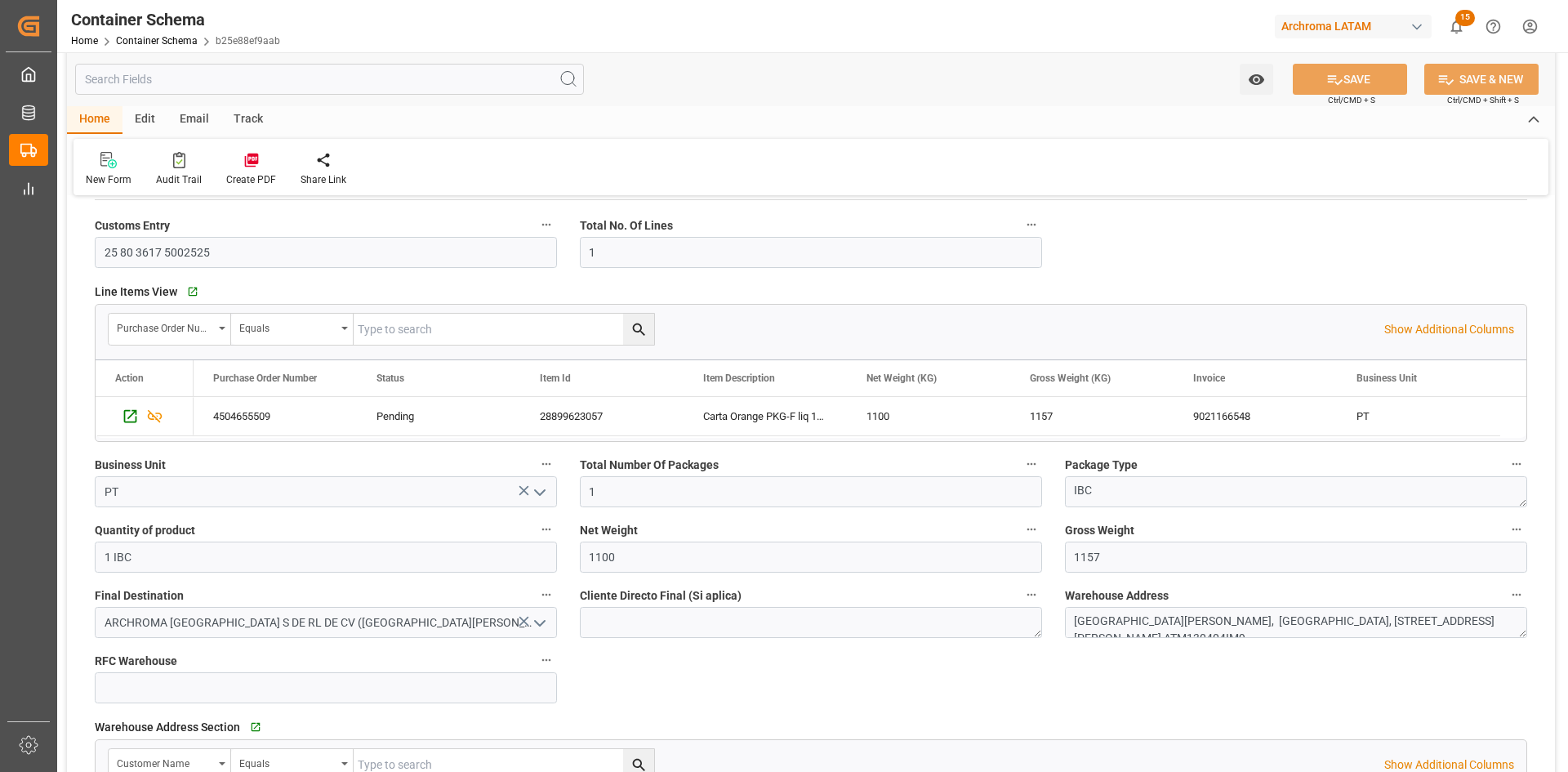
scroll to position [327, 0]
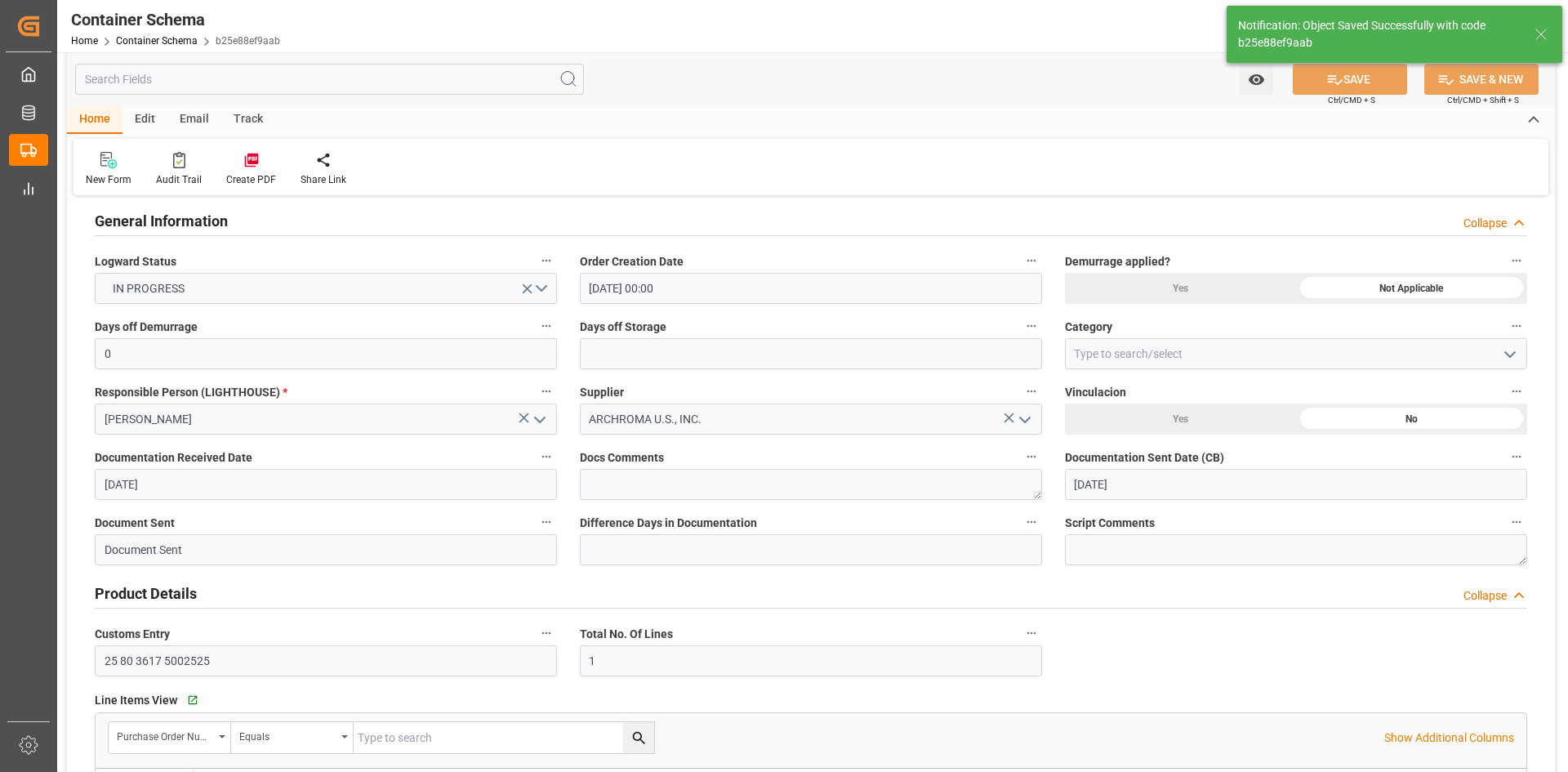
type input "250806990202"
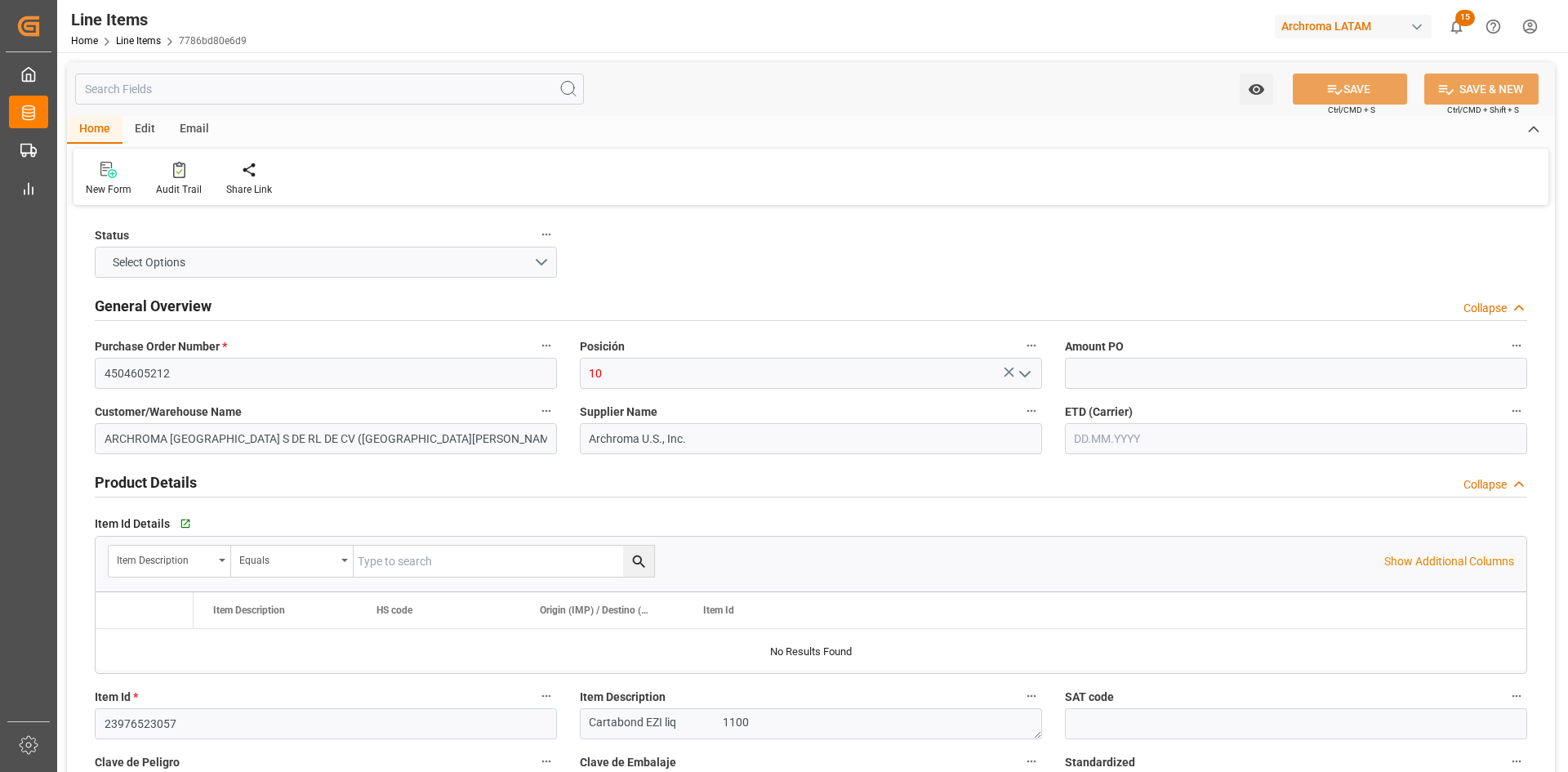
type input "1"
type input "12352400"
type input "6"
type input "6600"
type input "6948"
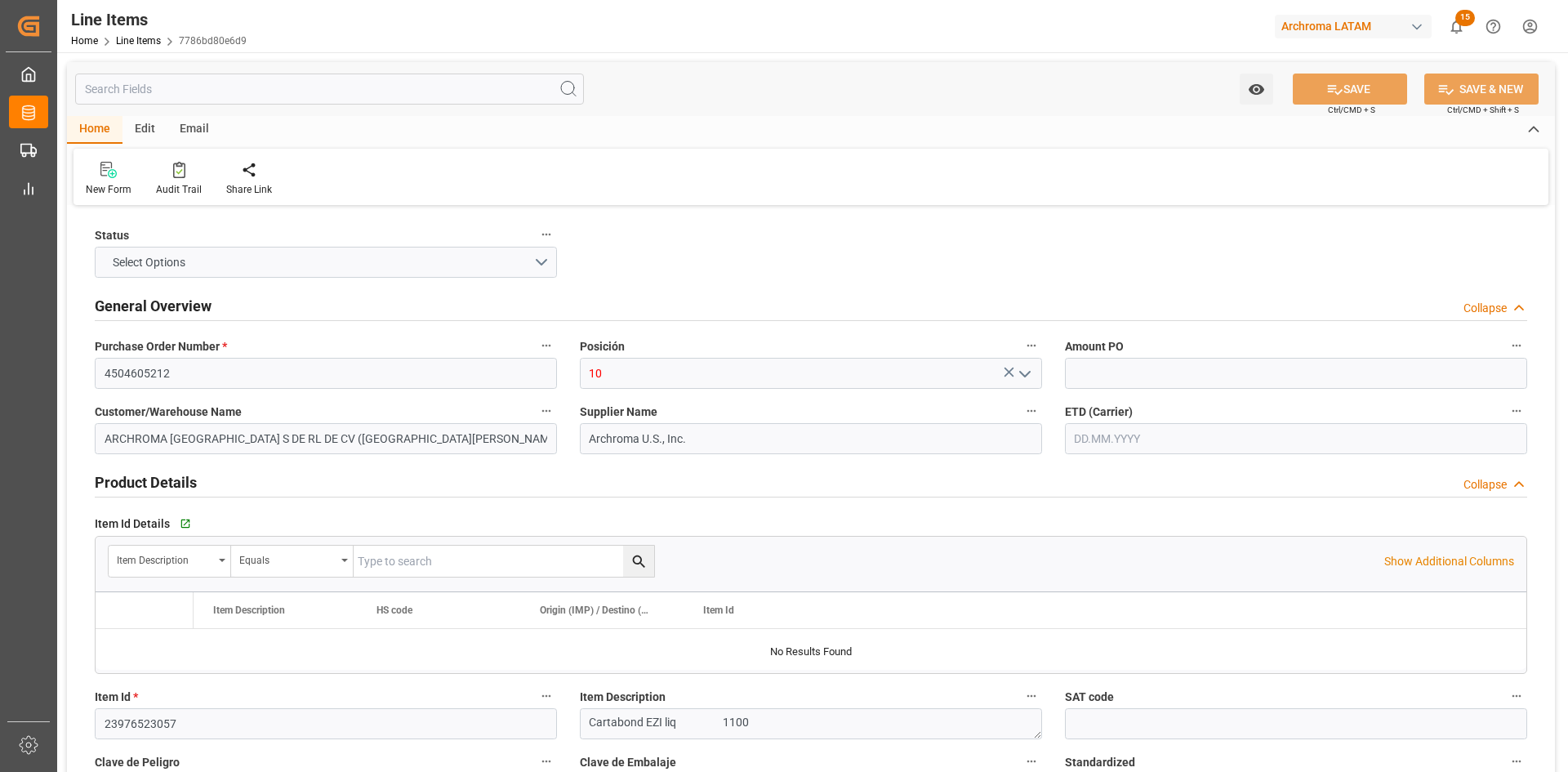
type input "18942"
type input "2836999999"
type input "[DATE]"
type input "[DATE] 15:08"
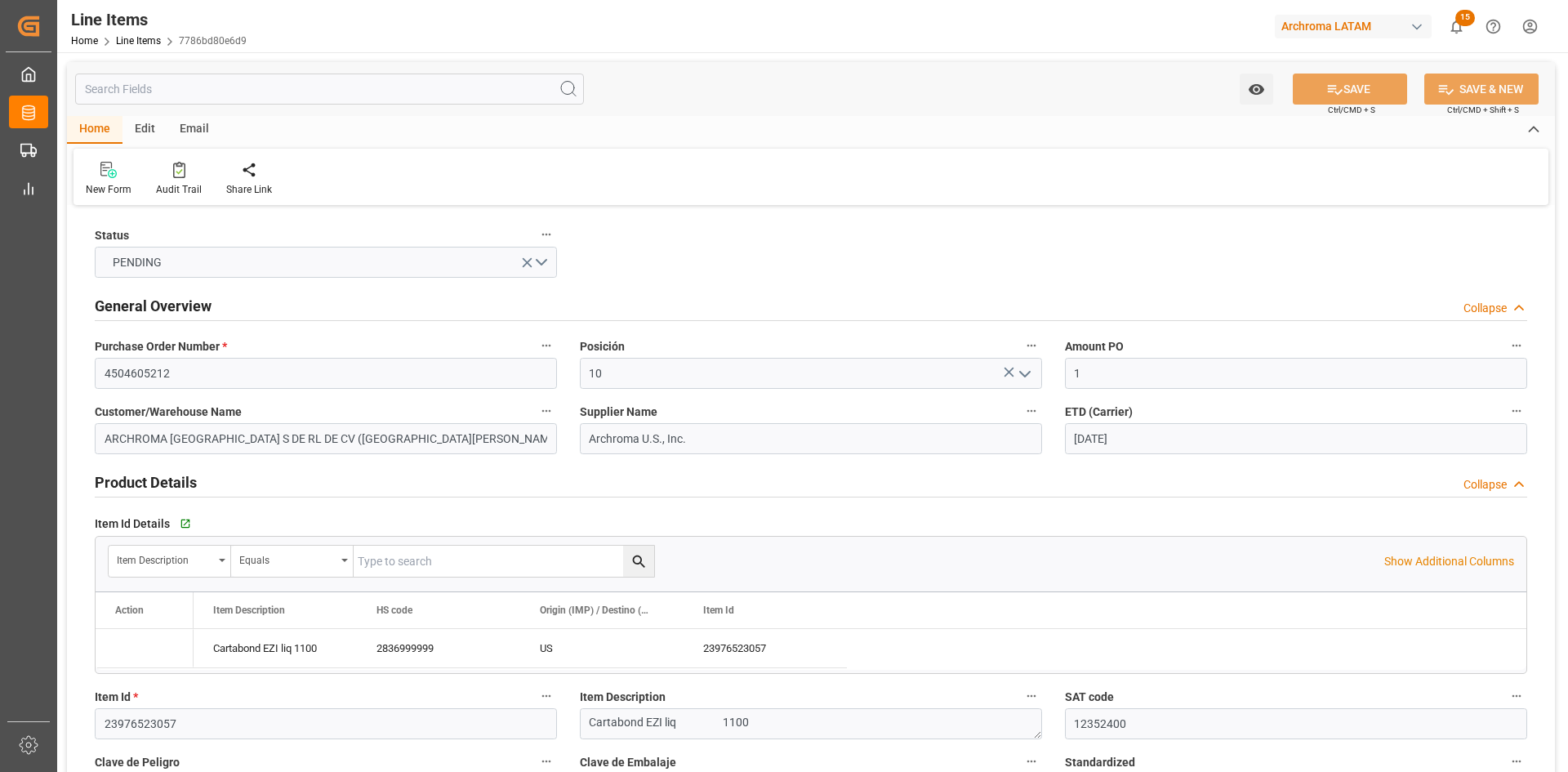
type input "[DATE] 18:42"
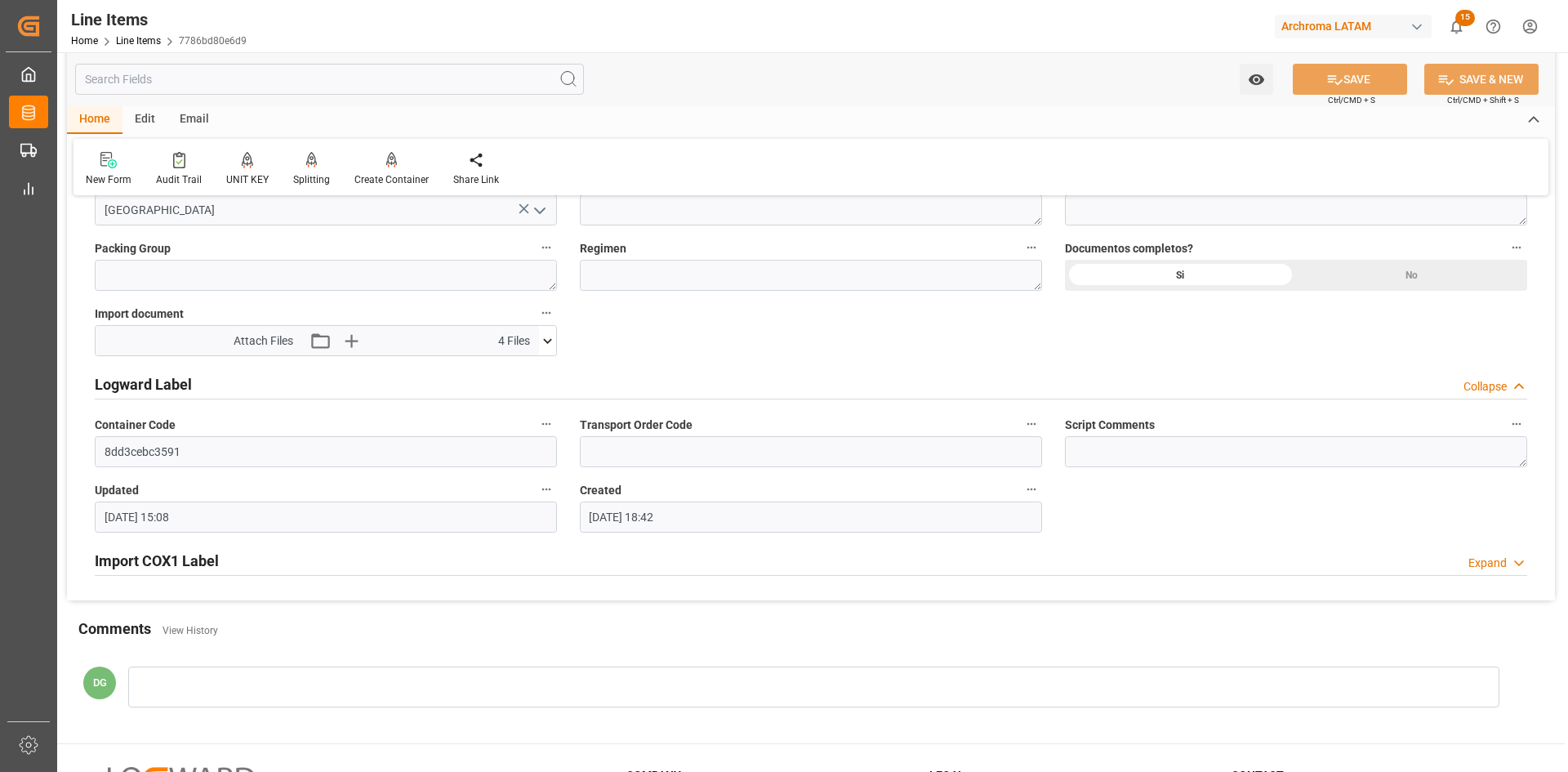
scroll to position [1270, 0]
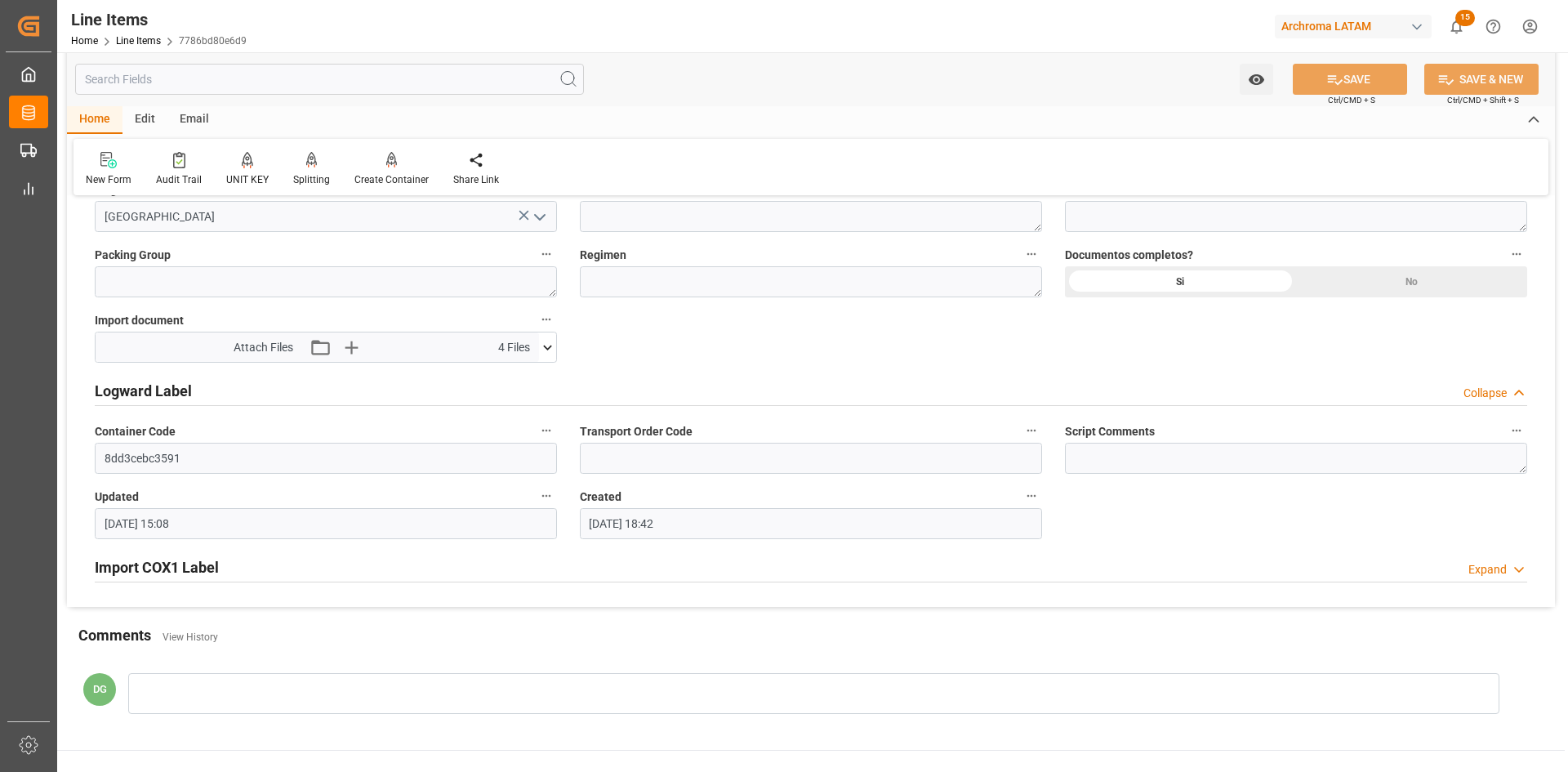
click at [164, 574] on h2 "Import COX1 Label" at bounding box center [157, 567] width 124 height 22
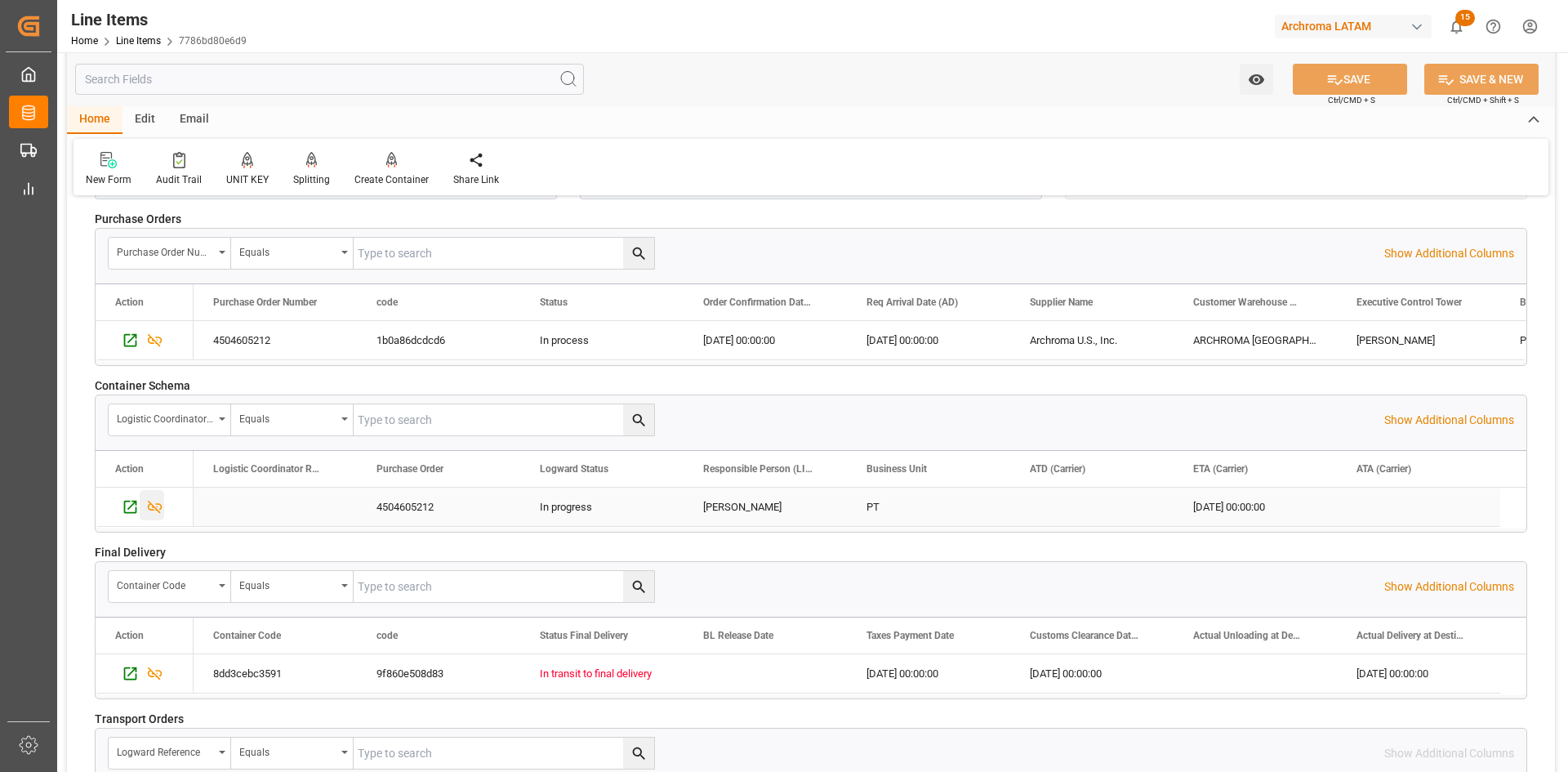
scroll to position [2250, 0]
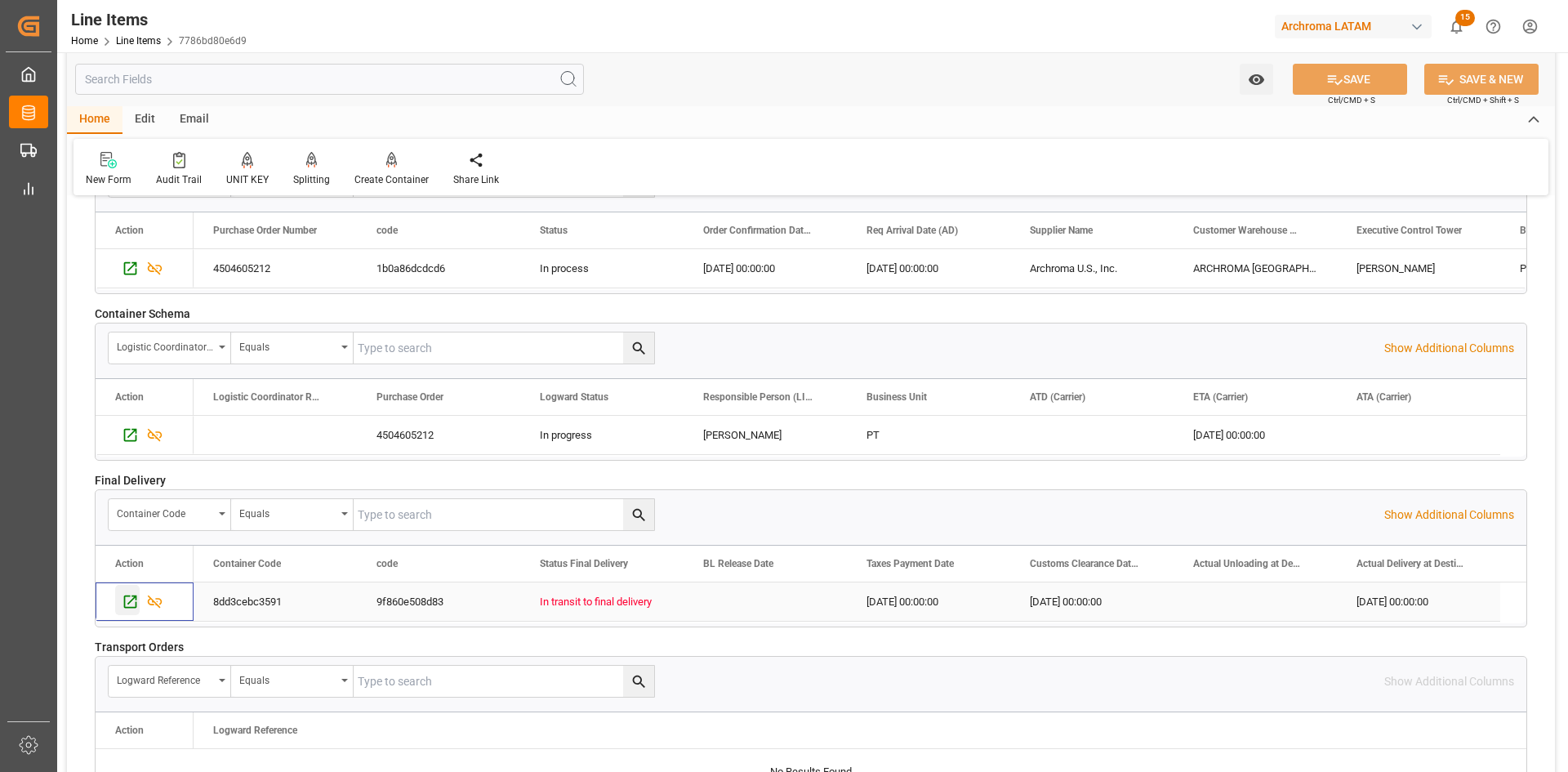
click at [131, 605] on icon "Press SPACE to select this row." at bounding box center [130, 602] width 17 height 17
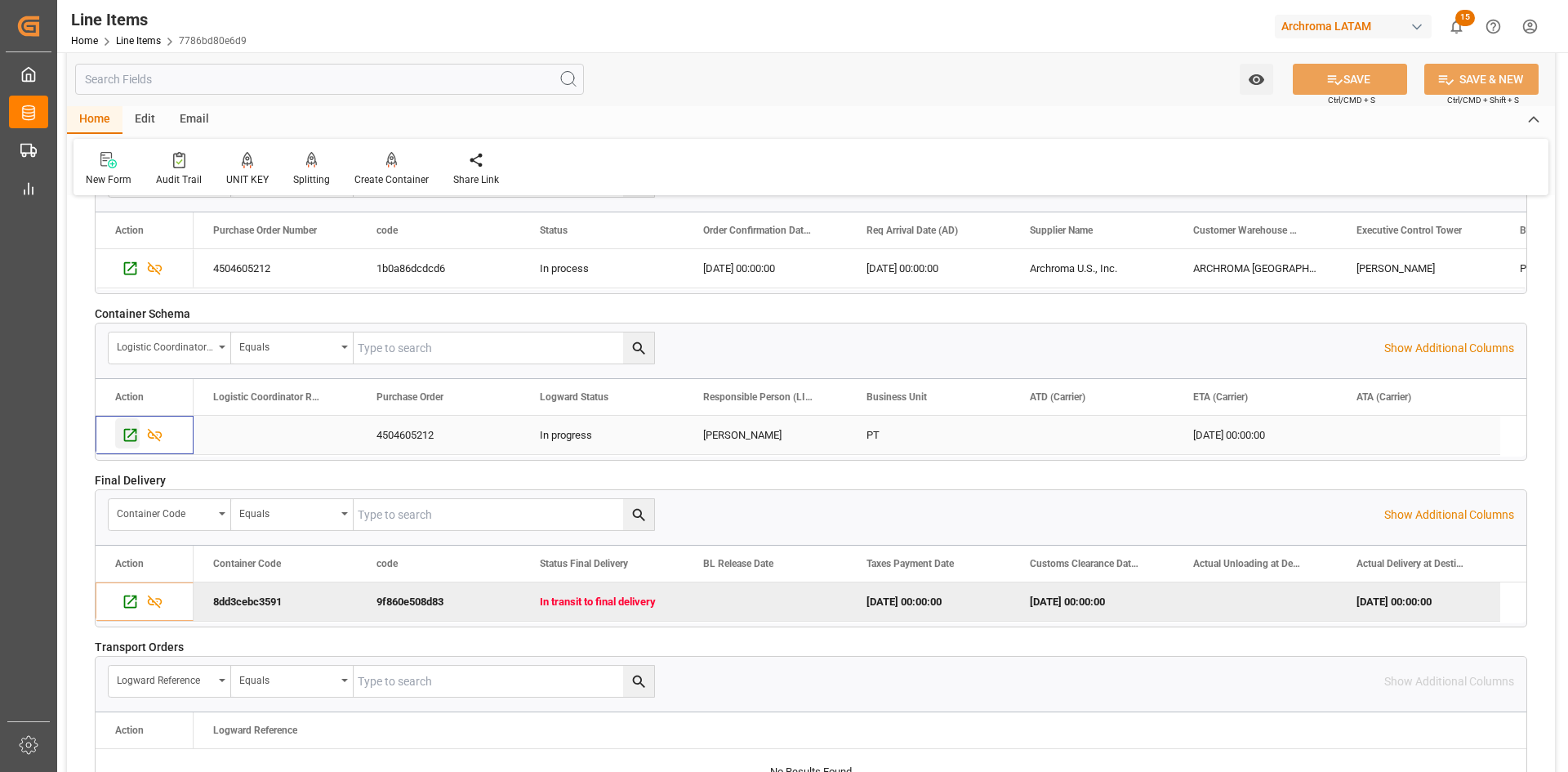
click at [126, 440] on icon "Press SPACE to select this row." at bounding box center [130, 435] width 17 height 17
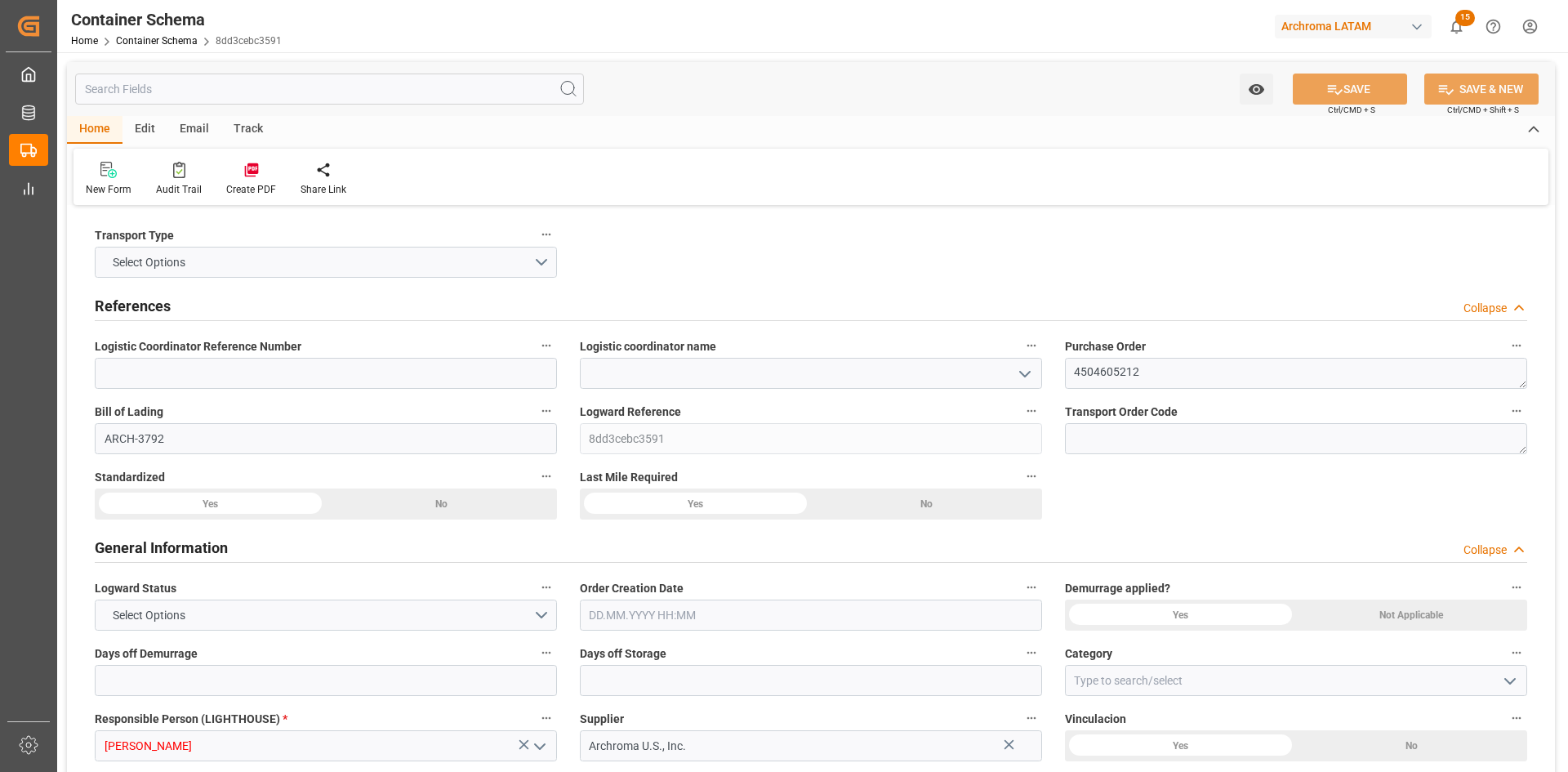
type input "0"
type input "1"
type input "6"
type input "6600"
type input "6948"
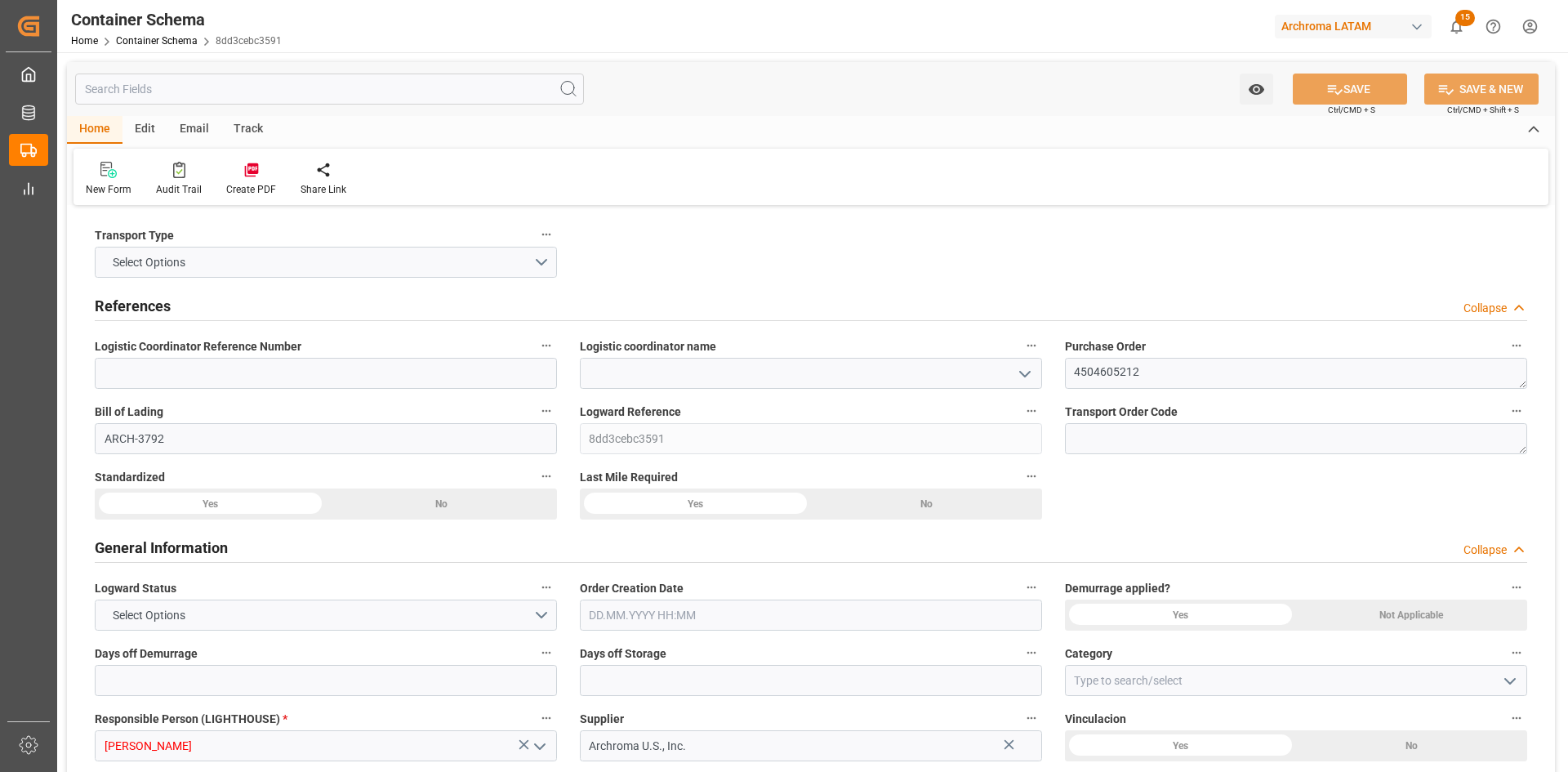
type input "USLRD"
type input "MXNLD"
type input "[DATE] 00:00"
type input "[DATE]"
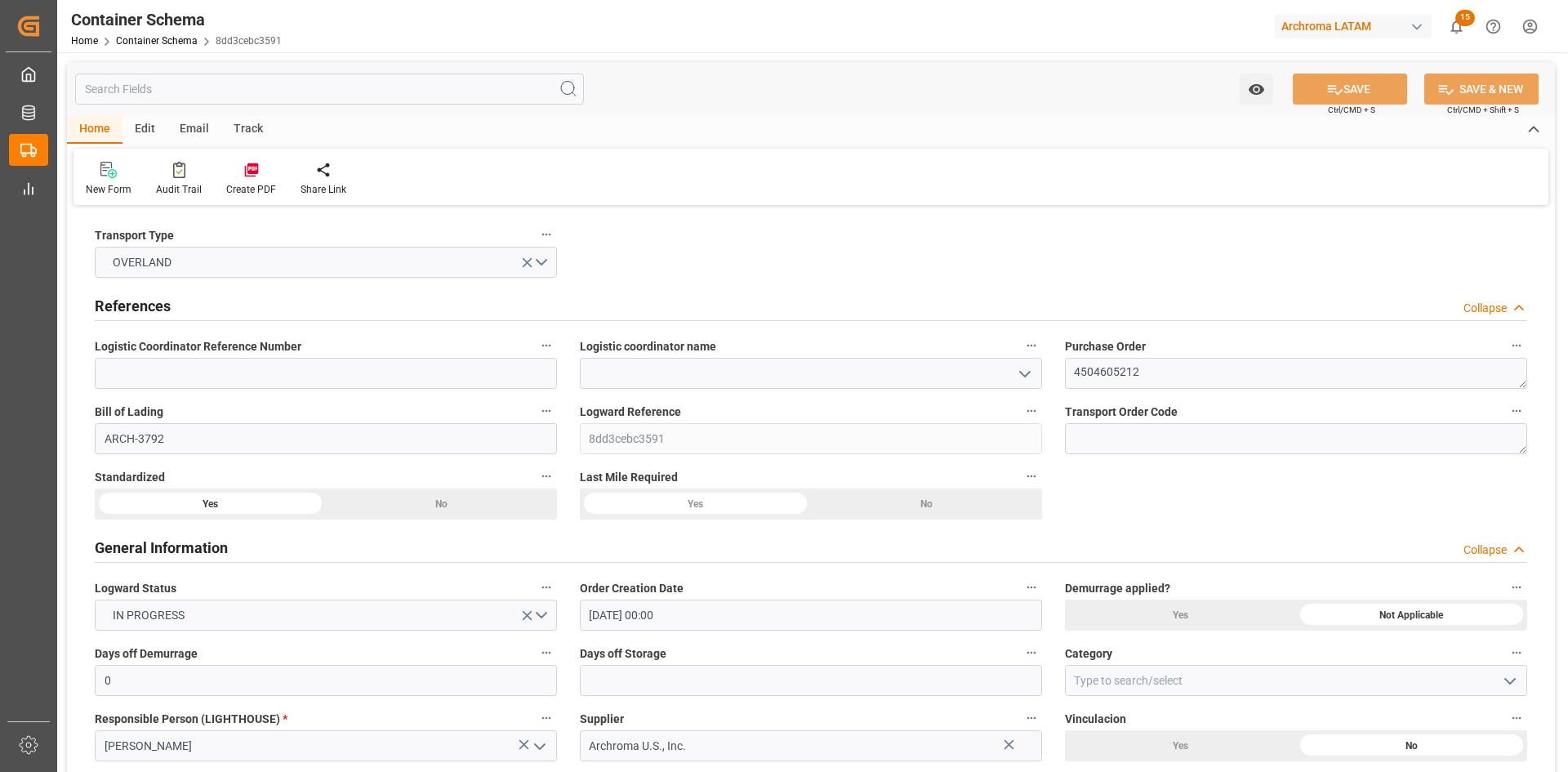
type input "[DATE]"
type input "[DATE] 00:00"
click at [1016, 369] on icon "open menu" at bounding box center [1025, 374] width 20 height 20
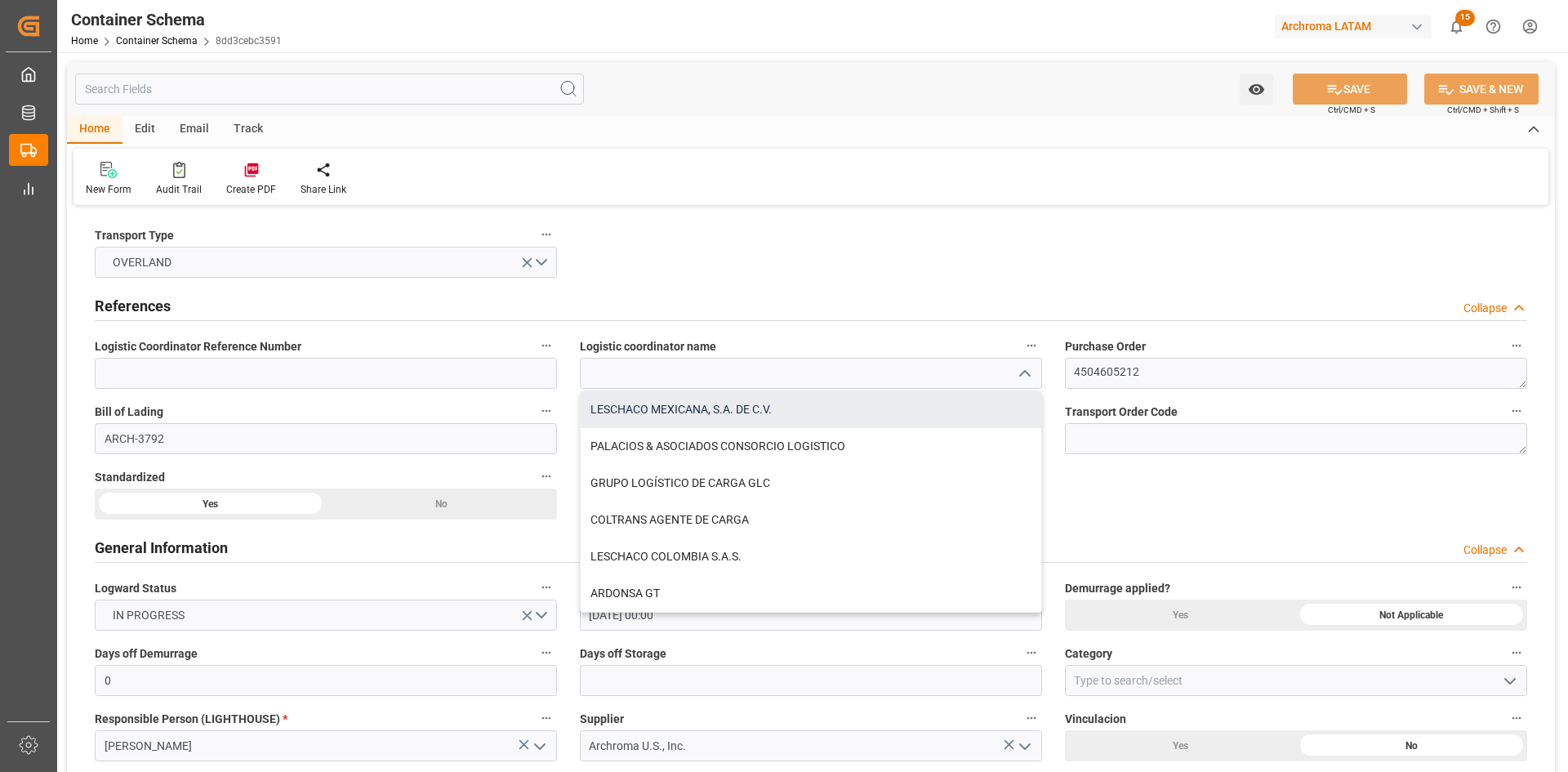
click at [732, 415] on div "LESCHACO MEXICANA, S.A. DE C.V." at bounding box center [811, 409] width 461 height 37
type input "LESCHACO MEXICANA, S.A. DE C.V."
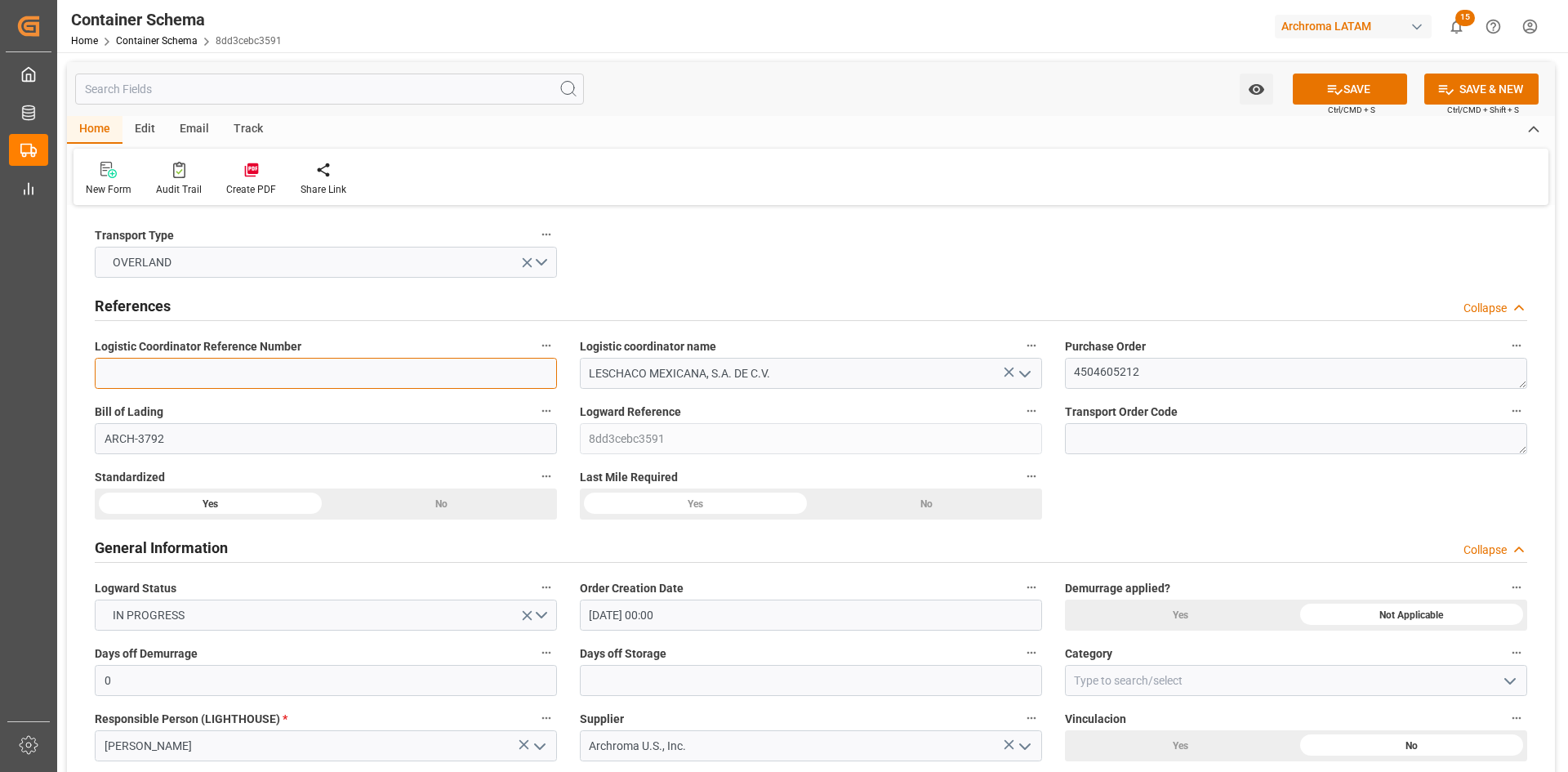
click at [299, 383] on input at bounding box center [326, 373] width 462 height 31
paste input "250906990027"
click at [1362, 83] on button "SAVE" at bounding box center [1350, 89] width 115 height 31
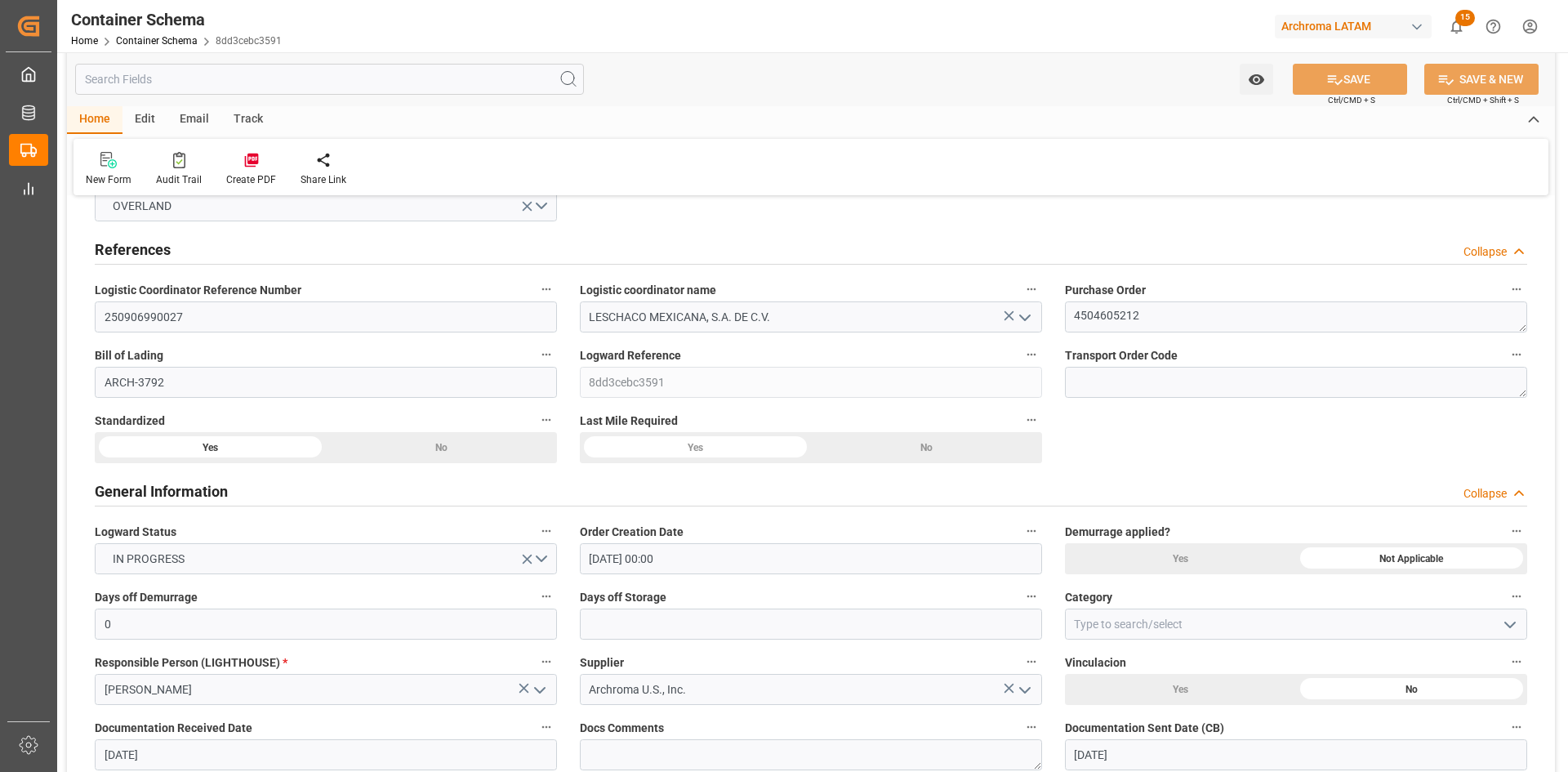
scroll to position [164, 0]
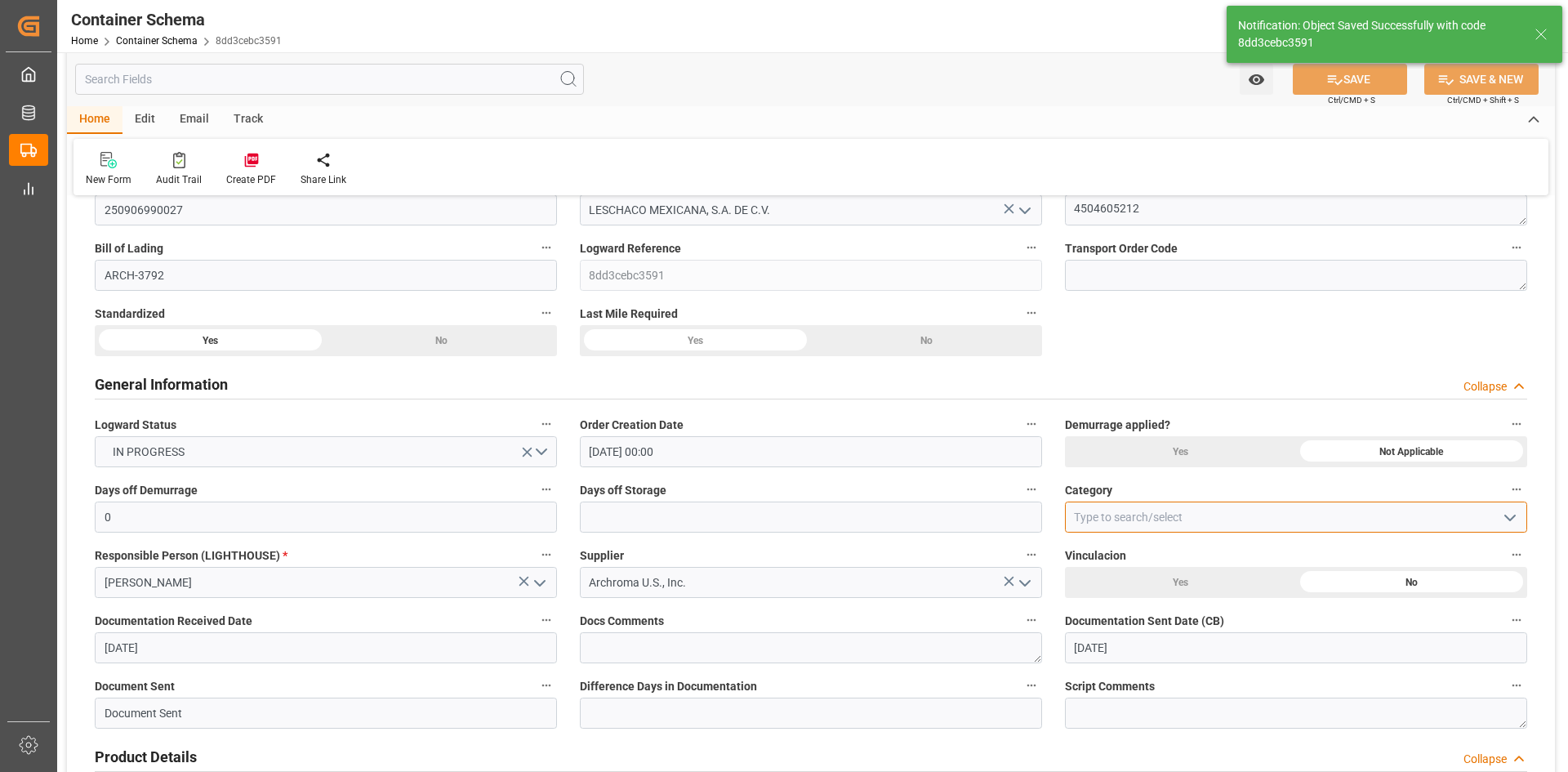
click at [1521, 517] on input at bounding box center [1295, 517] width 462 height 31
type input "250906990027"
click at [1506, 517] on polyline "open menu" at bounding box center [1510, 518] width 10 height 5
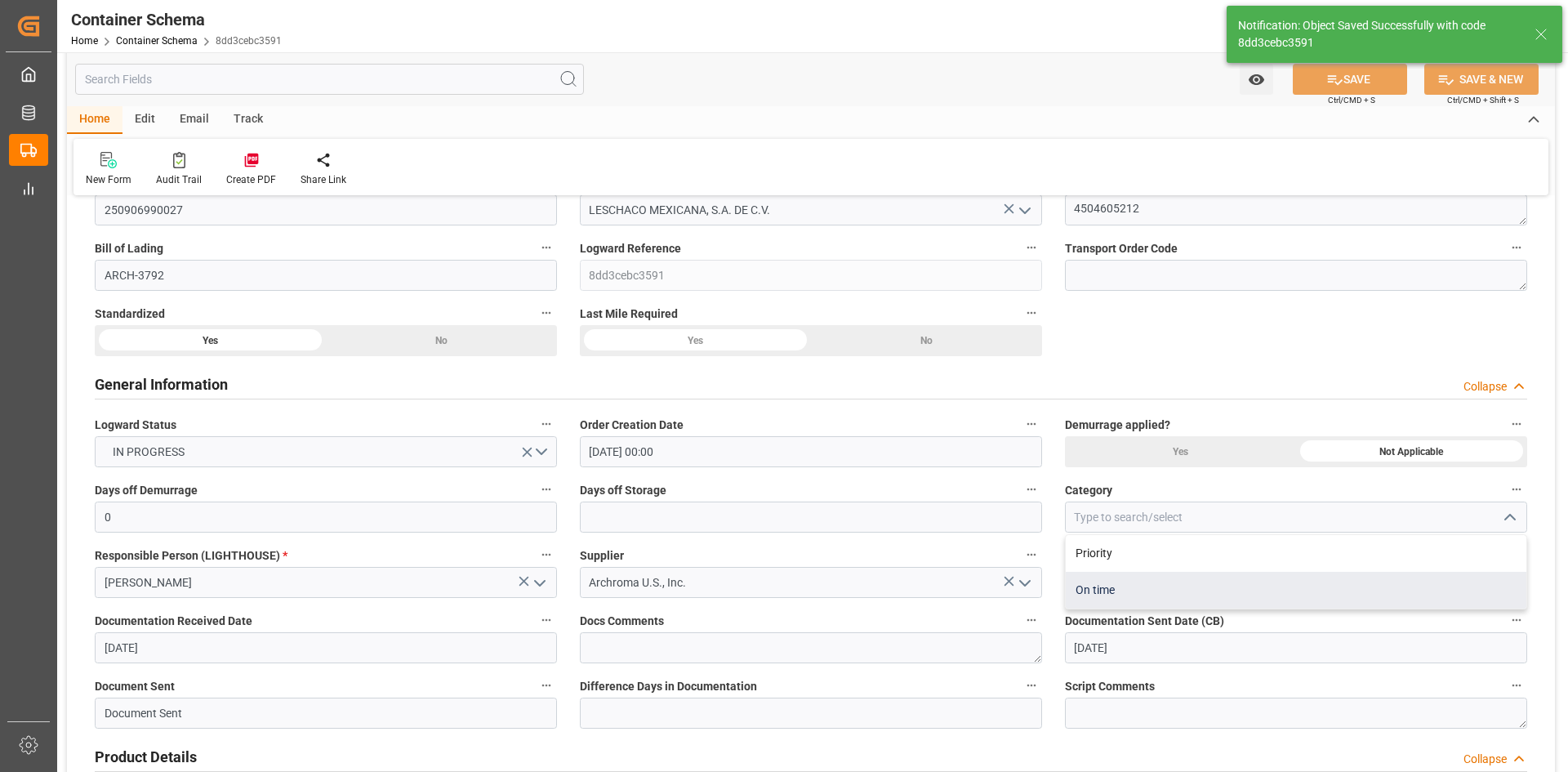
click at [1135, 585] on div "On time" at bounding box center [1295, 590] width 461 height 37
type input "On time"
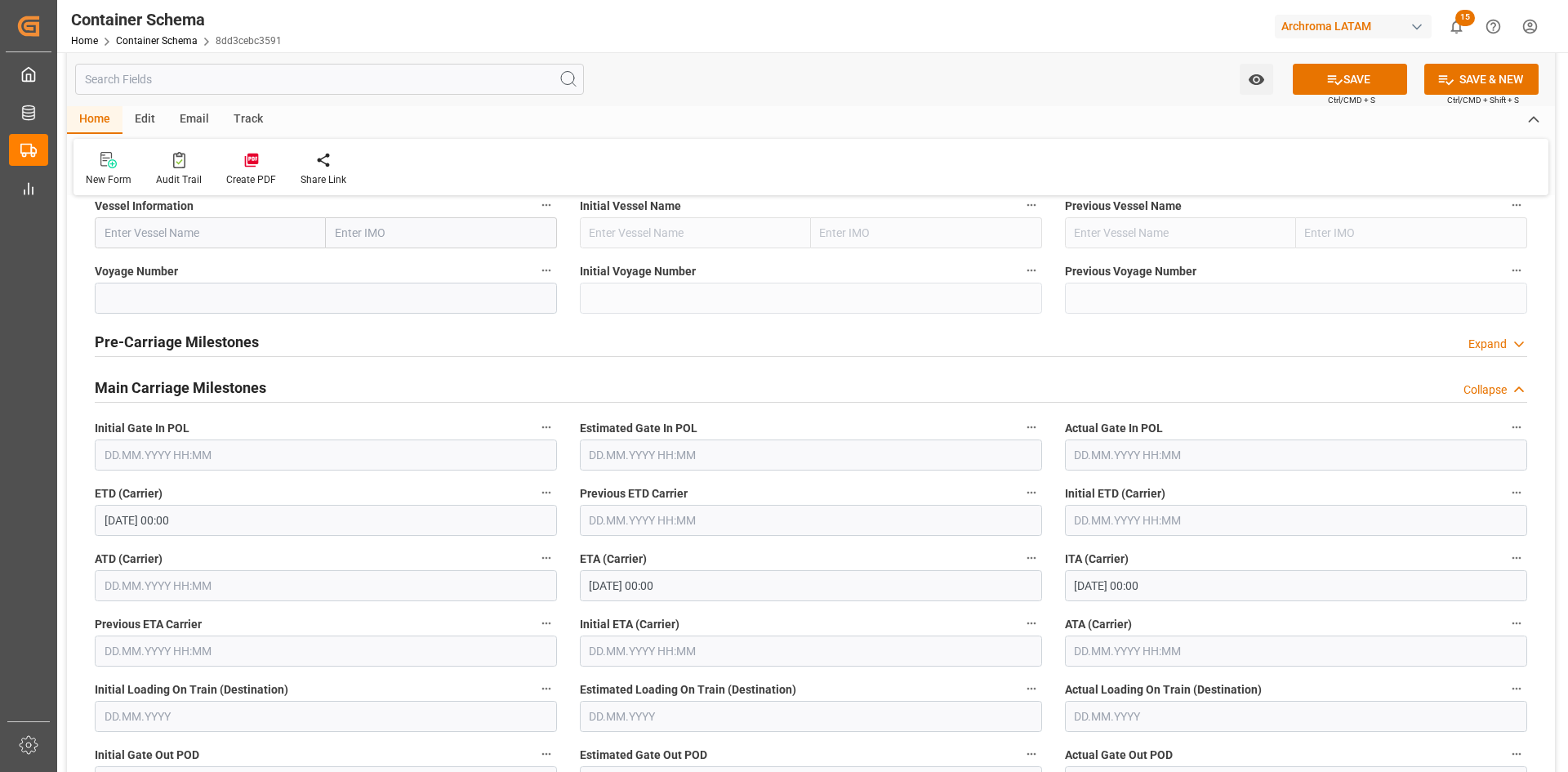
scroll to position [1961, 0]
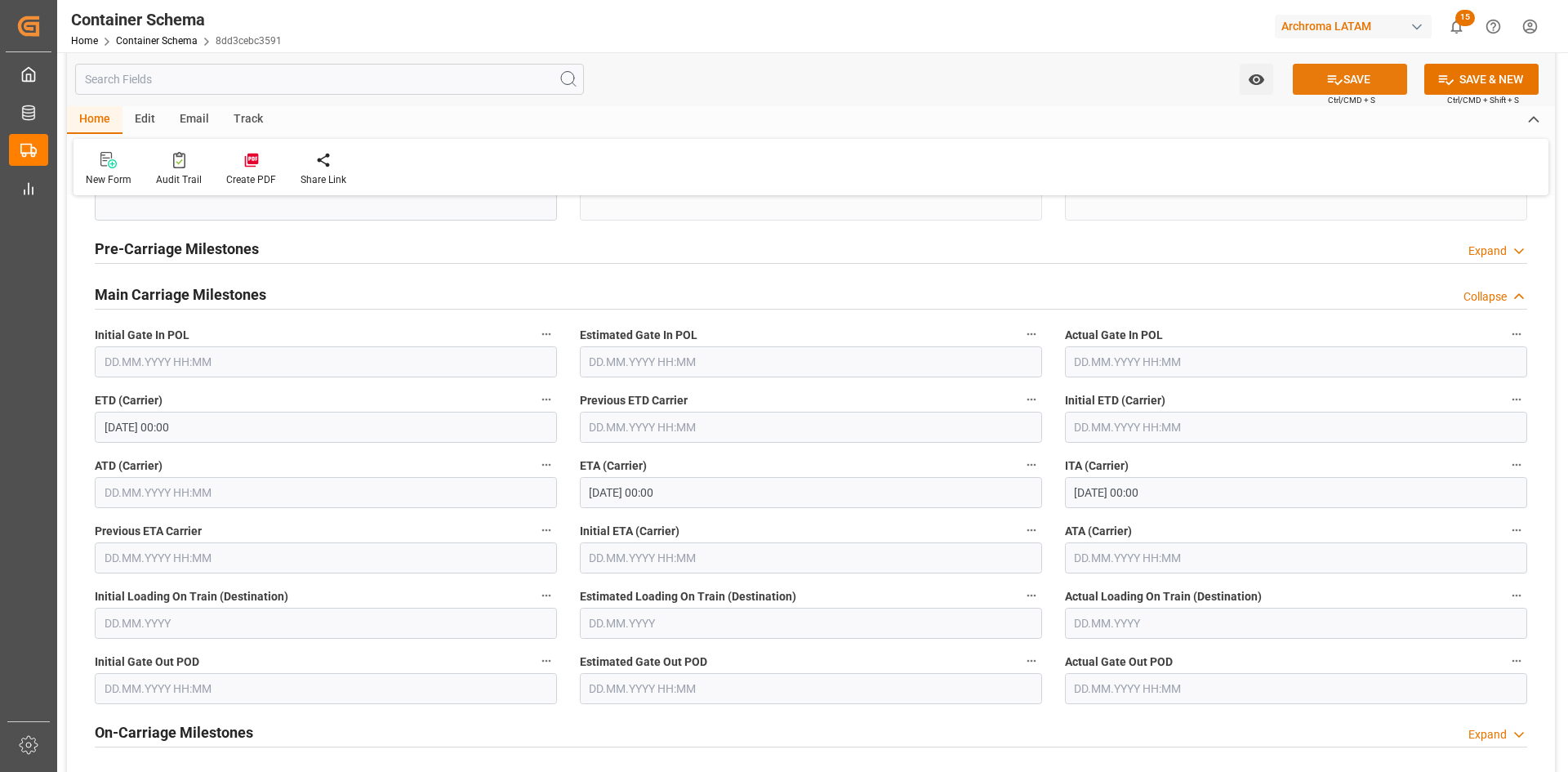
click at [1327, 80] on icon at bounding box center [1335, 79] width 17 height 17
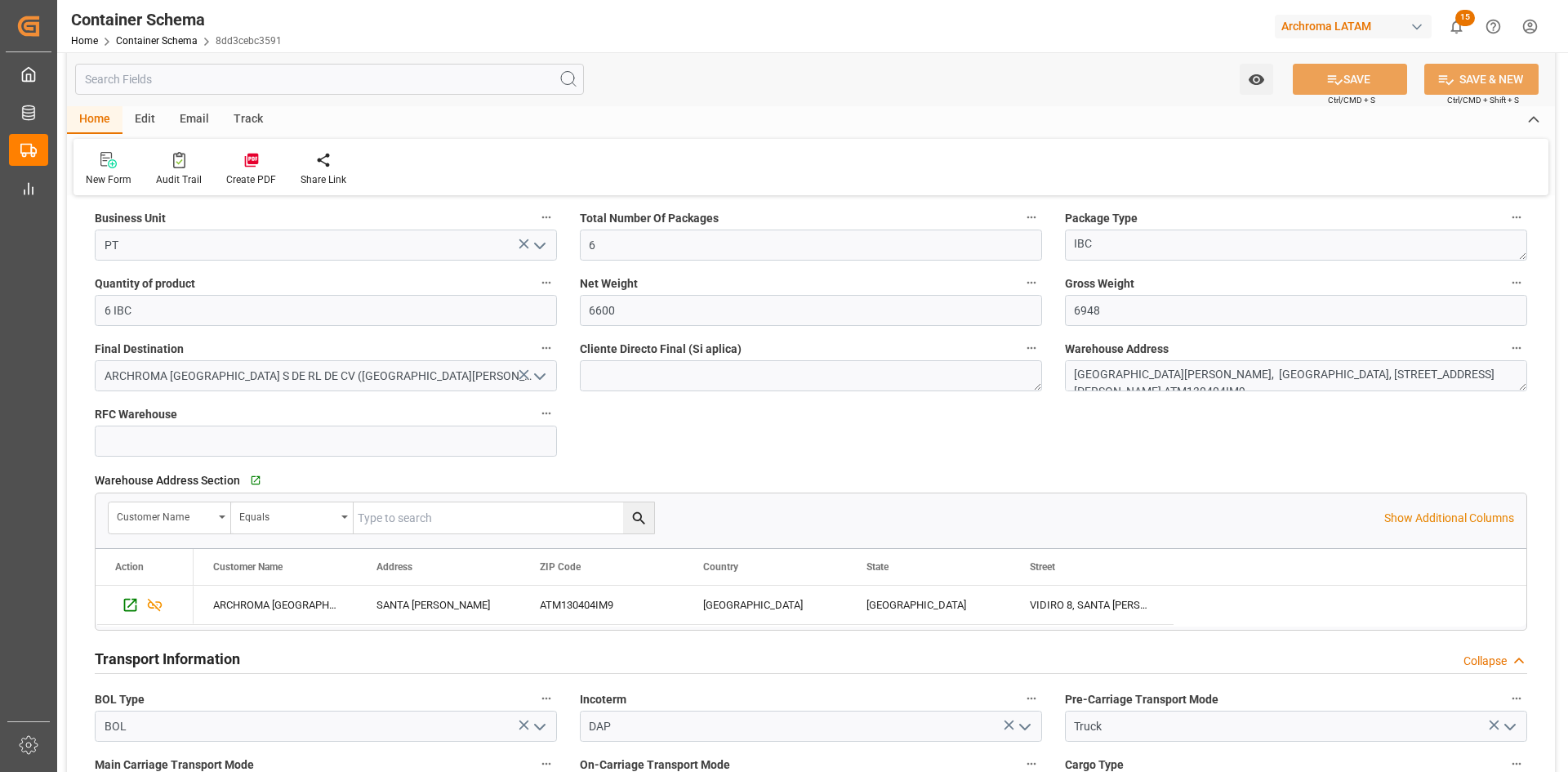
scroll to position [981, 0]
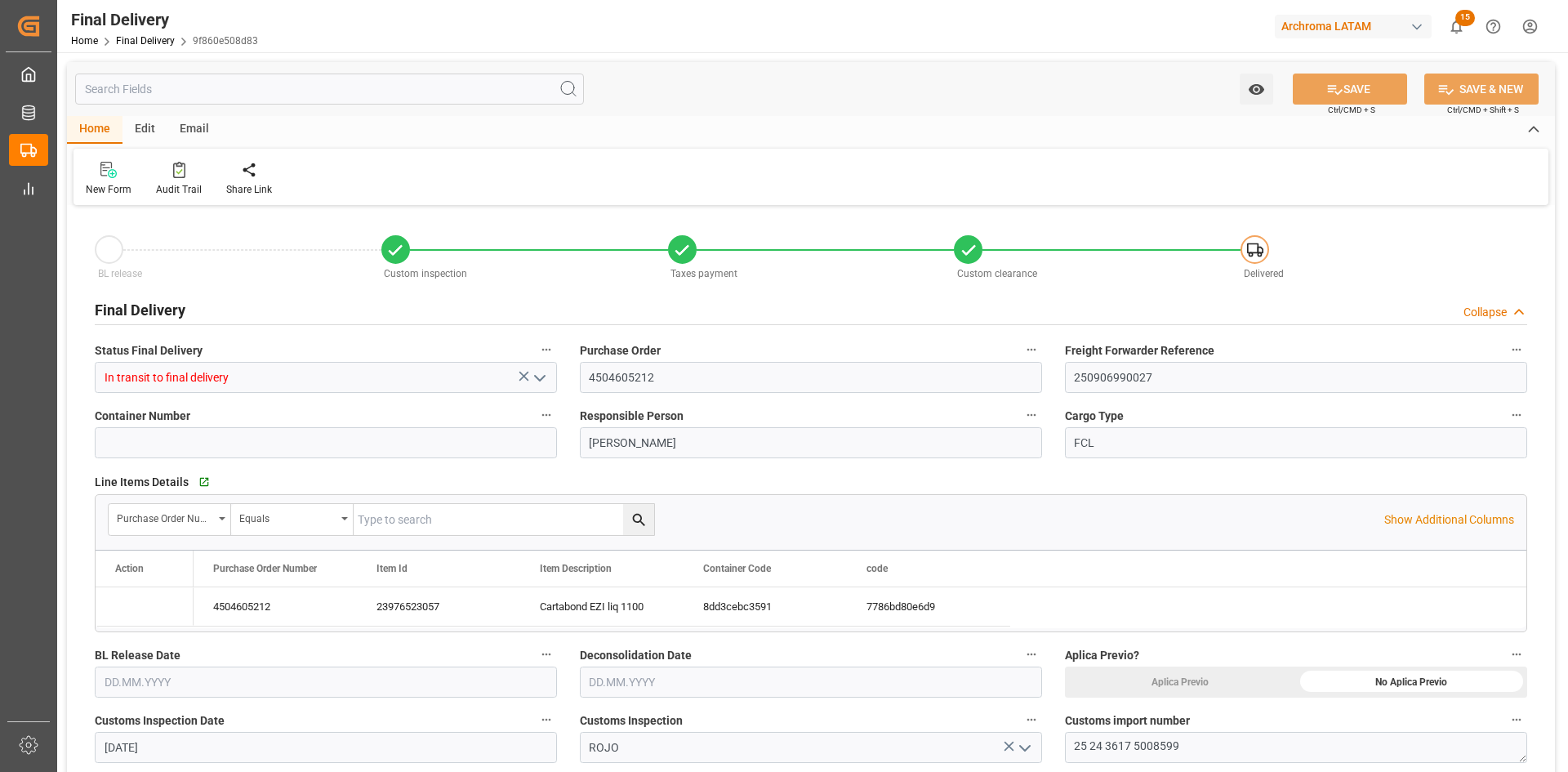
type input "[DATE]"
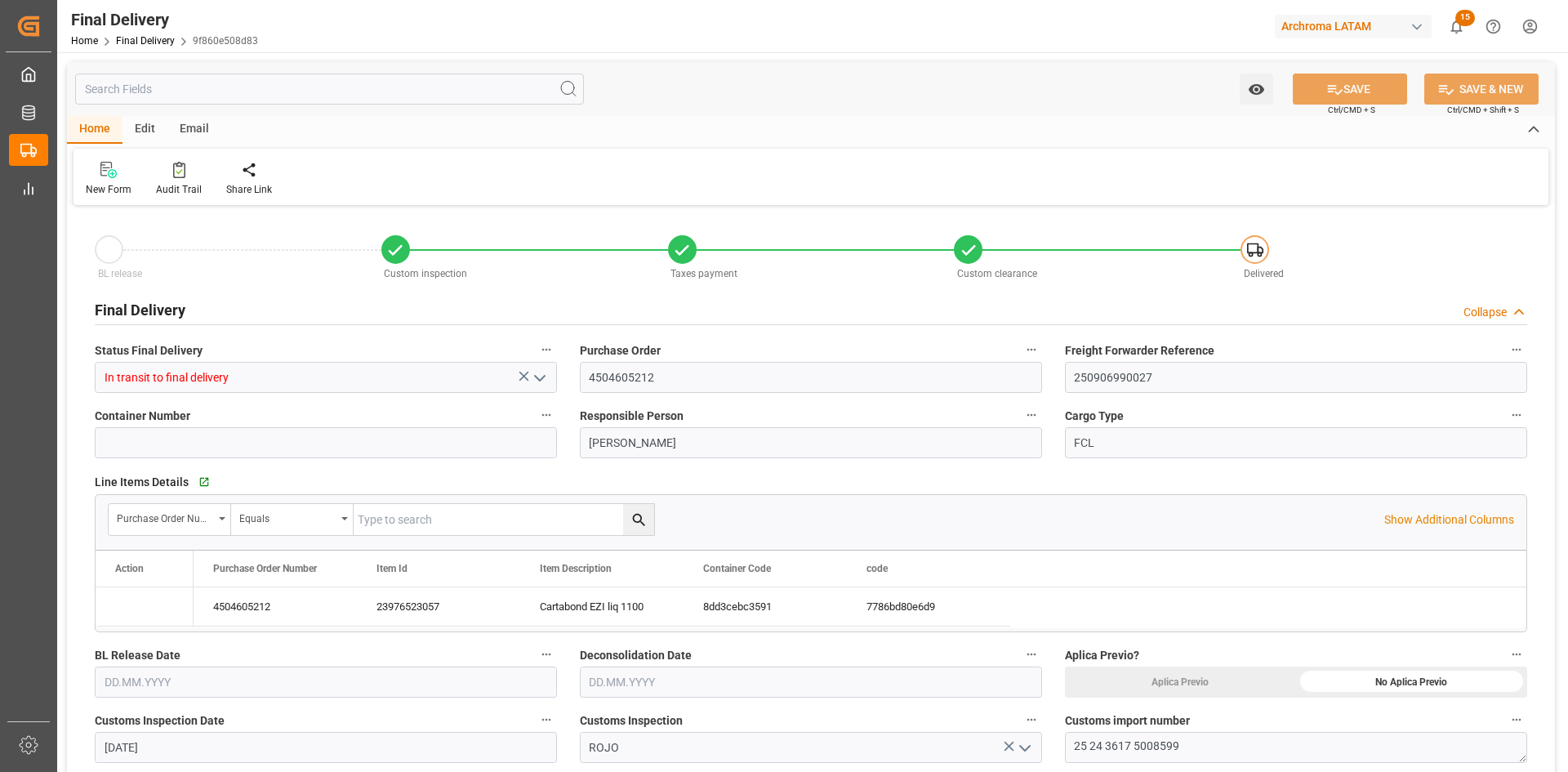
type input "[DATE] 00:00"
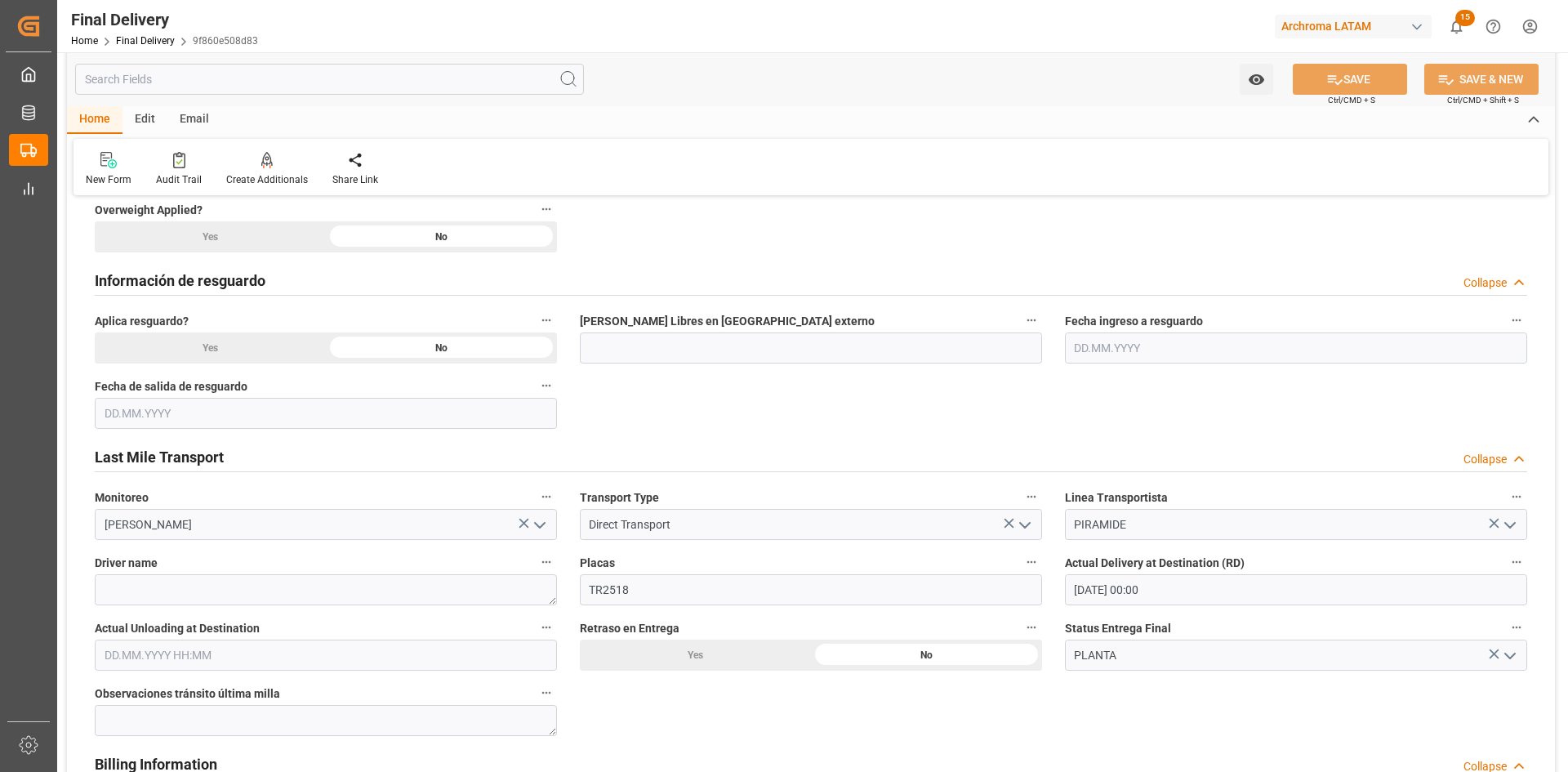
scroll to position [735, 0]
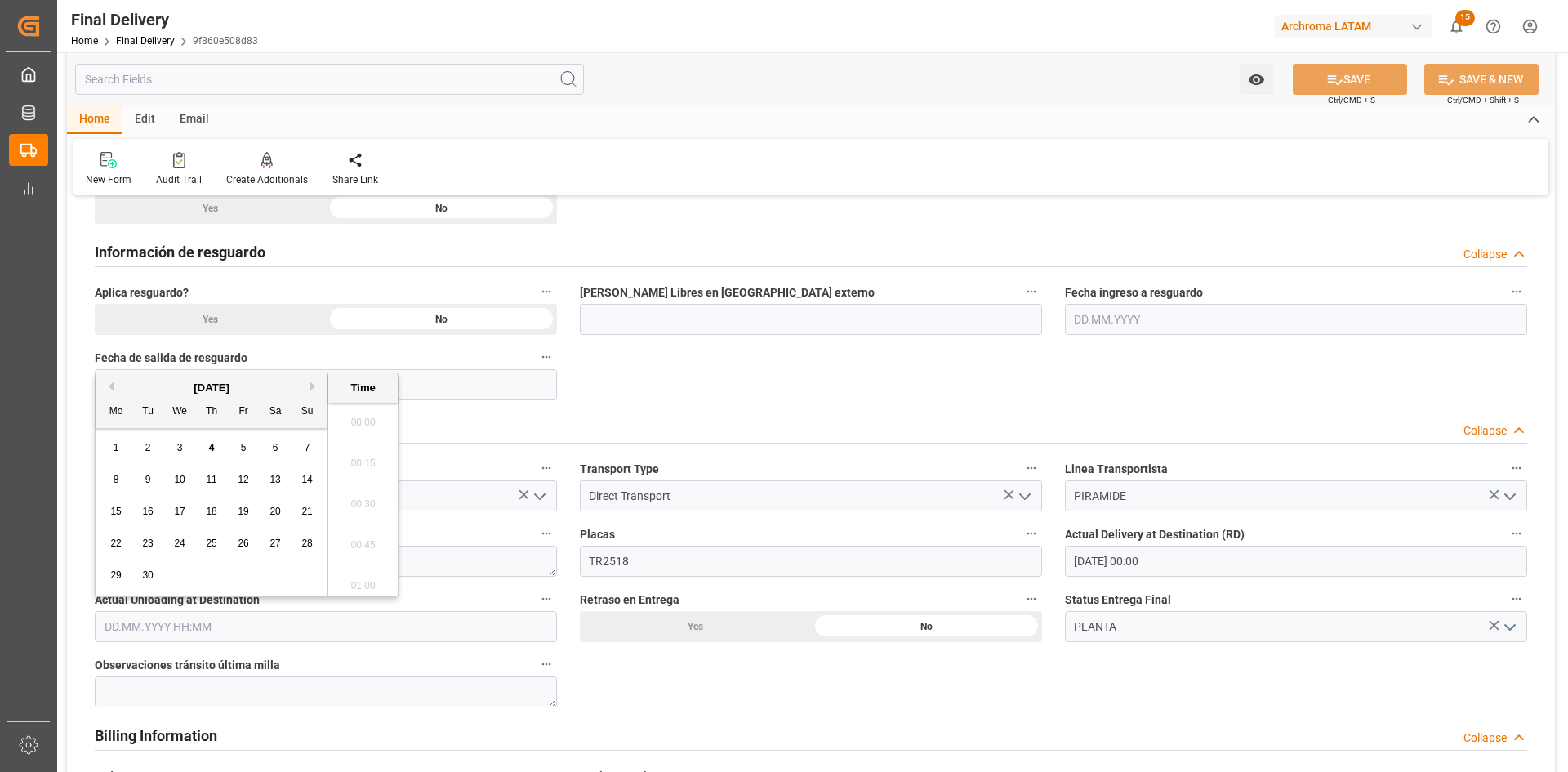
drag, startPoint x: 313, startPoint y: 622, endPoint x: 295, endPoint y: 624, distance: 18.1
click at [312, 622] on input "text" at bounding box center [326, 626] width 462 height 31
click at [124, 446] on div "1" at bounding box center [116, 449] width 20 height 20
type input "[DATE] 00:00"
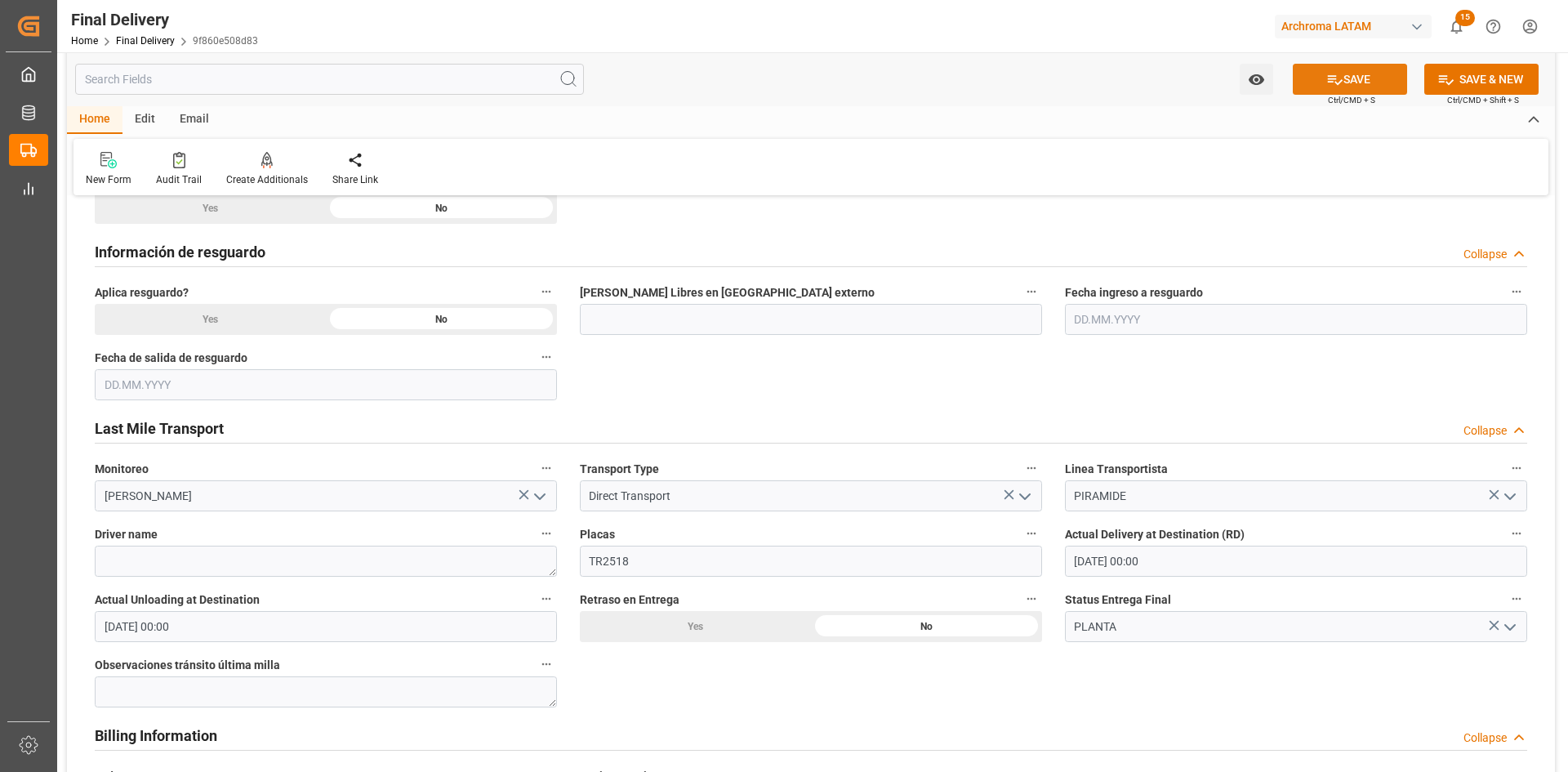
click at [1393, 75] on button "SAVE" at bounding box center [1350, 79] width 115 height 31
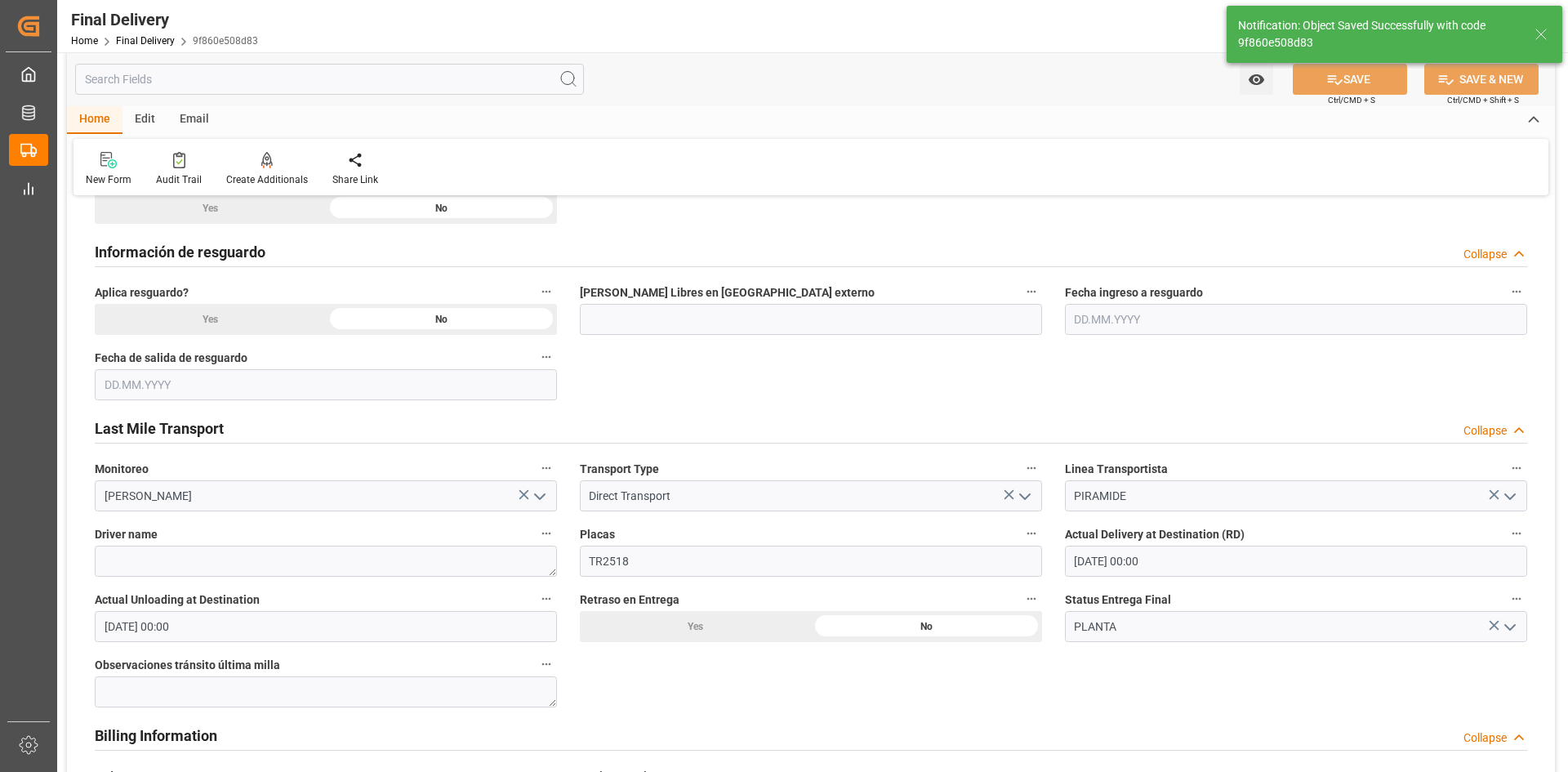
type input "Unloaded"
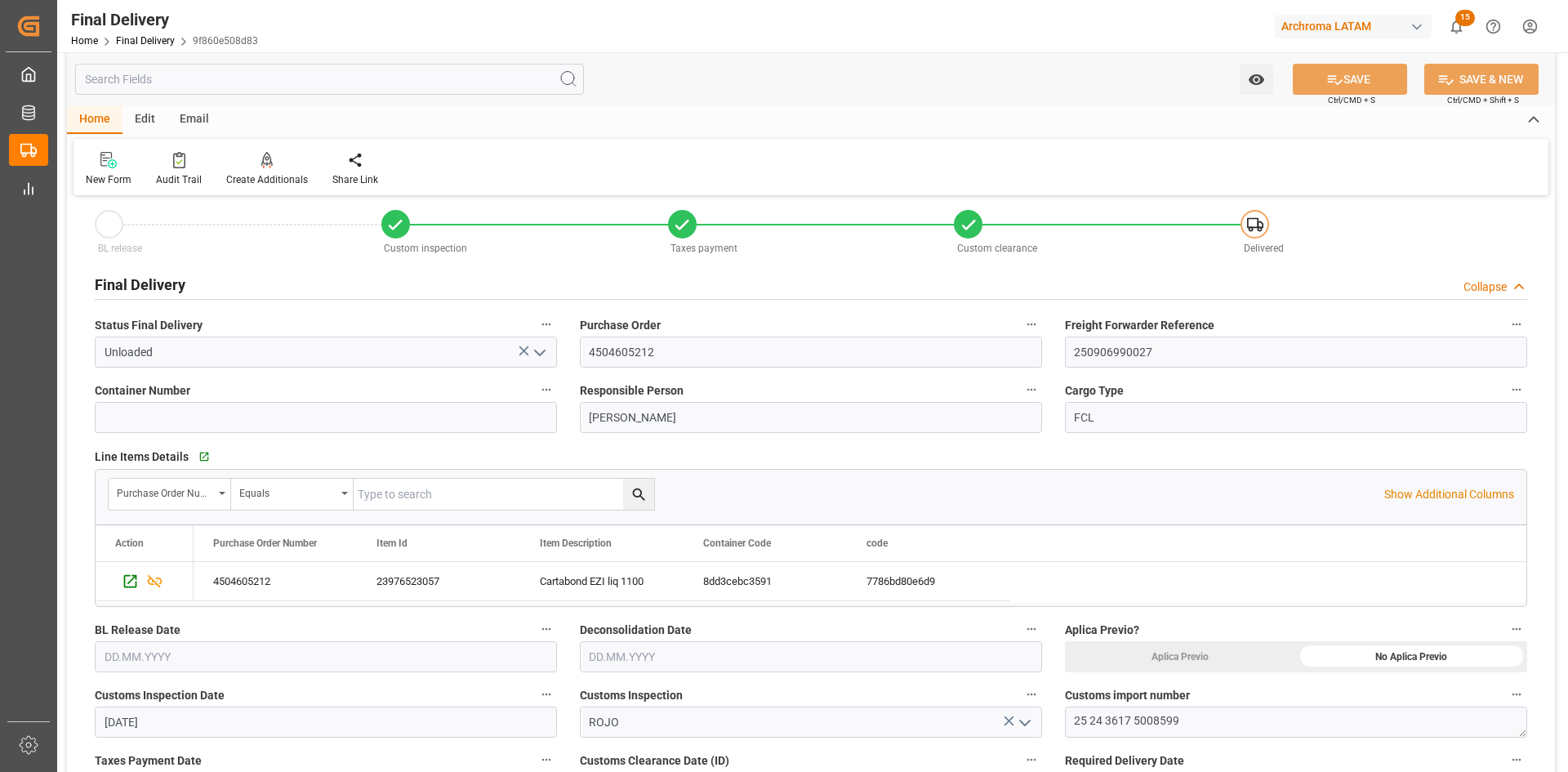
scroll to position [0, 0]
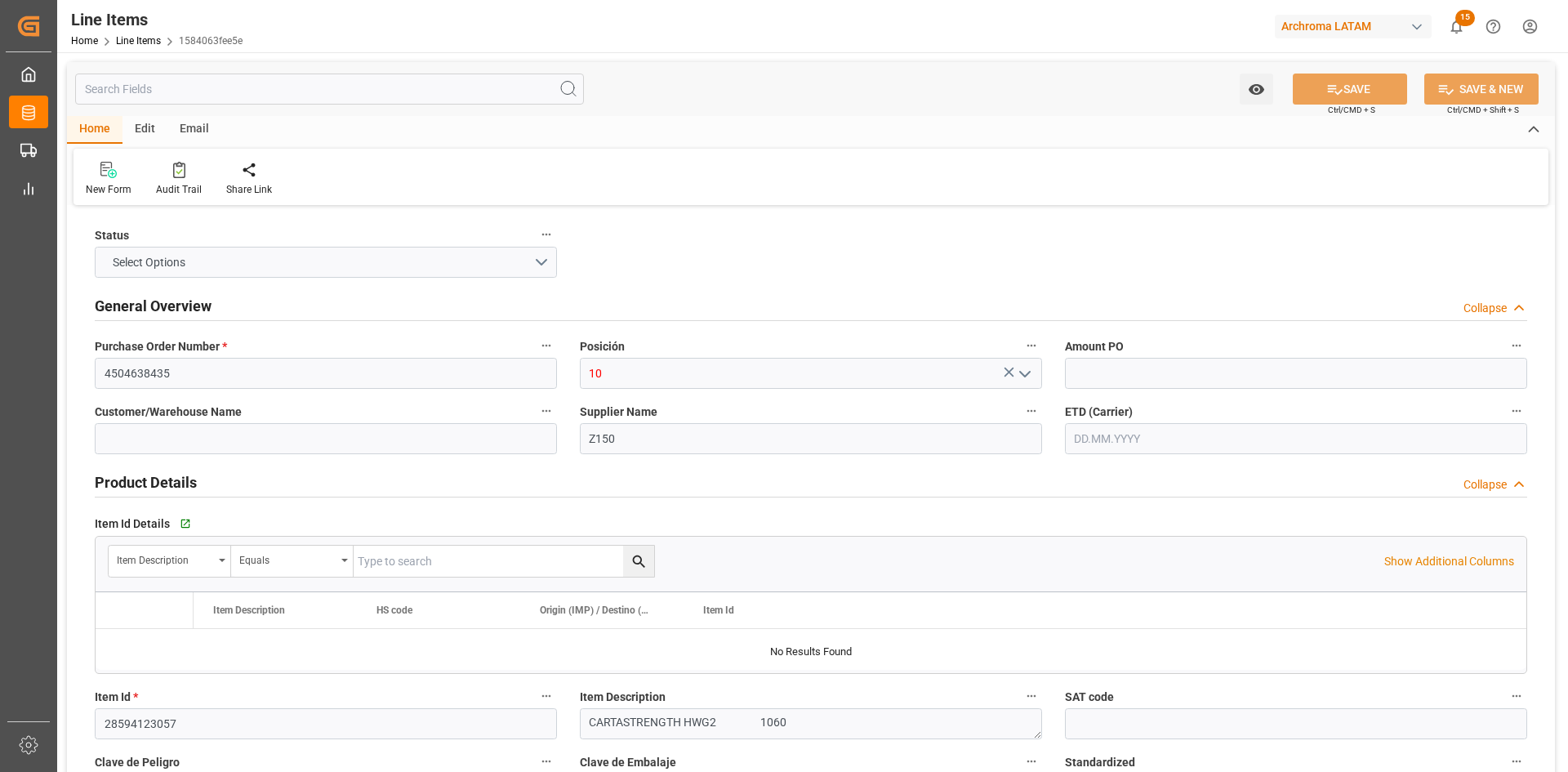
type input "1"
type input "12352401"
type input "18020"
type input "24507.2"
type input "20.08.2025"
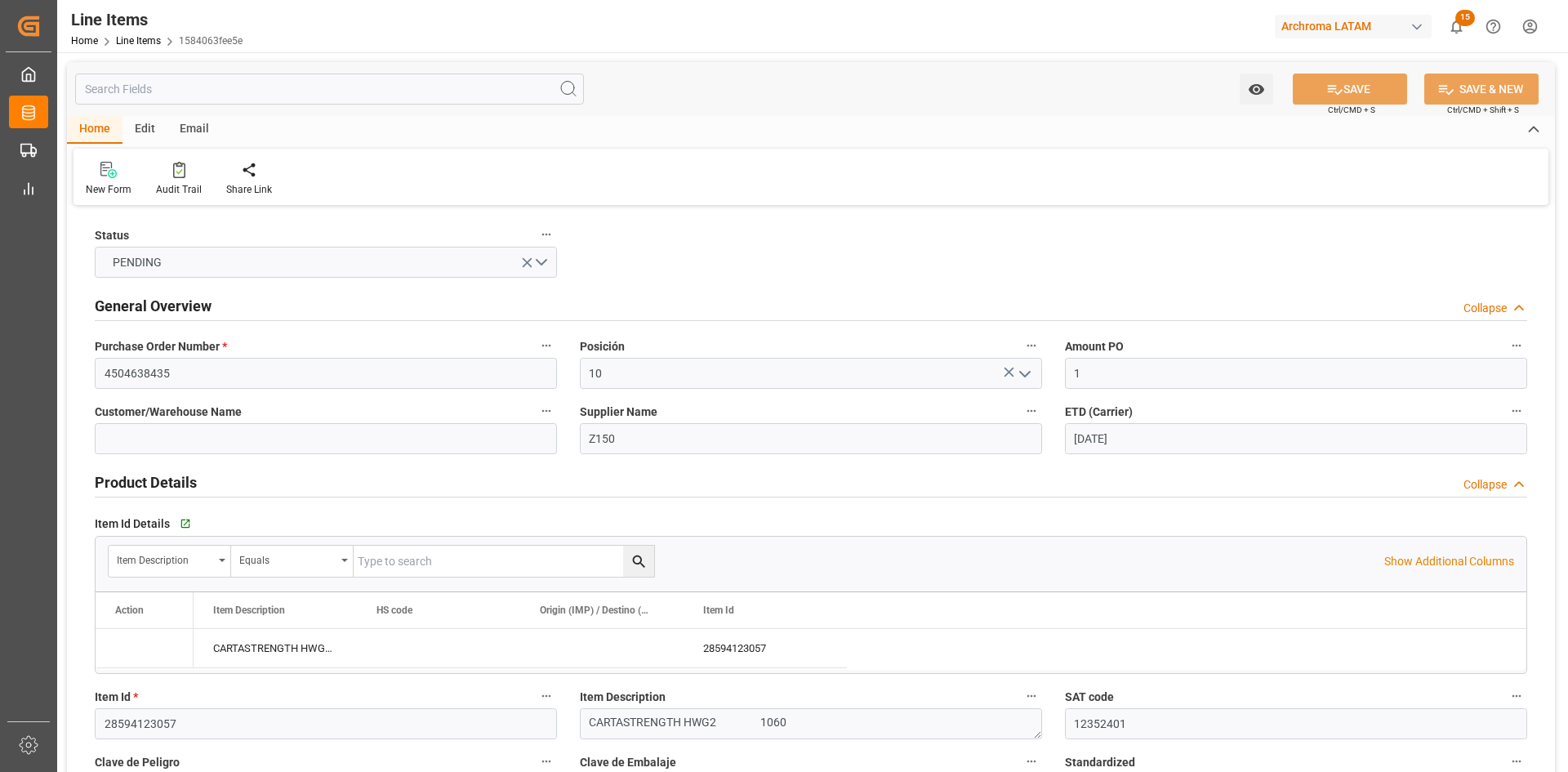
type input "20.08.2025"
type input "04.09.2025 15:13"
type input "08.07.2025 19:46"
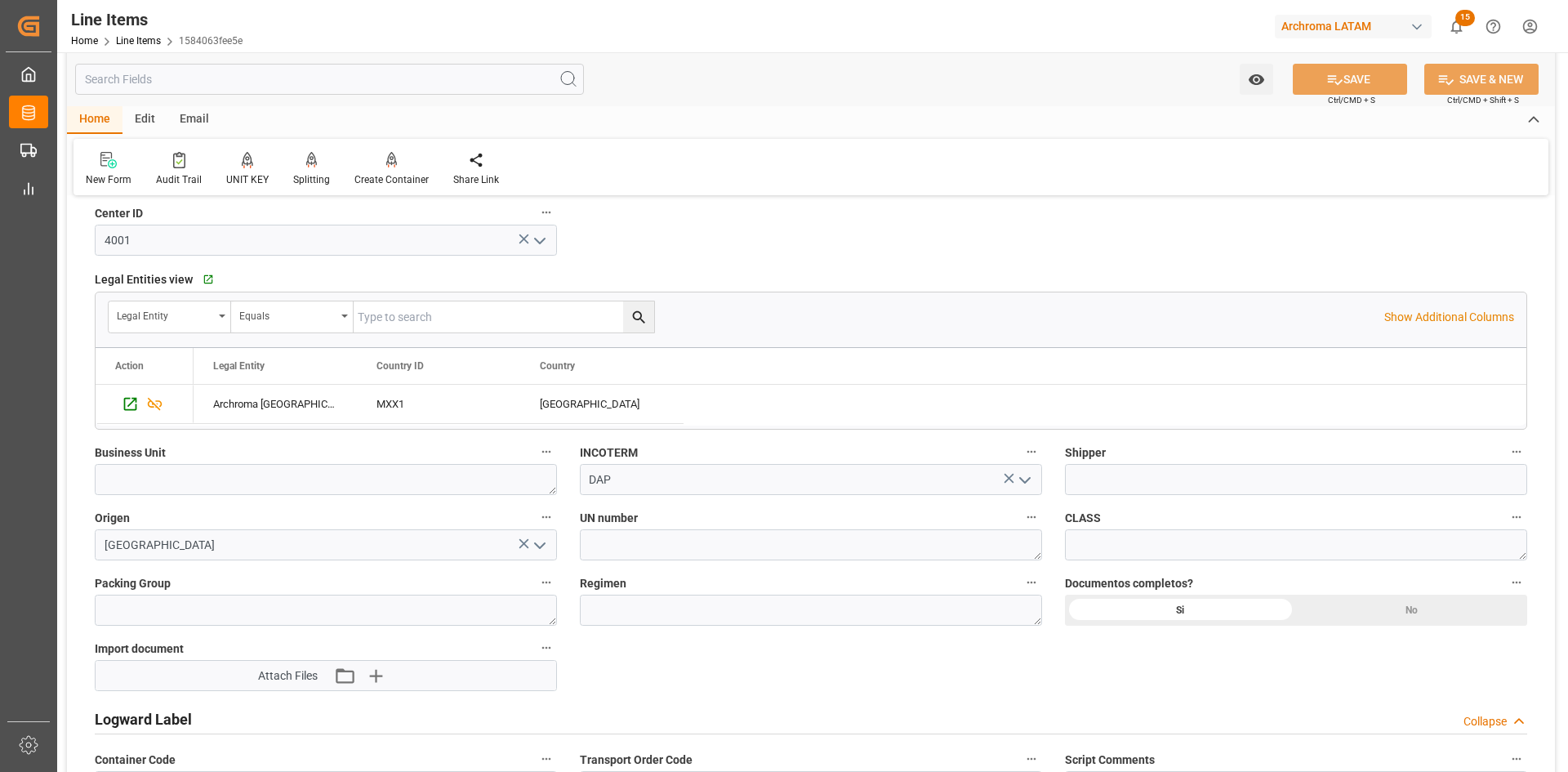
scroll to position [981, 0]
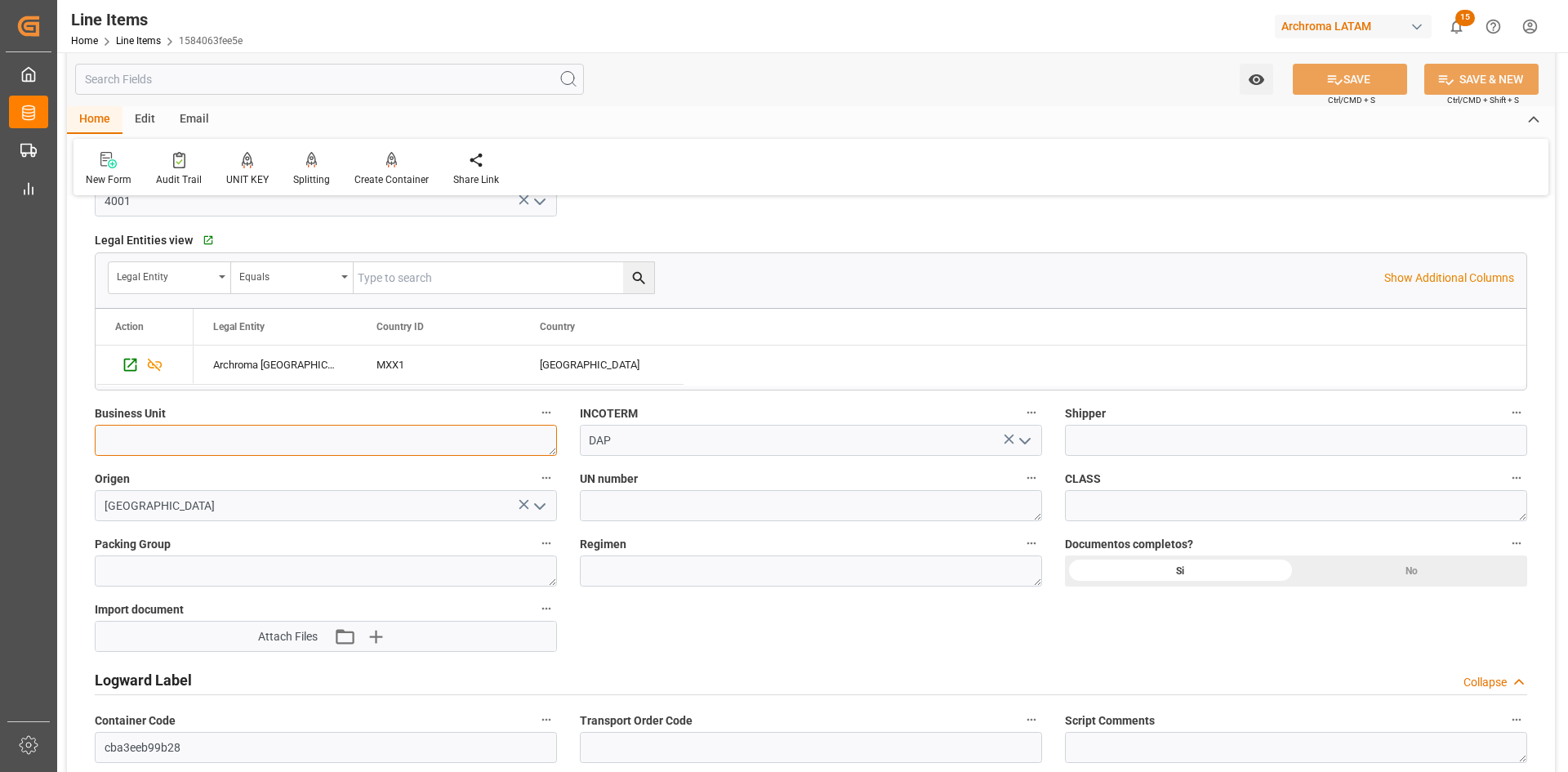
click at [377, 437] on textarea at bounding box center [326, 440] width 462 height 31
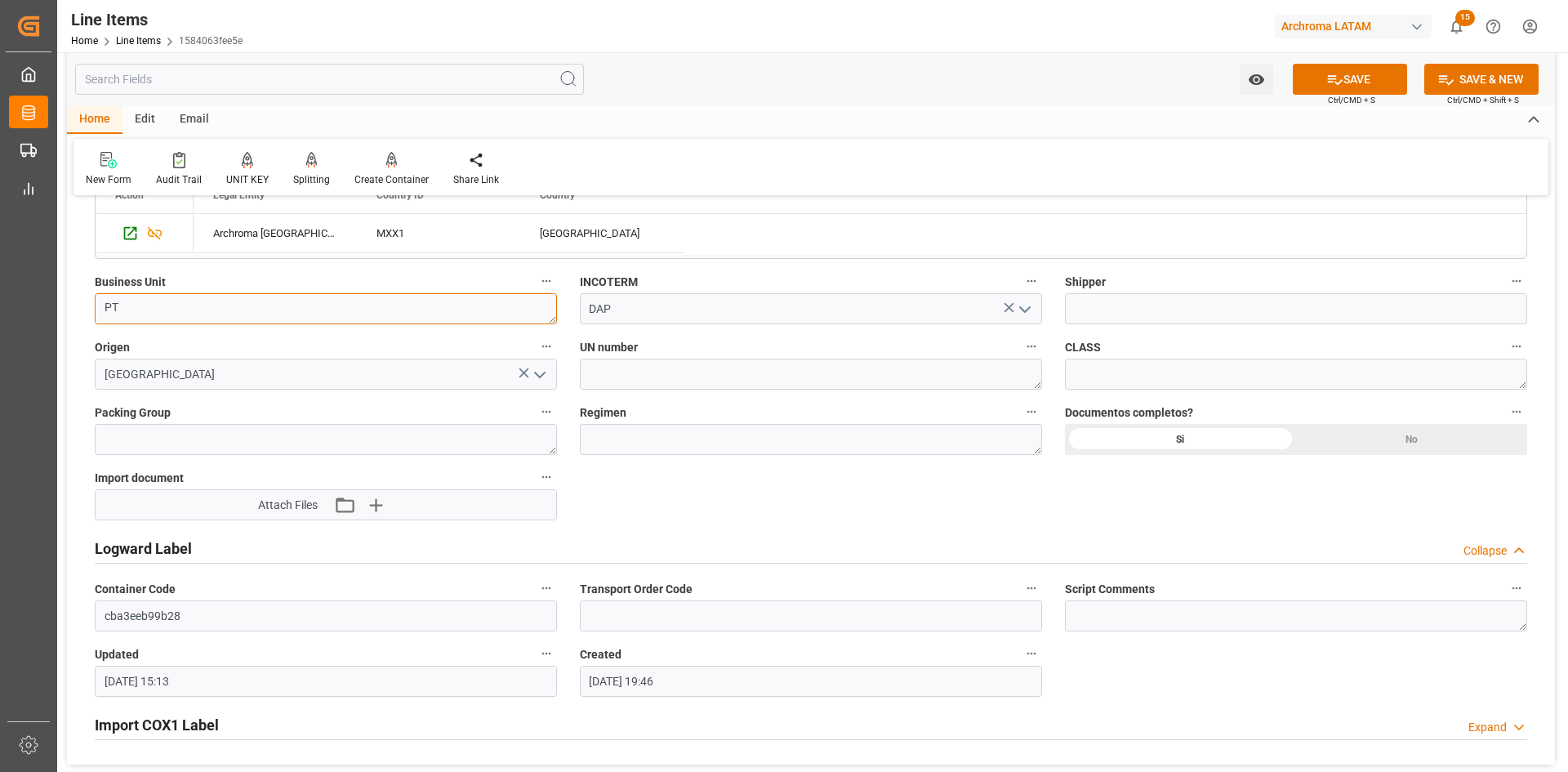
scroll to position [1144, 0]
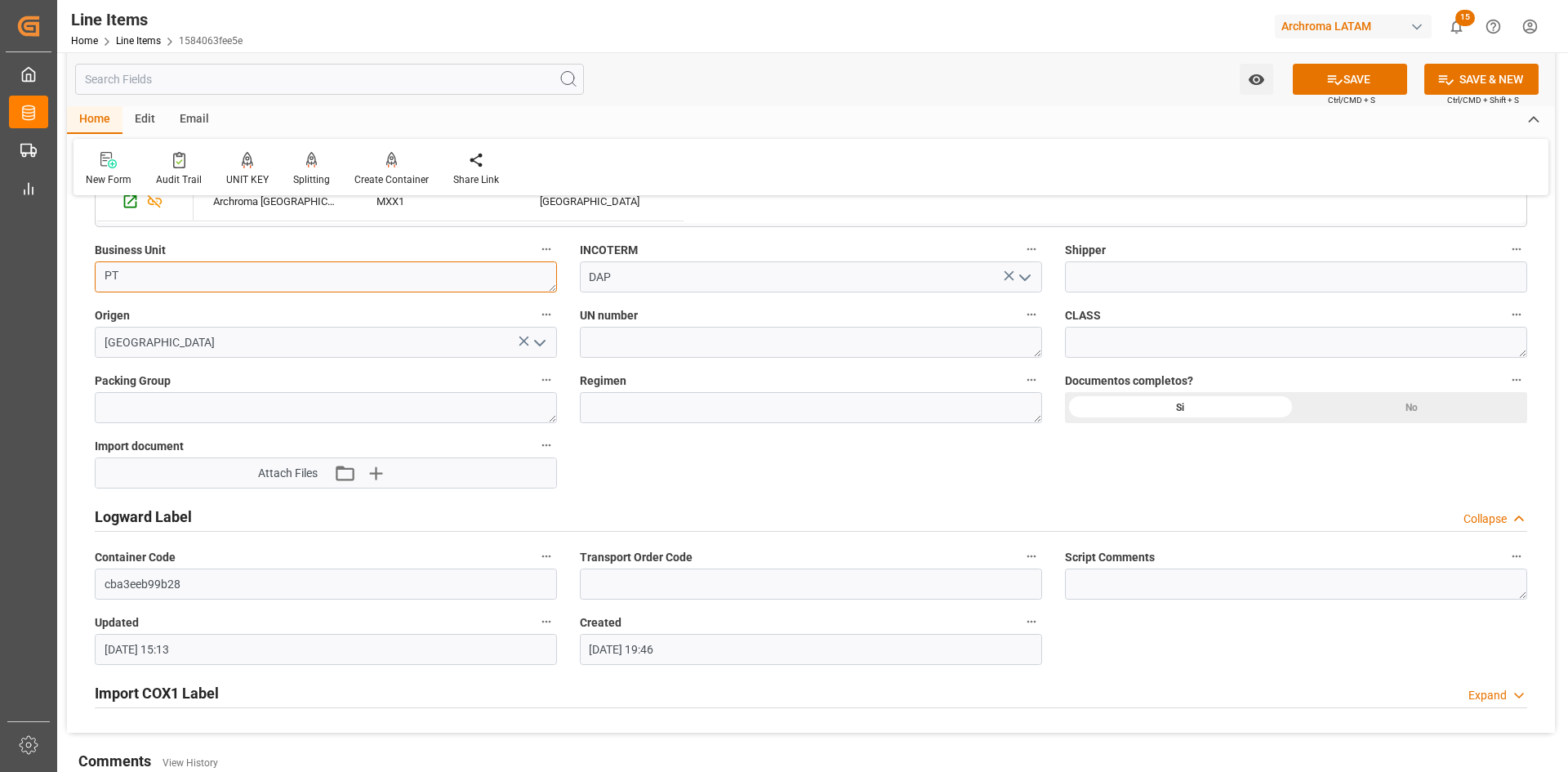
type textarea "PT"
click at [214, 681] on div "Import COX1 Label" at bounding box center [157, 692] width 124 height 31
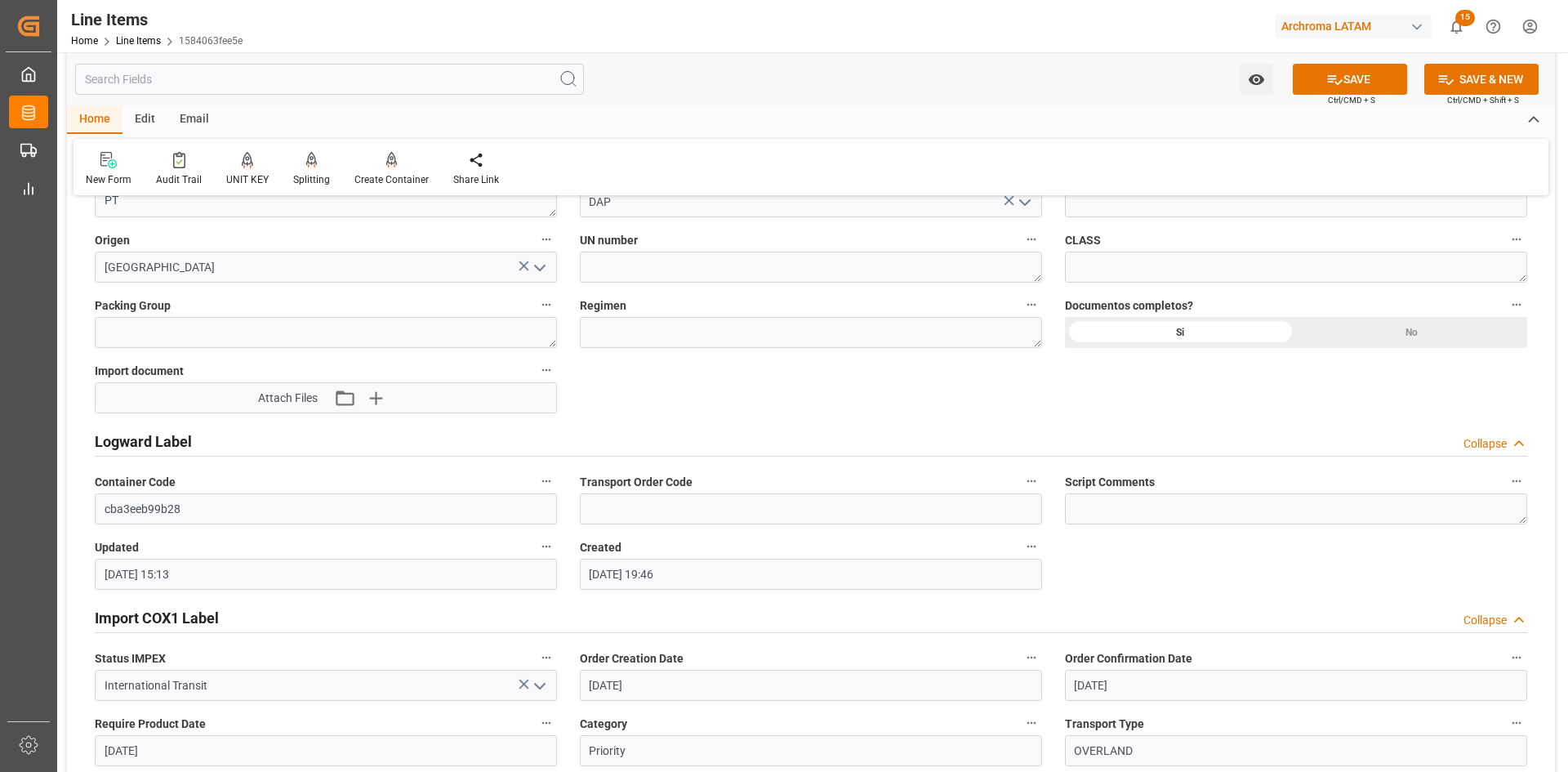
scroll to position [1552, 0]
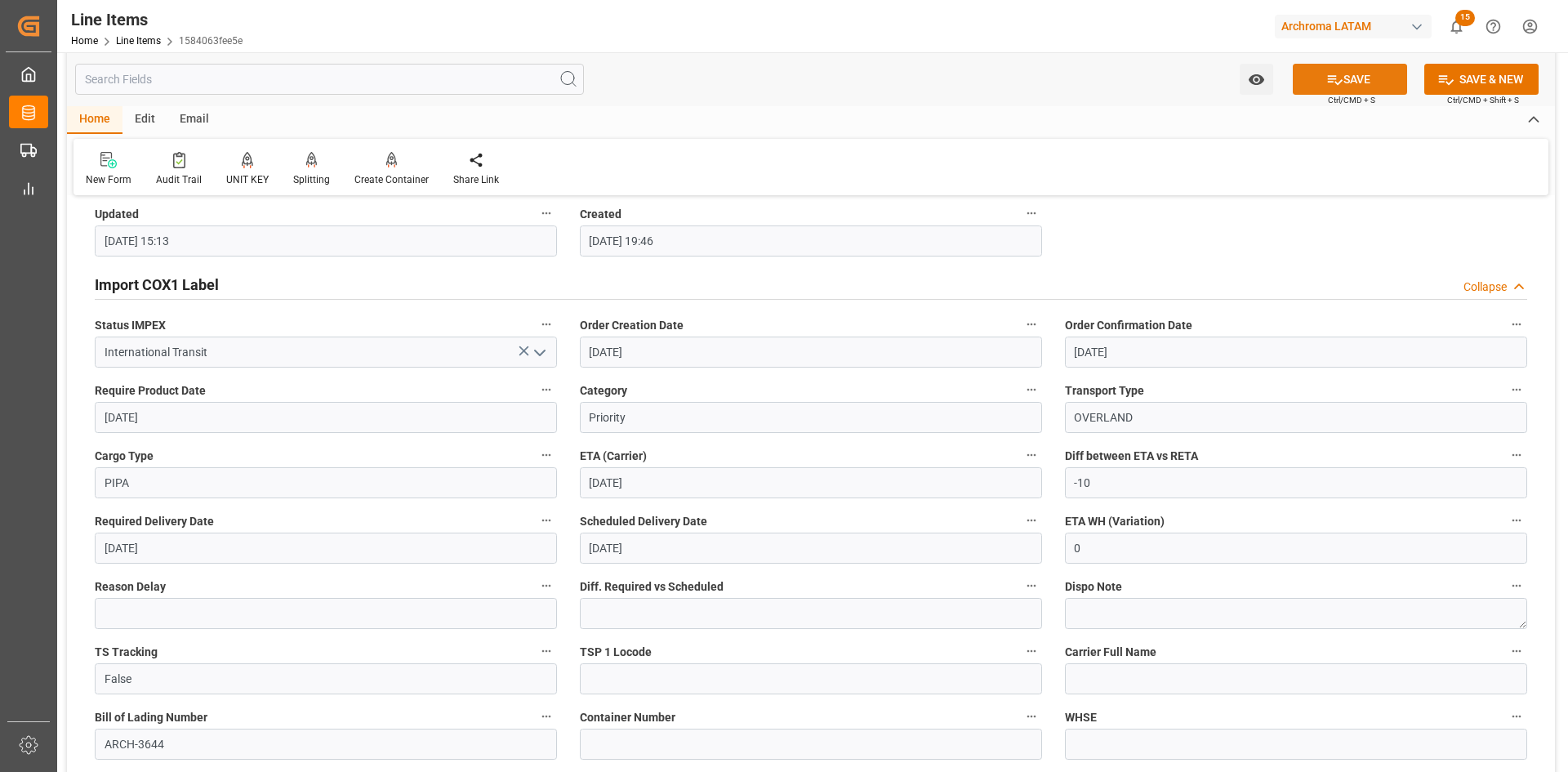
click at [1345, 74] on button "SAVE" at bounding box center [1350, 79] width 115 height 31
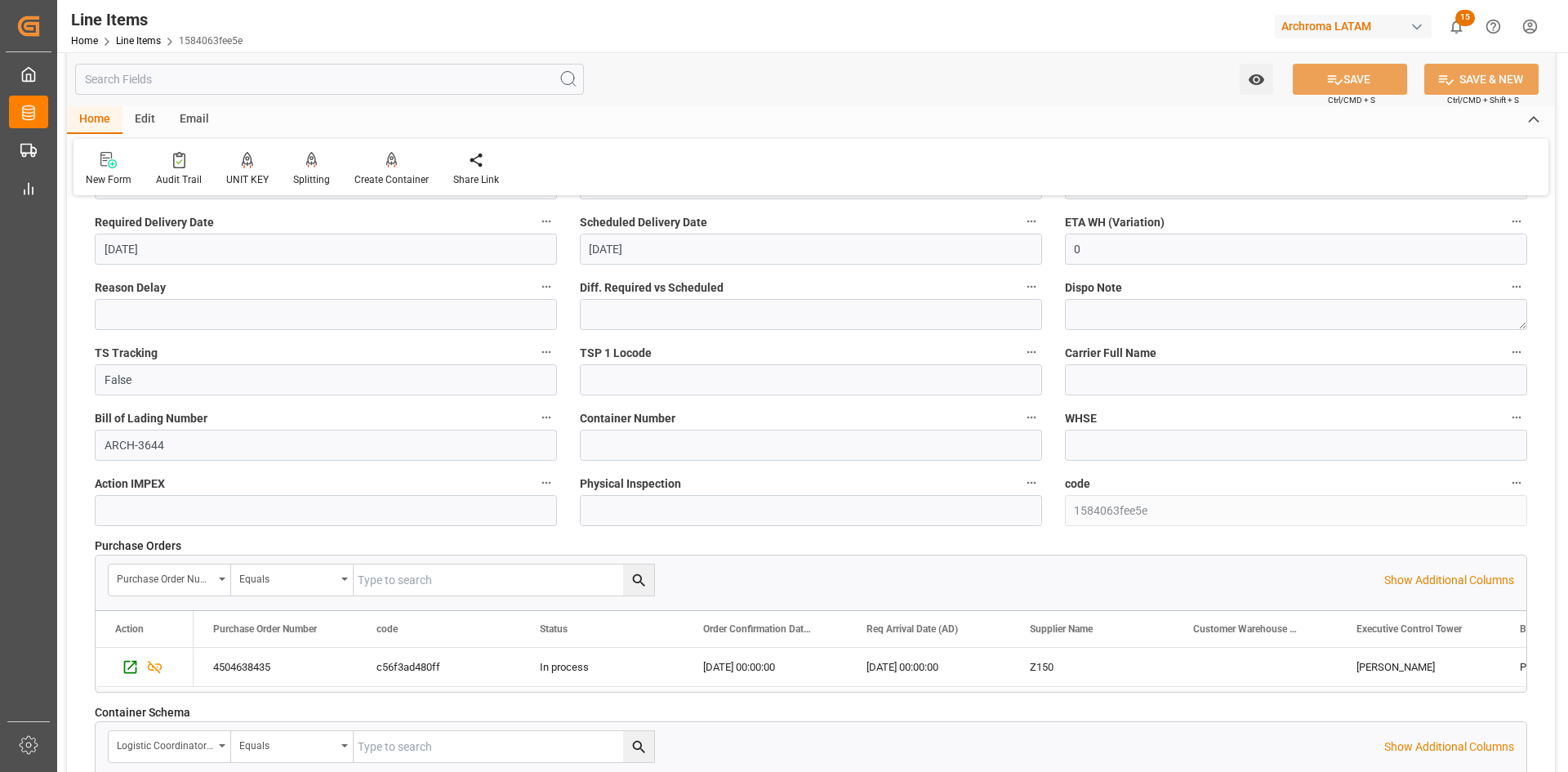
scroll to position [2124, 0]
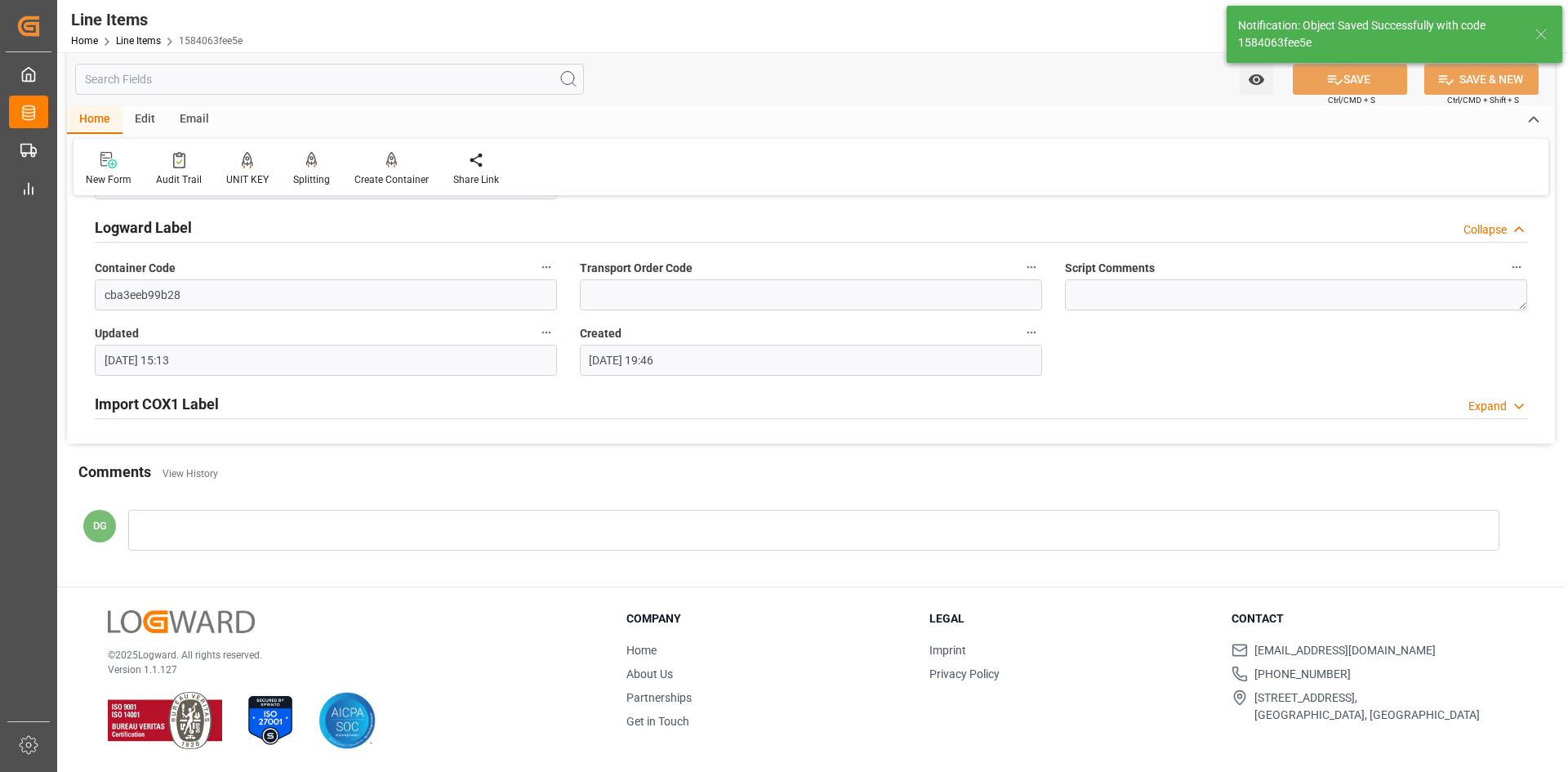
type input "04.09.2025 20:09"
click at [142, 391] on div "Import COX1 Label" at bounding box center [157, 403] width 124 height 31
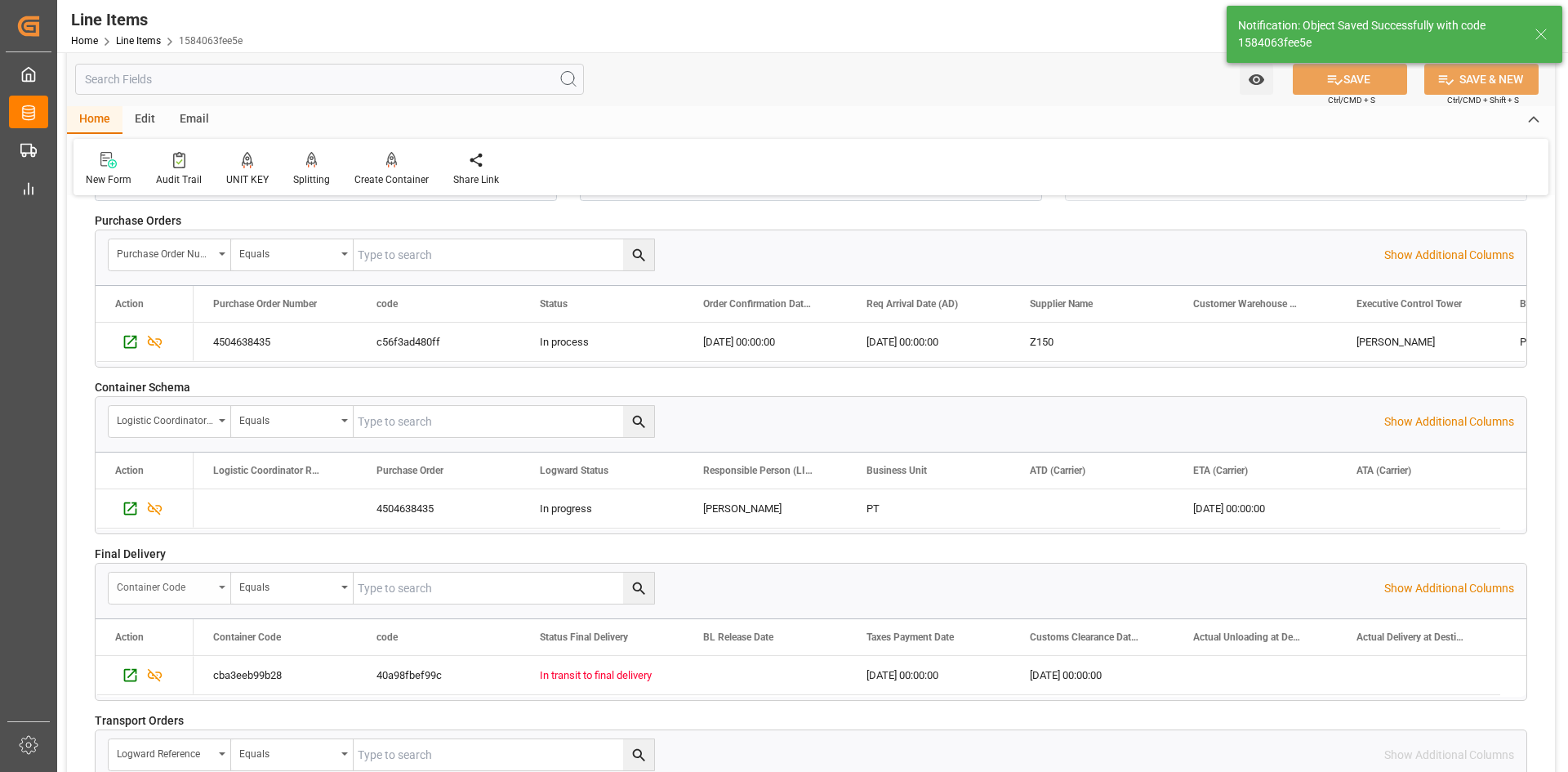
scroll to position [2206, 0]
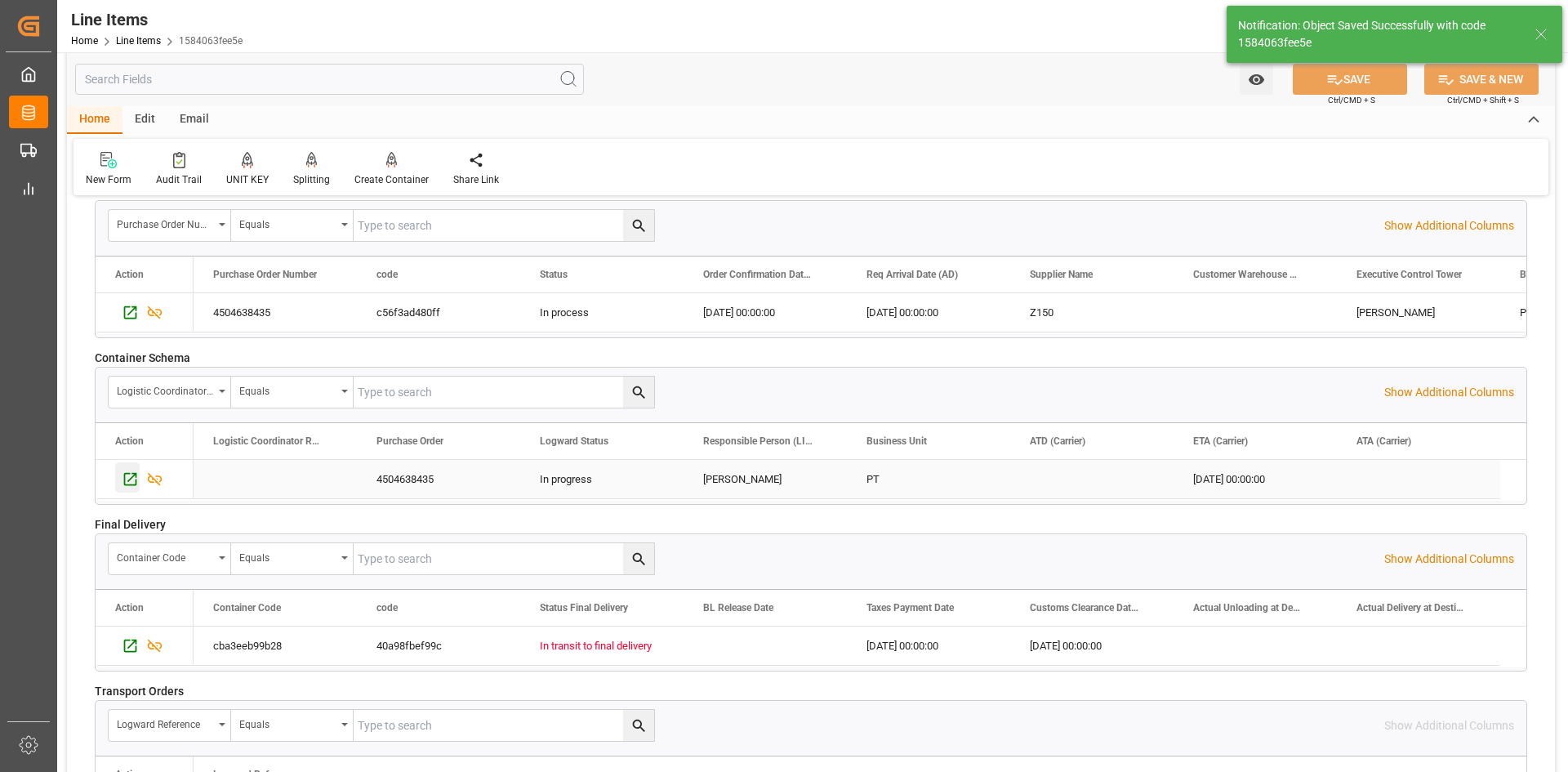
click at [131, 483] on icon "Press SPACE to select this row." at bounding box center [130, 479] width 17 height 17
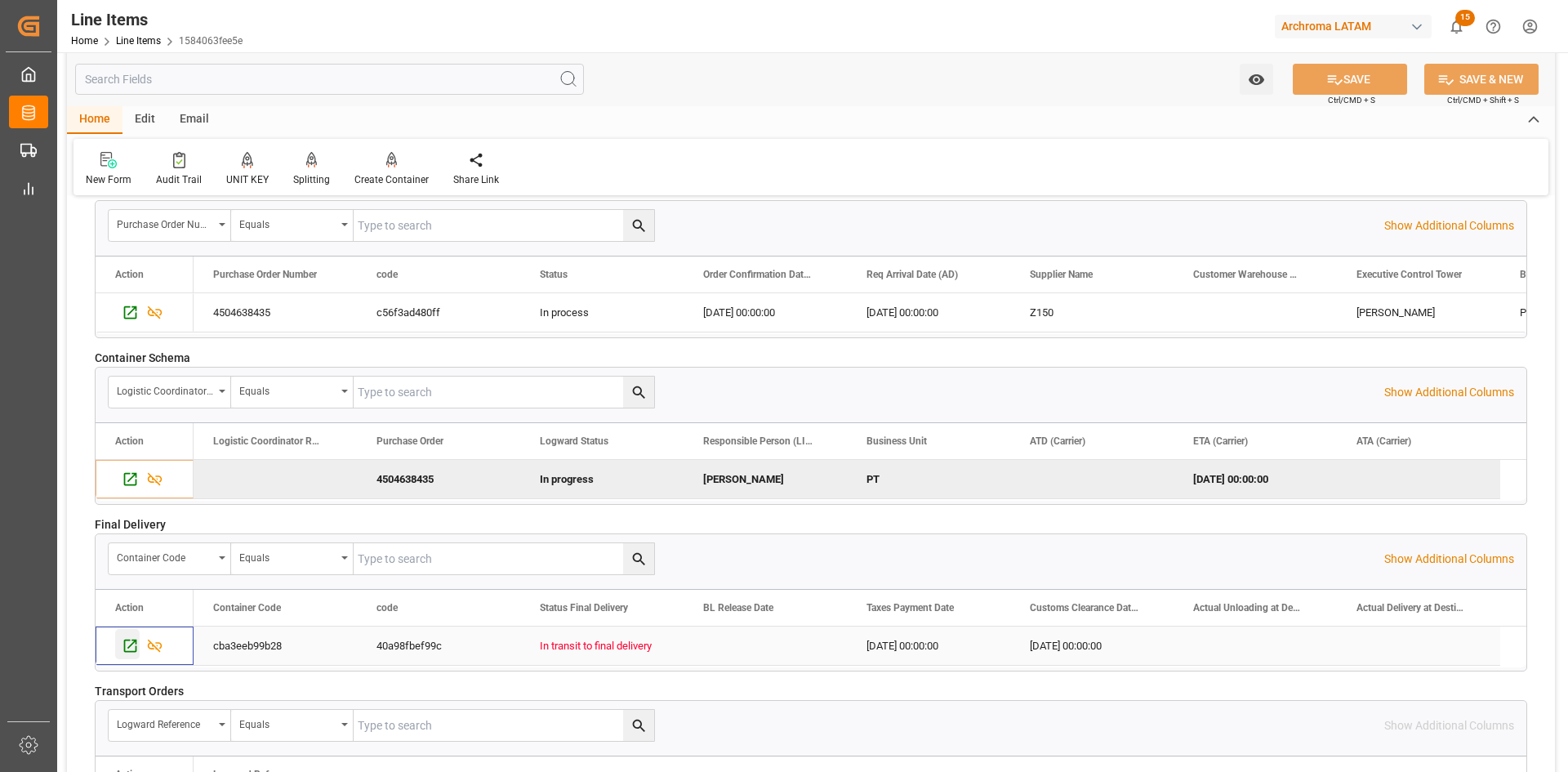
click at [123, 647] on icon "Press SPACE to select this row." at bounding box center [130, 645] width 17 height 17
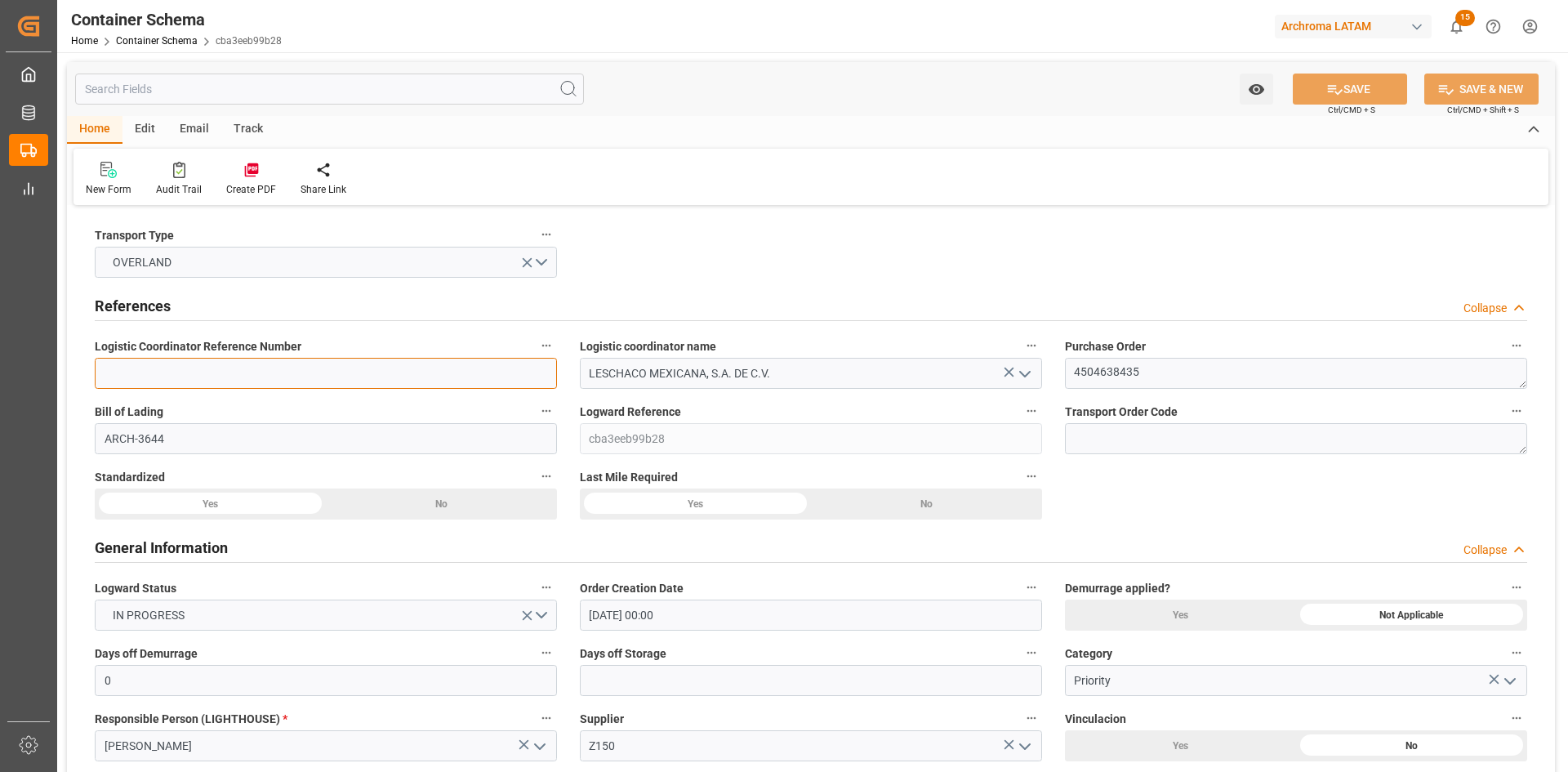
click at [279, 383] on input at bounding box center [326, 373] width 462 height 31
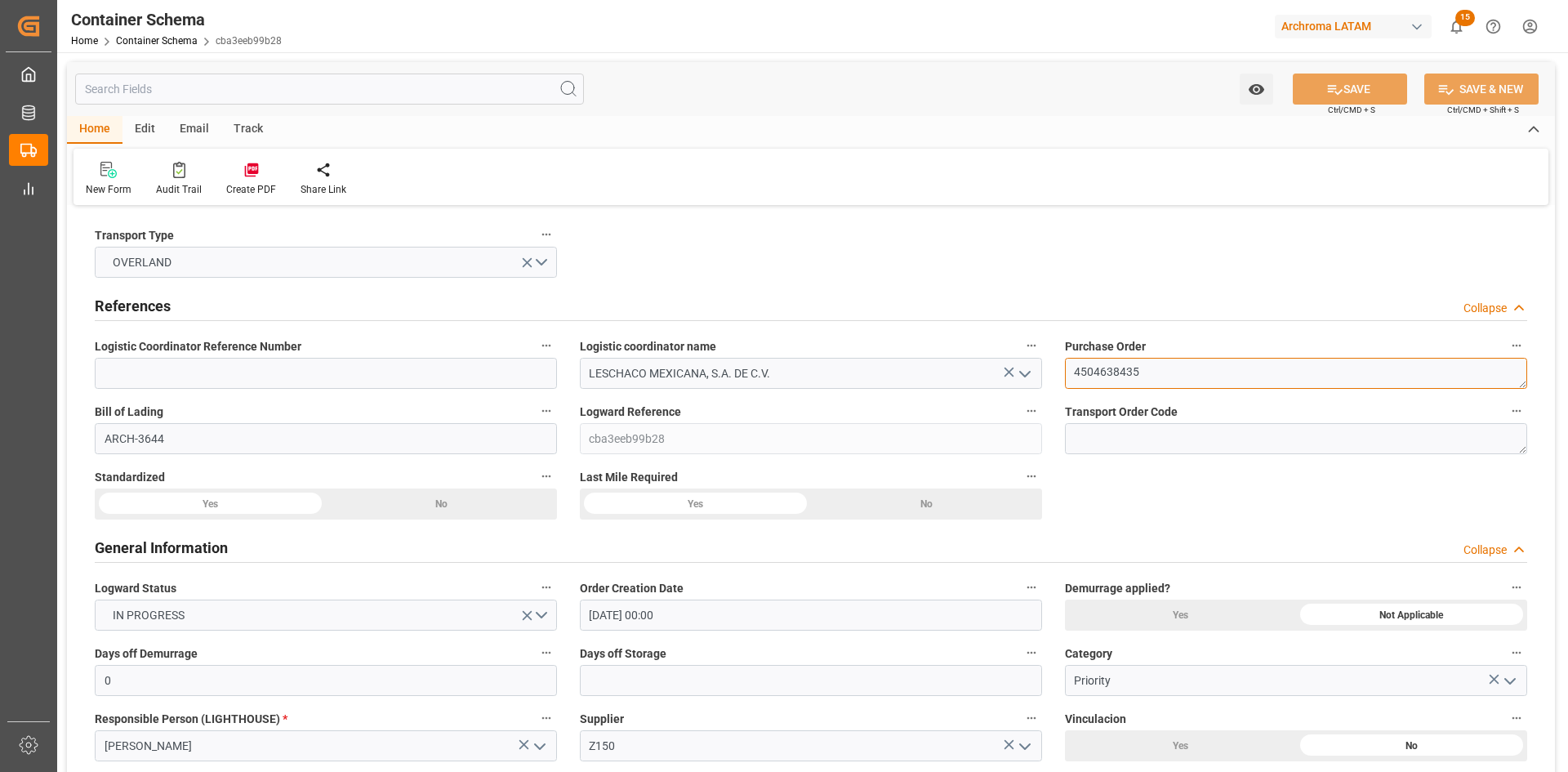
click at [1116, 373] on textarea "4504638435" at bounding box center [1295, 373] width 462 height 31
click at [1116, 372] on textarea "4504638435" at bounding box center [1295, 373] width 462 height 31
click at [1111, 370] on textarea "4504638435" at bounding box center [1295, 373] width 462 height 31
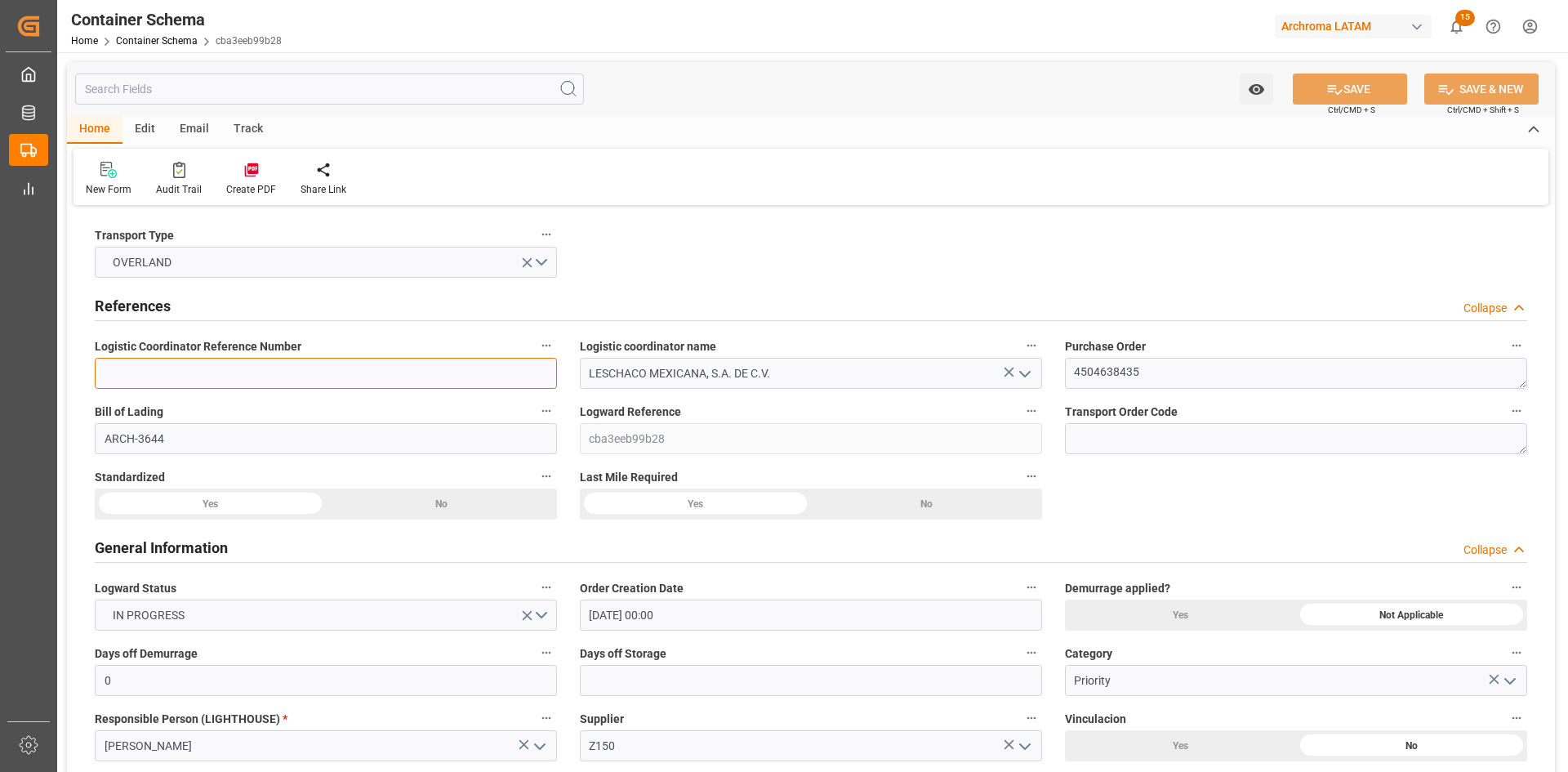
drag, startPoint x: 253, startPoint y: 376, endPoint x: 599, endPoint y: 482, distance: 361.9
click at [253, 376] on input at bounding box center [326, 373] width 462 height 31
paste input "250806990224"
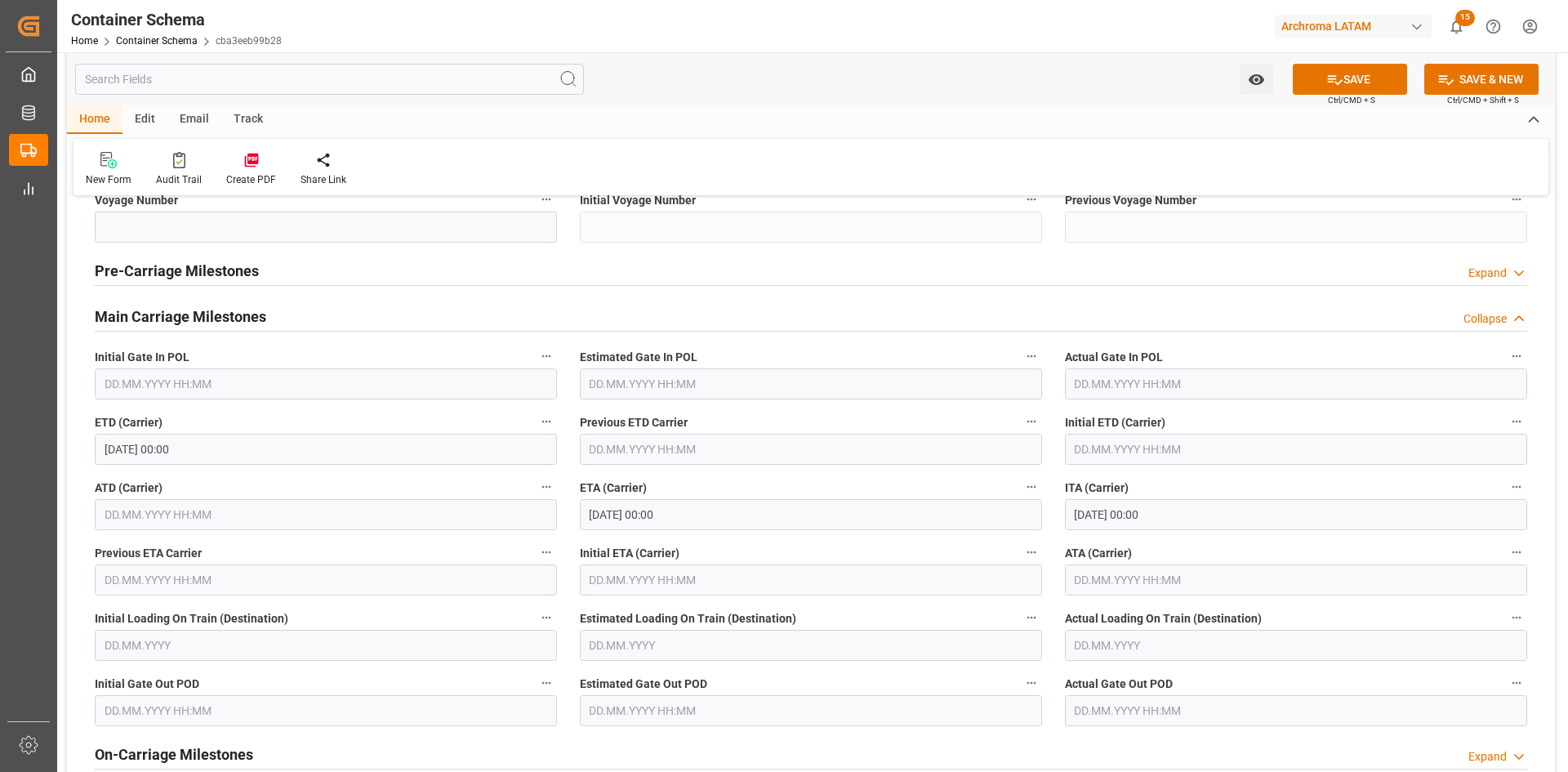
scroll to position [2043, 0]
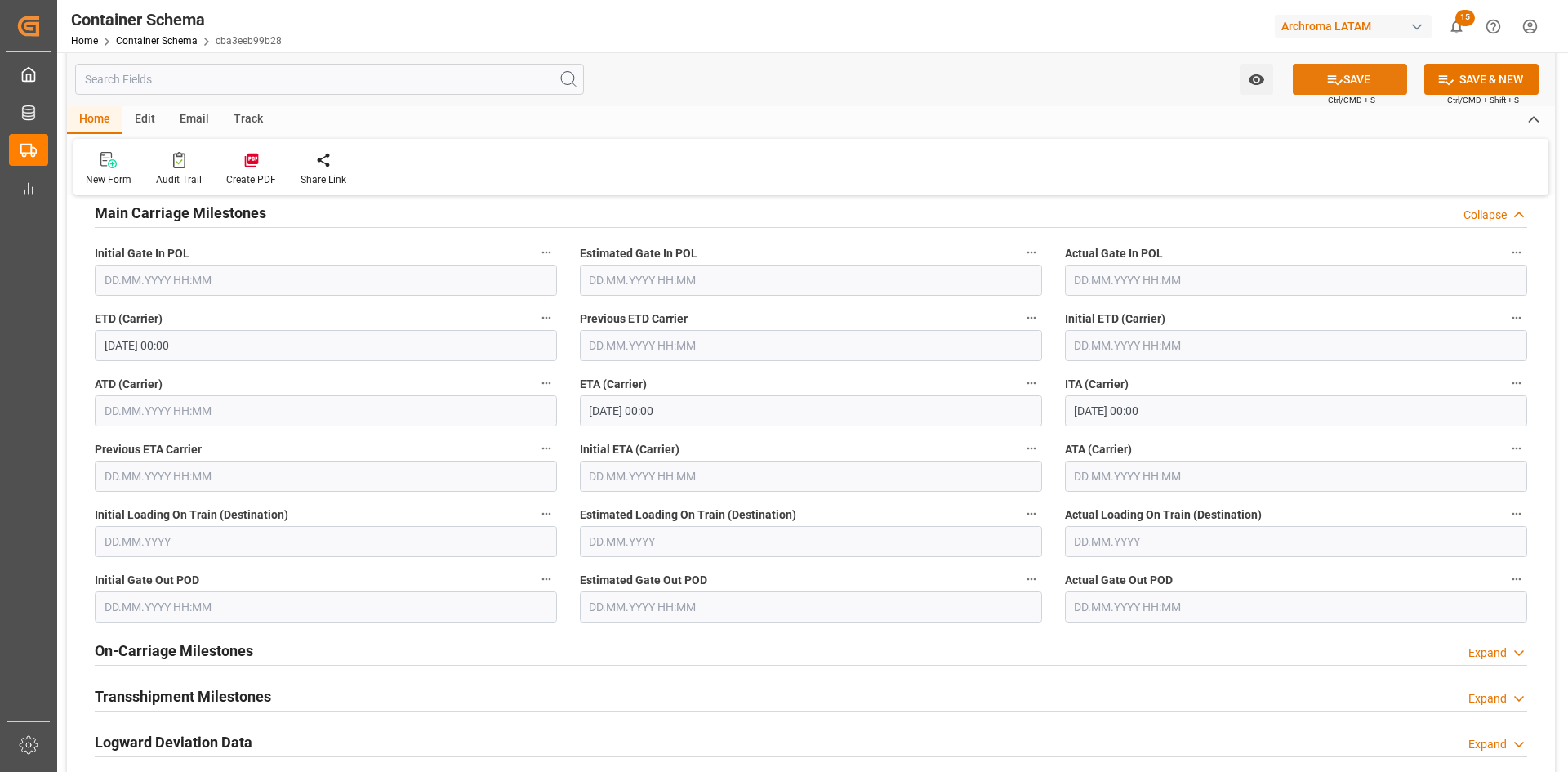
click at [1374, 84] on button "SAVE" at bounding box center [1350, 79] width 115 height 31
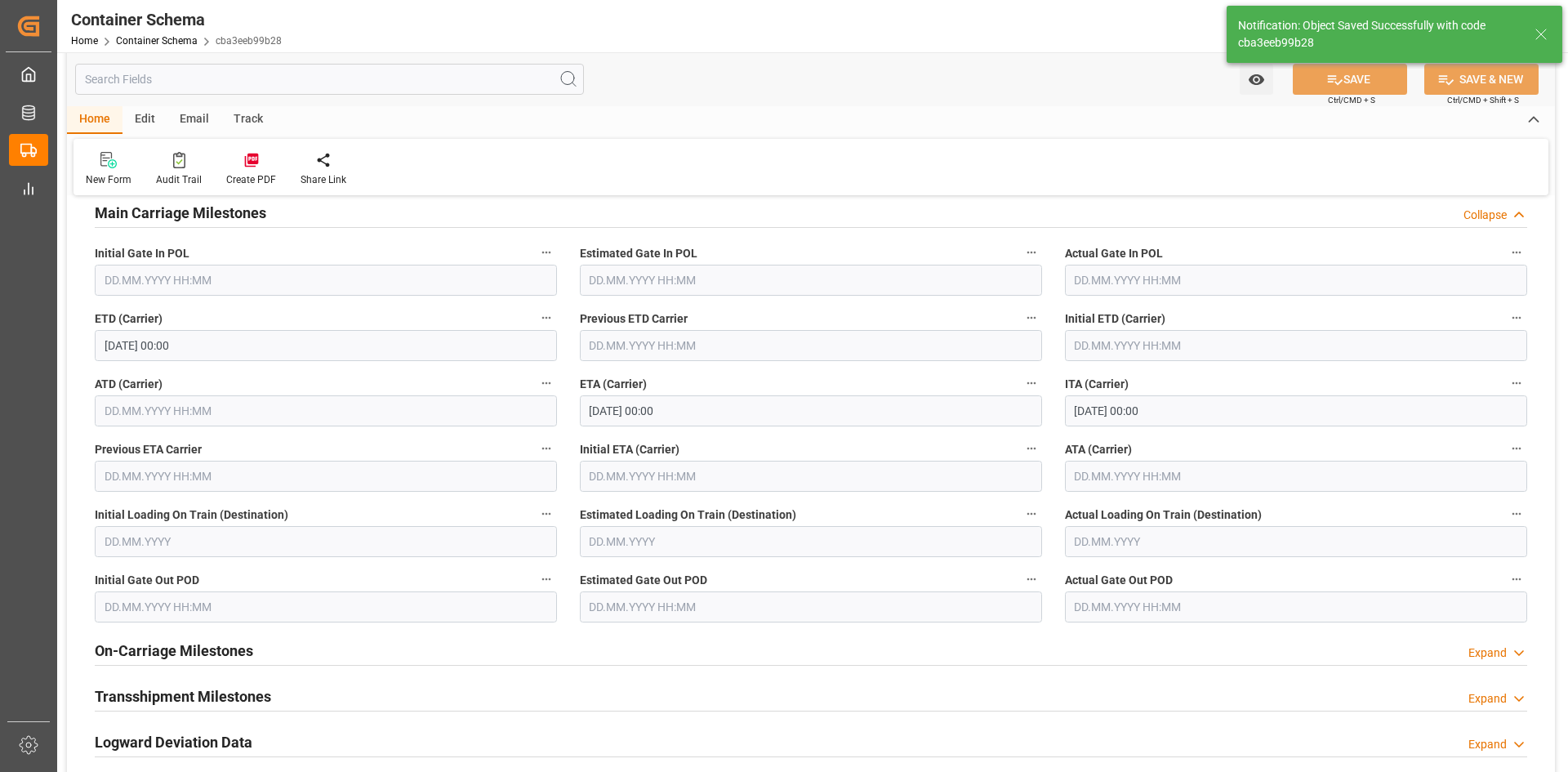
type input "250806990224"
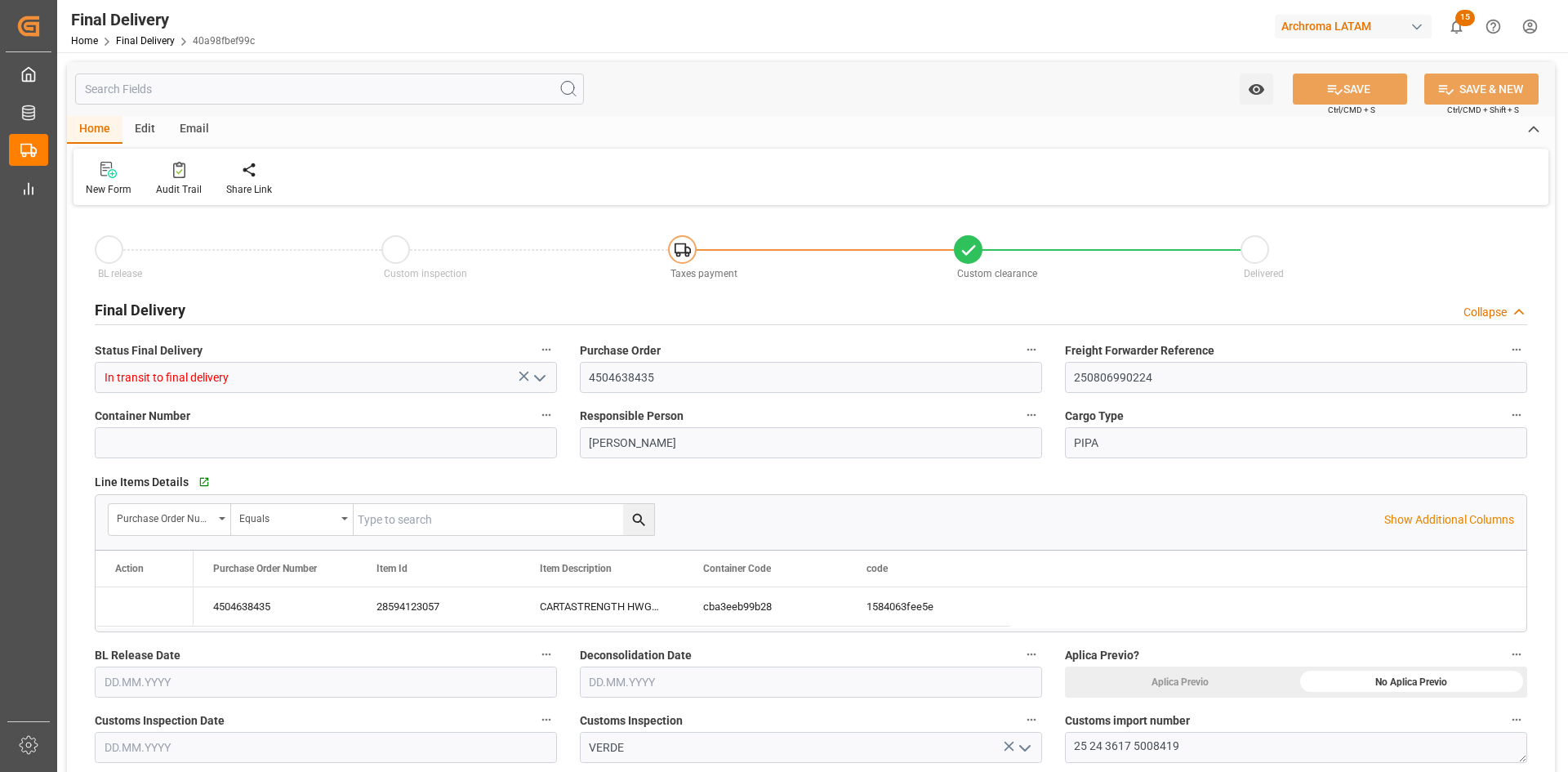
type input "[DATE]"
type input "25.08.2025"
type input "[DATE]"
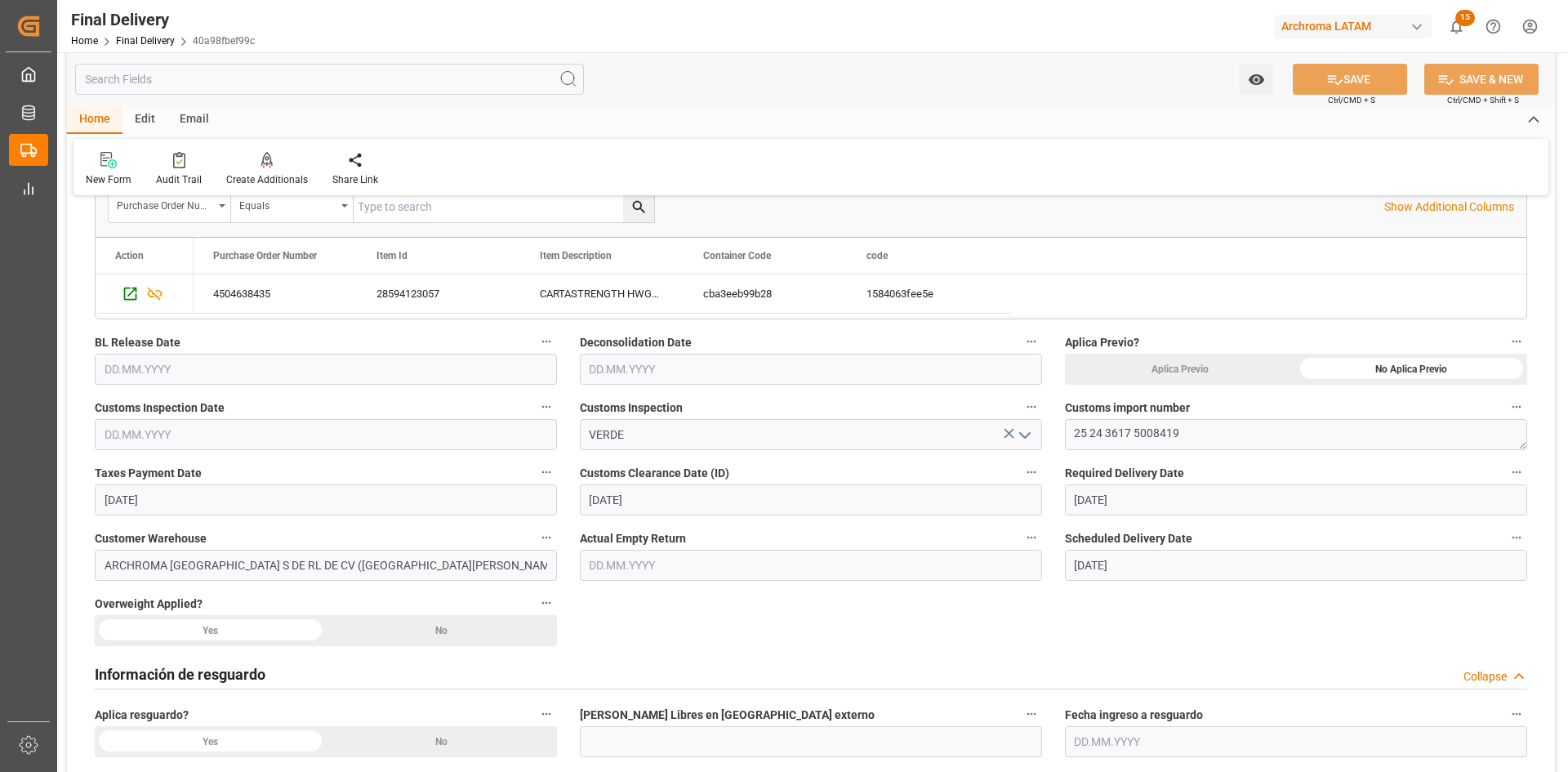
scroll to position [409, 0]
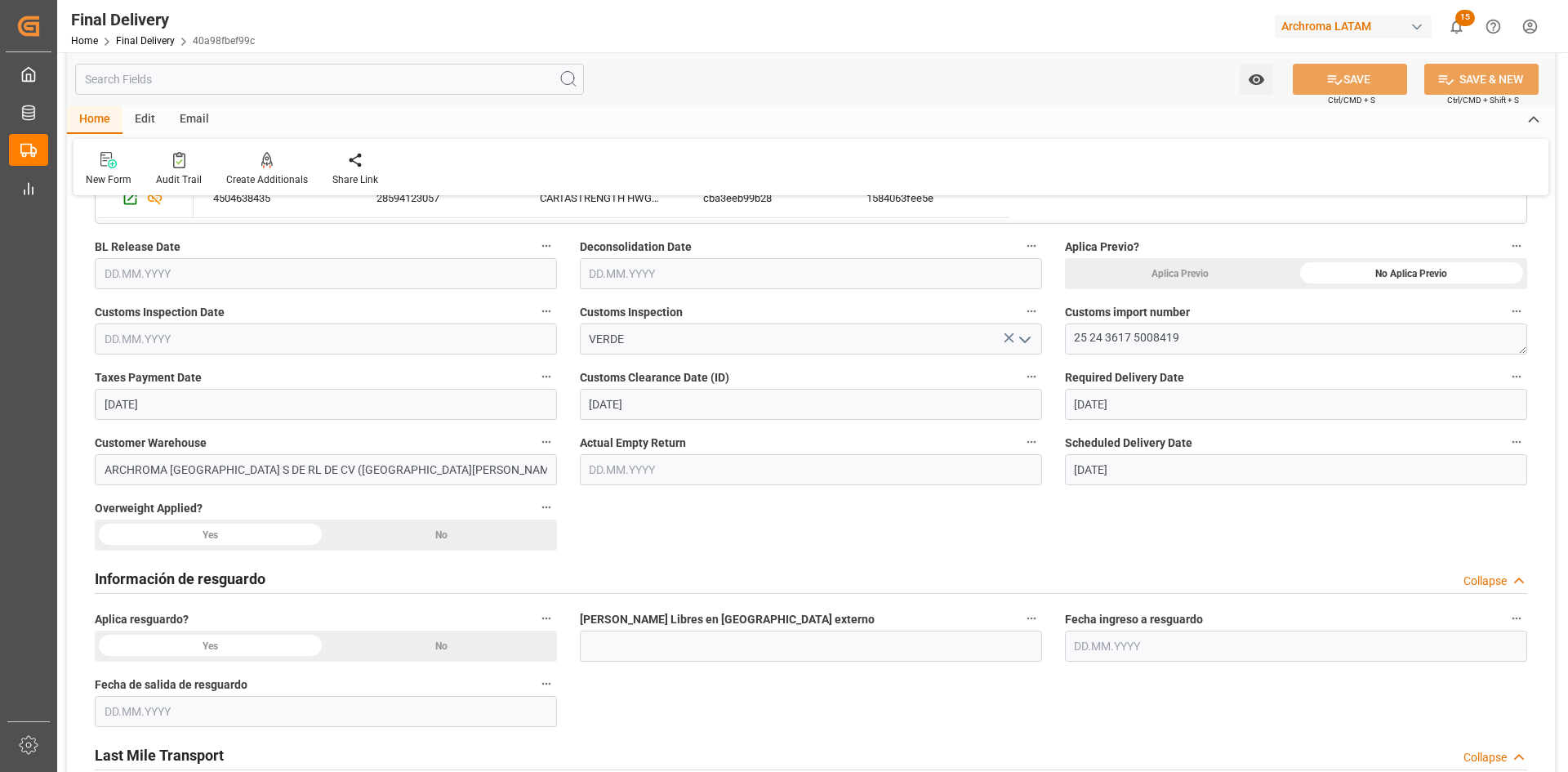
click at [222, 340] on input "text" at bounding box center [326, 339] width 462 height 31
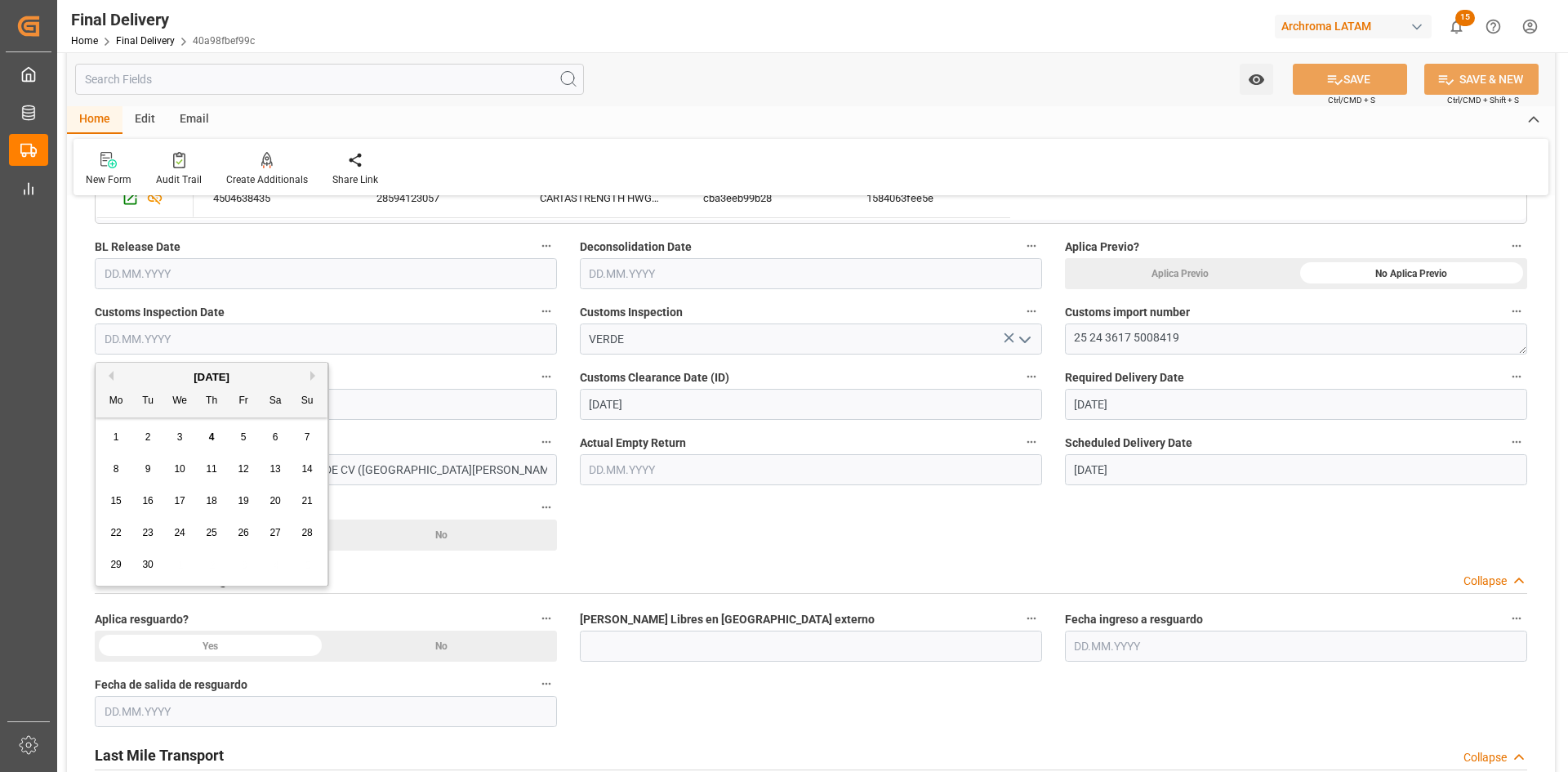
click at [138, 376] on div "September 2025" at bounding box center [211, 377] width 232 height 16
click at [118, 531] on span "22" at bounding box center [115, 533] width 11 height 11
type input "22.09.2025"
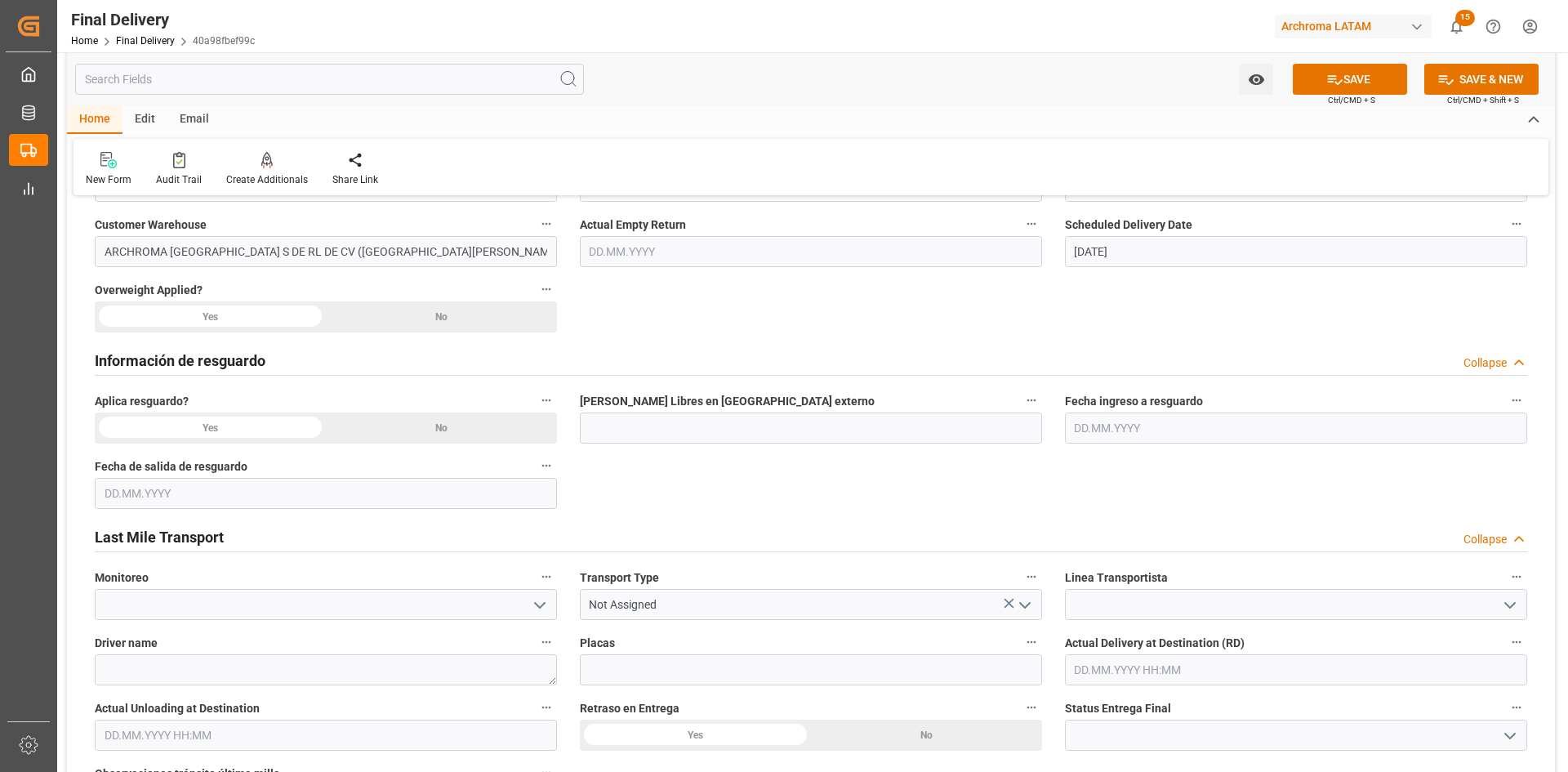
scroll to position [817, 0]
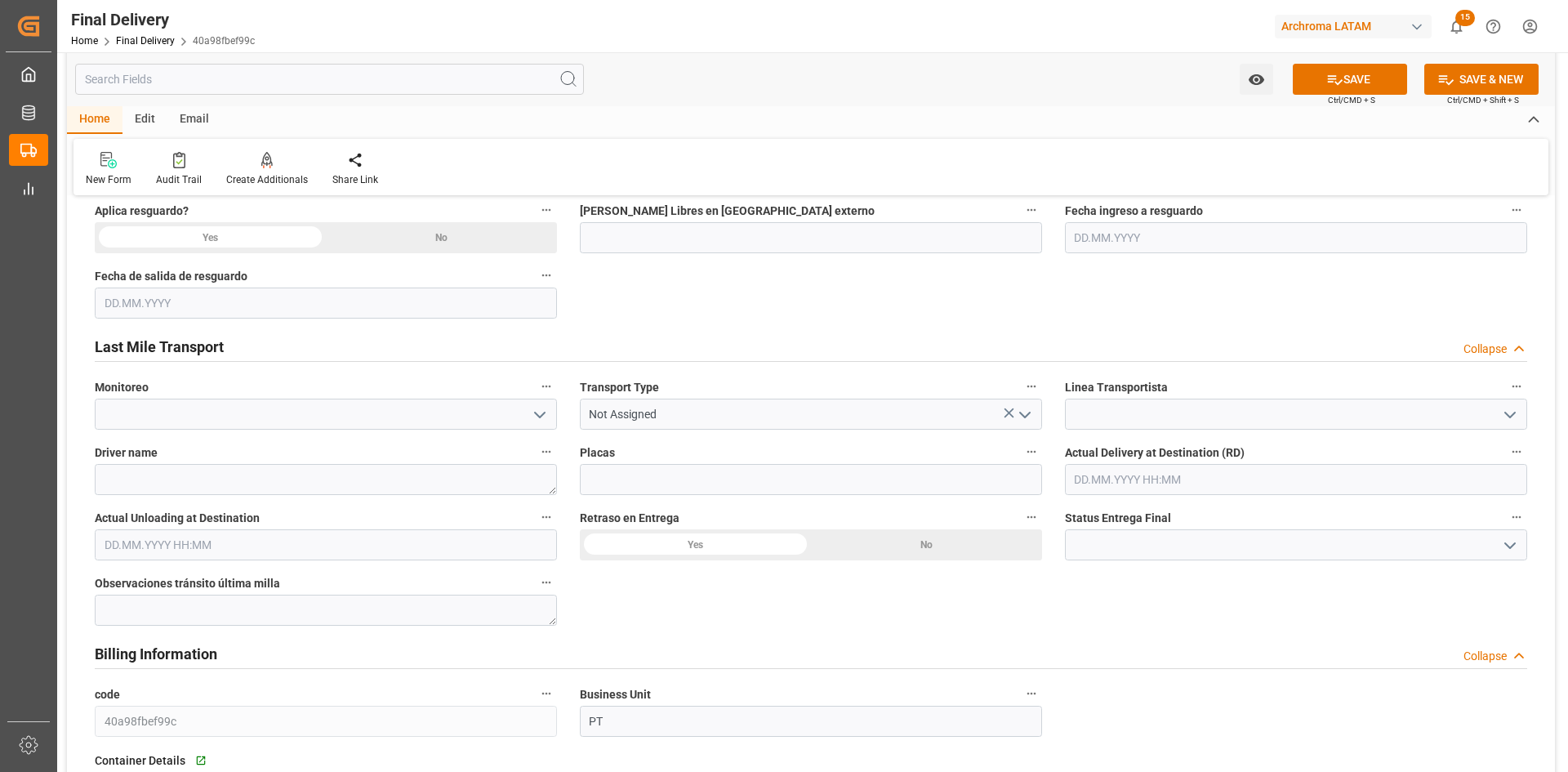
click at [547, 421] on icon "open menu" at bounding box center [540, 415] width 20 height 20
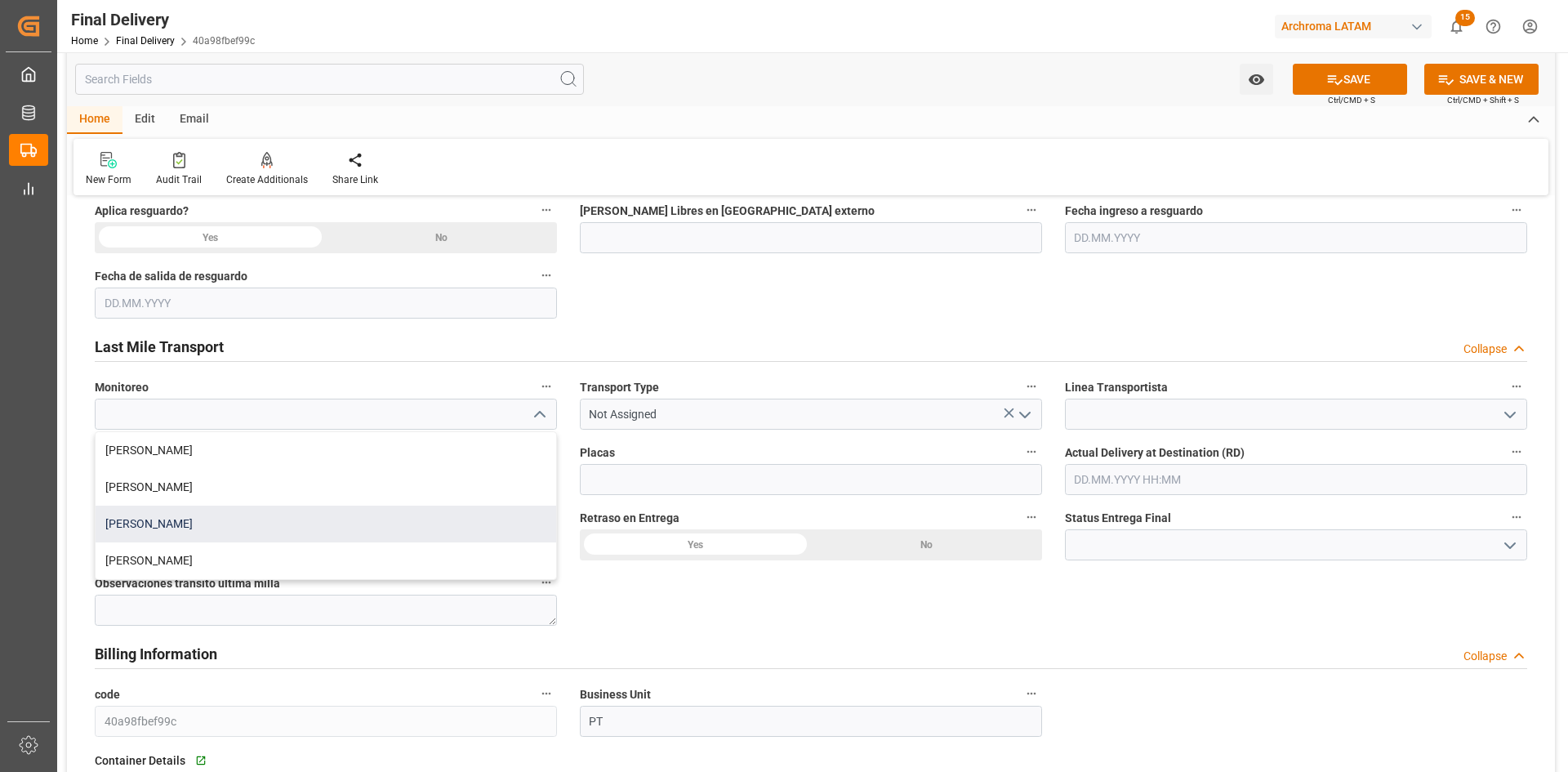
click at [176, 529] on div "Blanca Vazquez" at bounding box center [326, 524] width 461 height 37
type input "Blanca Vazquez"
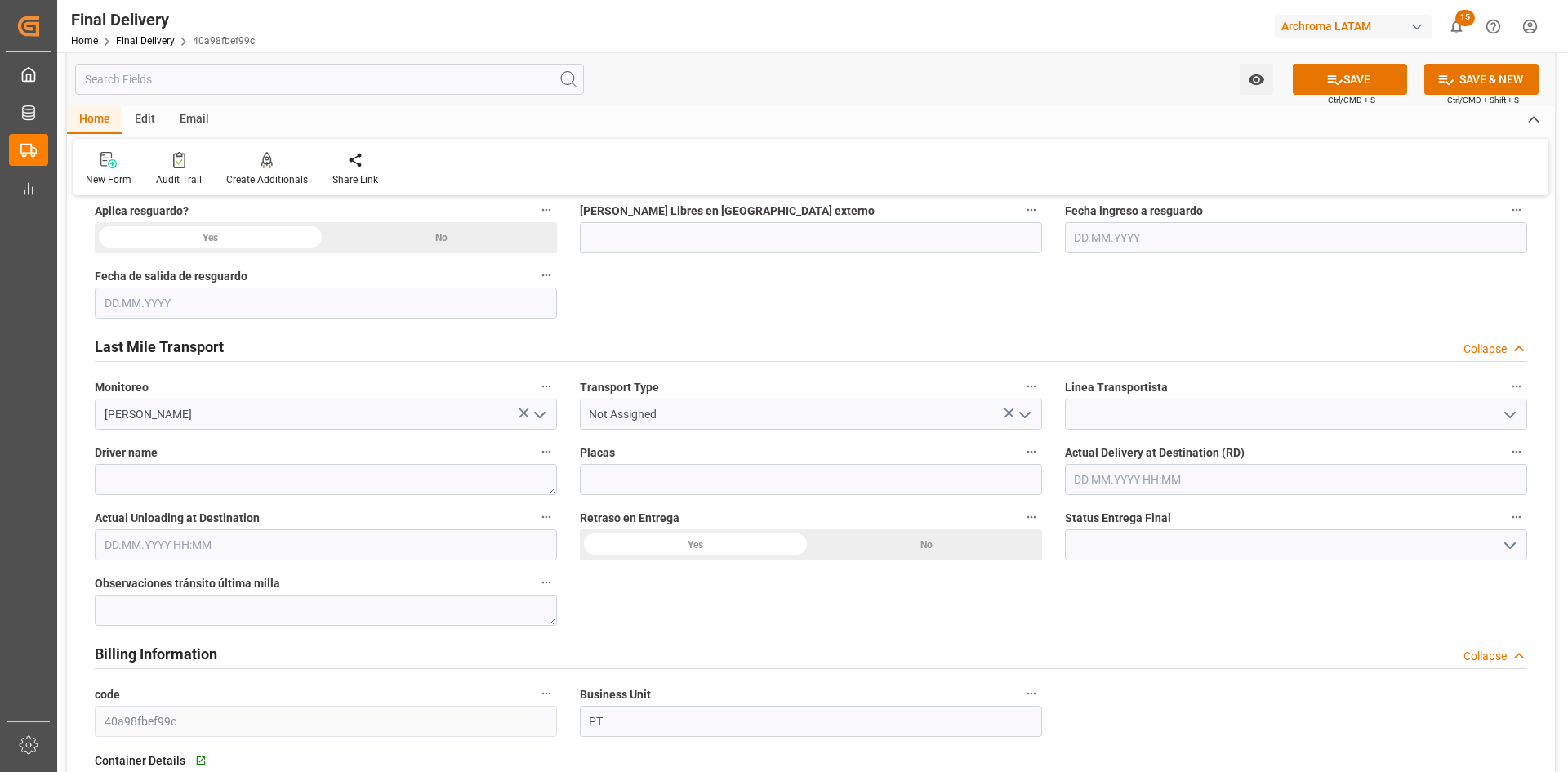
click at [1022, 411] on icon "open menu" at bounding box center [1025, 415] width 20 height 20
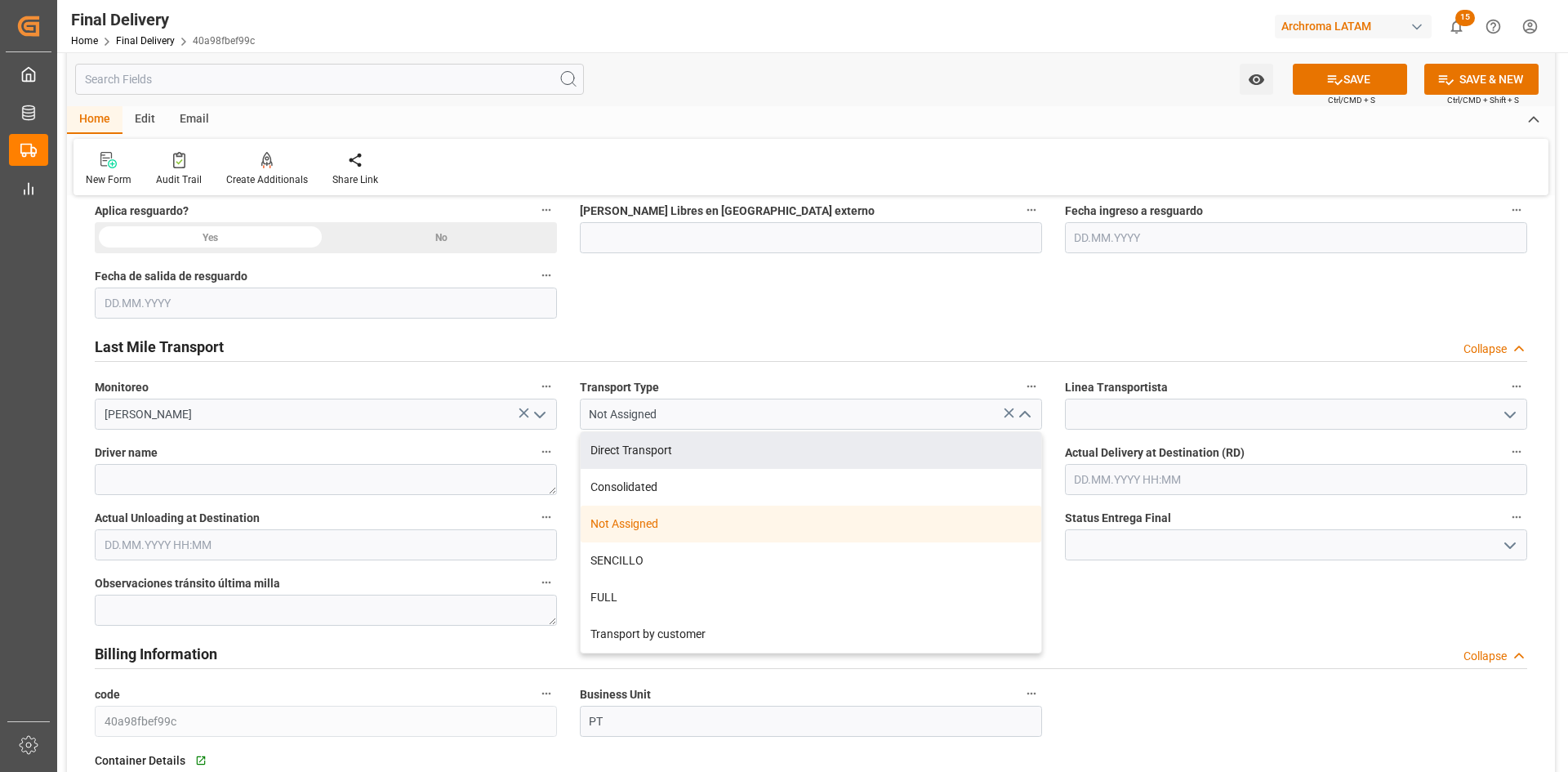
click at [669, 395] on label "Transport Type" at bounding box center [811, 387] width 462 height 23
click at [1021, 395] on button "Transport Type" at bounding box center [1031, 386] width 21 height 21
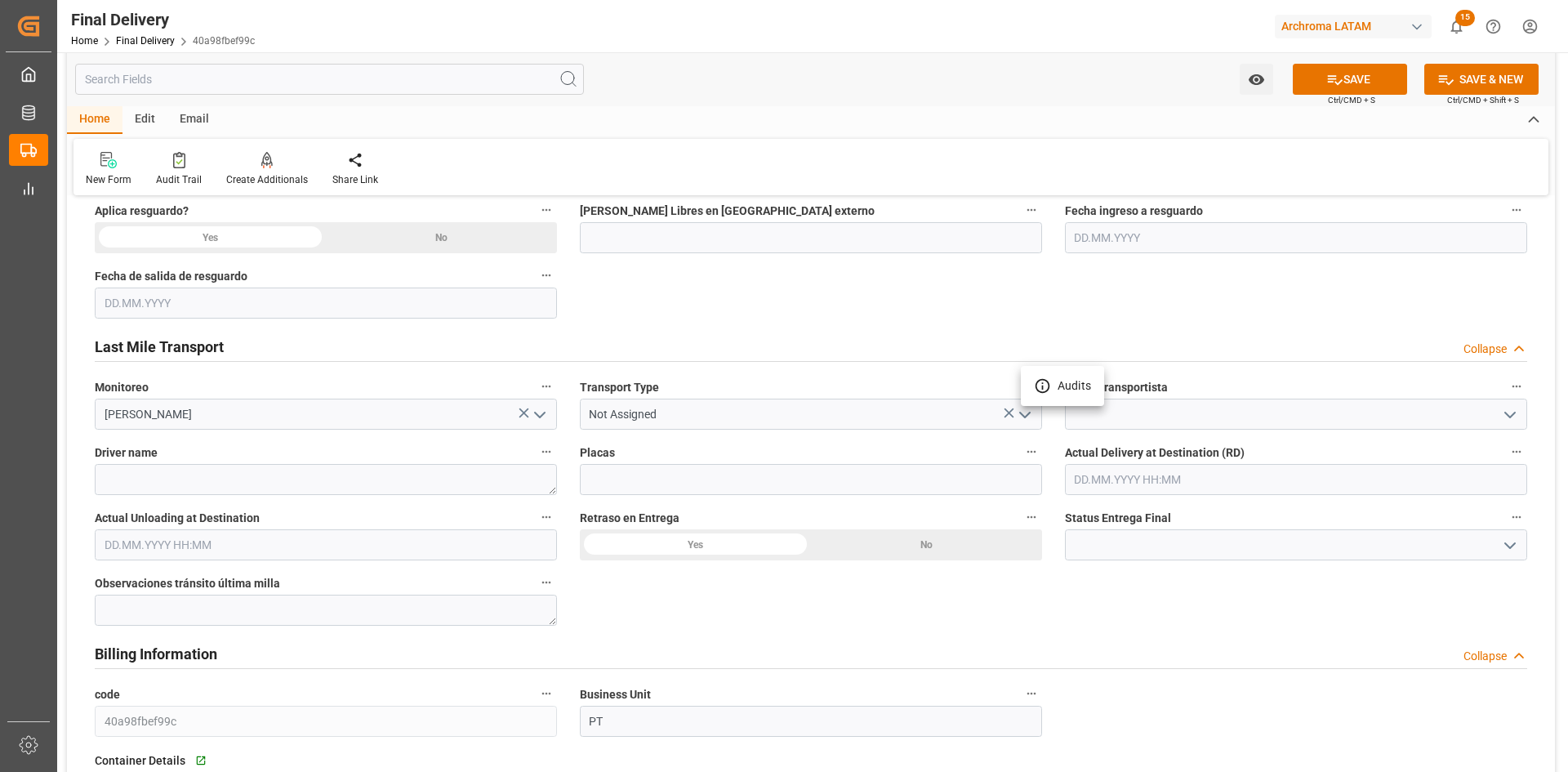
click at [666, 403] on div at bounding box center [784, 386] width 1568 height 772
click at [664, 413] on input "Not Assigned" at bounding box center [811, 414] width 462 height 31
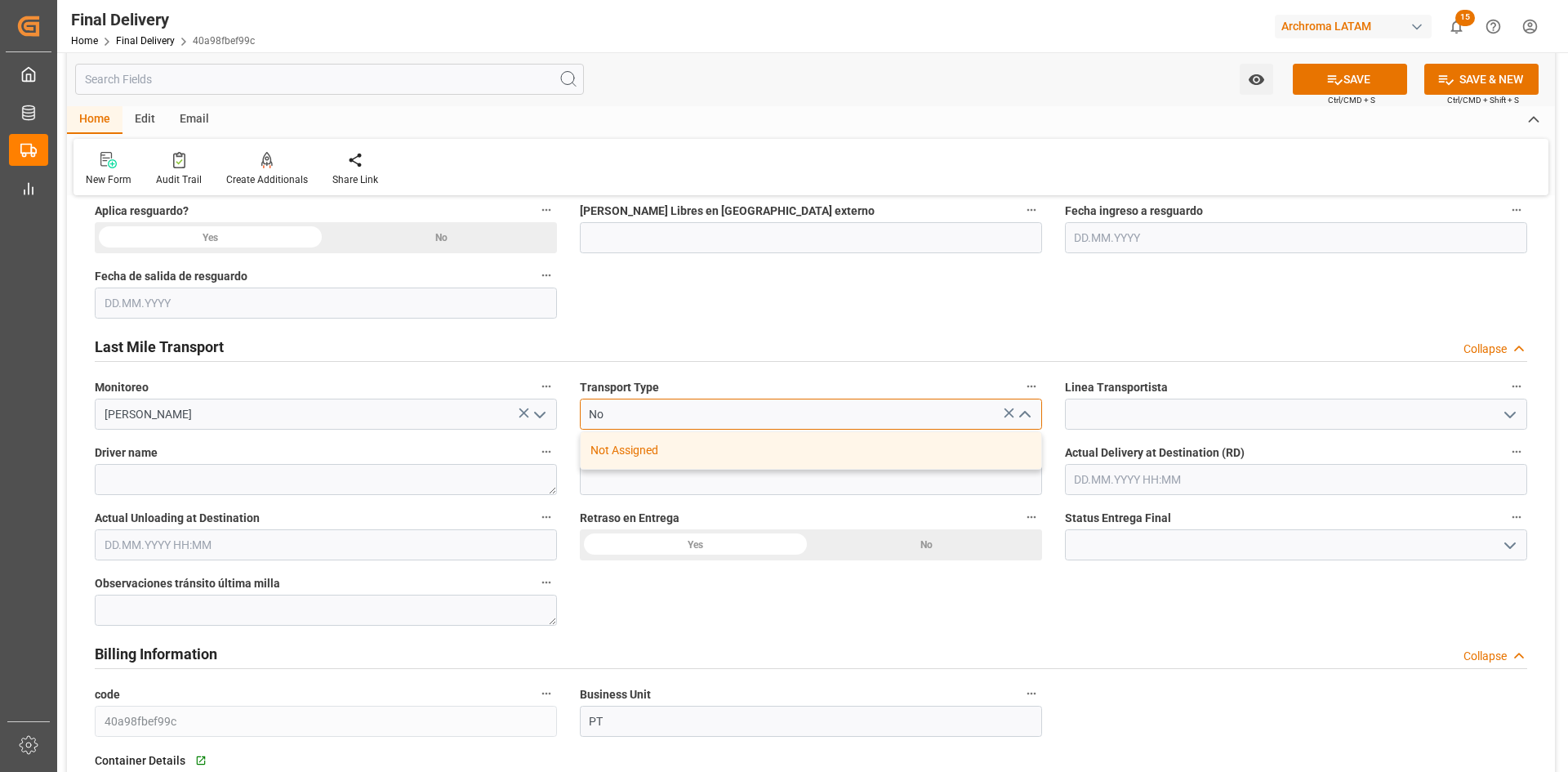
type input "N"
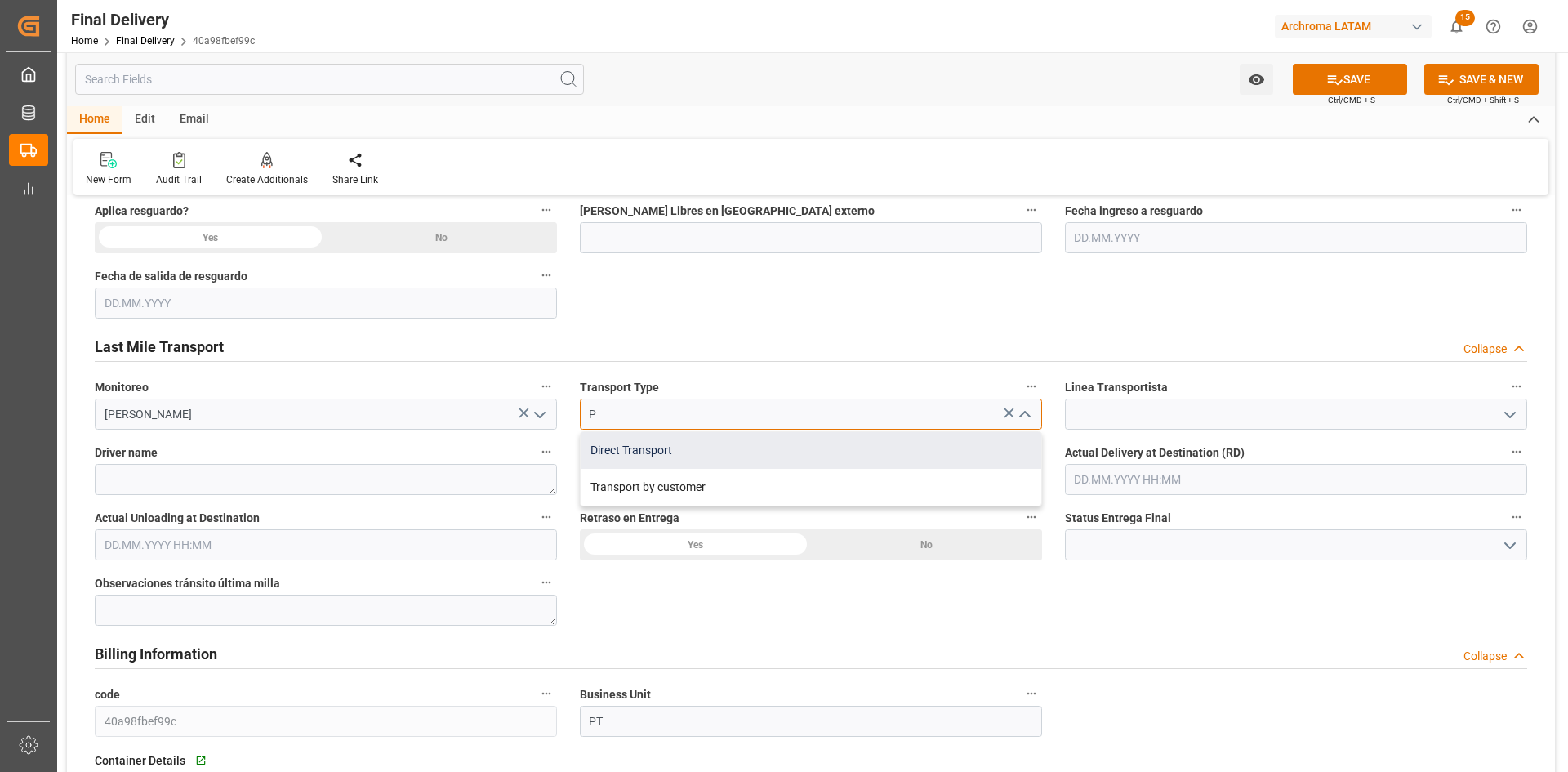
click at [654, 443] on div "Direct Transport" at bounding box center [811, 450] width 461 height 37
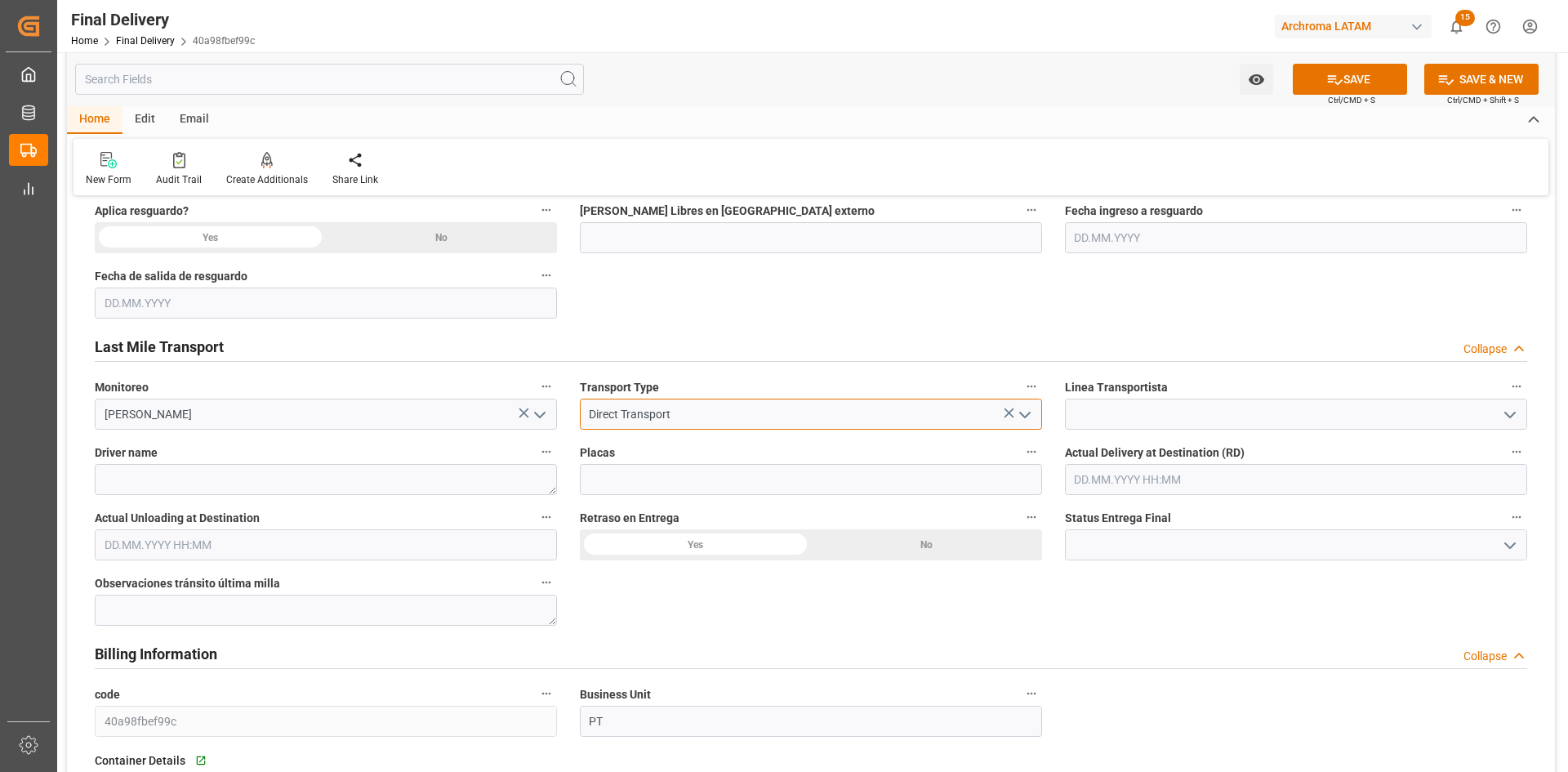
type input "Direct Transport"
click at [1272, 415] on input at bounding box center [1295, 414] width 462 height 31
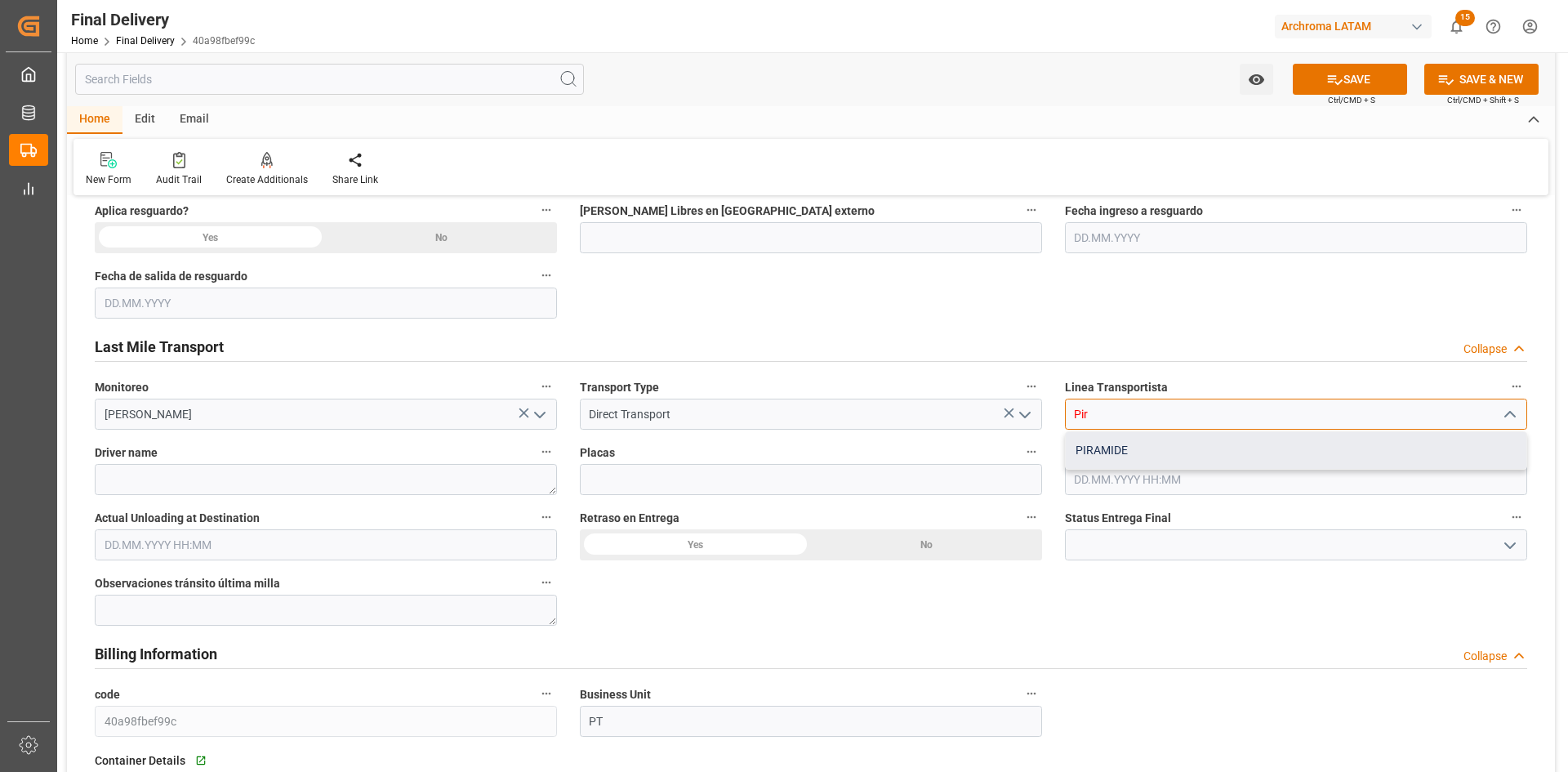
click at [1104, 449] on div "PIRAMIDE" at bounding box center [1295, 450] width 461 height 37
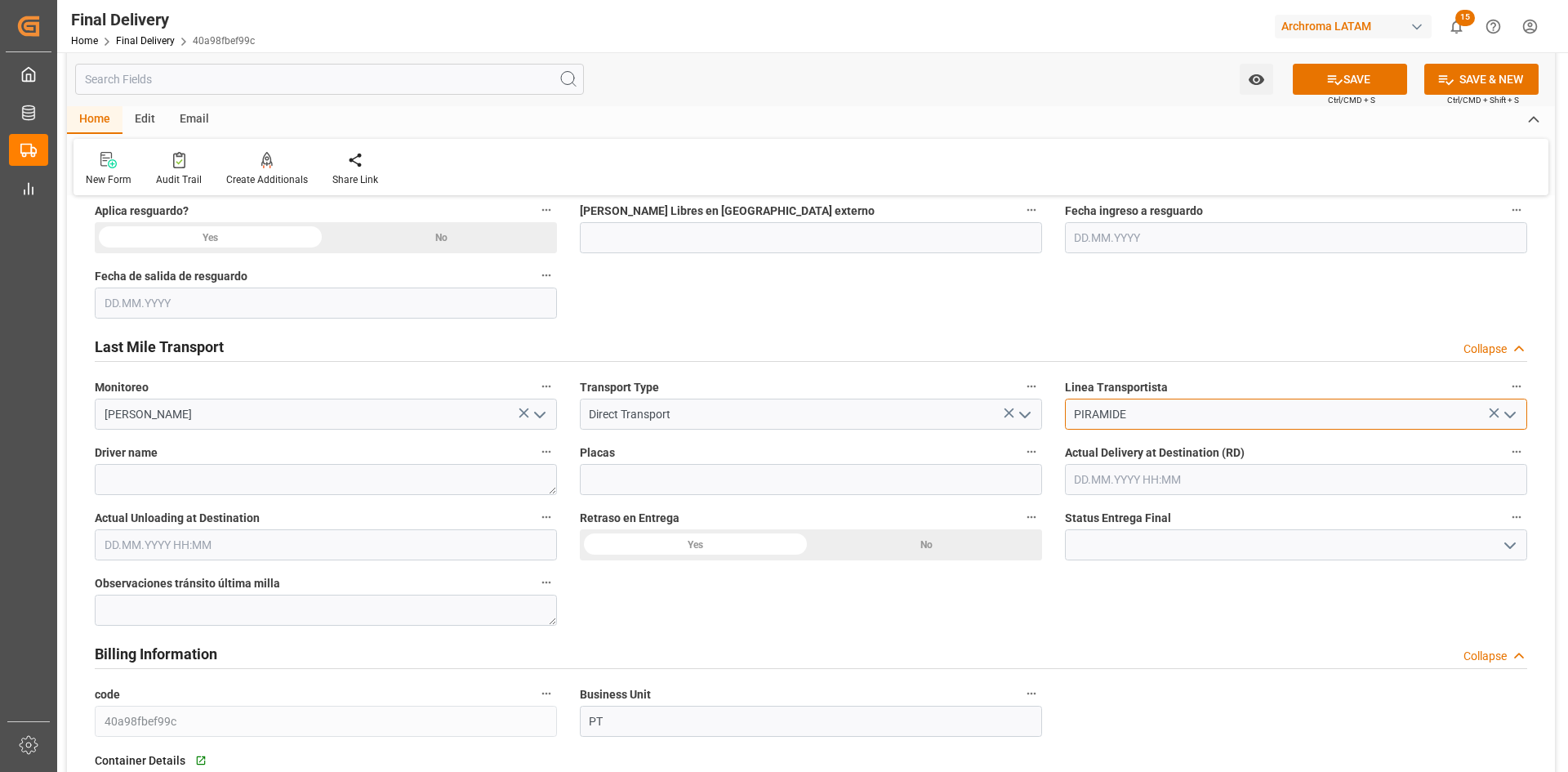
type input "PIRAMIDE"
click at [1161, 481] on input "text" at bounding box center [1295, 480] width 462 height 31
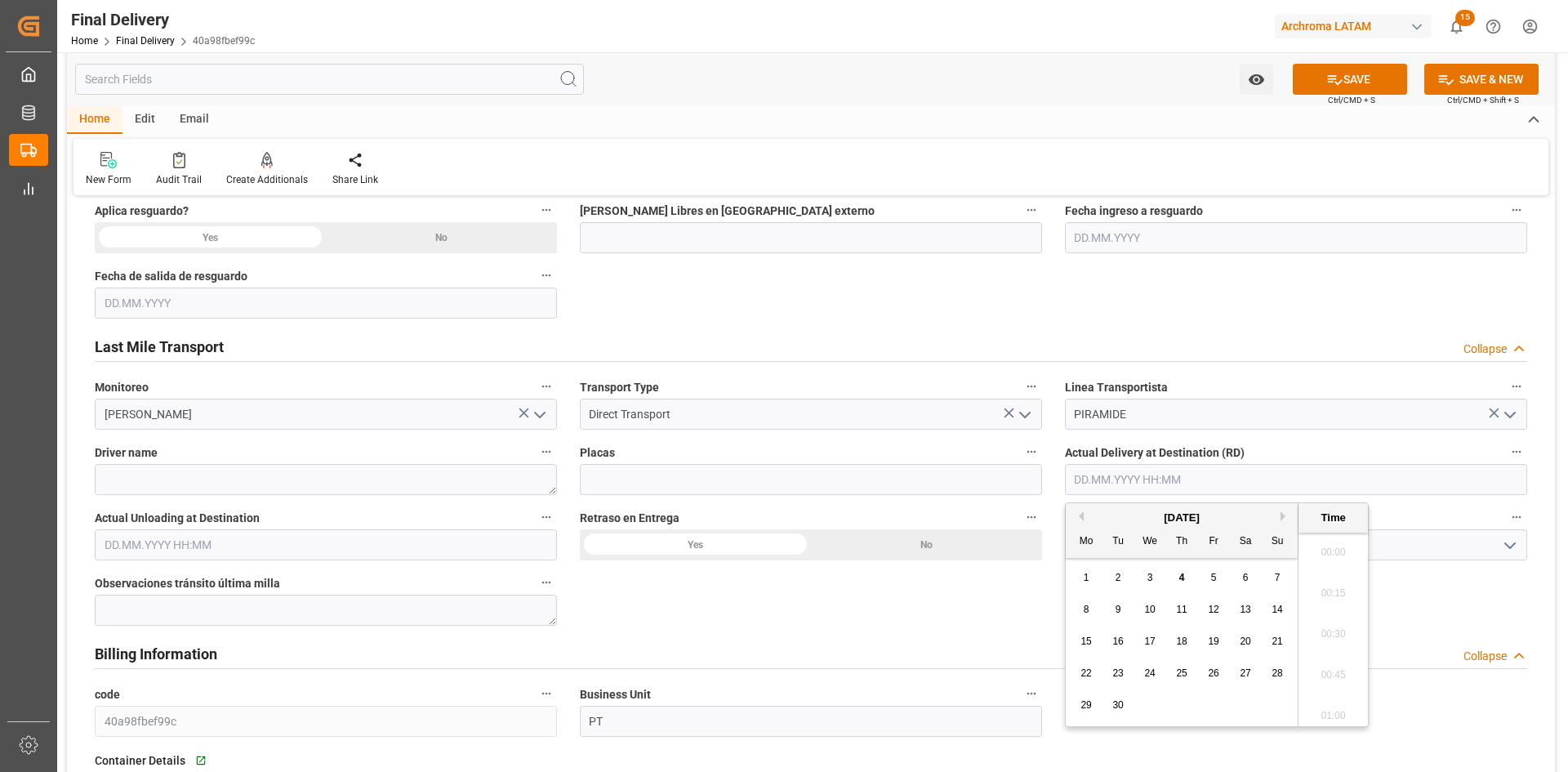
scroll to position [2212, 0]
click at [1083, 518] on button "Previous Month" at bounding box center [1079, 517] width 10 height 10
click at [1089, 698] on div "25" at bounding box center [1086, 706] width 20 height 20
type input "25.08.2025 00:00"
click at [181, 544] on input "text" at bounding box center [326, 545] width 462 height 31
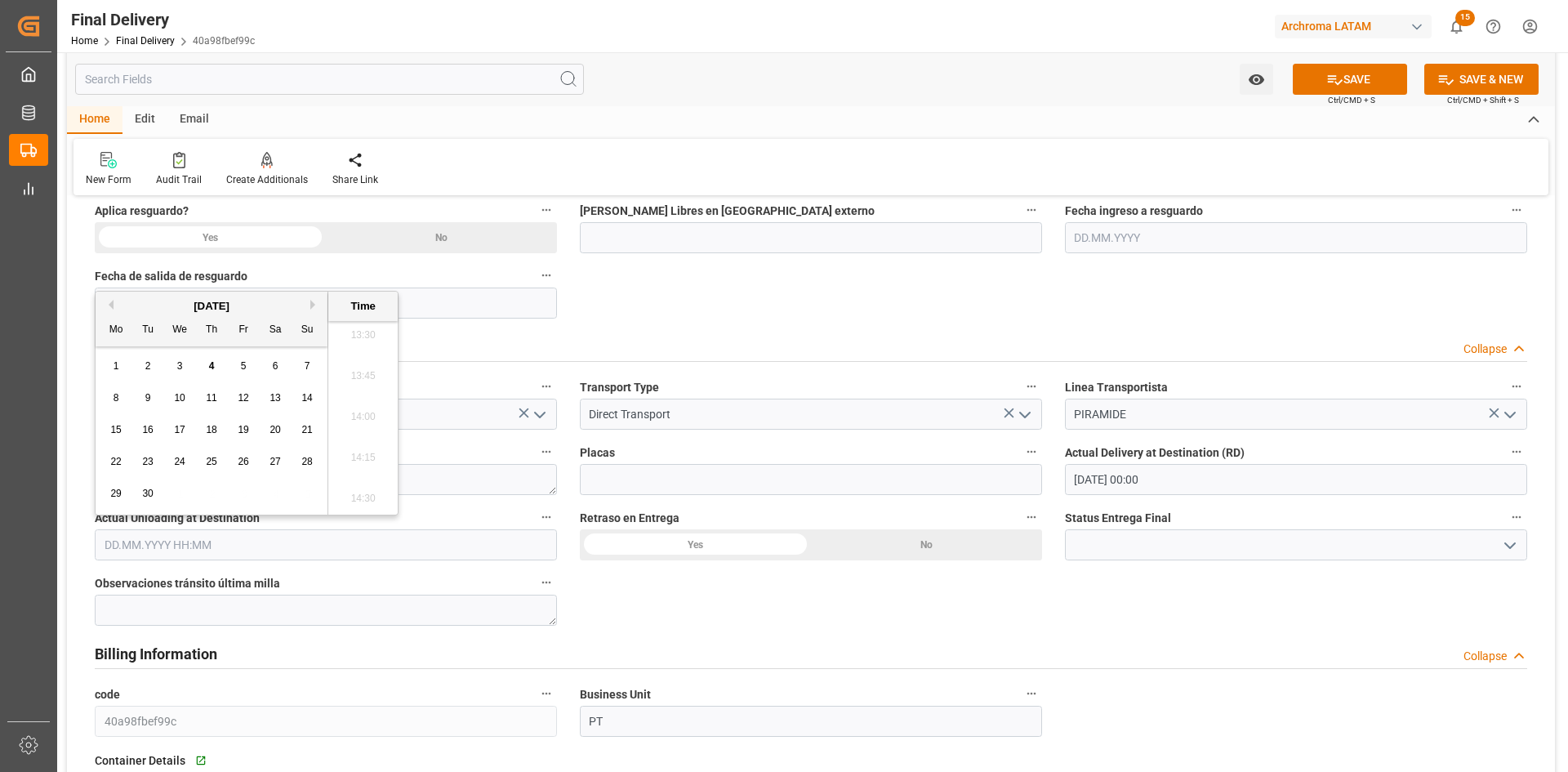
click at [110, 301] on button "Previous Month" at bounding box center [109, 305] width 10 height 10
click at [121, 493] on span "25" at bounding box center [115, 494] width 11 height 11
type input "25.08.2025 00:00"
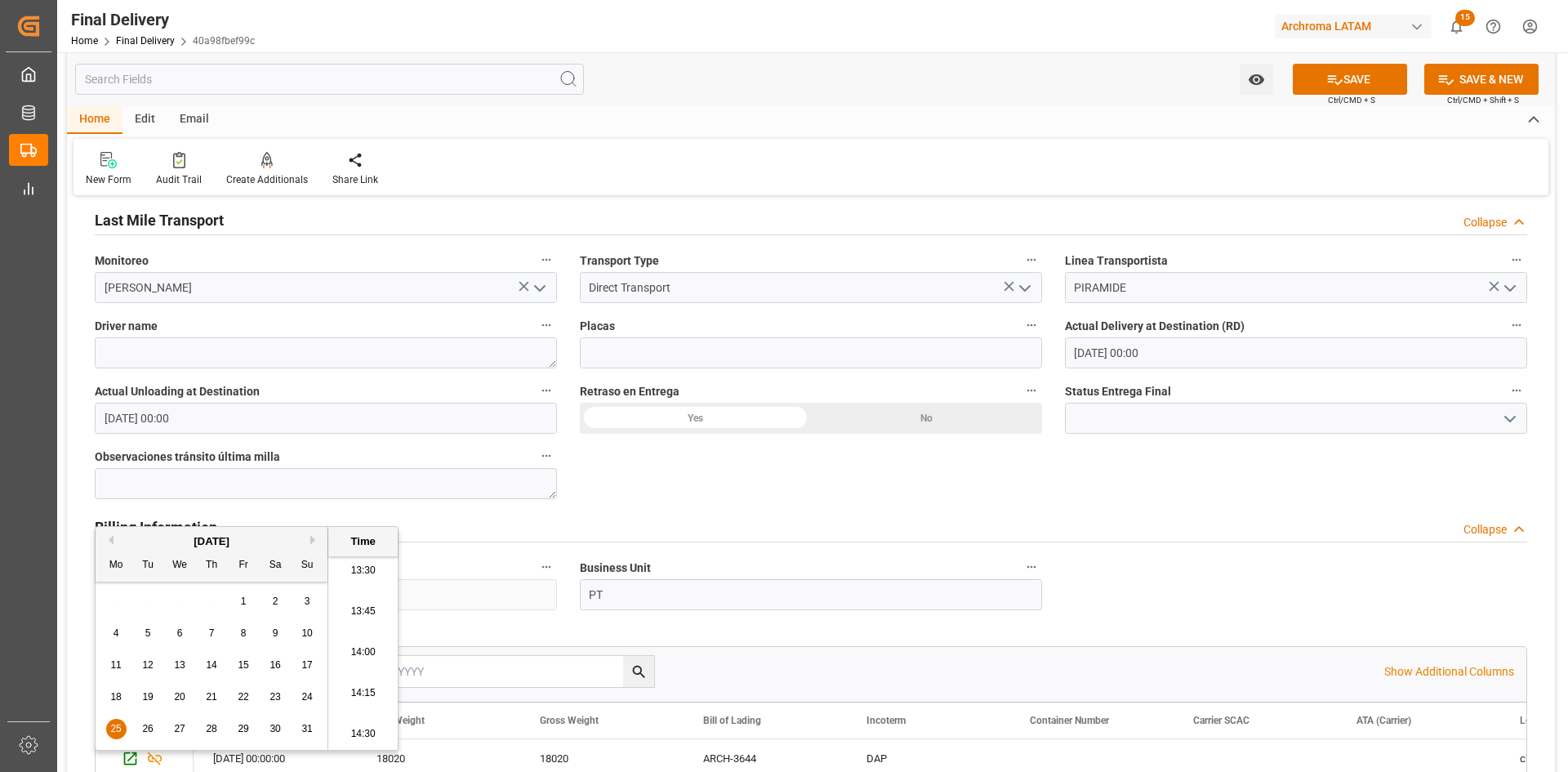
scroll to position [817, 0]
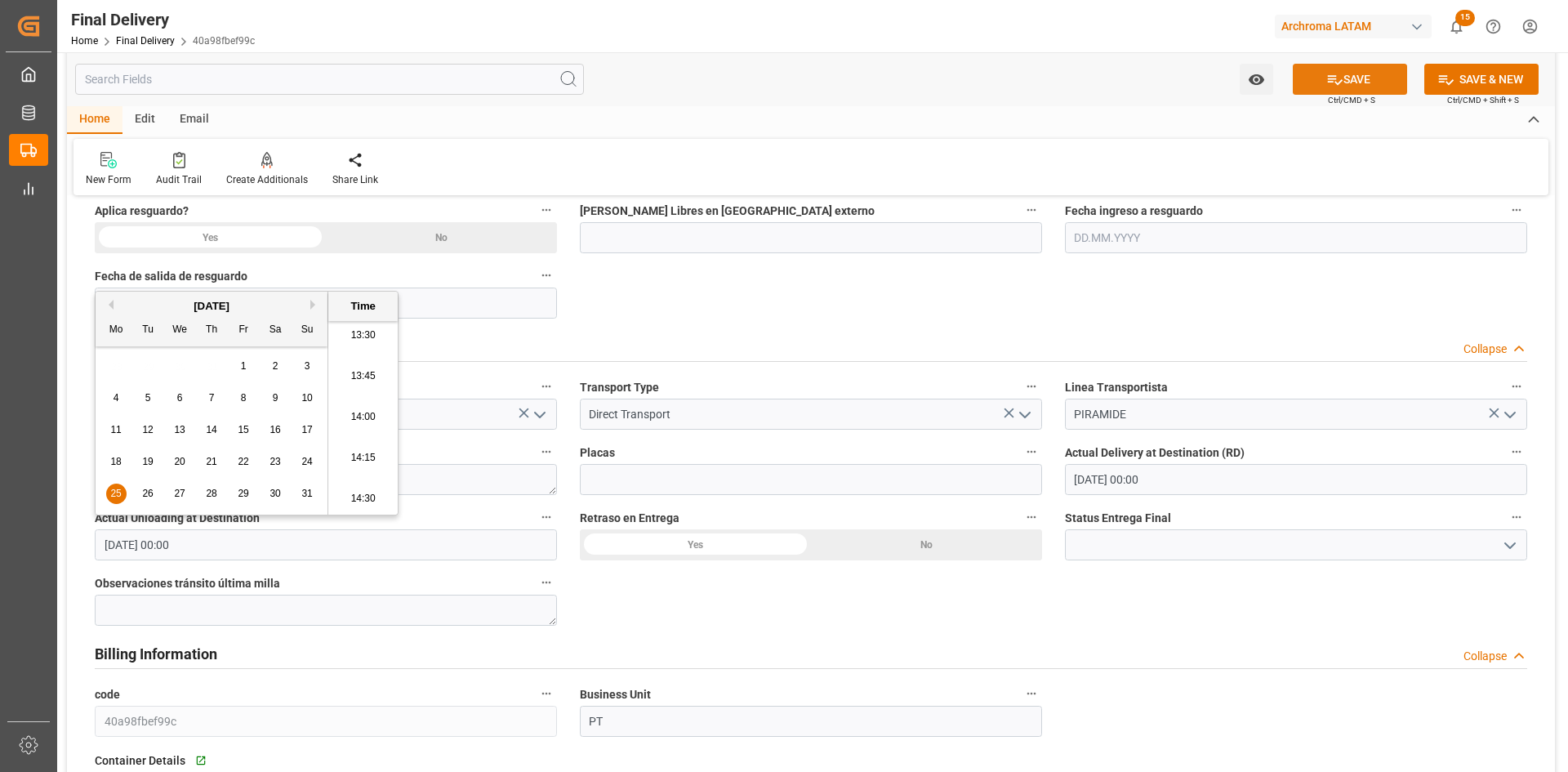
click at [1364, 74] on button "SAVE" at bounding box center [1350, 79] width 115 height 31
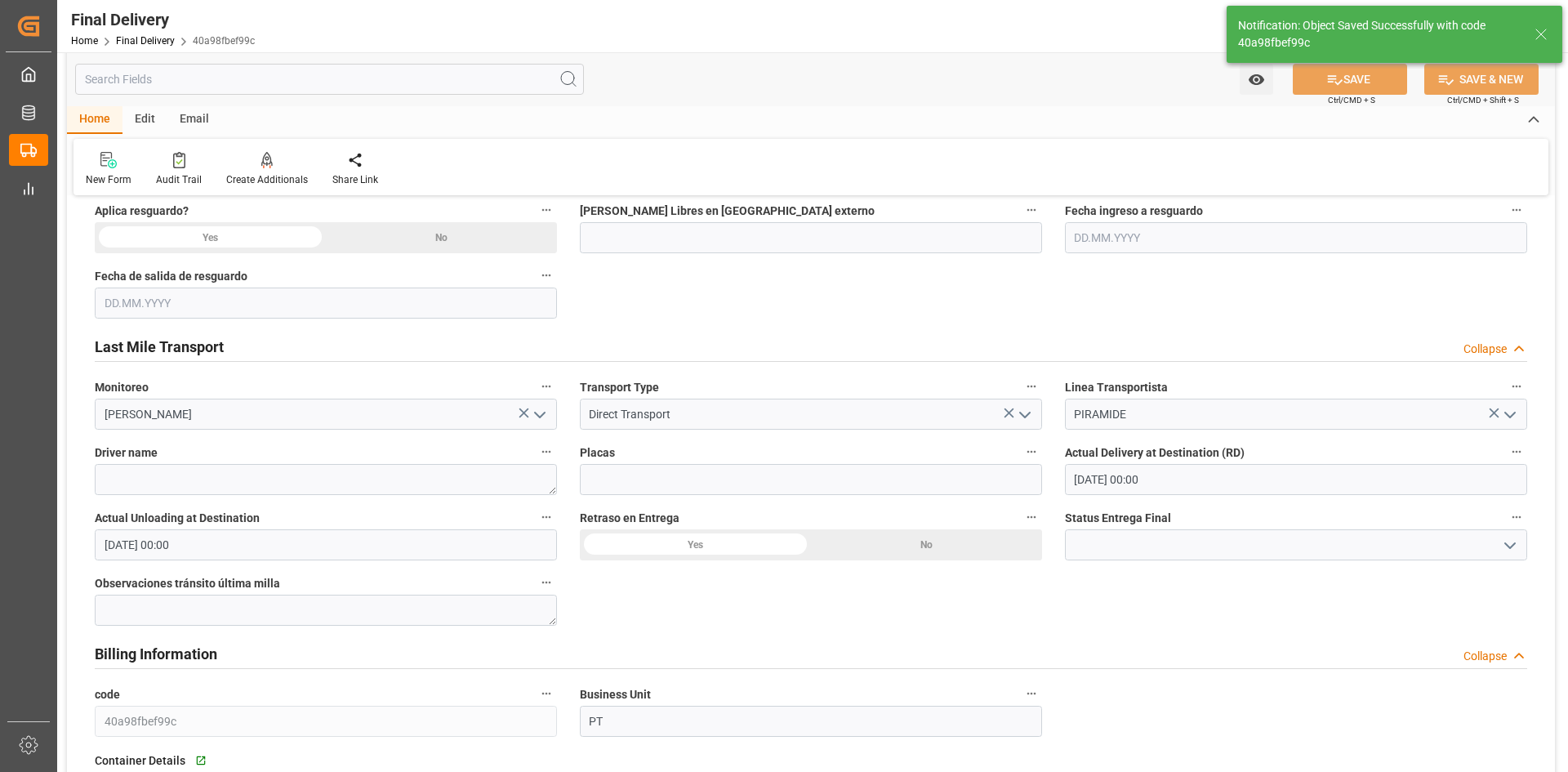
type textarea "1"
type input "Unloaded"
click at [282, 494] on textarea at bounding box center [326, 480] width 462 height 31
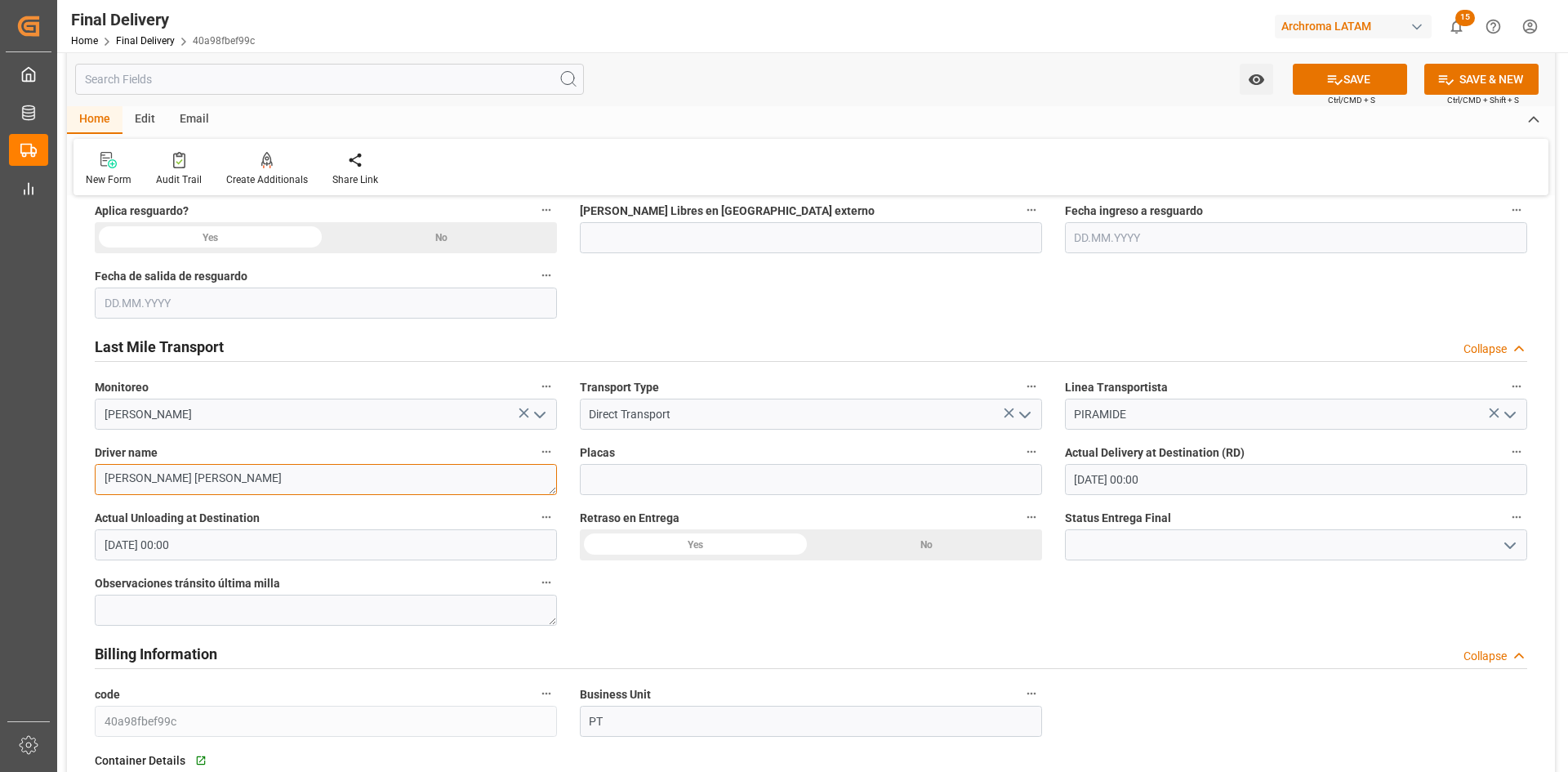
type textarea "Ricardo Ramirez Ramirez"
click at [638, 489] on input at bounding box center [811, 480] width 462 height 31
type input "38BD9Z"
click at [1399, 75] on button "SAVE" at bounding box center [1350, 79] width 115 height 31
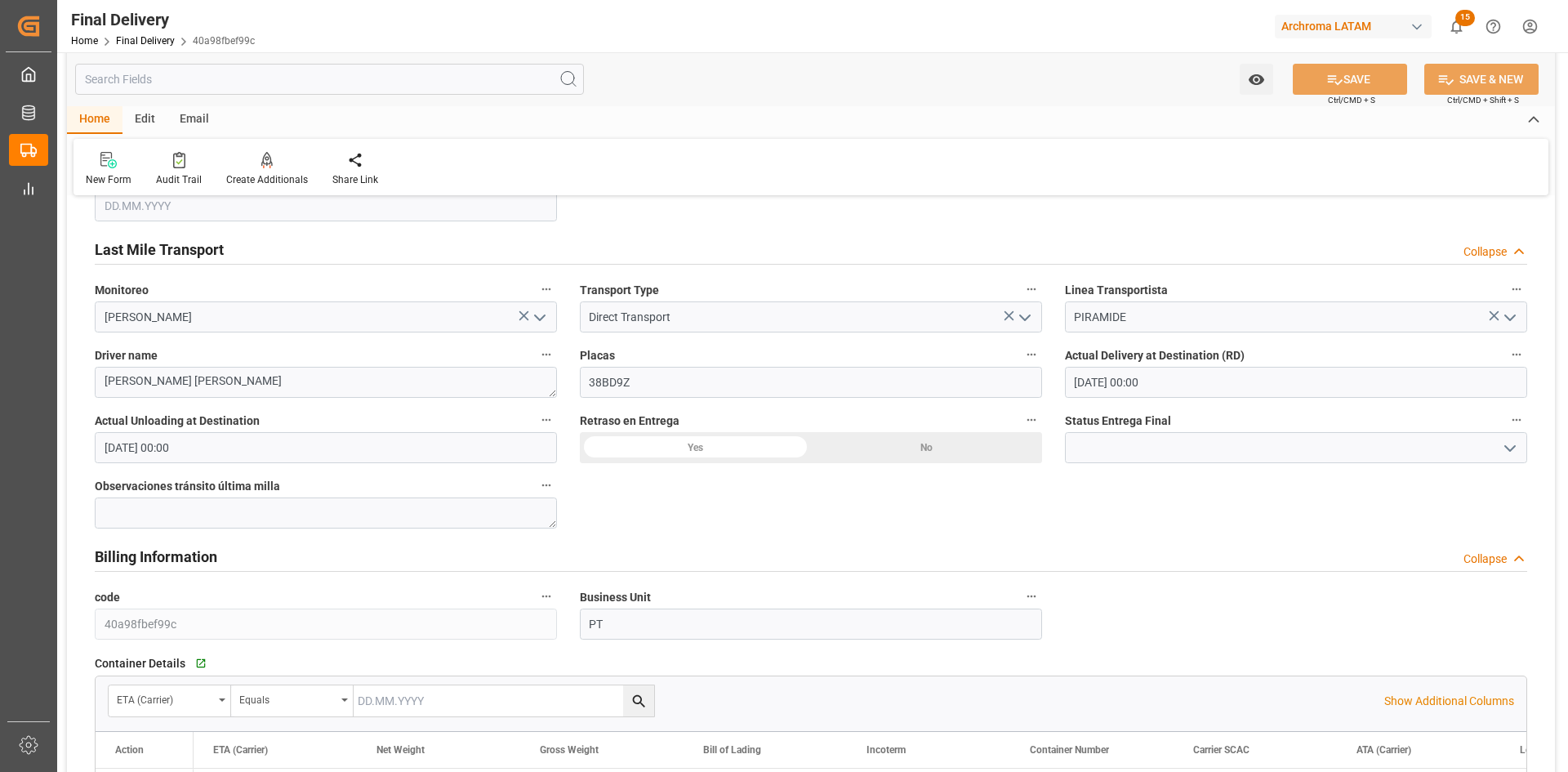
scroll to position [899, 0]
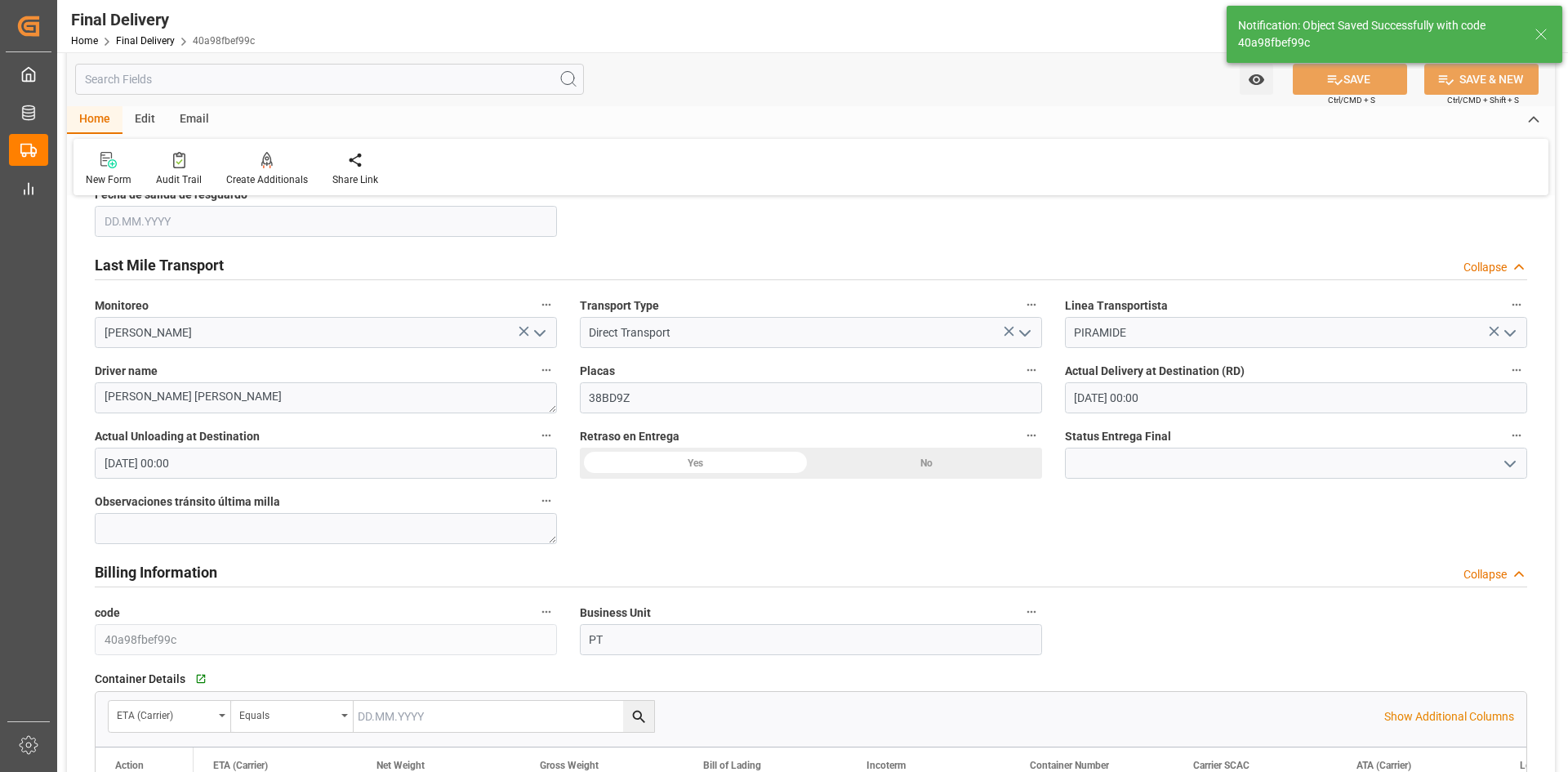
type textarea "Ricardo Ramirez Ramirez"
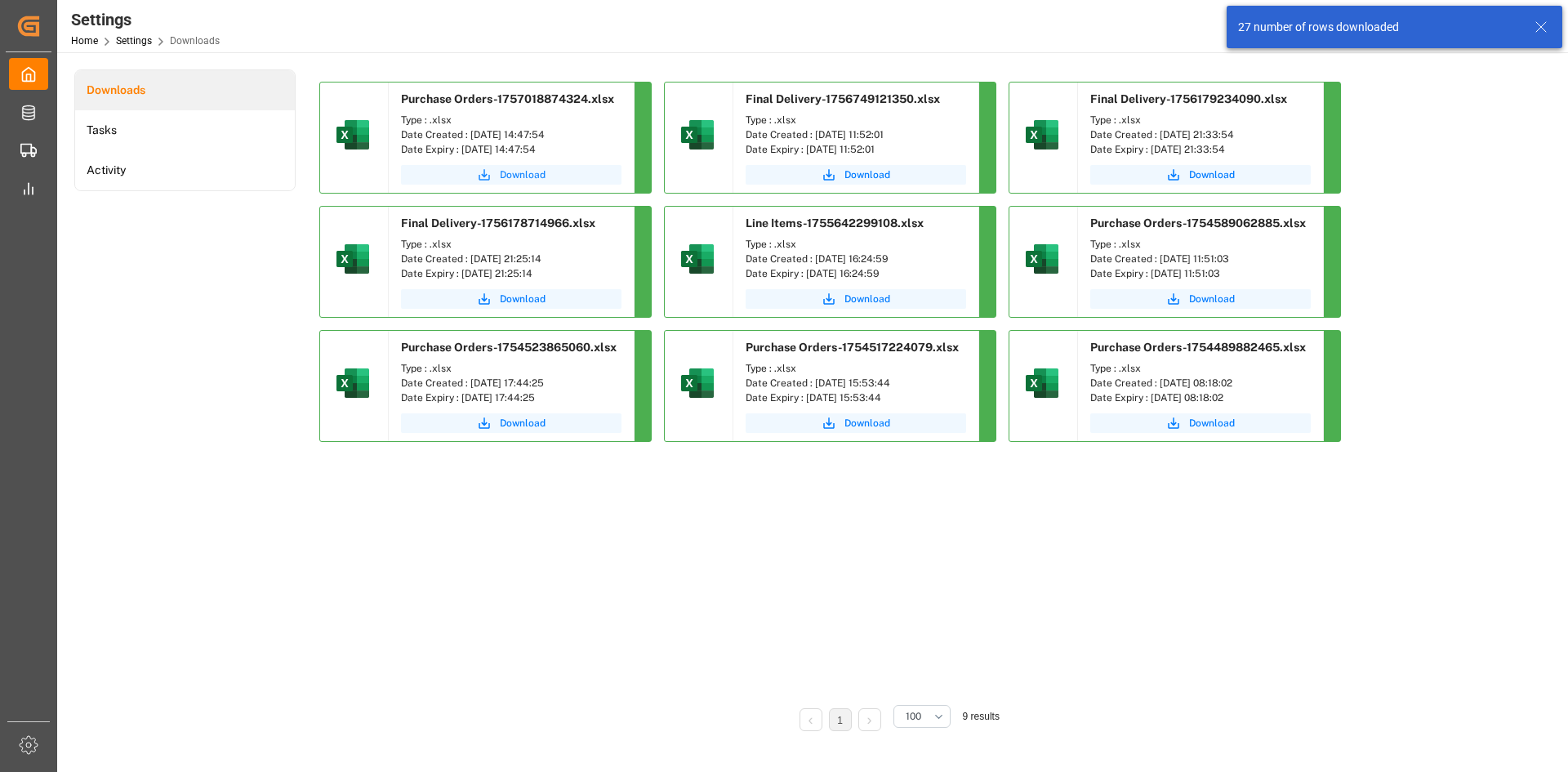
click at [486, 177] on icon "submit" at bounding box center [484, 175] width 15 height 15
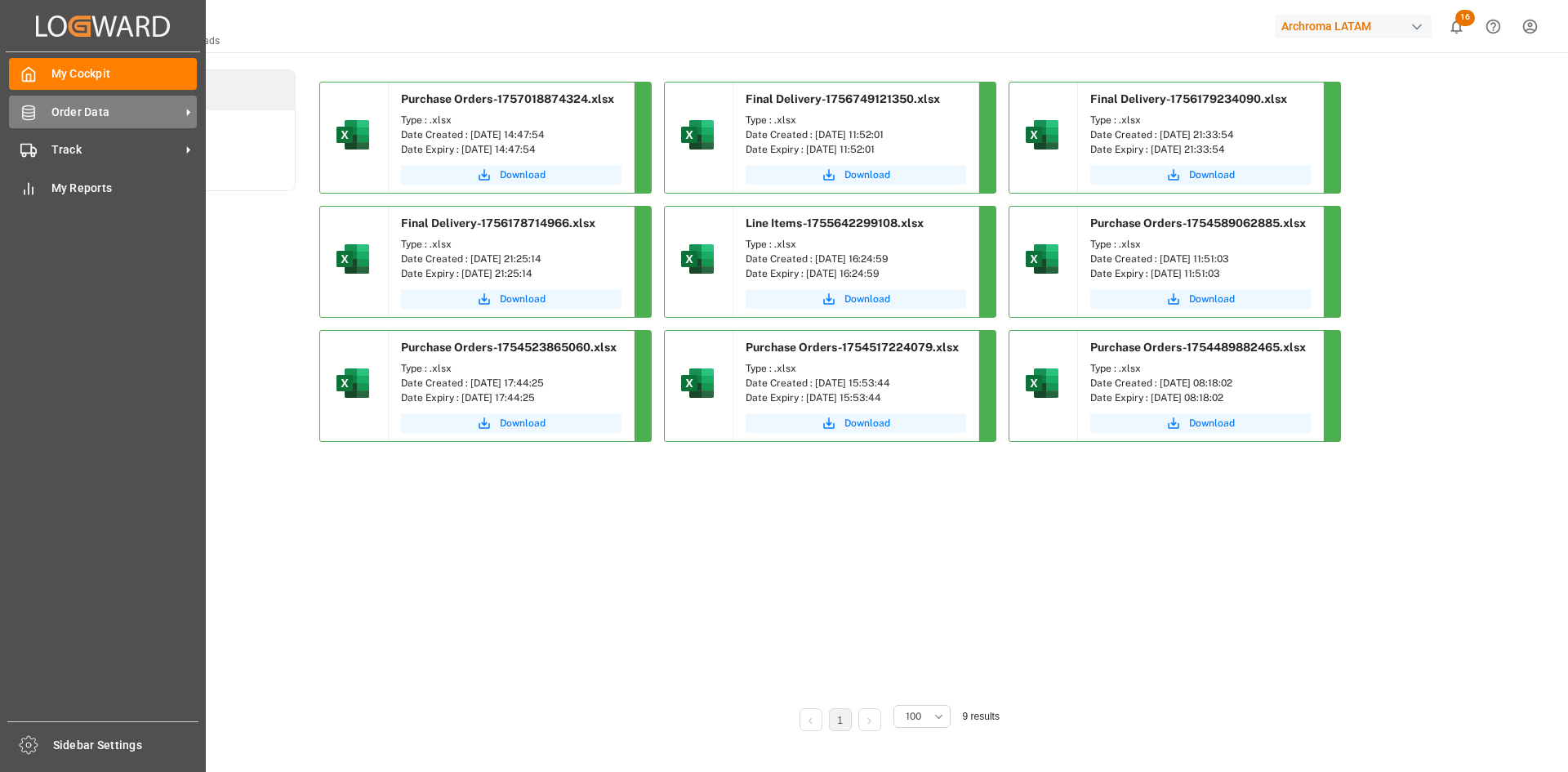
click at [47, 112] on div "Order Data Order Data" at bounding box center [103, 111] width 188 height 32
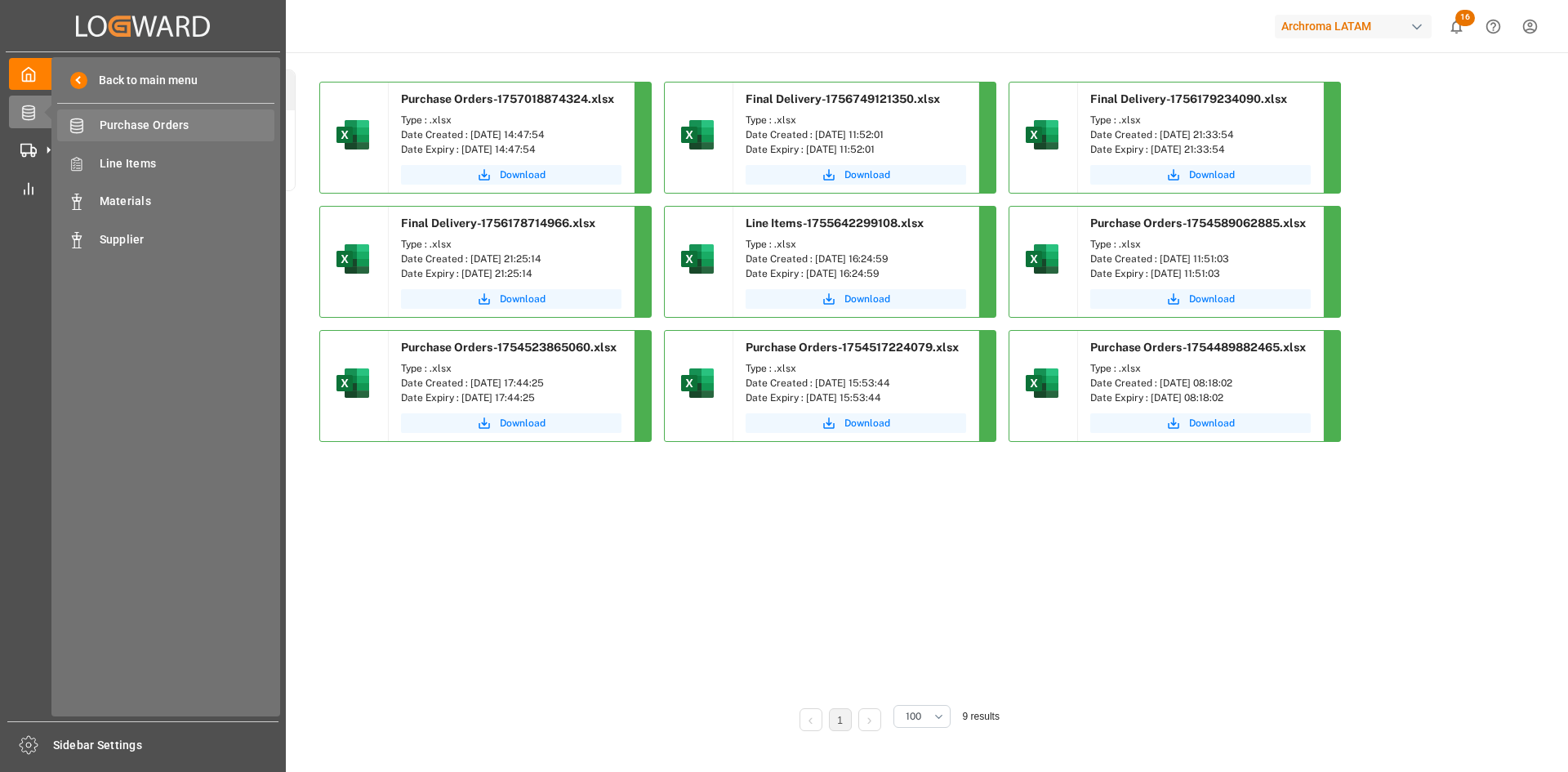
click at [203, 127] on span "Purchase Orders" at bounding box center [187, 125] width 176 height 17
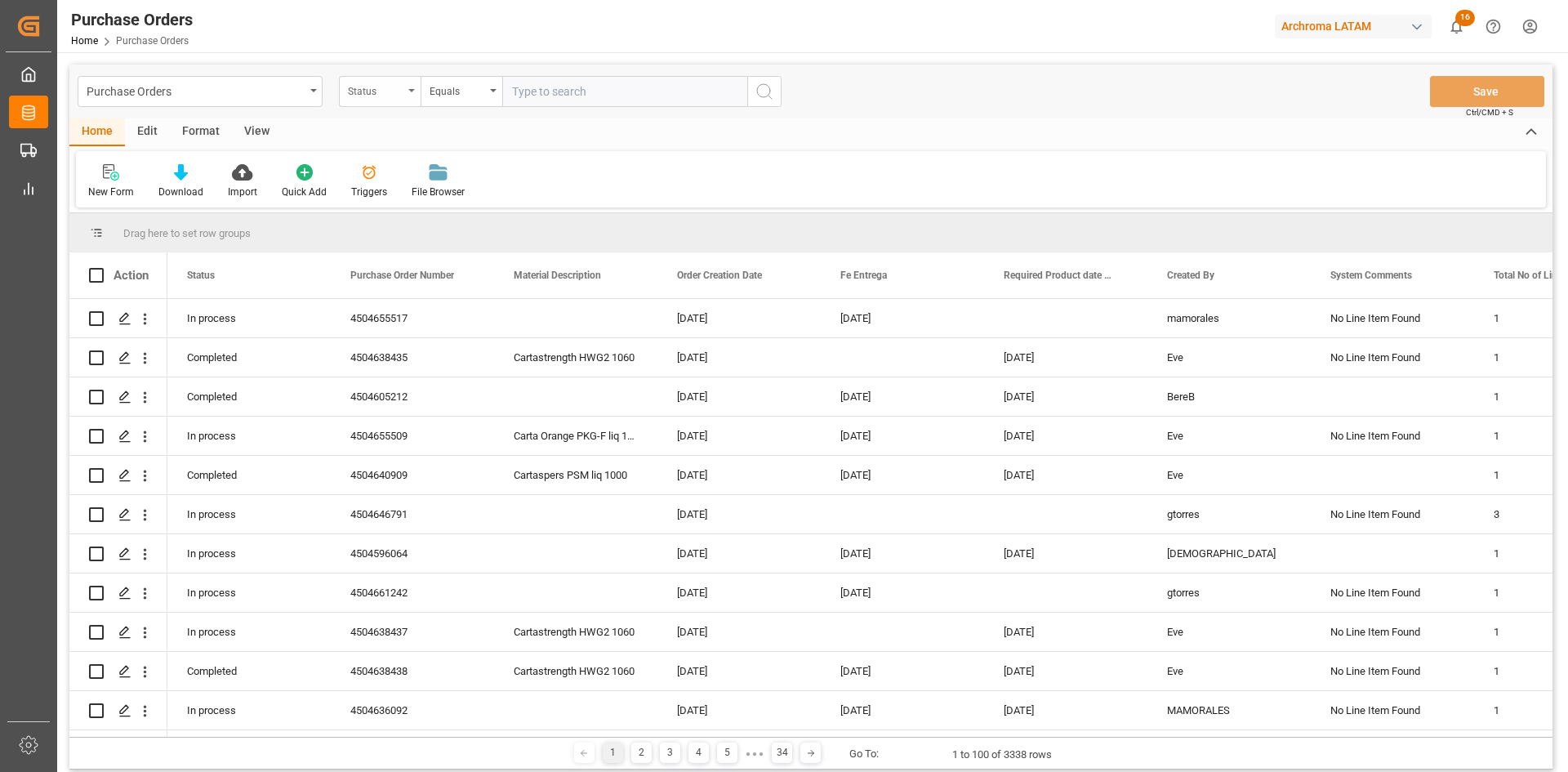
click at [383, 97] on div "Status" at bounding box center [376, 89] width 56 height 19
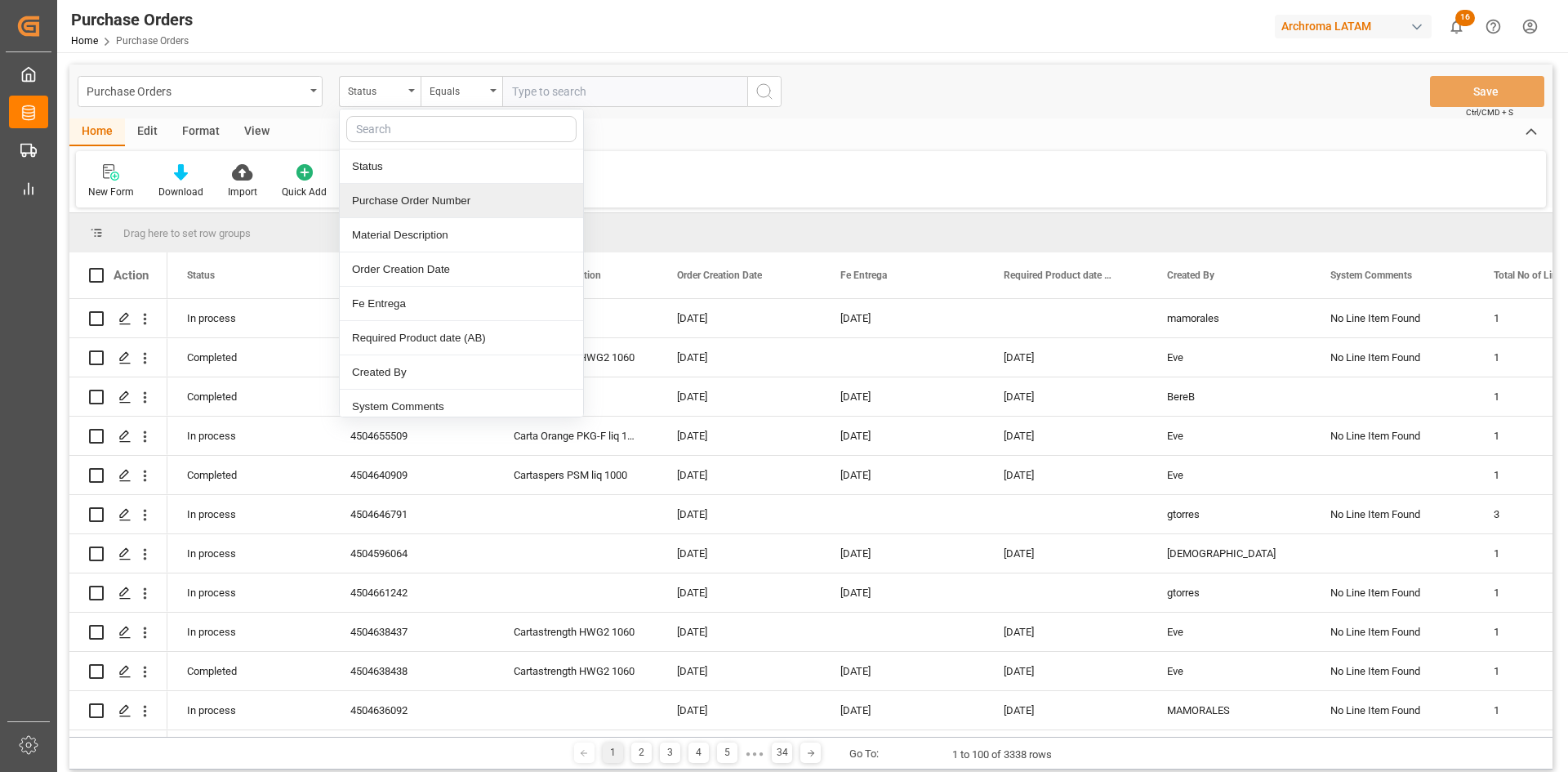
click at [432, 197] on div "Purchase Order Number" at bounding box center [461, 201] width 243 height 34
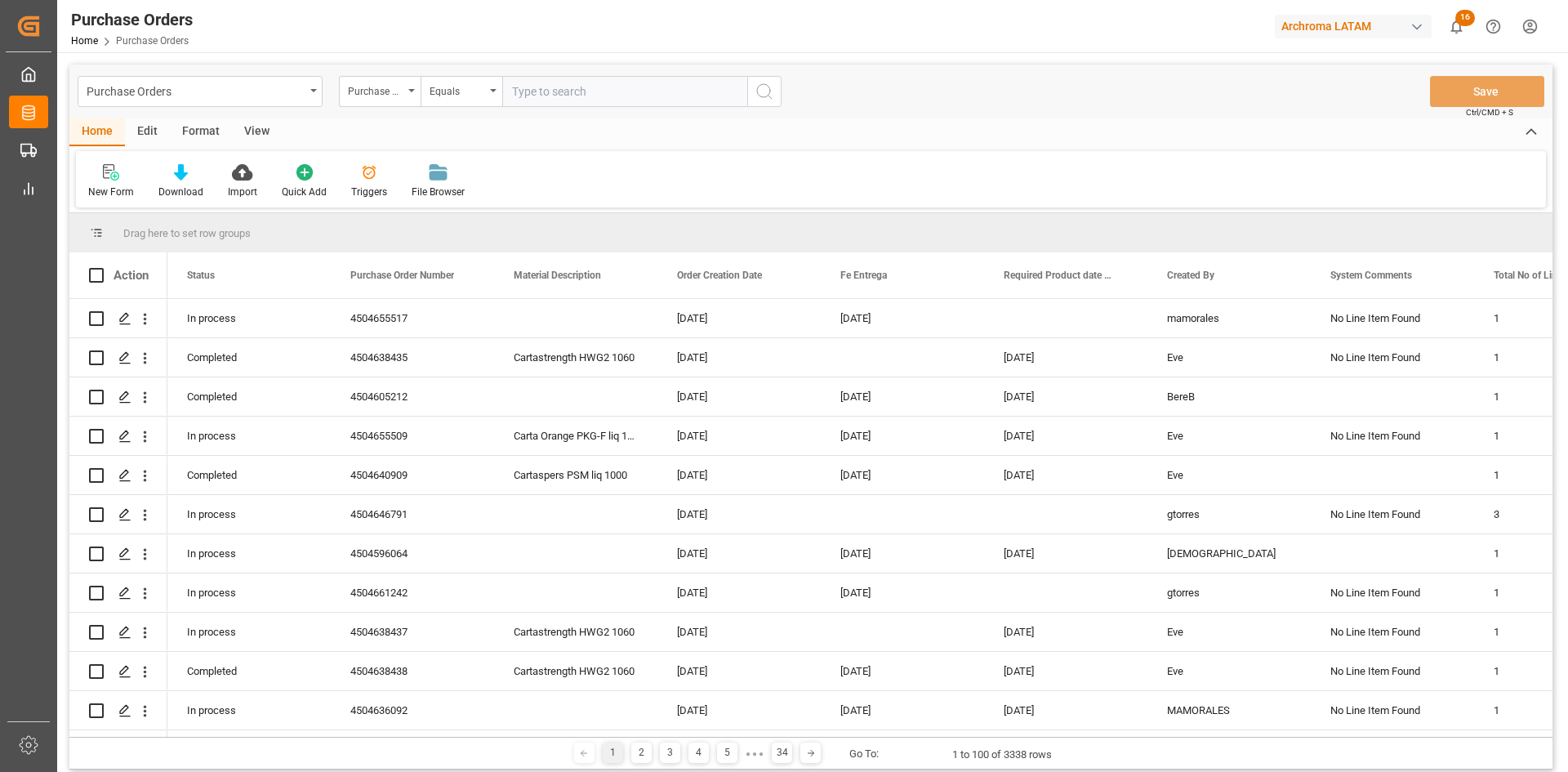
click at [574, 97] on input "text" at bounding box center [624, 92] width 245 height 31
paste input "4504650907"
type input "4504650907"
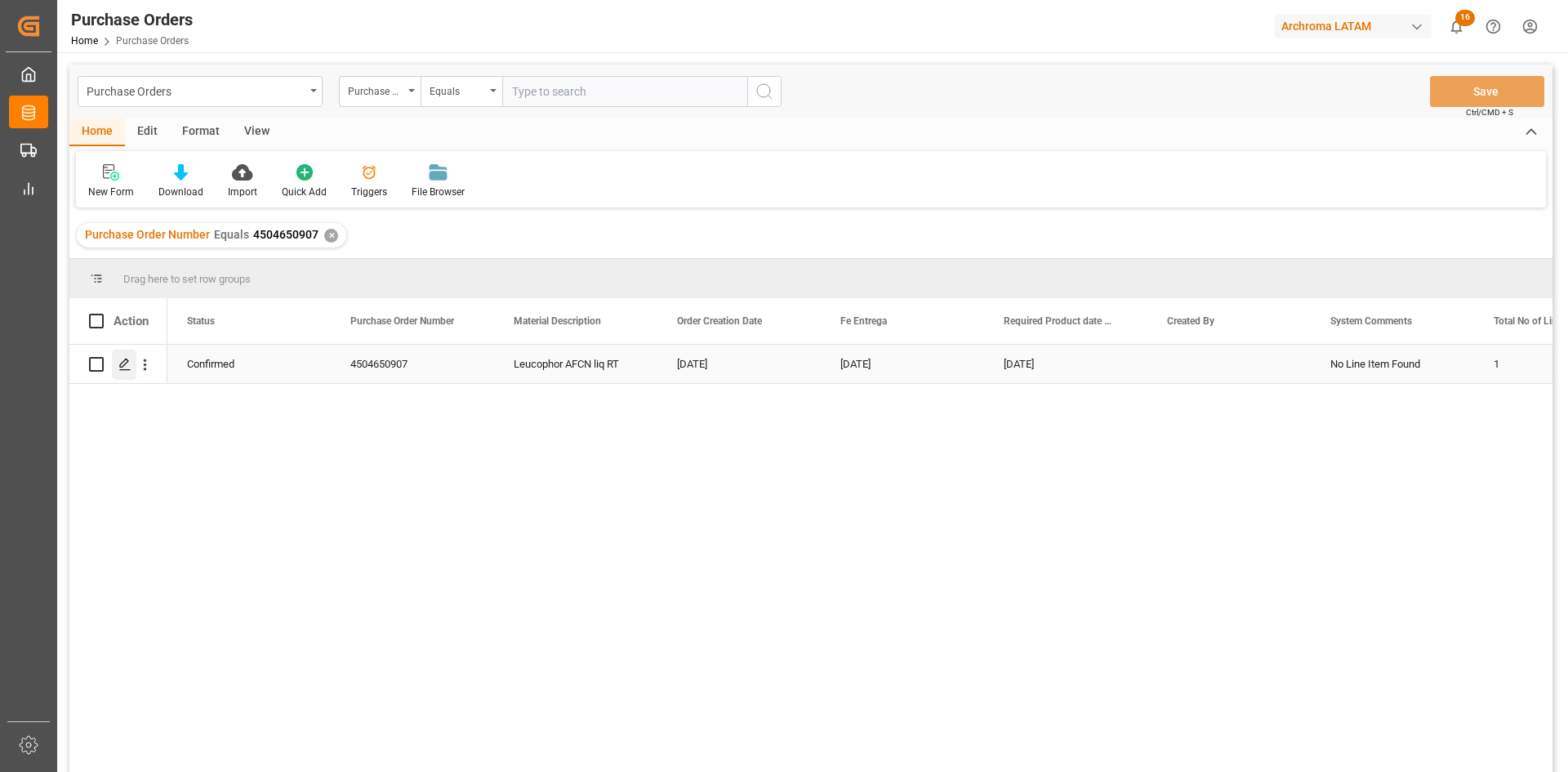
click at [120, 360] on icon "Press SPACE to select this row." at bounding box center [125, 364] width 13 height 13
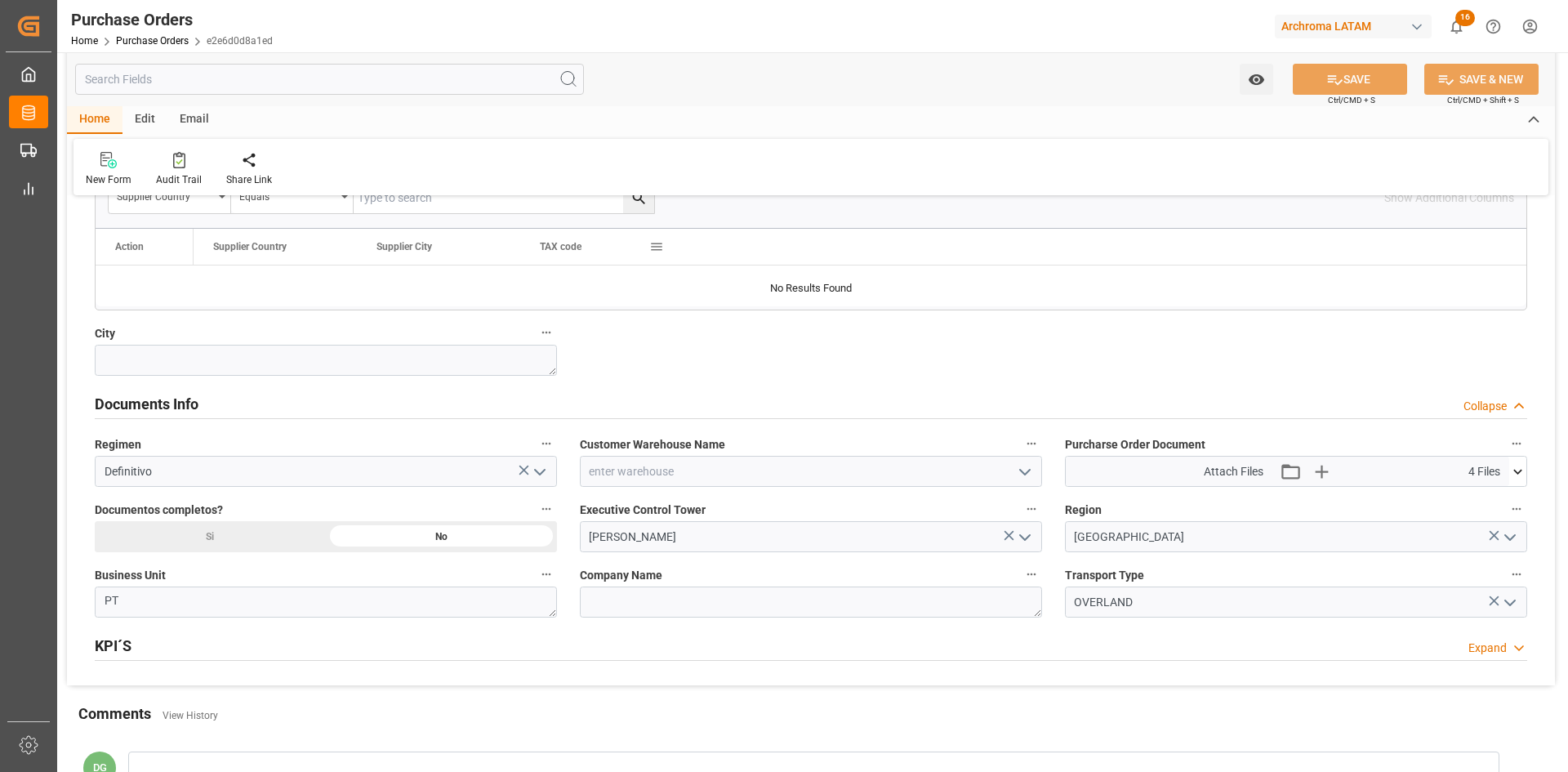
scroll to position [1062, 0]
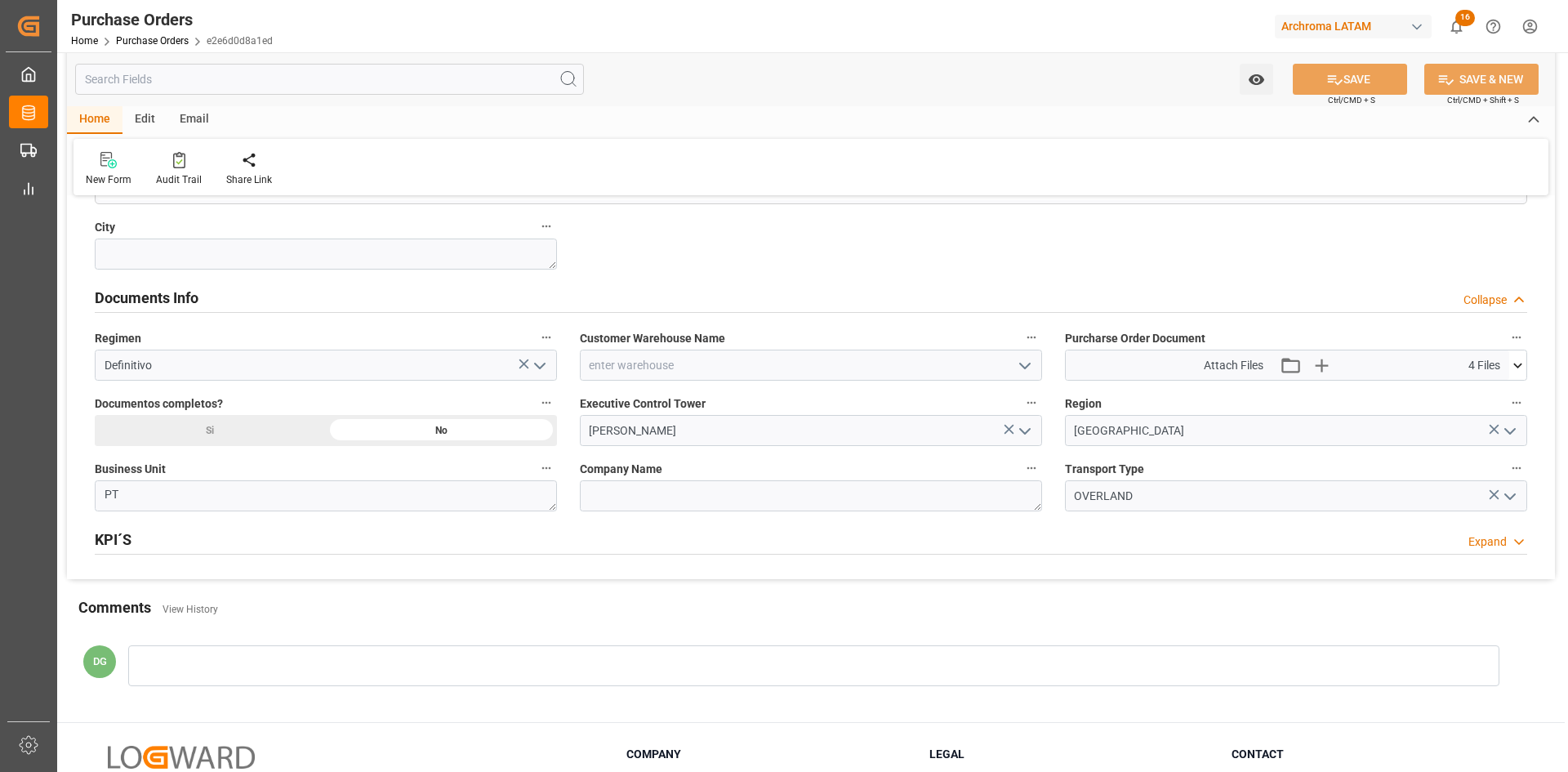
click at [1030, 359] on icon "open menu" at bounding box center [1025, 366] width 20 height 20
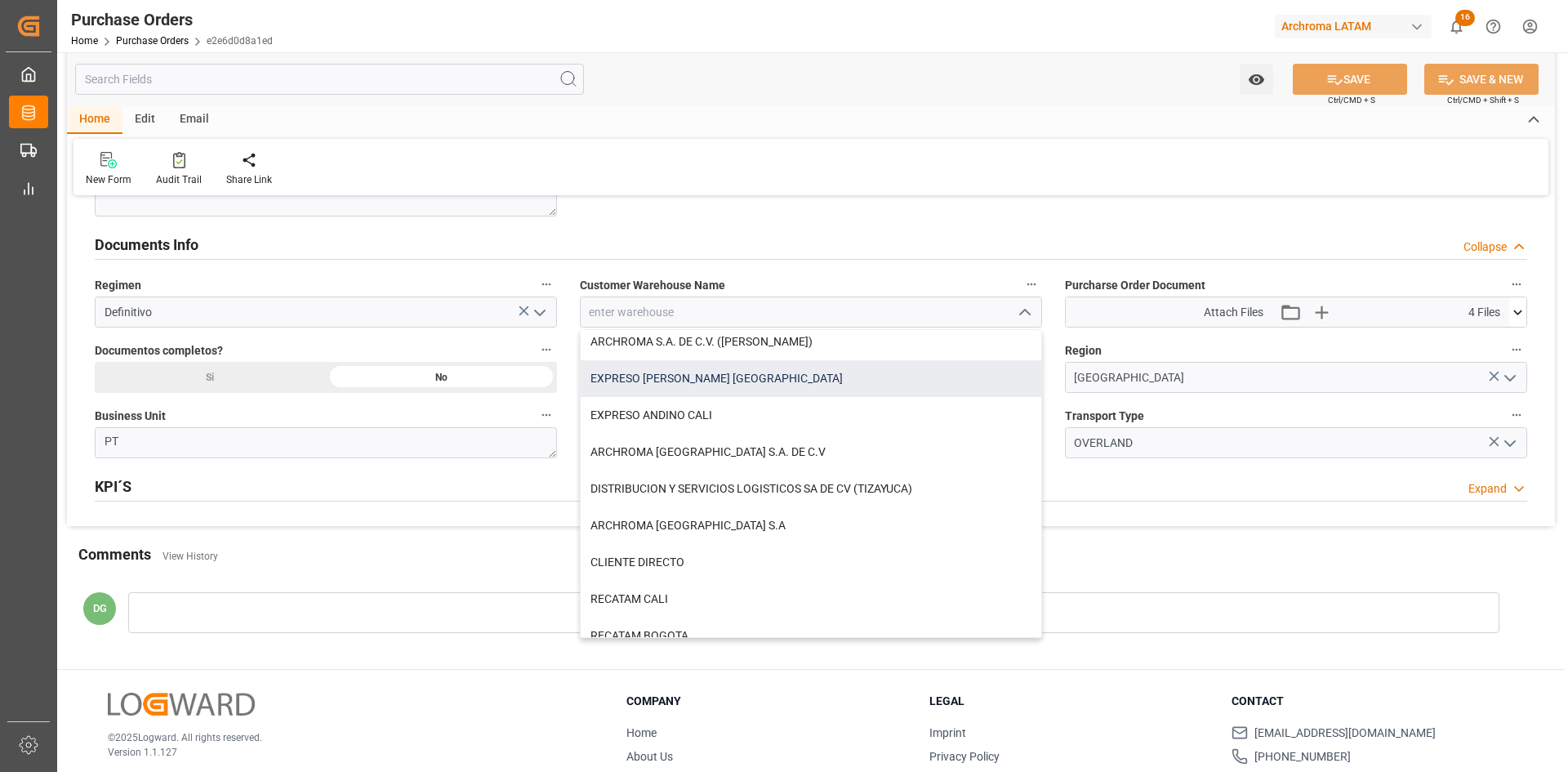
scroll to position [1144, 0]
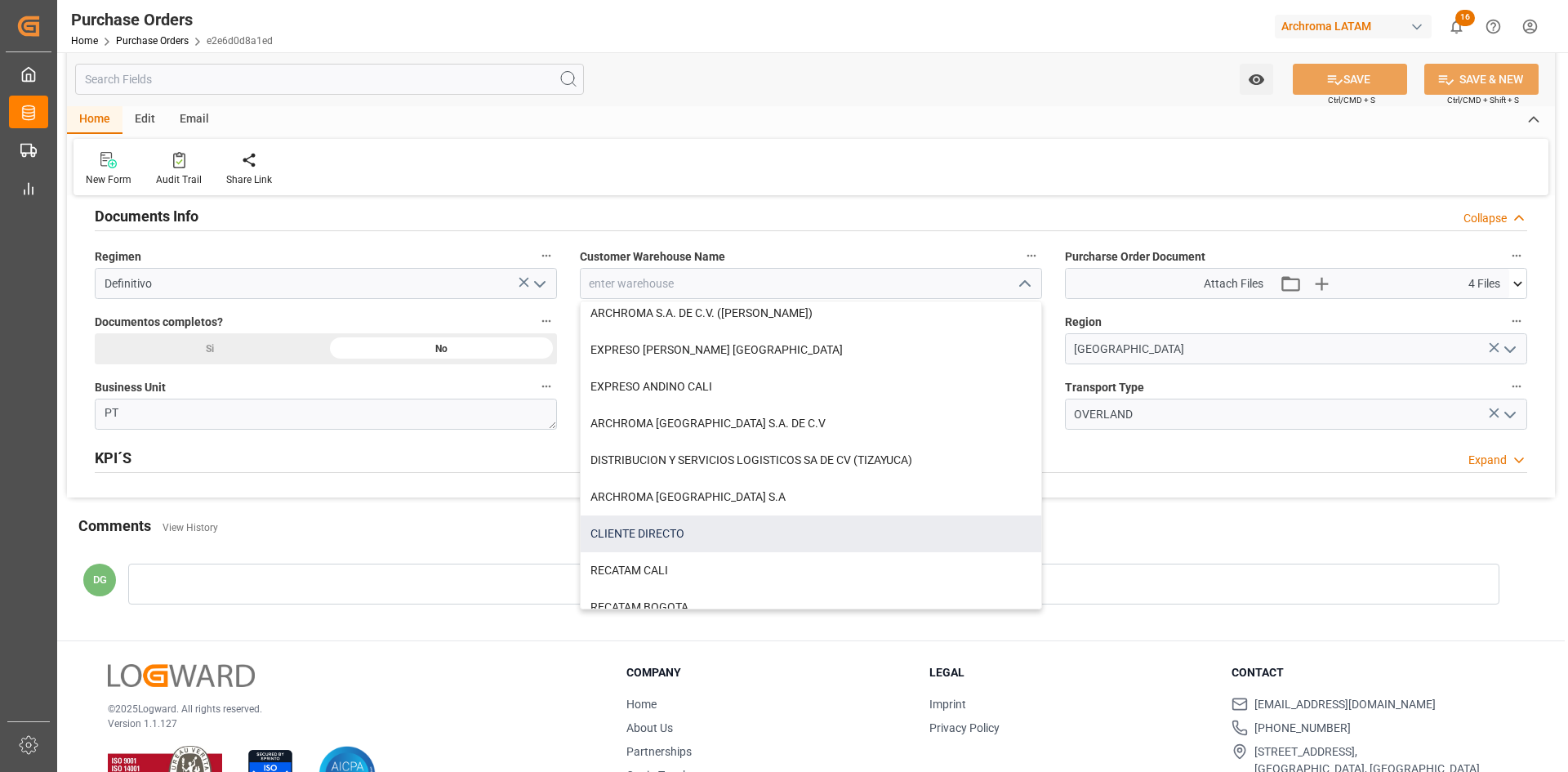
click at [692, 516] on div "CLIENTE DIRECTO" at bounding box center [811, 534] width 461 height 37
type input "CLIENTE DIRECTO"
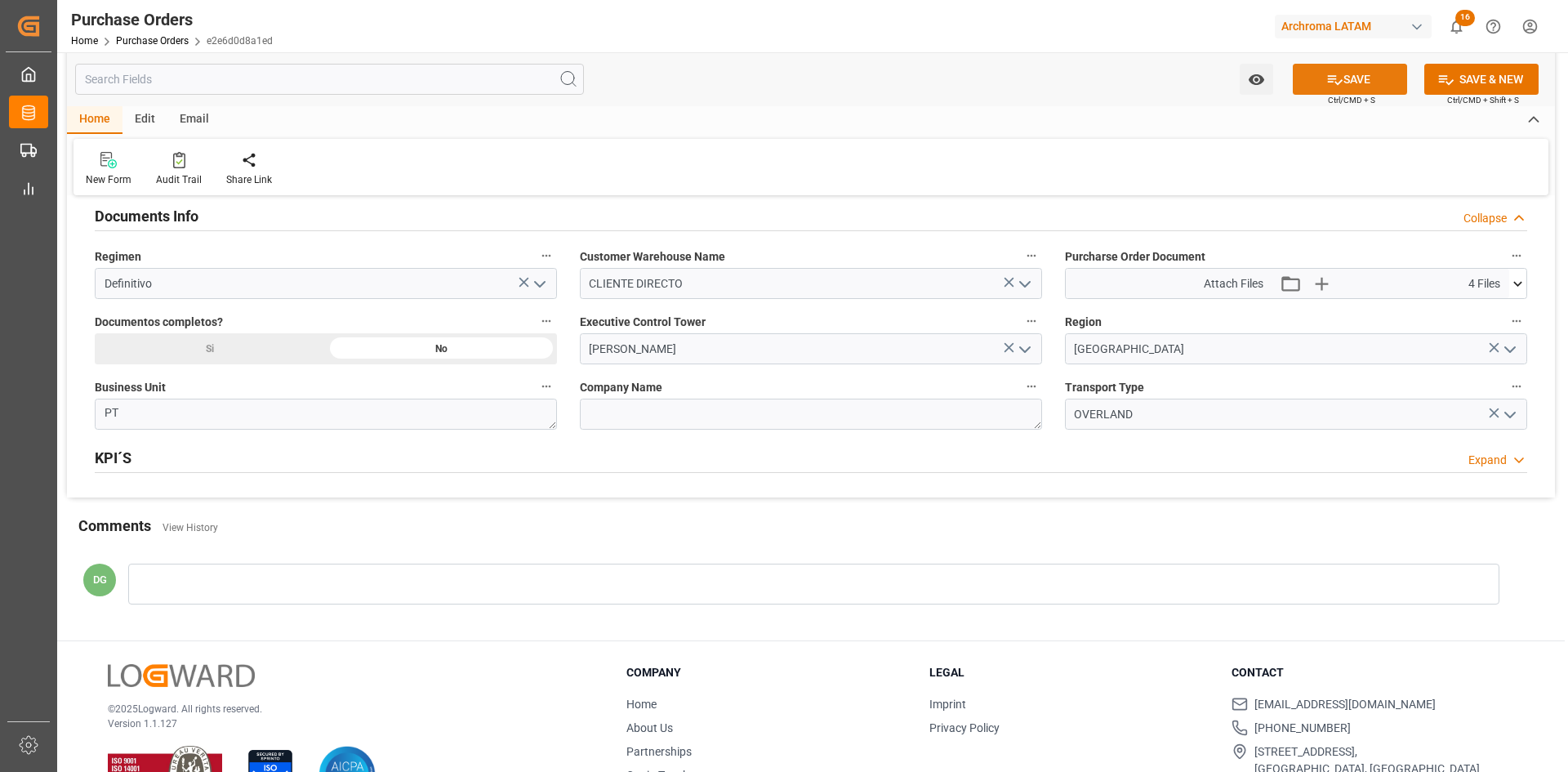
click at [1388, 81] on button "SAVE" at bounding box center [1350, 79] width 115 height 31
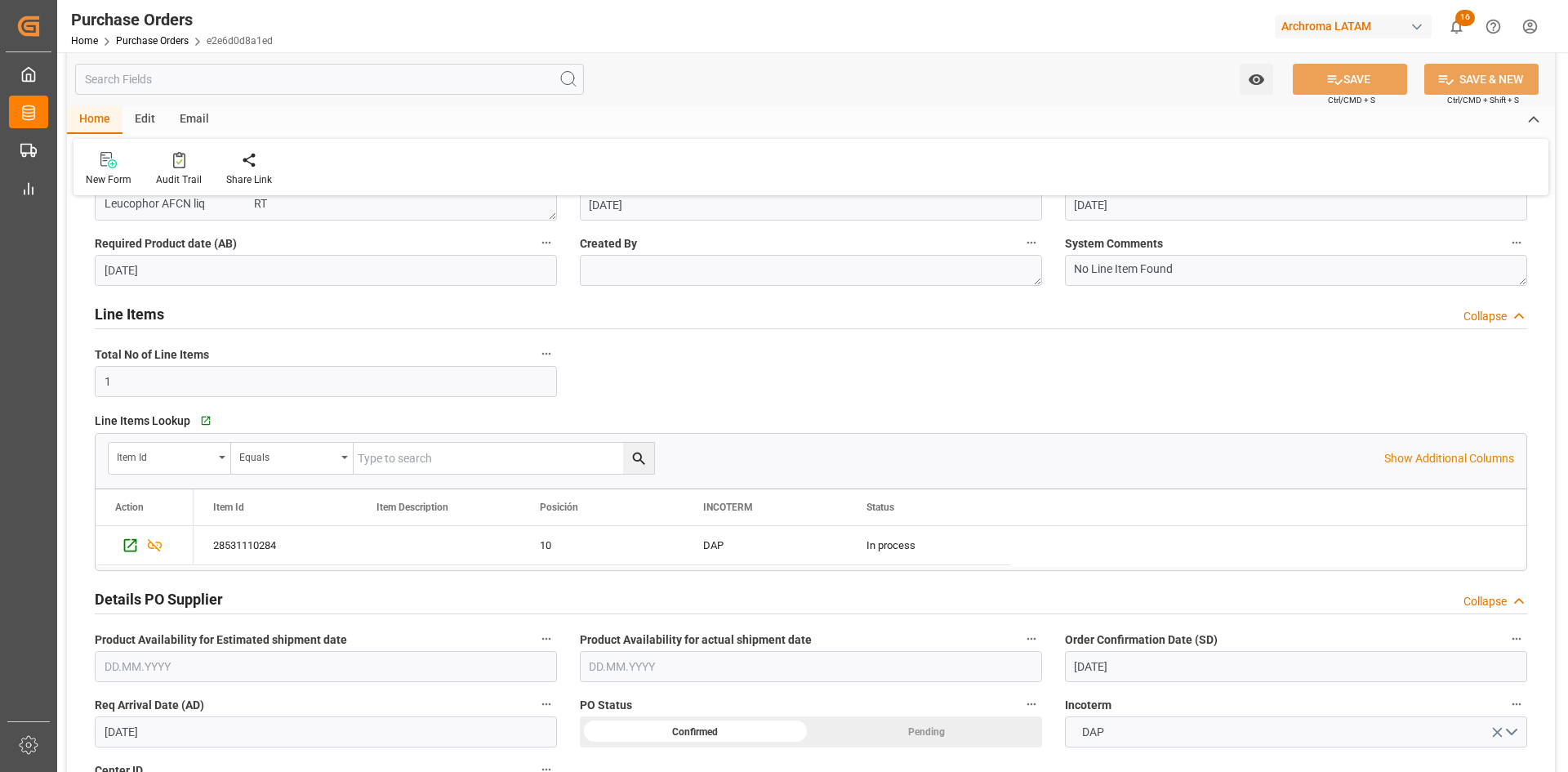
scroll to position [0, 0]
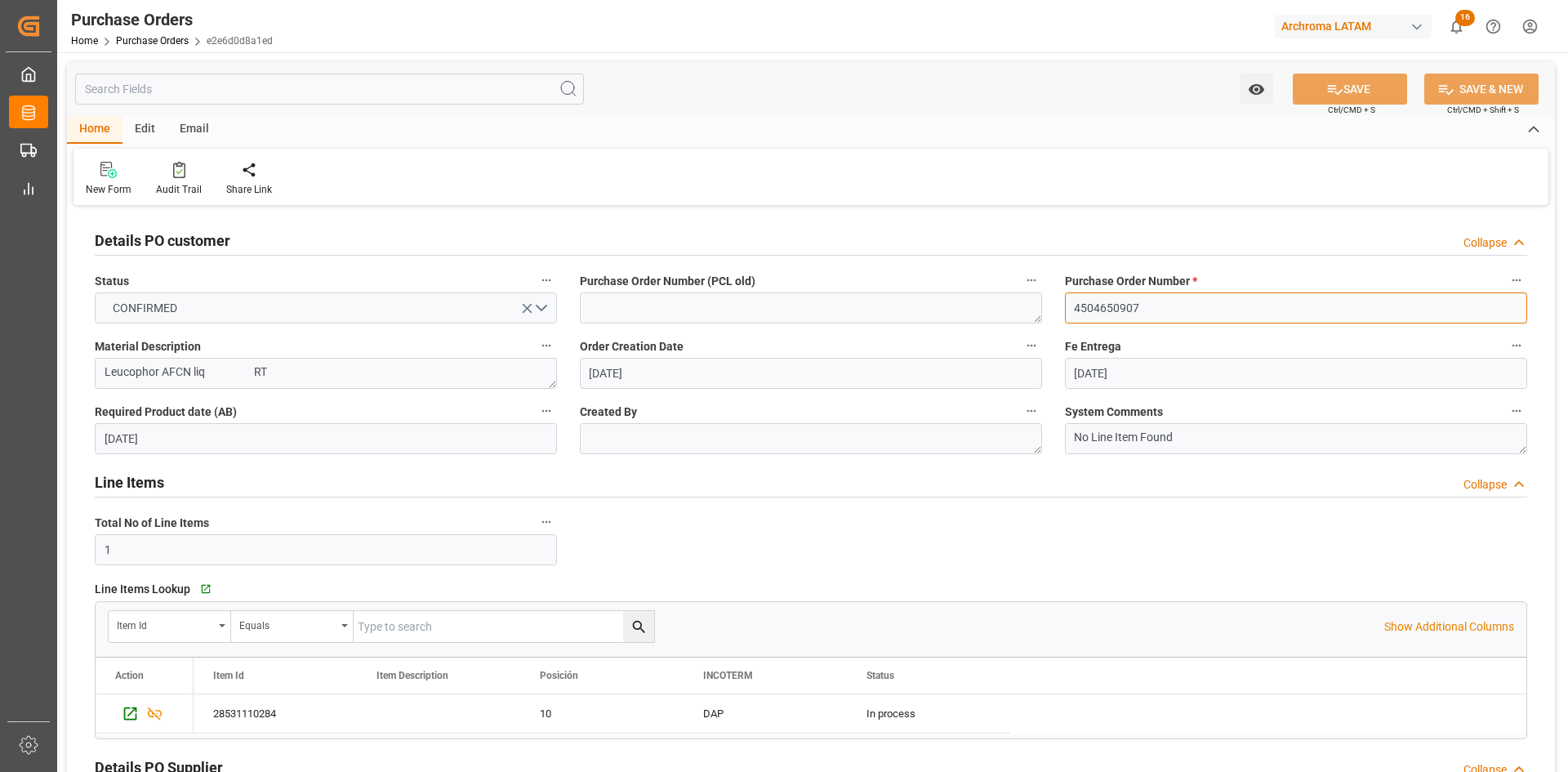
click at [1103, 315] on input "4504650907" at bounding box center [1295, 308] width 462 height 31
click at [1106, 315] on input "4504650907" at bounding box center [1295, 308] width 462 height 31
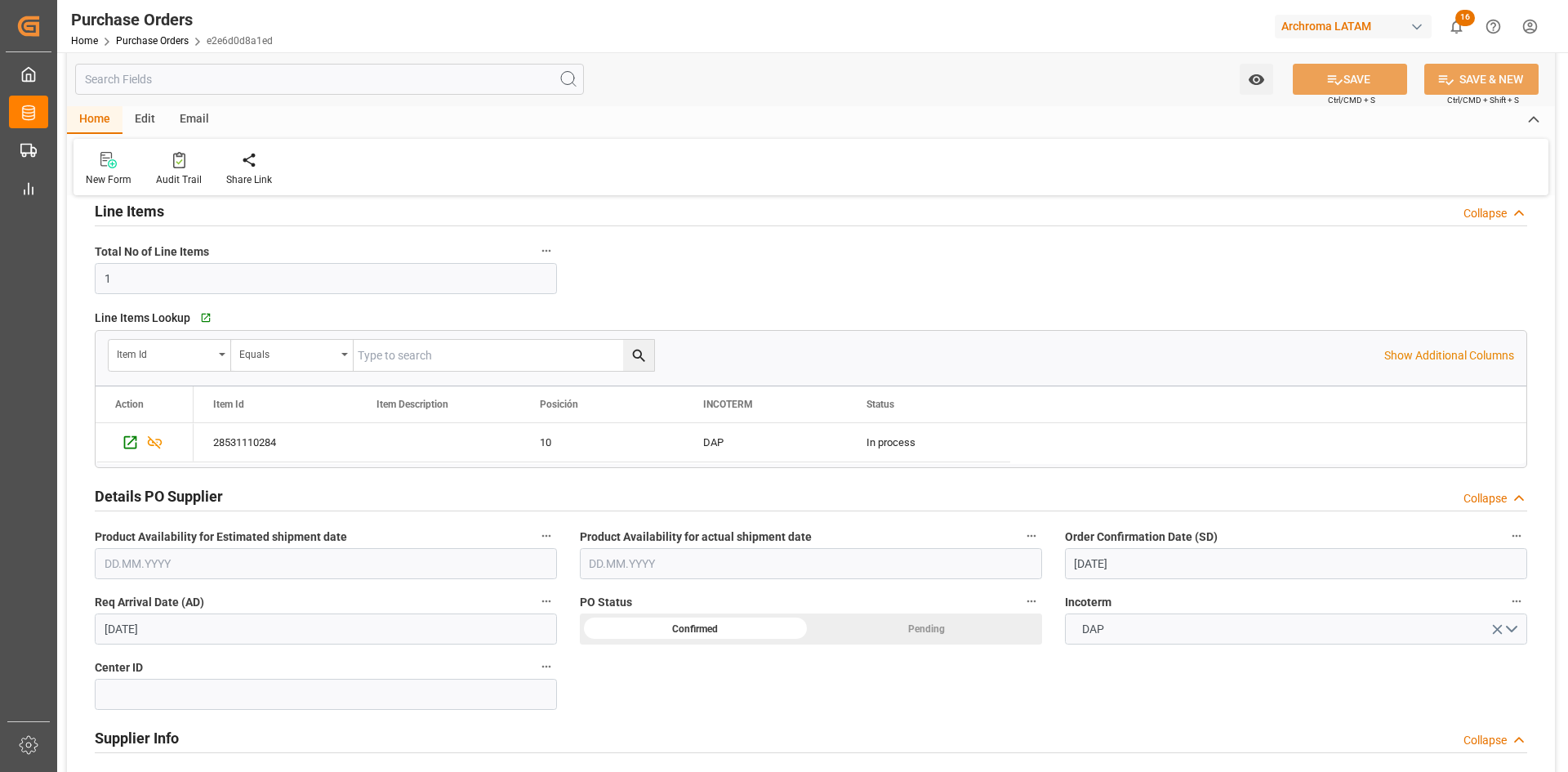
scroll to position [245, 0]
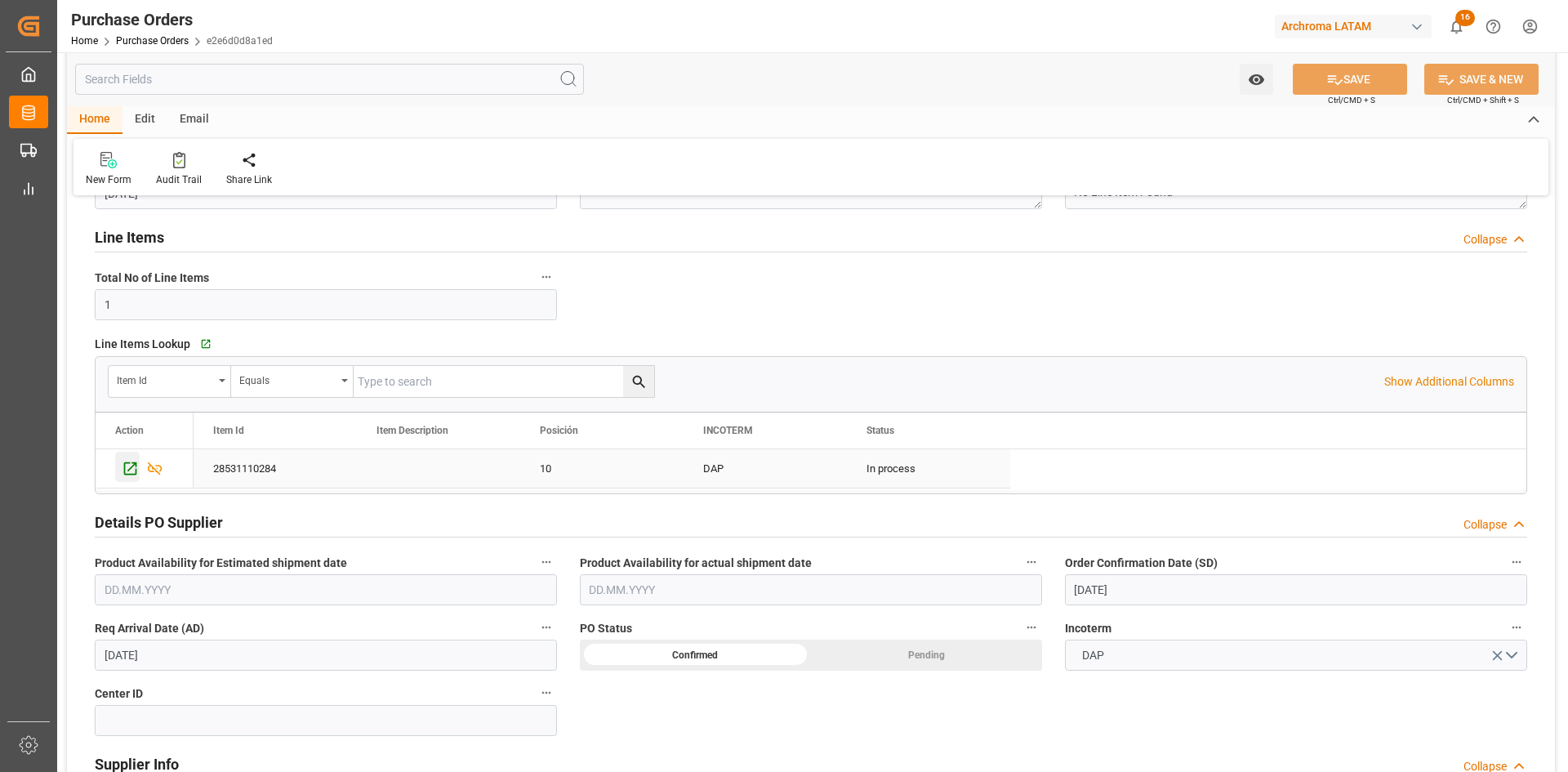
click at [118, 470] on div "Press SPACE to select this row." at bounding box center [128, 467] width 25 height 30
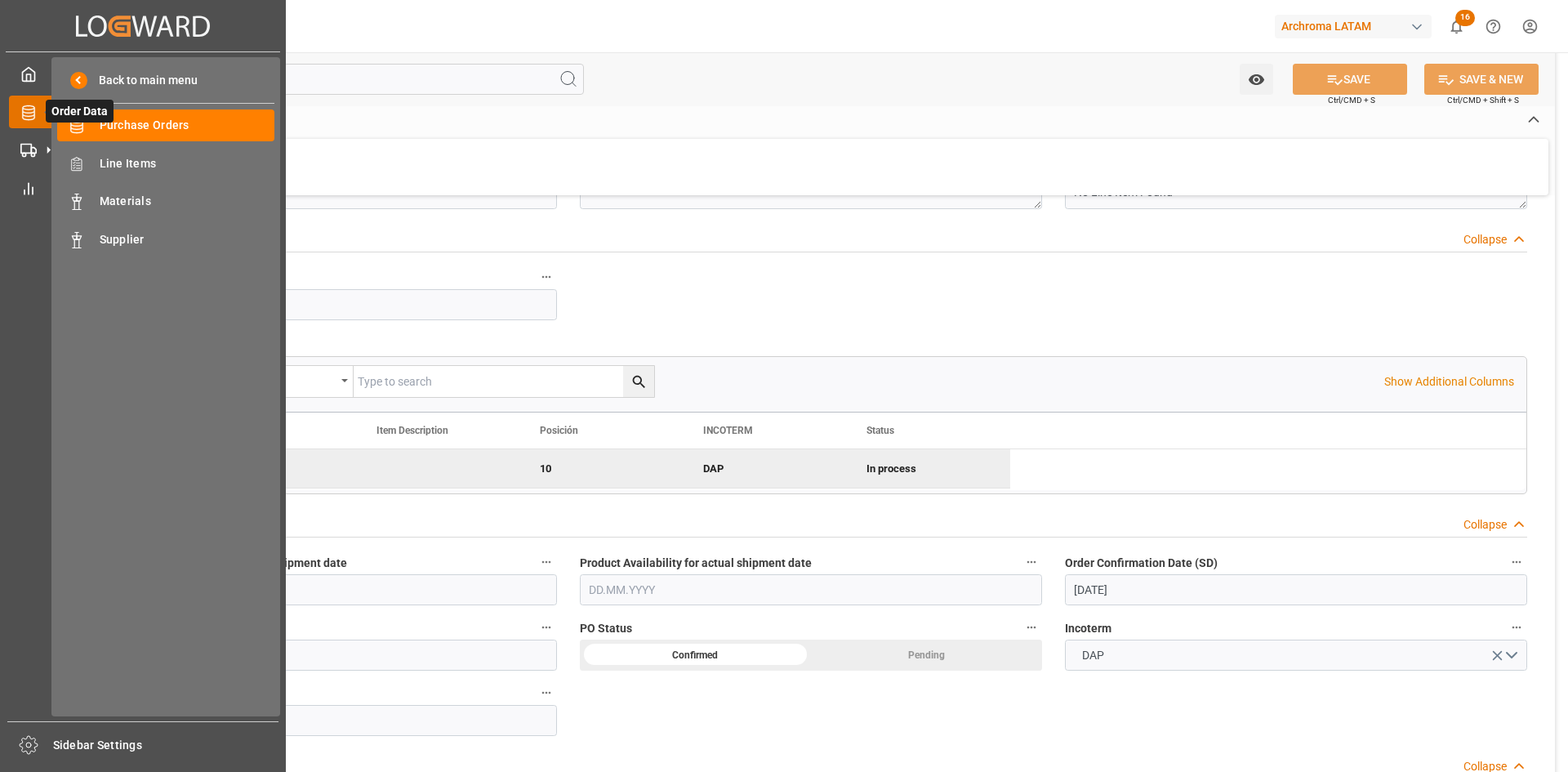
click at [29, 106] on icon at bounding box center [28, 113] width 12 height 15
click at [148, 200] on span "Materials" at bounding box center [187, 201] width 176 height 17
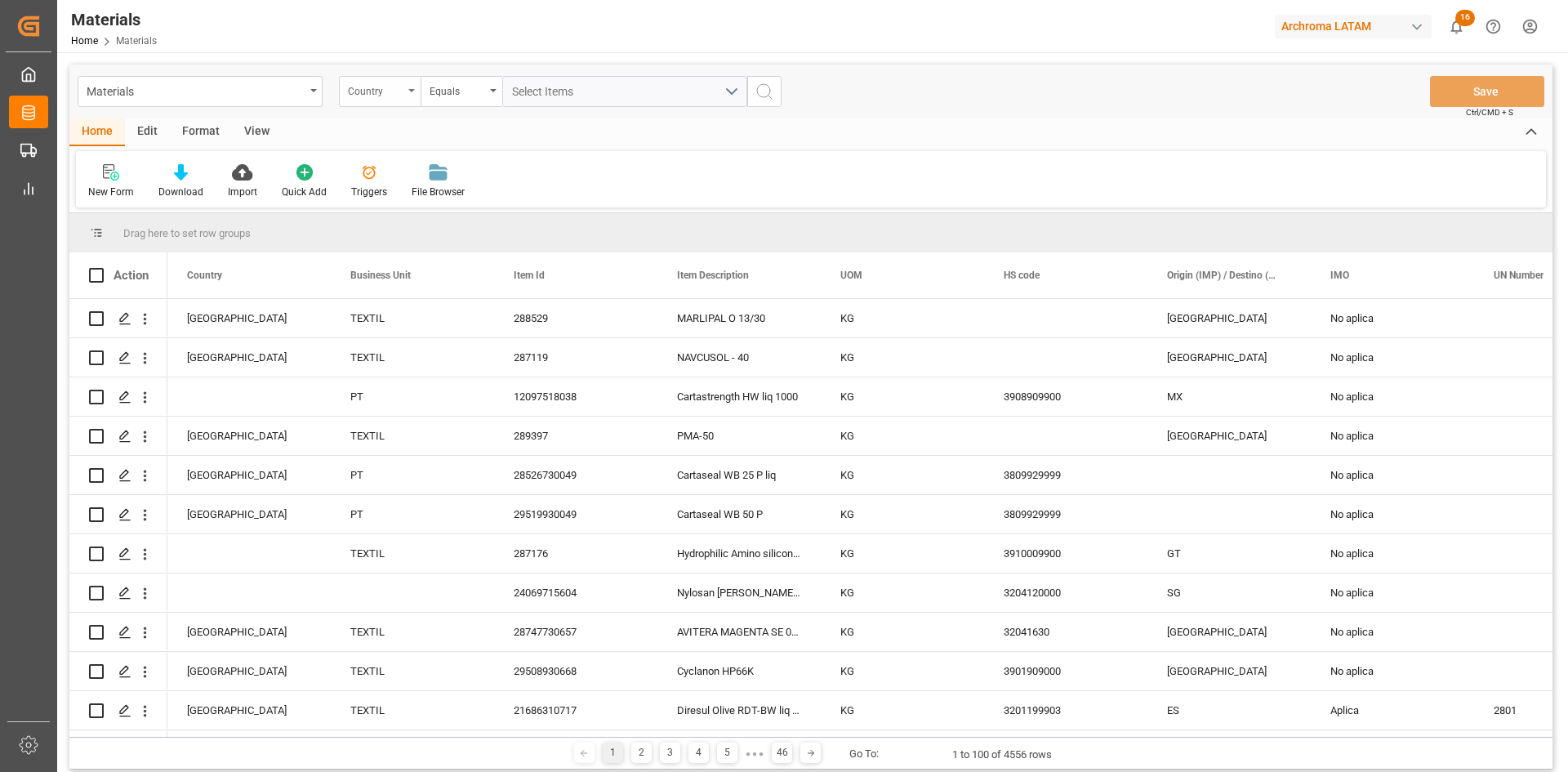
click at [397, 99] on div "Country" at bounding box center [380, 92] width 82 height 31
click at [425, 237] on div "Item Id" at bounding box center [461, 235] width 243 height 34
type input "28531110284"
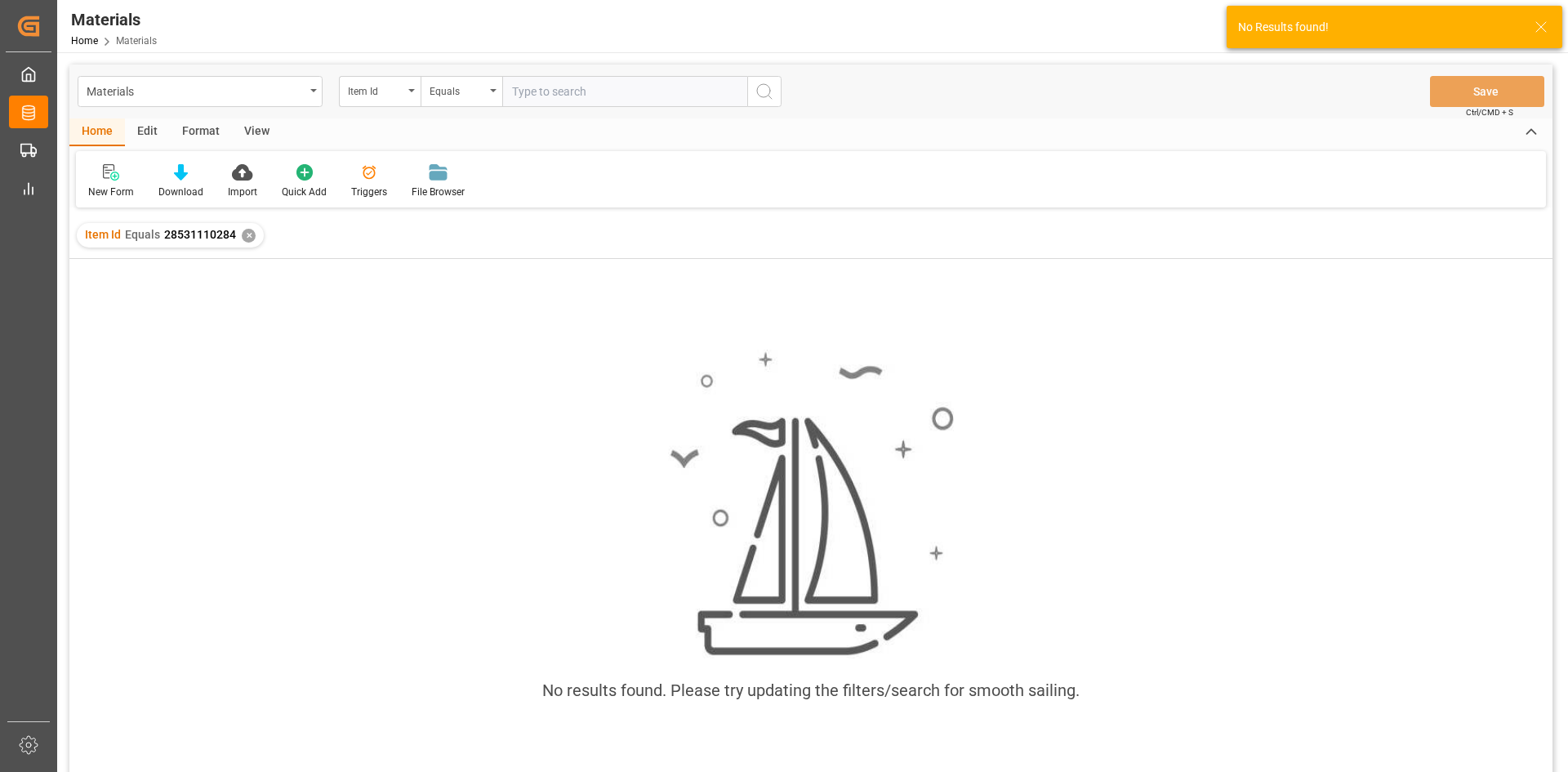
click at [246, 228] on div "✕" at bounding box center [248, 235] width 14 height 14
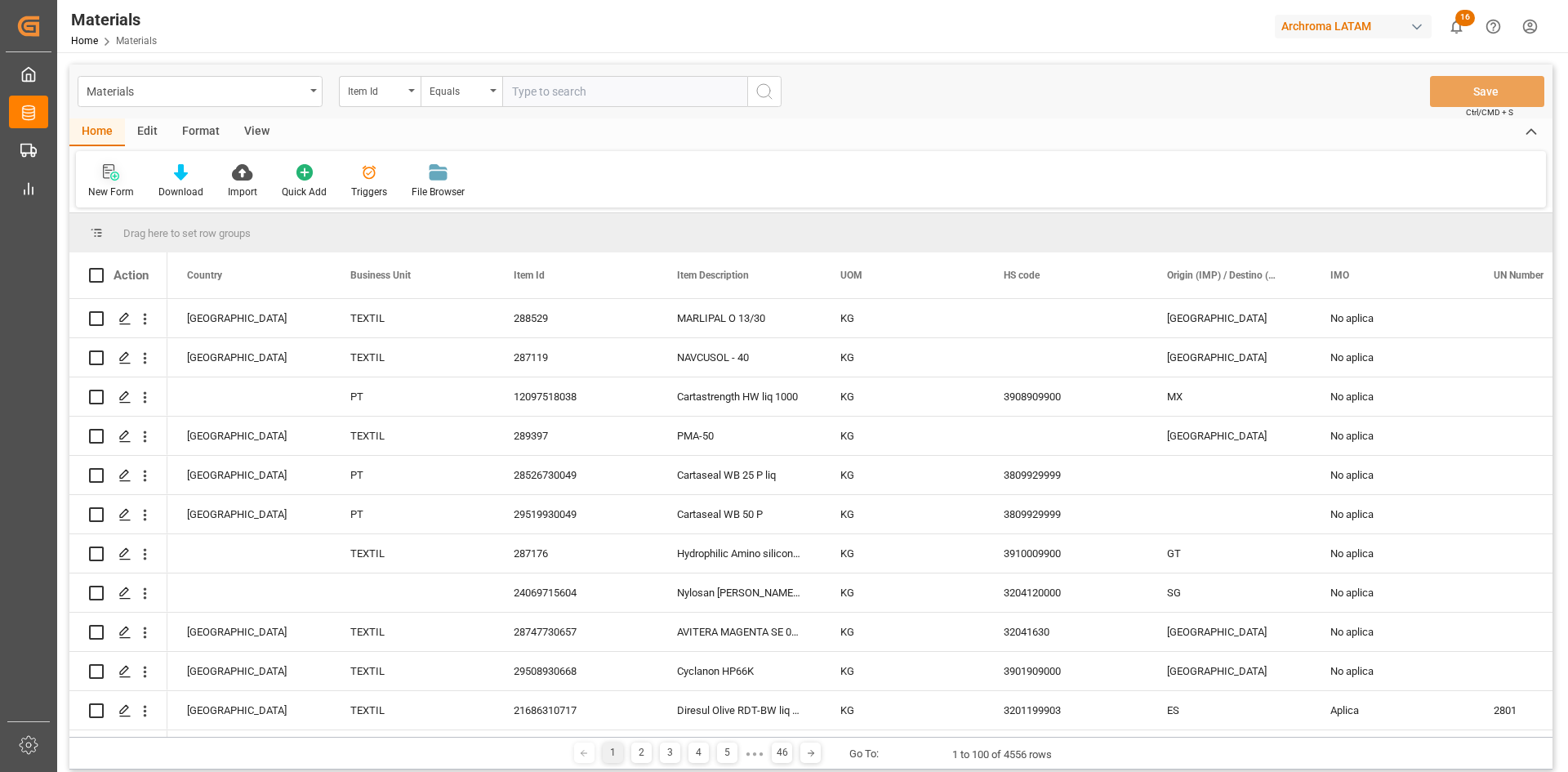
click at [110, 170] on icon at bounding box center [109, 172] width 11 height 15
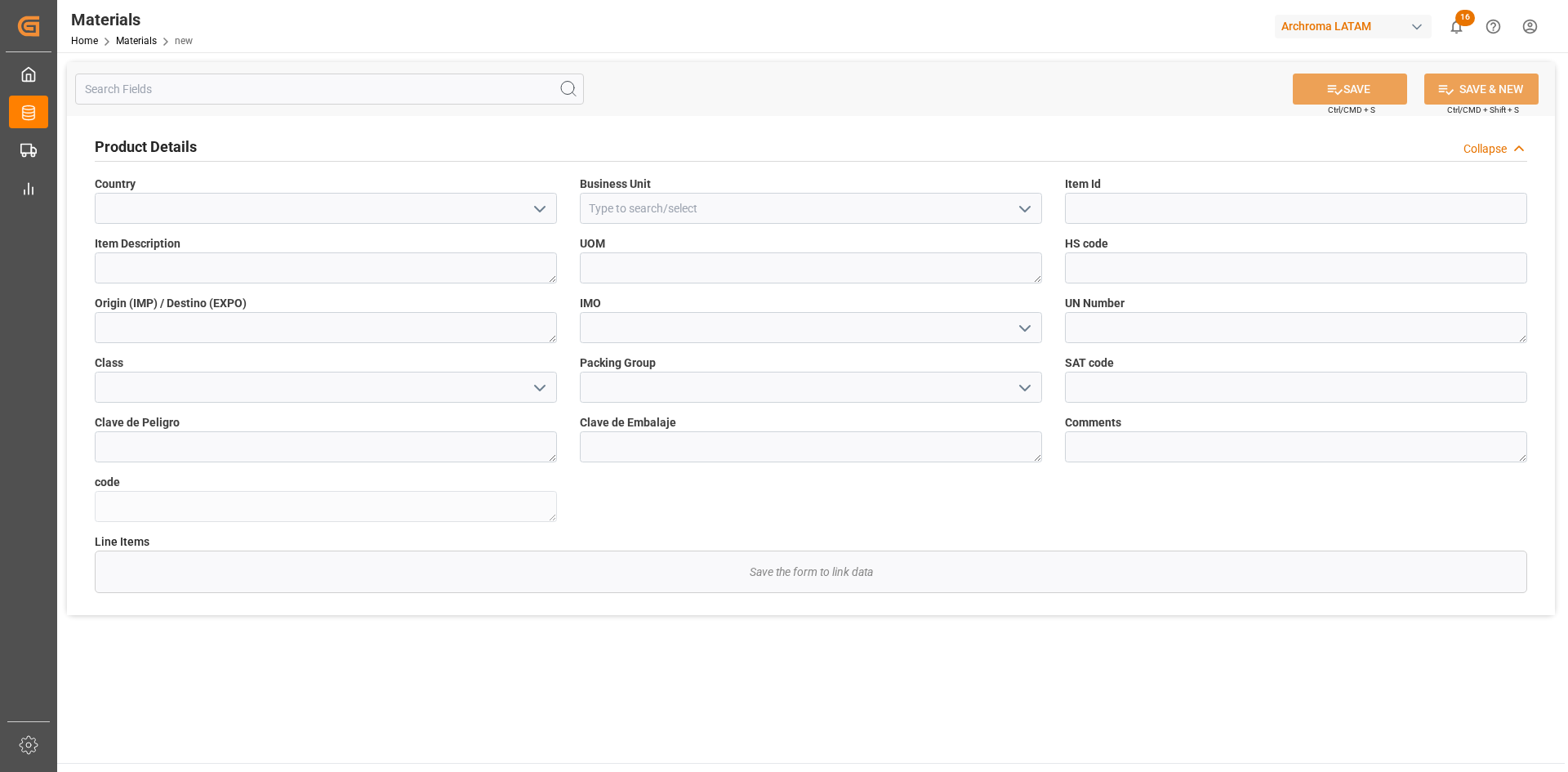
click at [536, 209] on icon "open menu" at bounding box center [540, 210] width 20 height 20
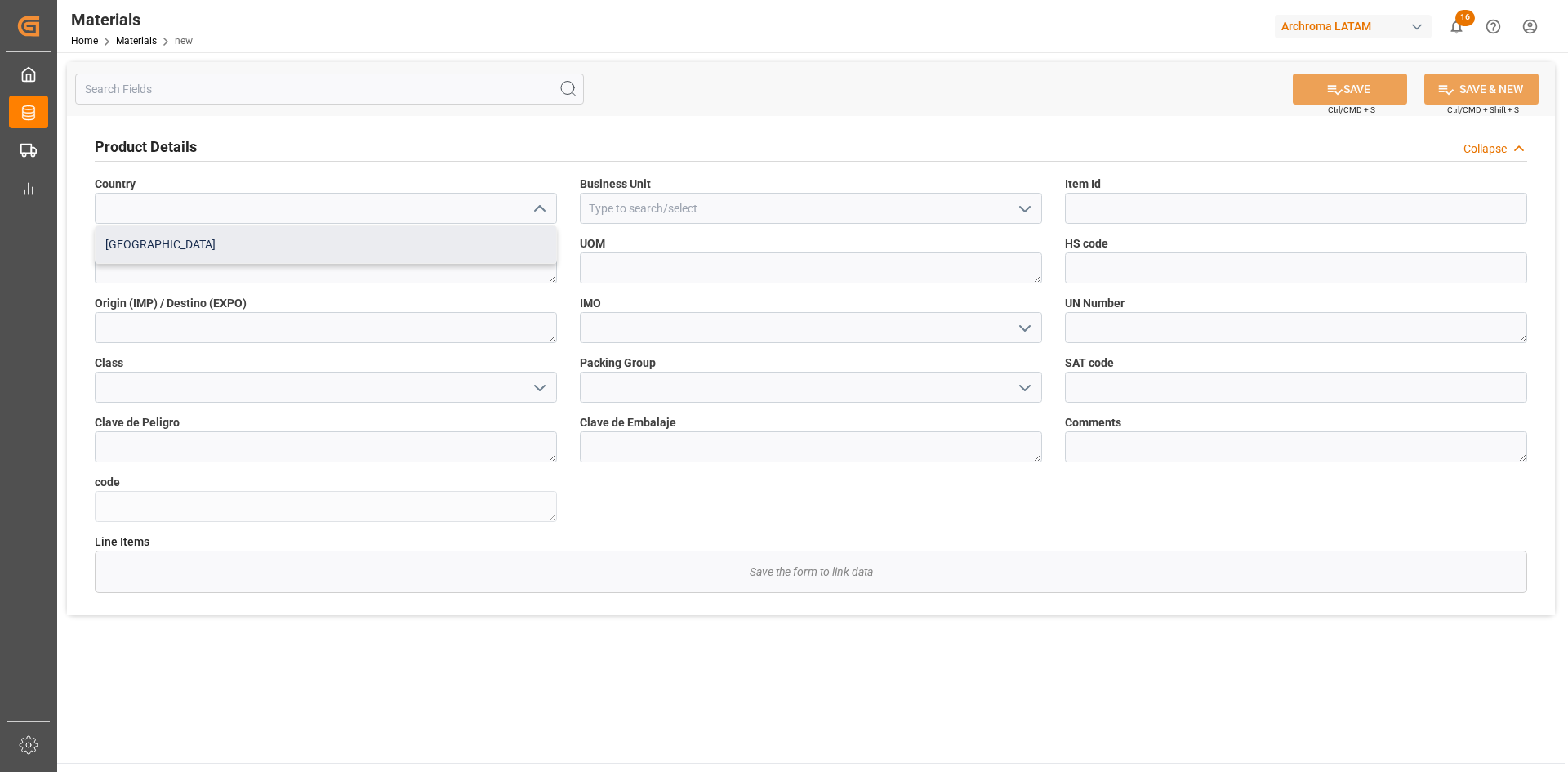
click at [163, 238] on div "Mexico" at bounding box center [326, 244] width 461 height 37
type input "Mexico"
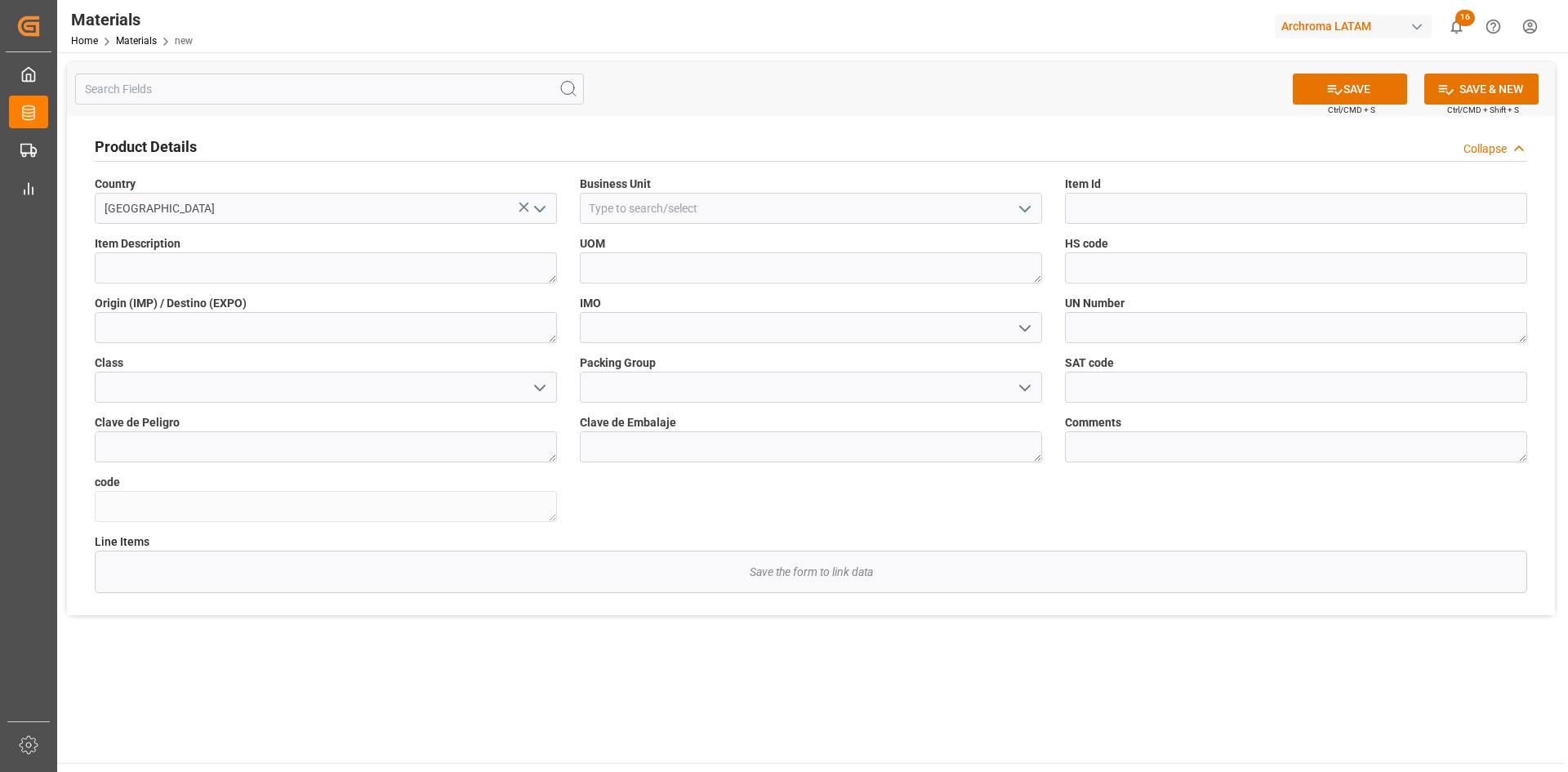
click at [1021, 201] on icon "open menu" at bounding box center [1025, 210] width 20 height 20
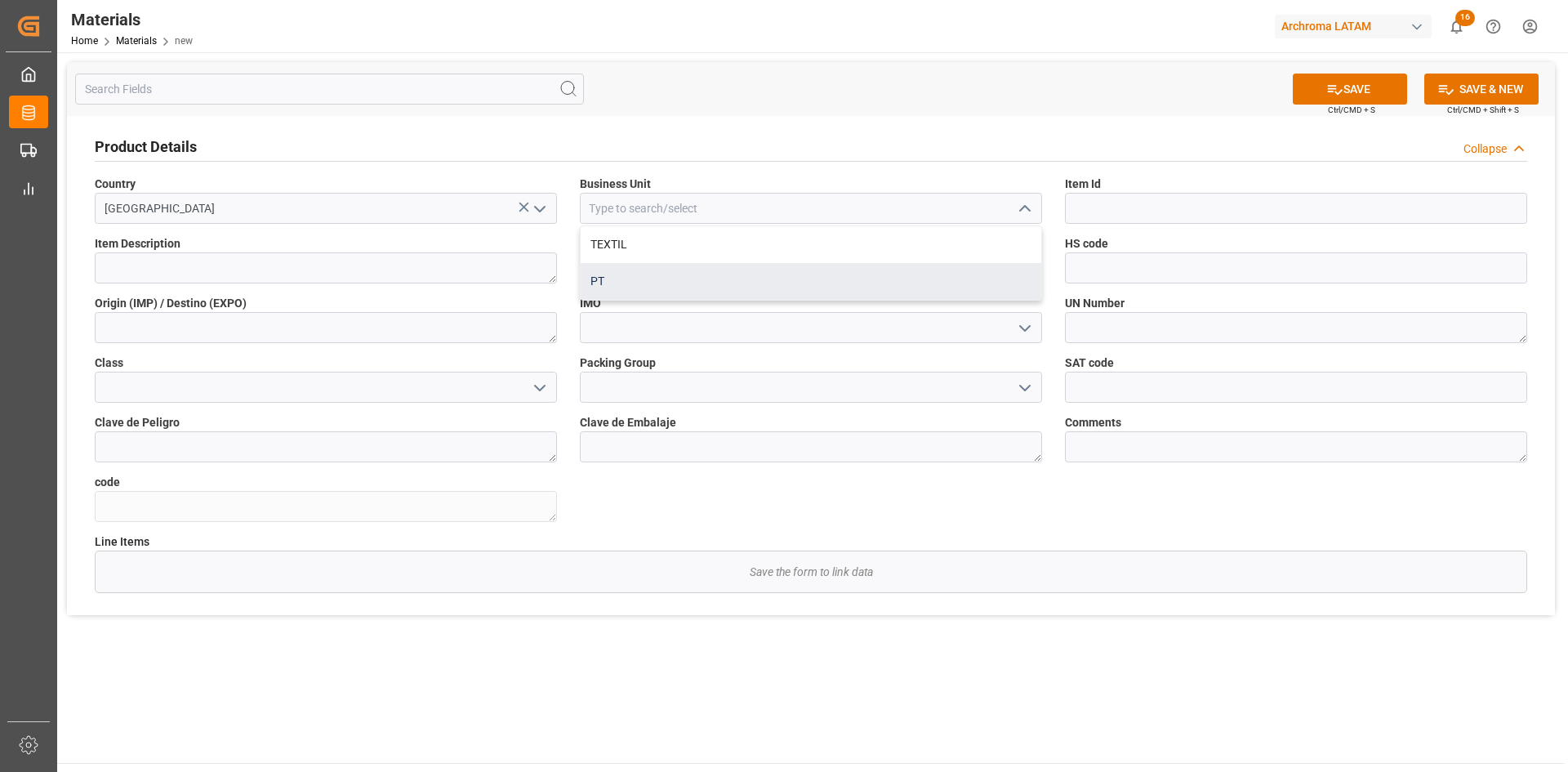
click at [714, 268] on div "PT" at bounding box center [811, 281] width 461 height 37
type input "PT"
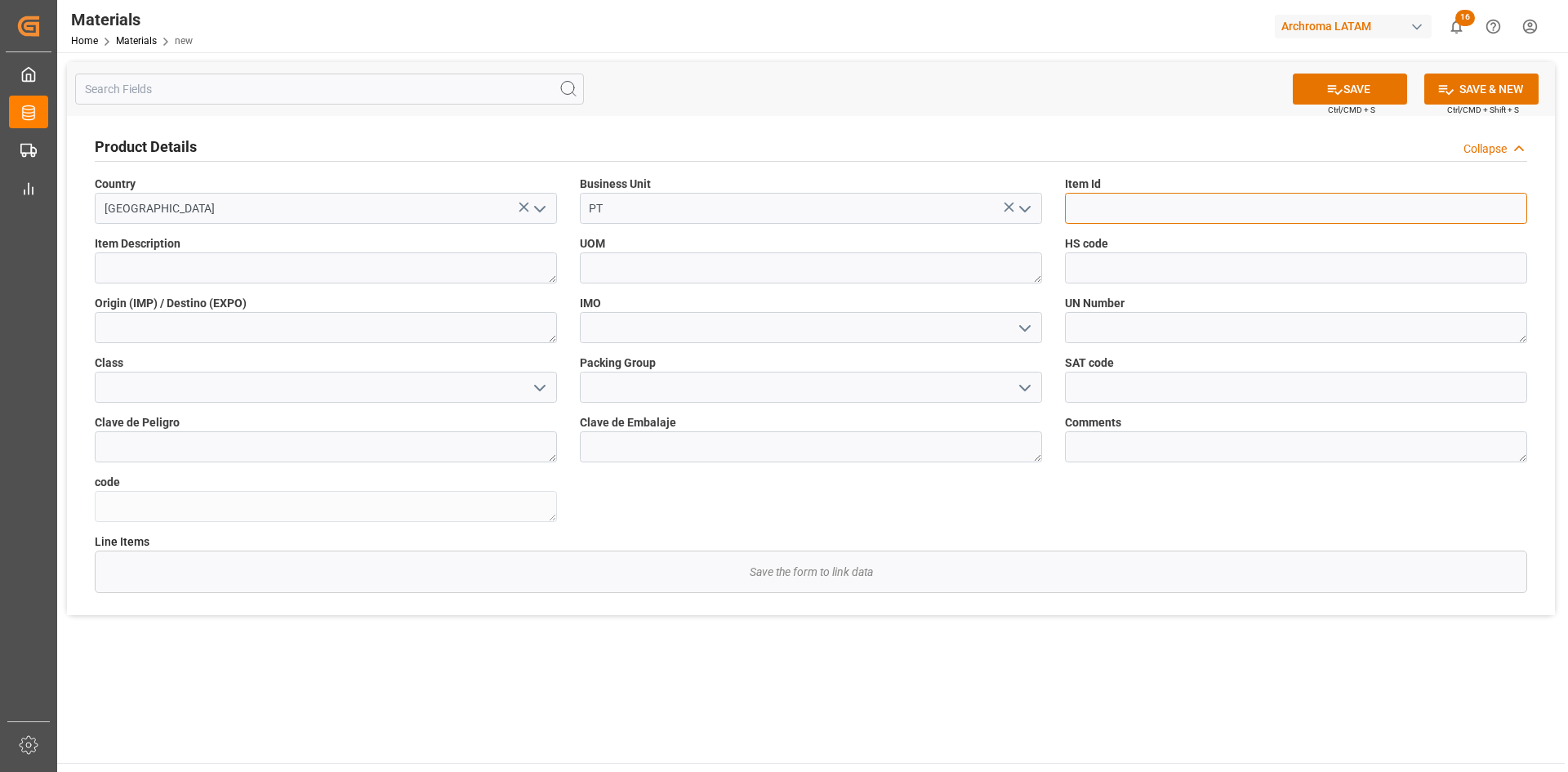
click at [1209, 206] on input at bounding box center [1295, 209] width 462 height 31
paste input "28531110284"
type input "28531110284"
click at [319, 263] on textarea at bounding box center [326, 268] width 462 height 31
click at [354, 264] on textarea at bounding box center [326, 268] width 462 height 31
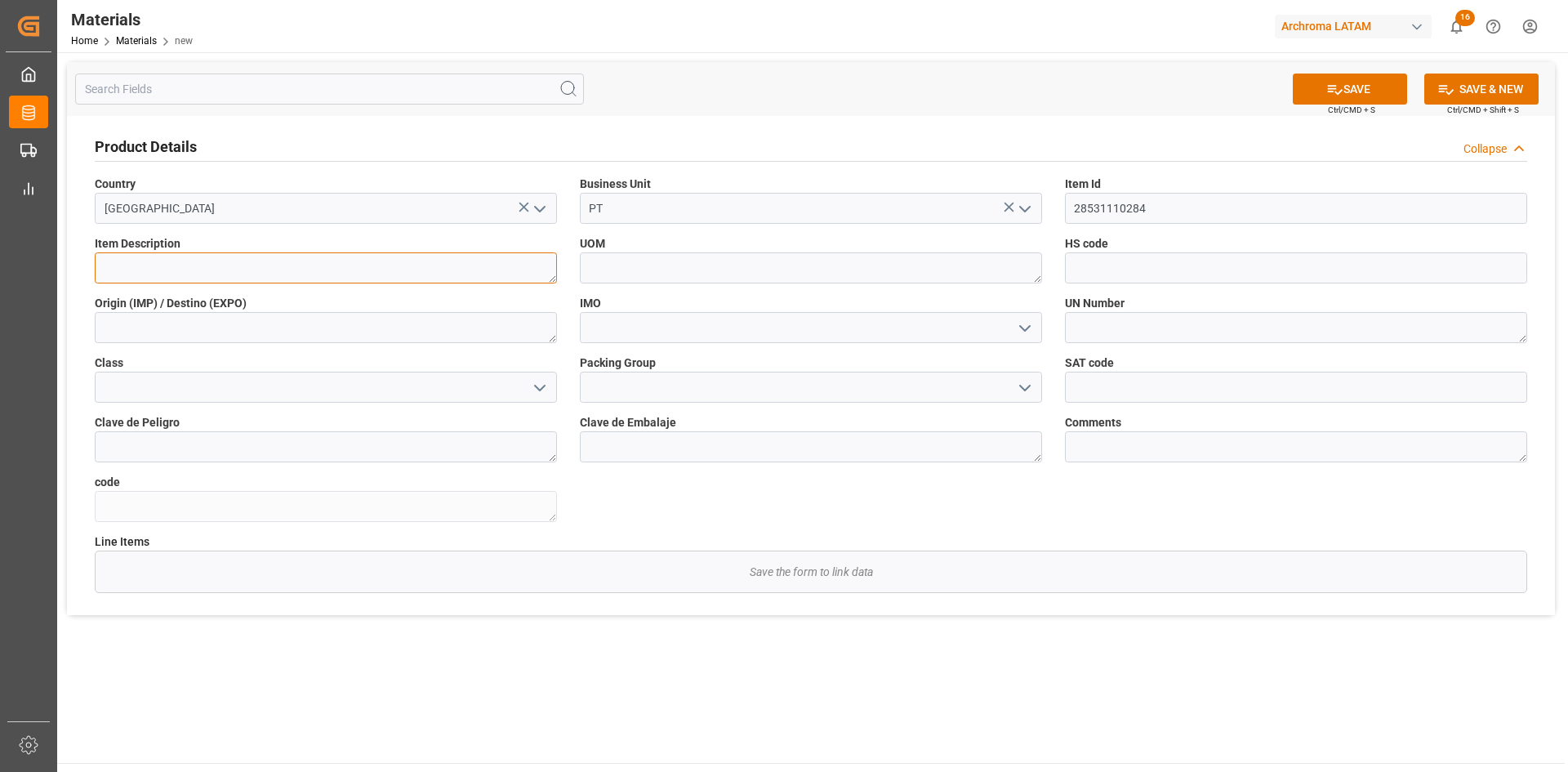
paste textarea "LEUCOPHOR AFCN LIQ"
type textarea "LEUCOPHOR AFCN LIQ"
click at [195, 327] on textarea at bounding box center [326, 327] width 462 height 31
type textarea "[GEOGRAPHIC_DATA]"
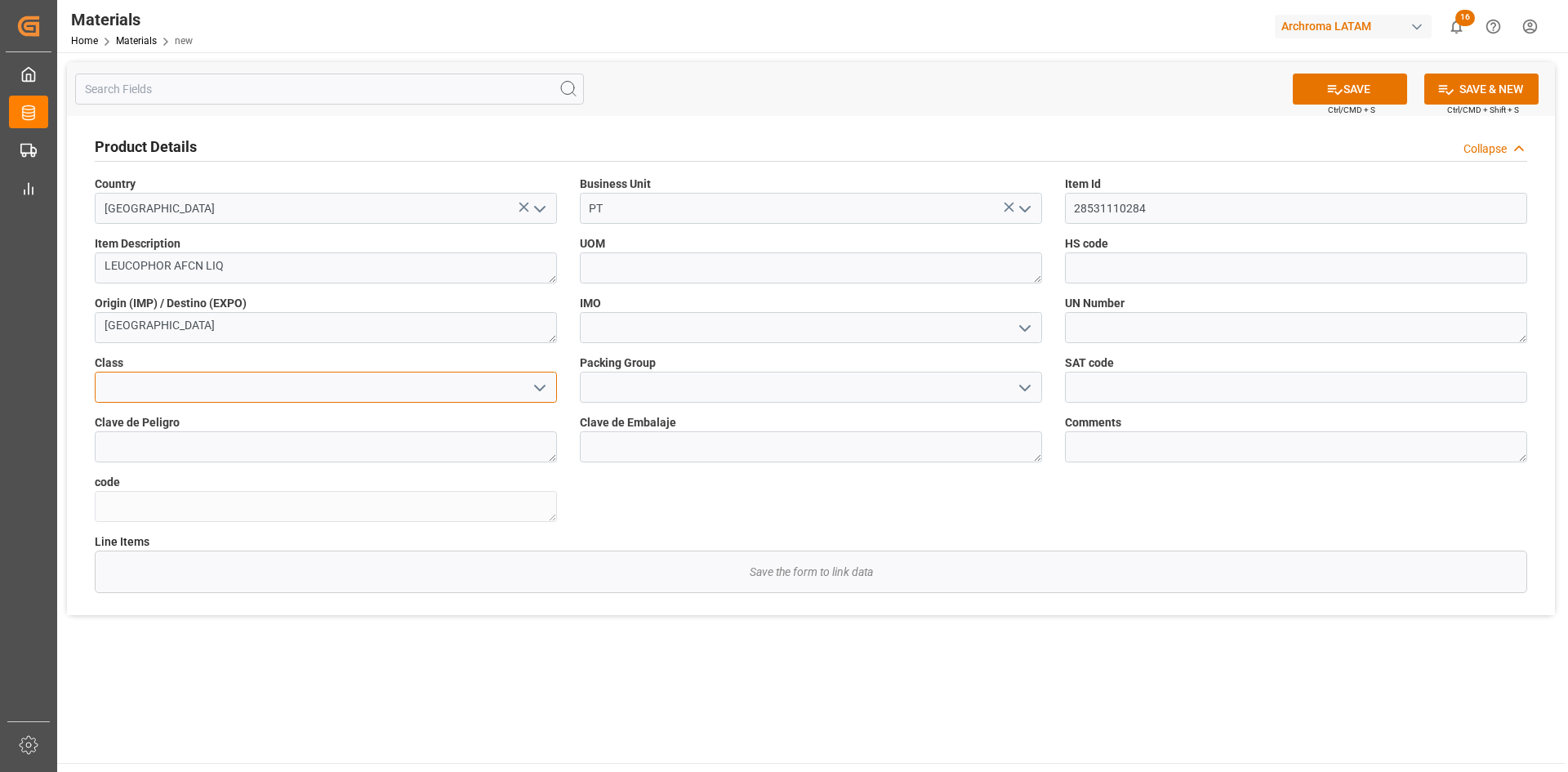
click at [394, 391] on input at bounding box center [326, 387] width 462 height 31
click at [1170, 265] on input at bounding box center [1295, 268] width 462 height 31
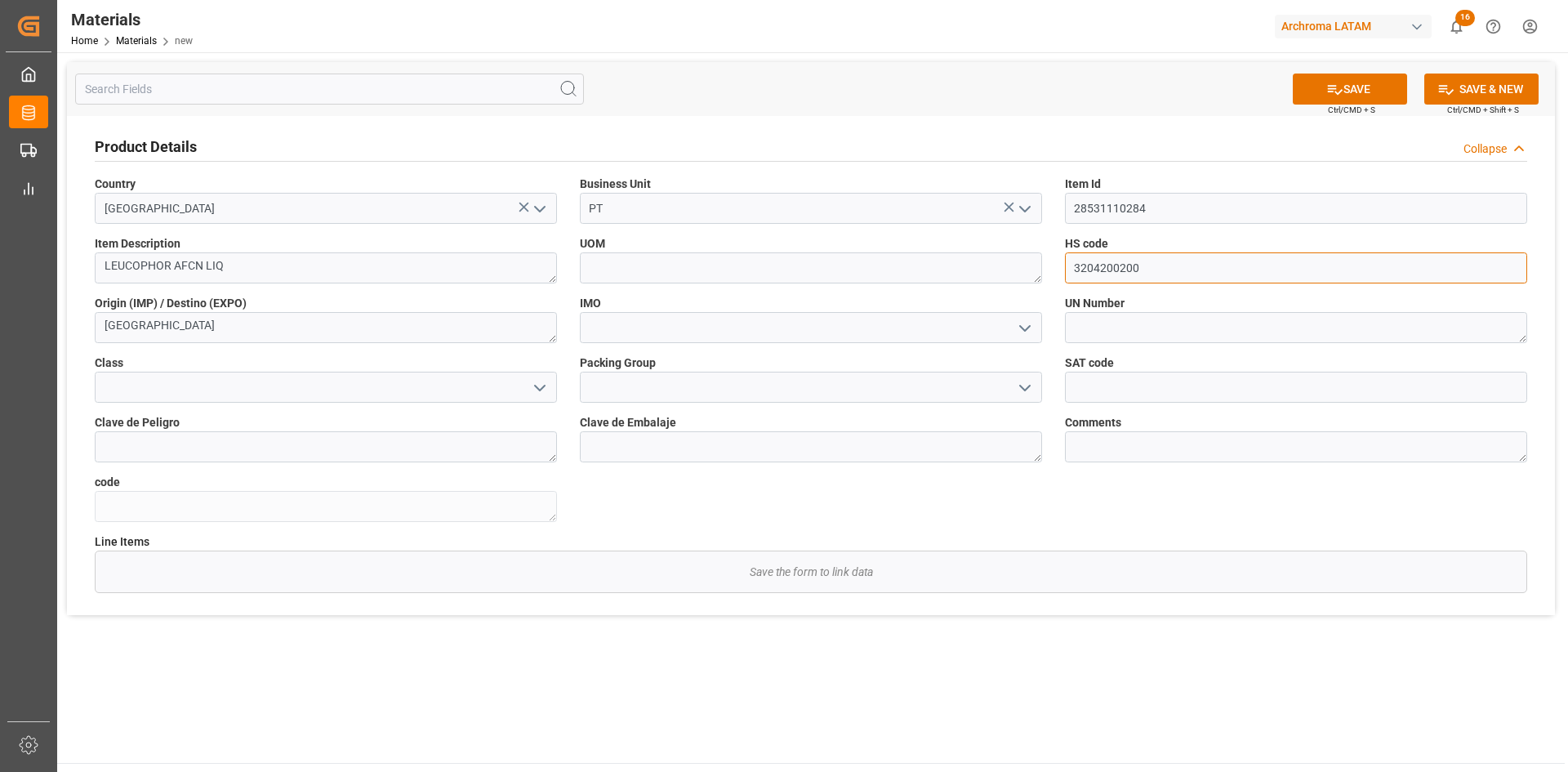
type input "3204200200"
click at [1120, 386] on input "text" at bounding box center [1295, 387] width 462 height 31
type input "12352402"
click at [1371, 72] on div "SAVE Ctrl/CMD + S SAVE & NEW Ctrl/CMD + Shift + S" at bounding box center [811, 89] width 1488 height 54
click at [1366, 80] on button "SAVE" at bounding box center [1350, 89] width 115 height 31
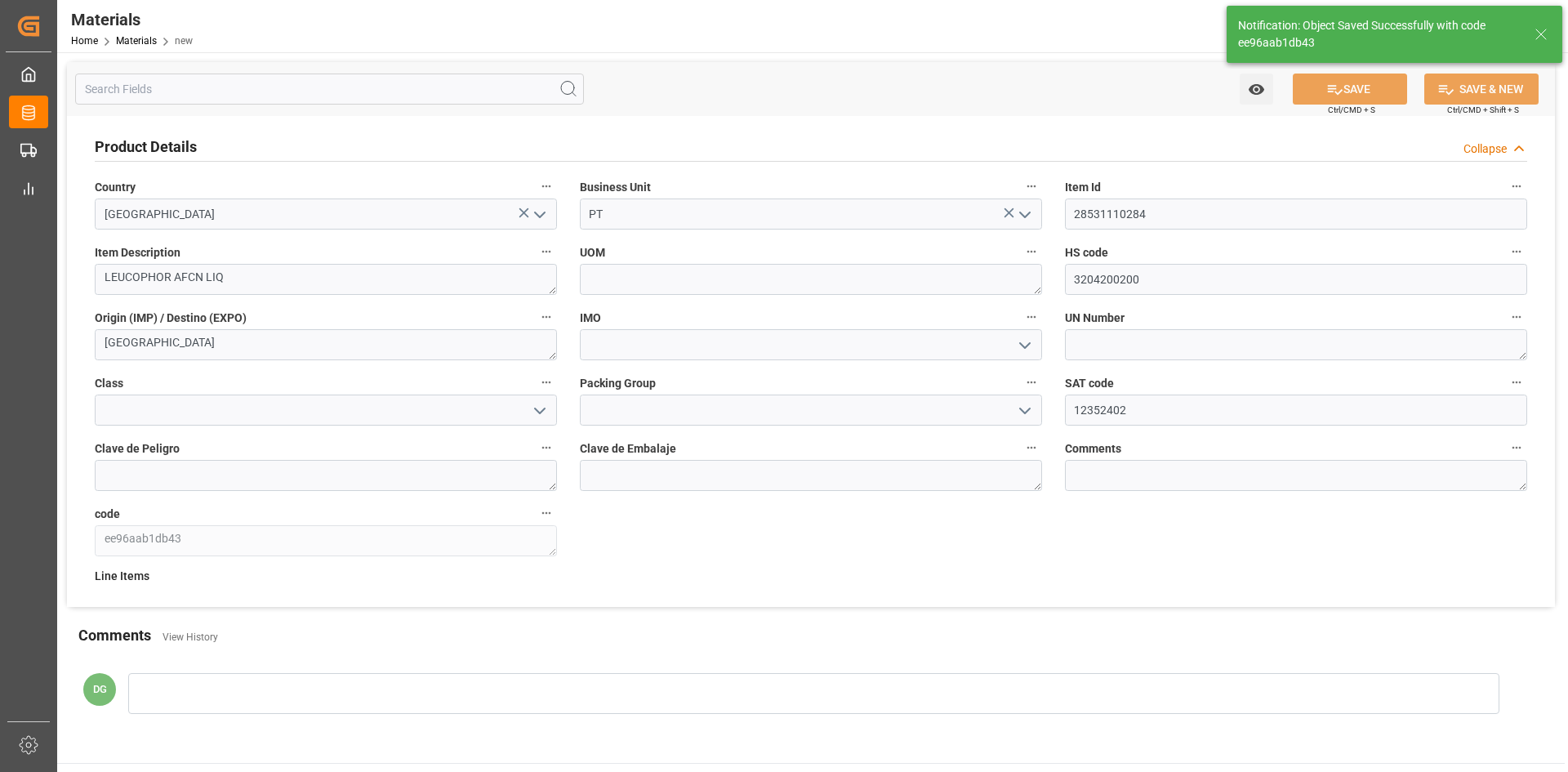
type textarea "ee96aab1db43"
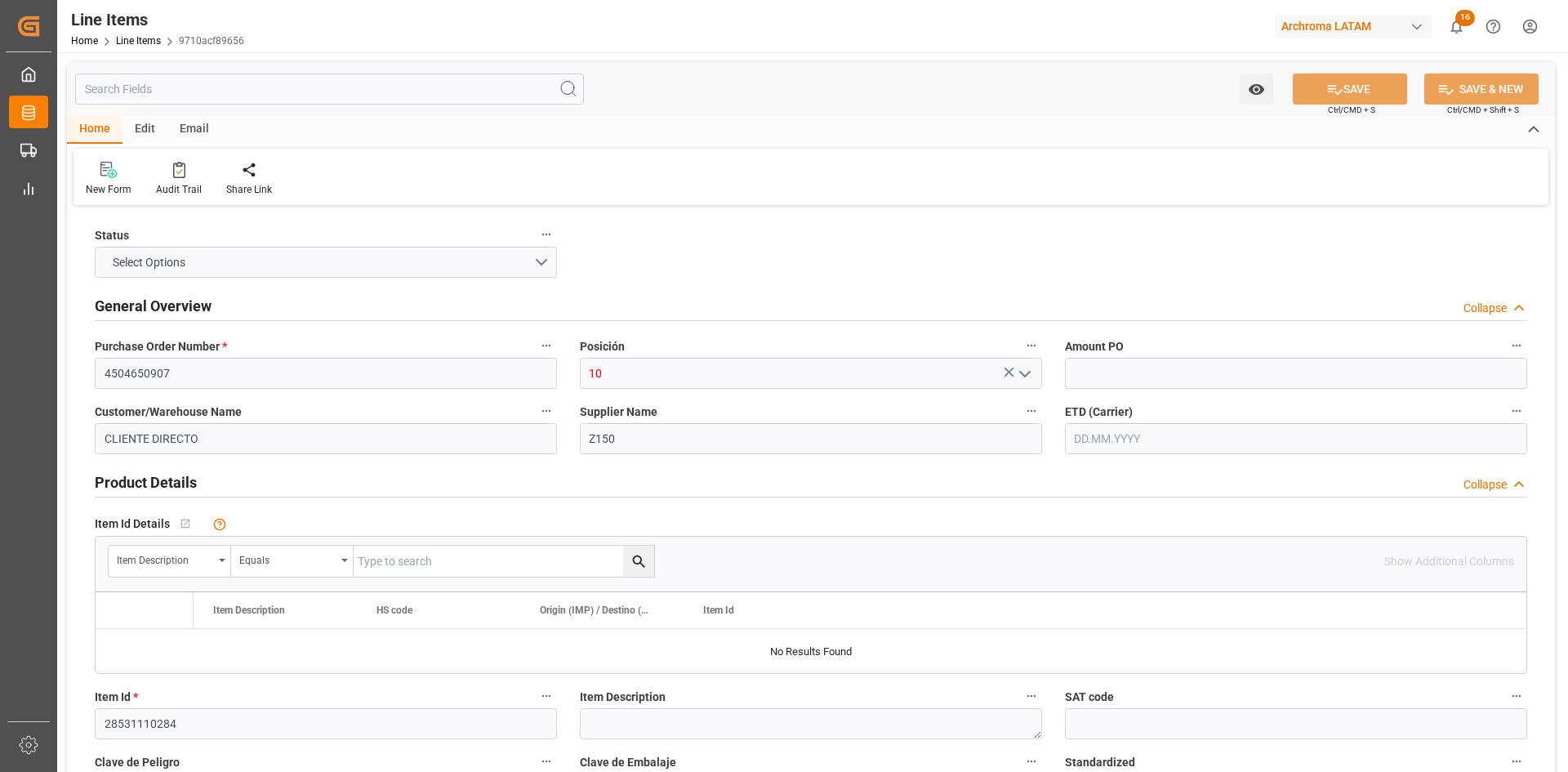
type input "20000"
type input "[DATE] 20:51"
type input "[DATE] 18:58"
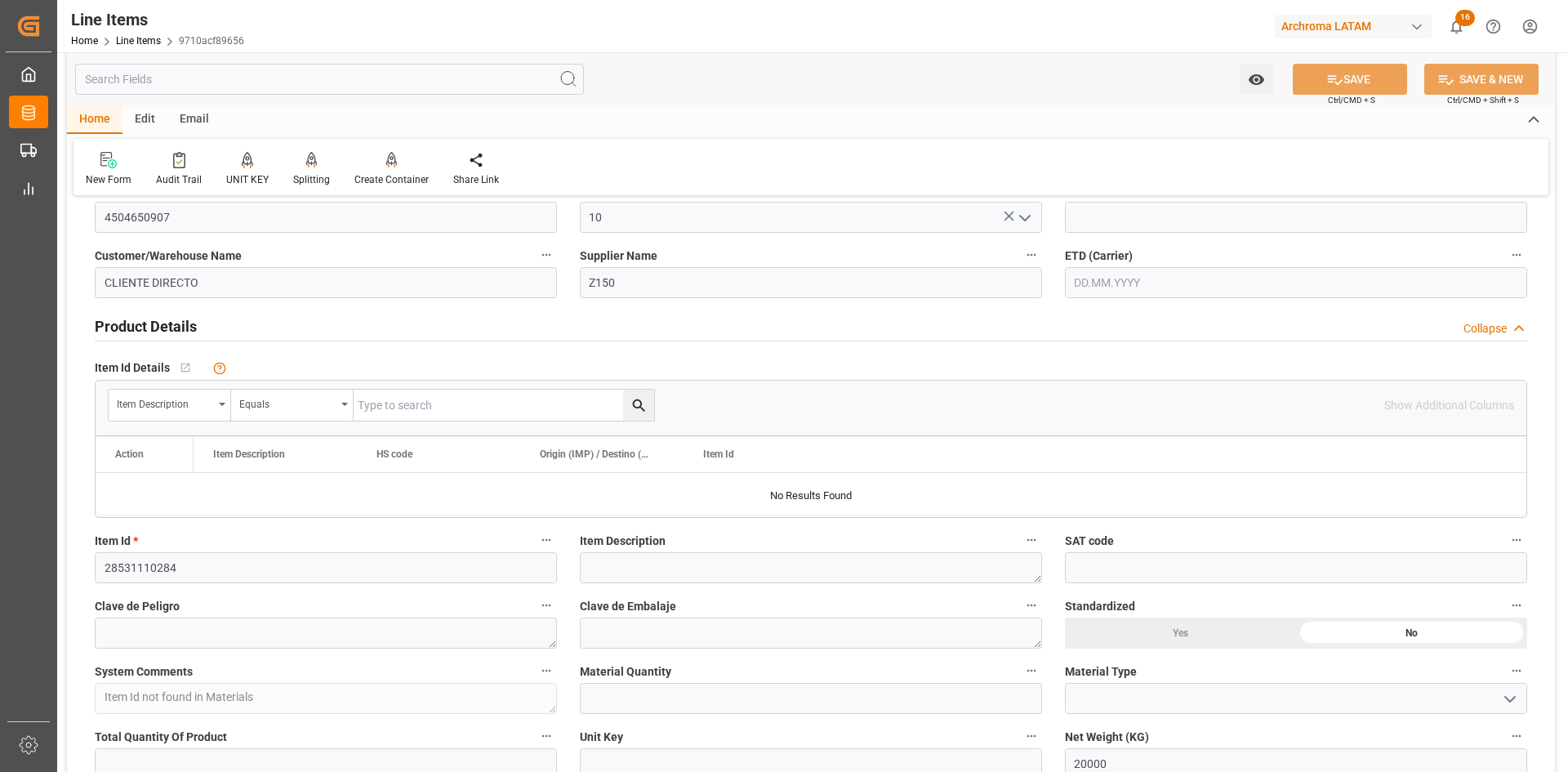
scroll to position [164, 0]
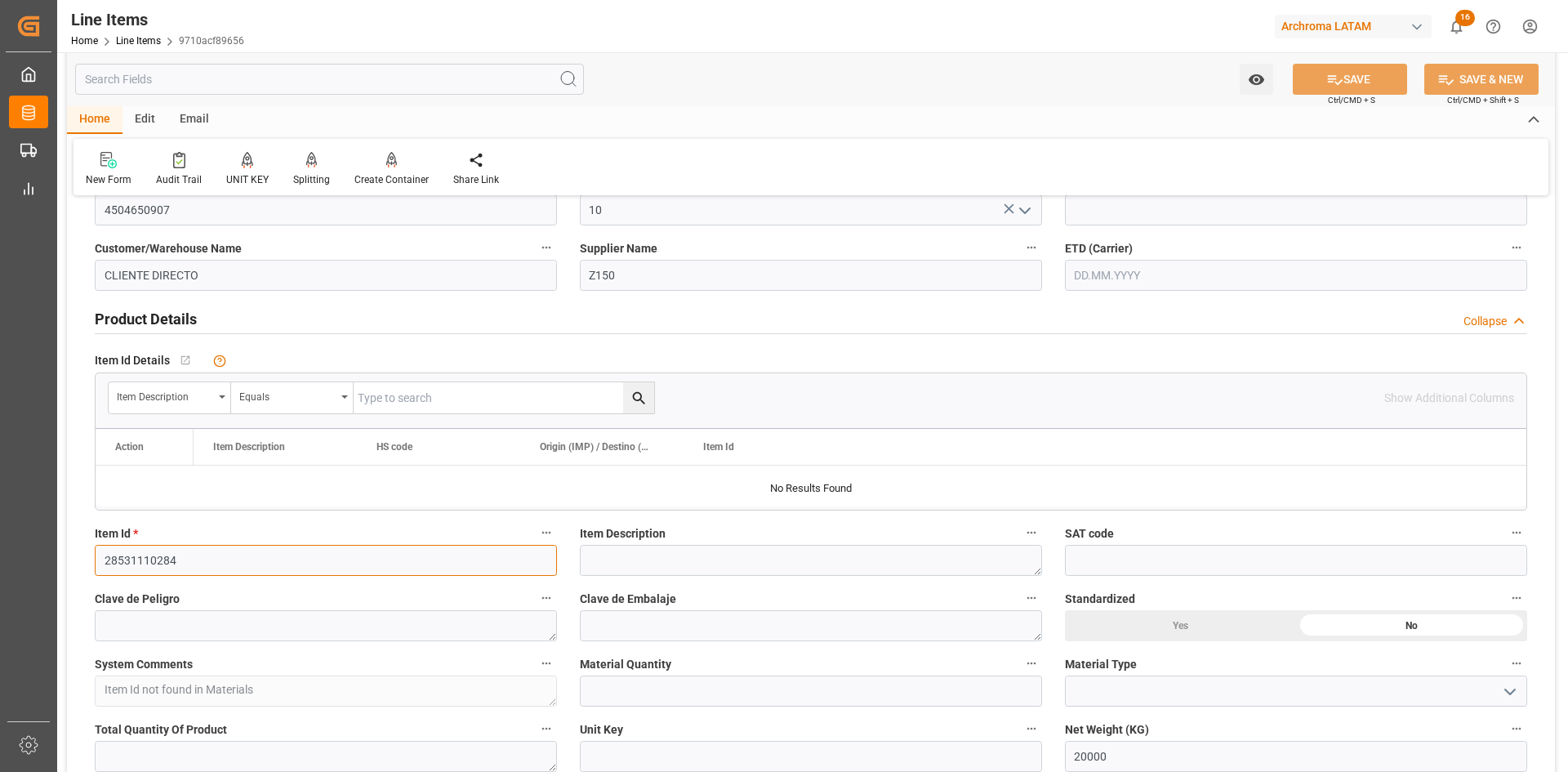
click at [167, 555] on input "28531110284" at bounding box center [326, 561] width 462 height 31
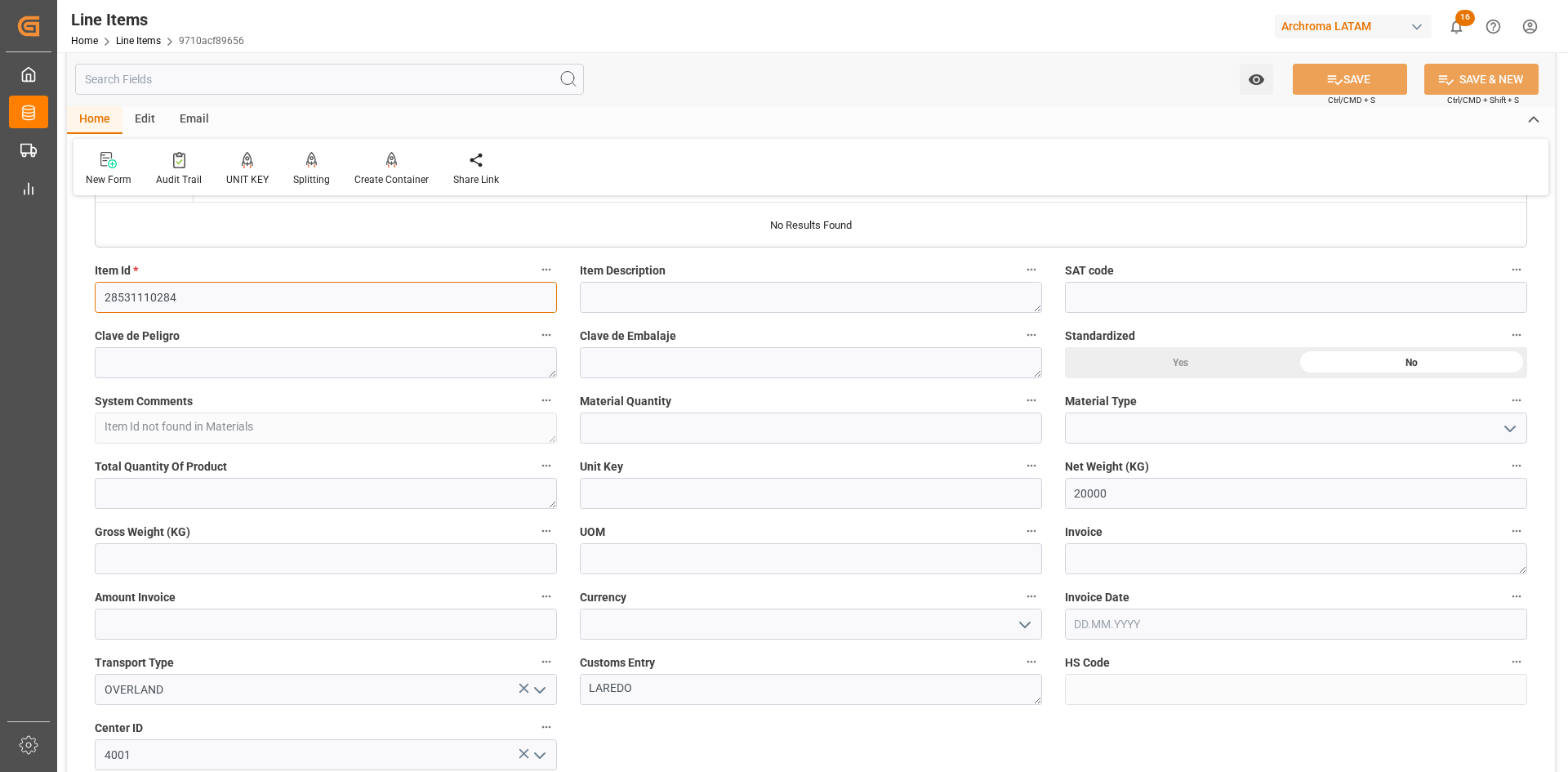
scroll to position [409, 0]
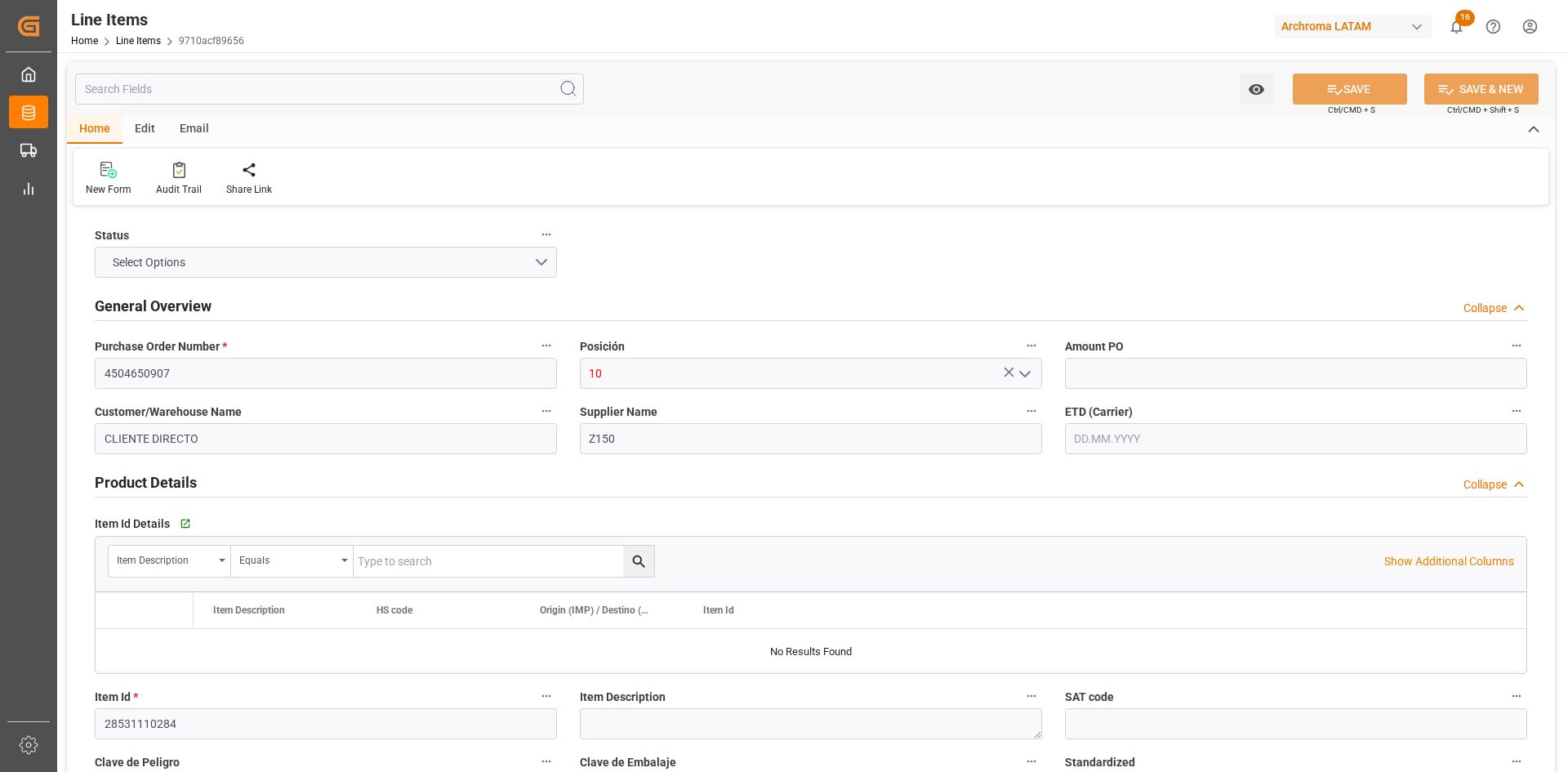
type input "20000"
type input "3204200200"
type input "[DATE] 21:32"
type input "[DATE] 18:58"
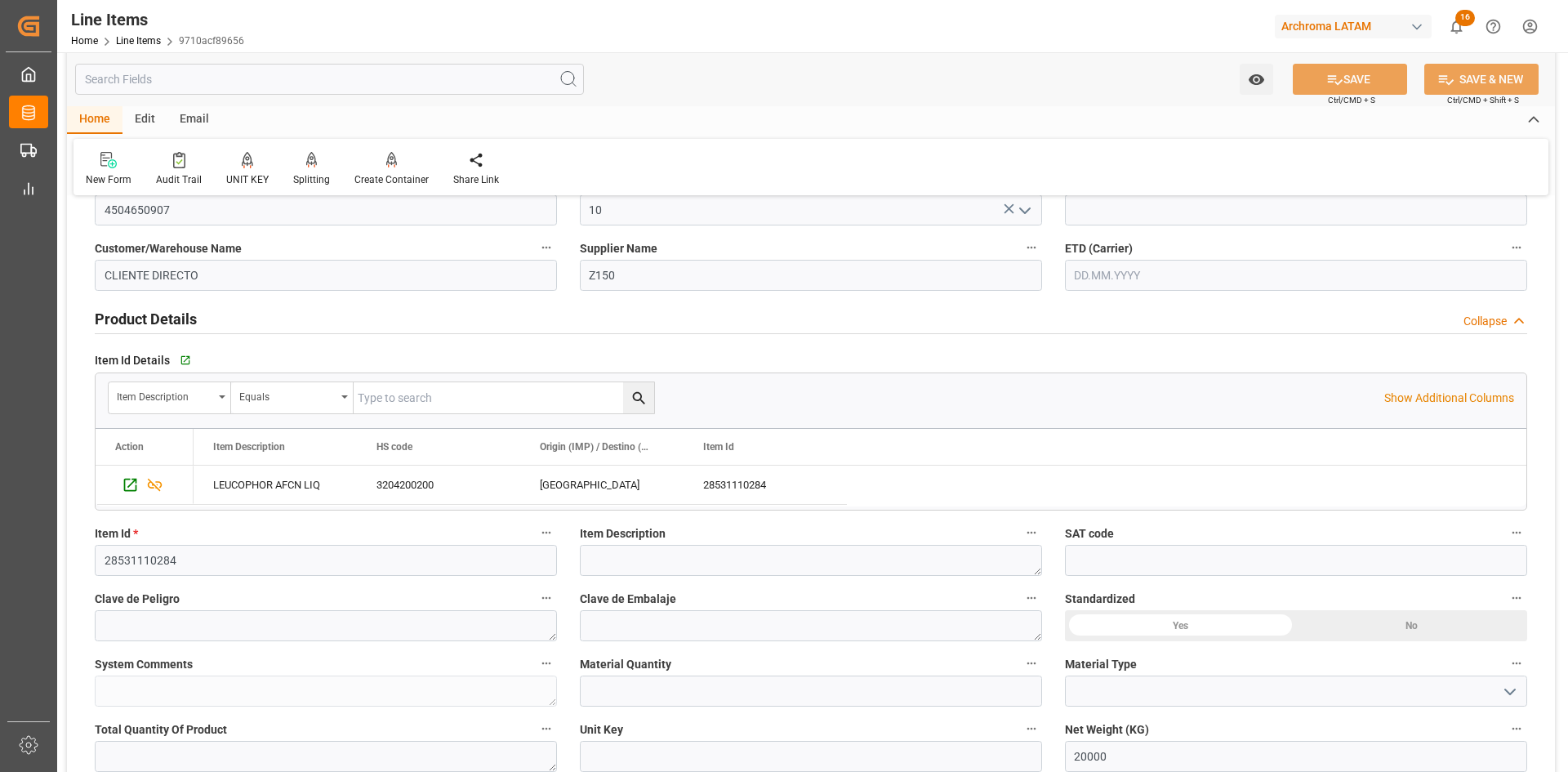
scroll to position [490, 0]
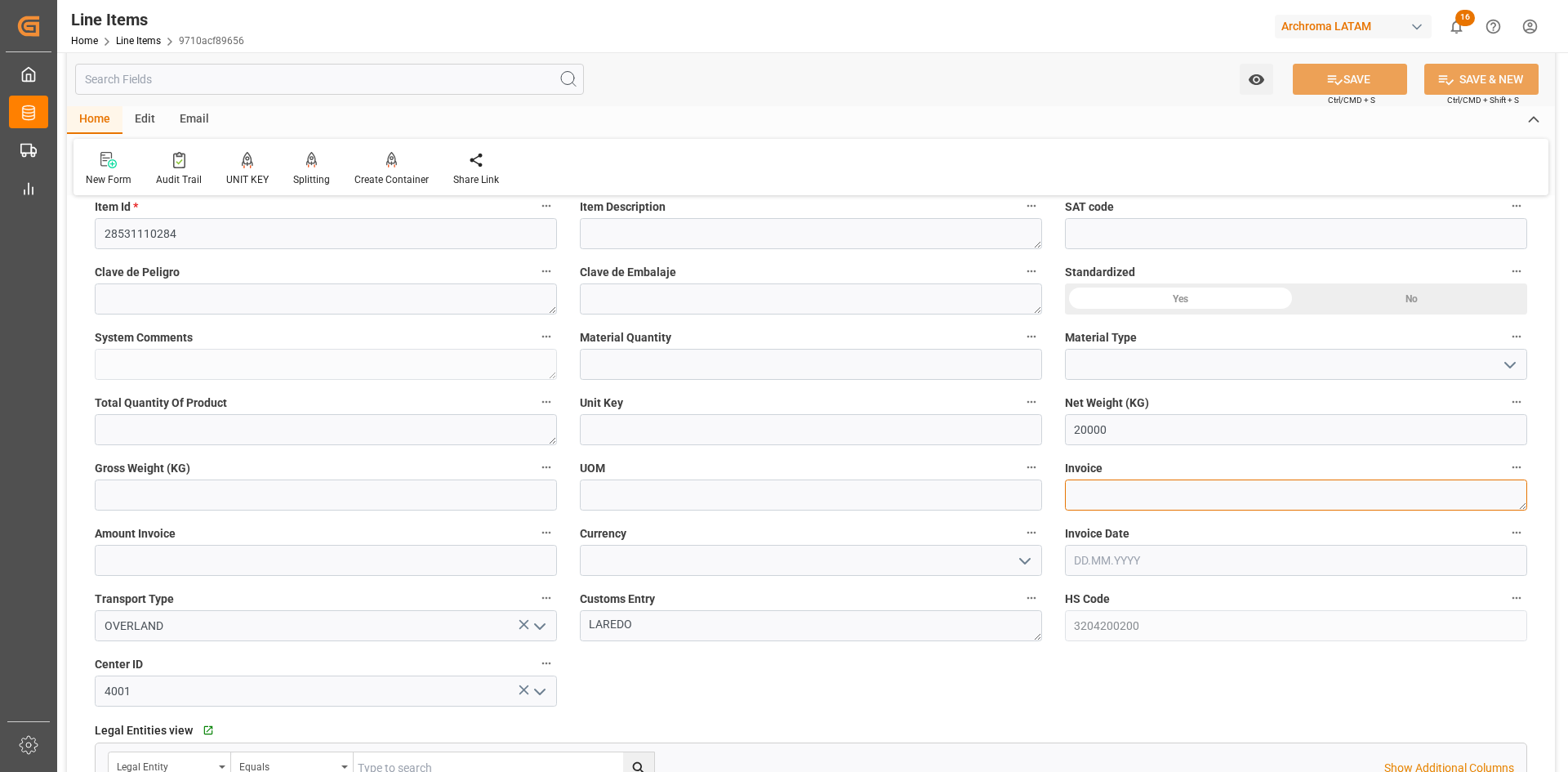
click at [1124, 489] on textarea at bounding box center [1295, 495] width 462 height 31
paste textarea "9021166601"
type textarea "9021166601"
click at [266, 568] on input "text" at bounding box center [326, 561] width 462 height 31
type input "36511.80"
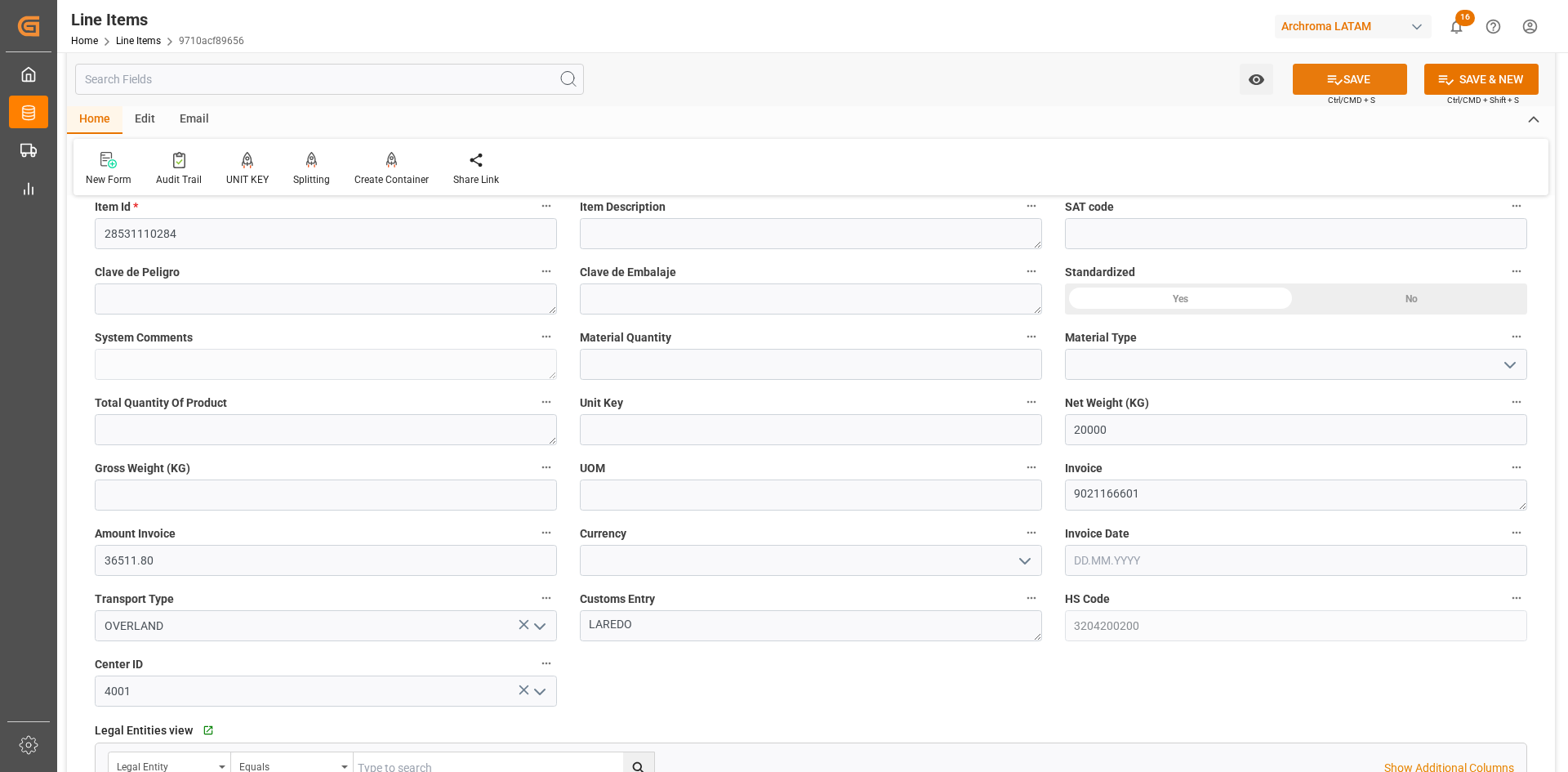
click at [1354, 81] on button "SAVE" at bounding box center [1350, 79] width 115 height 31
